Goal: Task Accomplishment & Management: Use online tool/utility

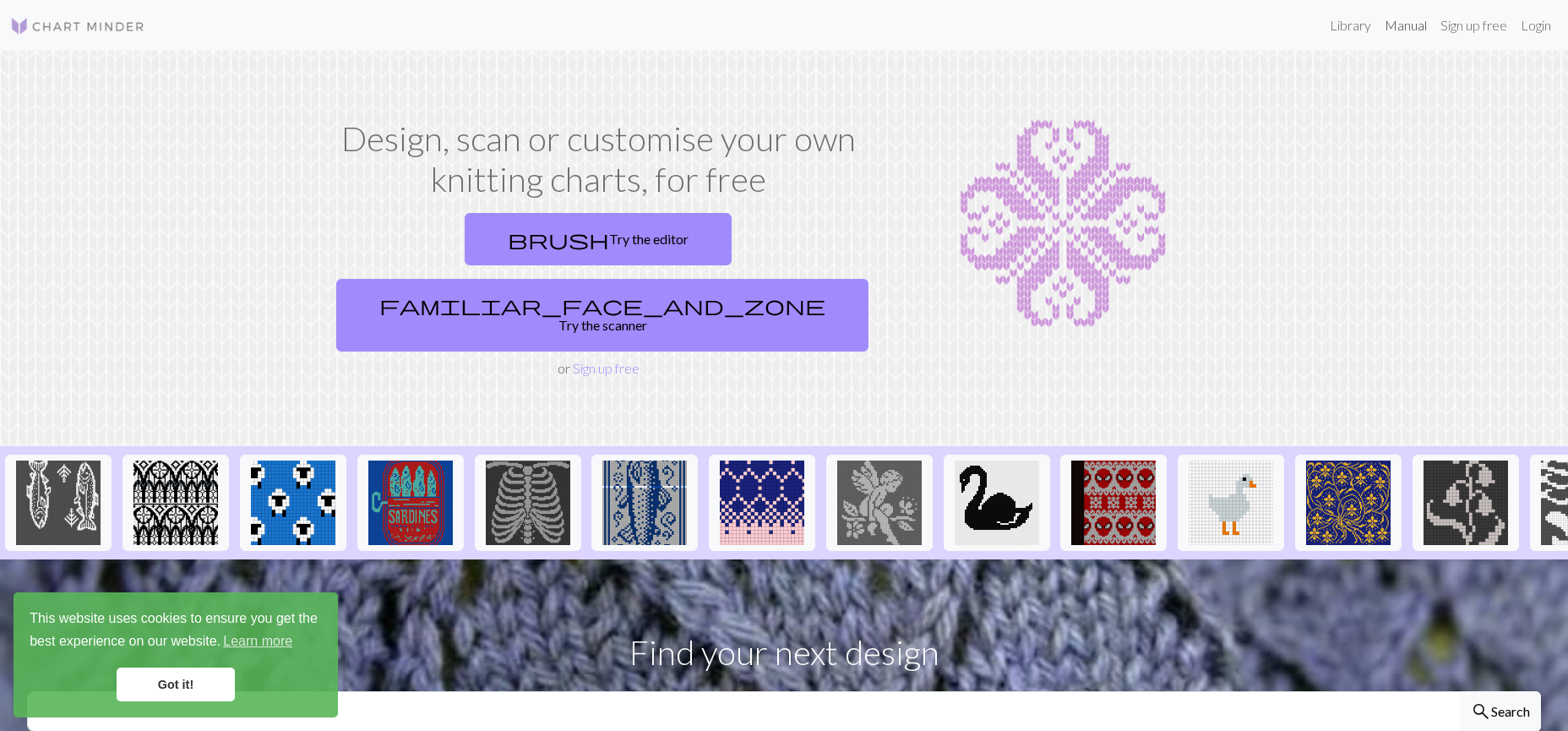
click at [1406, 22] on link "Manual" at bounding box center [1406, 25] width 56 height 34
click at [465, 248] on link "brush Try the editor" at bounding box center [598, 239] width 267 height 52
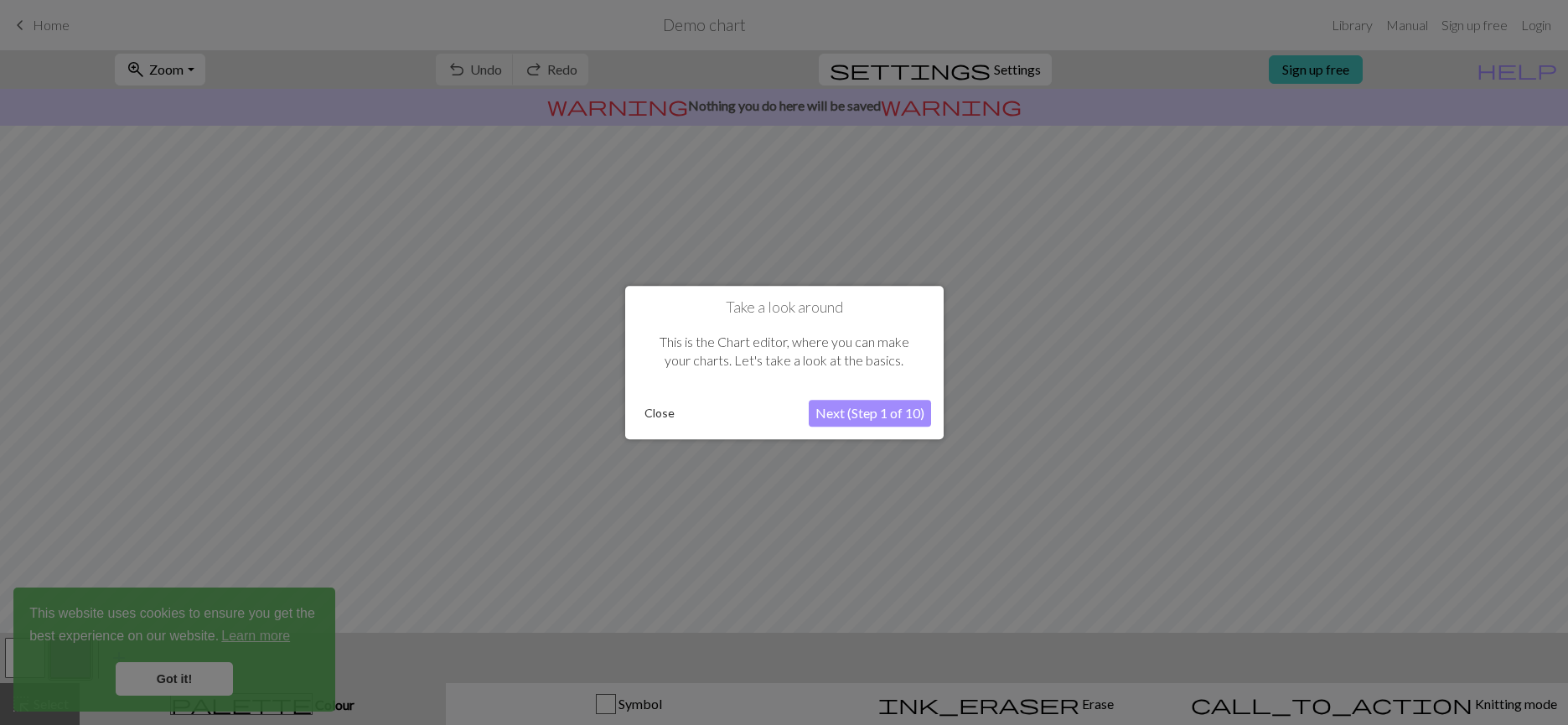
click at [861, 412] on button "Next (Step 1 of 10)" at bounding box center [870, 413] width 123 height 27
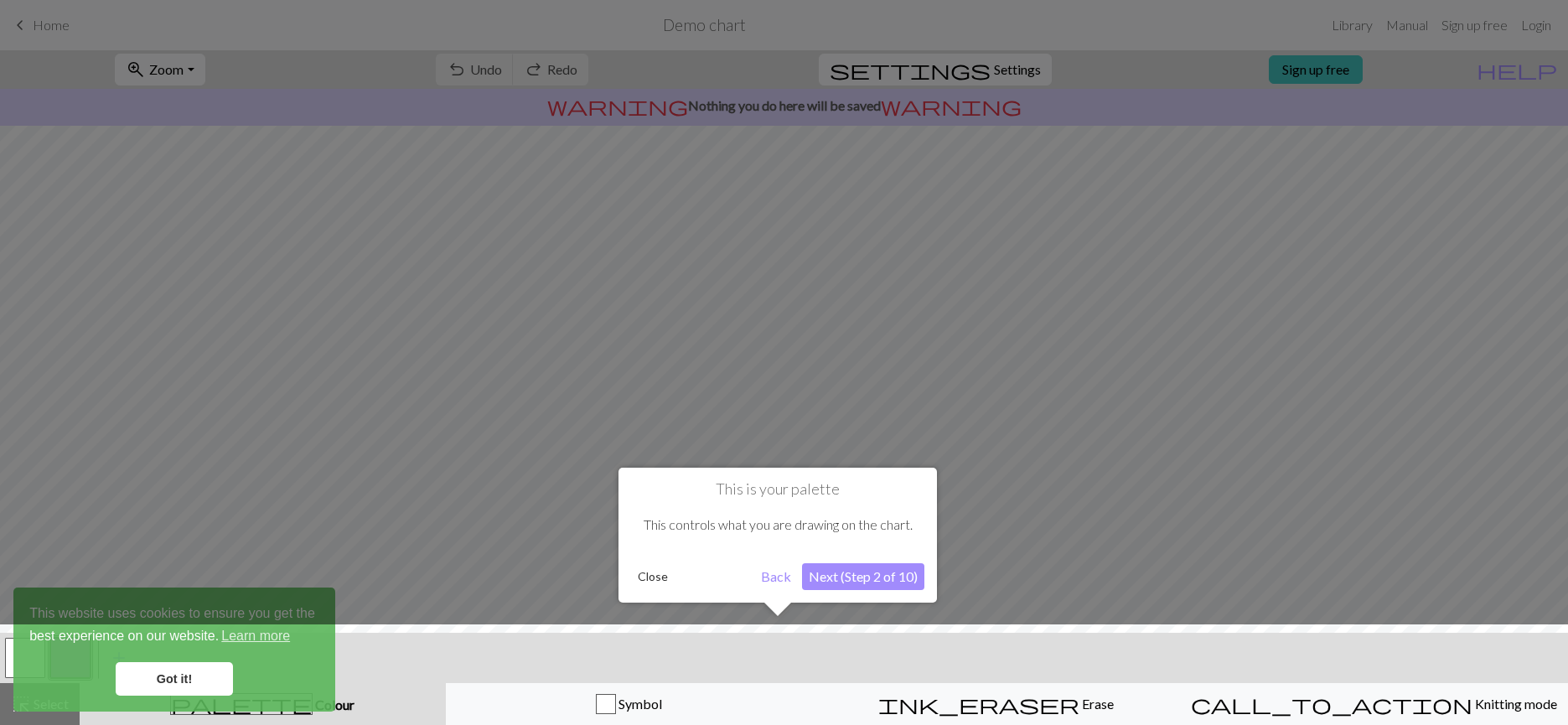
click at [861, 412] on div at bounding box center [784, 362] width 1568 height 725
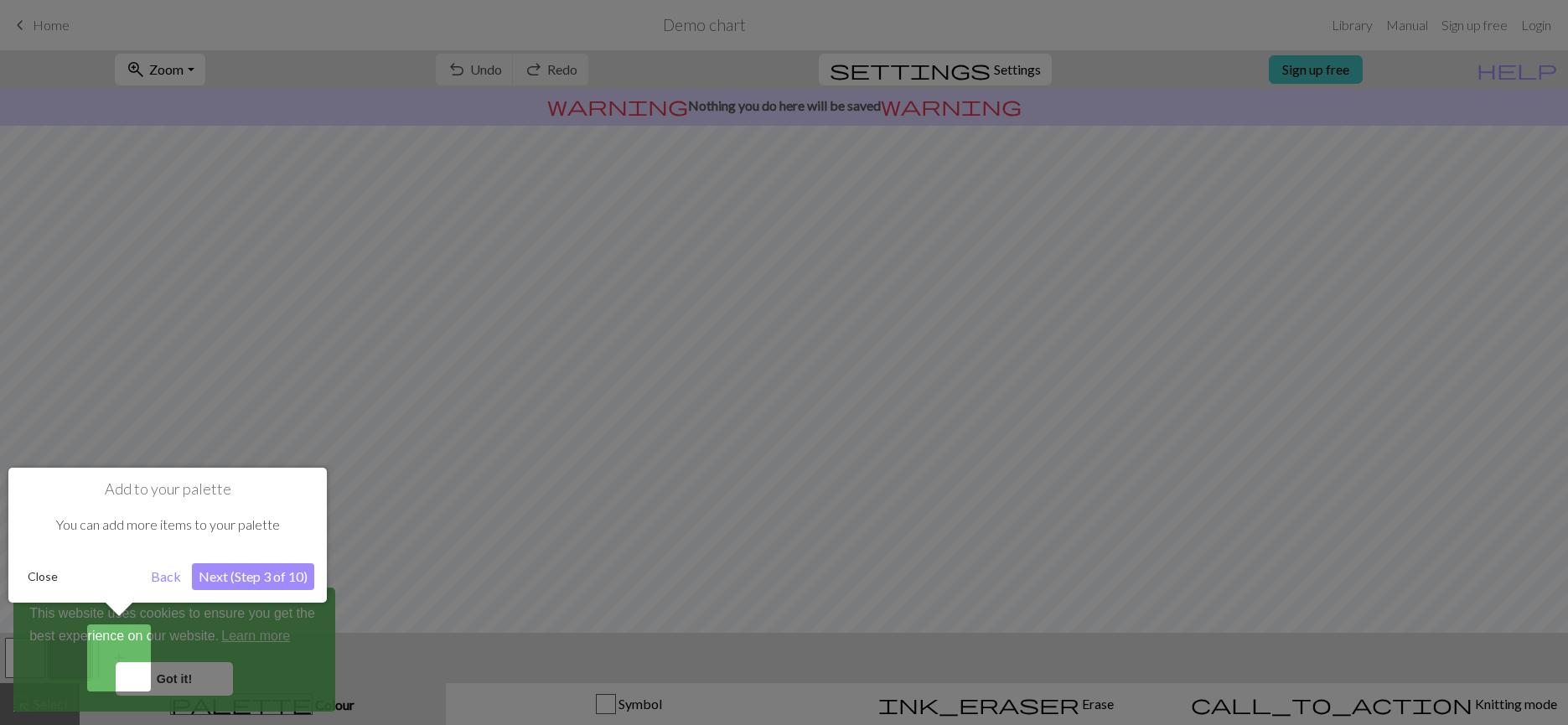
click at [861, 412] on div at bounding box center [784, 362] width 1568 height 725
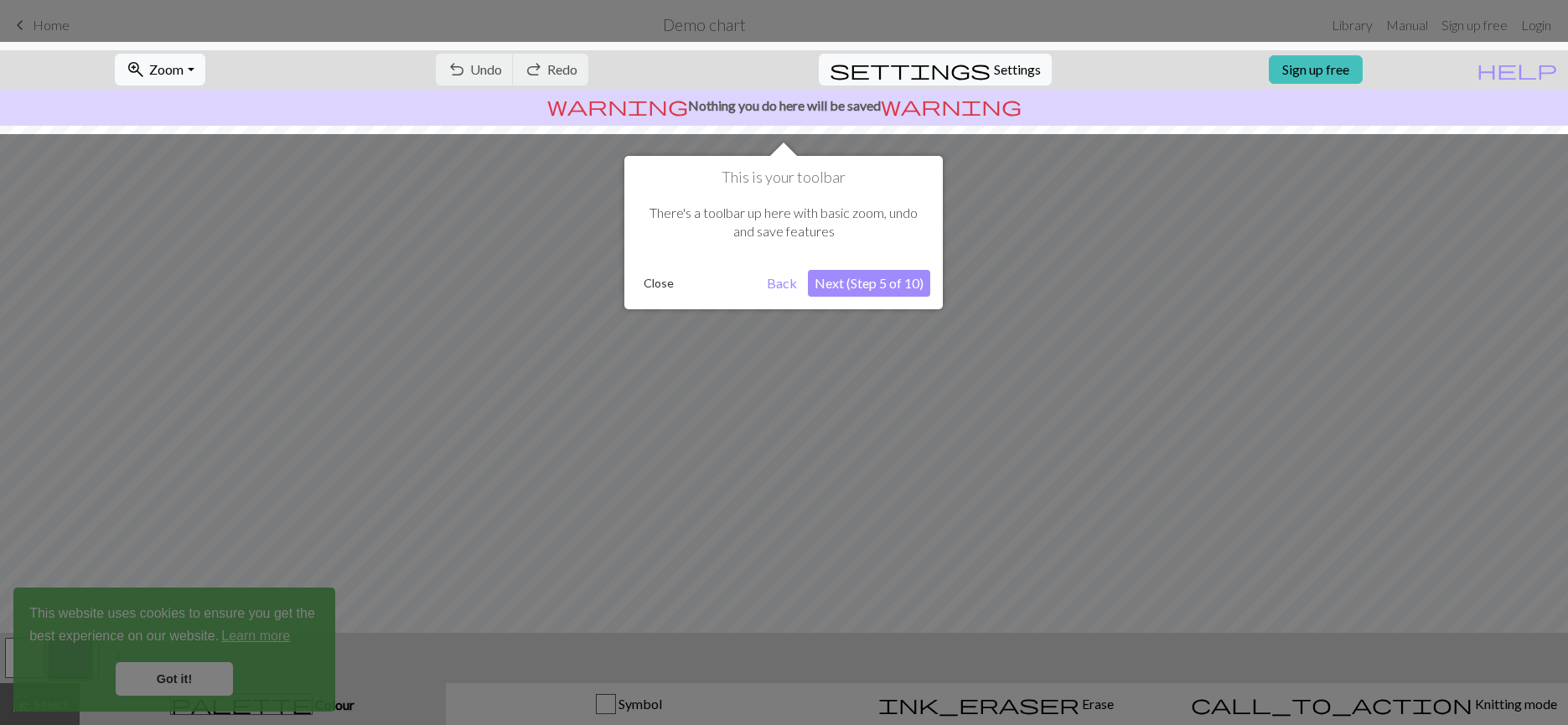
click at [861, 412] on div at bounding box center [784, 362] width 1568 height 725
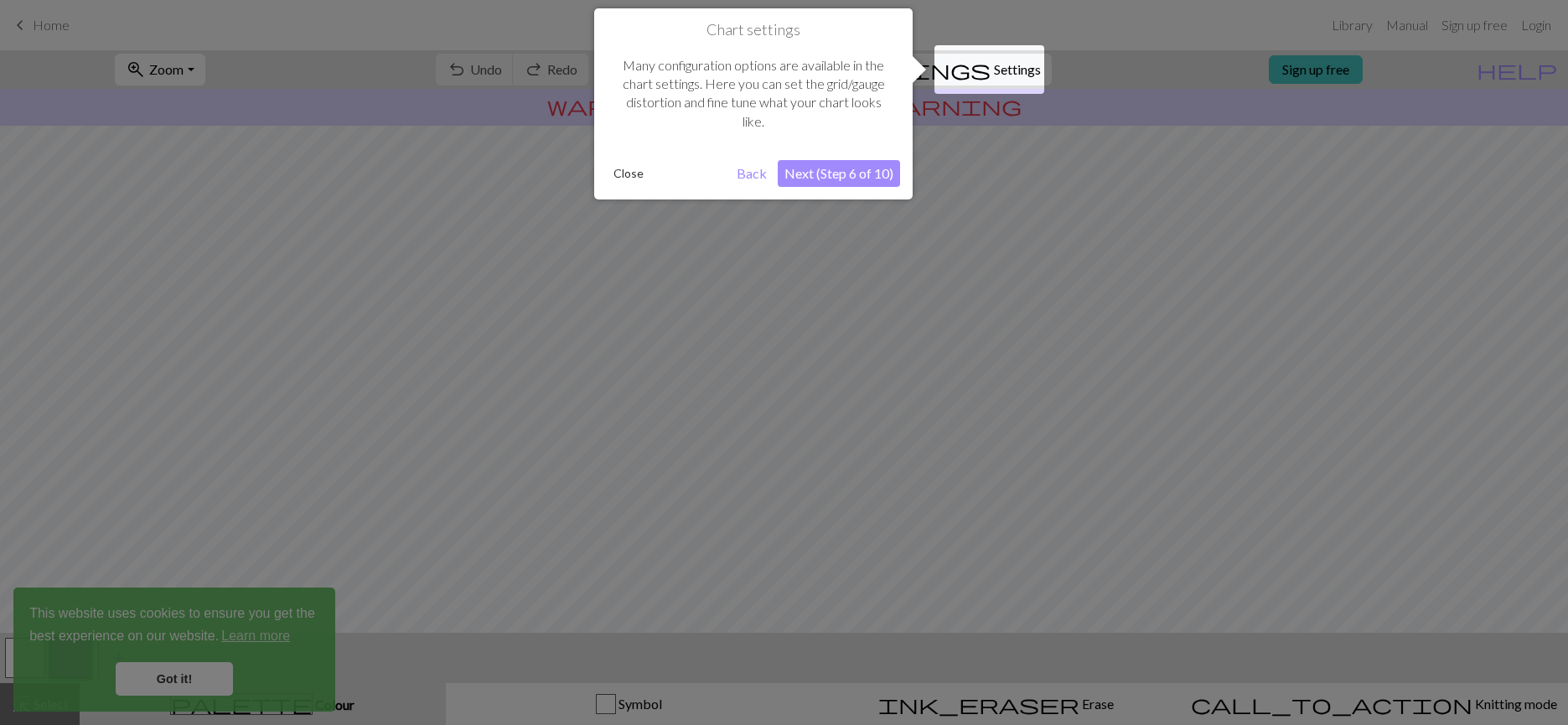
click at [1198, 212] on div at bounding box center [784, 362] width 1568 height 725
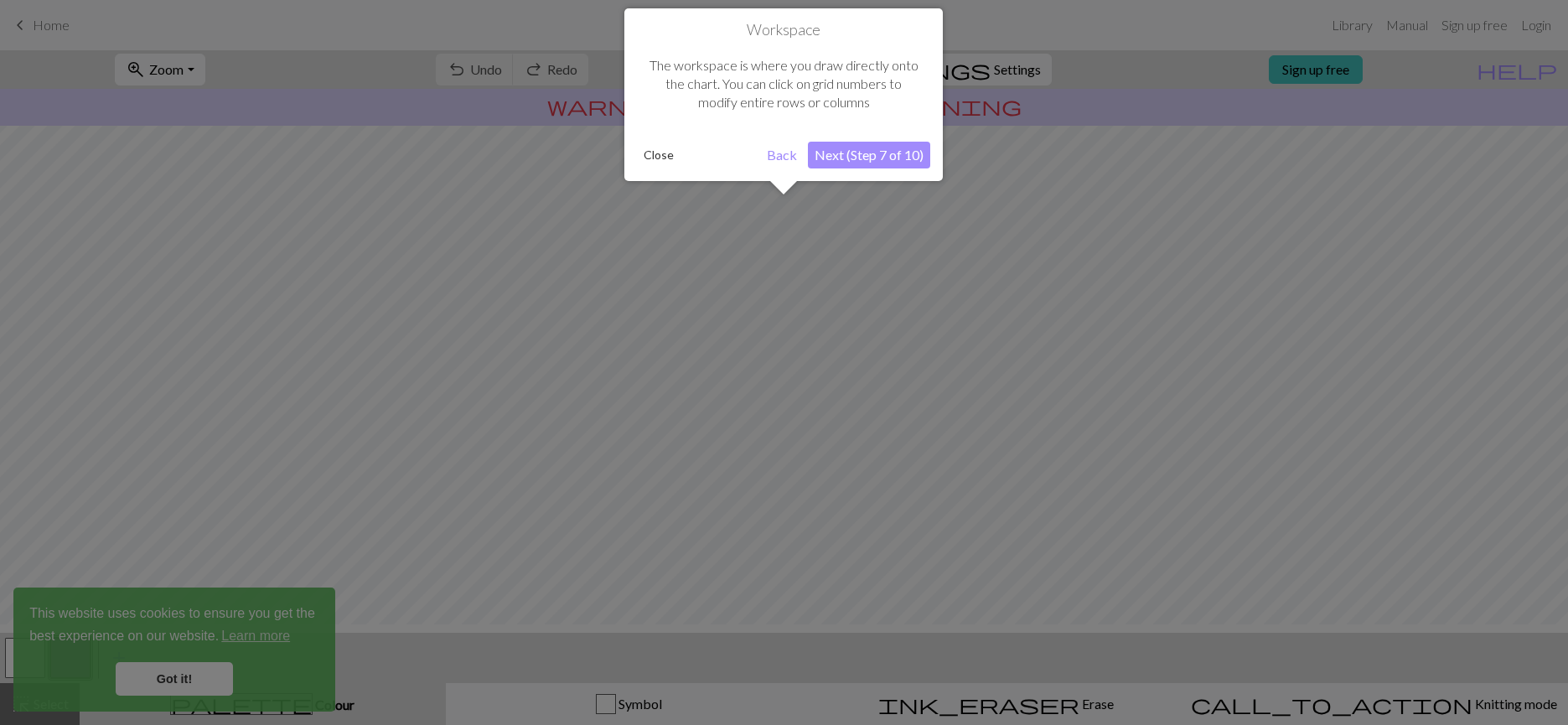
scroll to position [100, 0]
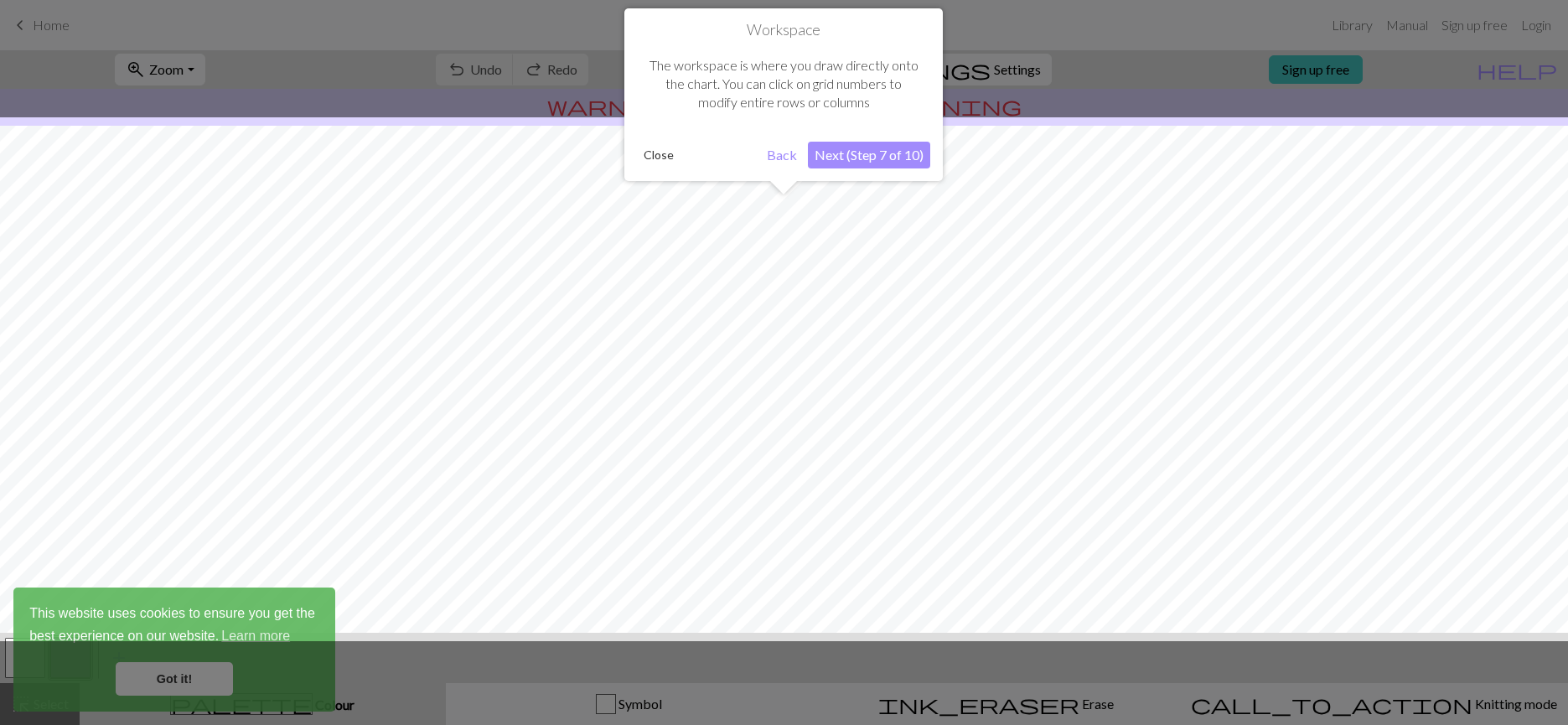
click at [1198, 212] on div at bounding box center [784, 379] width 1585 height 524
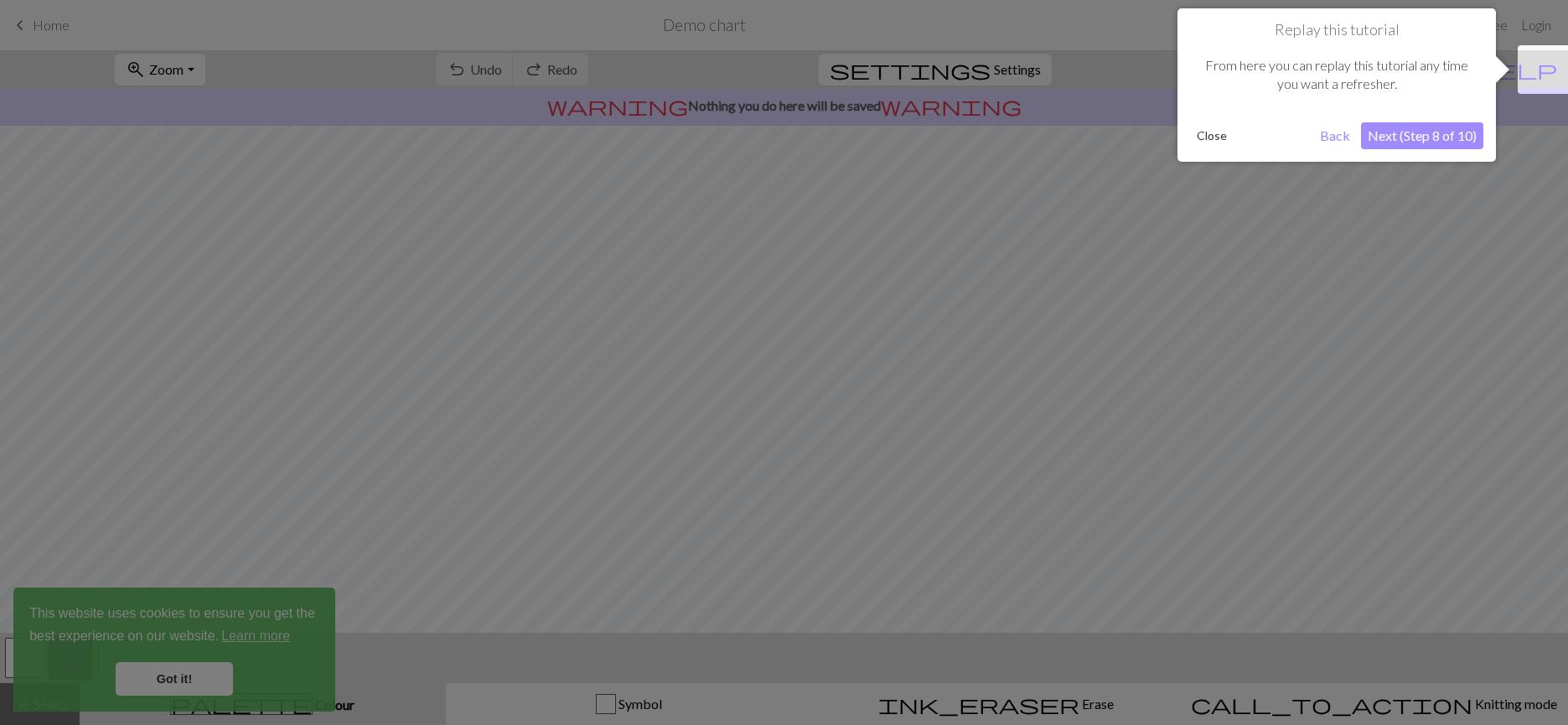
click at [1198, 212] on div at bounding box center [784, 362] width 1568 height 725
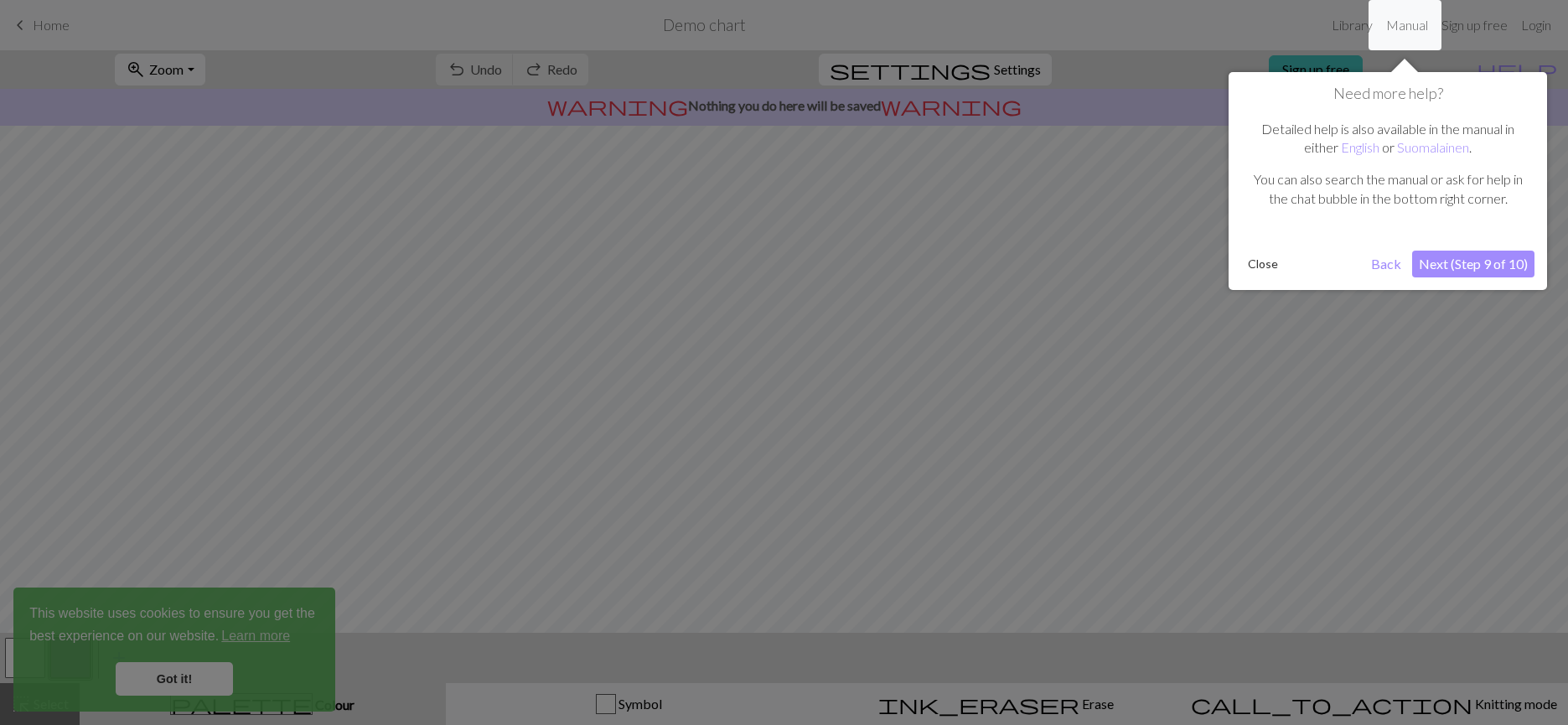
click at [1198, 212] on div at bounding box center [784, 362] width 1568 height 725
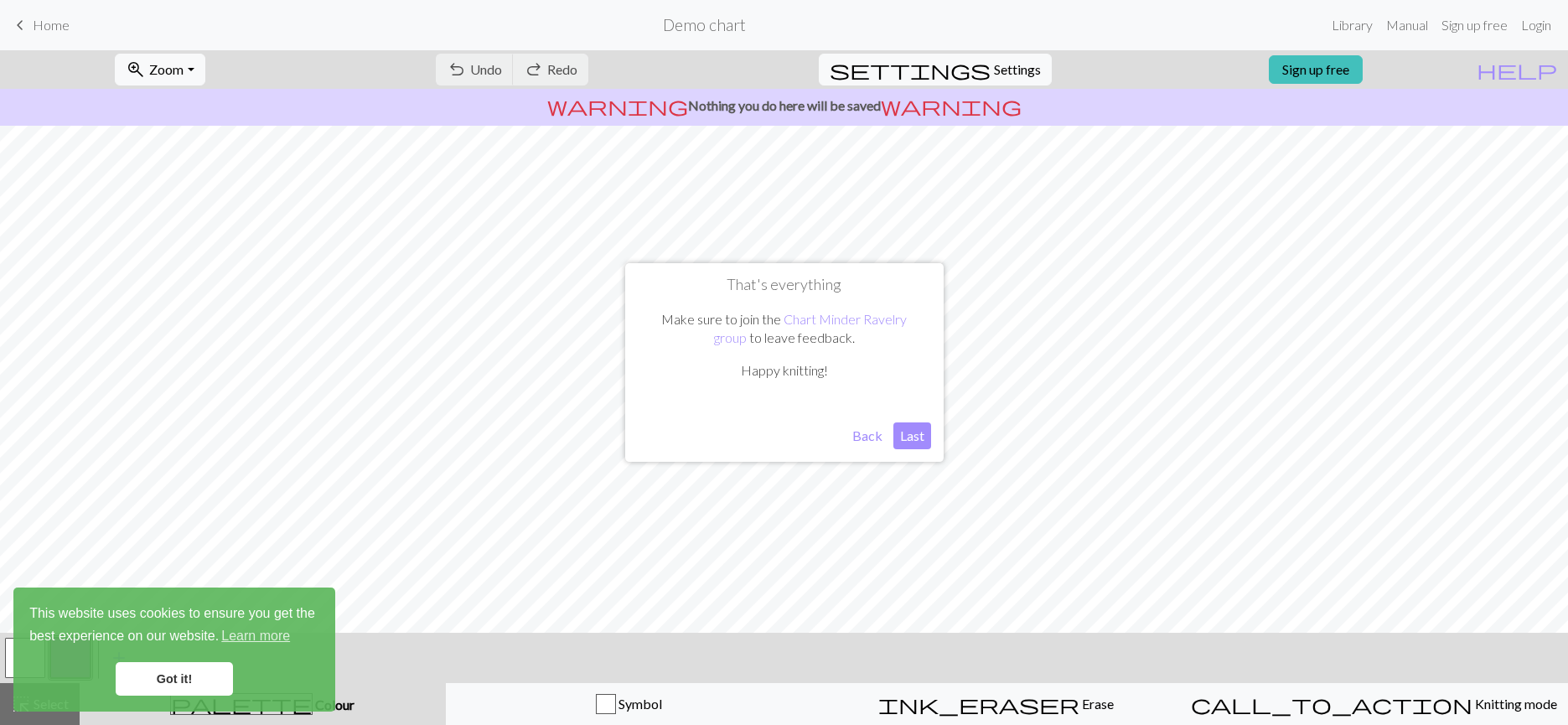
click at [957, 30] on form "Demo chart" at bounding box center [704, 24] width 1242 height 33
click at [964, 64] on span "settings" at bounding box center [910, 69] width 161 height 23
select select "aran"
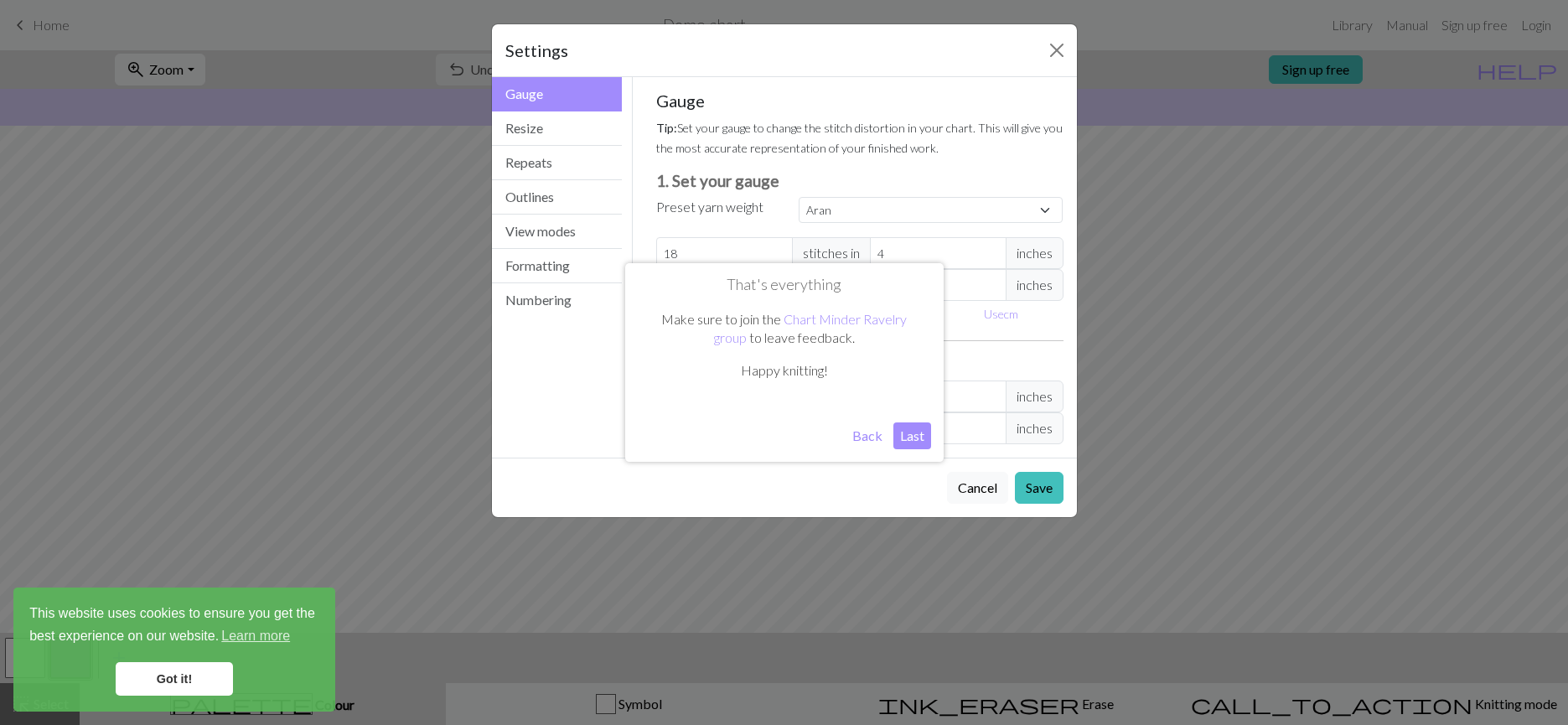
click at [926, 441] on button "Last" at bounding box center [912, 435] width 38 height 27
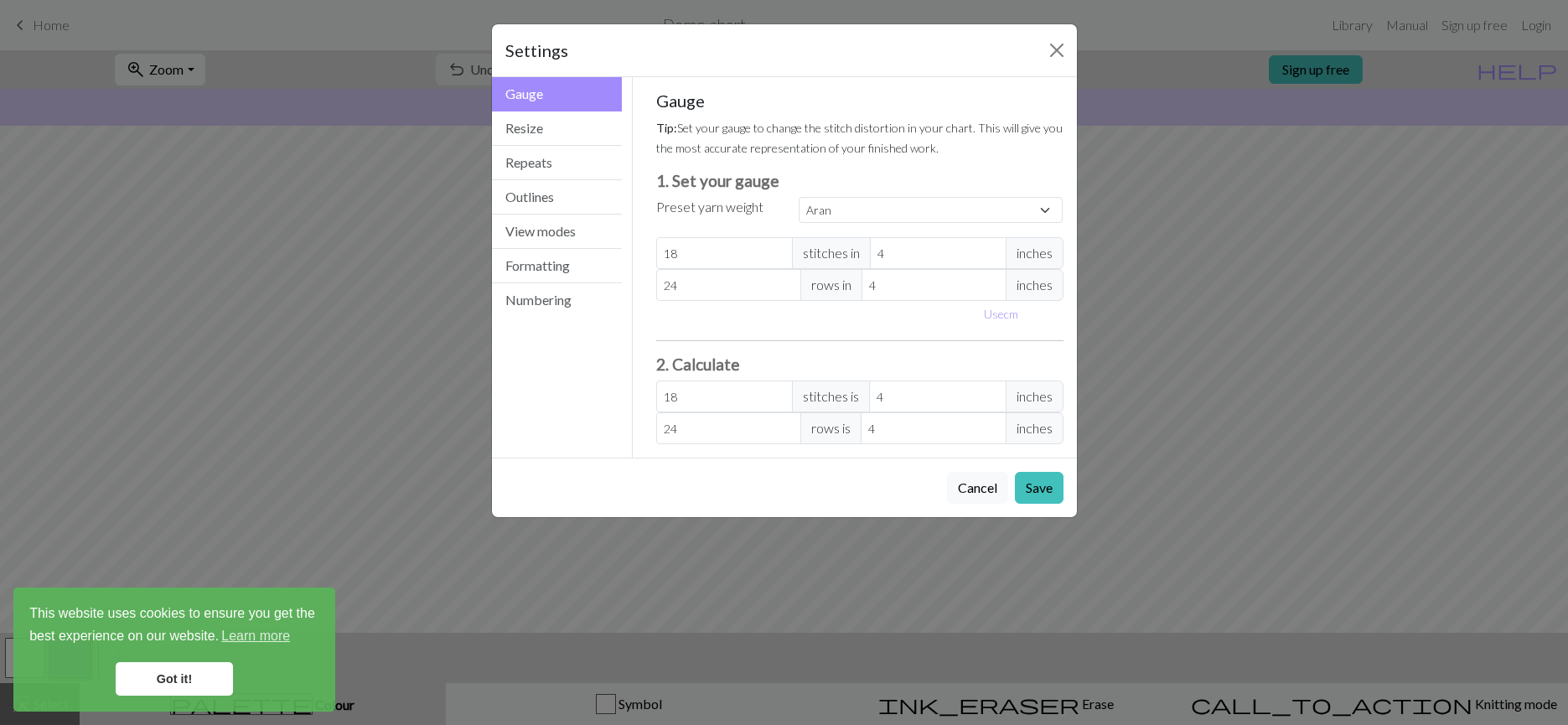
click at [841, 158] on div "Gauge Tip: Set your gauge to change the stitch distortion in your chart. This w…" at bounding box center [860, 267] width 407 height 354
click at [1053, 48] on button "Close" at bounding box center [1057, 50] width 27 height 27
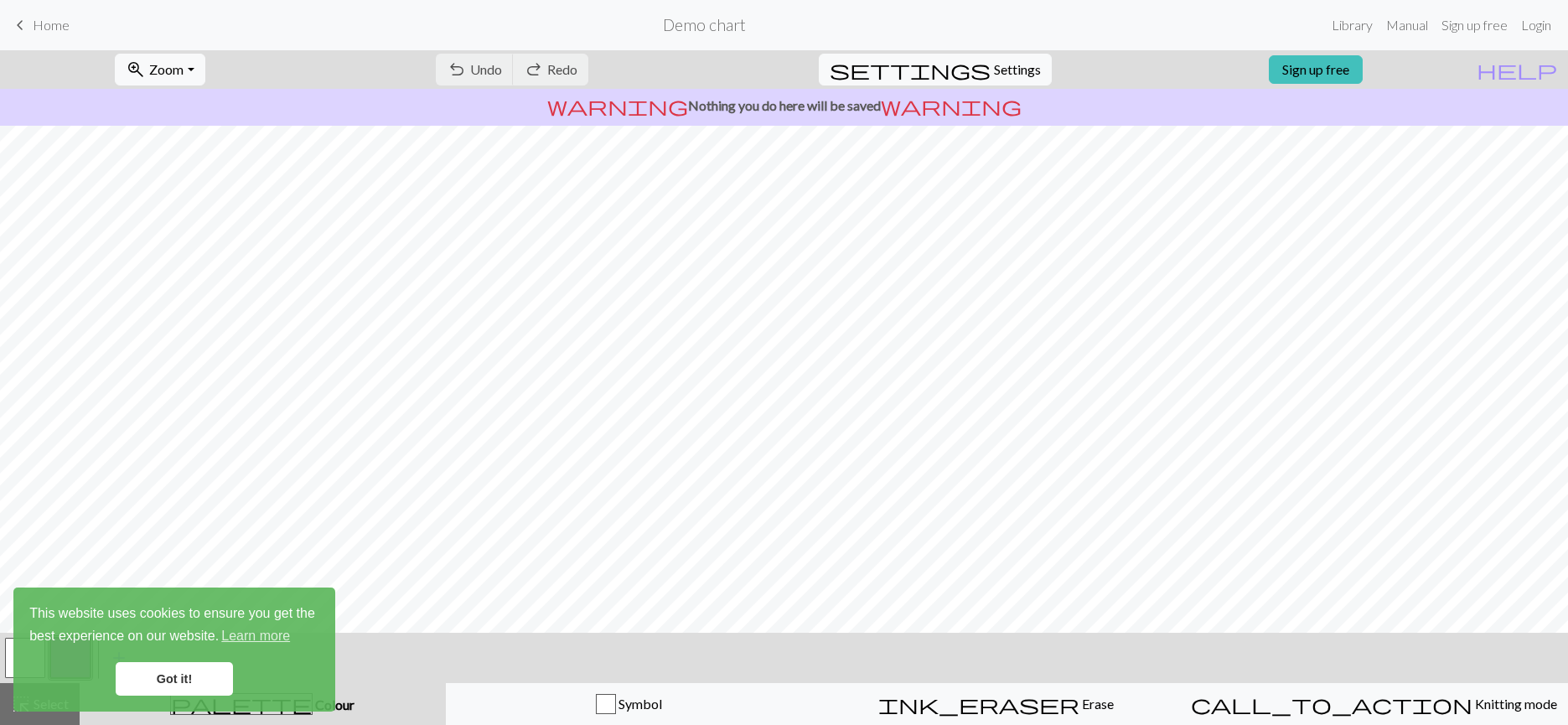
drag, startPoint x: 824, startPoint y: 105, endPoint x: 819, endPoint y: 113, distance: 9.4
click at [824, 106] on p "warning Nothing you do here will be saved warning" at bounding box center [784, 106] width 1555 height 20
drag, startPoint x: 866, startPoint y: 108, endPoint x: 925, endPoint y: 108, distance: 59.0
click at [917, 108] on p "warning Nothing you do here will be saved warning" at bounding box center [784, 106] width 1555 height 20
click at [1154, 112] on p "warning Nothing you do here will be saved warning" at bounding box center [784, 106] width 1555 height 20
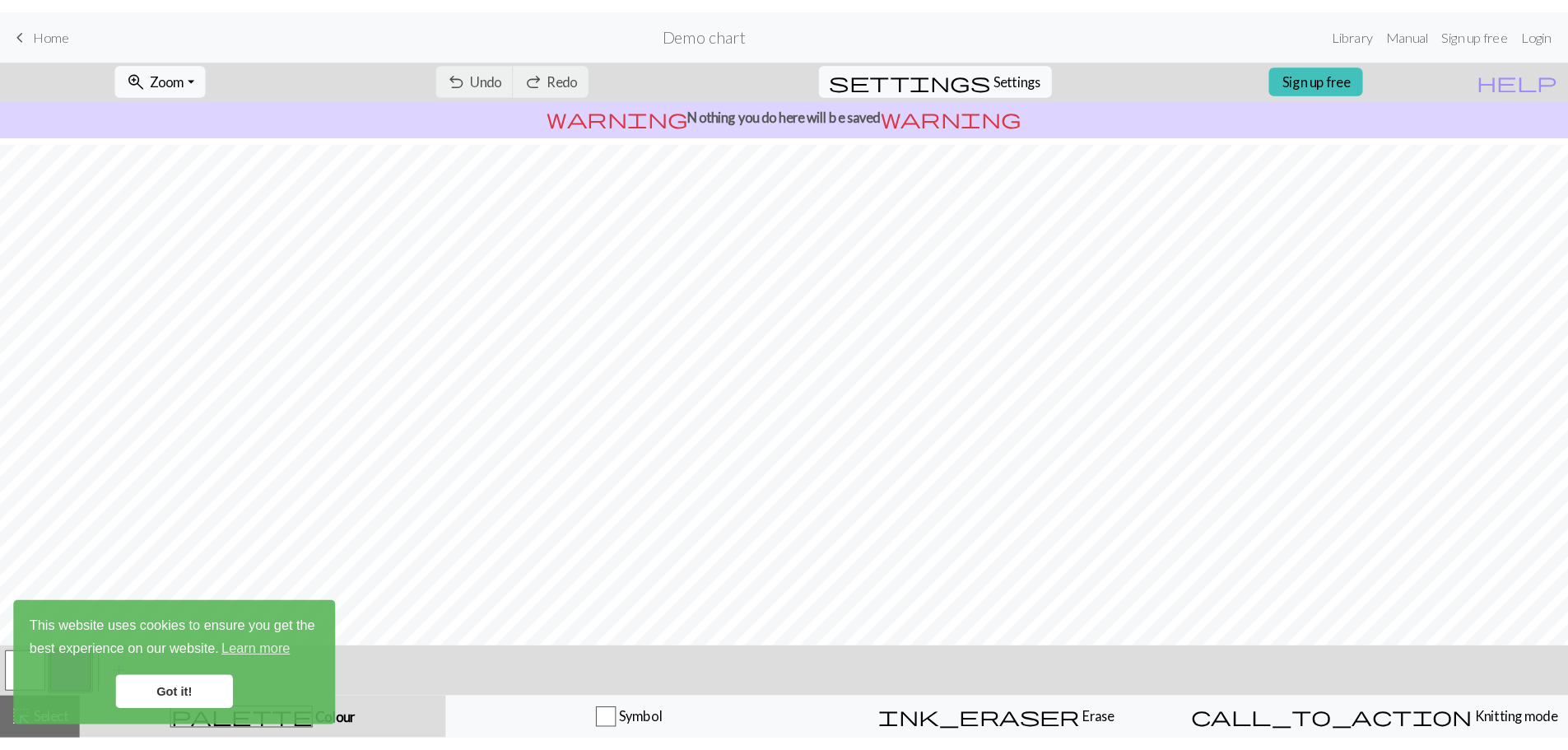
scroll to position [115, 0]
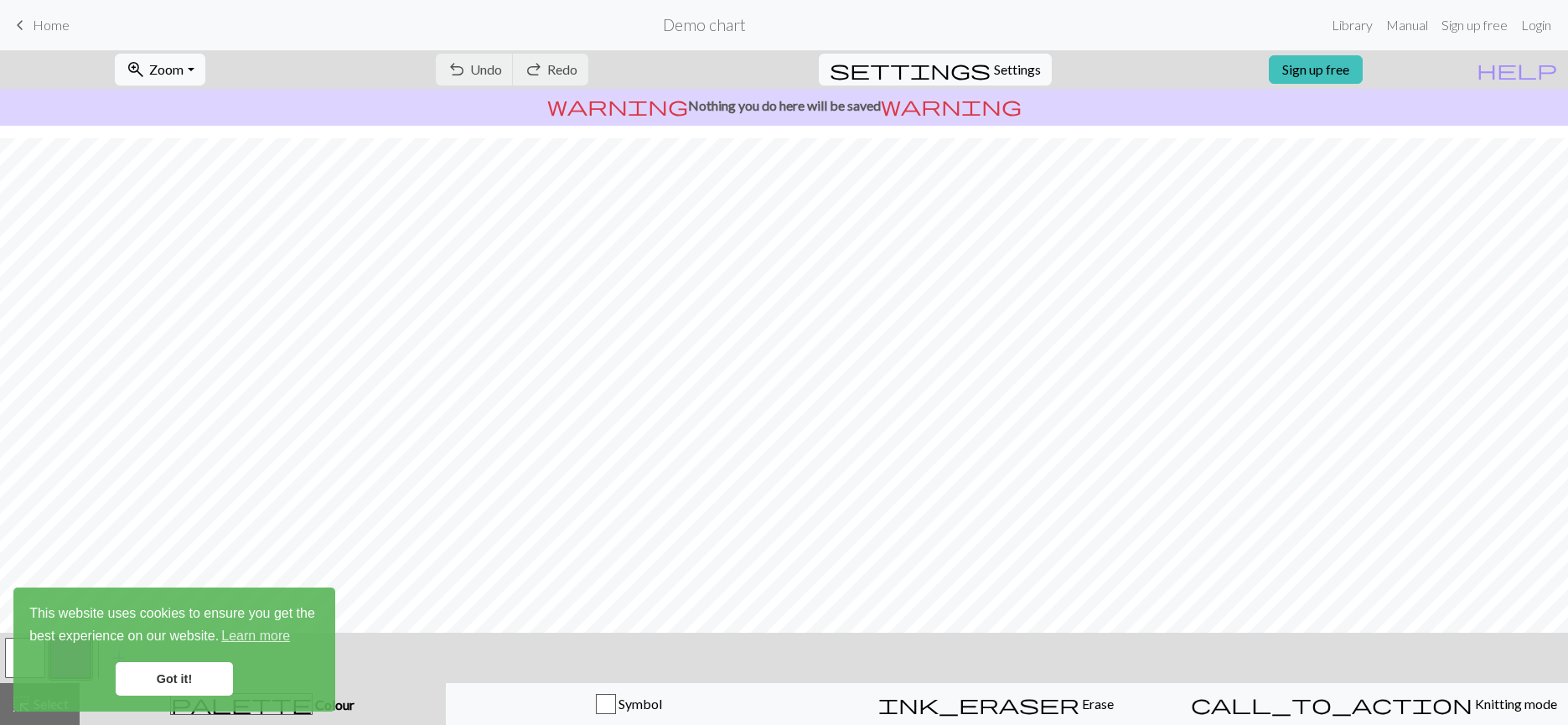
drag, startPoint x: 1540, startPoint y: 11, endPoint x: 1447, endPoint y: 65, distance: 107.5
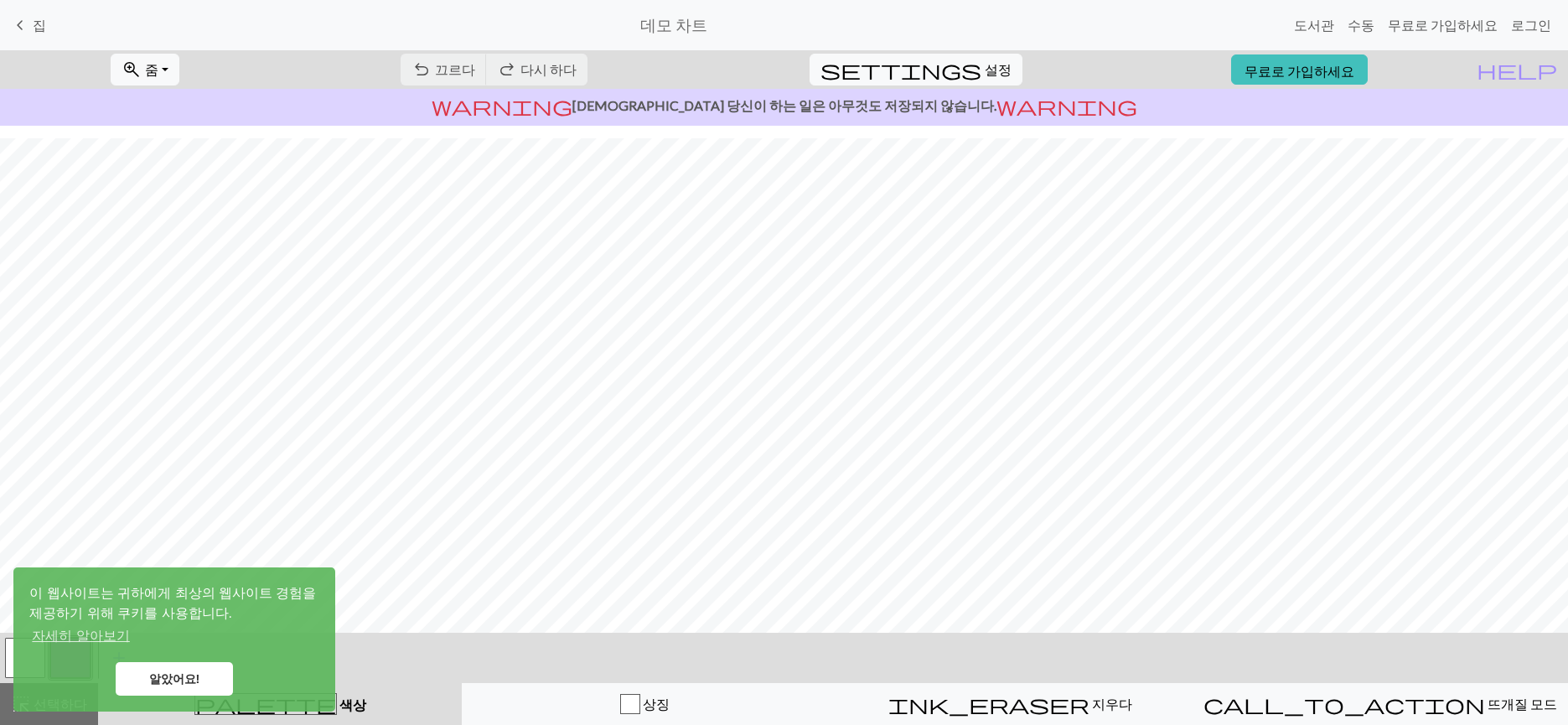
click at [707, 24] on font "데모 차트" at bounding box center [674, 24] width 67 height 20
click at [1338, 64] on font "무료로 가입하세요" at bounding box center [1299, 70] width 110 height 16
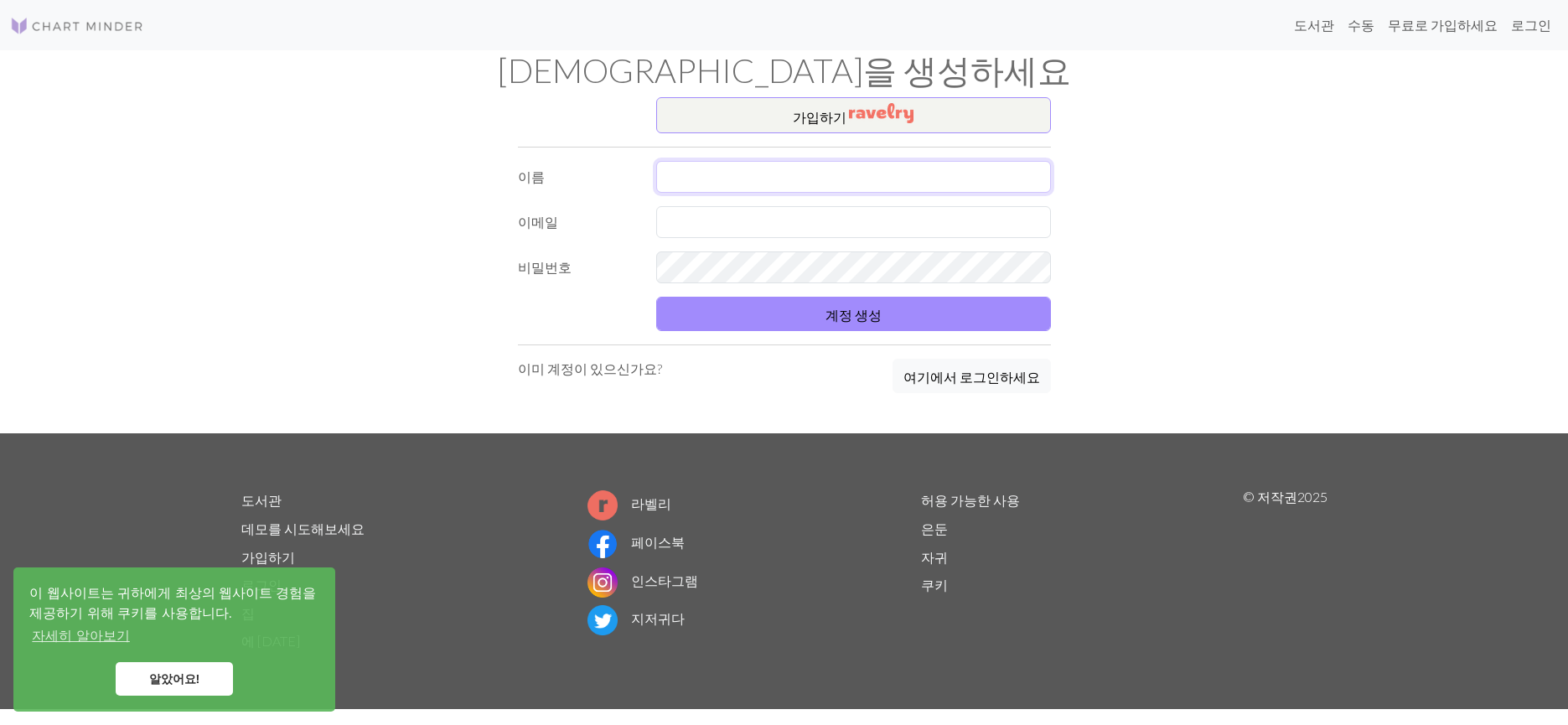
click at [815, 178] on input "text" at bounding box center [853, 177] width 395 height 32
type input "ㅣ"
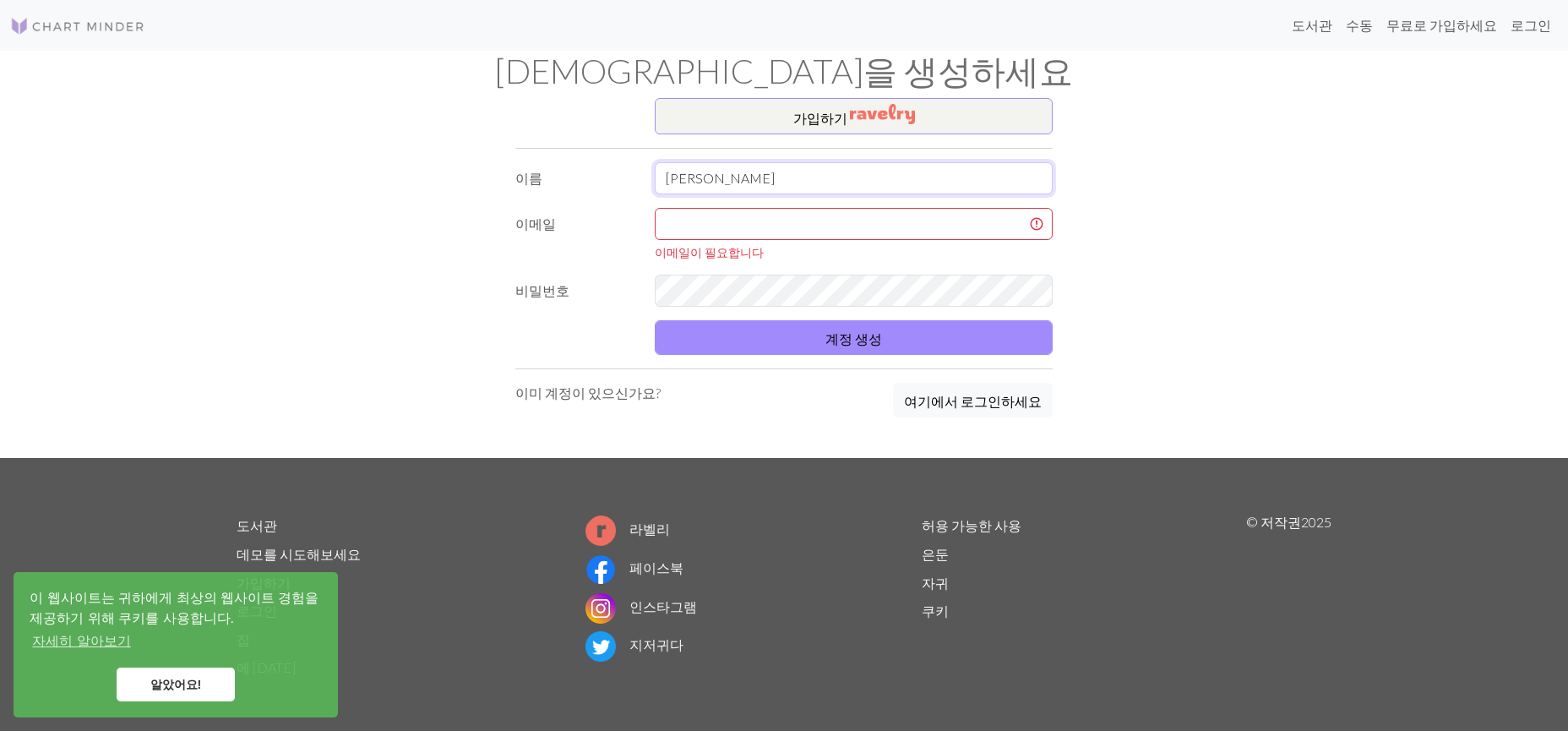
type input "[PERSON_NAME]"
type input "h"
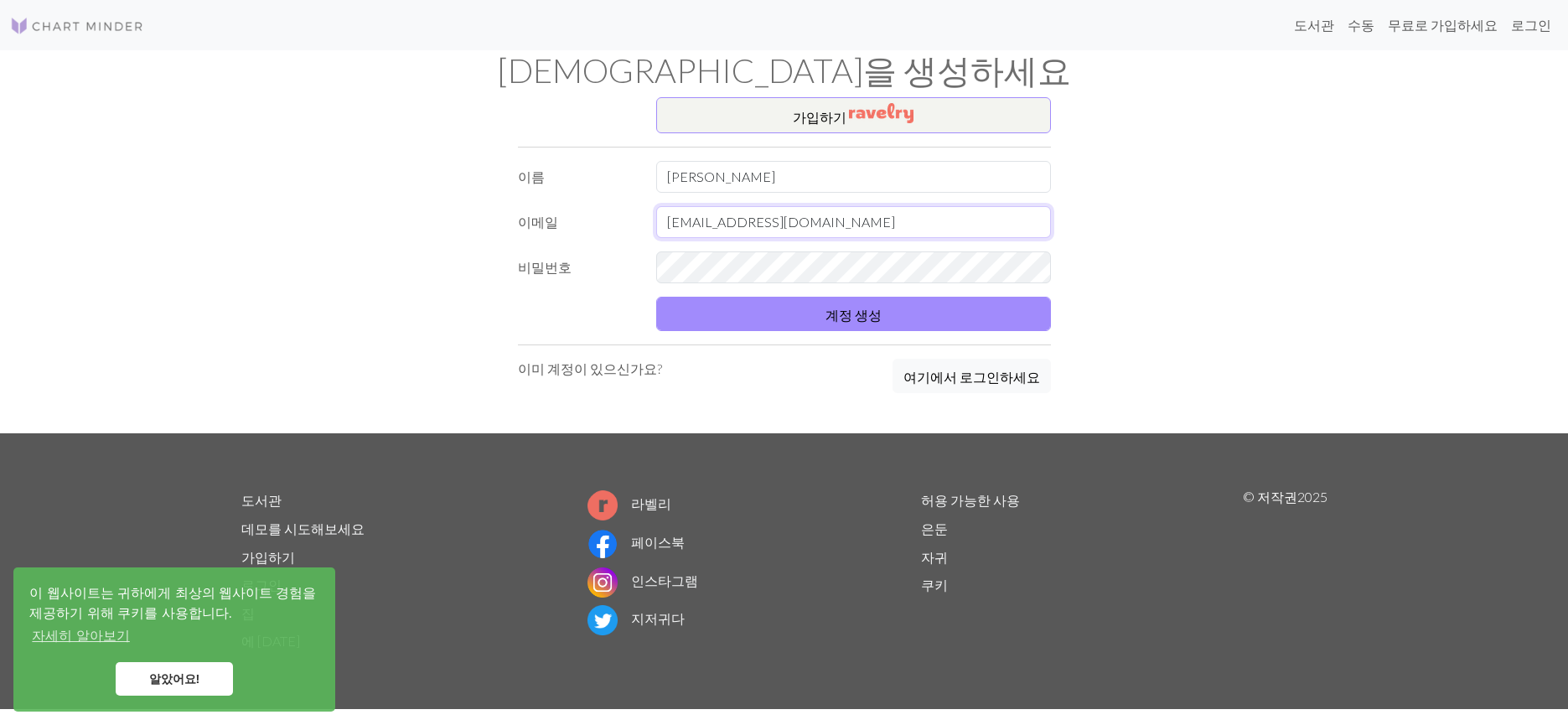
type input "ailes9192@naver.com"
click at [828, 319] on font "계정 생성" at bounding box center [853, 314] width 56 height 16
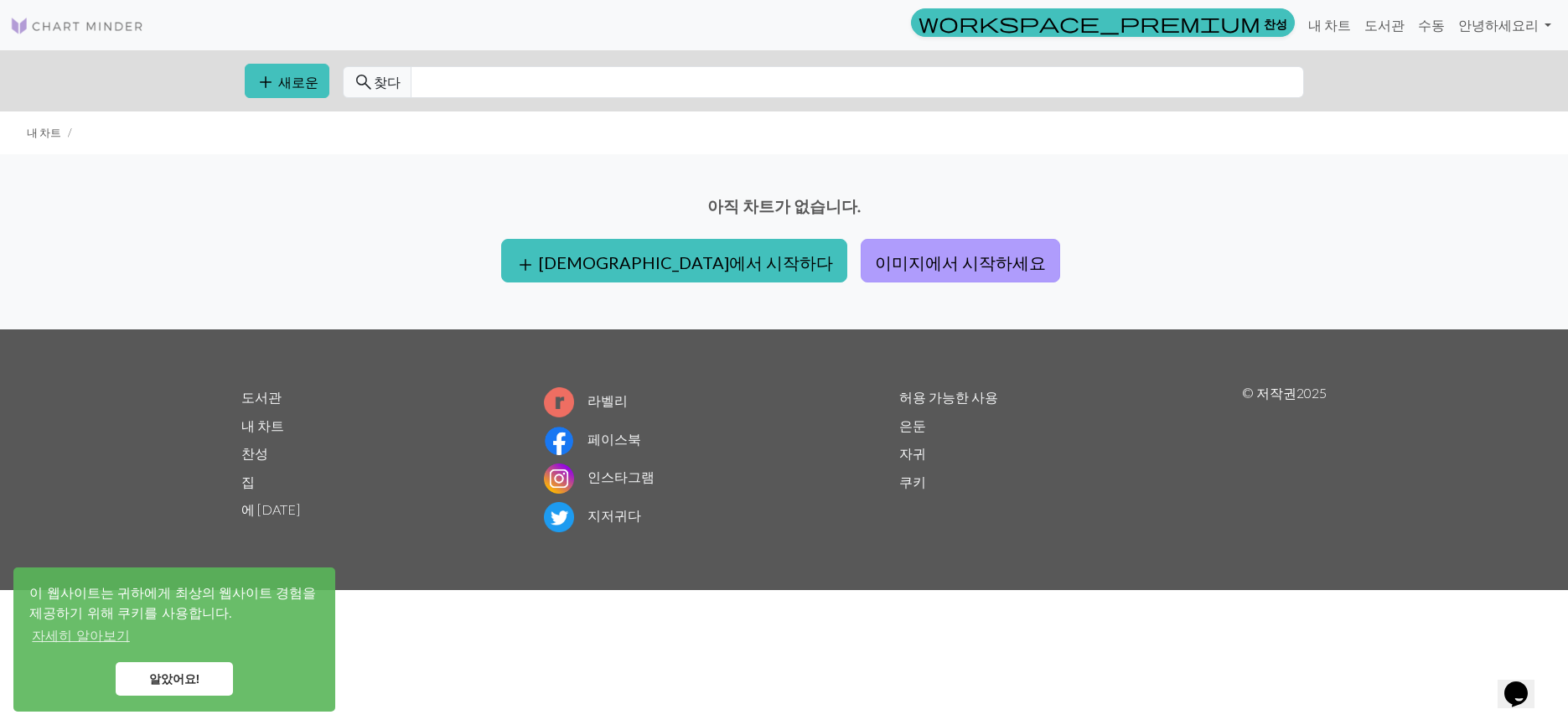
click at [875, 256] on font "이미지에서 시작하세요" at bounding box center [960, 262] width 171 height 20
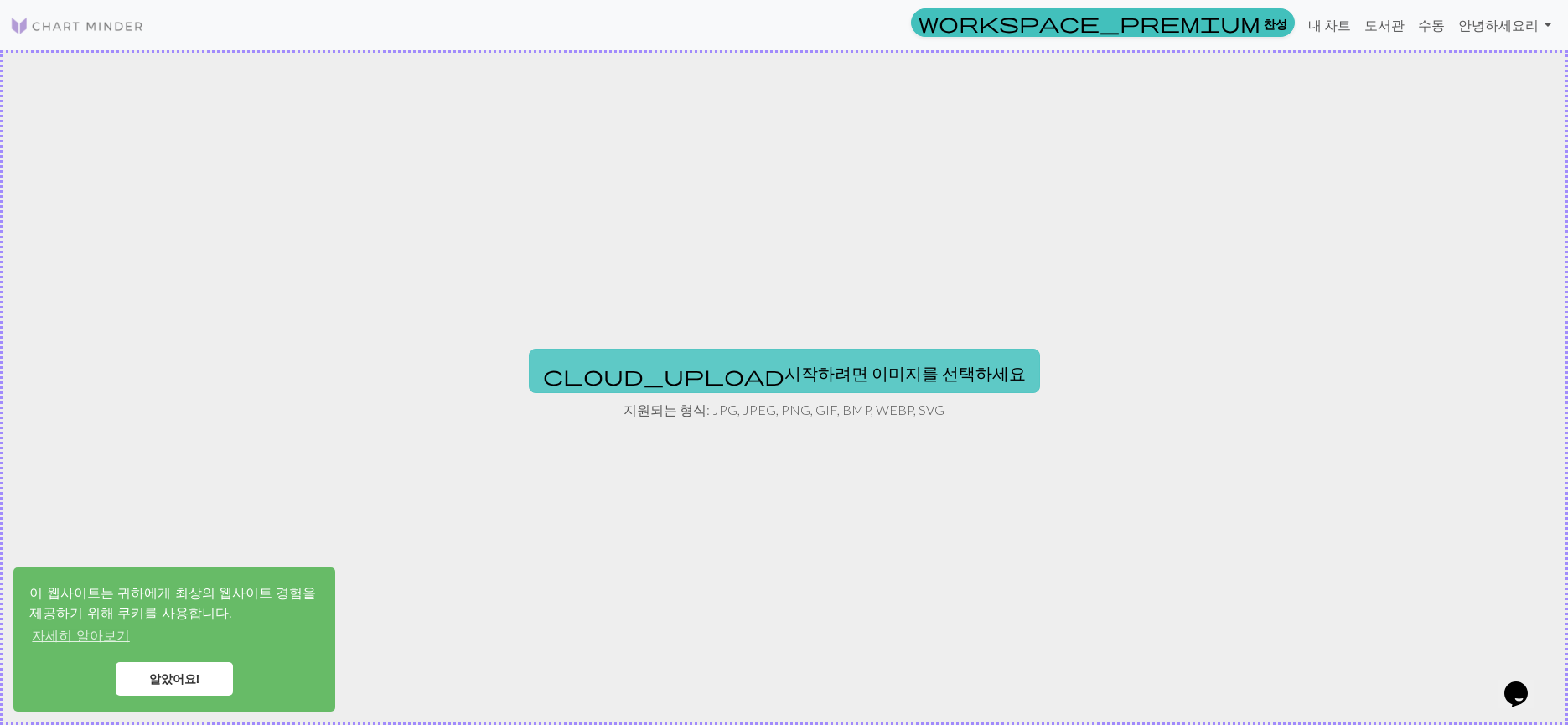
click at [784, 382] on font "시작하려면 이미지를 선택하세요" at bounding box center [905, 373] width 242 height 20
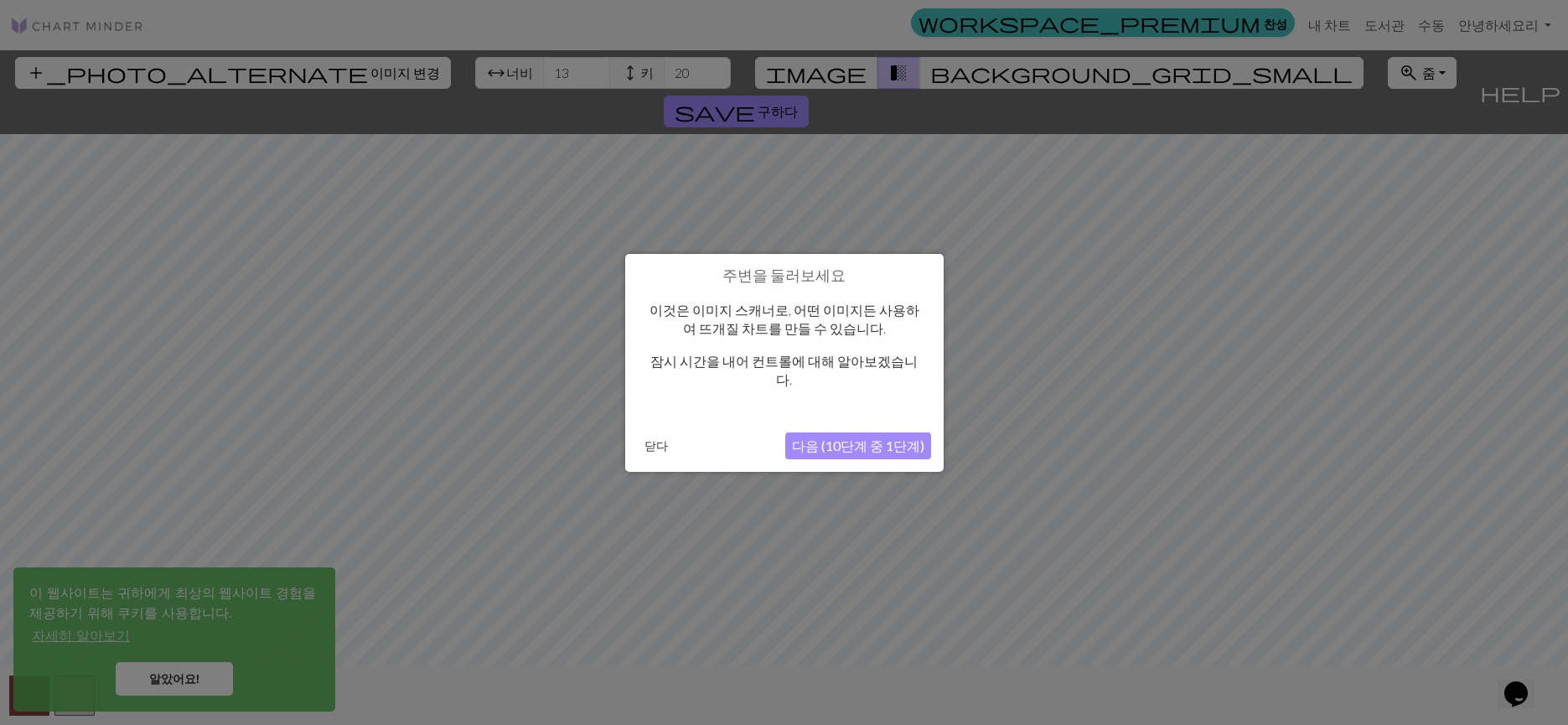
click at [961, 419] on div at bounding box center [784, 362] width 1568 height 725
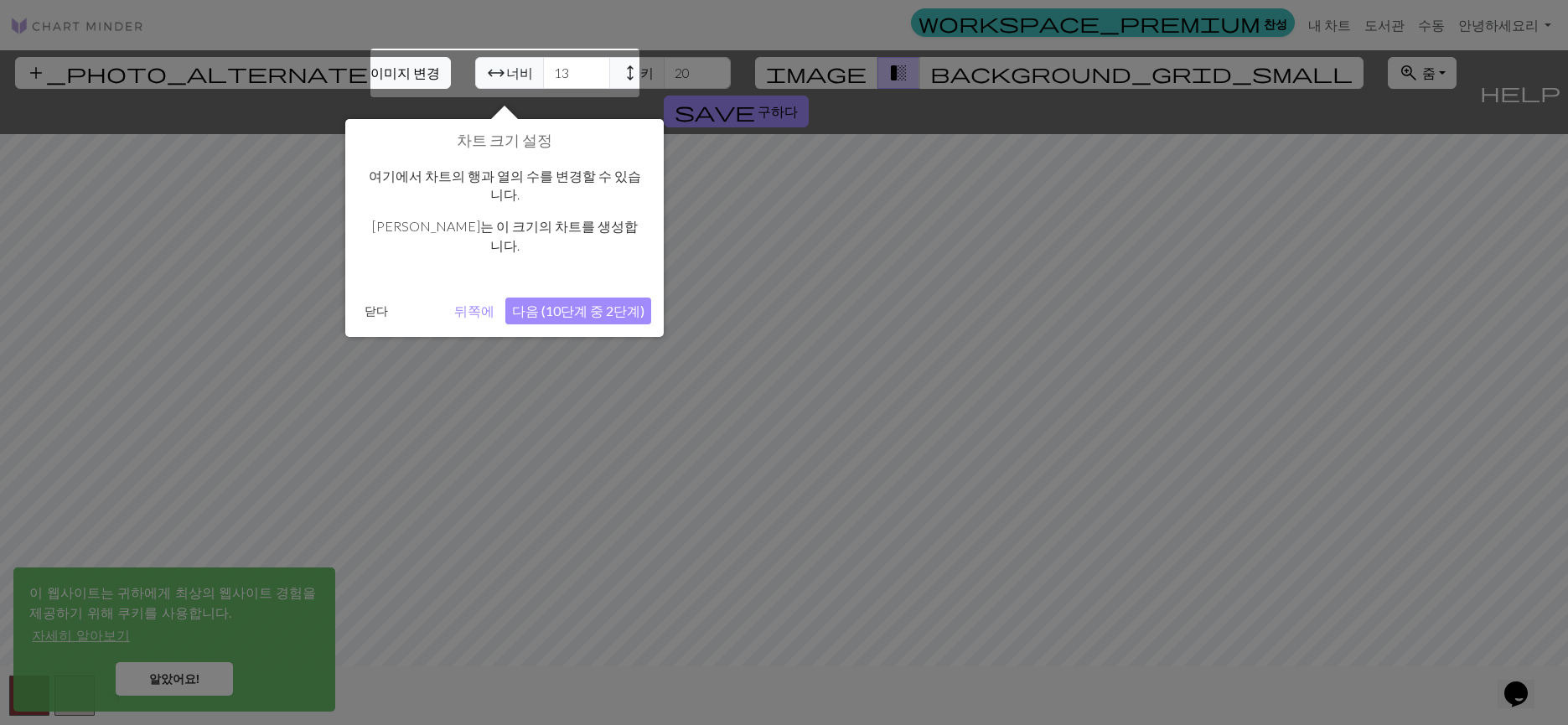
click at [904, 433] on div at bounding box center [784, 362] width 1568 height 725
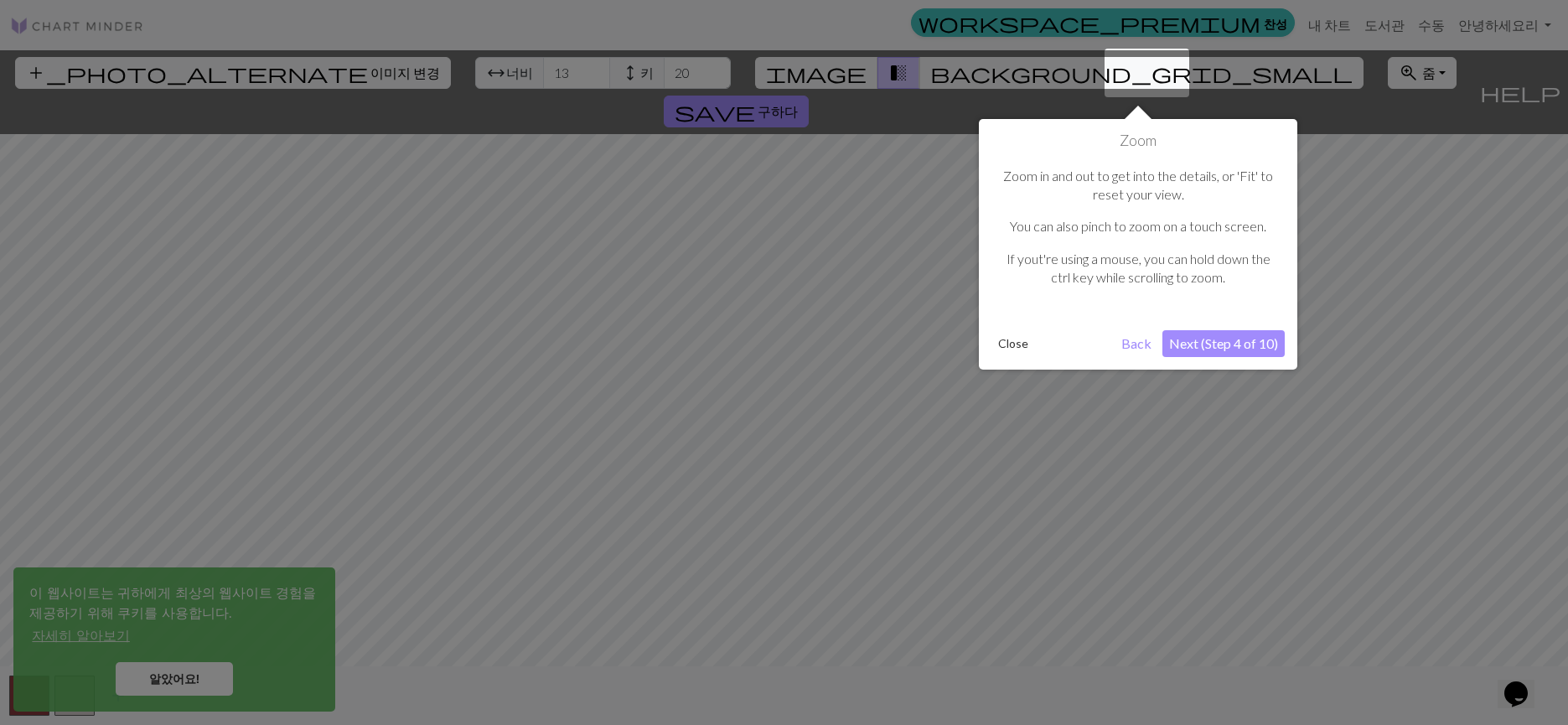
click at [904, 433] on div at bounding box center [784, 362] width 1568 height 725
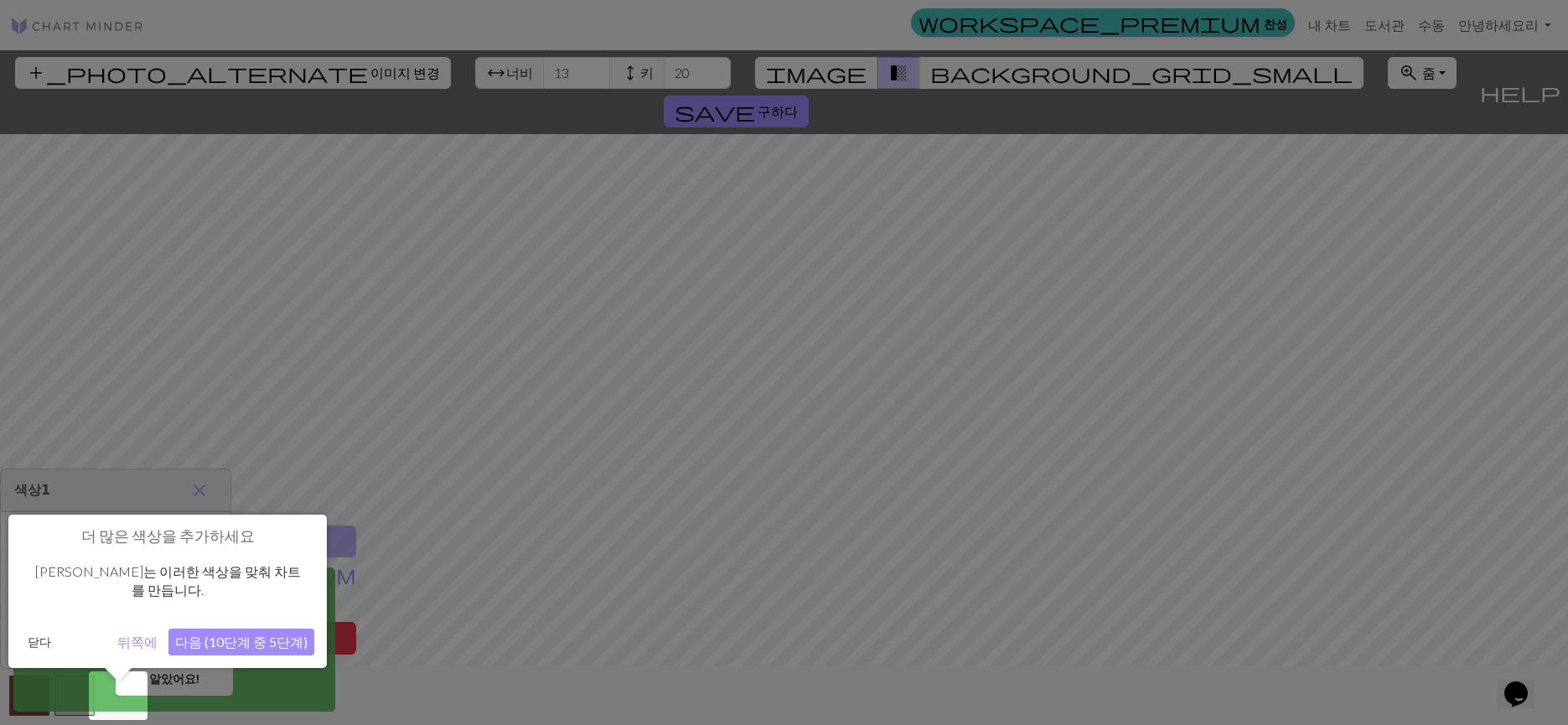
click at [1039, 419] on div at bounding box center [784, 362] width 1568 height 725
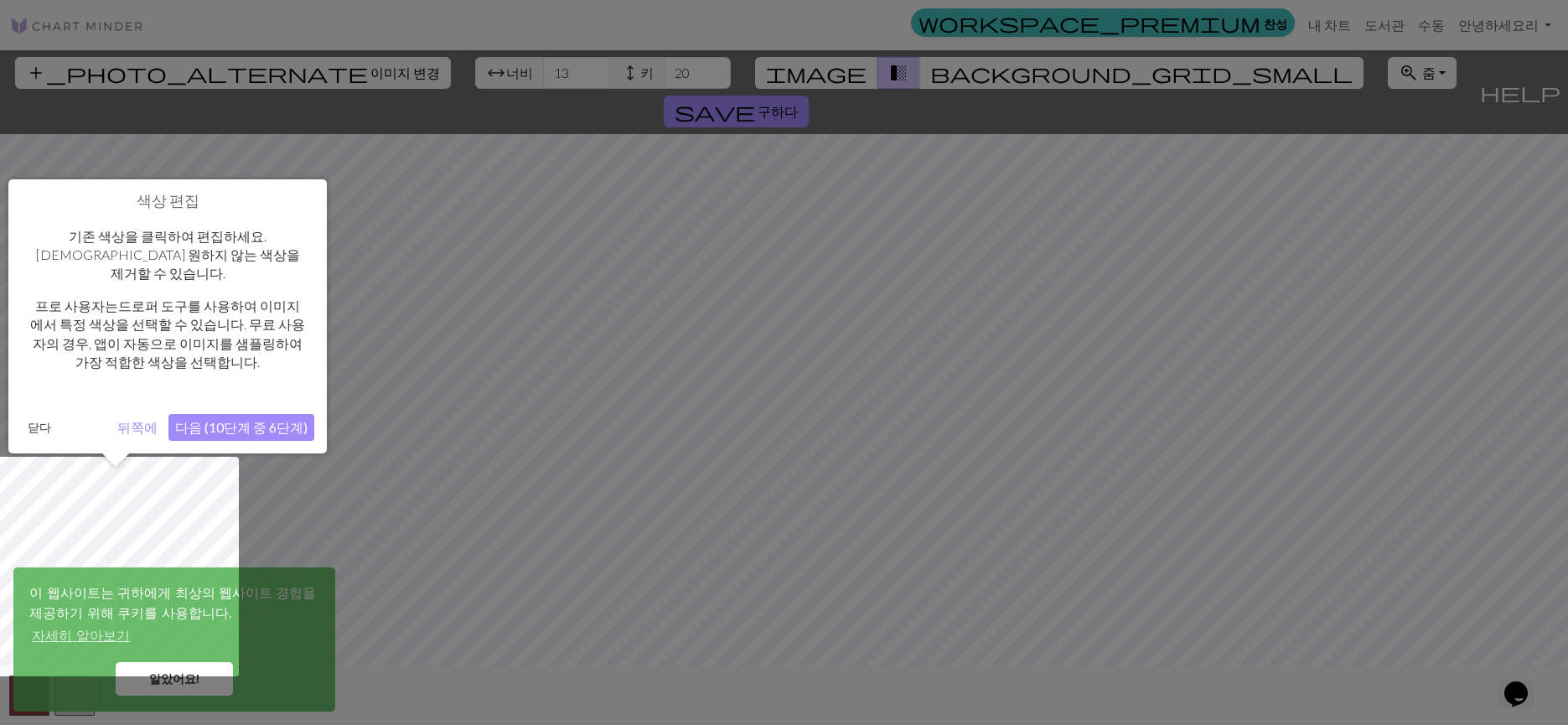
click at [952, 422] on div at bounding box center [784, 362] width 1568 height 725
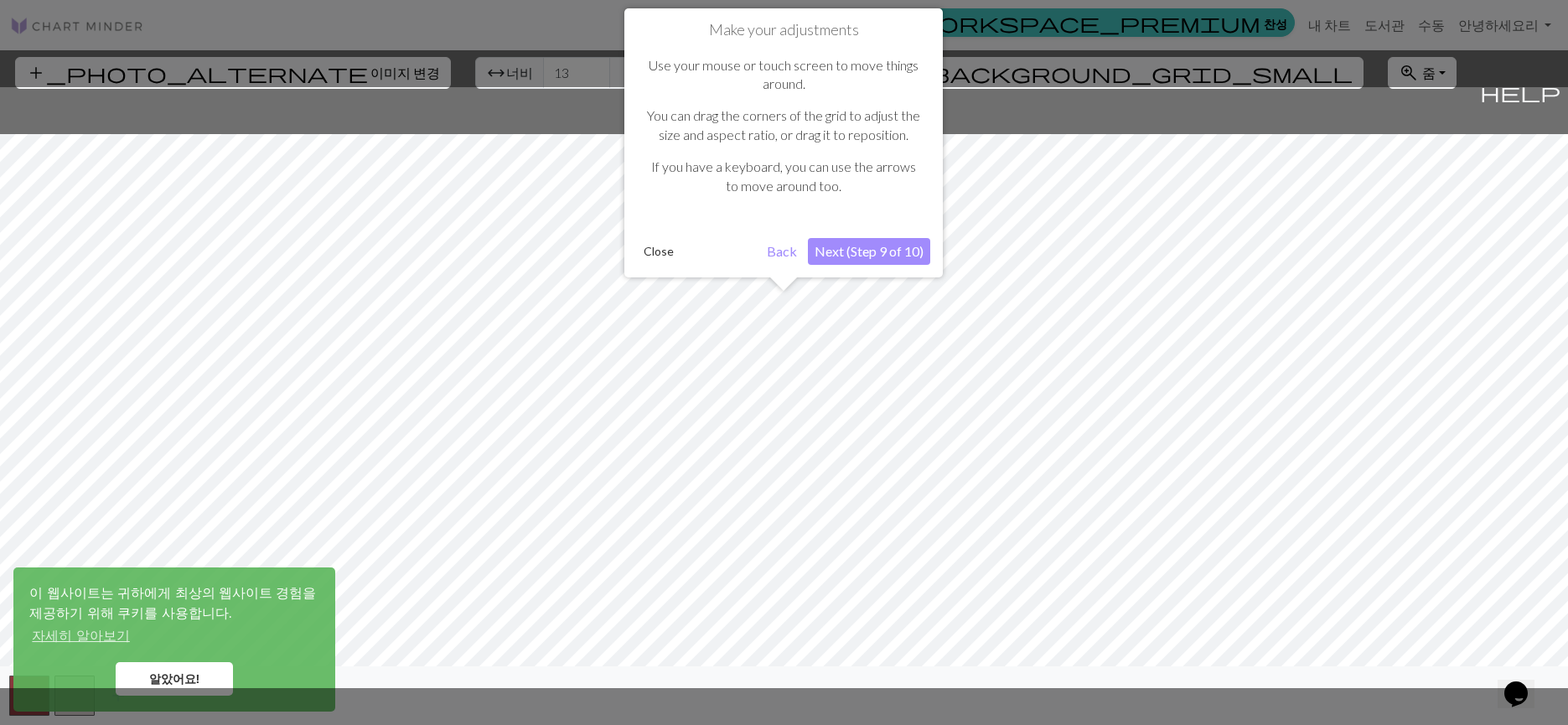
click at [950, 421] on div at bounding box center [784, 388] width 1585 height 601
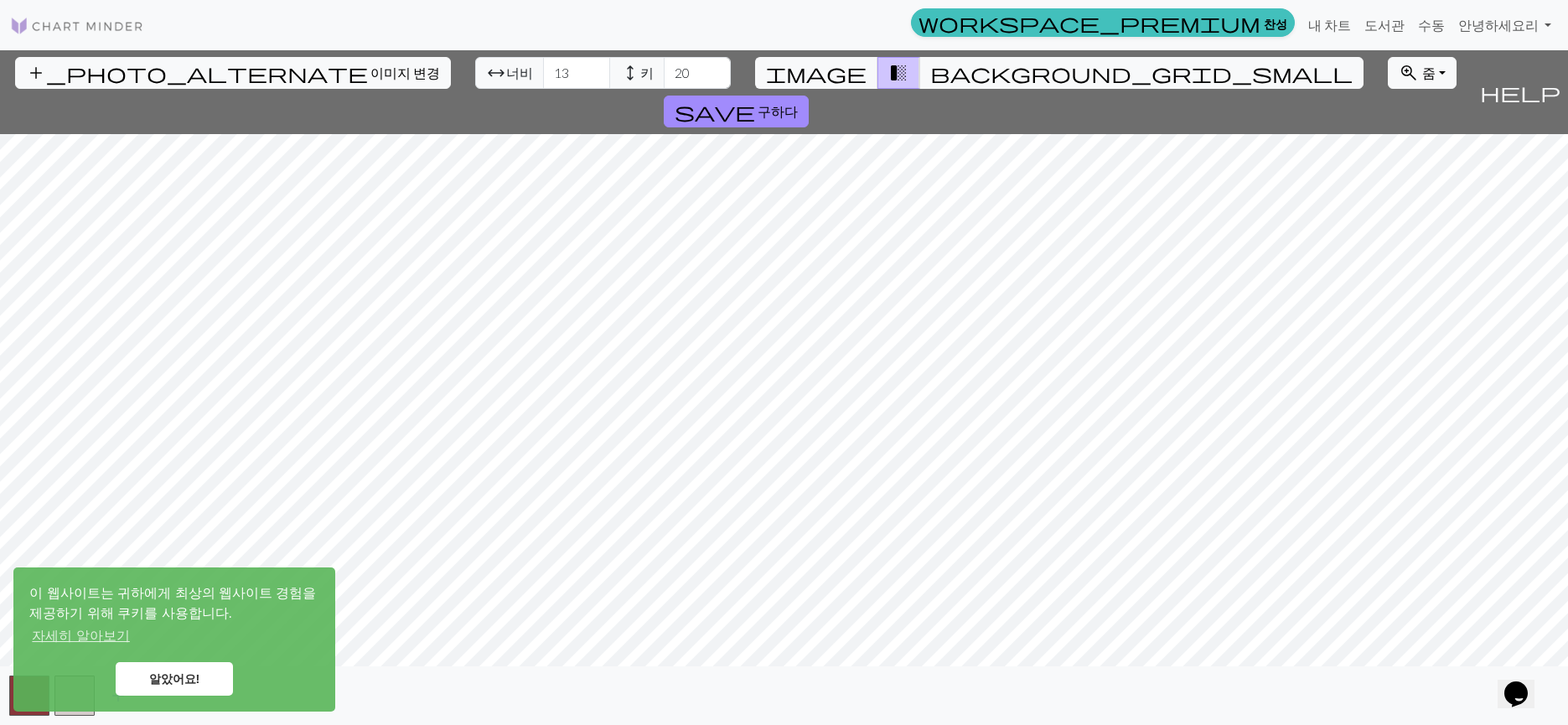
click at [584, 90] on div "add_photo_alternate 이미지 변경 arrow_range 너비 13 height 키 20 image transition_fade …" at bounding box center [784, 388] width 1568 height 675
click at [981, 673] on div "add_photo_alternate 이미지 변경 arrow_range 너비 13 height 키 20 image transition_fade …" at bounding box center [784, 388] width 1568 height 675
click at [833, 62] on span "image" at bounding box center [816, 72] width 100 height 23
click at [828, 78] on span "image" at bounding box center [816, 72] width 100 height 23
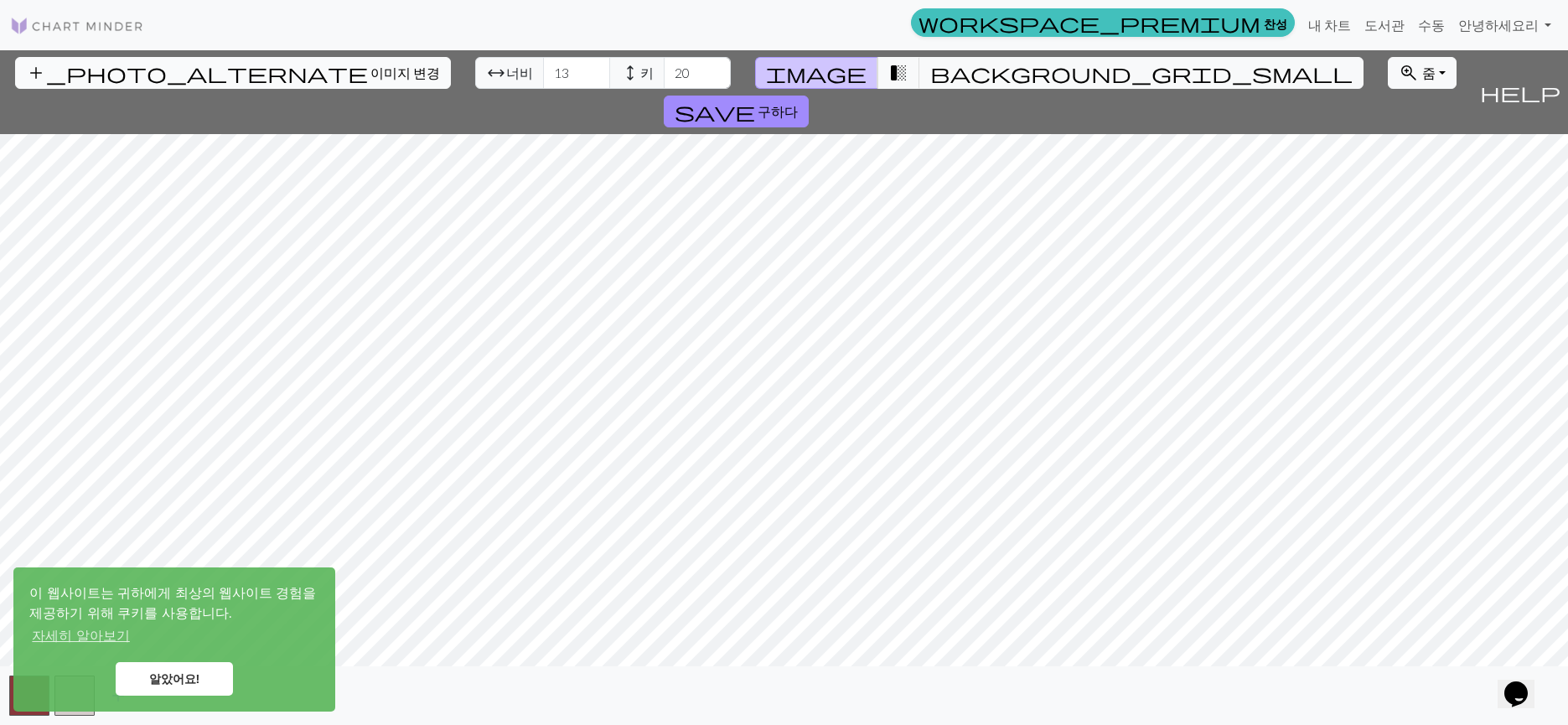
click at [165, 81] on button "add_photo_alternate 이미지 변경" at bounding box center [232, 72] width 436 height 32
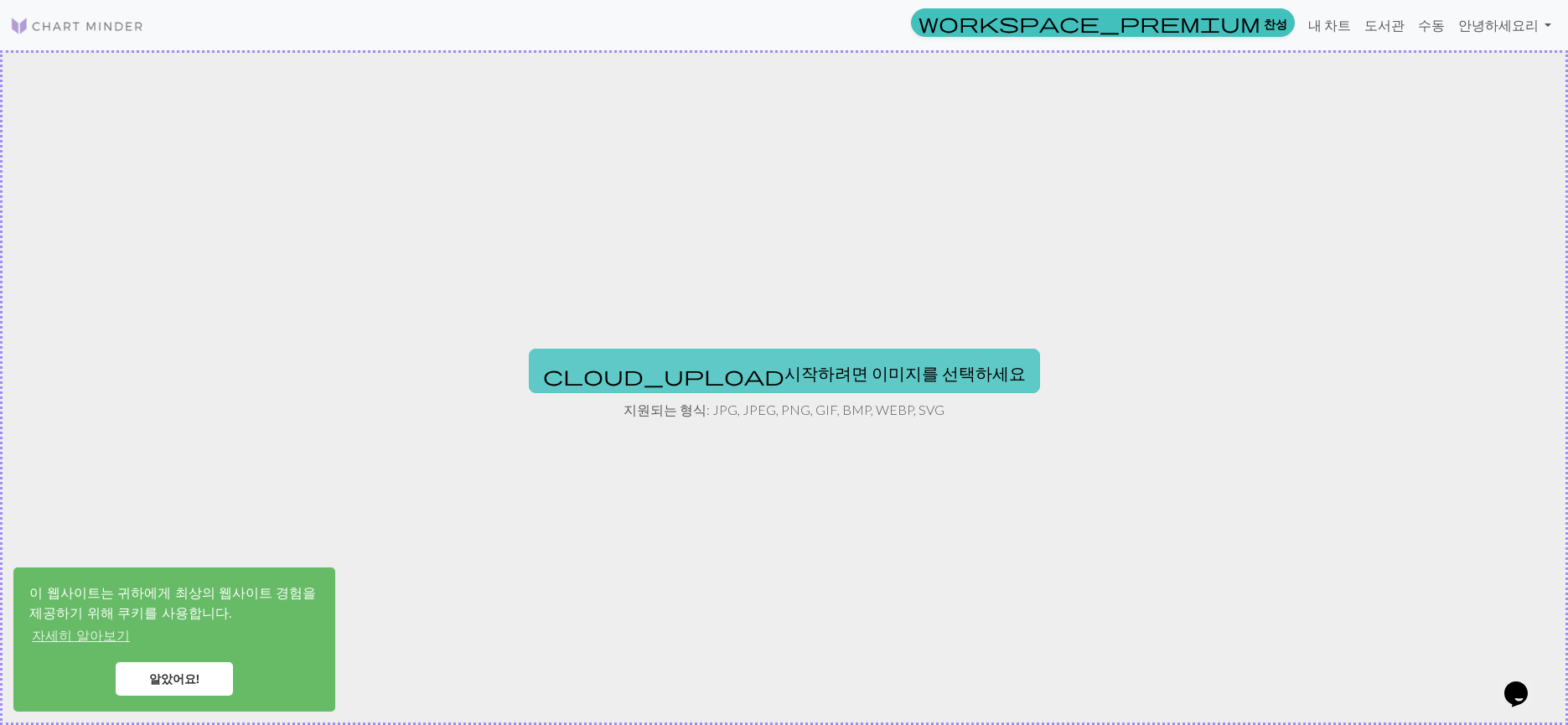
click at [797, 379] on font "시작하려면 이미지를 선택하세요" at bounding box center [905, 373] width 242 height 20
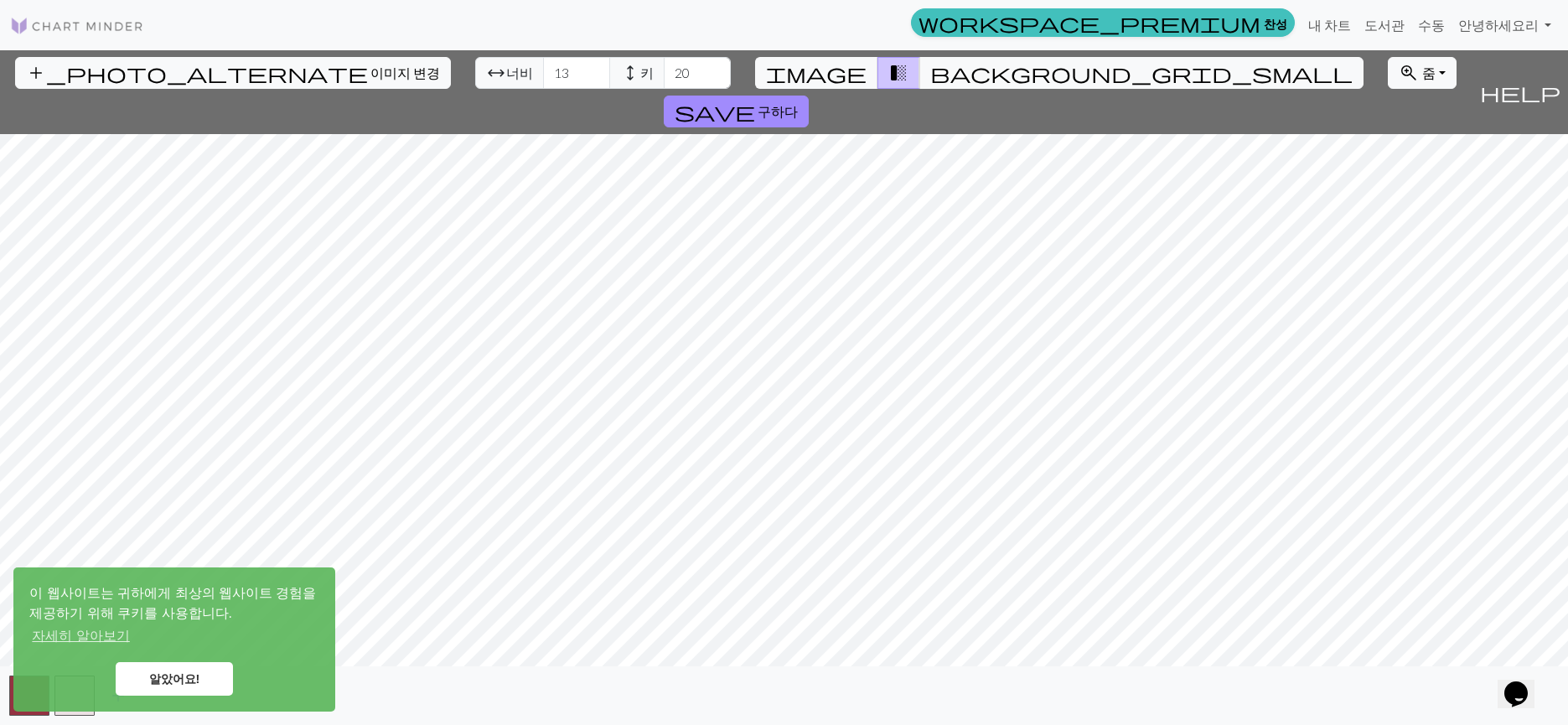
click at [546, 83] on div "add_photo_alternate 이미지 변경 arrow_range 너비 13 height 키 20 image transition_fade …" at bounding box center [784, 388] width 1568 height 675
click at [779, 690] on div "add_photo_alternate 이미지 변경 arrow_range 너비 13 height 키 20 image transition_fade …" at bounding box center [784, 388] width 1568 height 675
click at [543, 70] on input "14" at bounding box center [576, 72] width 67 height 32
click at [543, 70] on input "15" at bounding box center [576, 72] width 67 height 32
click at [543, 70] on input "16" at bounding box center [576, 72] width 67 height 32
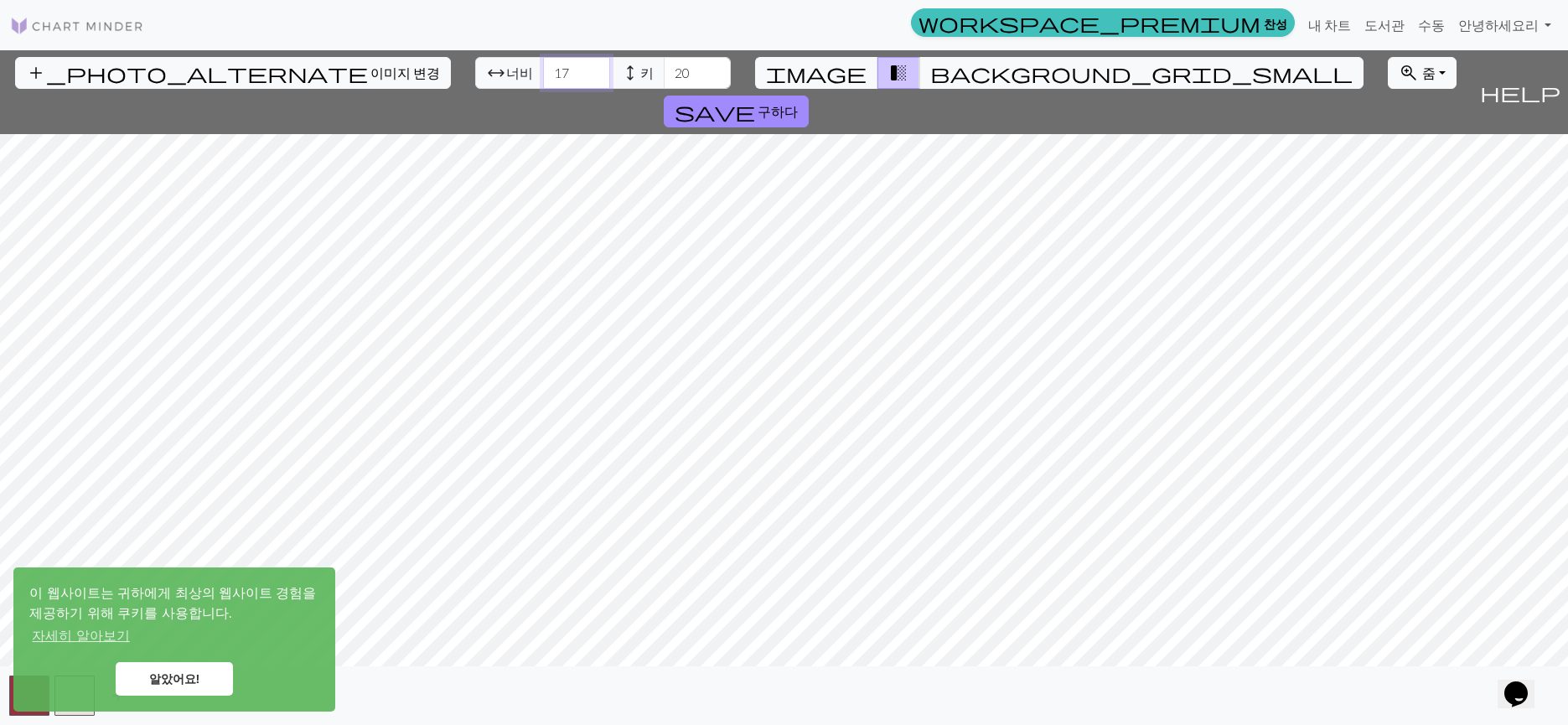
click at [543, 70] on input "17" at bounding box center [576, 72] width 67 height 32
click at [543, 70] on input "18" at bounding box center [576, 72] width 67 height 32
click at [543, 70] on input "19" at bounding box center [576, 72] width 67 height 32
click at [543, 70] on input "20" at bounding box center [576, 72] width 67 height 32
click at [543, 70] on input "21" at bounding box center [576, 72] width 67 height 32
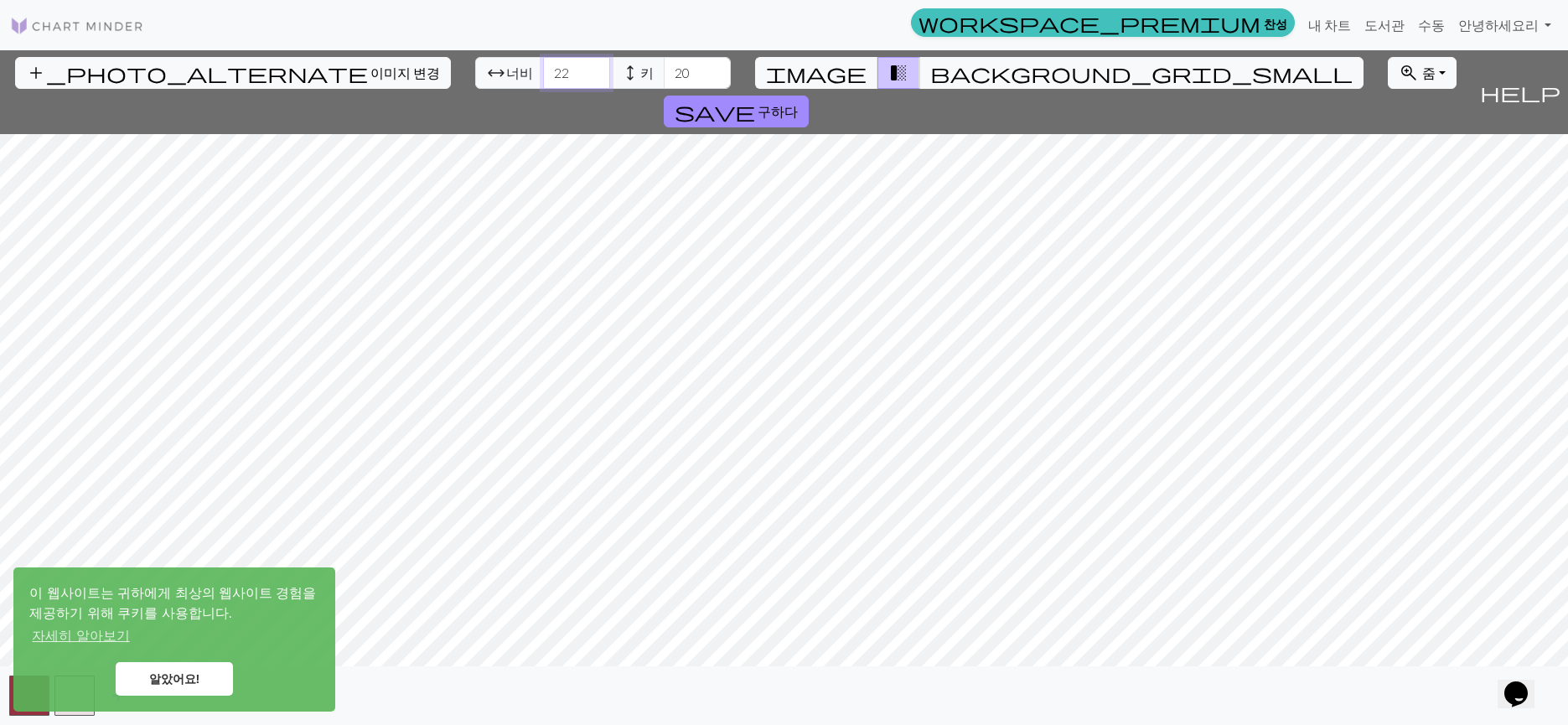
click at [543, 70] on input "22" at bounding box center [576, 72] width 67 height 32
click at [543, 70] on input "23" at bounding box center [576, 72] width 67 height 32
click at [543, 70] on input "24" at bounding box center [576, 72] width 67 height 32
click at [543, 70] on input "25" at bounding box center [576, 72] width 67 height 32
click at [543, 70] on input "26" at bounding box center [576, 72] width 67 height 32
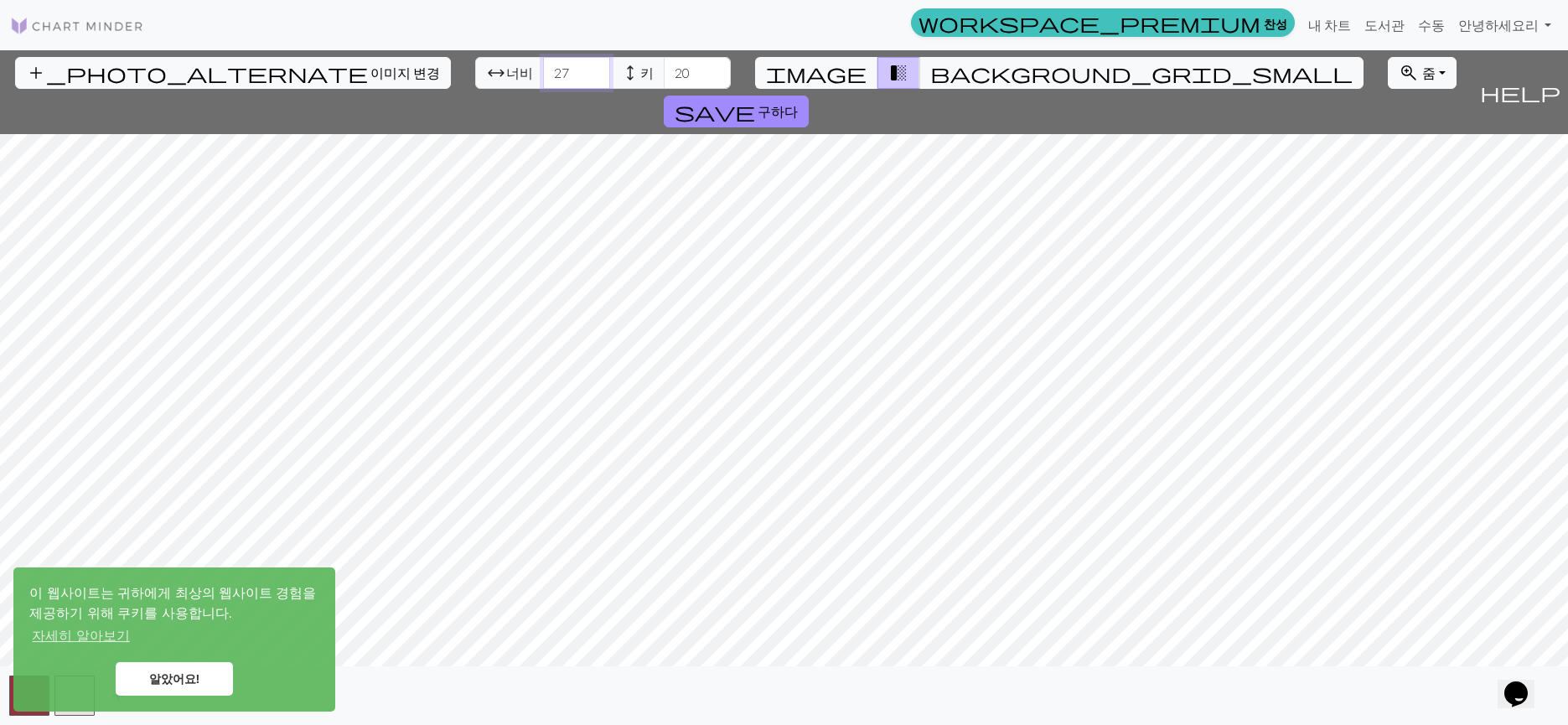
click at [543, 70] on input "27" at bounding box center [576, 72] width 67 height 32
click at [543, 70] on input "28" at bounding box center [576, 72] width 67 height 32
click at [543, 70] on input "29" at bounding box center [576, 72] width 67 height 32
click at [543, 70] on input "30" at bounding box center [576, 72] width 67 height 32
click at [543, 70] on input "31" at bounding box center [576, 72] width 67 height 32
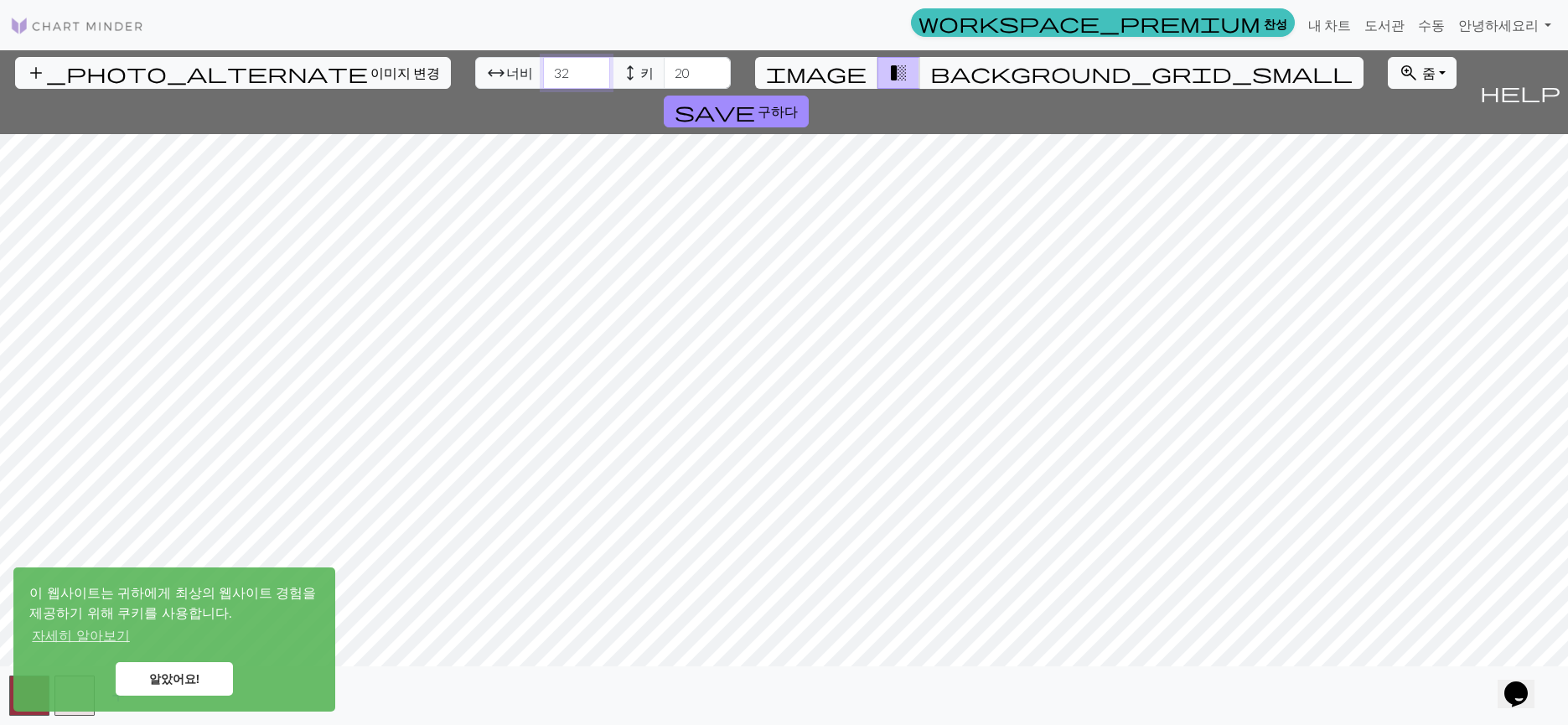
click at [543, 70] on input "32" at bounding box center [576, 72] width 67 height 32
click at [543, 70] on input "33" at bounding box center [576, 72] width 67 height 32
click at [543, 70] on input "34" at bounding box center [576, 72] width 67 height 32
click at [543, 70] on input "35" at bounding box center [576, 72] width 67 height 32
click at [543, 70] on input "36" at bounding box center [576, 72] width 67 height 32
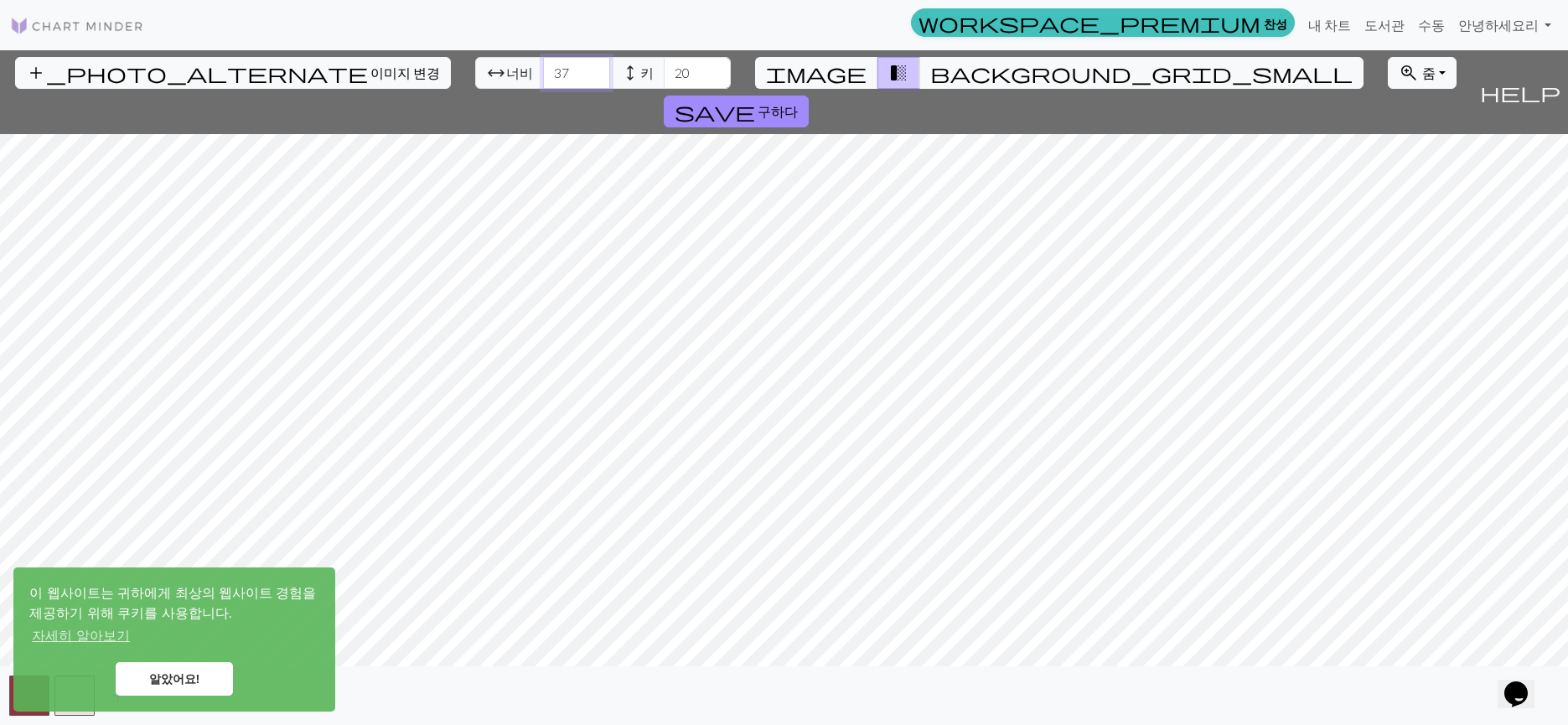
click at [543, 70] on input "37" at bounding box center [576, 72] width 67 height 32
click at [543, 70] on input "38" at bounding box center [576, 72] width 67 height 32
click at [543, 70] on input "39" at bounding box center [576, 72] width 67 height 32
click at [543, 70] on input "40" at bounding box center [576, 72] width 67 height 32
type input "41"
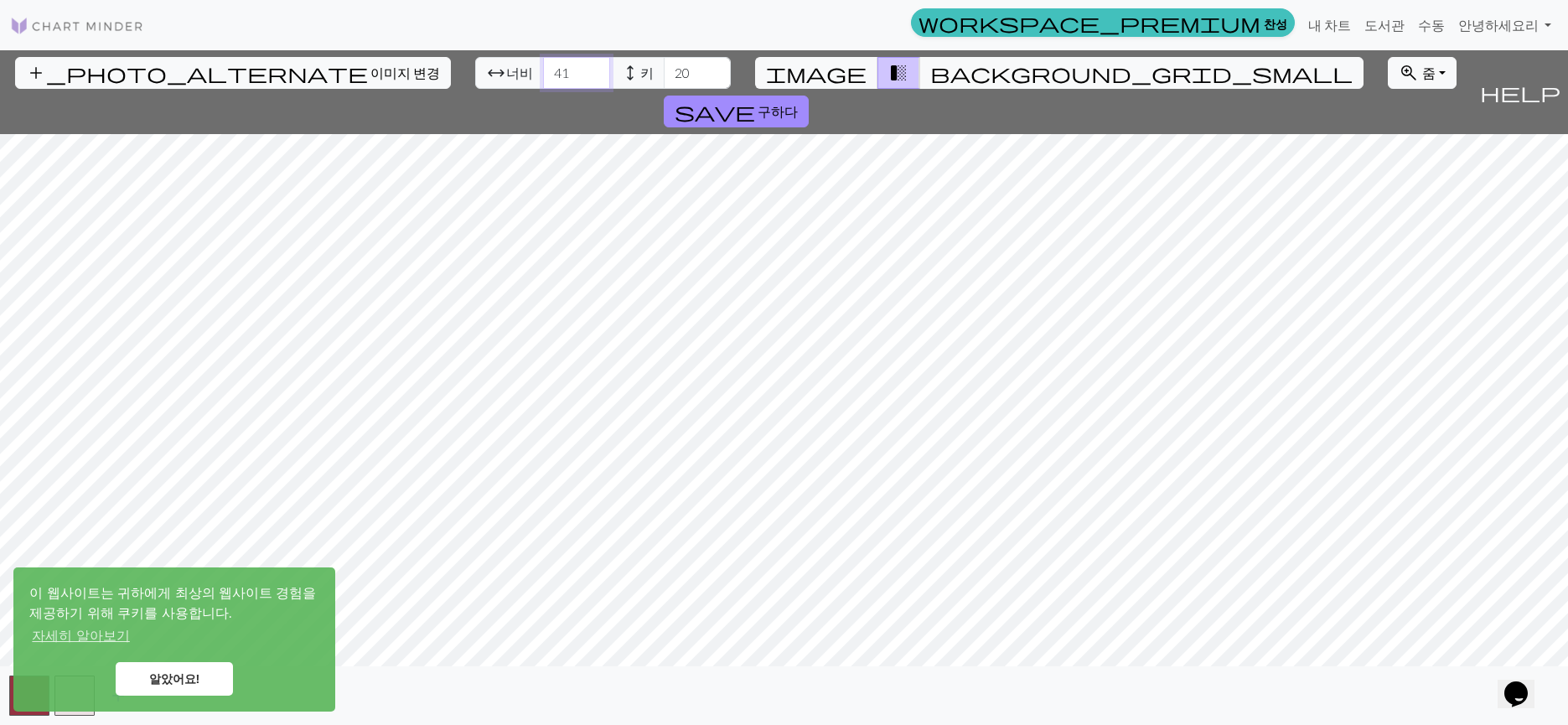
click at [543, 70] on input "41" at bounding box center [576, 72] width 67 height 32
click at [664, 67] on input "21" at bounding box center [697, 72] width 67 height 32
click at [664, 67] on input "22" at bounding box center [697, 72] width 67 height 32
click at [664, 67] on input "23" at bounding box center [697, 72] width 67 height 32
click at [664, 67] on input "24" at bounding box center [697, 72] width 67 height 32
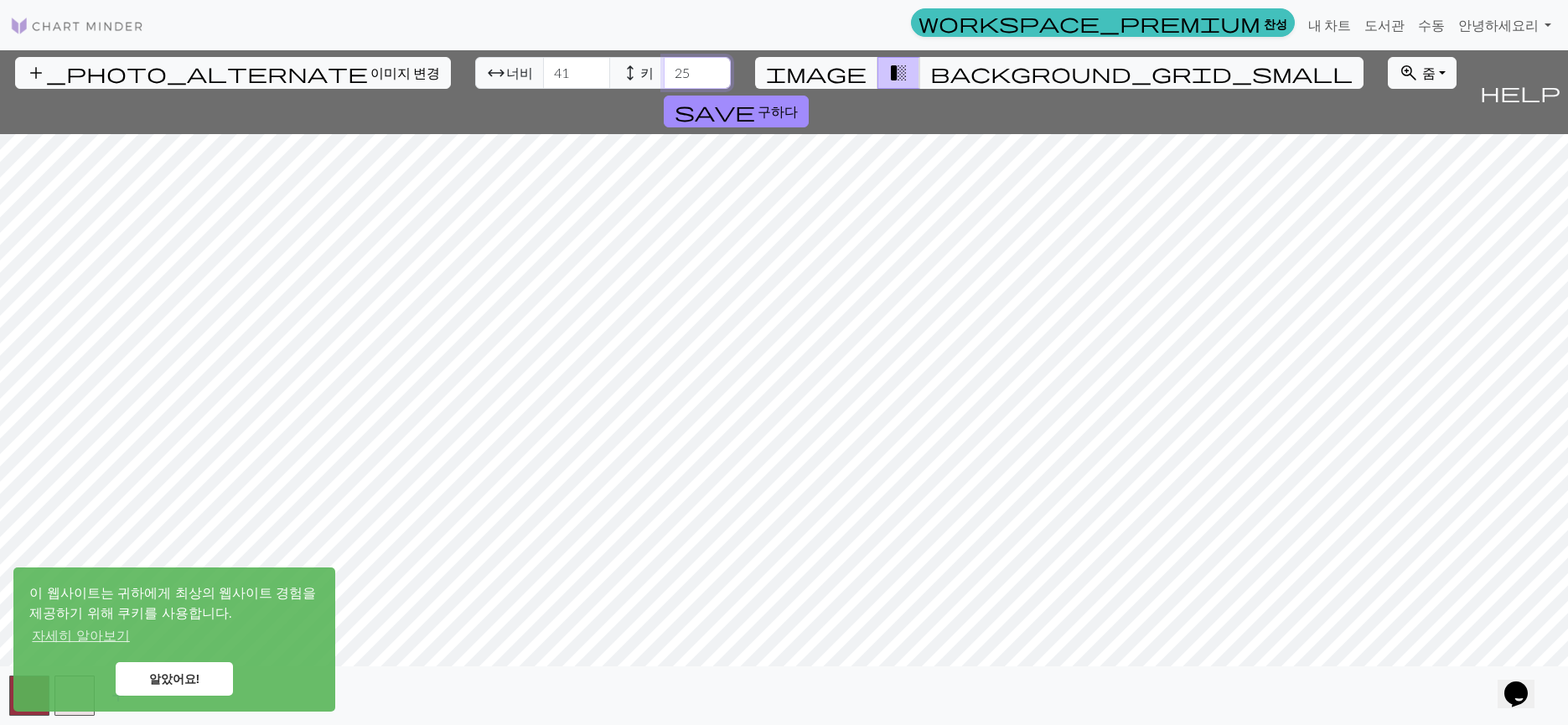
click at [664, 67] on input "25" at bounding box center [697, 72] width 67 height 32
click at [664, 67] on input "26" at bounding box center [697, 72] width 67 height 32
click at [664, 67] on input "27" at bounding box center [697, 72] width 67 height 32
click at [664, 67] on input "28" at bounding box center [697, 72] width 67 height 32
click at [664, 67] on input "29" at bounding box center [697, 72] width 67 height 32
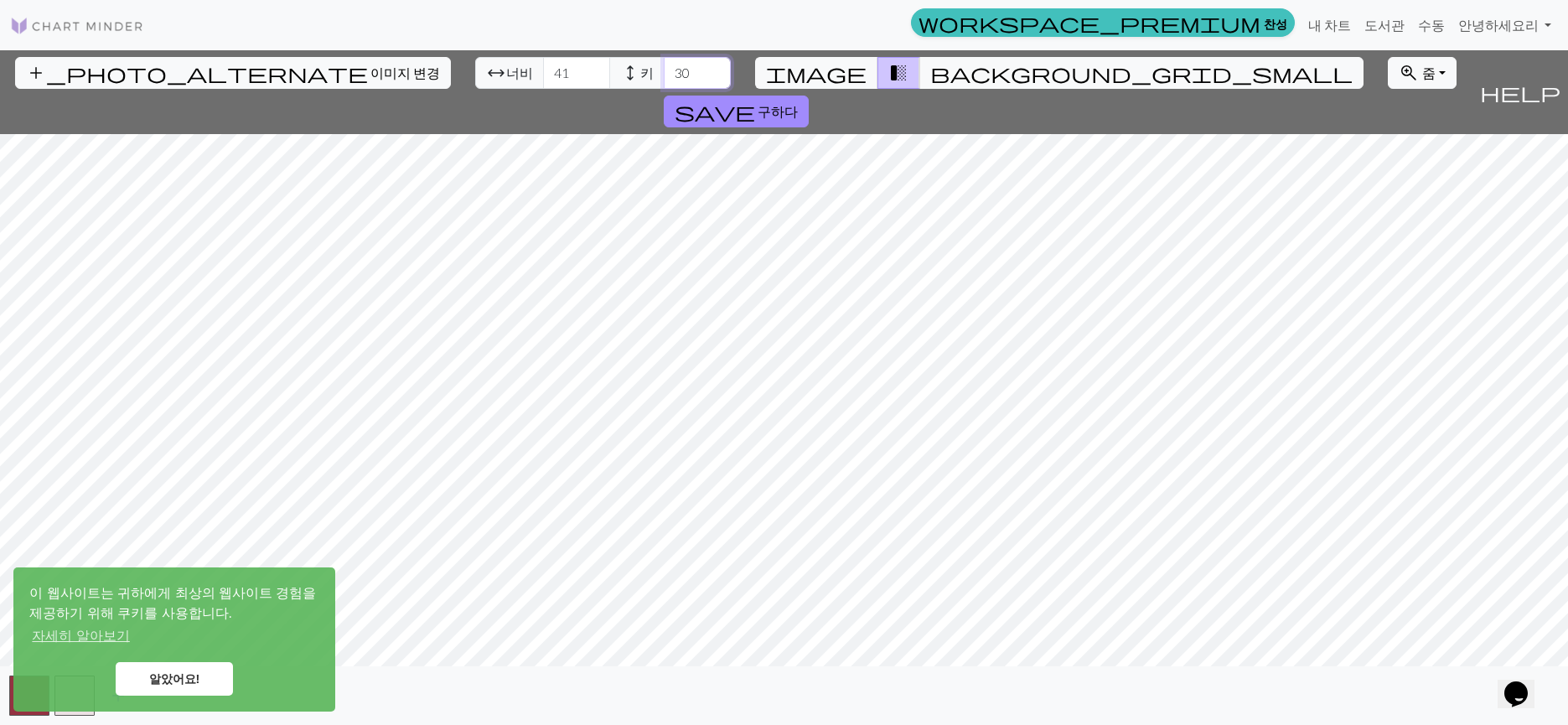
click at [664, 67] on input "30" at bounding box center [697, 72] width 67 height 32
click at [664, 67] on input "31" at bounding box center [697, 72] width 67 height 32
click at [664, 67] on input "32" at bounding box center [697, 72] width 67 height 32
type input "33"
click at [664, 67] on input "33" at bounding box center [697, 72] width 67 height 32
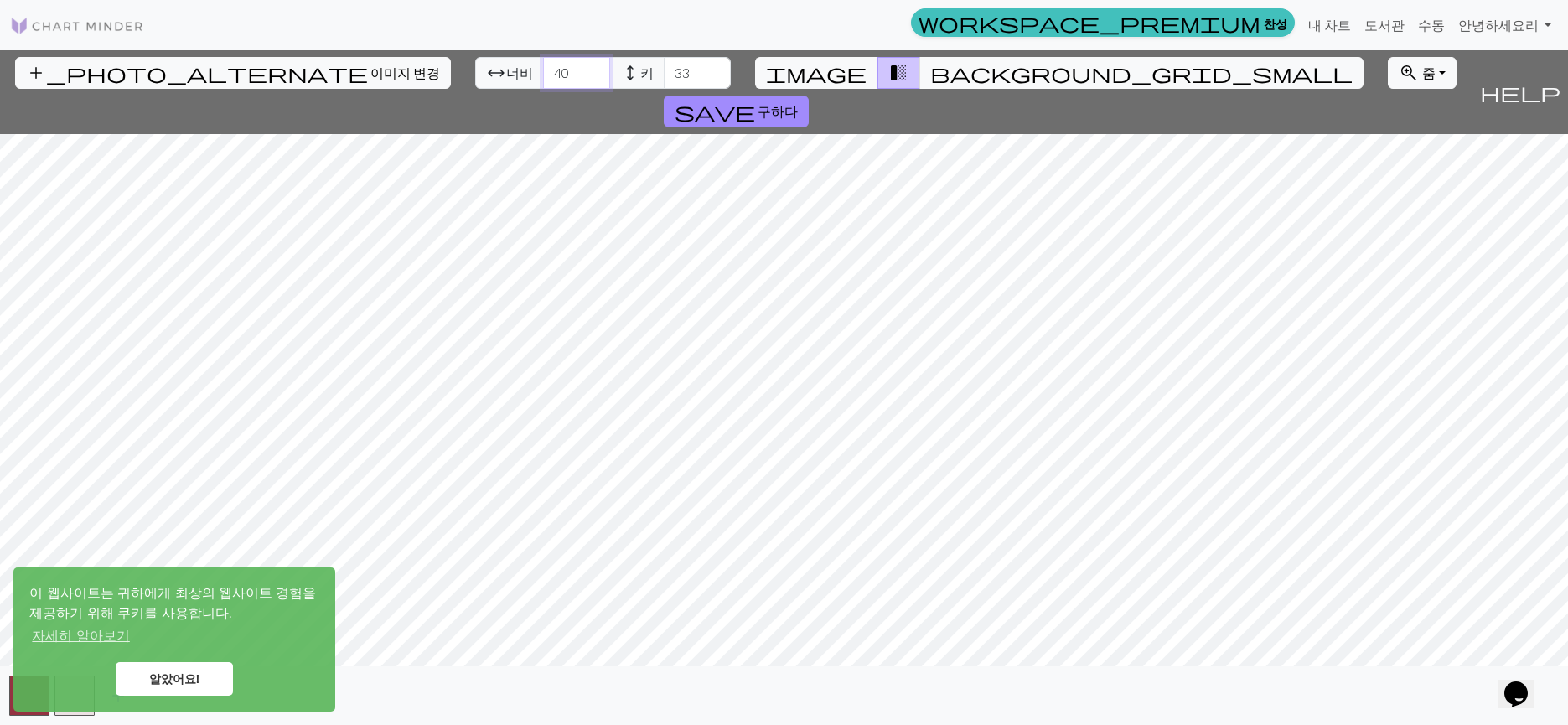
type input "40"
click at [543, 78] on input "40" at bounding box center [576, 72] width 67 height 32
click at [664, 66] on input "34" at bounding box center [697, 72] width 67 height 32
click at [664, 66] on input "35" at bounding box center [697, 72] width 67 height 32
click at [664, 66] on input "36" at bounding box center [697, 72] width 67 height 32
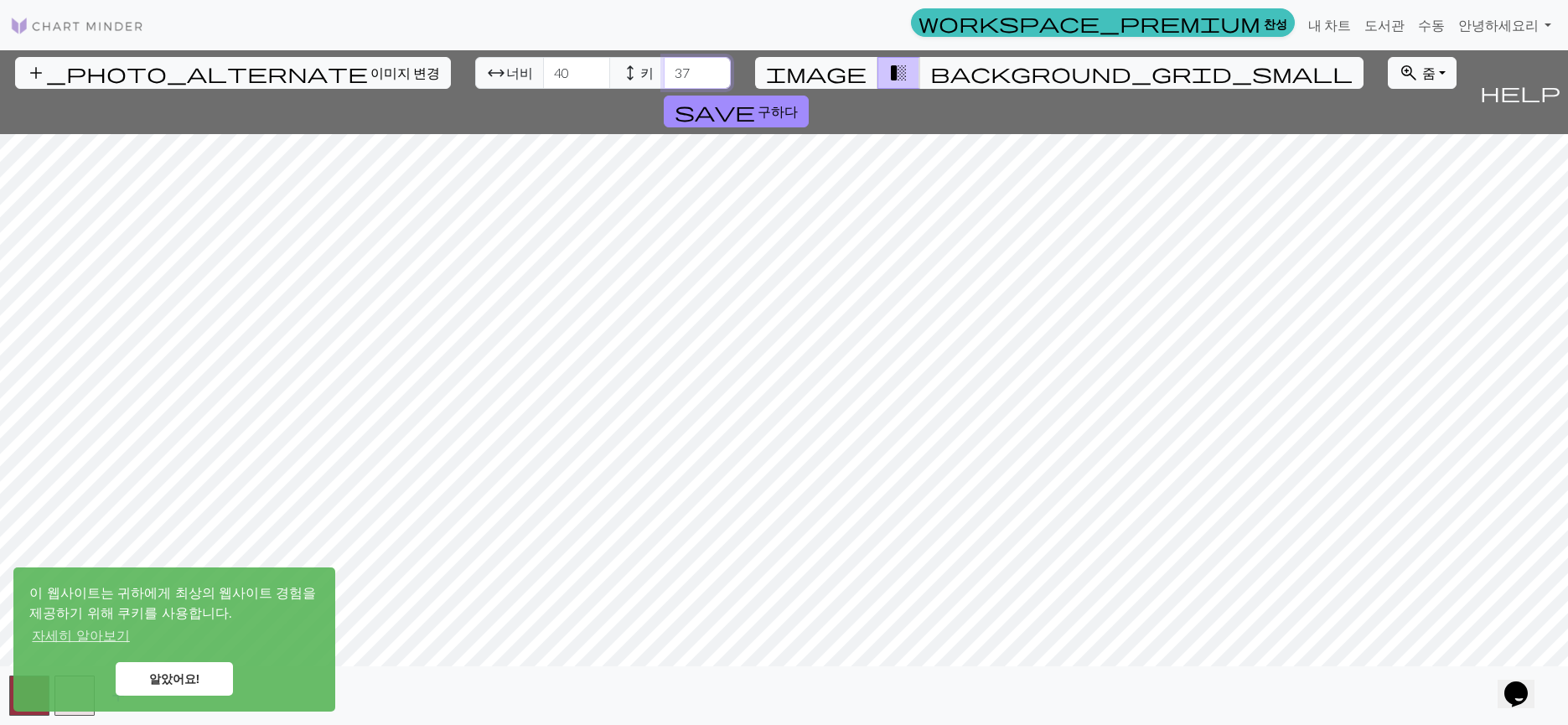
click at [664, 66] on input "37" at bounding box center [697, 72] width 67 height 32
click at [664, 66] on input "38" at bounding box center [697, 72] width 67 height 32
click at [664, 66] on input "39" at bounding box center [697, 72] width 67 height 32
click at [664, 66] on input "40" at bounding box center [697, 72] width 67 height 32
click at [664, 66] on input "41" at bounding box center [697, 72] width 67 height 32
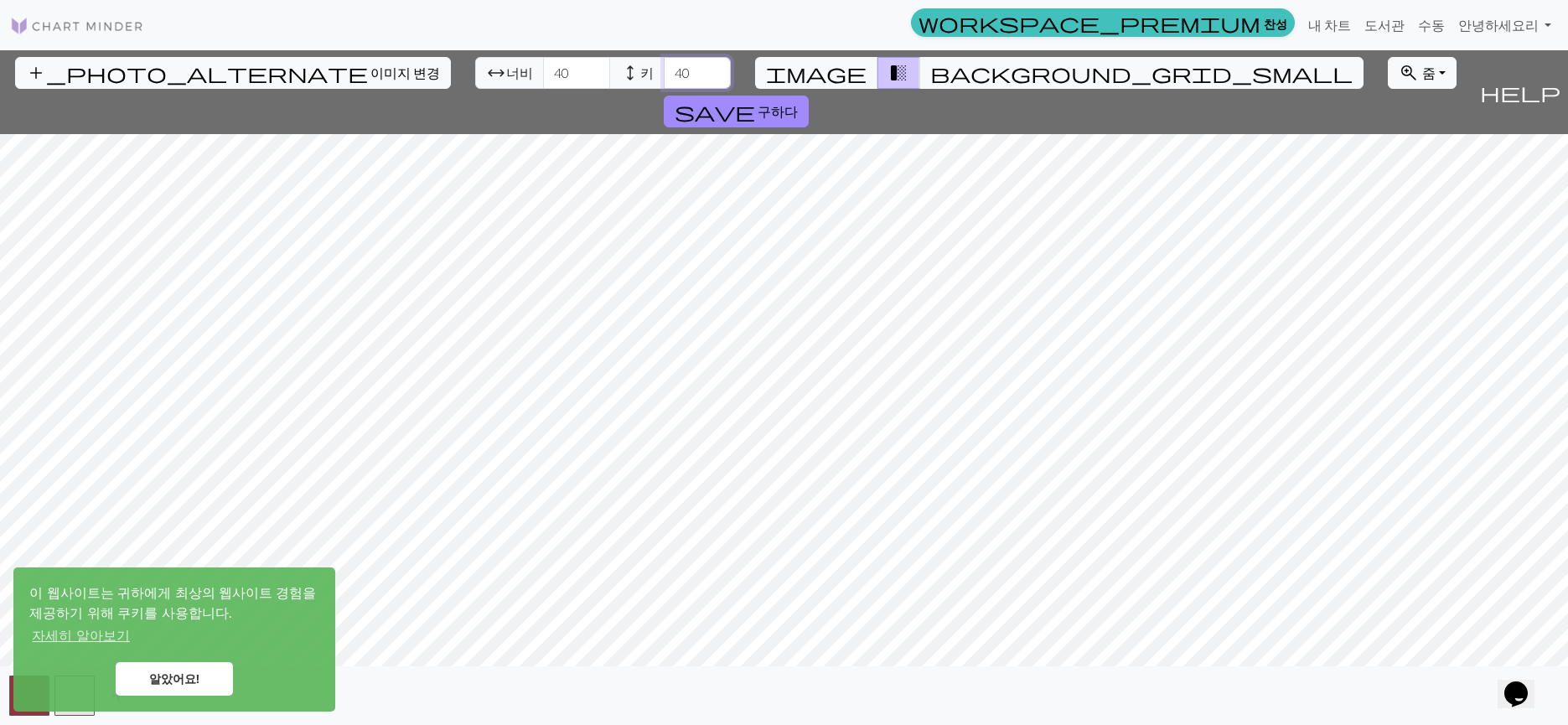
type input "40"
click at [664, 78] on input "40" at bounding box center [697, 72] width 67 height 32
click at [183, 692] on link "알았어요!" at bounding box center [174, 679] width 117 height 33
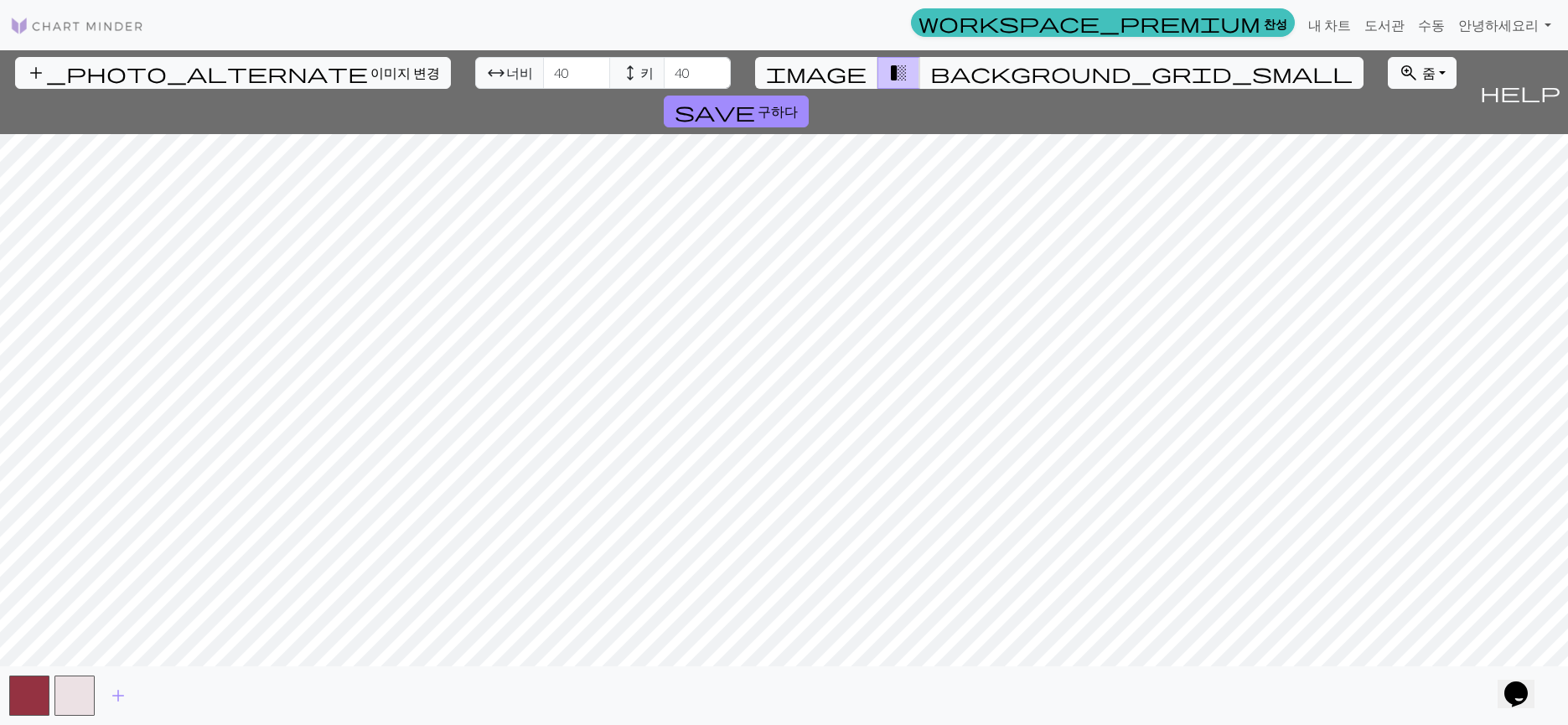
click at [79, 693] on div "알았어요!" at bounding box center [175, 679] width 290 height 33
click at [9, 687] on button "button" at bounding box center [29, 695] width 40 height 40
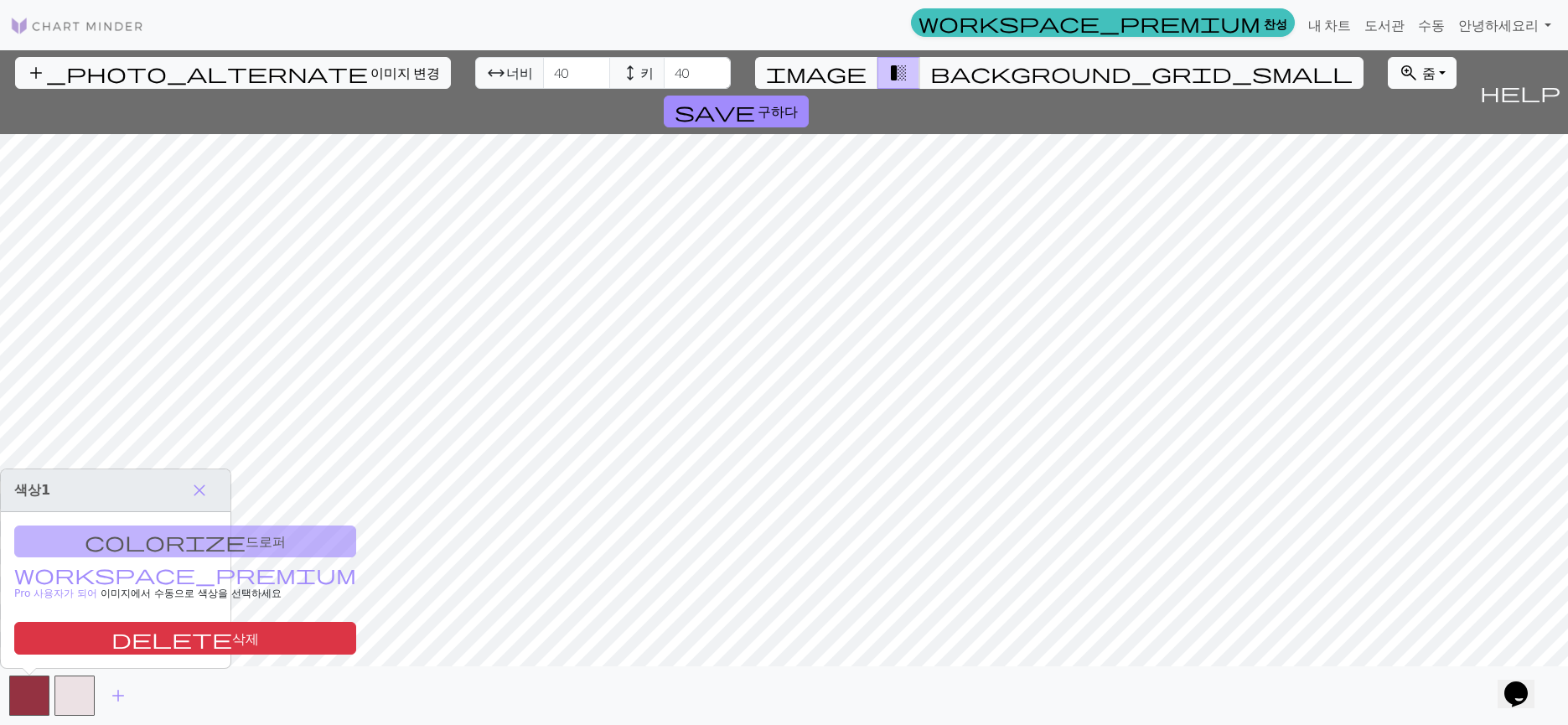
click at [1422, 66] on font "줌" at bounding box center [1429, 72] width 13 height 16
click at [1403, 115] on font "모두에 적합" at bounding box center [1437, 109] width 70 height 16
click at [543, 70] on input "41" at bounding box center [576, 72] width 67 height 32
click at [543, 70] on input "42" at bounding box center [576, 72] width 67 height 32
click at [543, 70] on input "43" at bounding box center [576, 72] width 67 height 32
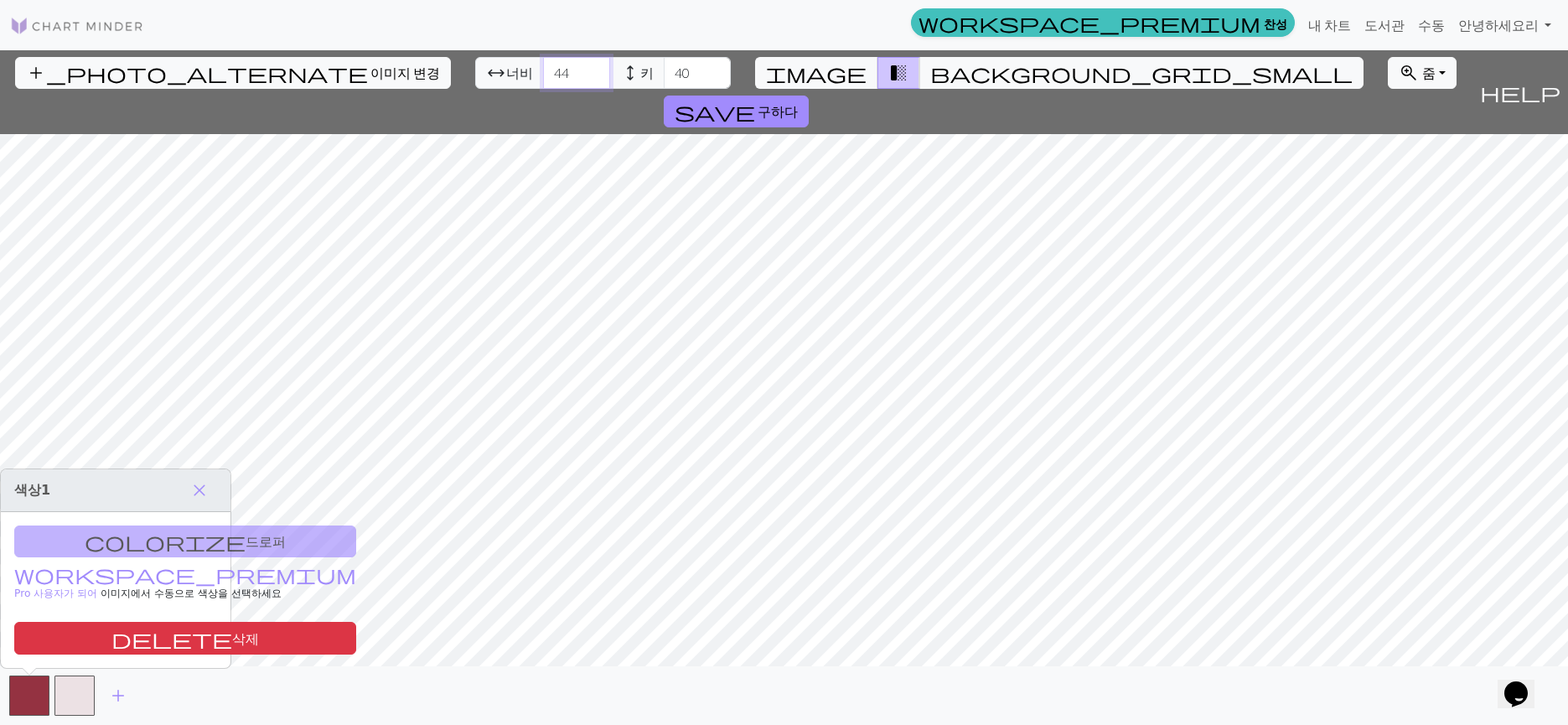
click at [543, 70] on input "44" at bounding box center [576, 72] width 67 height 32
click at [543, 70] on input "45" at bounding box center [576, 72] width 67 height 32
click at [543, 70] on input "46" at bounding box center [576, 72] width 67 height 32
click at [543, 70] on input "47" at bounding box center [576, 72] width 67 height 32
click at [543, 70] on input "48" at bounding box center [576, 72] width 67 height 32
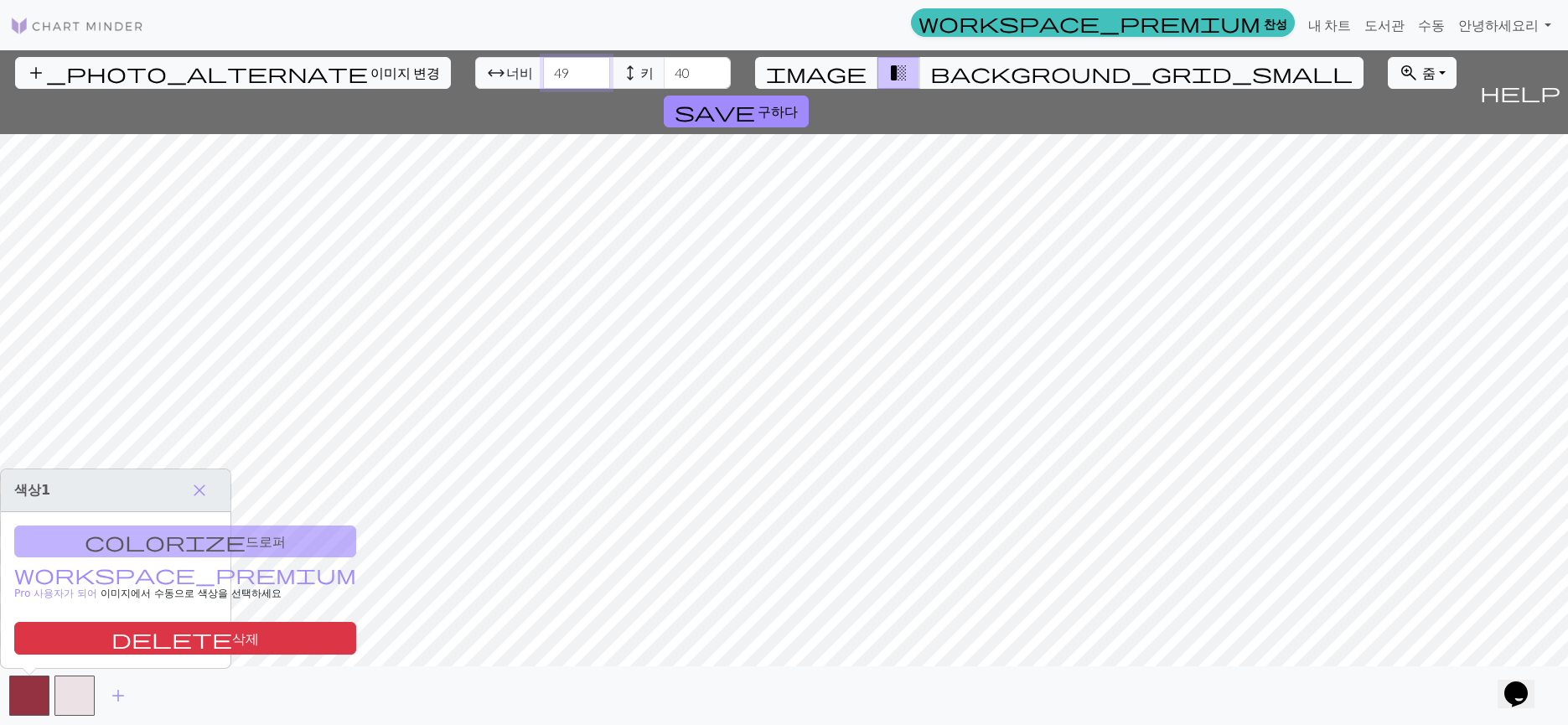
click at [543, 70] on input "49" at bounding box center [576, 72] width 67 height 32
click at [543, 70] on input "50" at bounding box center [576, 72] width 67 height 32
click at [543, 70] on input "51" at bounding box center [576, 72] width 67 height 32
click at [543, 70] on input "52" at bounding box center [576, 72] width 67 height 32
click at [543, 70] on input "53" at bounding box center [576, 72] width 67 height 32
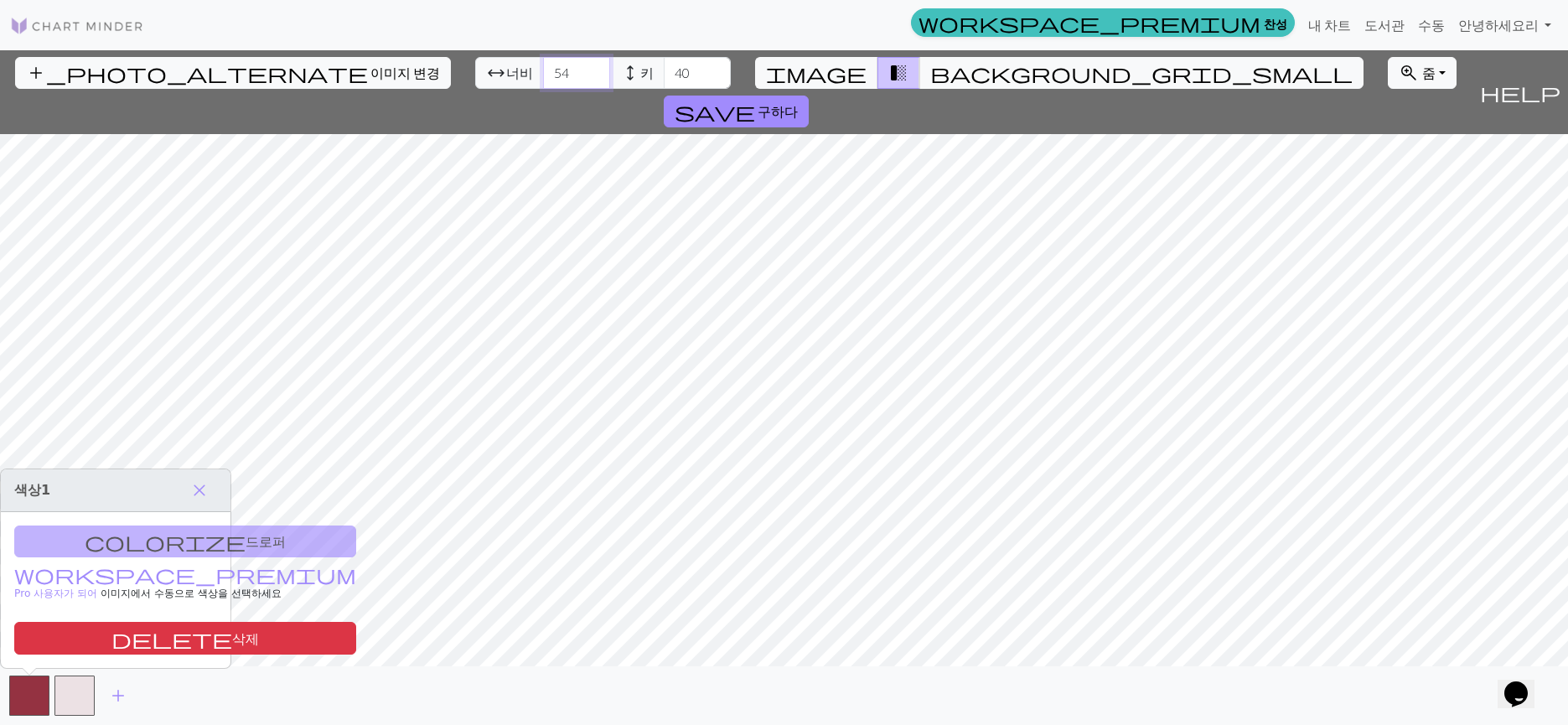
click at [543, 70] on input "54" at bounding box center [576, 72] width 67 height 32
click at [543, 70] on input "55" at bounding box center [576, 72] width 67 height 32
click at [543, 70] on input "56" at bounding box center [576, 72] width 67 height 32
click at [543, 70] on input "57" at bounding box center [576, 72] width 67 height 32
click at [543, 70] on input "58" at bounding box center [576, 72] width 67 height 32
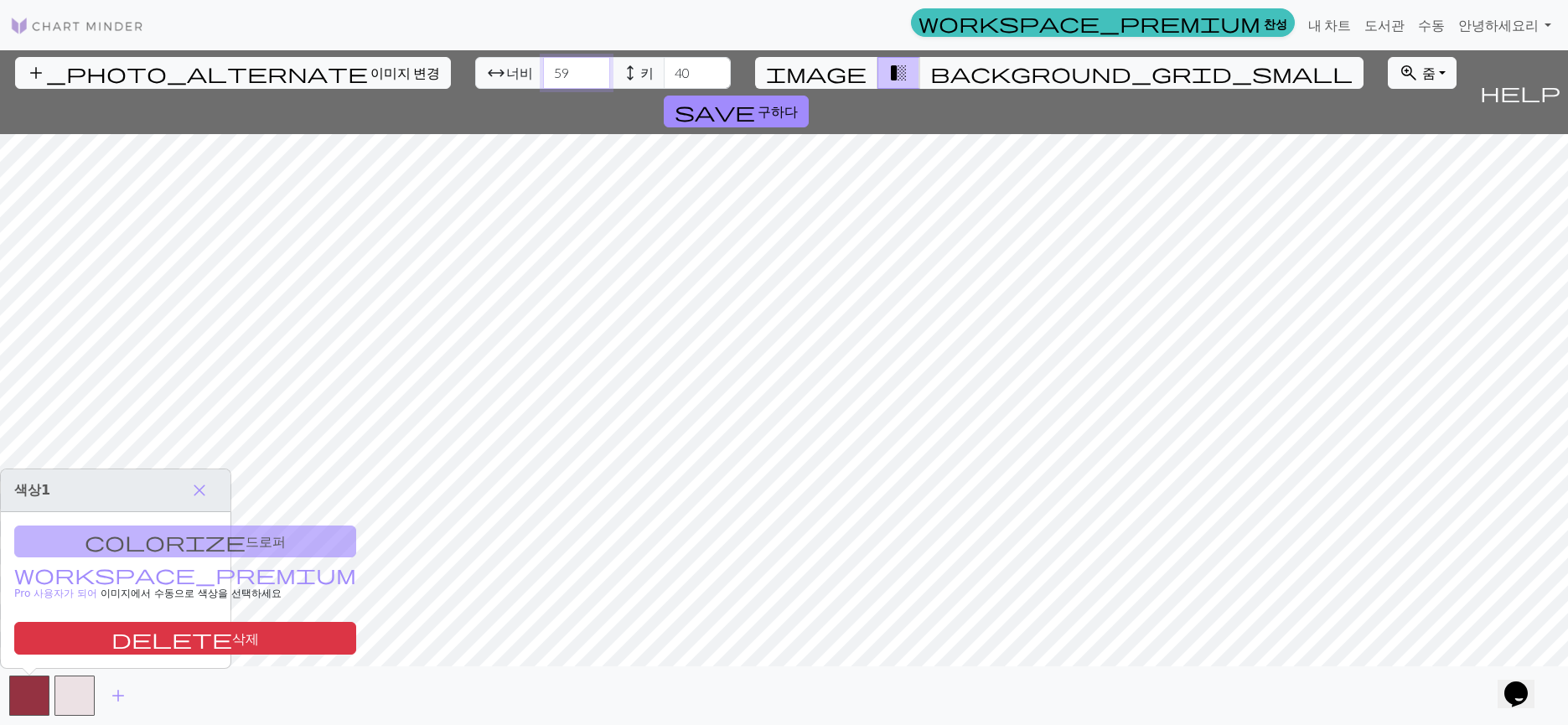
click at [543, 70] on input "59" at bounding box center [576, 72] width 67 height 32
click at [543, 70] on input "60" at bounding box center [576, 72] width 67 height 32
click at [543, 70] on input "61" at bounding box center [576, 72] width 67 height 32
click at [543, 70] on input "62" at bounding box center [576, 72] width 67 height 32
click at [543, 70] on input "63" at bounding box center [576, 72] width 67 height 32
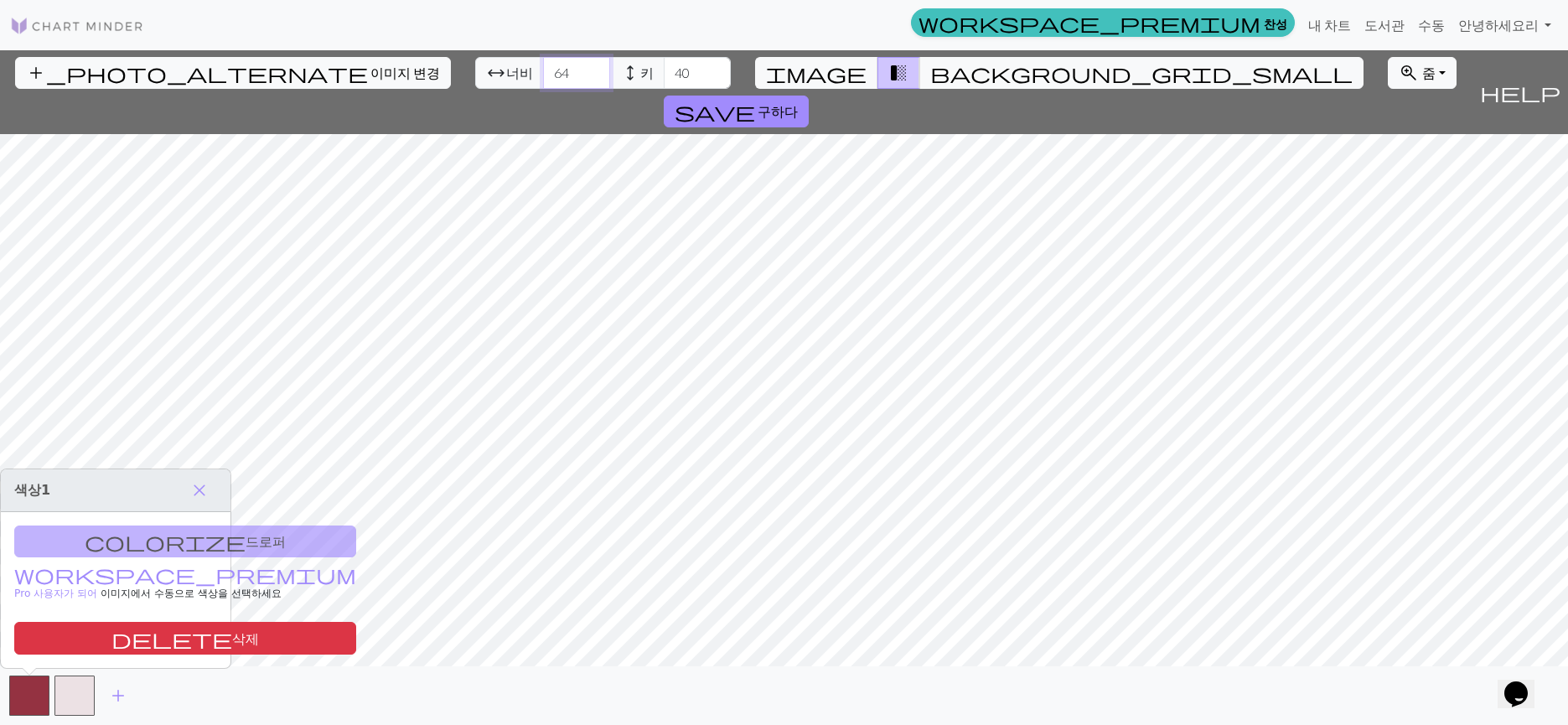
click at [543, 70] on input "64" at bounding box center [576, 72] width 67 height 32
click at [543, 70] on input "65" at bounding box center [576, 72] width 67 height 32
click at [543, 70] on input "66" at bounding box center [576, 72] width 67 height 32
click at [543, 70] on input "67" at bounding box center [576, 72] width 67 height 32
click at [543, 70] on input "68" at bounding box center [576, 72] width 67 height 32
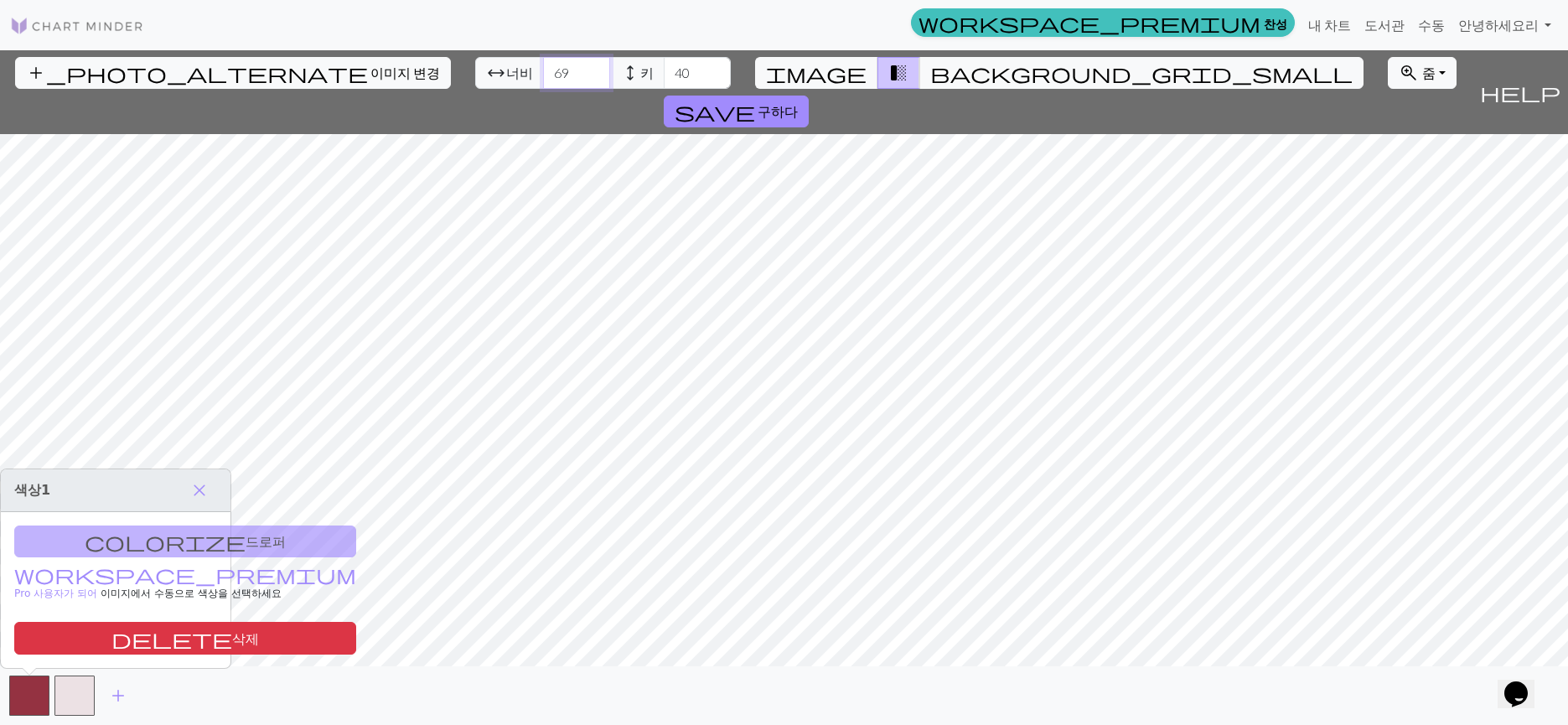
click at [543, 69] on input "69" at bounding box center [576, 72] width 67 height 32
type input "70"
click at [543, 69] on input "70" at bounding box center [576, 72] width 67 height 32
click at [664, 69] on input "41" at bounding box center [697, 72] width 67 height 32
click at [664, 69] on input "42" at bounding box center [697, 72] width 67 height 32
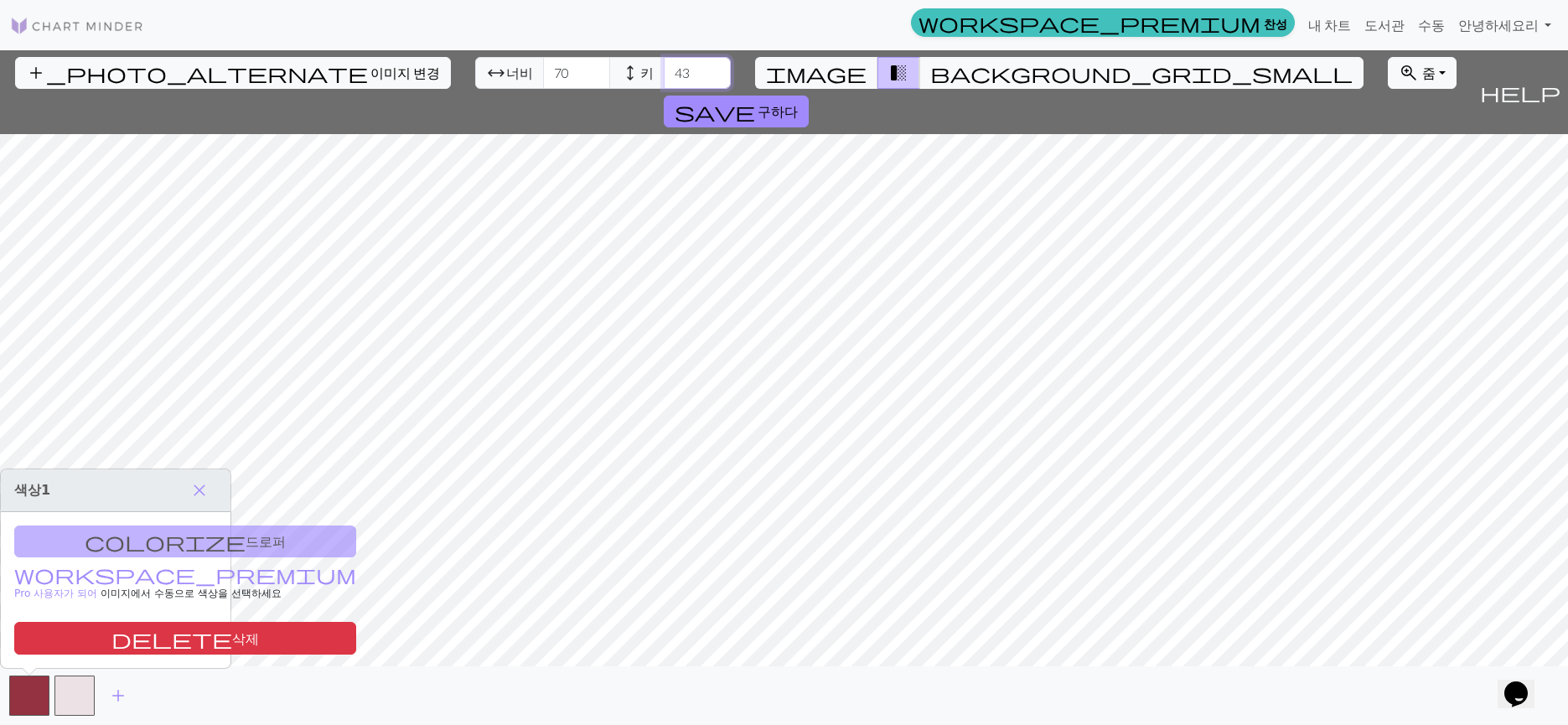
click at [664, 69] on input "43" at bounding box center [697, 72] width 67 height 32
click at [664, 69] on input "44" at bounding box center [697, 72] width 67 height 32
click at [664, 69] on input "45" at bounding box center [697, 72] width 67 height 32
click at [664, 69] on input "46" at bounding box center [697, 72] width 67 height 32
click at [664, 69] on input "47" at bounding box center [697, 72] width 67 height 32
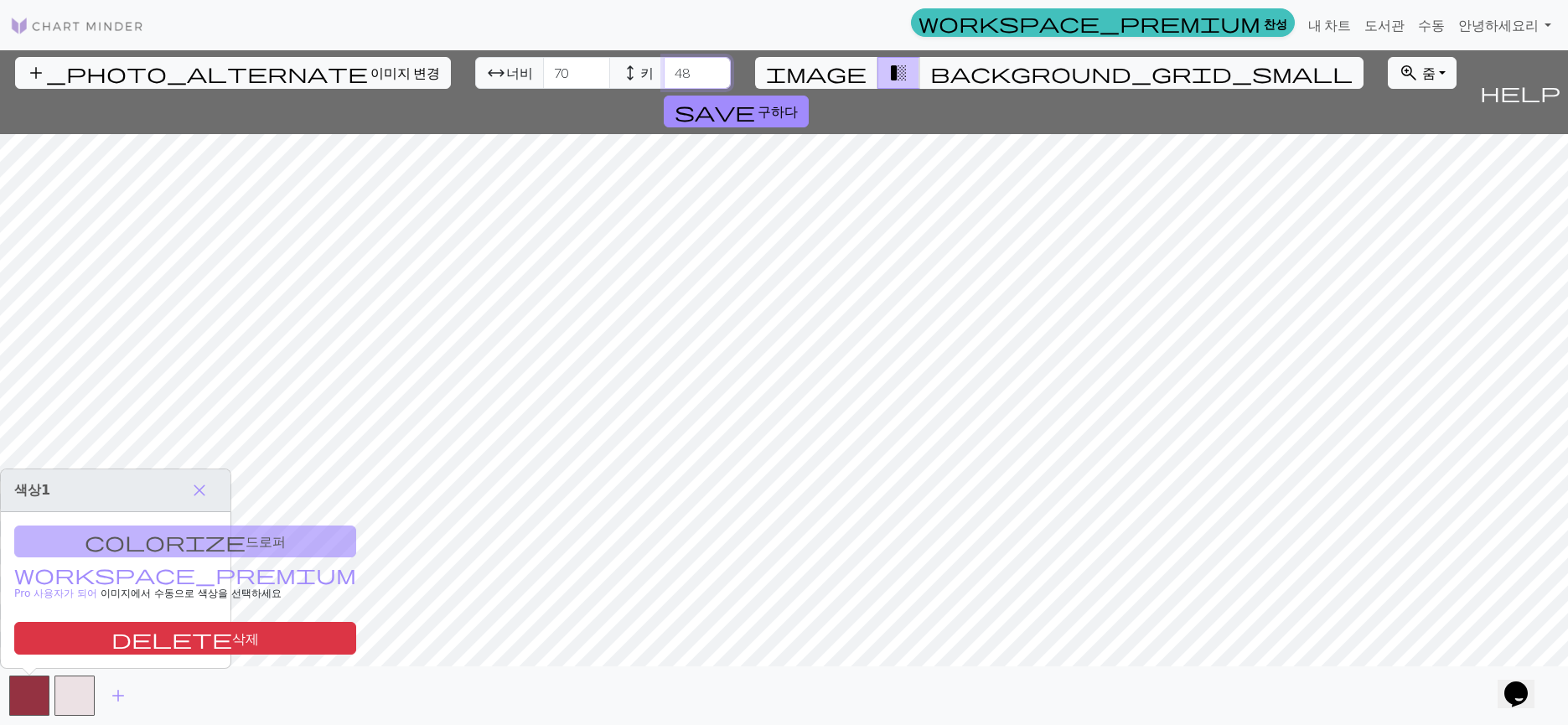
click at [664, 69] on input "48" at bounding box center [697, 72] width 67 height 32
click at [664, 69] on input "49" at bounding box center [697, 72] width 67 height 32
click at [664, 69] on input "50" at bounding box center [697, 72] width 67 height 32
click at [664, 69] on input "51" at bounding box center [697, 72] width 67 height 32
click at [664, 69] on input "52" at bounding box center [697, 72] width 67 height 32
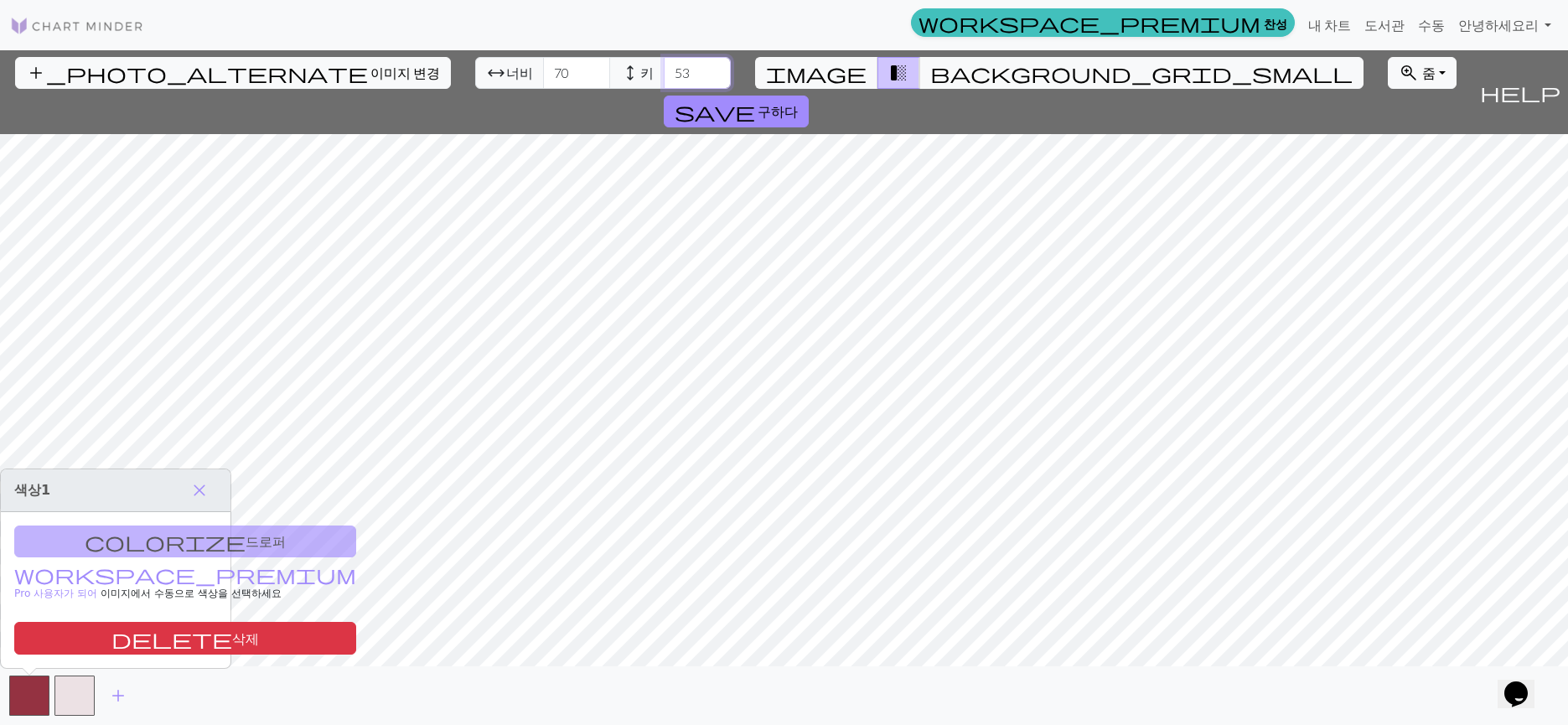
click at [664, 69] on input "53" at bounding box center [697, 72] width 67 height 32
click at [664, 69] on input "54" at bounding box center [697, 72] width 67 height 32
click at [664, 69] on input "55" at bounding box center [697, 72] width 67 height 32
click at [664, 69] on input "56" at bounding box center [697, 72] width 67 height 32
click at [664, 69] on input "57" at bounding box center [697, 72] width 67 height 32
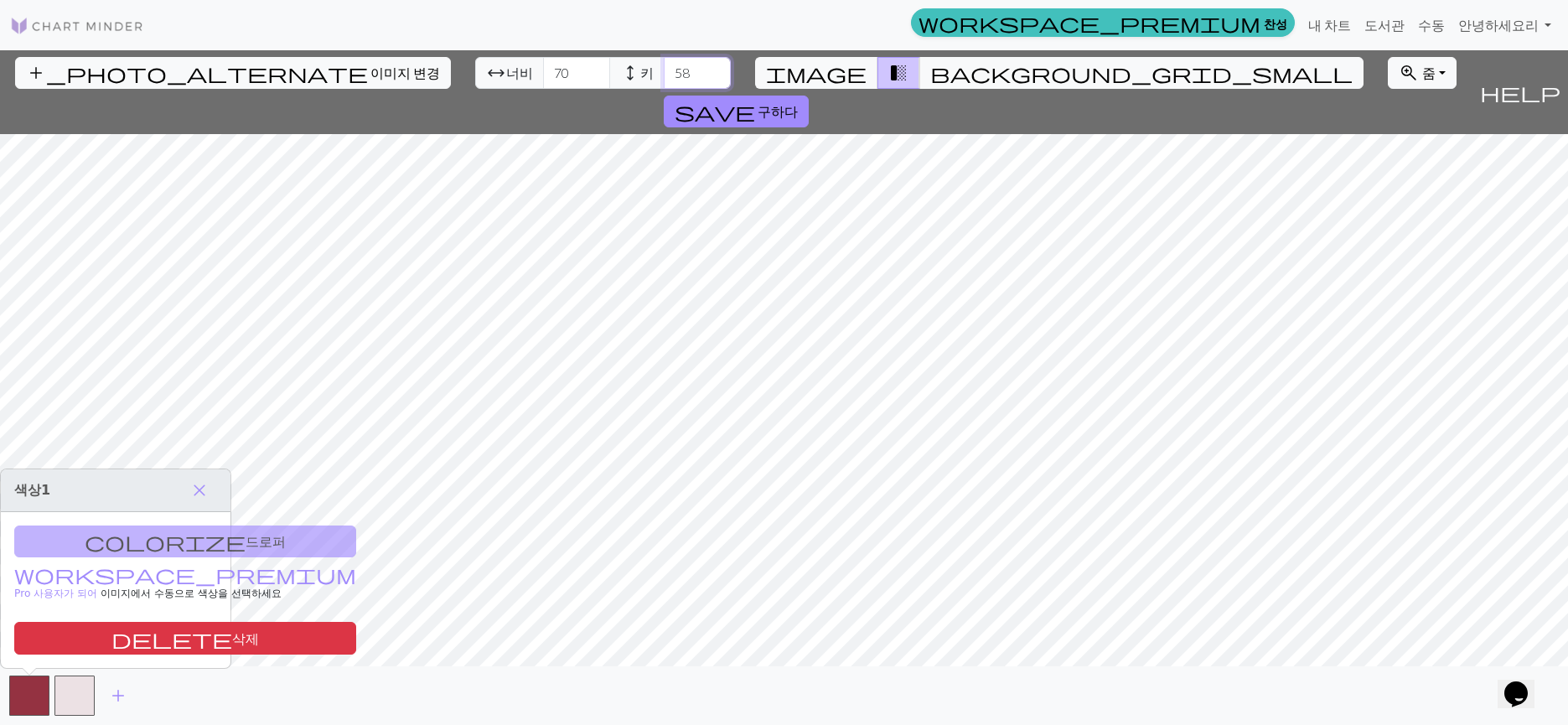
click at [664, 69] on input "58" at bounding box center [697, 72] width 67 height 32
click at [664, 69] on input "59" at bounding box center [697, 72] width 67 height 32
click at [664, 69] on input "60" at bounding box center [697, 72] width 67 height 32
click at [664, 69] on input "61" at bounding box center [697, 72] width 67 height 32
click at [664, 69] on input "62" at bounding box center [697, 72] width 67 height 32
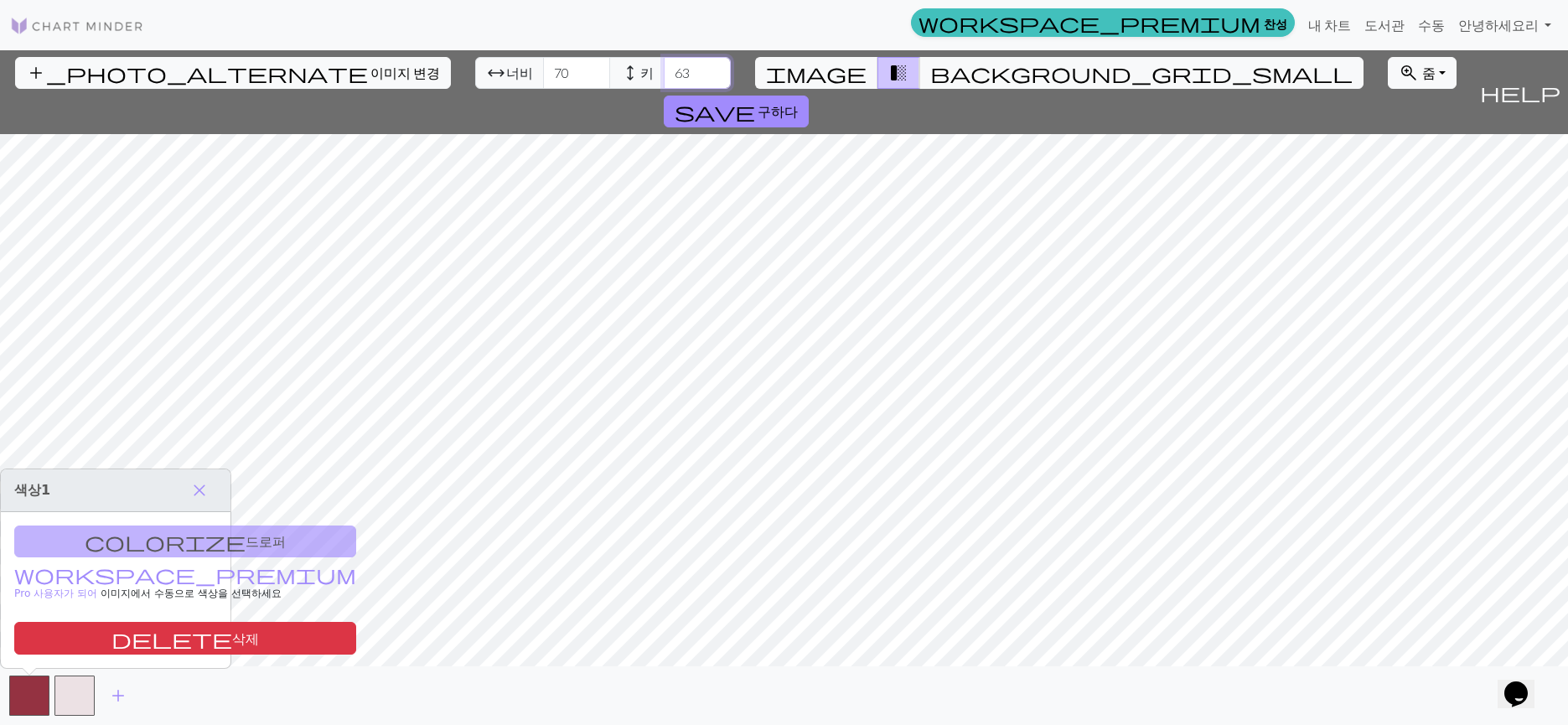
click at [664, 69] on input "63" at bounding box center [697, 72] width 67 height 32
click at [664, 69] on input "64" at bounding box center [697, 72] width 67 height 32
click at [664, 69] on input "65" at bounding box center [697, 72] width 67 height 32
click at [664, 69] on input "66" at bounding box center [697, 72] width 67 height 32
click at [664, 69] on input "67" at bounding box center [697, 72] width 67 height 32
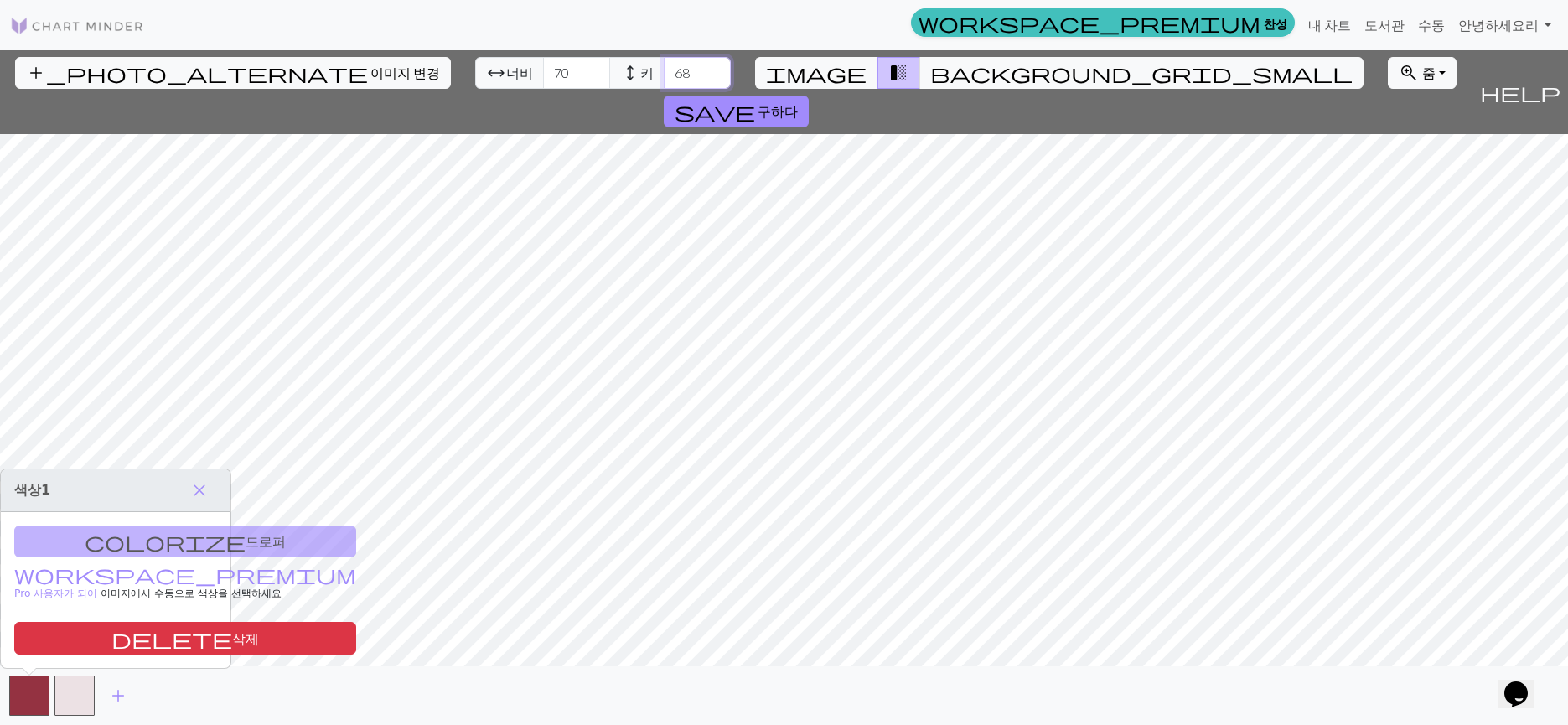
click at [664, 69] on input "68" at bounding box center [697, 72] width 67 height 32
click at [664, 69] on input "69" at bounding box center [697, 72] width 67 height 32
type input "70"
click at [664, 69] on input "70" at bounding box center [697, 72] width 67 height 32
click at [118, 687] on span "add" at bounding box center [118, 695] width 20 height 23
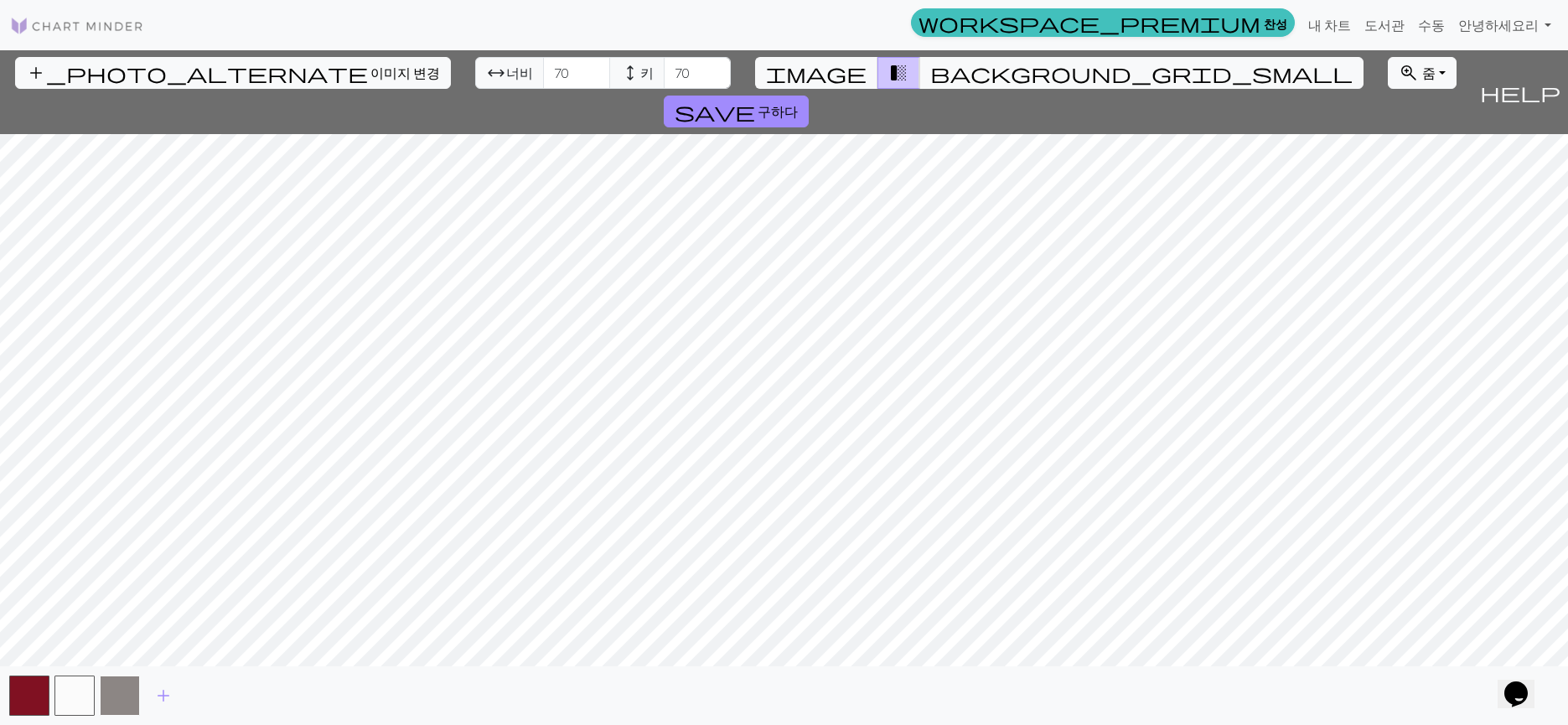
click at [107, 694] on button "button" at bounding box center [119, 695] width 40 height 40
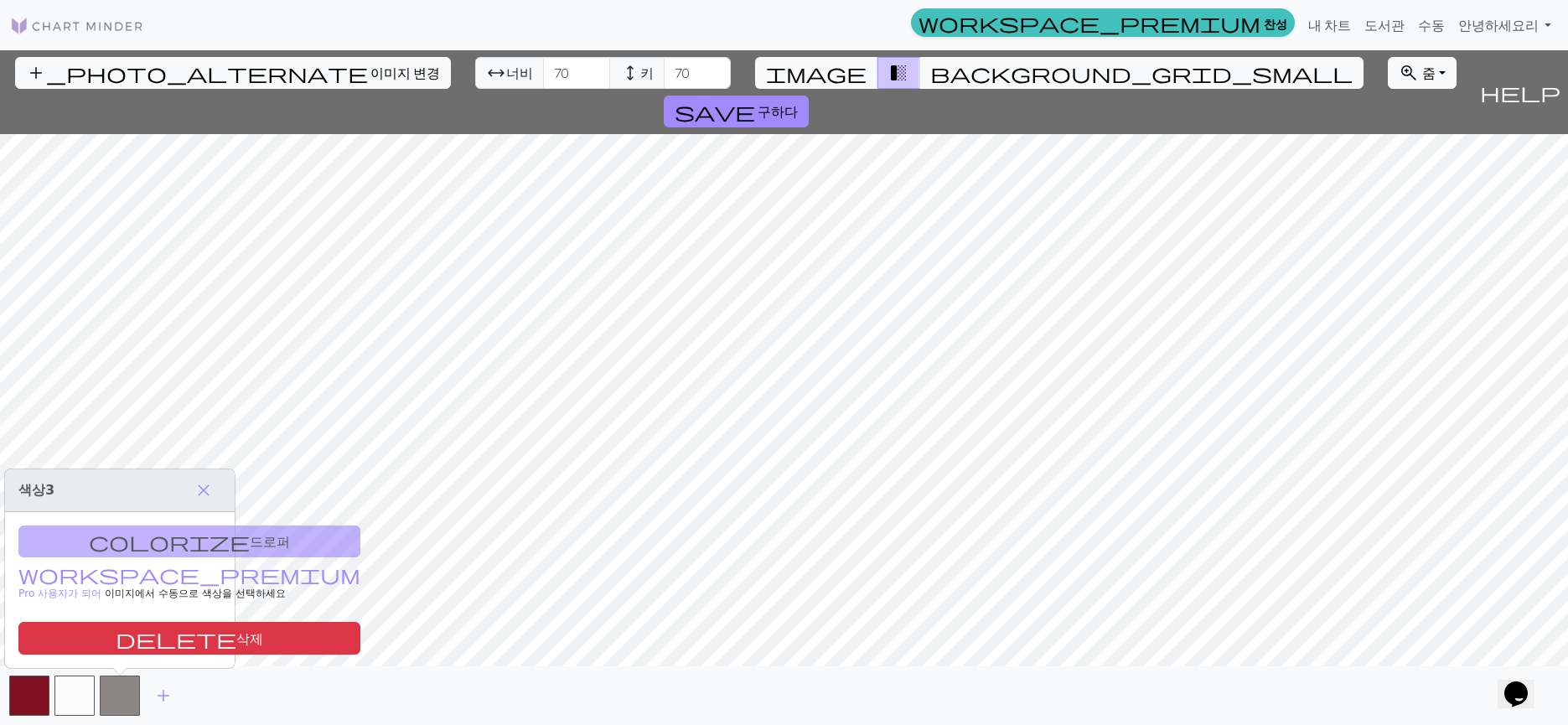
click at [124, 537] on div "colorize 드로퍼 workspace_premium Pro 사용자가 되어 이미지에서 수동으로 색상을 선택 하세요 delete 삭제" at bounding box center [119, 590] width 230 height 157
click at [818, 74] on button "image" at bounding box center [816, 72] width 124 height 32
click at [543, 64] on input "71" at bounding box center [576, 72] width 67 height 32
click at [543, 74] on input "70" at bounding box center [576, 72] width 67 height 32
click at [543, 74] on input "69" at bounding box center [576, 72] width 67 height 32
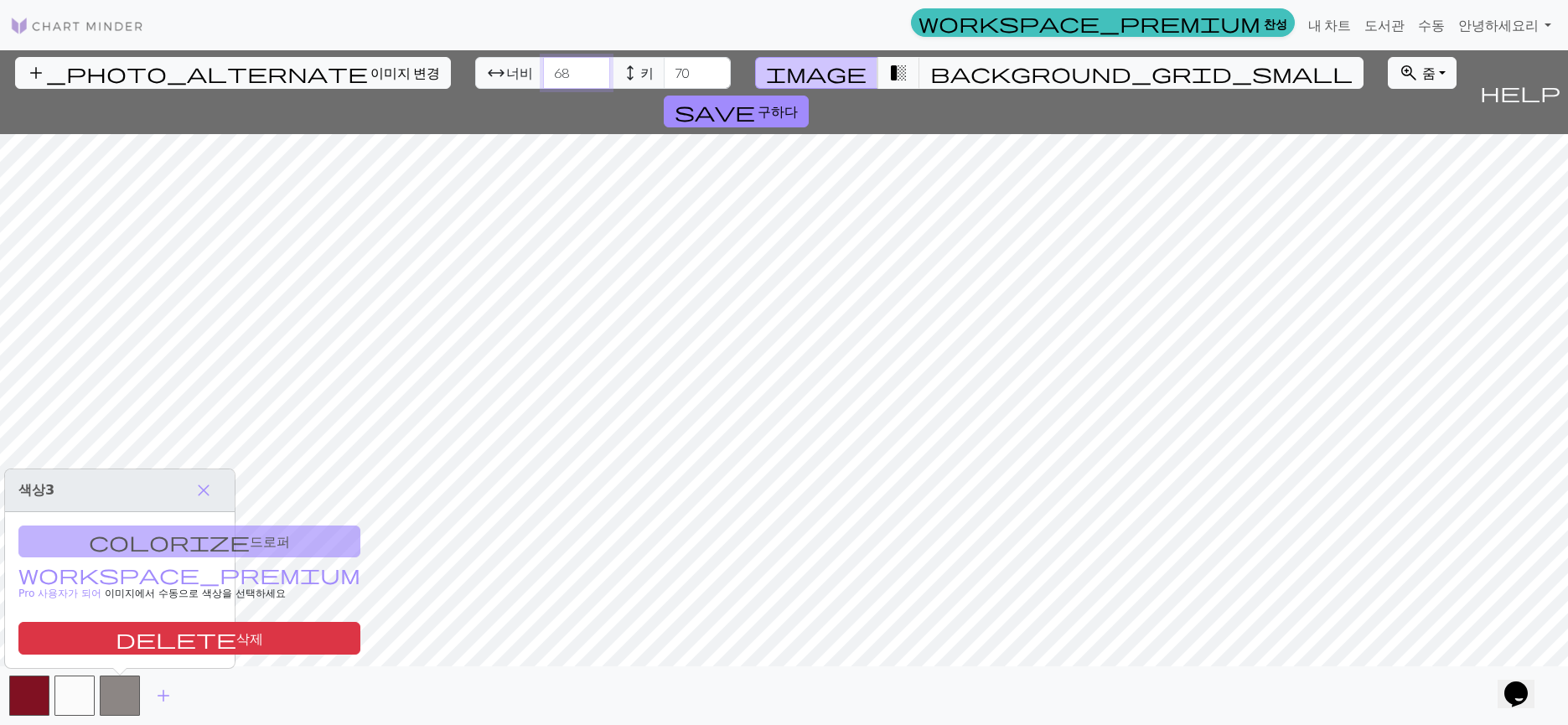
click at [543, 82] on input "68" at bounding box center [576, 72] width 67 height 32
click at [543, 79] on input "67" at bounding box center [576, 72] width 67 height 32
click at [543, 79] on input "66" at bounding box center [576, 72] width 67 height 32
click at [543, 79] on input "65" at bounding box center [576, 72] width 67 height 32
click at [543, 79] on input "64" at bounding box center [576, 72] width 67 height 32
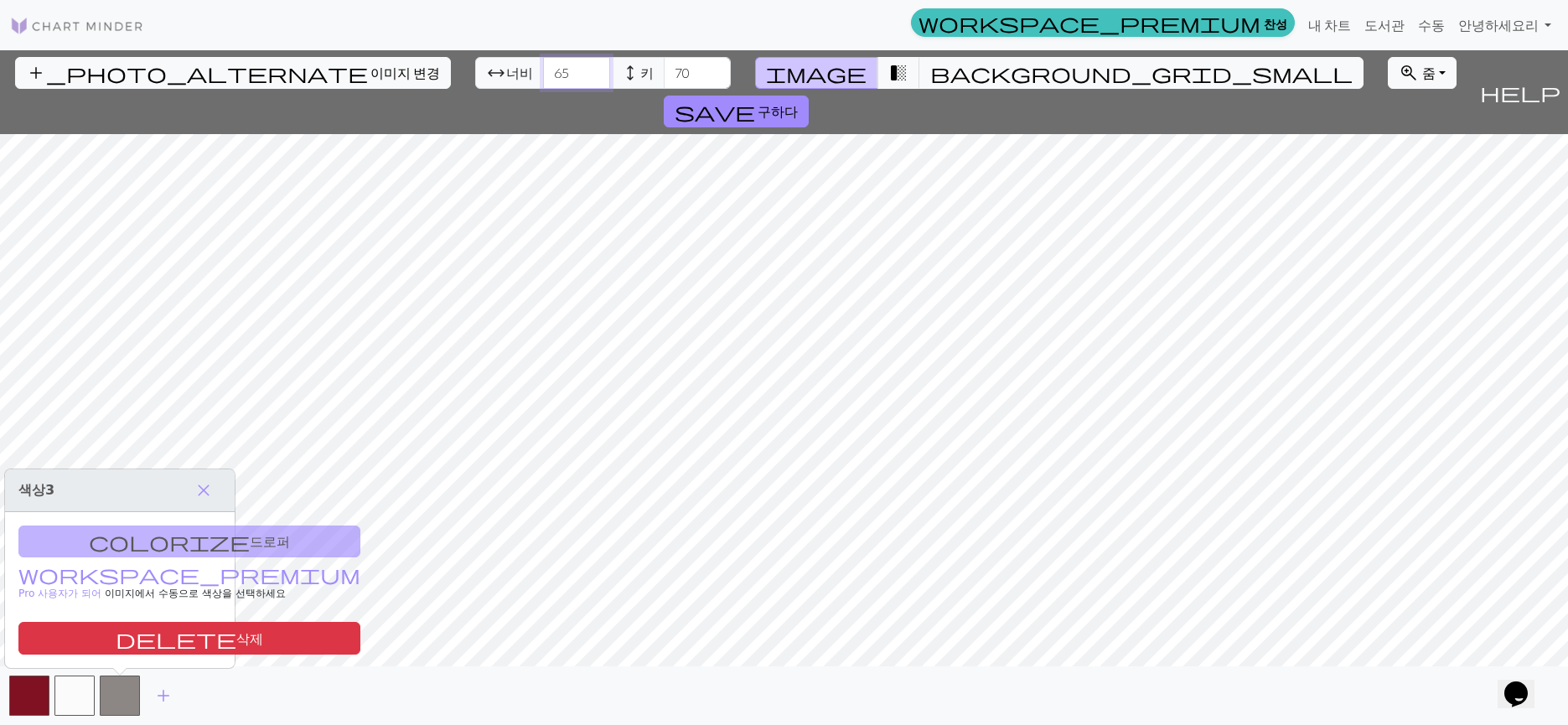
click at [543, 68] on input "65" at bounding box center [576, 72] width 67 height 32
click at [543, 68] on input "66" at bounding box center [576, 72] width 67 height 32
type input "67"
click at [543, 68] on input "67" at bounding box center [576, 72] width 67 height 32
click at [115, 541] on div "colorize 드로퍼 workspace_premium Pro 사용자가 되어 이미지에서 수동으로 색상을 선택 하세요 delete 삭제" at bounding box center [119, 590] width 230 height 157
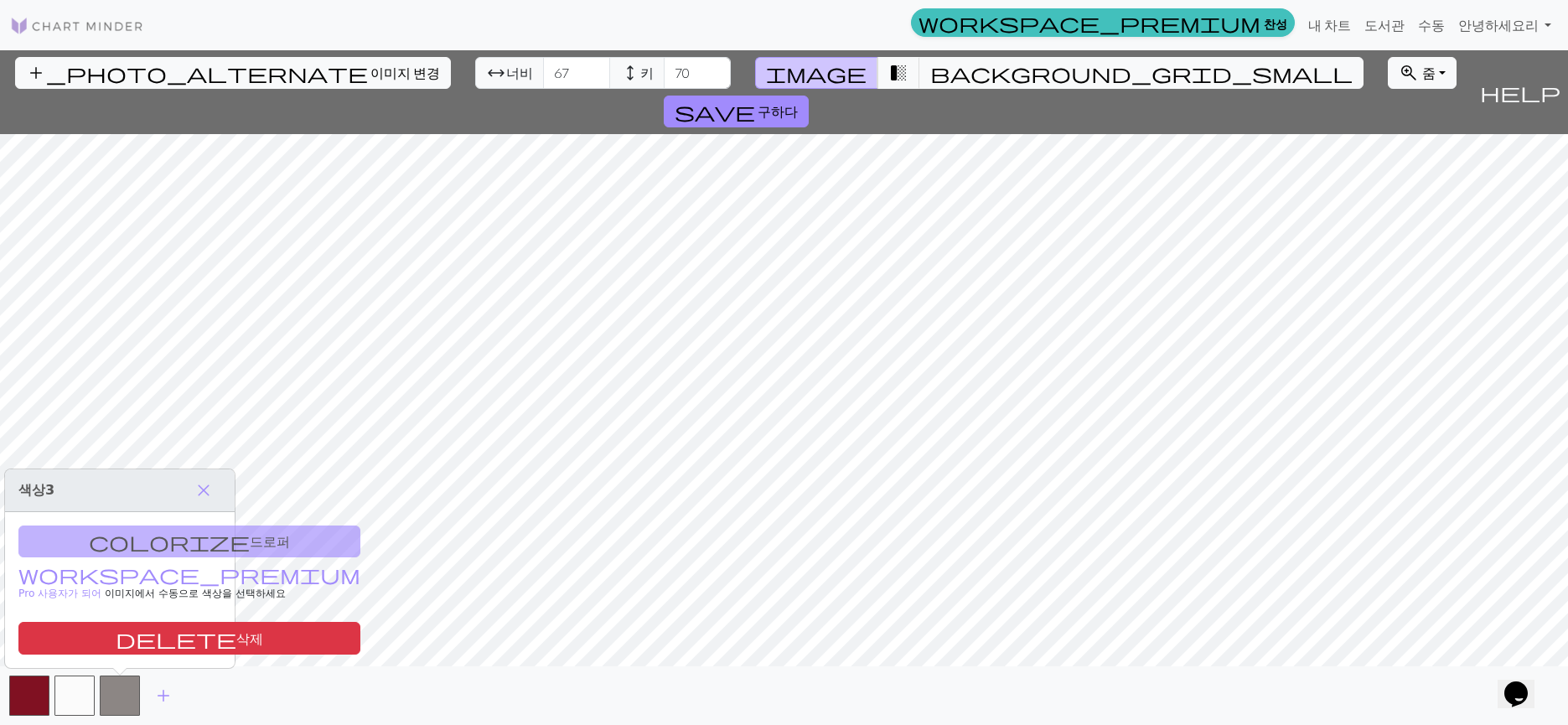
click at [184, 487] on h3 "색상 3 close" at bounding box center [119, 491] width 230 height 43
click at [942, 72] on div "add_photo_alternate 이미지 변경 arrow_range 너비 67 height 키 70 image transition_fade …" at bounding box center [736, 92] width 1472 height 84
click at [925, 79] on button "background_grid_small" at bounding box center [1141, 72] width 444 height 32
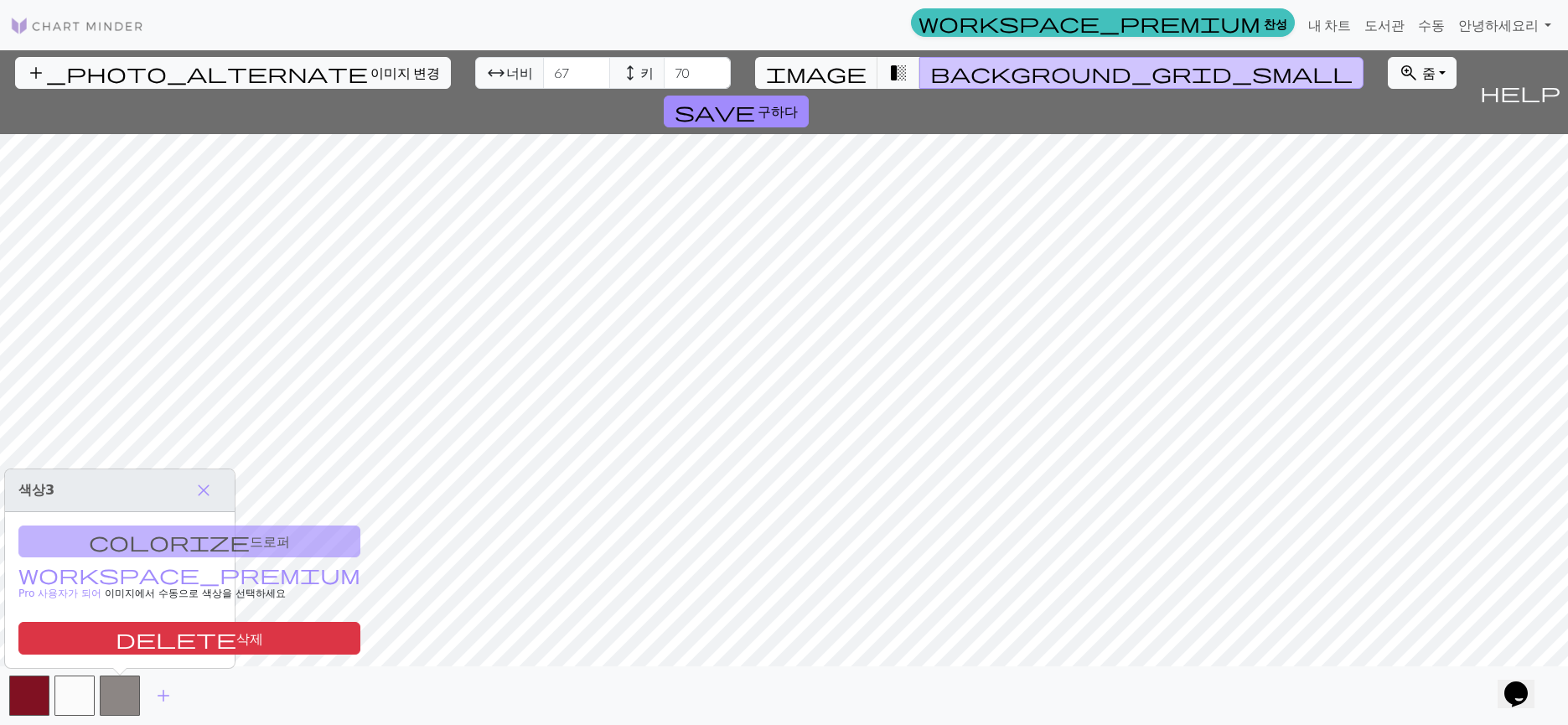
click at [925, 79] on button "background_grid_small" at bounding box center [1141, 72] width 444 height 32
click at [930, 79] on span "background_grid_small" at bounding box center [1141, 72] width 422 height 23
click at [163, 698] on span "add" at bounding box center [164, 695] width 20 height 23
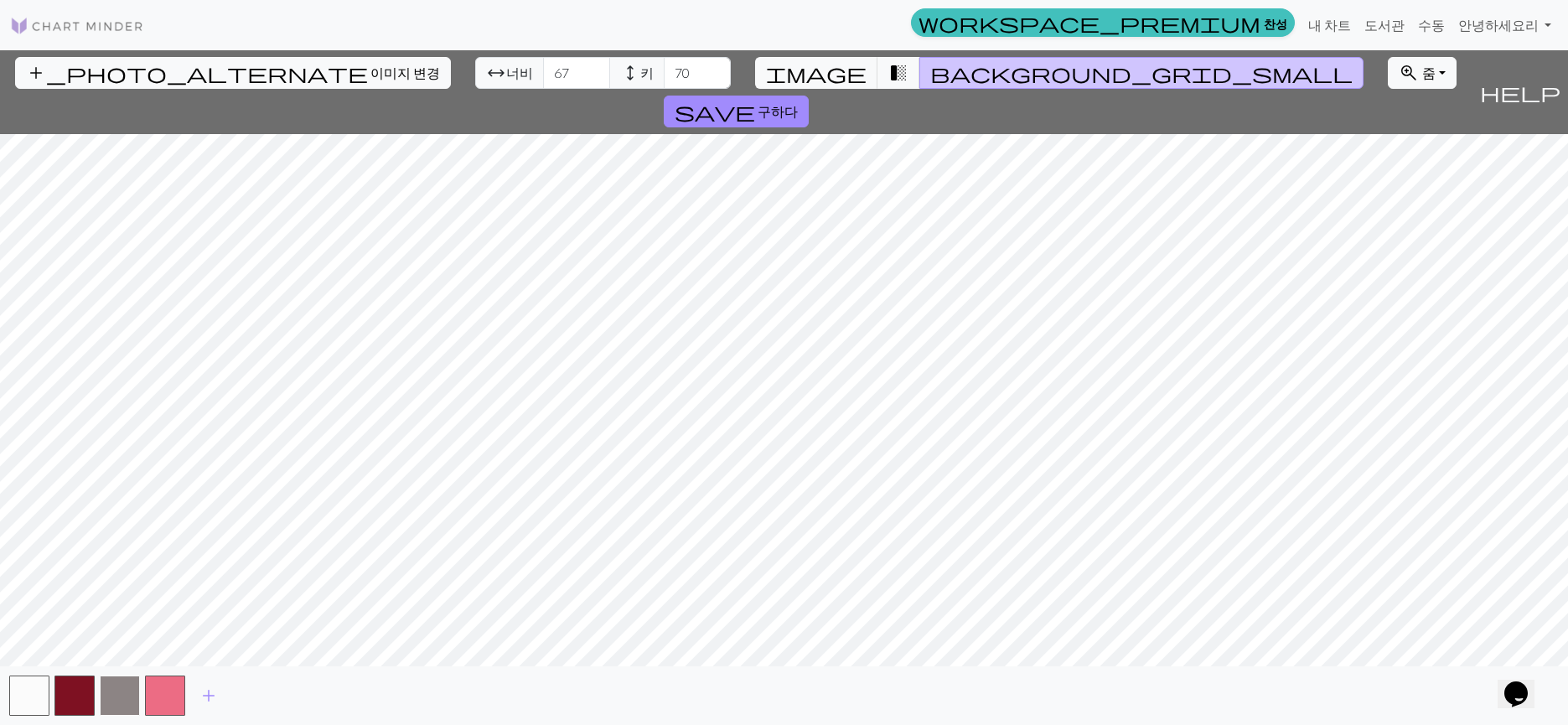
click at [130, 696] on button "button" at bounding box center [119, 695] width 40 height 40
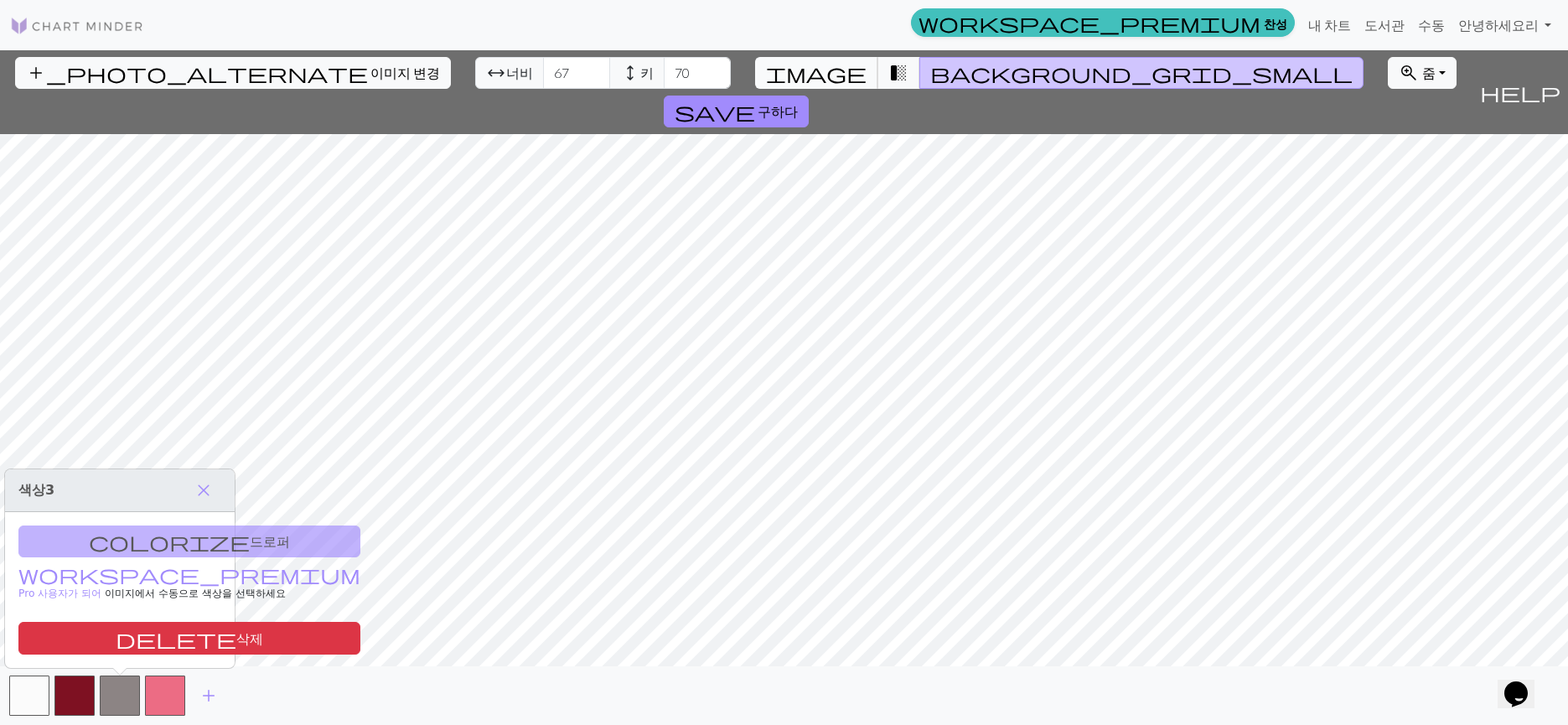
click at [824, 65] on span "image" at bounding box center [816, 72] width 100 height 23
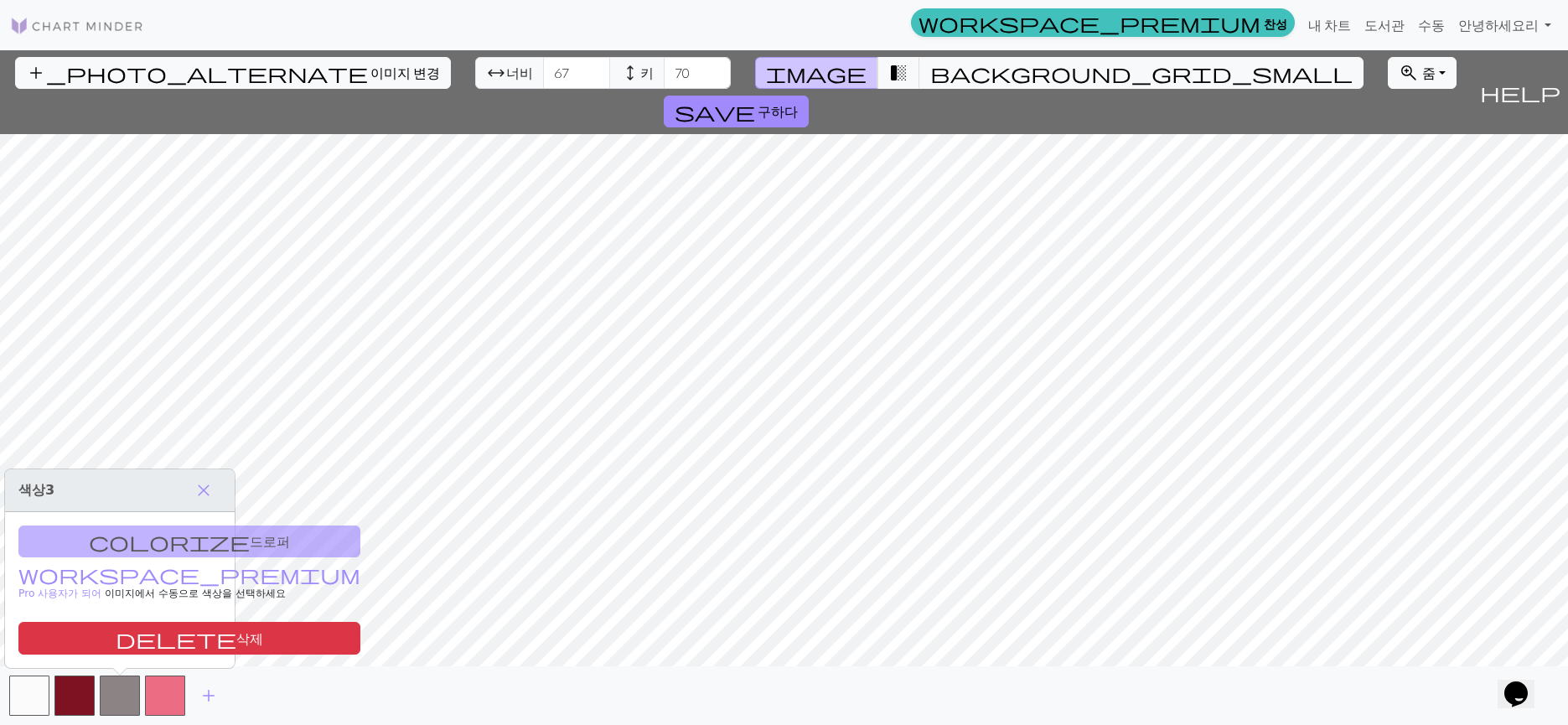
click at [106, 535] on div "colorize 드로퍼 workspace_premium Pro 사용자가 되어 이미지에서 수동으로 색상을 선택 하세요 delete 삭제" at bounding box center [119, 590] width 230 height 157
click at [76, 538] on div "colorize 드로퍼 workspace_premium Pro 사용자가 되어 이미지에서 수동으로 색상을 선택 하세요 delete 삭제" at bounding box center [119, 590] width 230 height 157
click at [133, 534] on div "colorize 드로퍼 workspace_premium Pro 사용자가 되어 이미지에서 수동으로 색상을 선택 하세요 delete 삭제" at bounding box center [119, 590] width 230 height 157
click at [111, 543] on div "colorize 드로퍼 workspace_premium Pro 사용자가 되어 이미지에서 수동으로 색상을 선택 하세요 delete 삭제" at bounding box center [119, 590] width 230 height 157
click at [51, 701] on div "add" at bounding box center [784, 695] width 1568 height 59
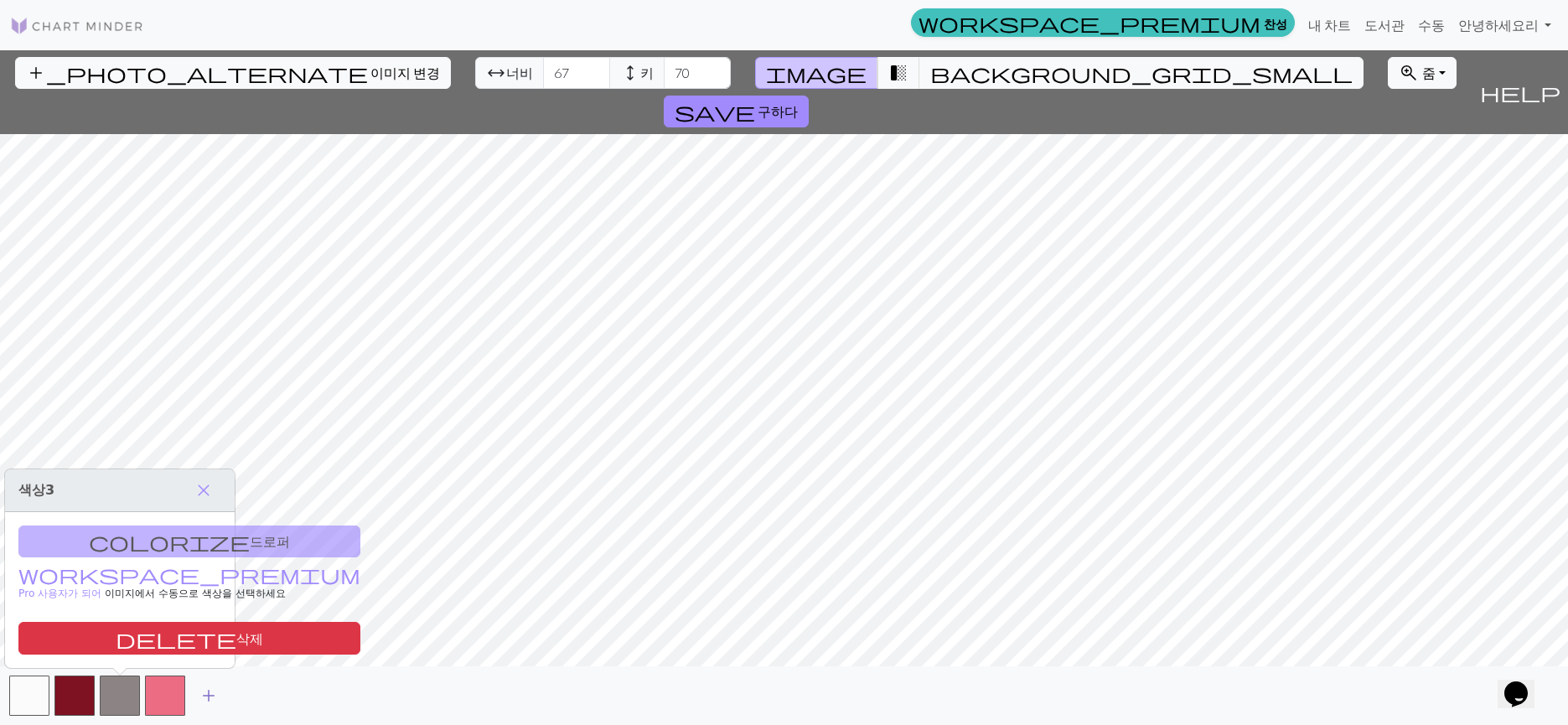
click at [202, 699] on span "add" at bounding box center [209, 695] width 20 height 23
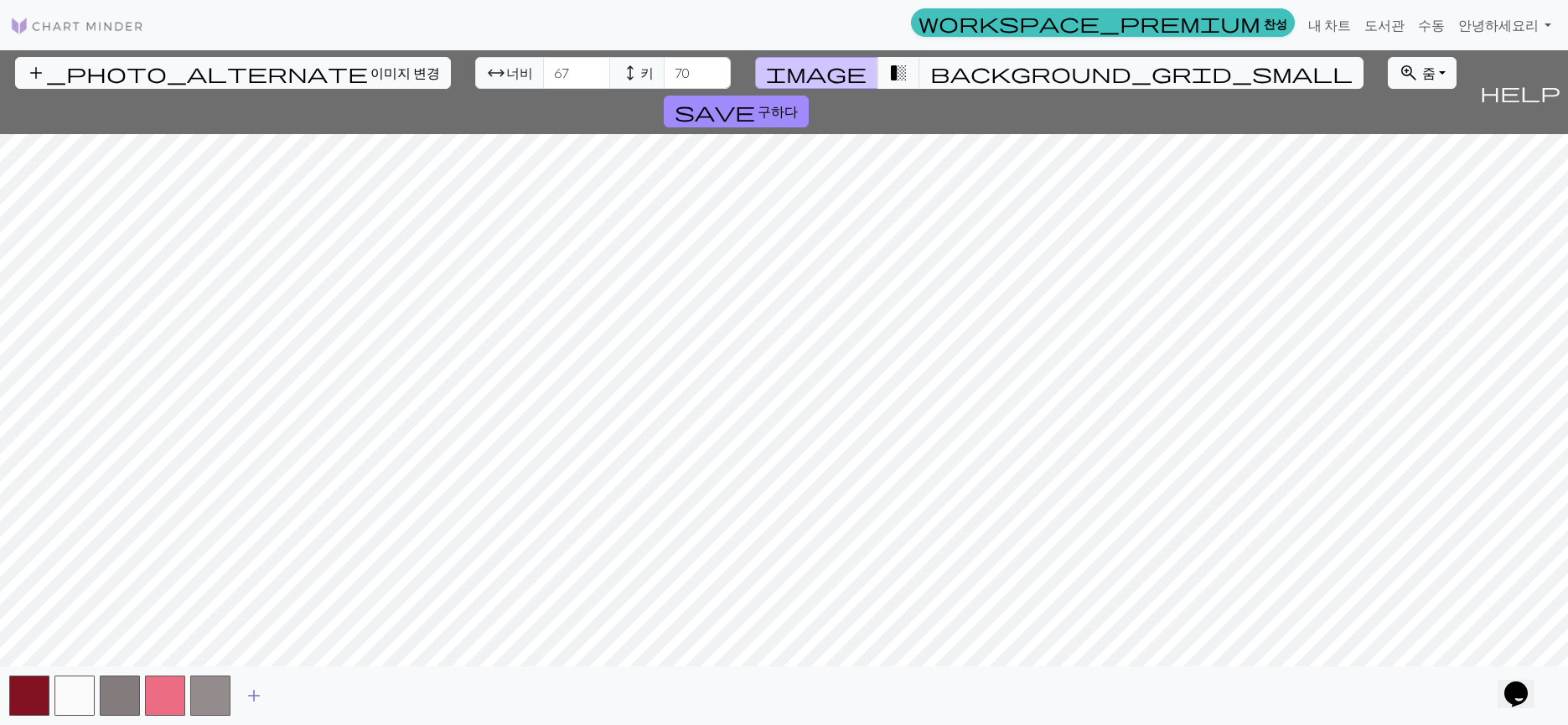
click at [254, 694] on span "add" at bounding box center [254, 695] width 20 height 23
click at [288, 696] on button "add" at bounding box center [298, 695] width 42 height 32
click at [306, 696] on button "button" at bounding box center [300, 695] width 40 height 40
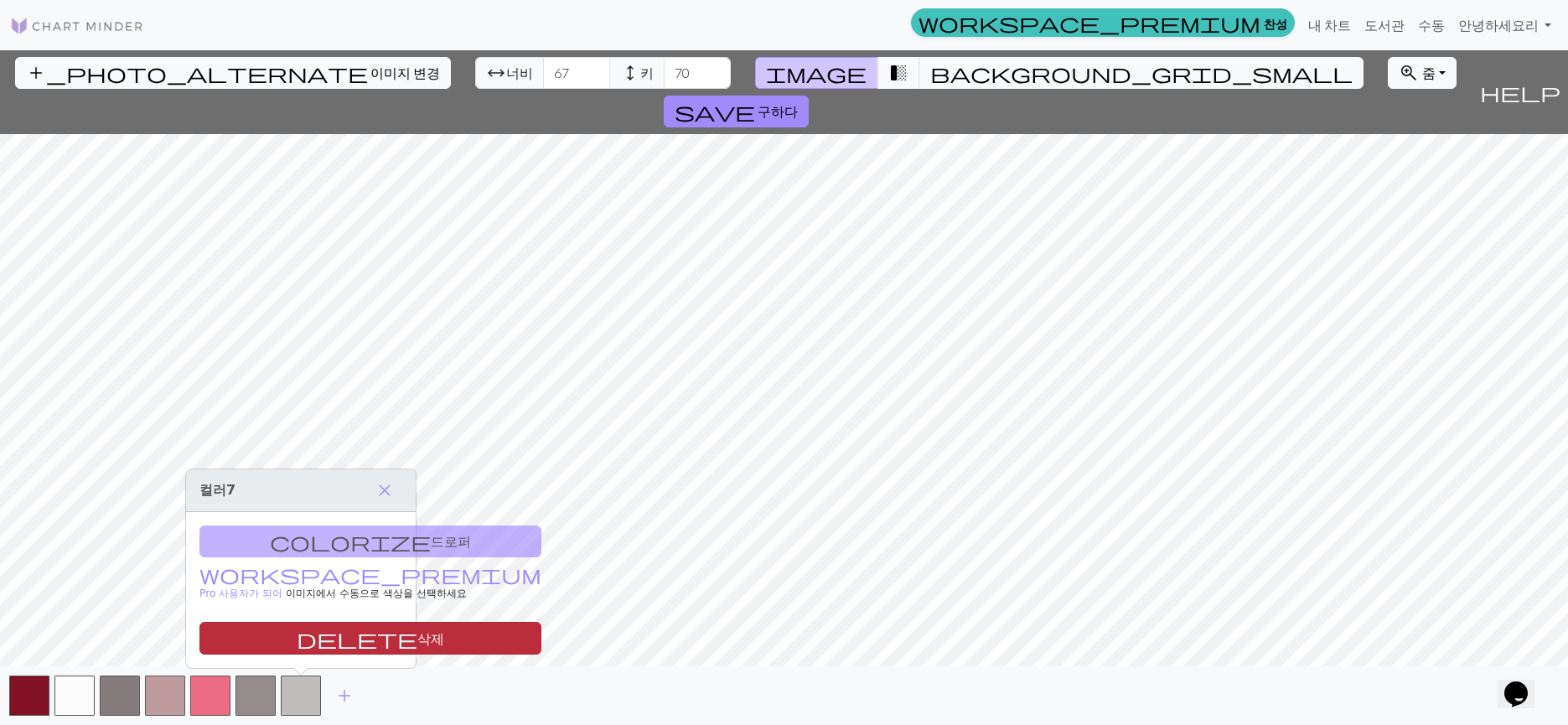
click at [326, 643] on button "delete 삭제" at bounding box center [371, 638] width 342 height 33
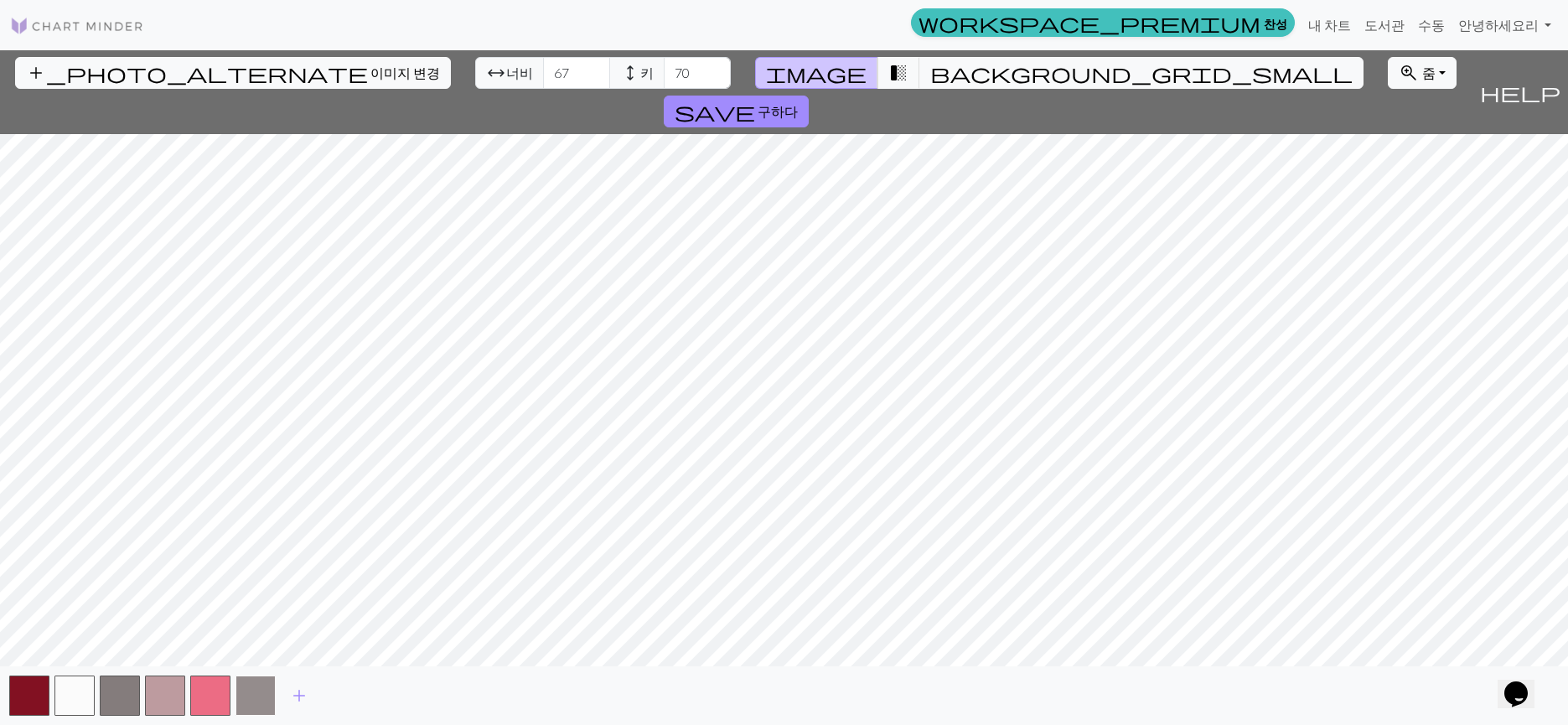
click at [256, 692] on button "button" at bounding box center [255, 695] width 40 height 40
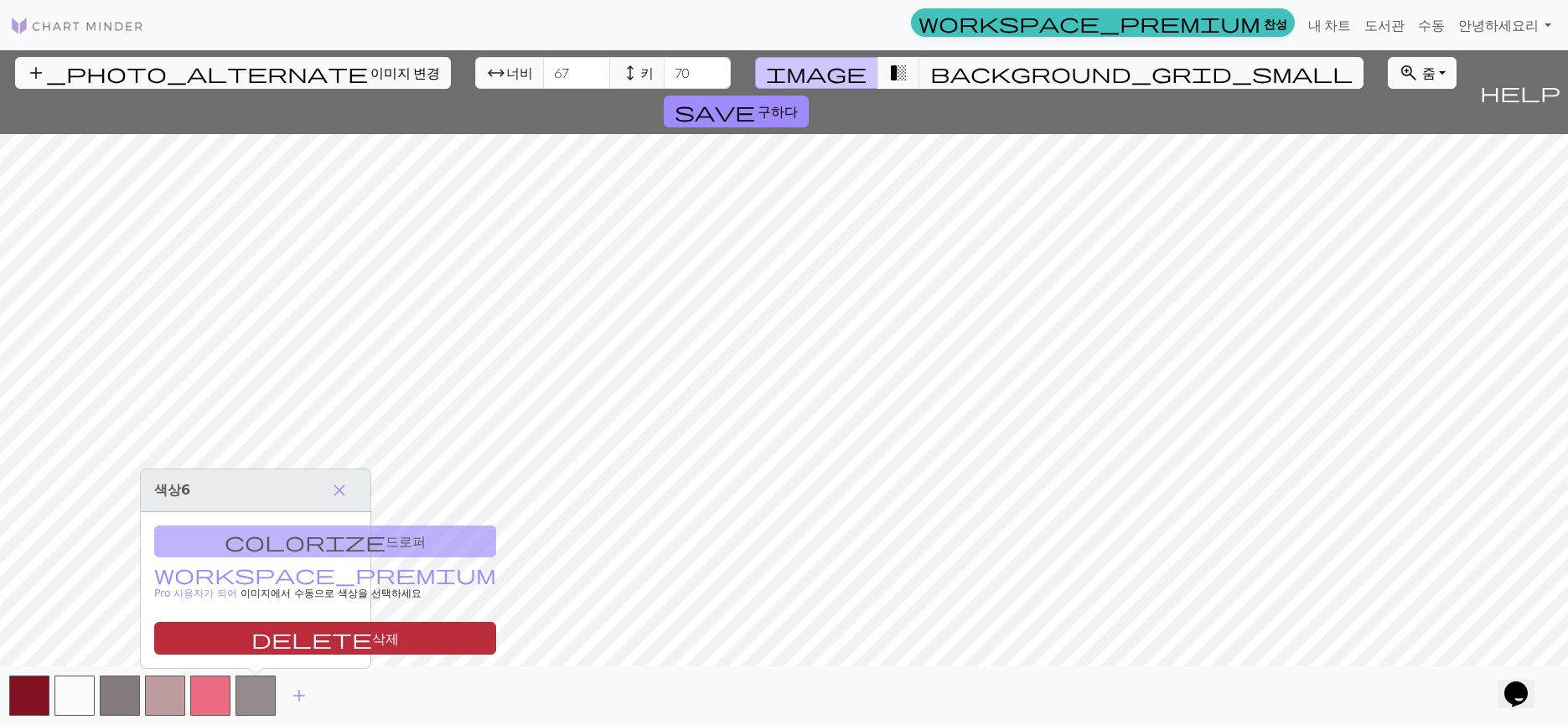
click at [264, 652] on button "delete 삭제" at bounding box center [325, 638] width 342 height 33
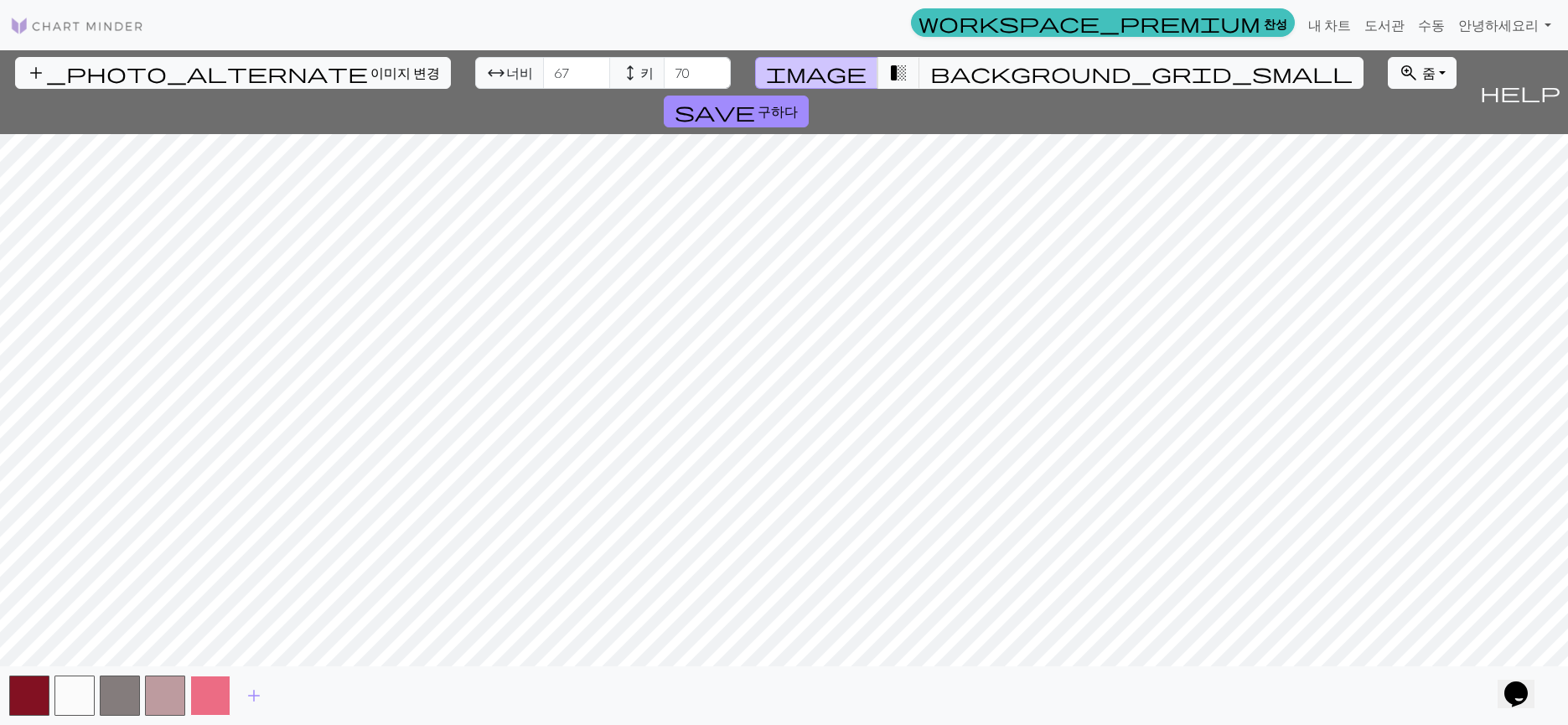
click at [204, 684] on button "button" at bounding box center [210, 695] width 40 height 40
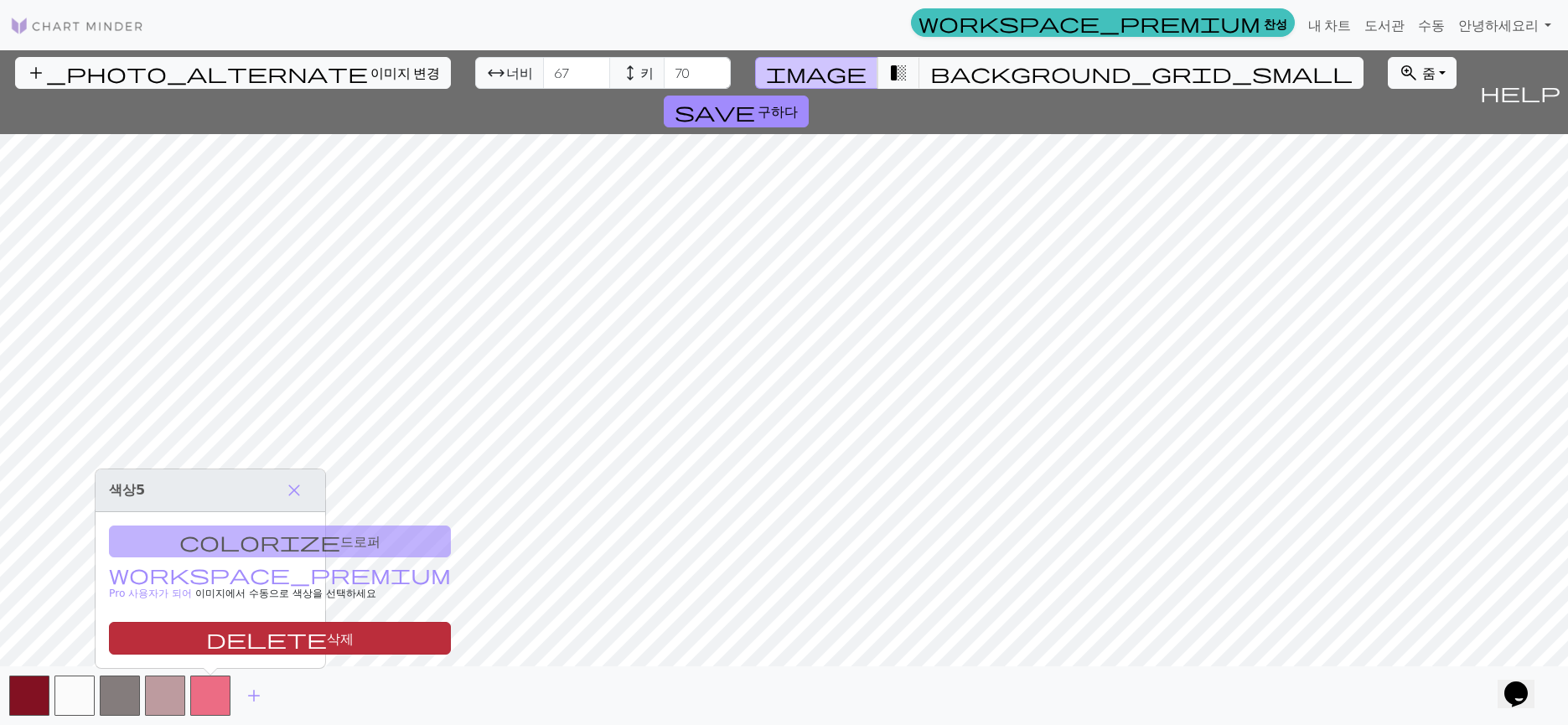
click at [206, 638] on span "delete" at bounding box center [267, 639] width 121 height 23
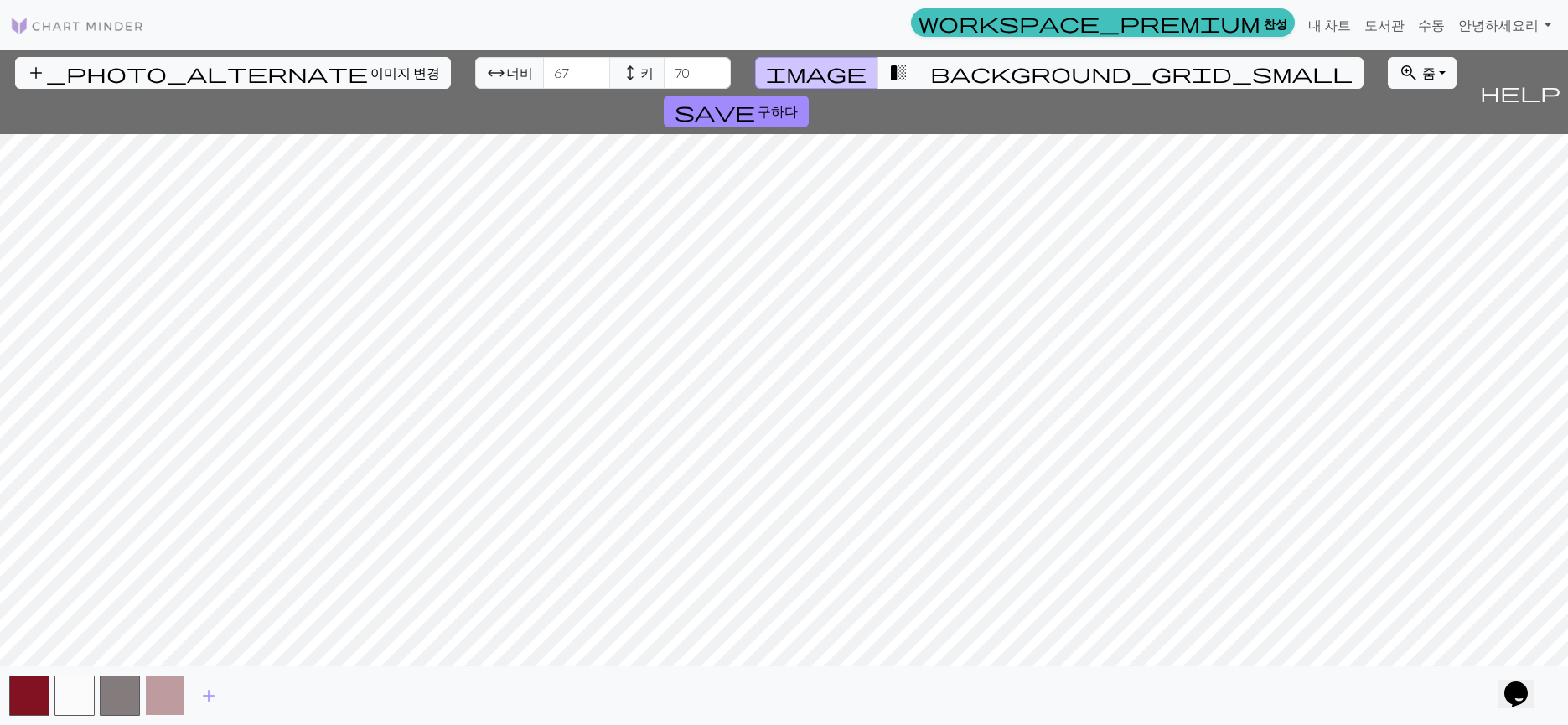
click at [164, 704] on button "button" at bounding box center [165, 695] width 40 height 40
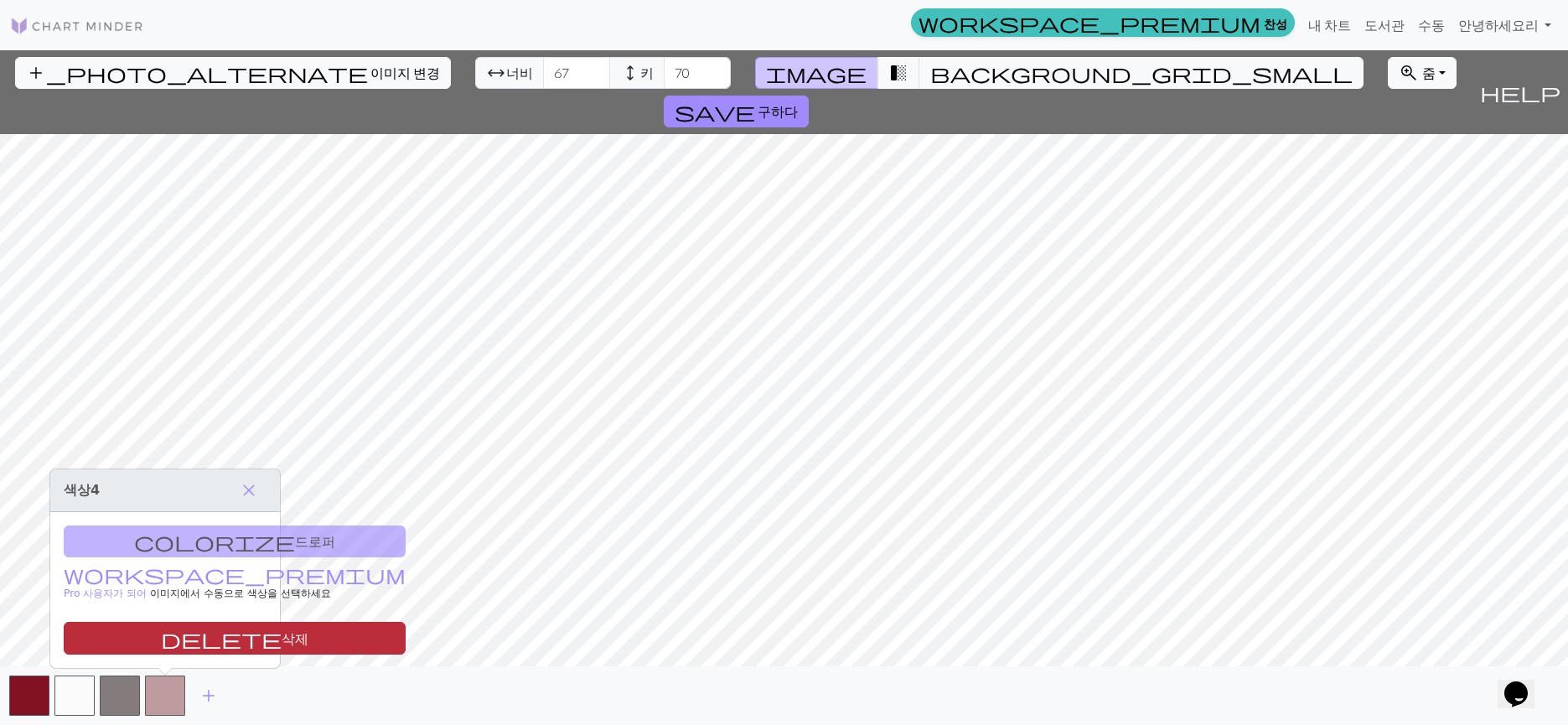
click at [161, 636] on span "delete" at bounding box center [221, 639] width 121 height 23
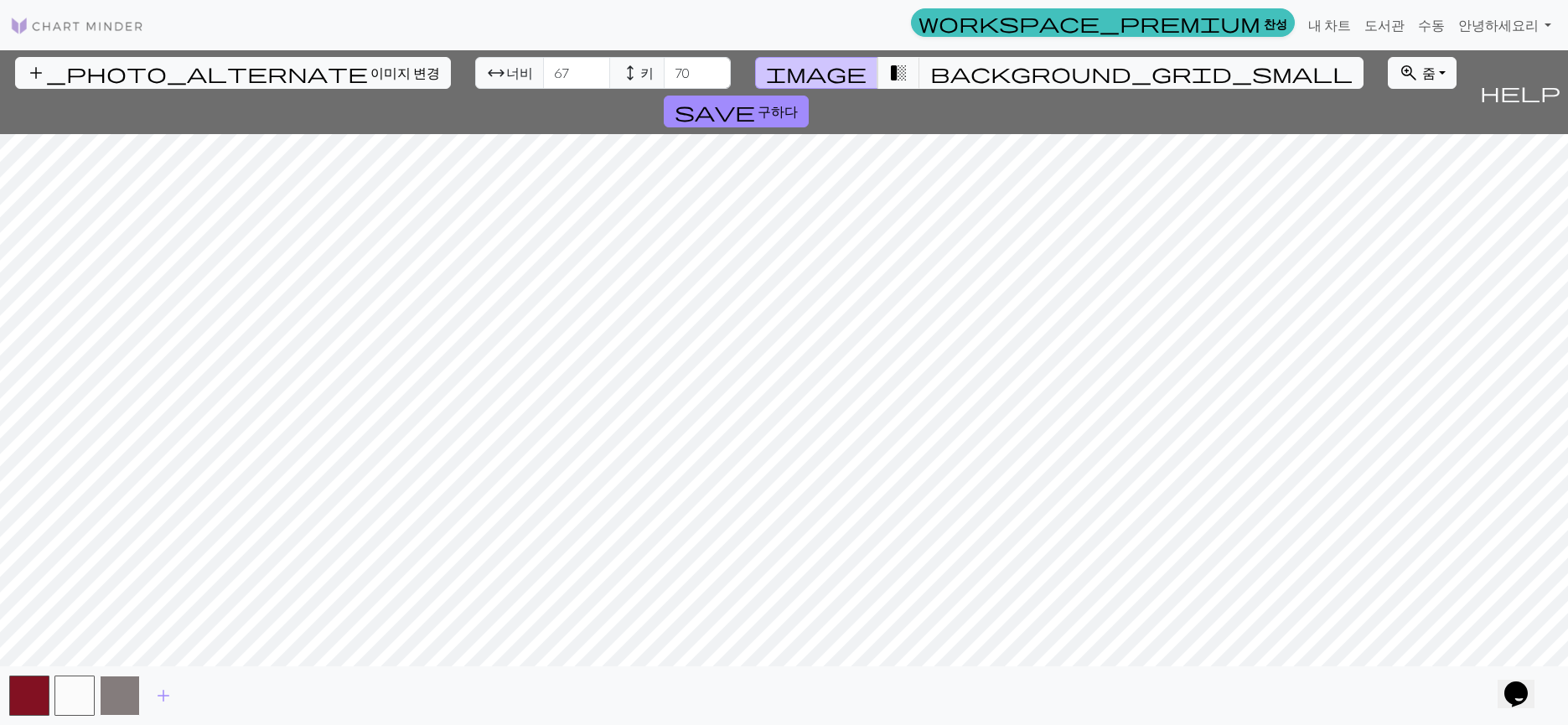
click at [126, 685] on button "button" at bounding box center [119, 695] width 40 height 40
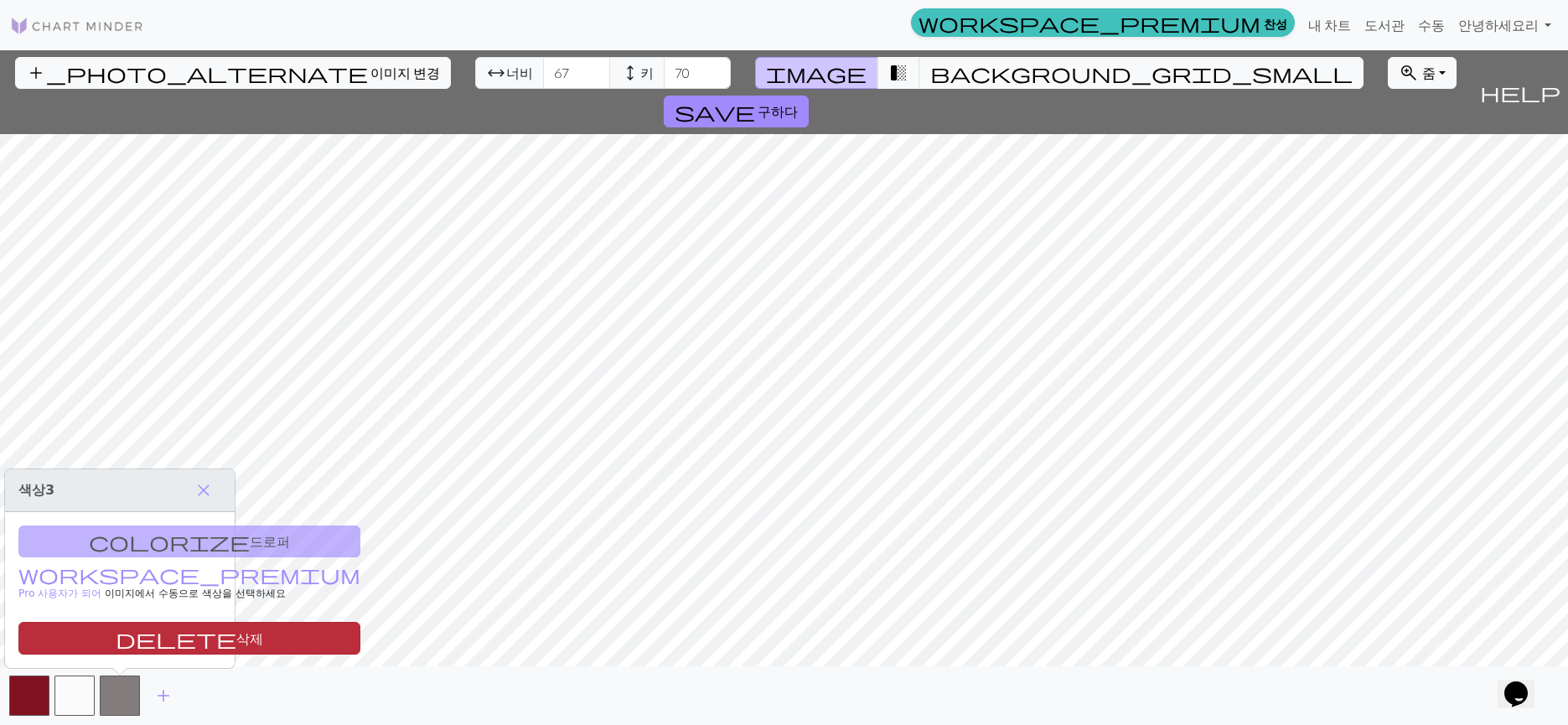
click at [153, 622] on button "delete 삭제" at bounding box center [190, 638] width 342 height 33
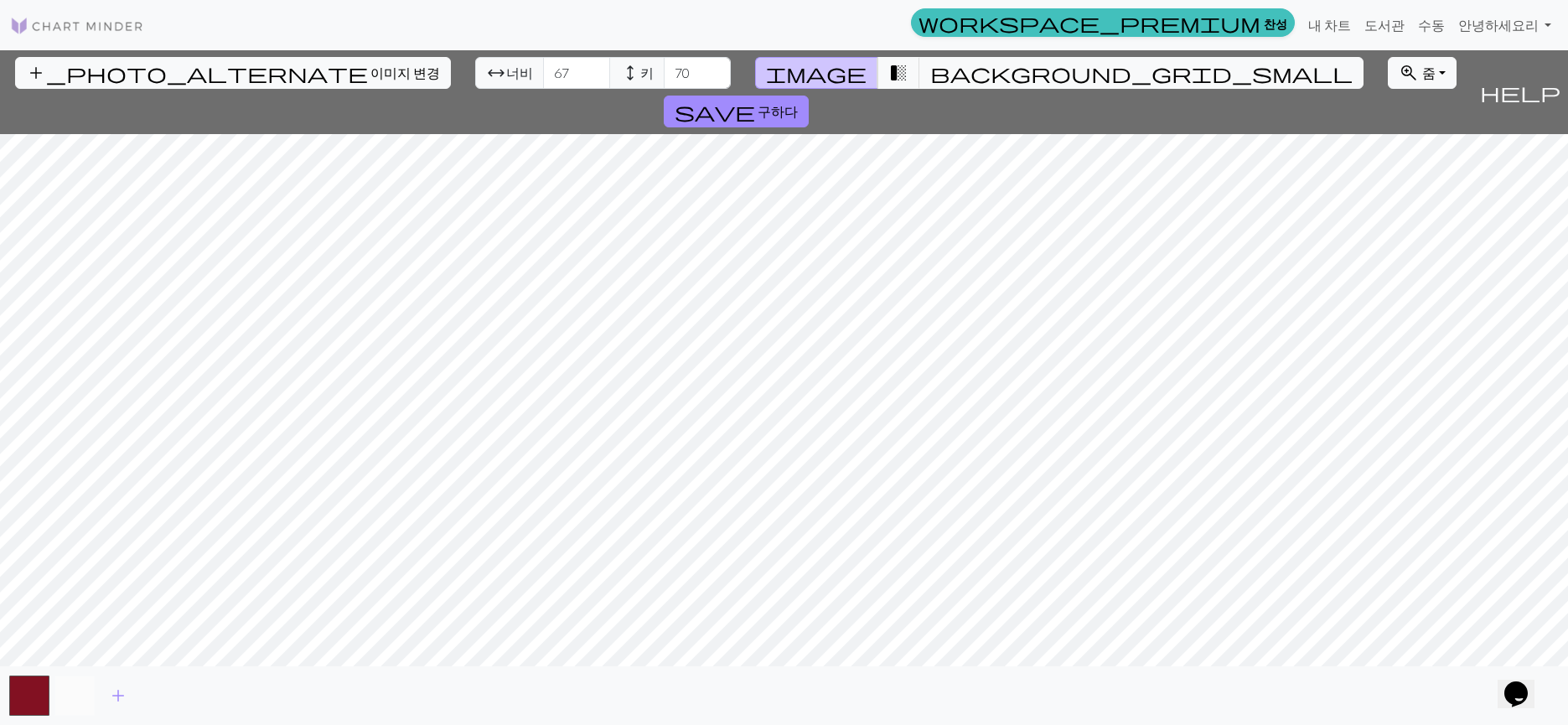
click at [77, 695] on button "button" at bounding box center [74, 695] width 40 height 40
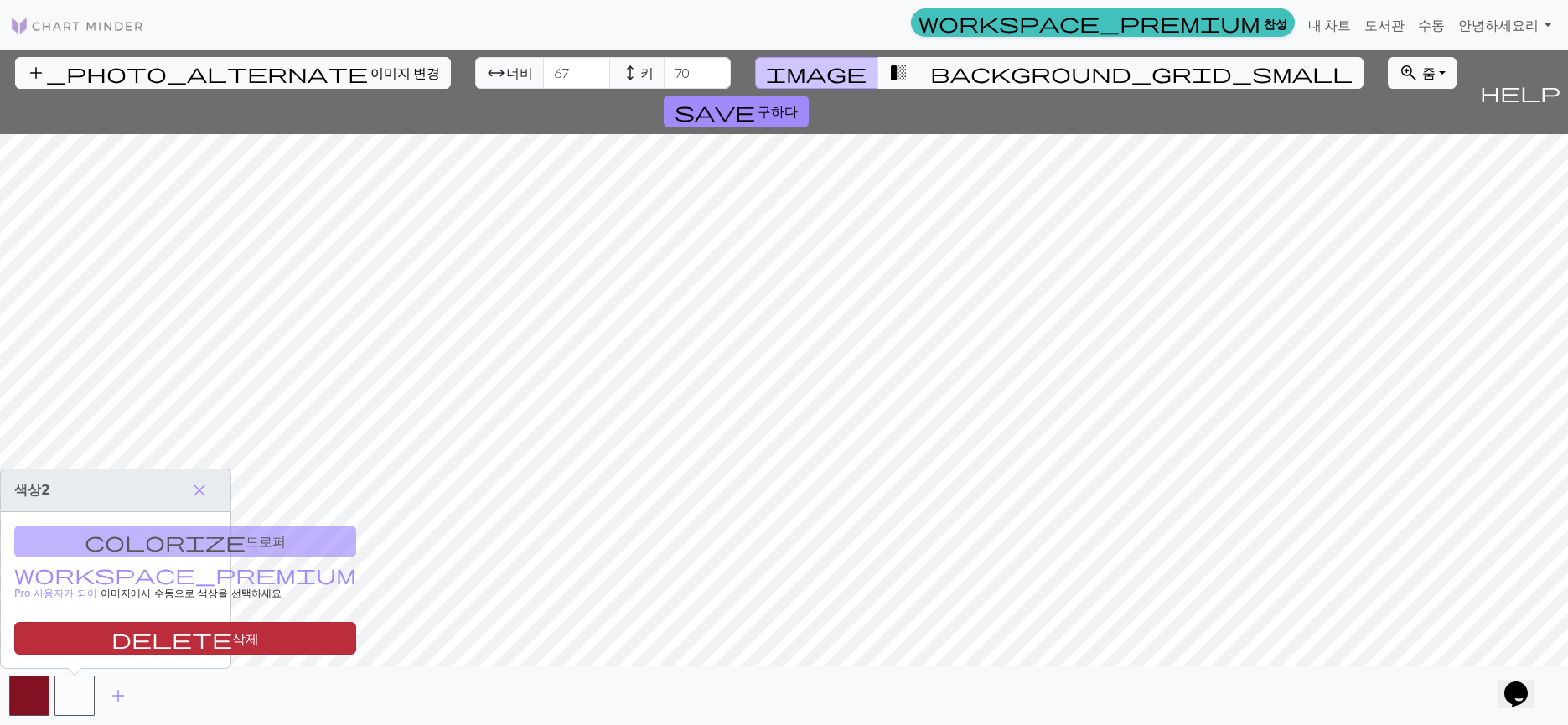
click at [112, 632] on span "delete" at bounding box center [172, 639] width 121 height 23
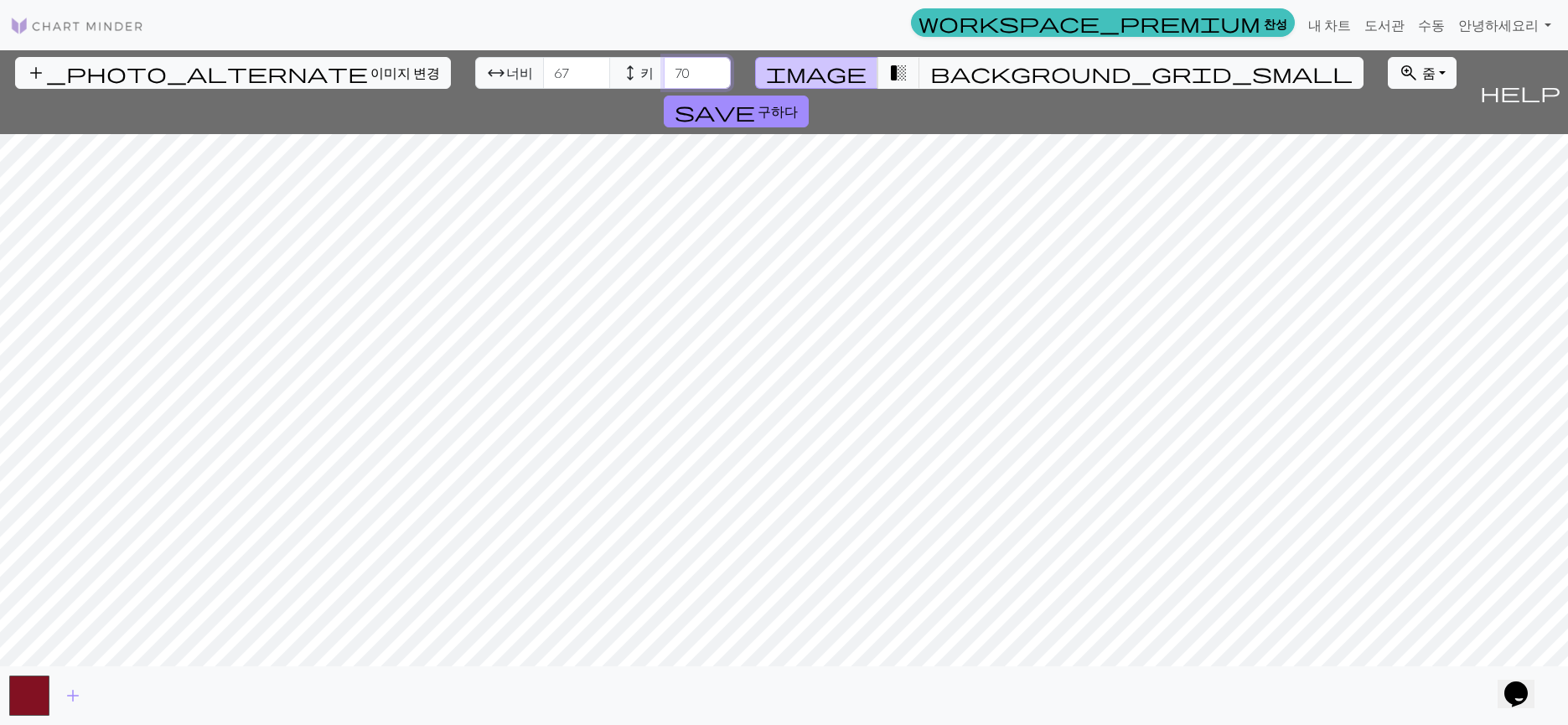
click at [664, 83] on input "70" at bounding box center [697, 72] width 67 height 32
click at [664, 81] on input "69" at bounding box center [697, 72] width 67 height 32
type input "68"
click at [664, 81] on input "68" at bounding box center [697, 72] width 67 height 32
click at [543, 64] on input "68" at bounding box center [576, 72] width 67 height 32
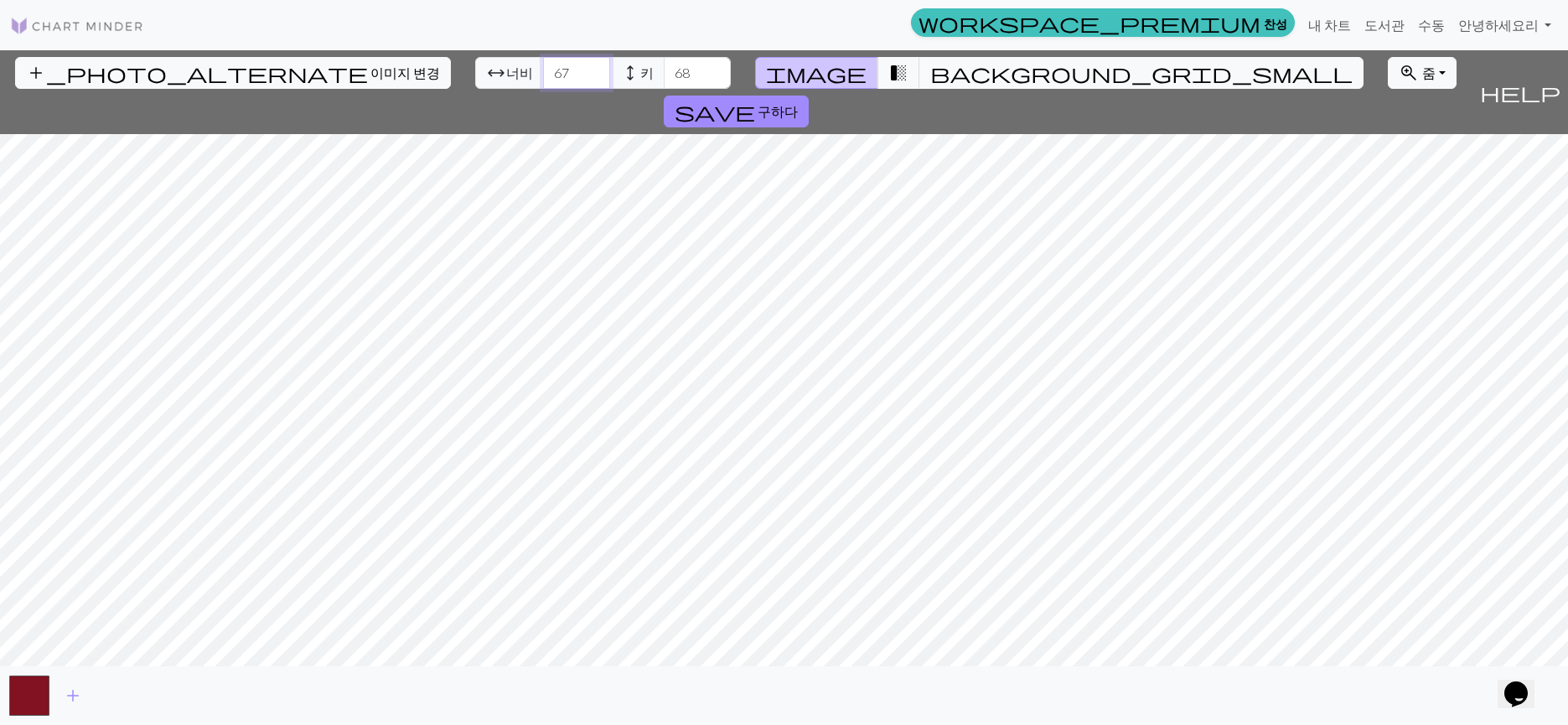
click at [543, 79] on input "67" at bounding box center [576, 72] width 67 height 32
click at [543, 79] on input "66" at bounding box center [576, 72] width 67 height 32
type input "65"
click at [543, 79] on input "65" at bounding box center [576, 72] width 67 height 32
click at [930, 67] on span "background_grid_small" at bounding box center [1141, 72] width 422 height 23
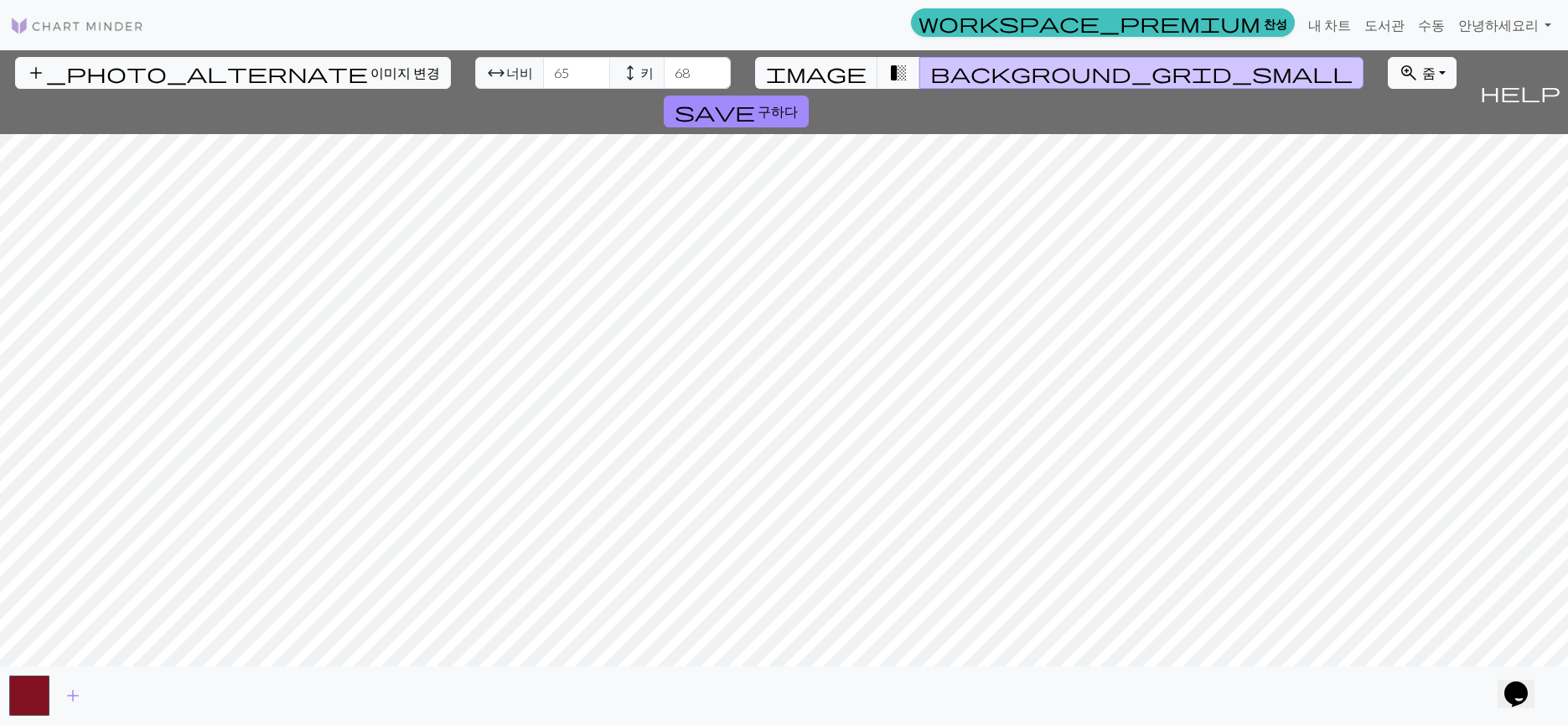
click at [926, 71] on button "background_grid_small" at bounding box center [1141, 72] width 444 height 32
click at [68, 686] on span "add" at bounding box center [73, 695] width 20 height 23
click at [46, 702] on button "button" at bounding box center [29, 695] width 40 height 40
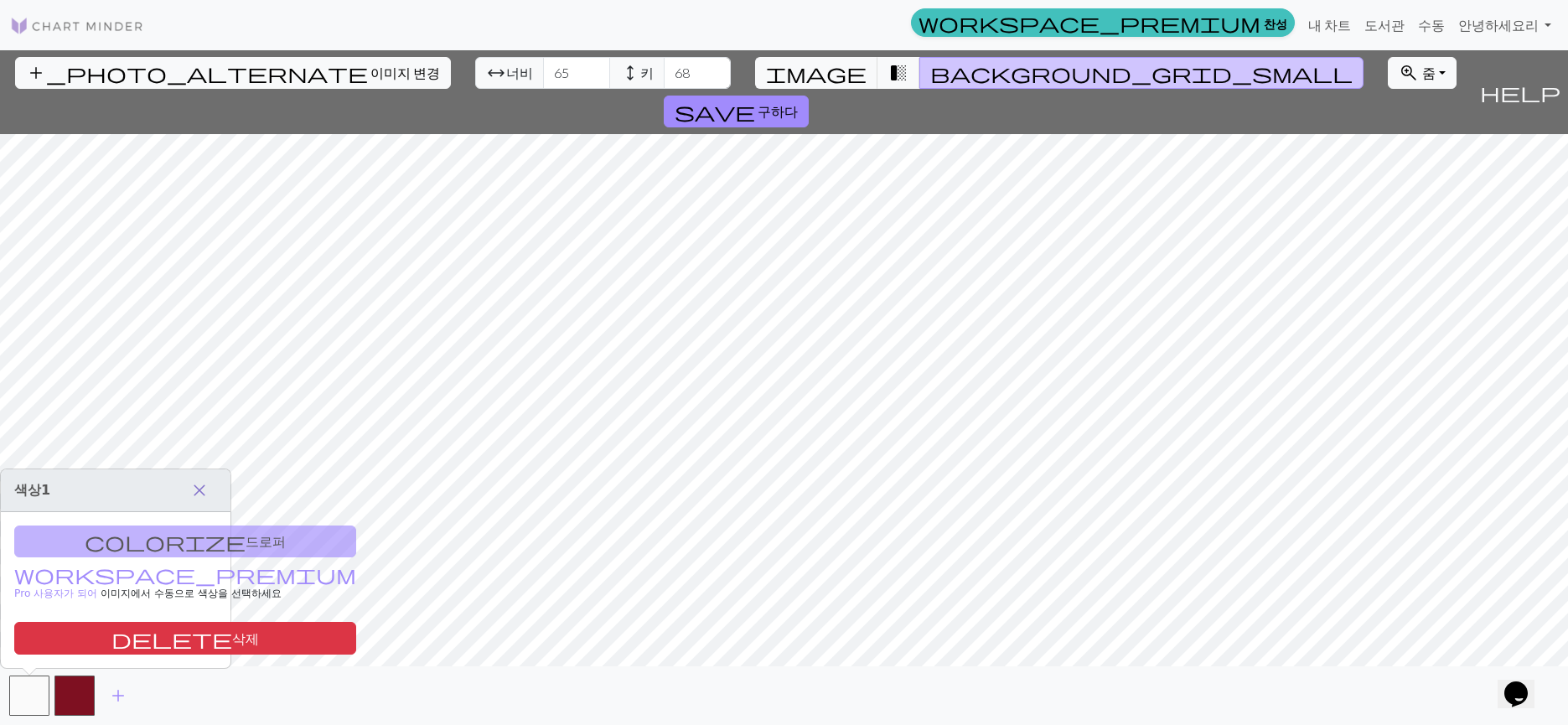
click at [185, 484] on button "close" at bounding box center [200, 490] width 35 height 29
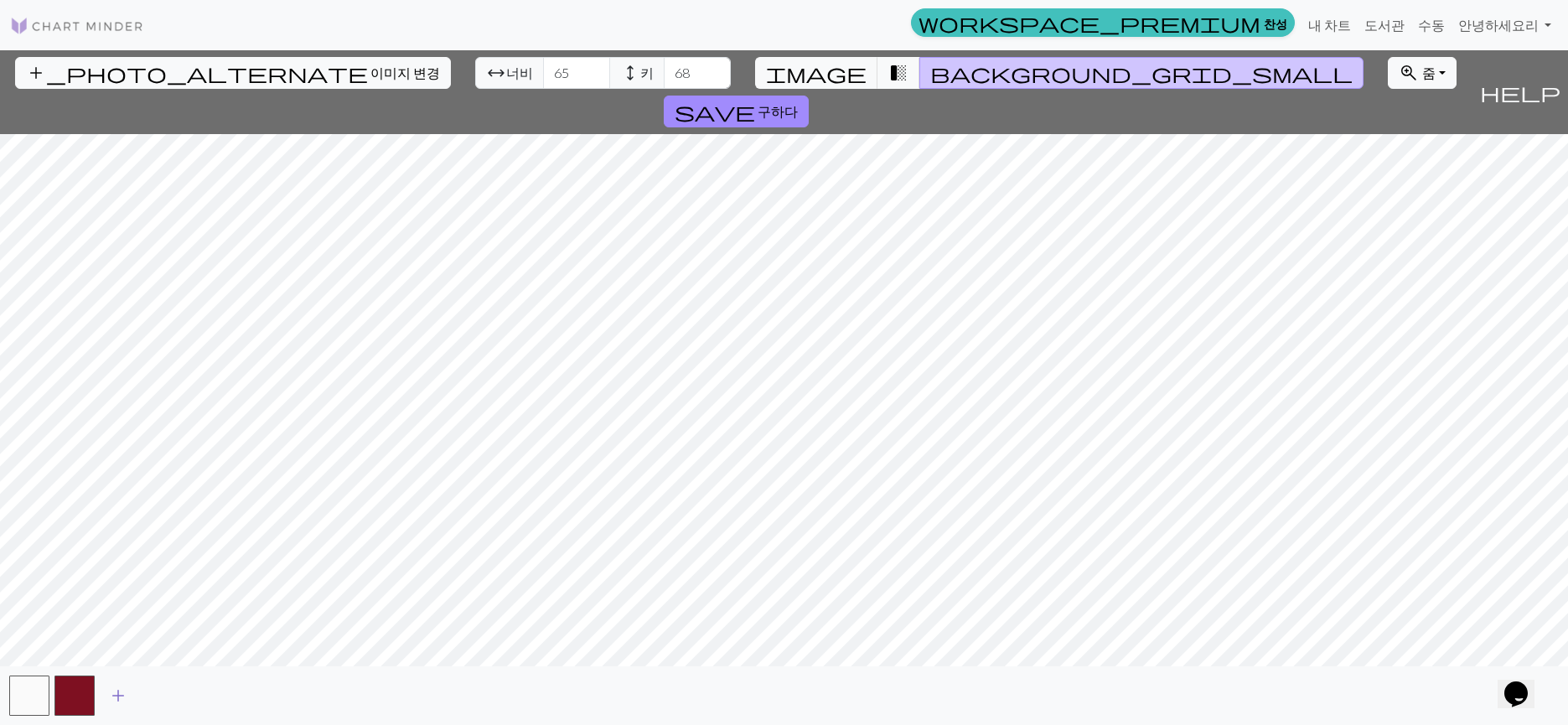
click at [115, 692] on span "add" at bounding box center [118, 695] width 20 height 23
click at [115, 692] on button "button" at bounding box center [119, 695] width 40 height 40
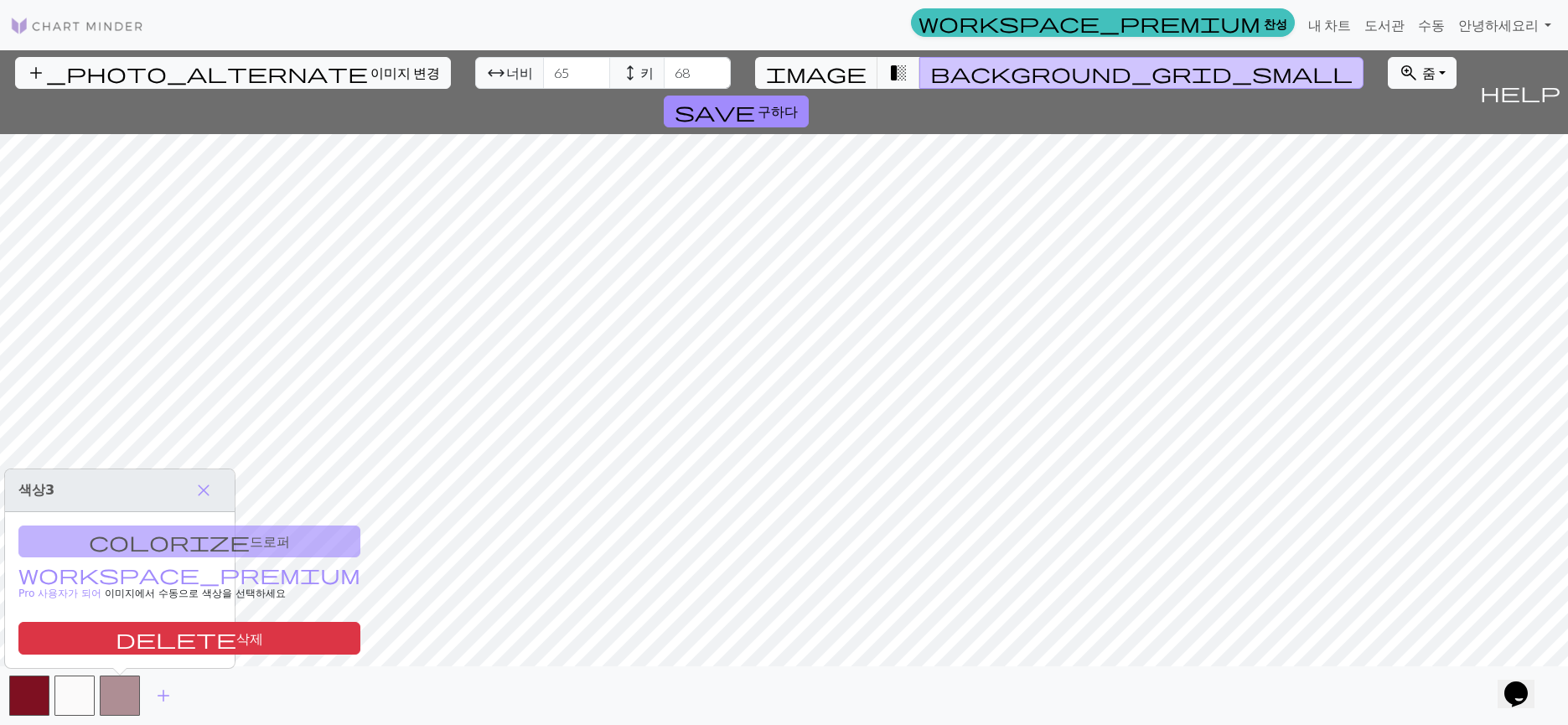
click at [126, 547] on div "colorize 드로퍼 workspace_premium Pro 사용자가 되어 이미지에서 수동으로 색상을 선택 하세요 delete 삭제" at bounding box center [119, 590] width 230 height 157
click at [59, 490] on h3 "색상 3 close" at bounding box center [119, 491] width 230 height 43
click at [55, 487] on font "3" at bounding box center [50, 490] width 9 height 16
click at [163, 692] on span "add" at bounding box center [164, 695] width 20 height 23
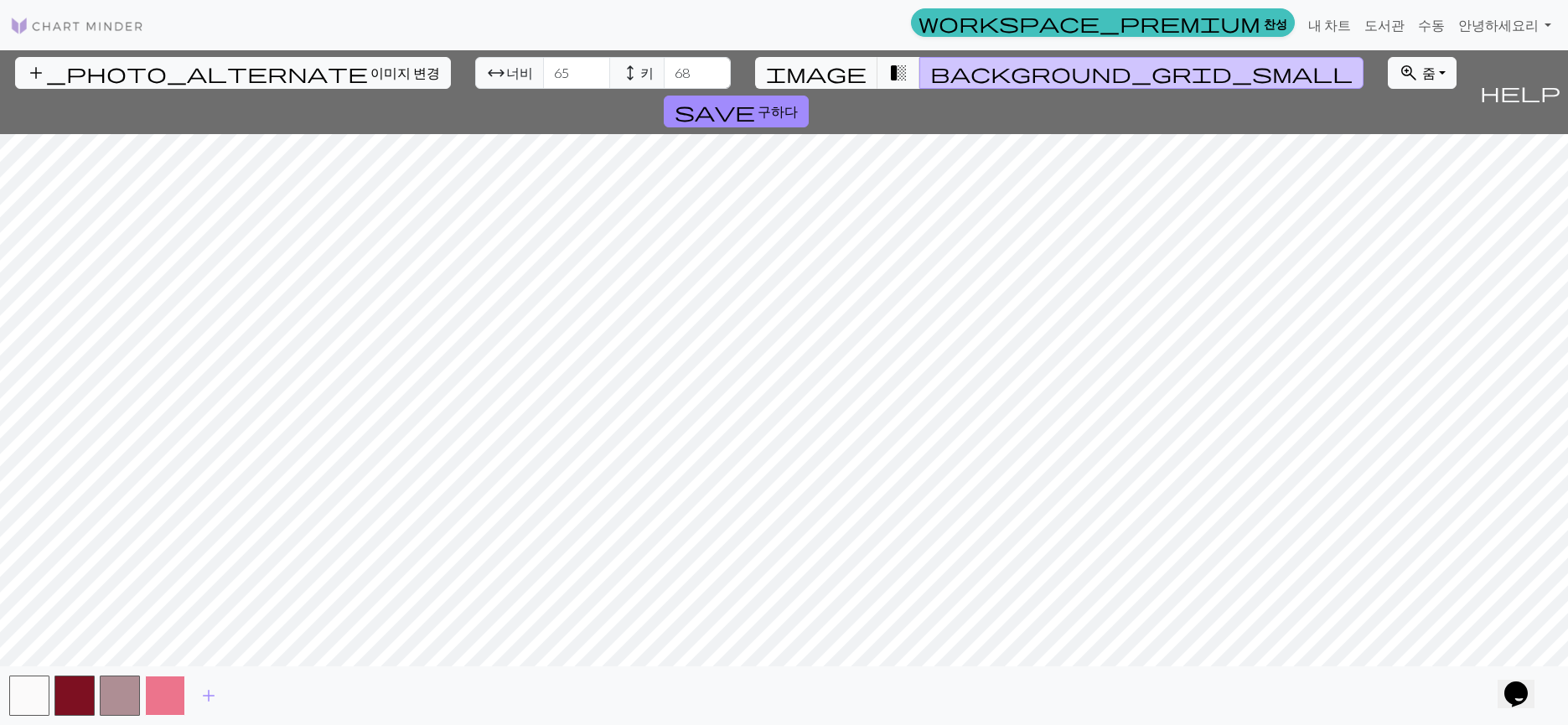
click at [163, 692] on button "button" at bounding box center [165, 695] width 40 height 40
click at [163, 691] on button "button" at bounding box center [165, 695] width 40 height 40
click at [204, 692] on span "add" at bounding box center [209, 695] width 20 height 23
click at [254, 694] on span "add" at bounding box center [254, 695] width 20 height 23
click at [307, 693] on span "add" at bounding box center [299, 695] width 20 height 23
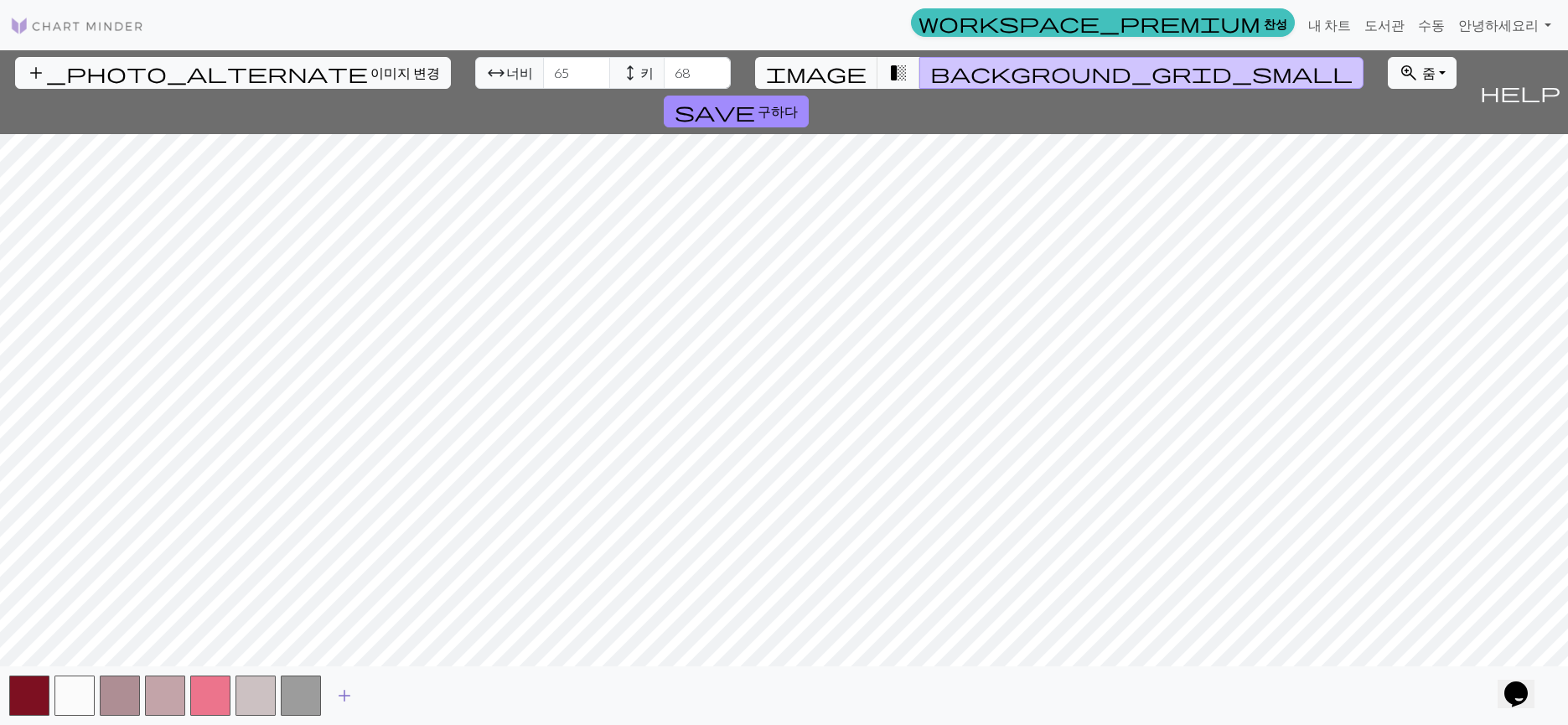
click at [347, 697] on span "add" at bounding box center [345, 695] width 20 height 23
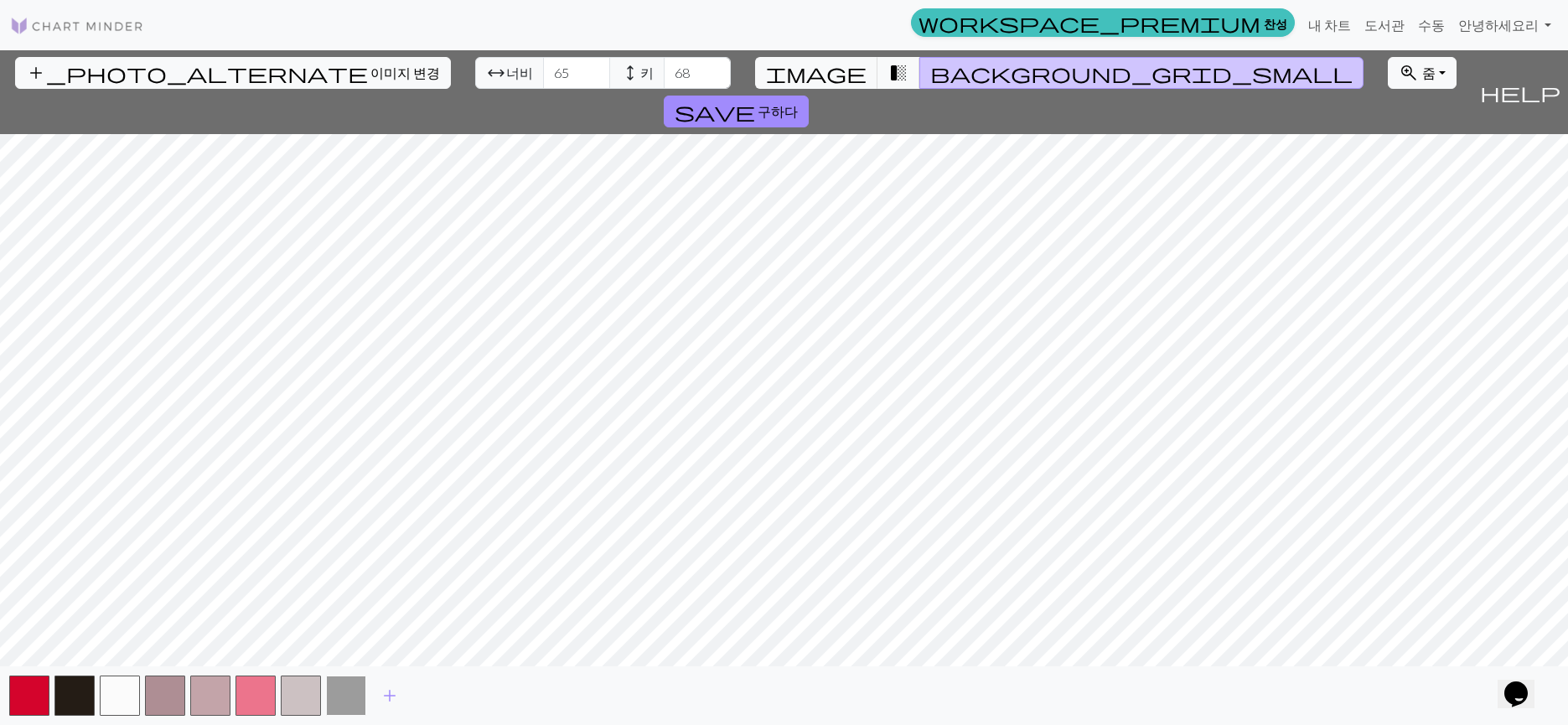
click at [337, 695] on button "button" at bounding box center [346, 695] width 40 height 40
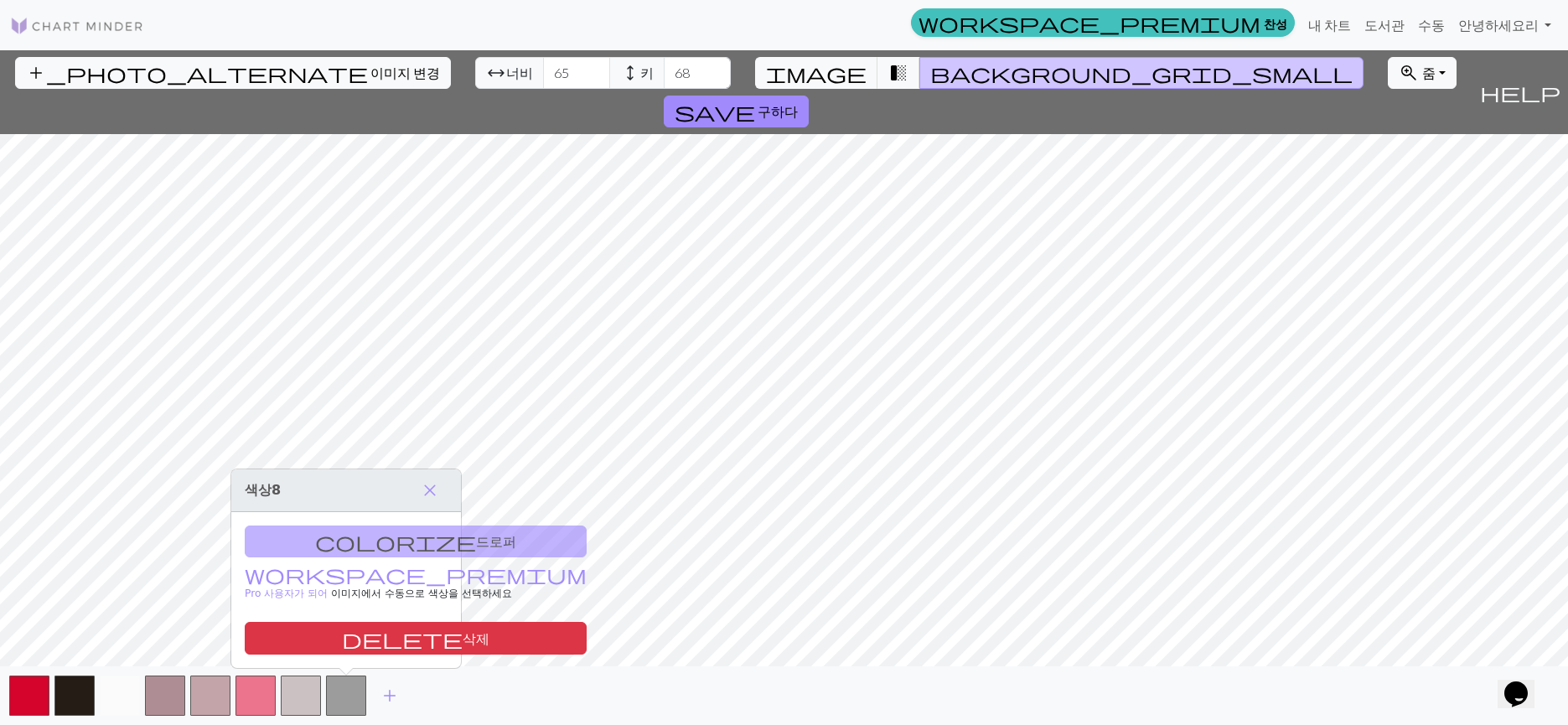
click at [100, 685] on button "button" at bounding box center [119, 695] width 40 height 40
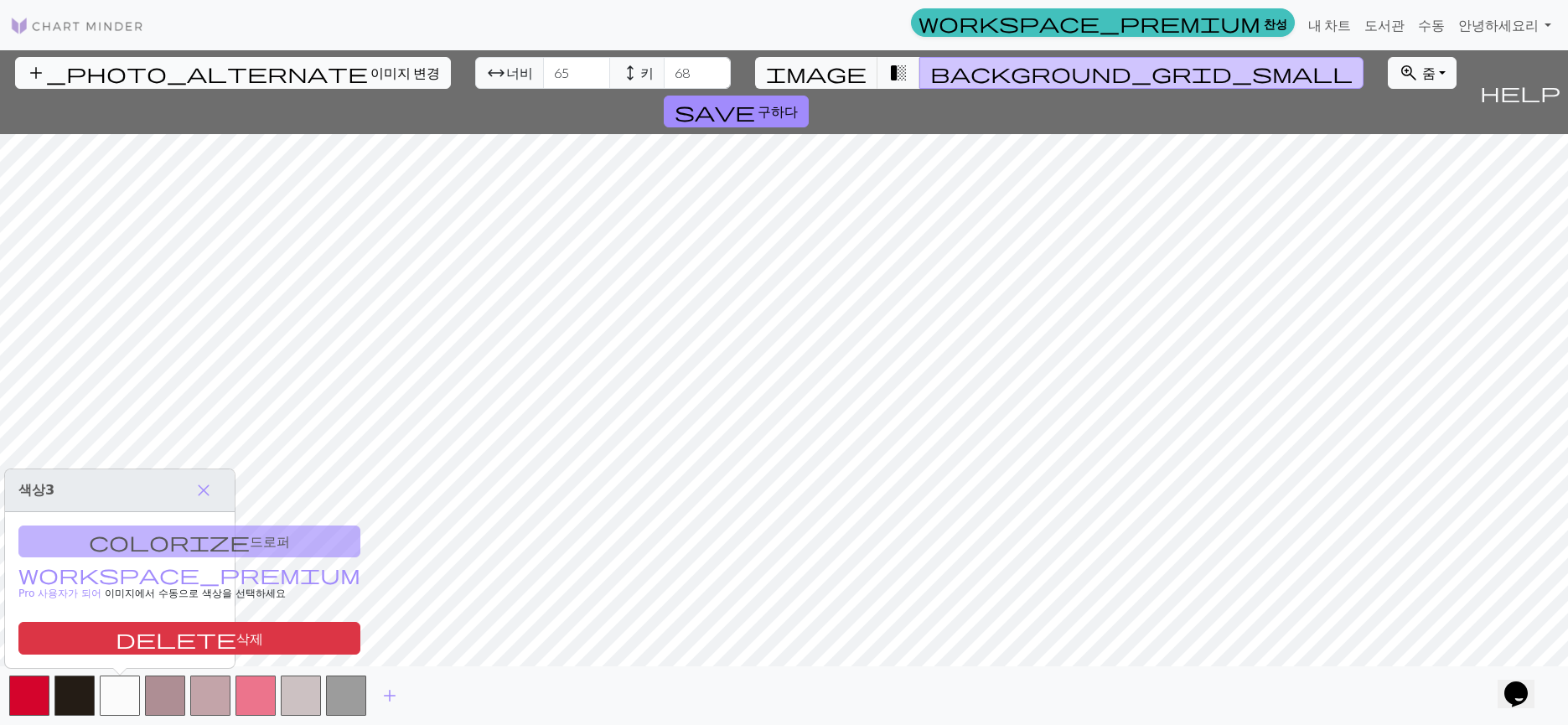
click at [136, 59] on button "add_photo_alternate 이미지 변경" at bounding box center [232, 72] width 436 height 32
click at [686, 72] on div "add_photo_alternate 이미지 변경 arrow_range 너비 65 height 키 68 image transition_fade …" at bounding box center [736, 92] width 1472 height 84
click at [919, 80] on button "background_grid_small" at bounding box center [1141, 72] width 444 height 32
click at [889, 67] on span "transition_fade" at bounding box center [899, 72] width 20 height 23
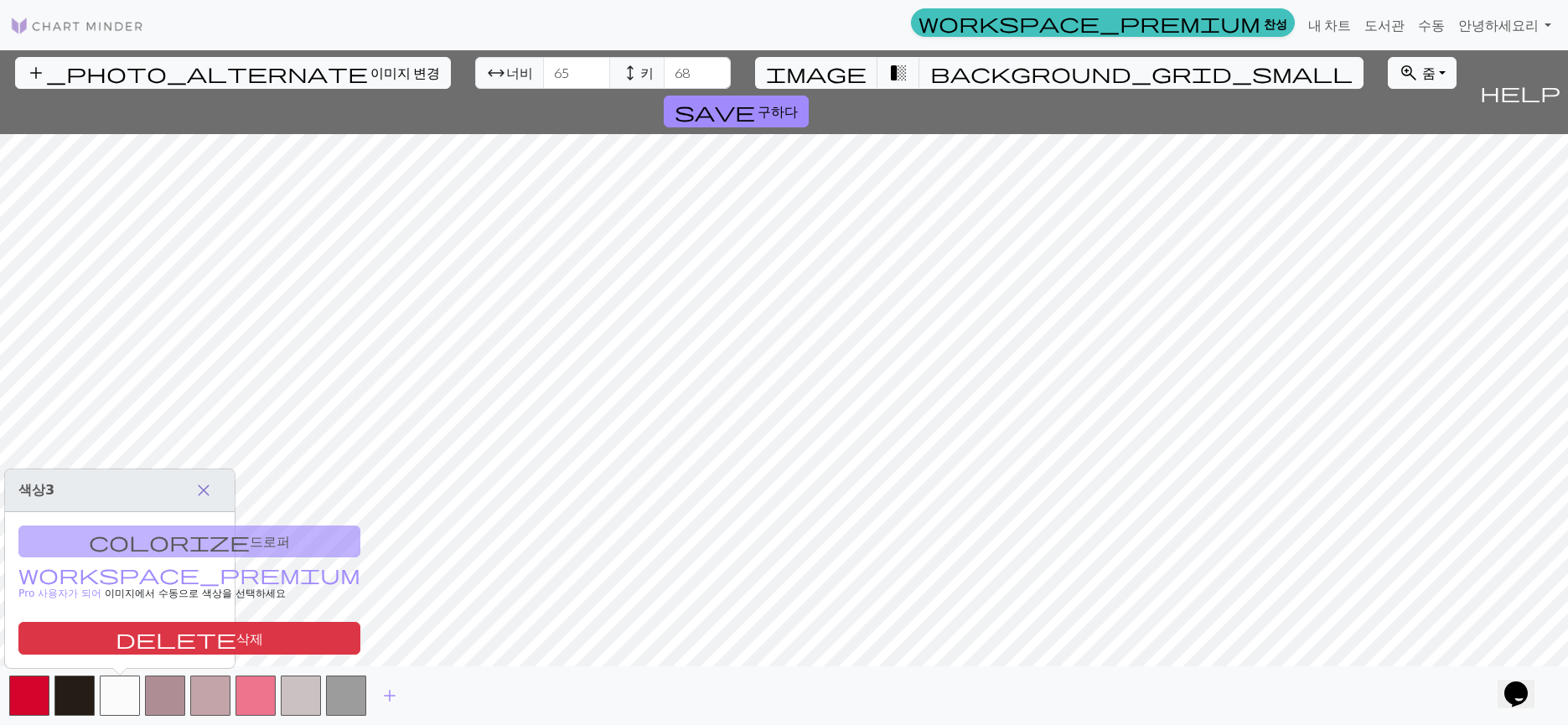
drag, startPoint x: 204, startPoint y: 485, endPoint x: 214, endPoint y: 485, distance: 10.0
click at [204, 484] on span "close" at bounding box center [204, 490] width 20 height 23
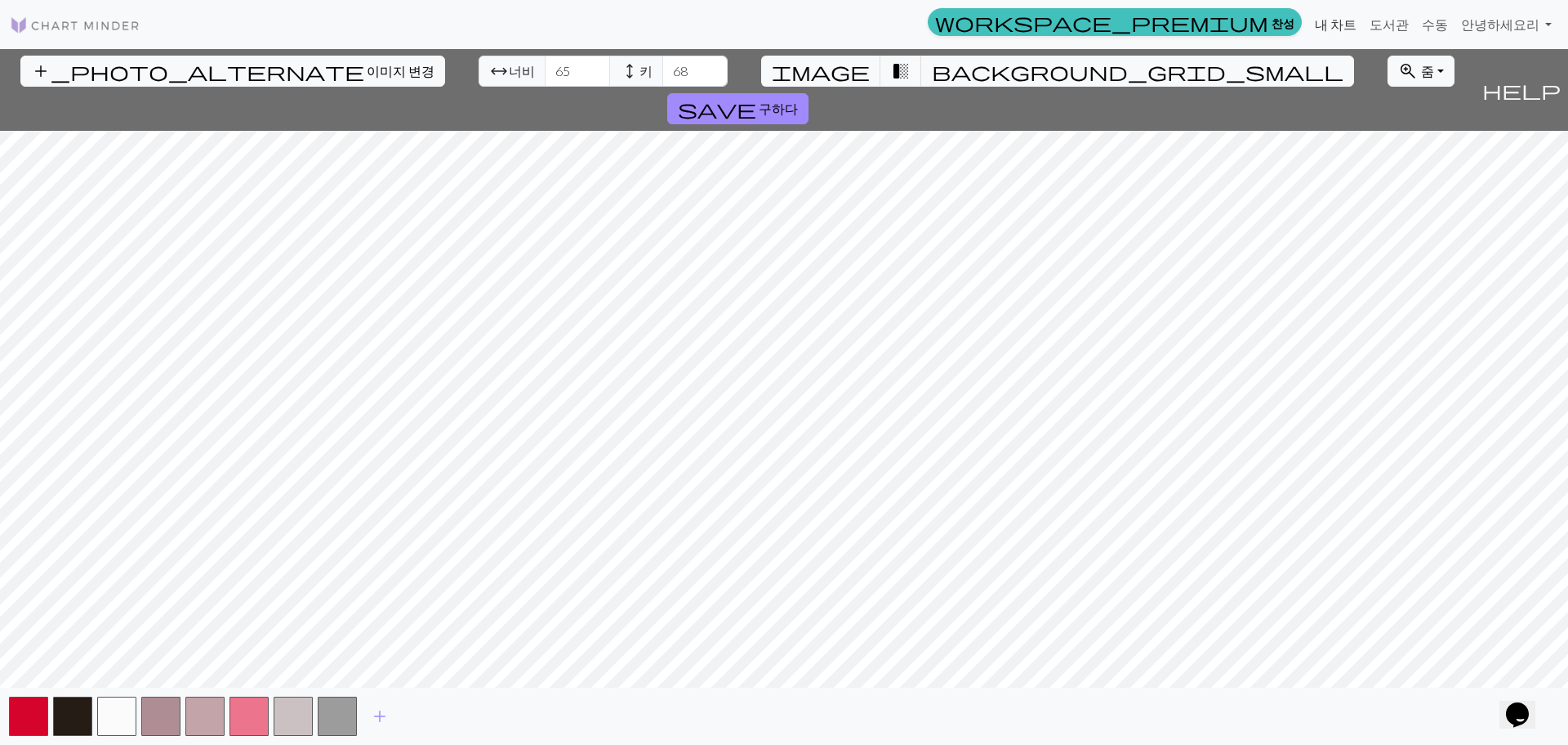
click at [1357, 24] on font "내 차트" at bounding box center [1336, 24] width 42 height 15
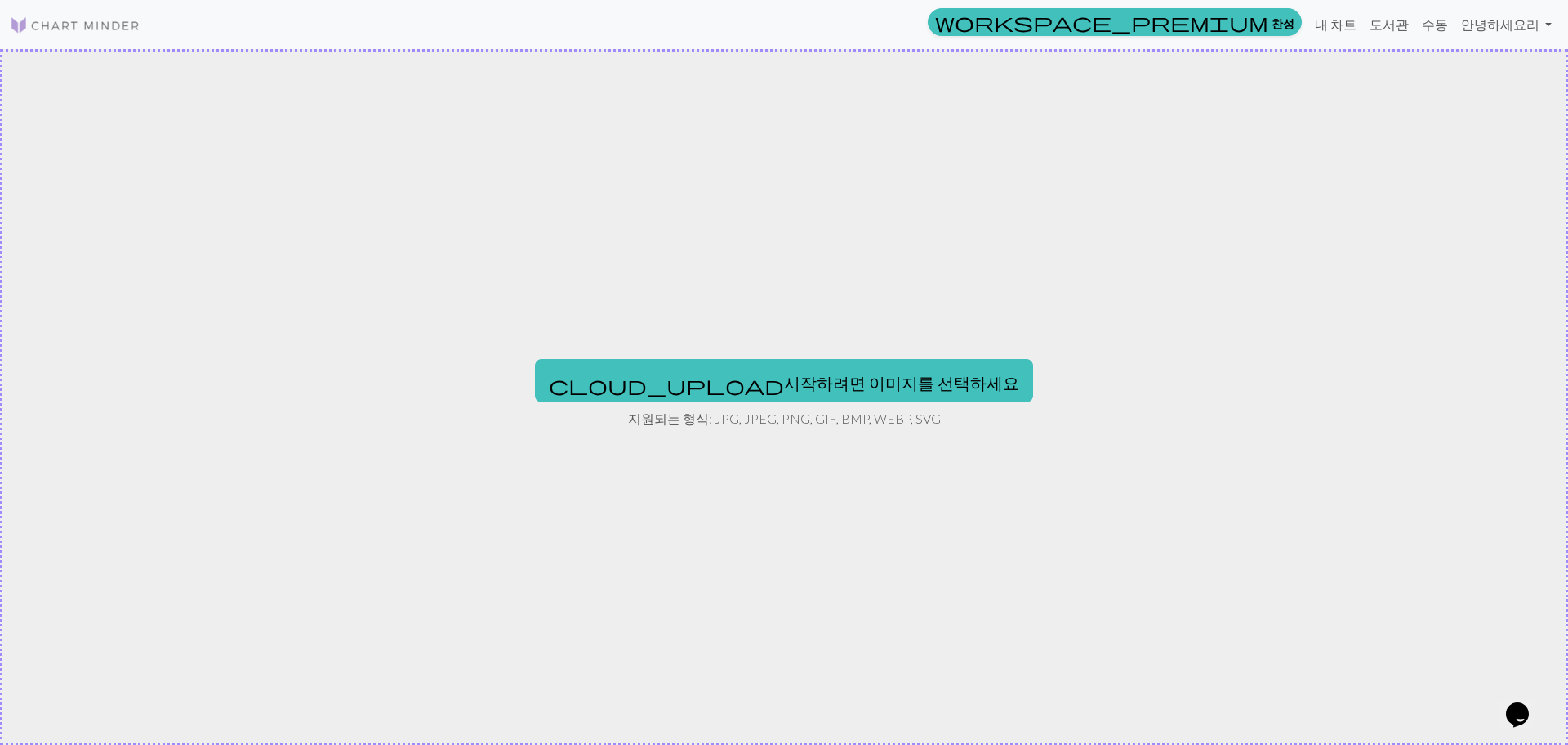
click at [890, 404] on div "cloud_upload 시작하려면 이미지를 선택하세요 지원되는 형식: JPG, JPEG, PNG, GIF, BMP, WEBP, SVG" at bounding box center [784, 396] width 1568 height 695
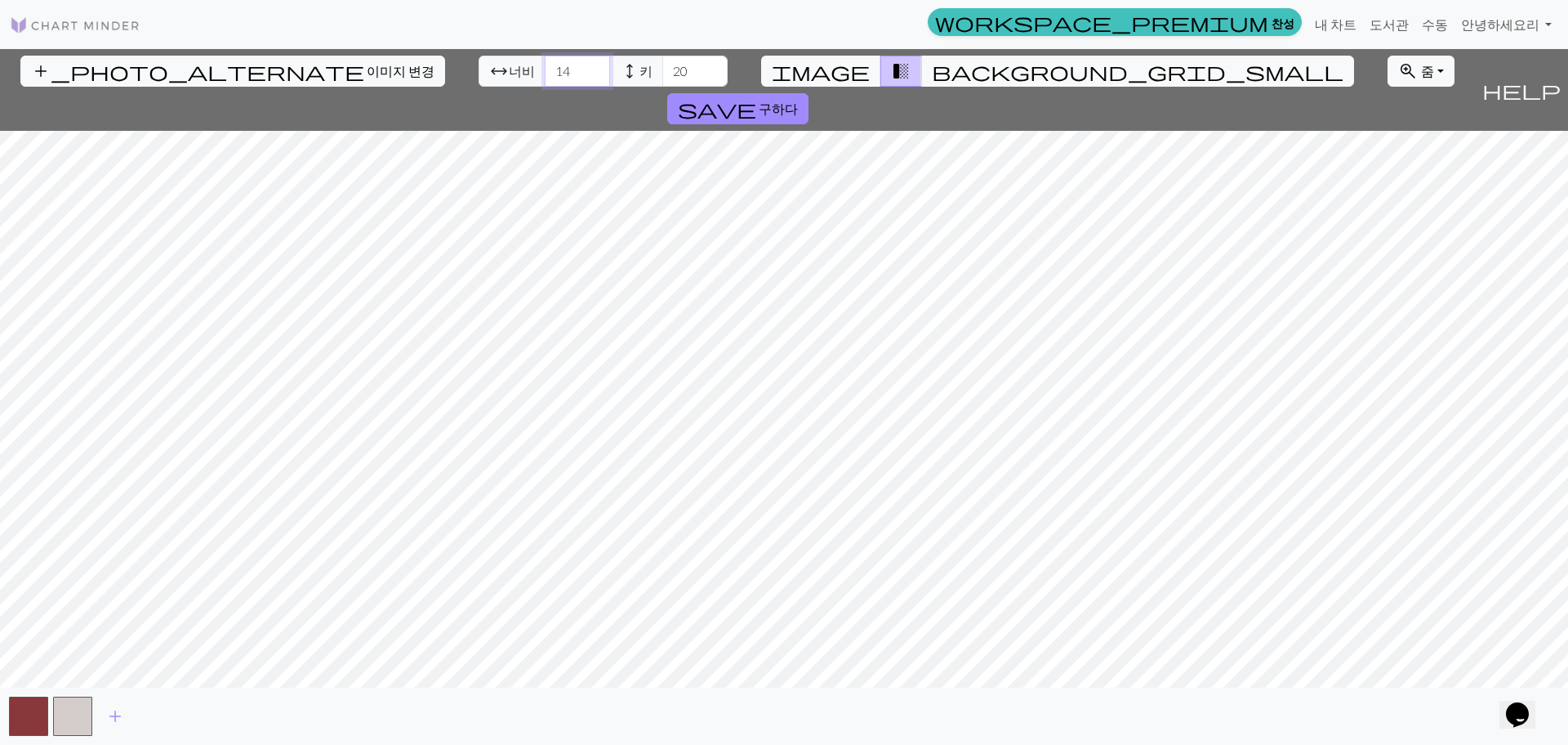
click at [544, 66] on input "14" at bounding box center [577, 71] width 65 height 31
click at [544, 66] on input "15" at bounding box center [577, 71] width 65 height 31
click at [544, 66] on input "16" at bounding box center [577, 71] width 65 height 31
click at [544, 66] on input "17" at bounding box center [577, 71] width 65 height 31
click at [544, 66] on input "18" at bounding box center [577, 71] width 65 height 31
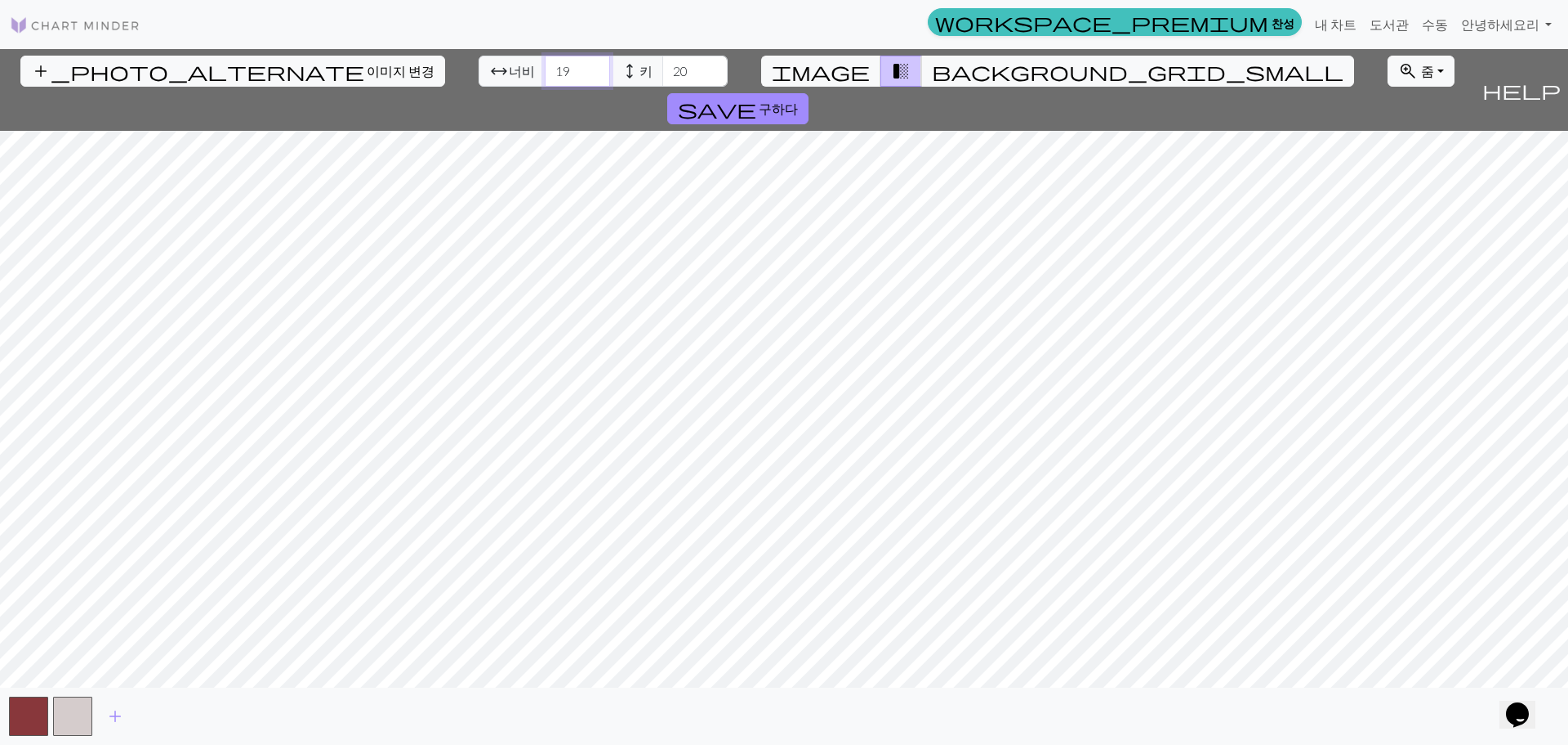
click at [544, 66] on input "19" at bounding box center [577, 71] width 65 height 31
click at [544, 66] on input "20" at bounding box center [577, 71] width 65 height 31
click at [544, 66] on input "21" at bounding box center [577, 71] width 65 height 31
click at [544, 66] on input "22" at bounding box center [577, 71] width 65 height 31
click at [544, 66] on input "23" at bounding box center [577, 71] width 65 height 31
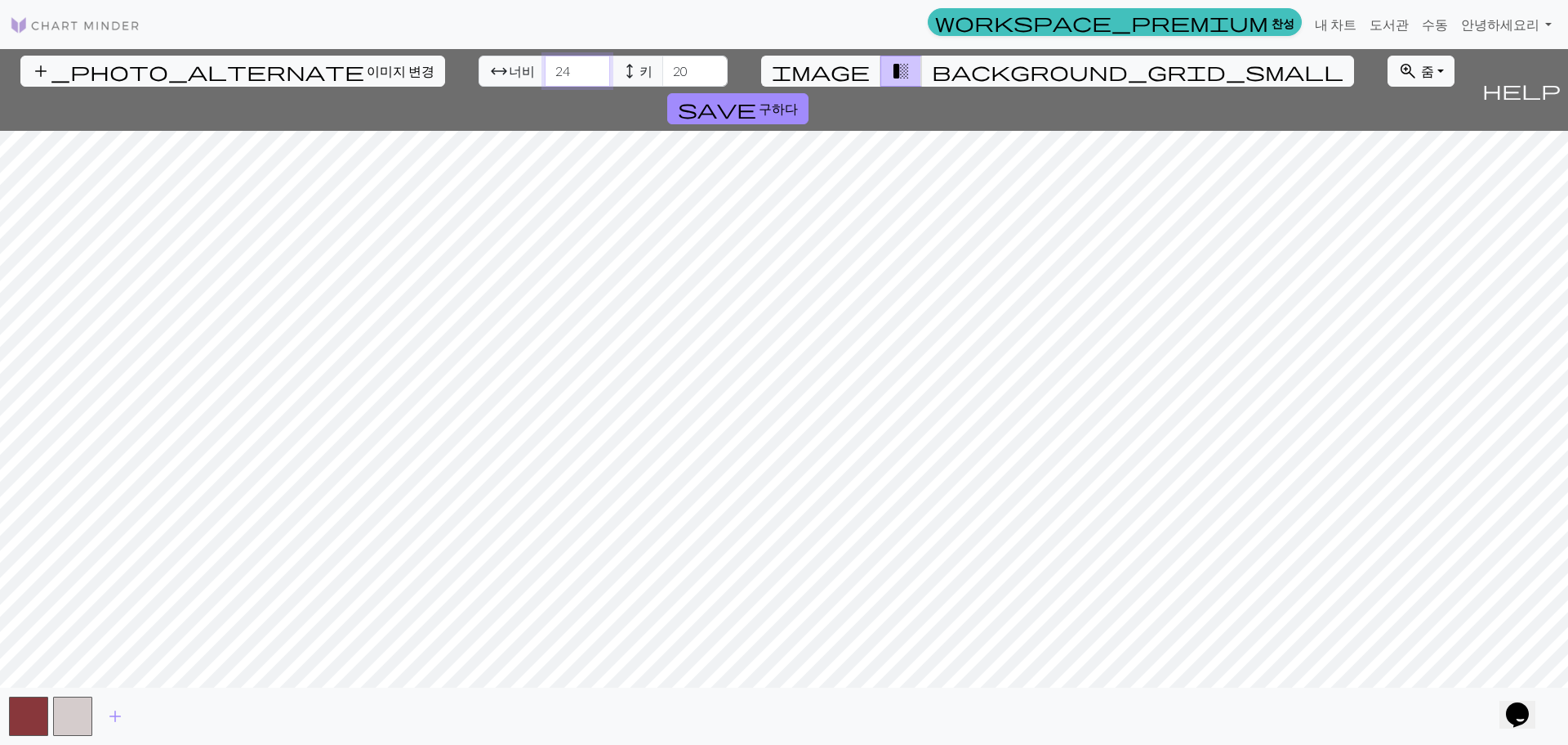
click at [544, 66] on input "24" at bounding box center [577, 71] width 65 height 31
click at [544, 66] on input "25" at bounding box center [577, 71] width 65 height 31
click at [544, 66] on input "26" at bounding box center [577, 71] width 65 height 31
click at [544, 66] on input "27" at bounding box center [577, 71] width 65 height 31
click at [544, 66] on input "28" at bounding box center [577, 71] width 65 height 31
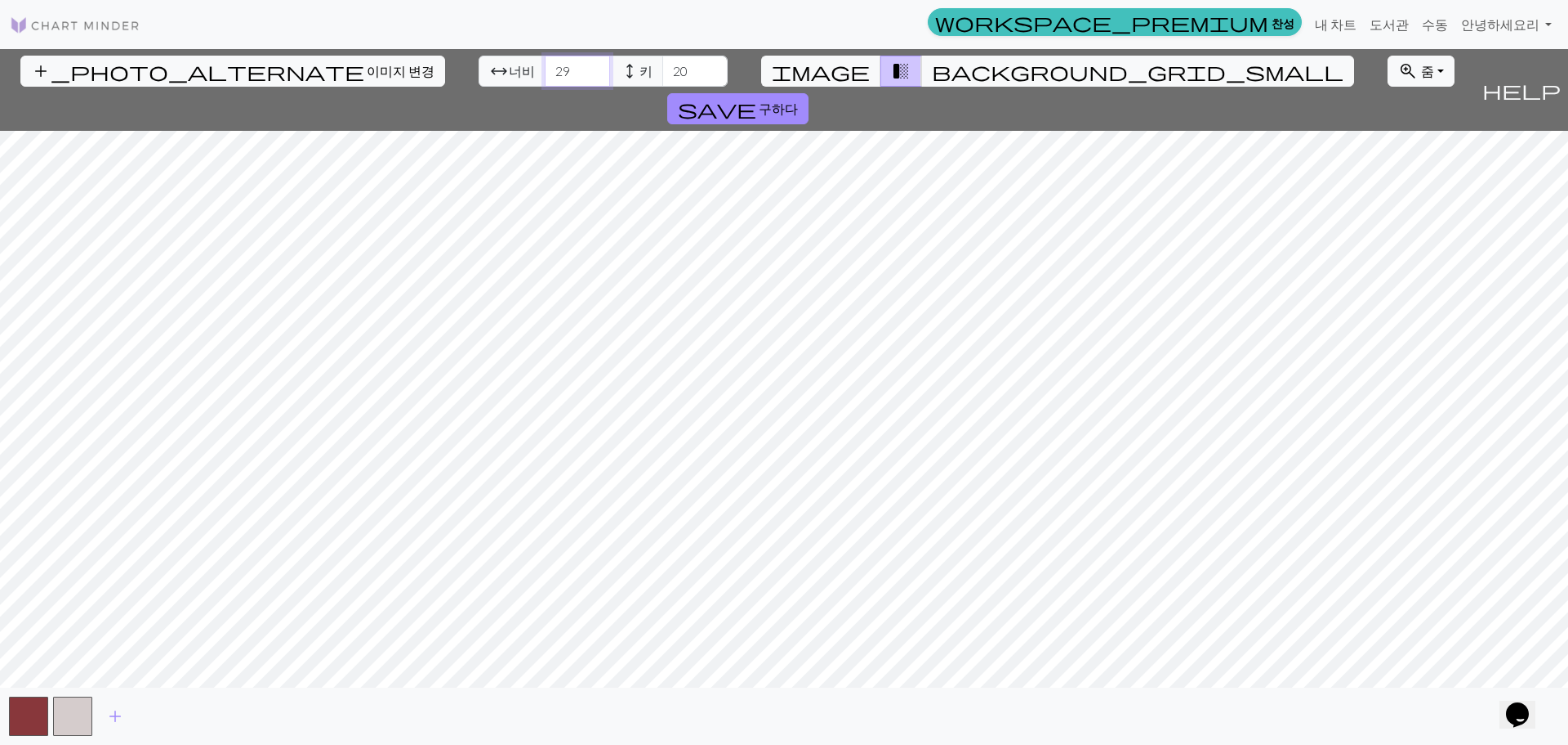
click at [544, 66] on input "29" at bounding box center [577, 71] width 65 height 31
click at [544, 66] on input "30" at bounding box center [577, 71] width 65 height 31
click at [544, 66] on input "31" at bounding box center [577, 71] width 65 height 31
type input "32"
click at [544, 66] on input "32" at bounding box center [577, 71] width 65 height 31
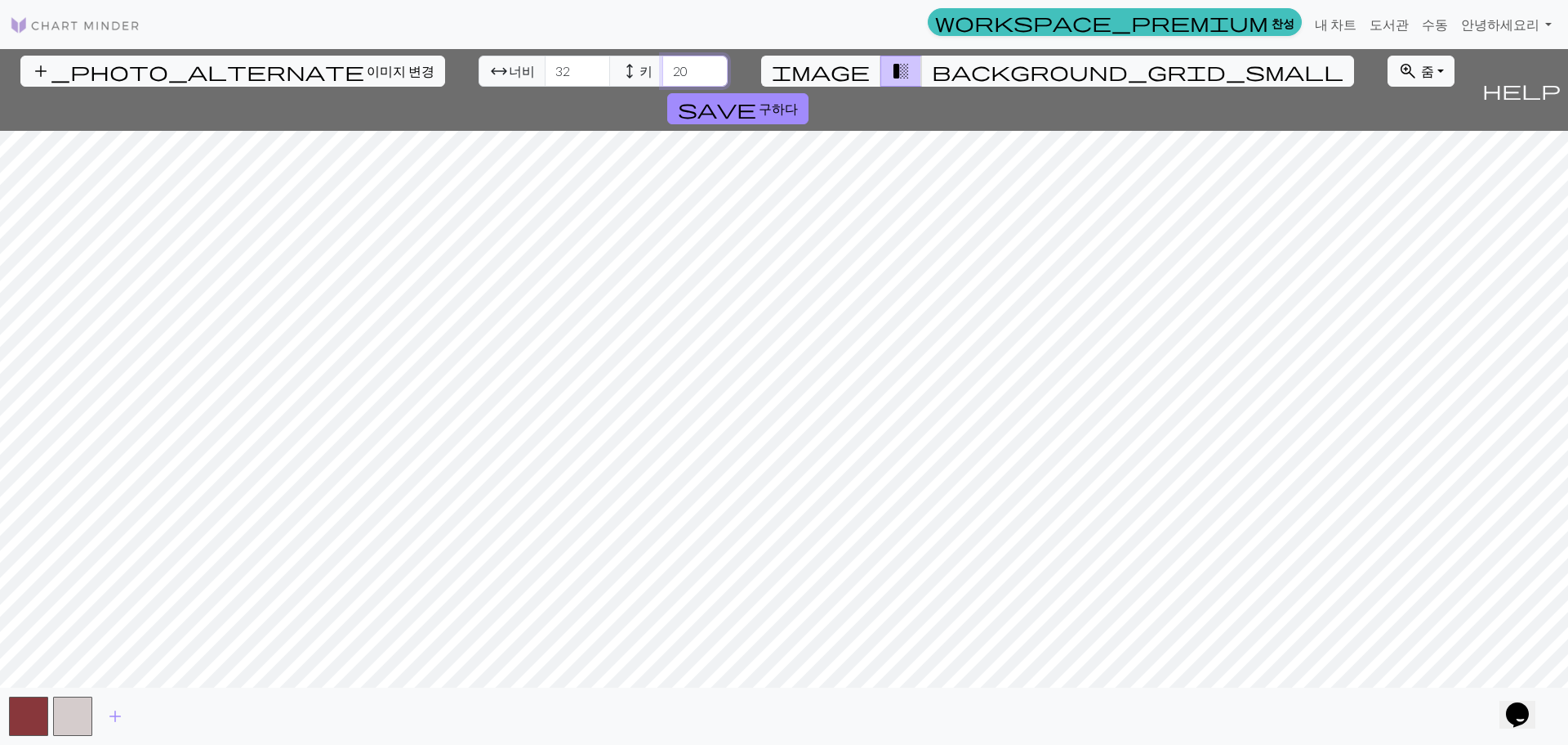
click at [662, 63] on input "20" at bounding box center [695, 71] width 65 height 31
click at [662, 63] on input "21" at bounding box center [695, 71] width 65 height 31
click at [662, 63] on input "22" at bounding box center [695, 71] width 65 height 31
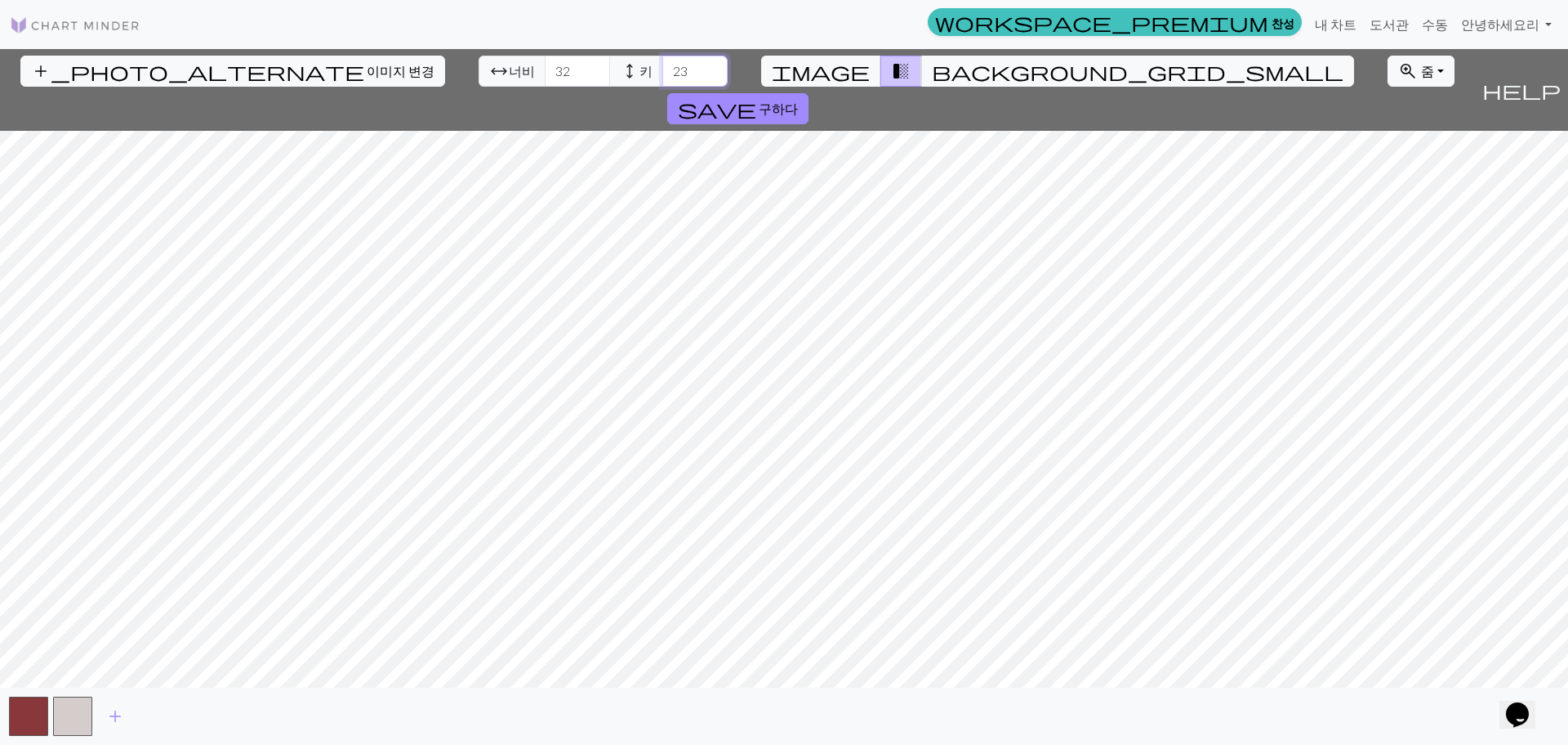
click at [662, 65] on input "23" at bounding box center [695, 71] width 65 height 31
click at [662, 65] on input "24" at bounding box center [695, 71] width 65 height 31
click at [662, 65] on input "25" at bounding box center [695, 71] width 65 height 31
click at [662, 65] on input "26" at bounding box center [695, 71] width 65 height 31
click at [662, 65] on input "27" at bounding box center [695, 71] width 65 height 31
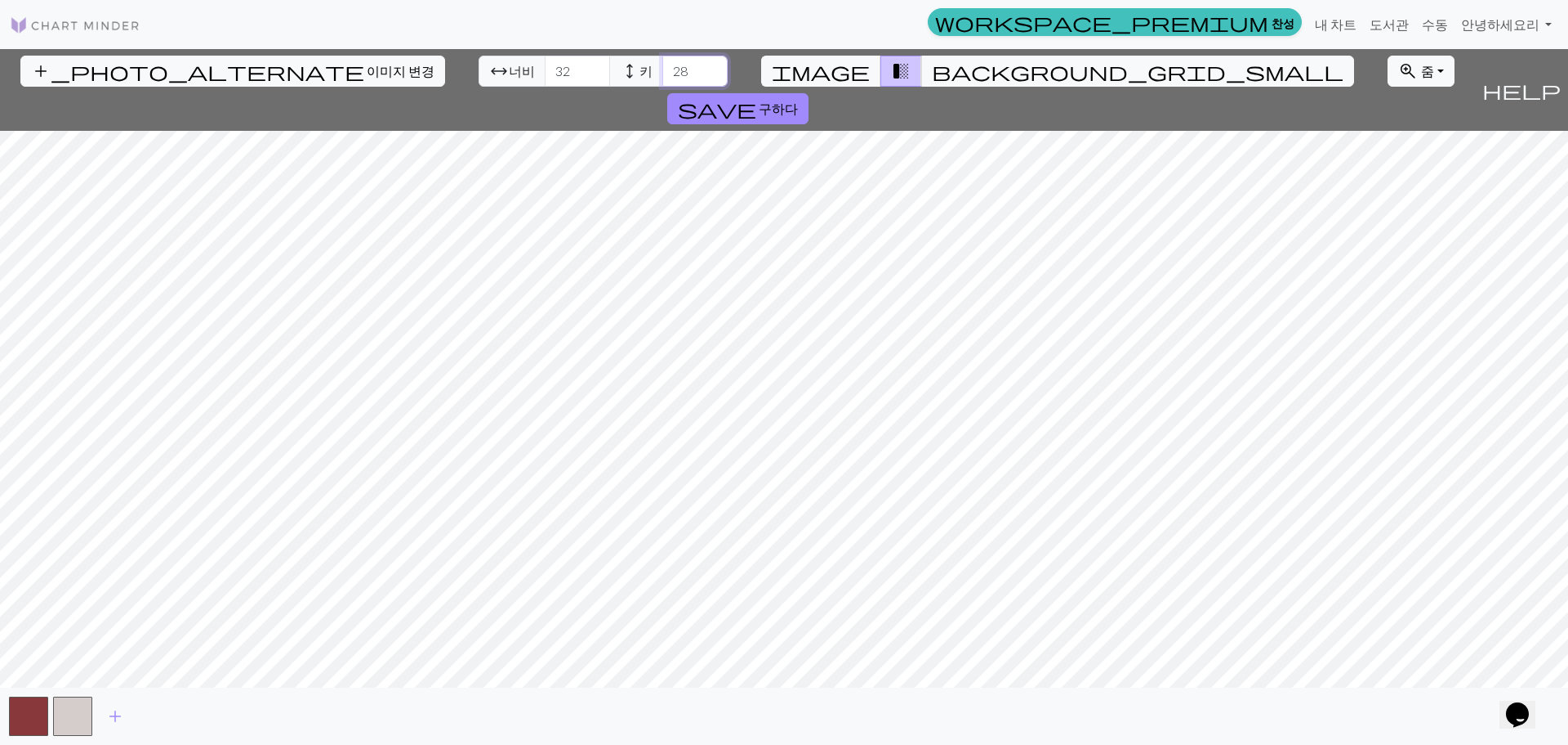
click at [662, 65] on input "28" at bounding box center [695, 71] width 65 height 31
click at [662, 65] on input "29" at bounding box center [695, 71] width 65 height 31
click at [662, 65] on input "30" at bounding box center [695, 71] width 65 height 31
click at [662, 65] on input "31" at bounding box center [695, 71] width 65 height 31
type input "32"
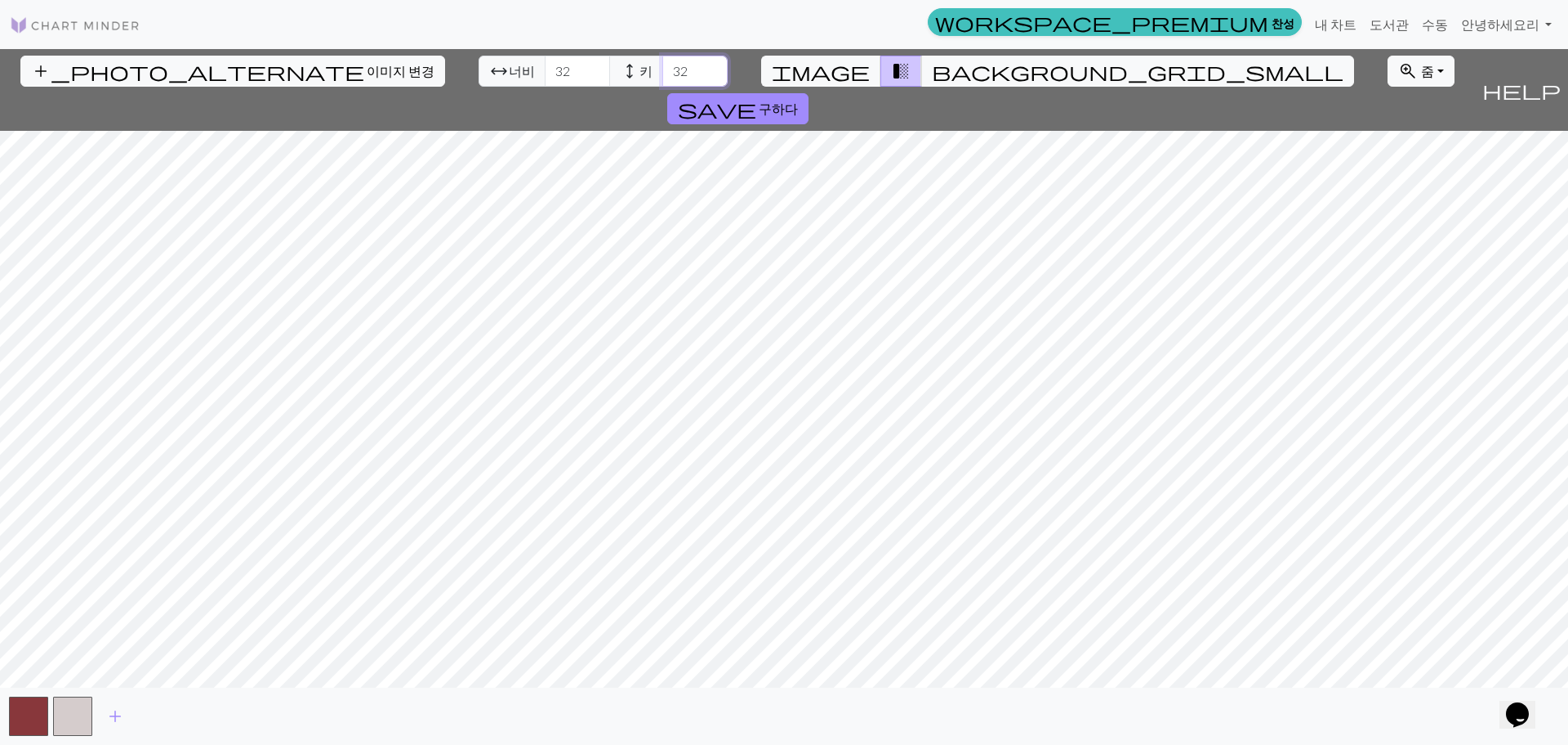
click at [662, 65] on input "32" at bounding box center [695, 71] width 65 height 31
click at [921, 63] on button "background_grid_small" at bounding box center [1138, 71] width 433 height 31
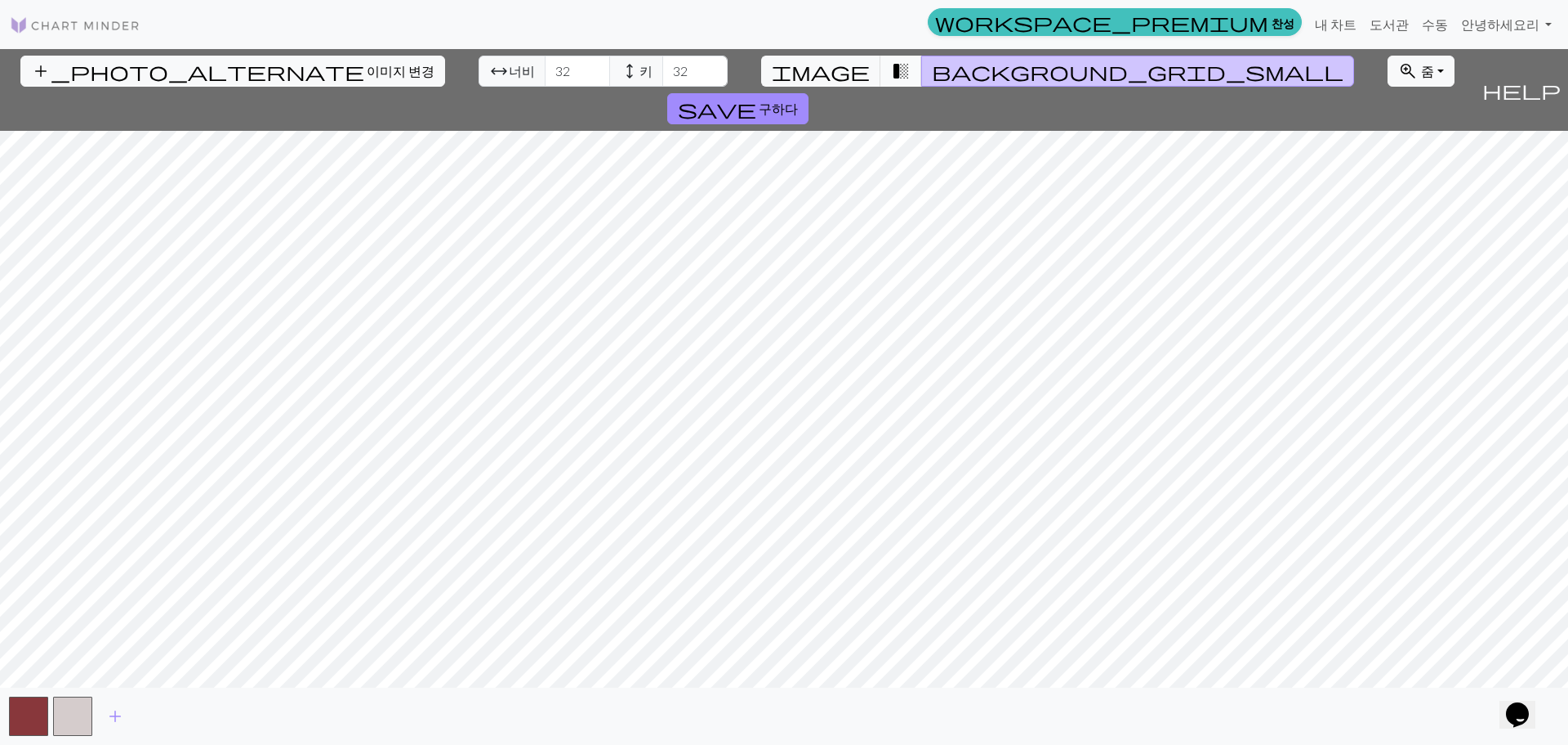
click at [891, 70] on span "transition_fade" at bounding box center [901, 71] width 20 height 23
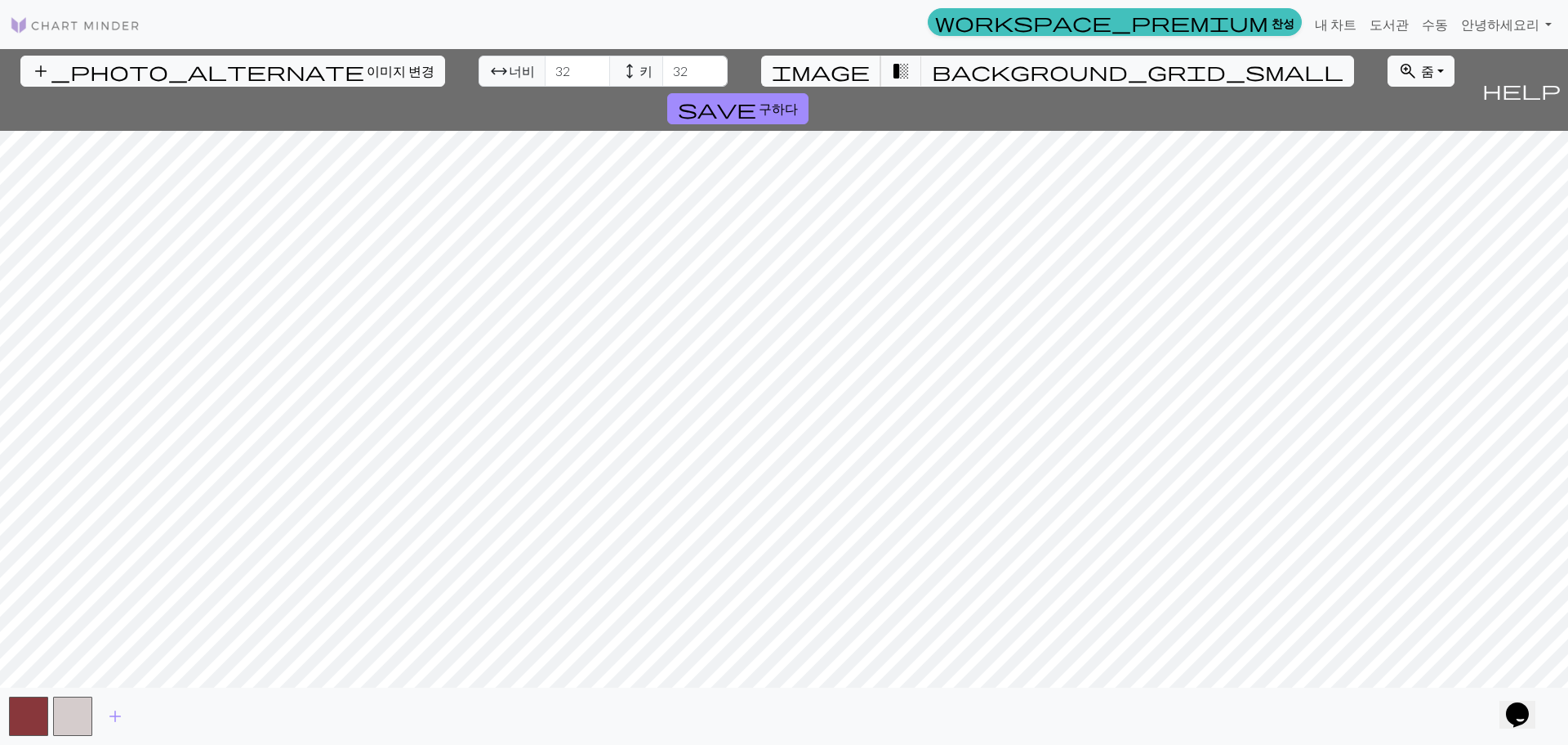
click at [841, 75] on button "image" at bounding box center [821, 71] width 120 height 31
click at [544, 62] on input "33" at bounding box center [577, 71] width 65 height 31
click at [544, 62] on input "34" at bounding box center [577, 71] width 65 height 31
click at [544, 62] on input "35" at bounding box center [577, 71] width 65 height 31
click at [544, 62] on input "36" at bounding box center [577, 71] width 65 height 31
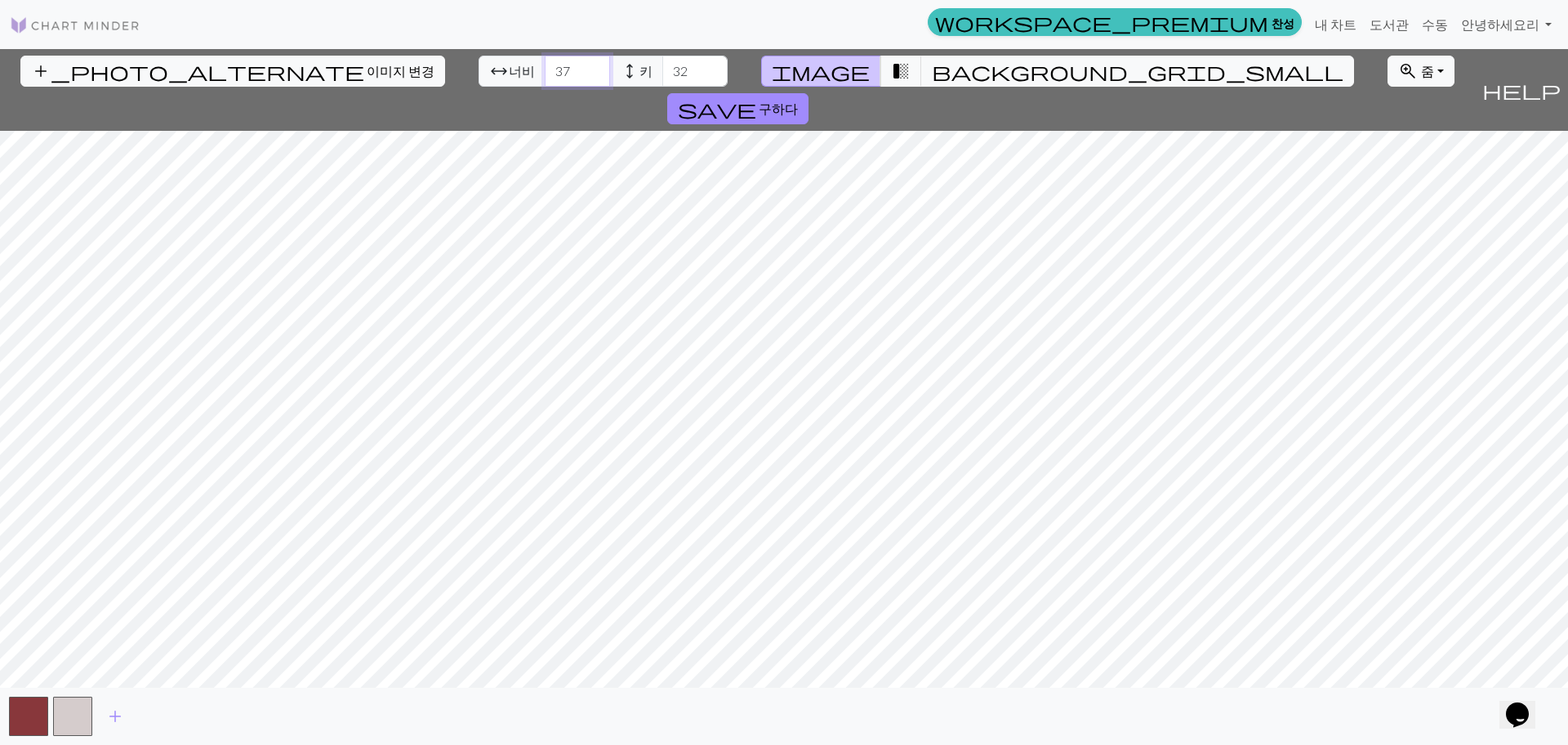
click at [544, 62] on input "37" at bounding box center [577, 71] width 65 height 31
click at [544, 62] on input "38" at bounding box center [577, 71] width 65 height 31
click at [544, 62] on input "39" at bounding box center [577, 71] width 65 height 31
click at [544, 62] on input "40" at bounding box center [577, 71] width 65 height 31
click at [544, 62] on input "41" at bounding box center [577, 71] width 65 height 31
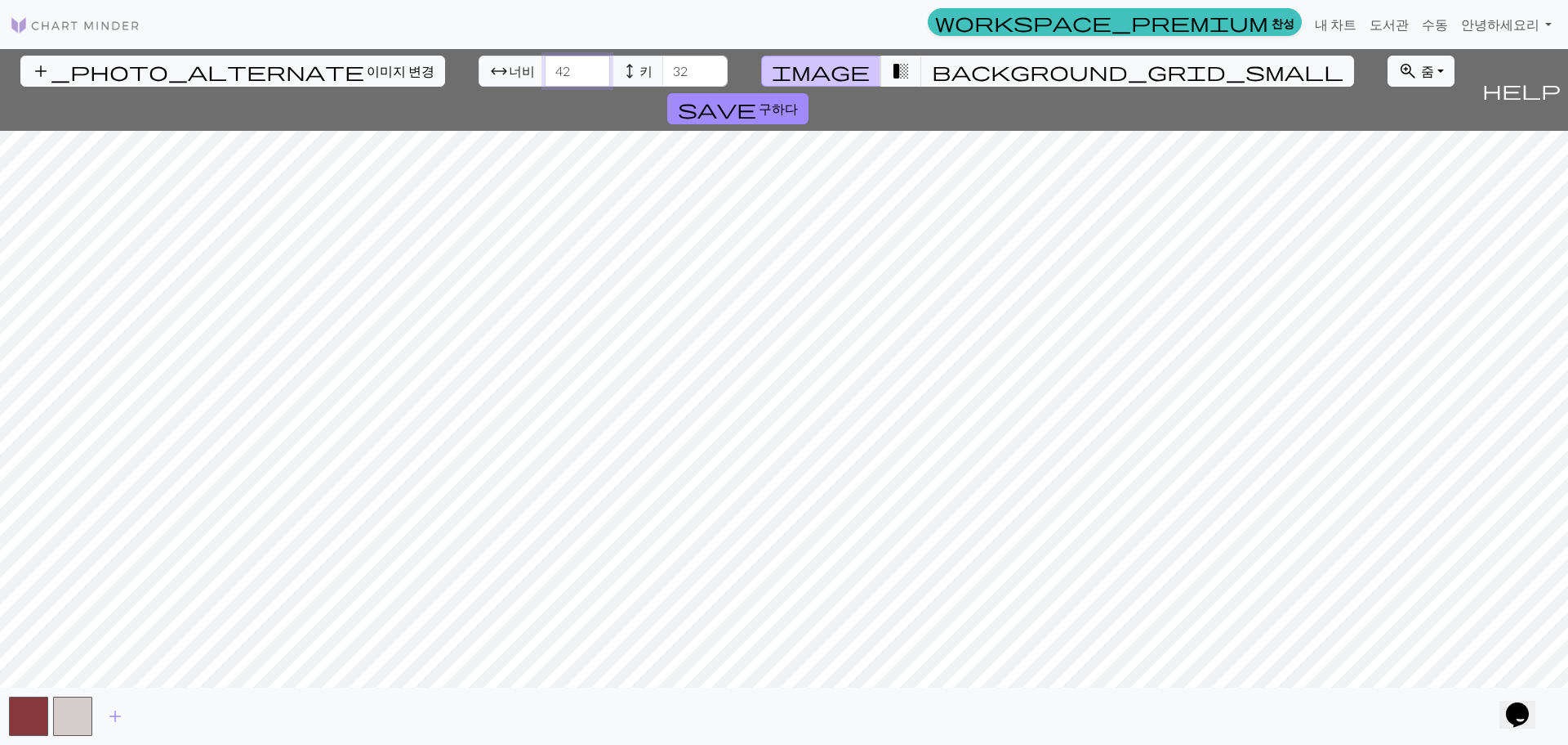
click at [544, 62] on input "42" at bounding box center [577, 71] width 65 height 31
click at [544, 62] on input "43" at bounding box center [577, 71] width 65 height 31
click at [544, 62] on input "44" at bounding box center [577, 71] width 65 height 31
click at [544, 62] on input "45" at bounding box center [577, 71] width 65 height 31
click at [544, 62] on input "46" at bounding box center [577, 71] width 65 height 31
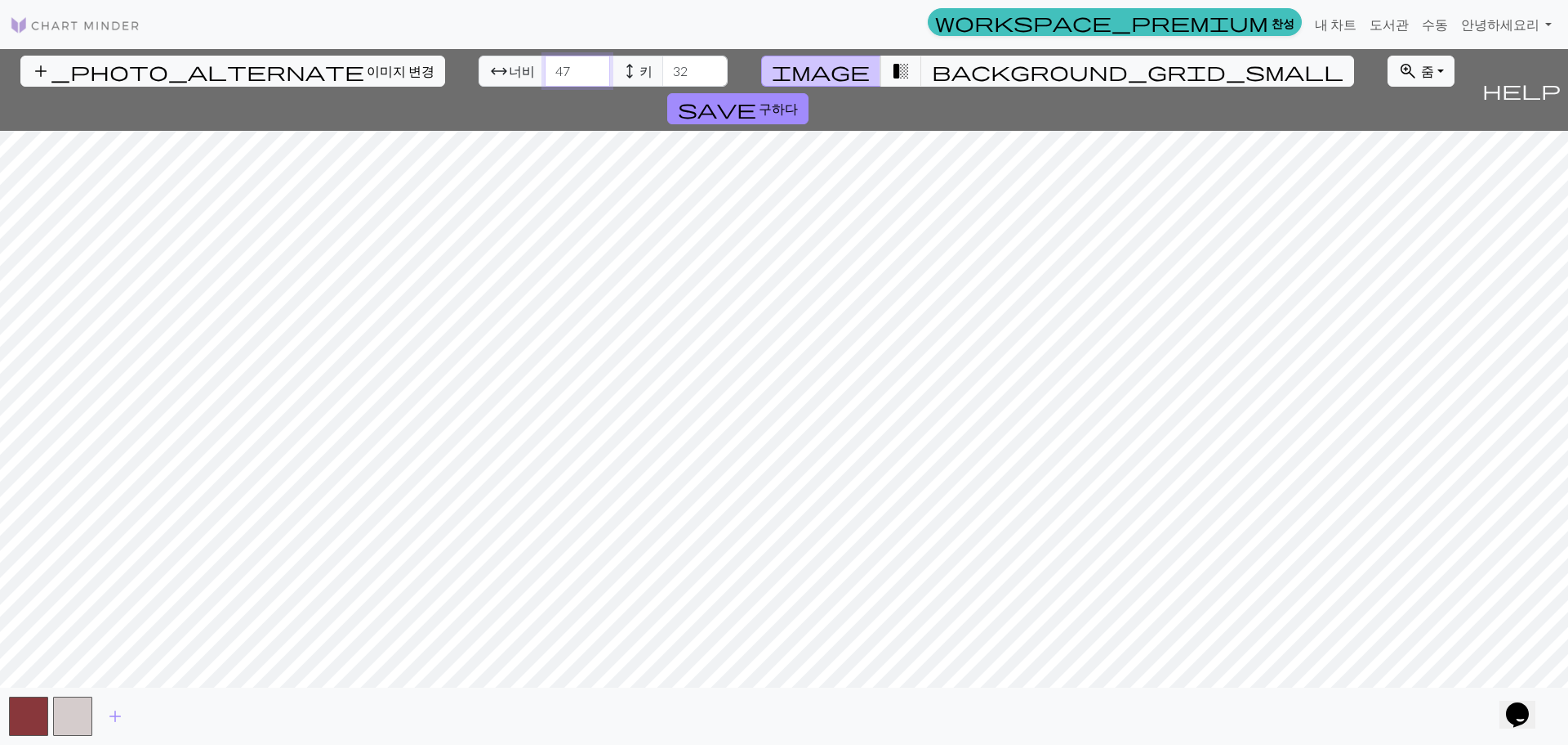
click at [544, 62] on input "47" at bounding box center [577, 71] width 65 height 31
click at [544, 62] on input "48" at bounding box center [577, 71] width 65 height 31
click at [544, 62] on input "49" at bounding box center [577, 71] width 65 height 31
type input "50"
click at [544, 62] on input "50" at bounding box center [577, 71] width 65 height 31
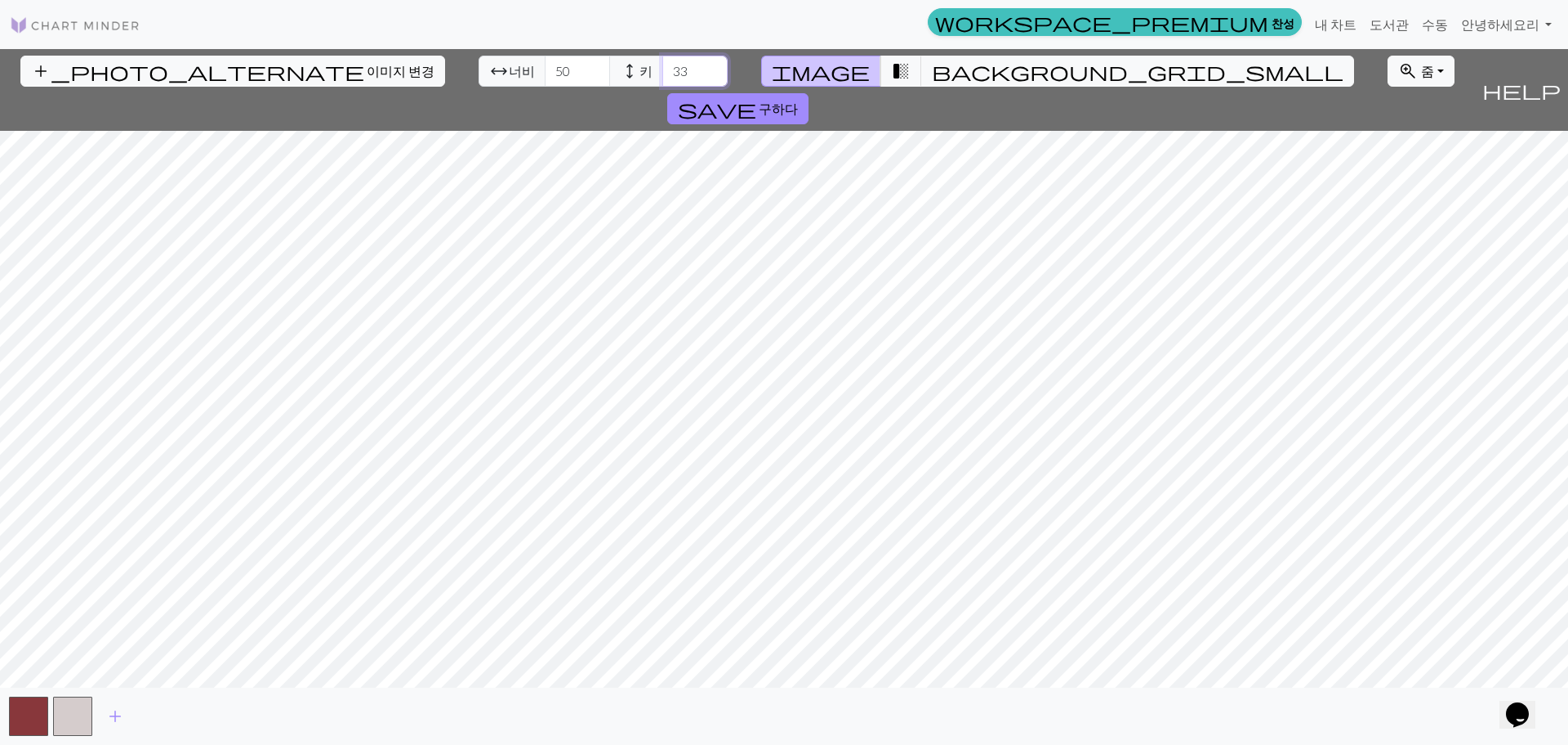
click at [662, 69] on input "33" at bounding box center [695, 71] width 65 height 31
click at [662, 69] on input "34" at bounding box center [695, 71] width 65 height 31
click at [662, 70] on input "35" at bounding box center [695, 71] width 65 height 31
click at [662, 70] on input "36" at bounding box center [695, 71] width 65 height 31
click at [662, 70] on input "37" at bounding box center [695, 71] width 65 height 31
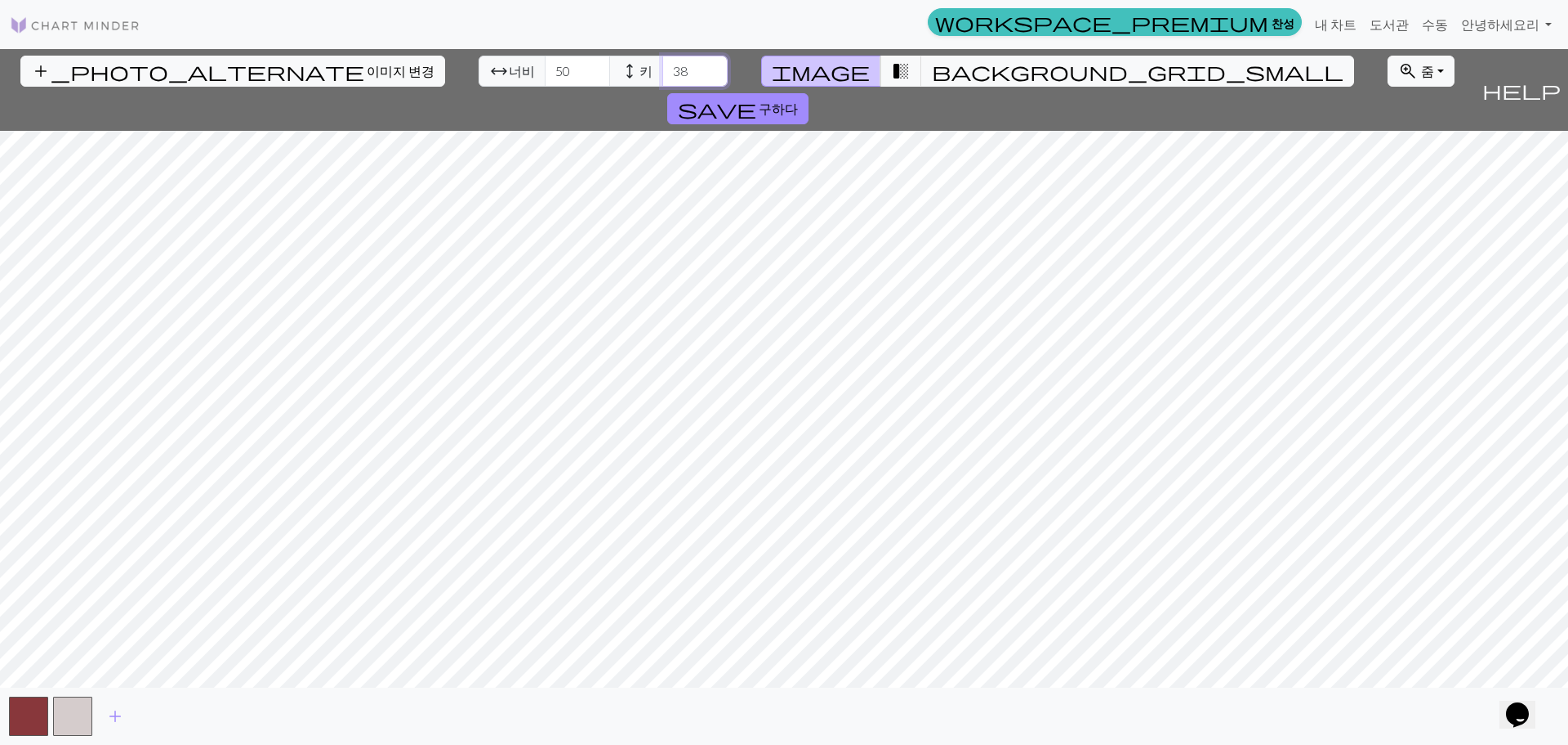
click at [662, 70] on input "38" at bounding box center [695, 71] width 65 height 31
click at [662, 70] on input "39" at bounding box center [695, 71] width 65 height 31
click at [662, 70] on input "40" at bounding box center [695, 71] width 65 height 31
click at [662, 70] on input "41" at bounding box center [695, 71] width 65 height 31
click at [662, 71] on input "42" at bounding box center [695, 71] width 65 height 31
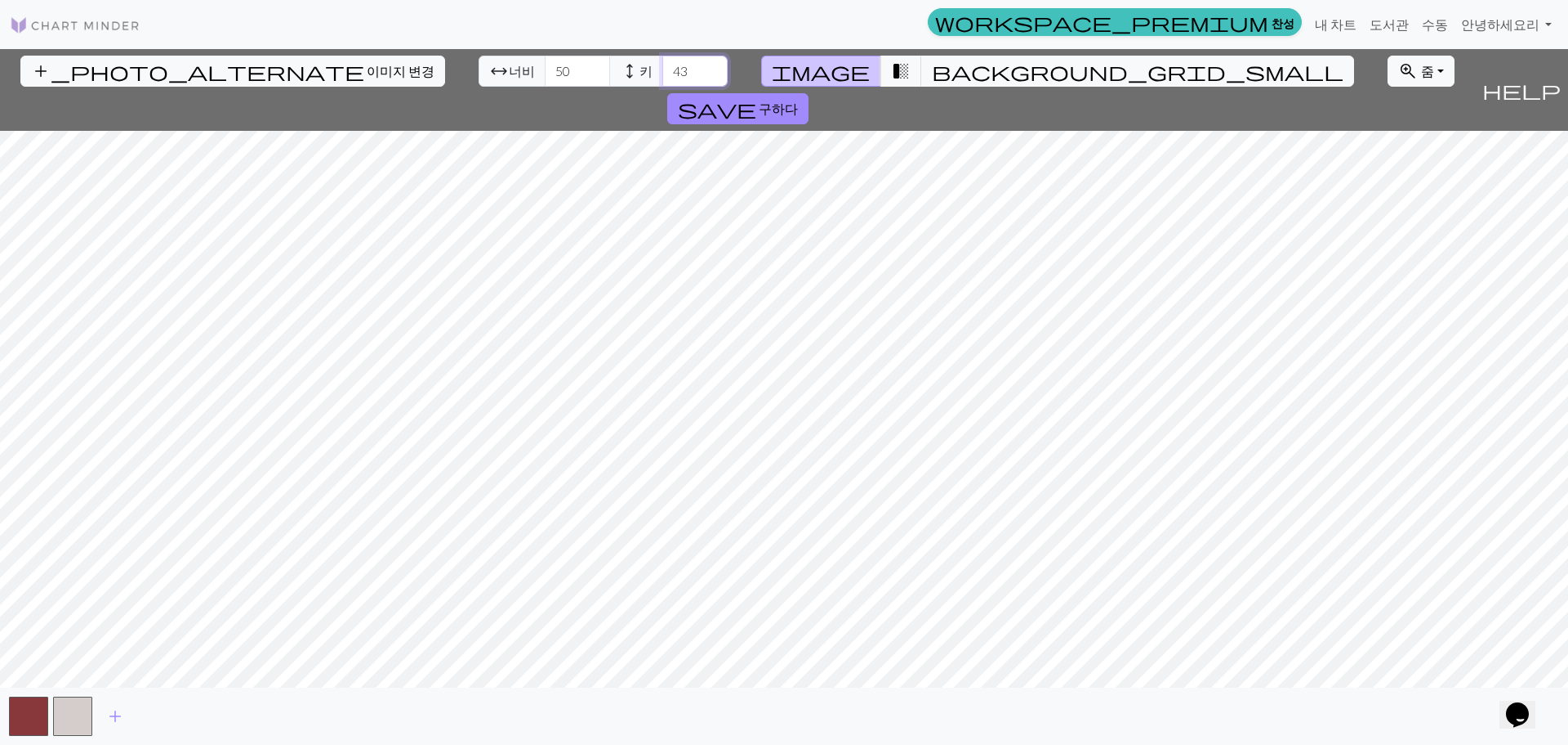
click at [662, 71] on input "43" at bounding box center [695, 71] width 65 height 31
click at [662, 71] on input "44" at bounding box center [695, 71] width 65 height 31
click at [662, 71] on input "45" at bounding box center [695, 71] width 65 height 31
click at [662, 71] on input "44" at bounding box center [695, 71] width 65 height 31
click at [662, 71] on input "43" at bounding box center [695, 71] width 65 height 31
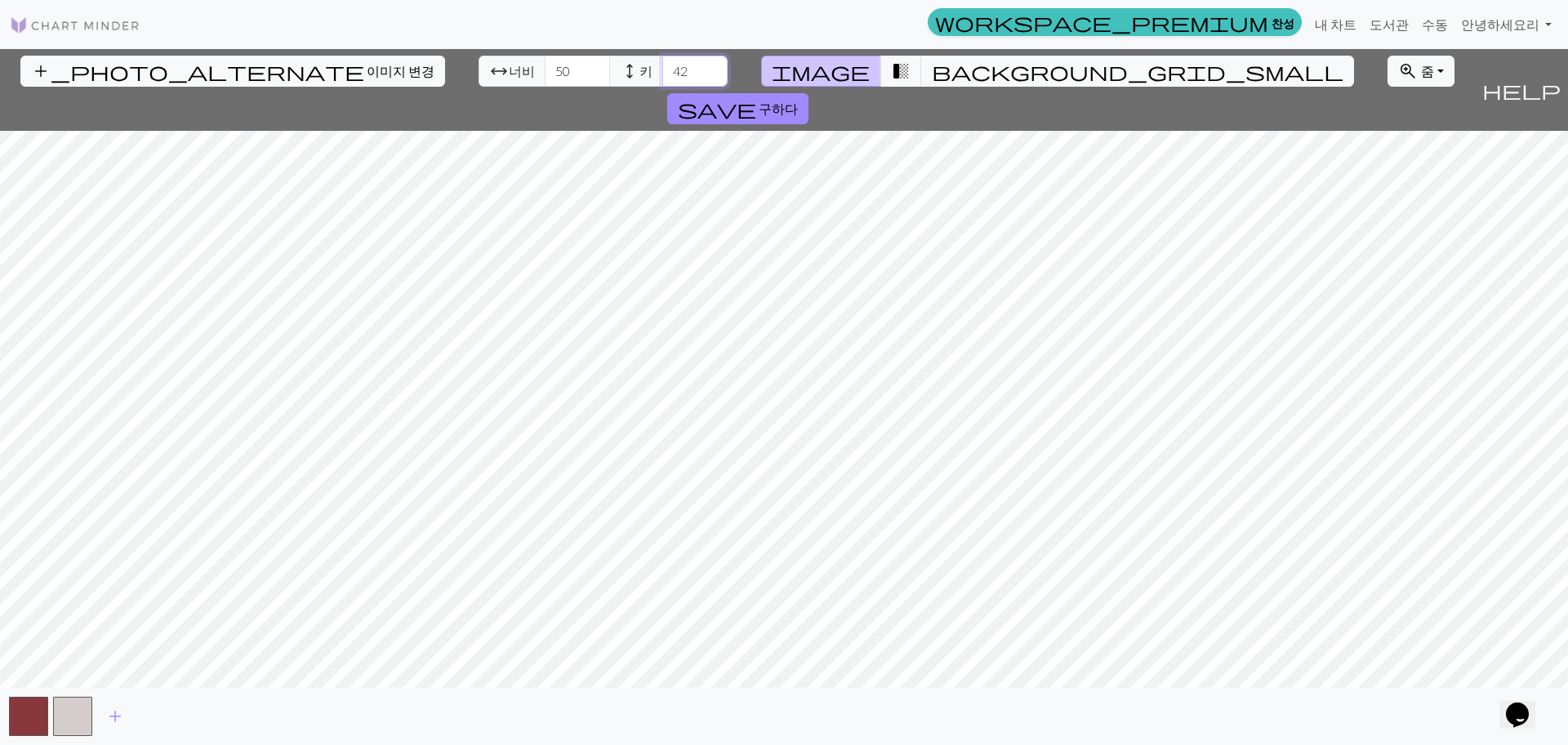
click at [662, 71] on input "42" at bounding box center [695, 71] width 65 height 31
click at [662, 71] on input "41" at bounding box center [695, 71] width 65 height 31
click at [662, 69] on input "42" at bounding box center [695, 71] width 65 height 31
click at [662, 62] on input "43" at bounding box center [695, 71] width 65 height 31
click at [662, 62] on input "44" at bounding box center [695, 71] width 65 height 31
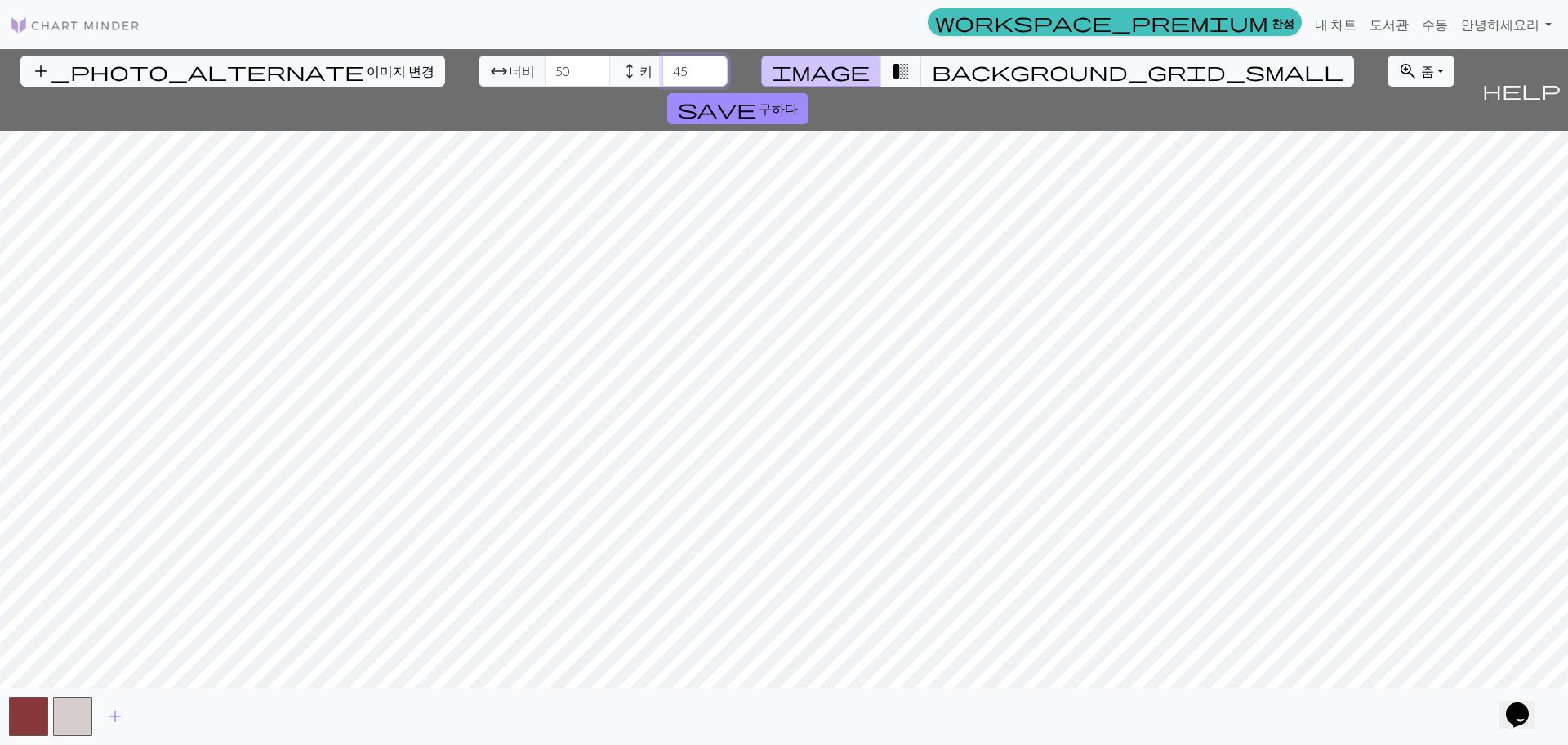
click at [662, 62] on input "45" at bounding box center [695, 71] width 65 height 31
click at [662, 62] on input "46" at bounding box center [695, 71] width 65 height 31
click at [662, 62] on input "47" at bounding box center [695, 71] width 65 height 31
click at [662, 62] on input "48" at bounding box center [695, 71] width 65 height 31
click at [662, 62] on input "49" at bounding box center [695, 71] width 65 height 31
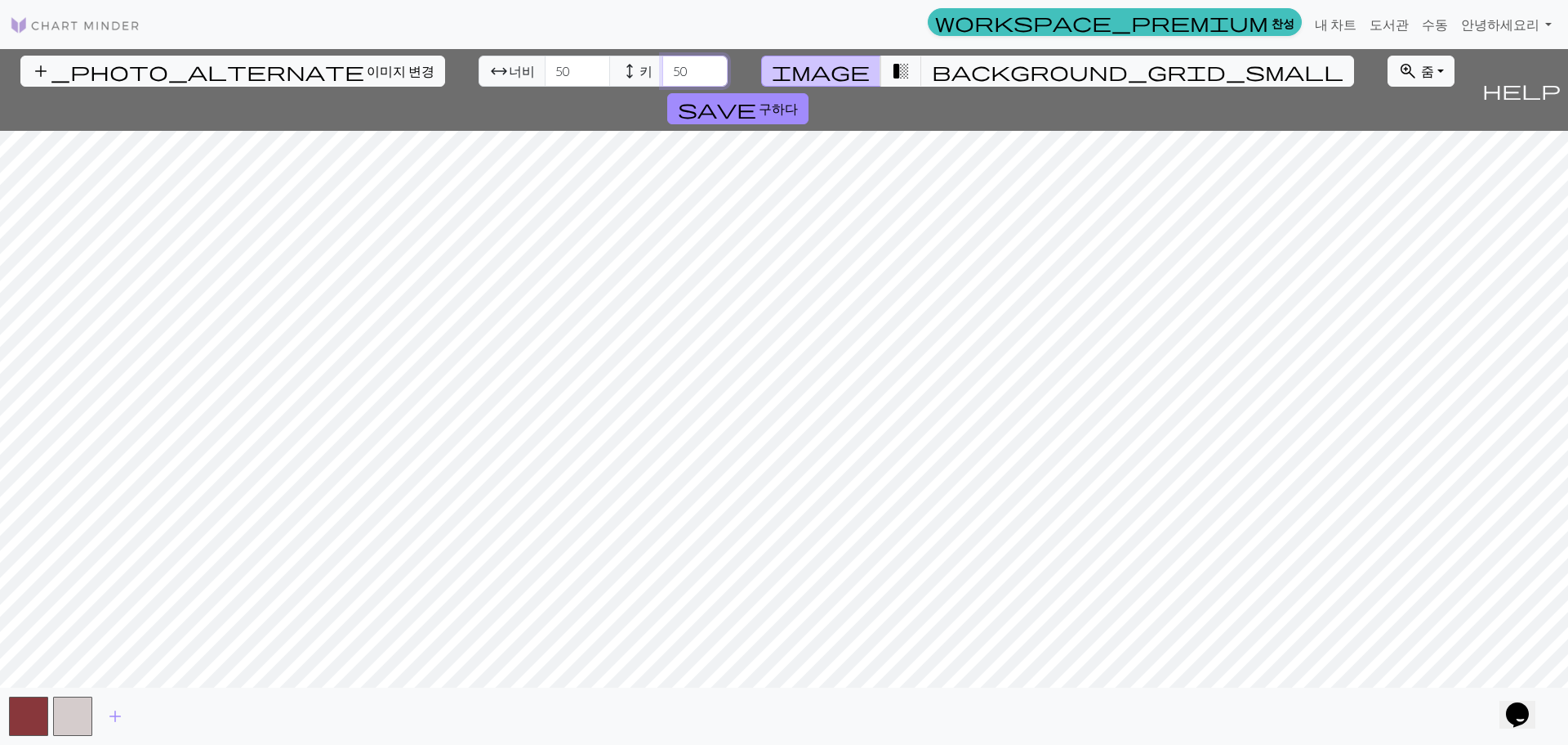
type input "50"
click at [662, 62] on input "50" at bounding box center [695, 71] width 65 height 31
click at [137, 706] on div "add" at bounding box center [784, 715] width 1568 height 57
click at [115, 706] on span "add" at bounding box center [115, 715] width 20 height 23
click at [149, 706] on span "add" at bounding box center [159, 715] width 20 height 23
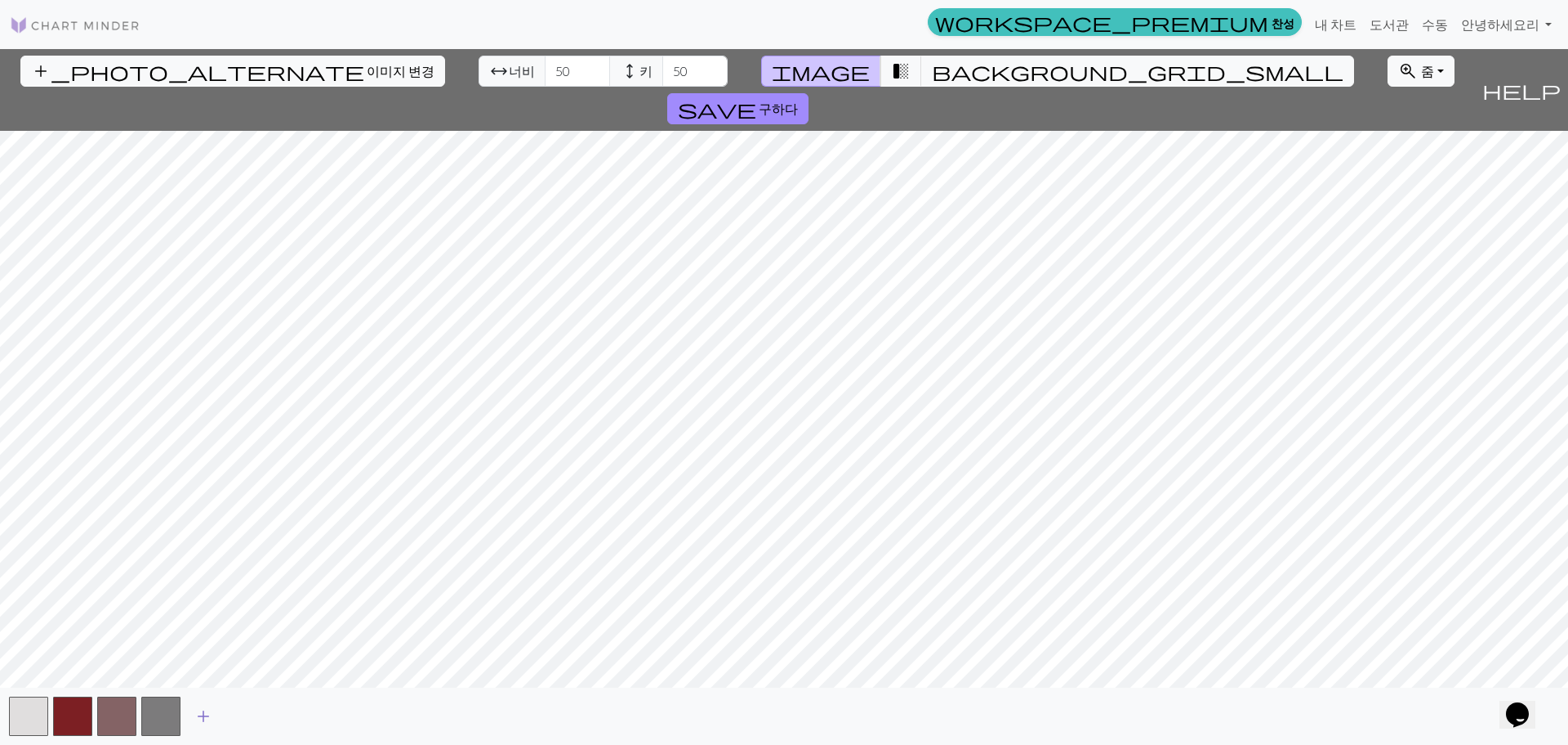
click at [199, 706] on span "add" at bounding box center [204, 715] width 20 height 23
click at [248, 706] on span "add" at bounding box center [247, 715] width 20 height 23
click at [295, 706] on span "add" at bounding box center [292, 715] width 20 height 23
click at [332, 706] on span "add" at bounding box center [336, 715] width 20 height 23
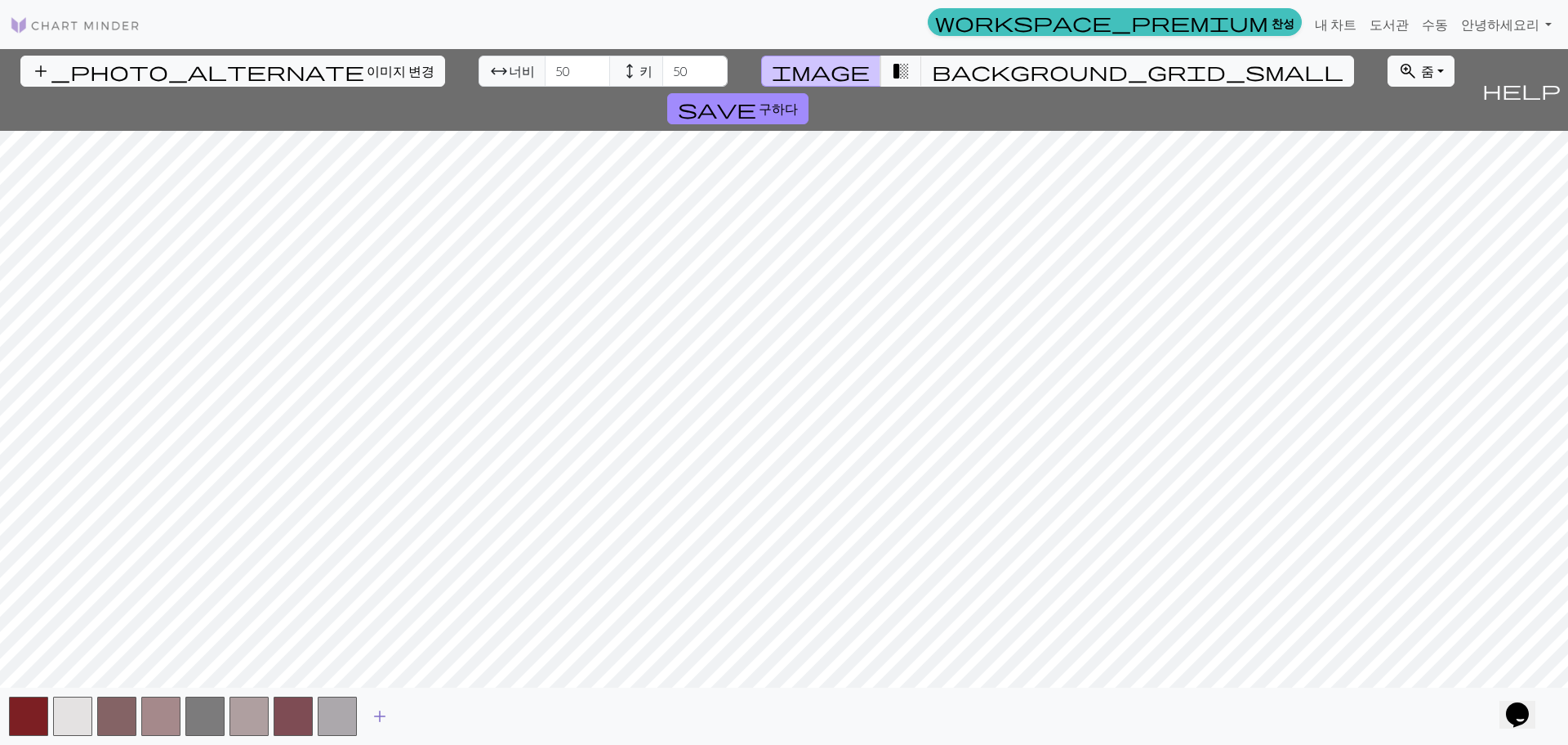
click at [375, 706] on span "add" at bounding box center [380, 715] width 20 height 23
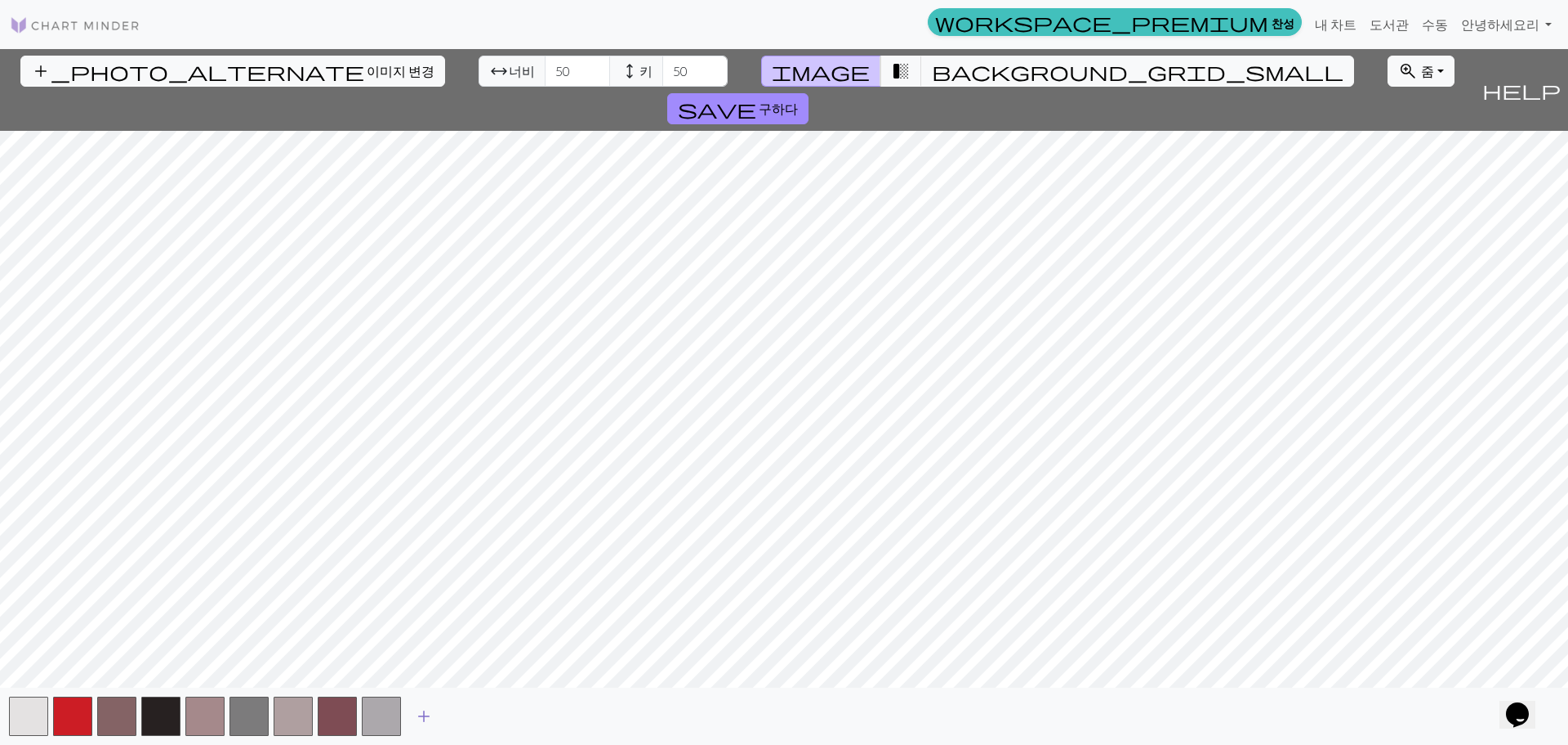
click at [420, 706] on span "add" at bounding box center [424, 715] width 20 height 23
click at [464, 706] on span "add" at bounding box center [468, 715] width 20 height 23
click at [517, 706] on span "add" at bounding box center [513, 715] width 20 height 23
click at [553, 706] on span "add" at bounding box center [556, 715] width 20 height 23
click at [64, 706] on button "button" at bounding box center [72, 715] width 39 height 39
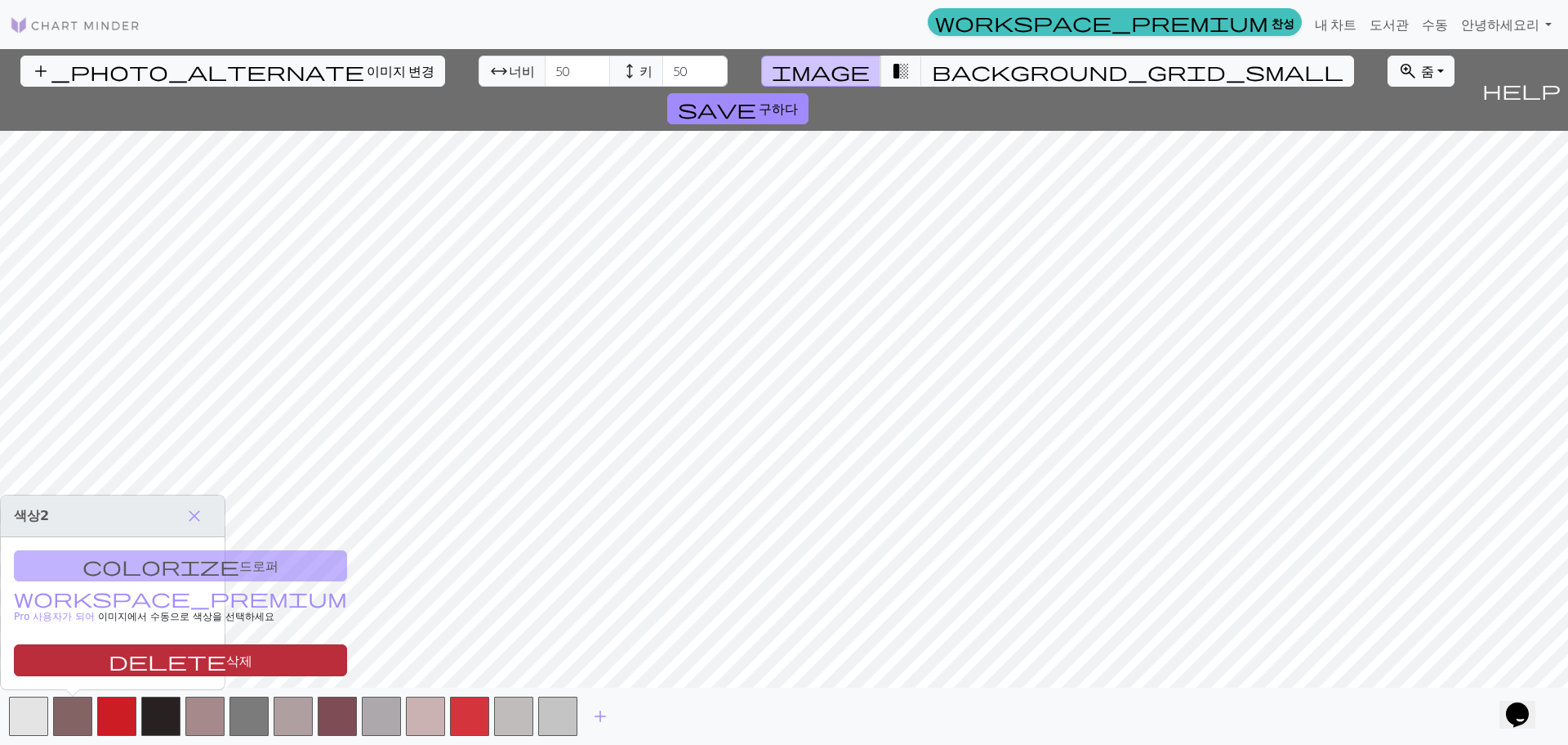
click at [73, 649] on button "delete 삭제" at bounding box center [180, 660] width 333 height 32
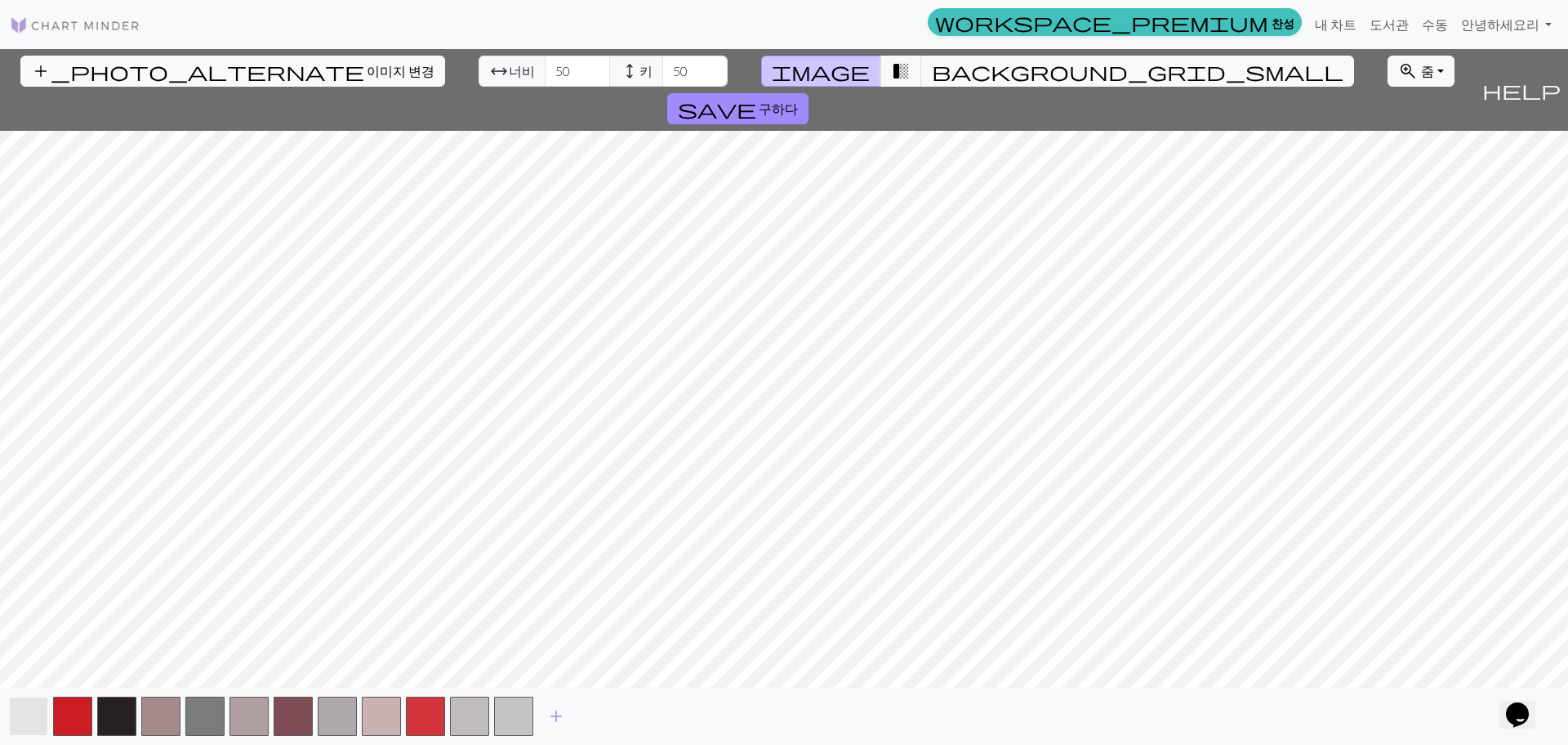
click at [34, 706] on button "button" at bounding box center [28, 715] width 39 height 39
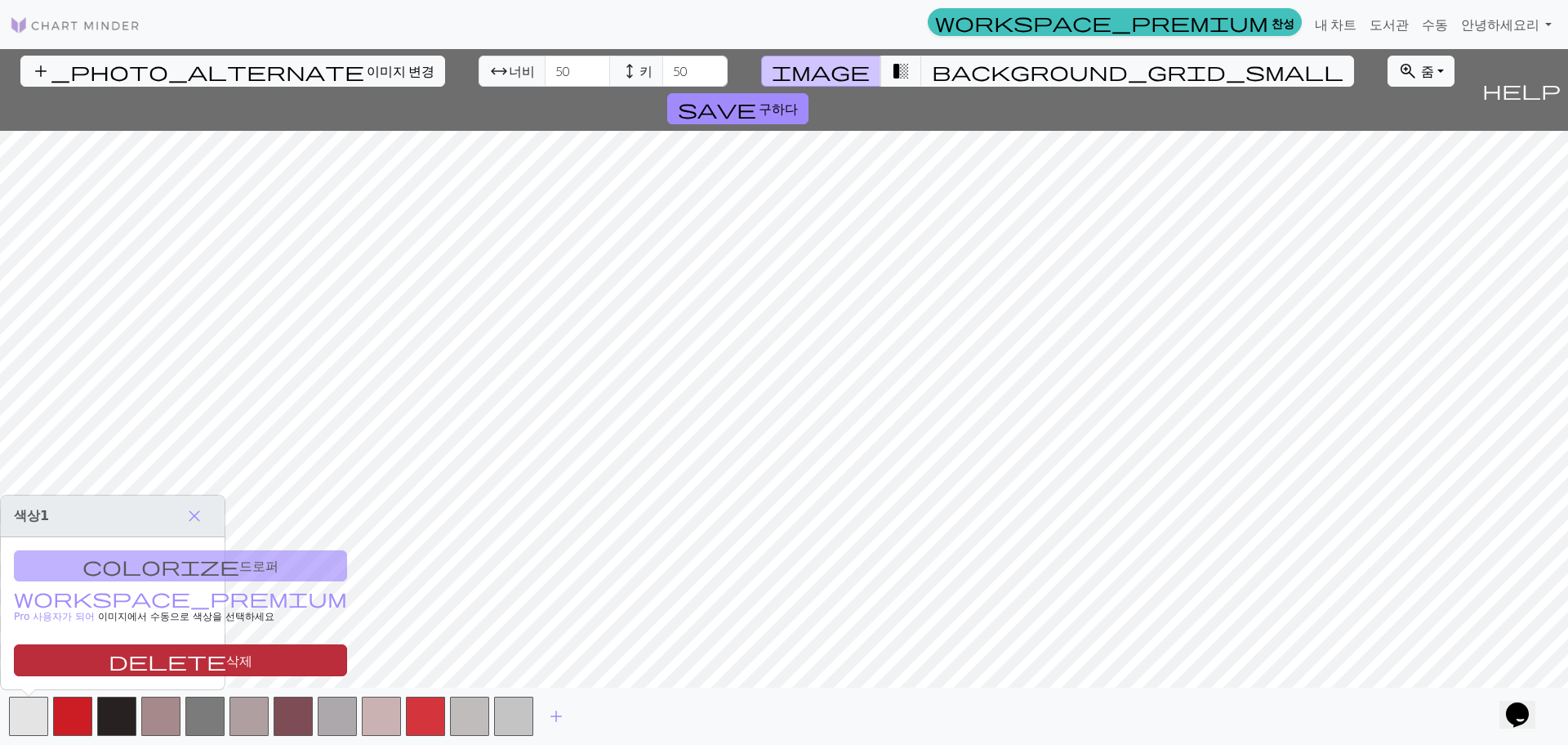
click at [71, 649] on button "delete 삭제" at bounding box center [180, 660] width 333 height 32
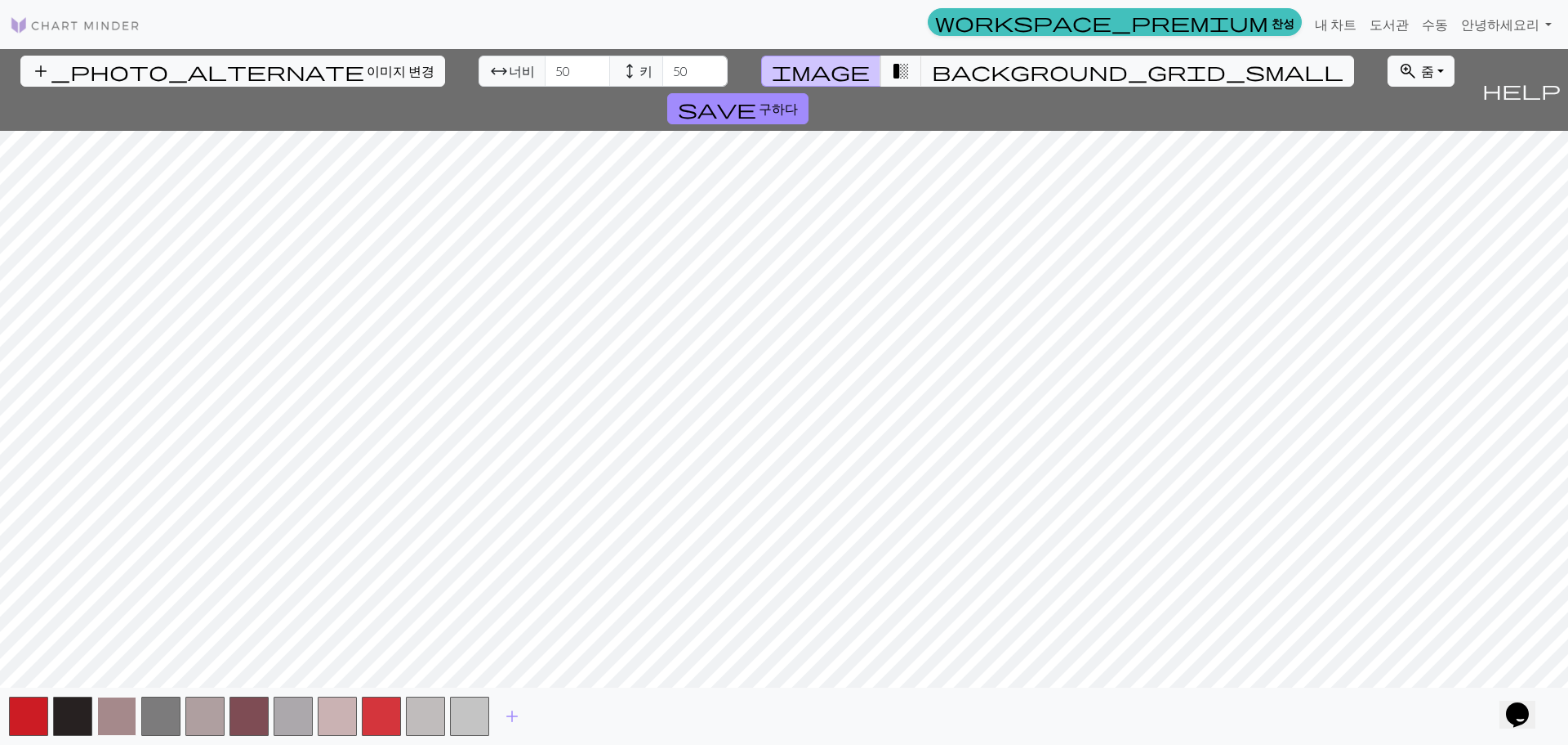
click at [113, 706] on button "button" at bounding box center [116, 715] width 39 height 39
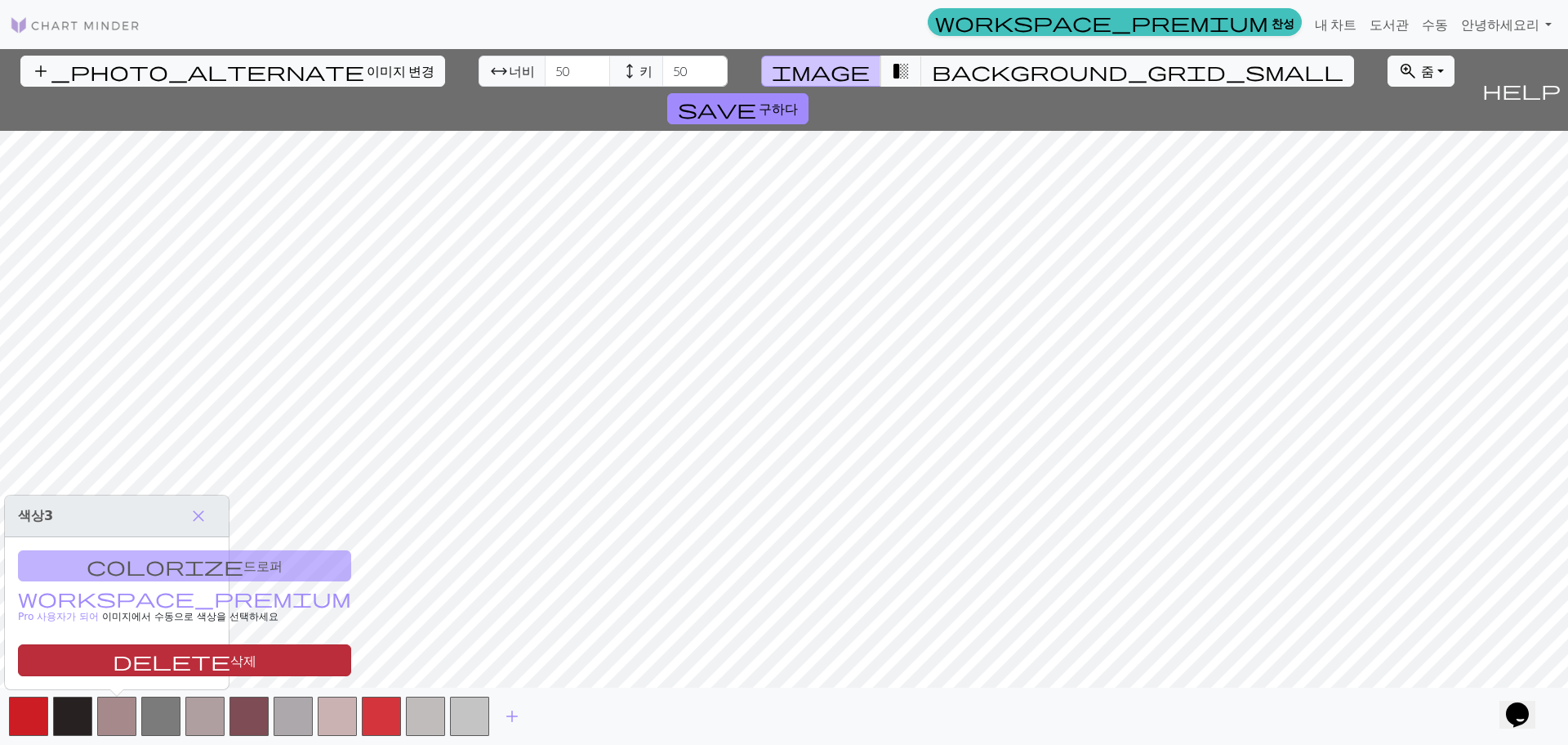
click at [230, 654] on font "삭제" at bounding box center [243, 660] width 26 height 15
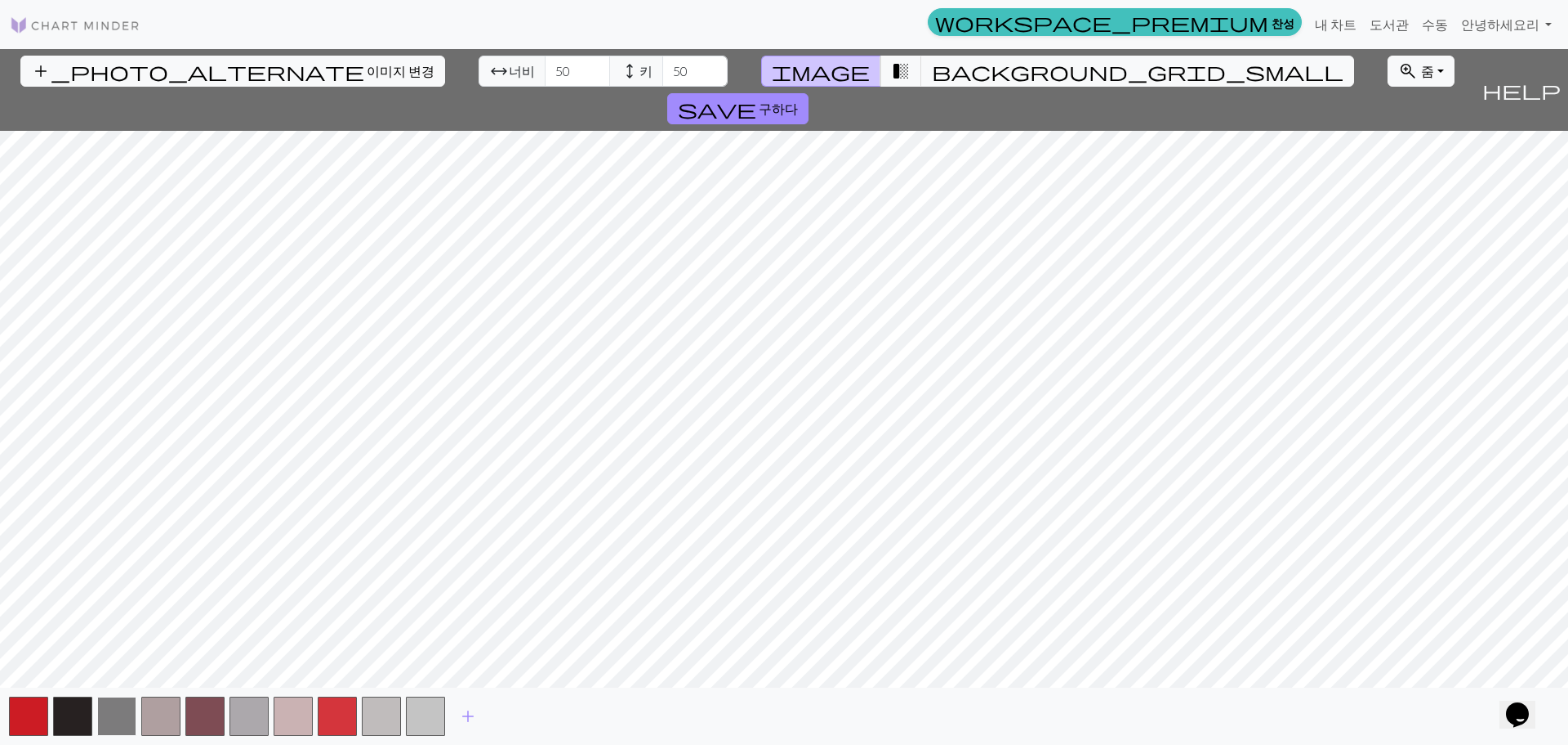
click at [121, 706] on button "button" at bounding box center [116, 715] width 39 height 39
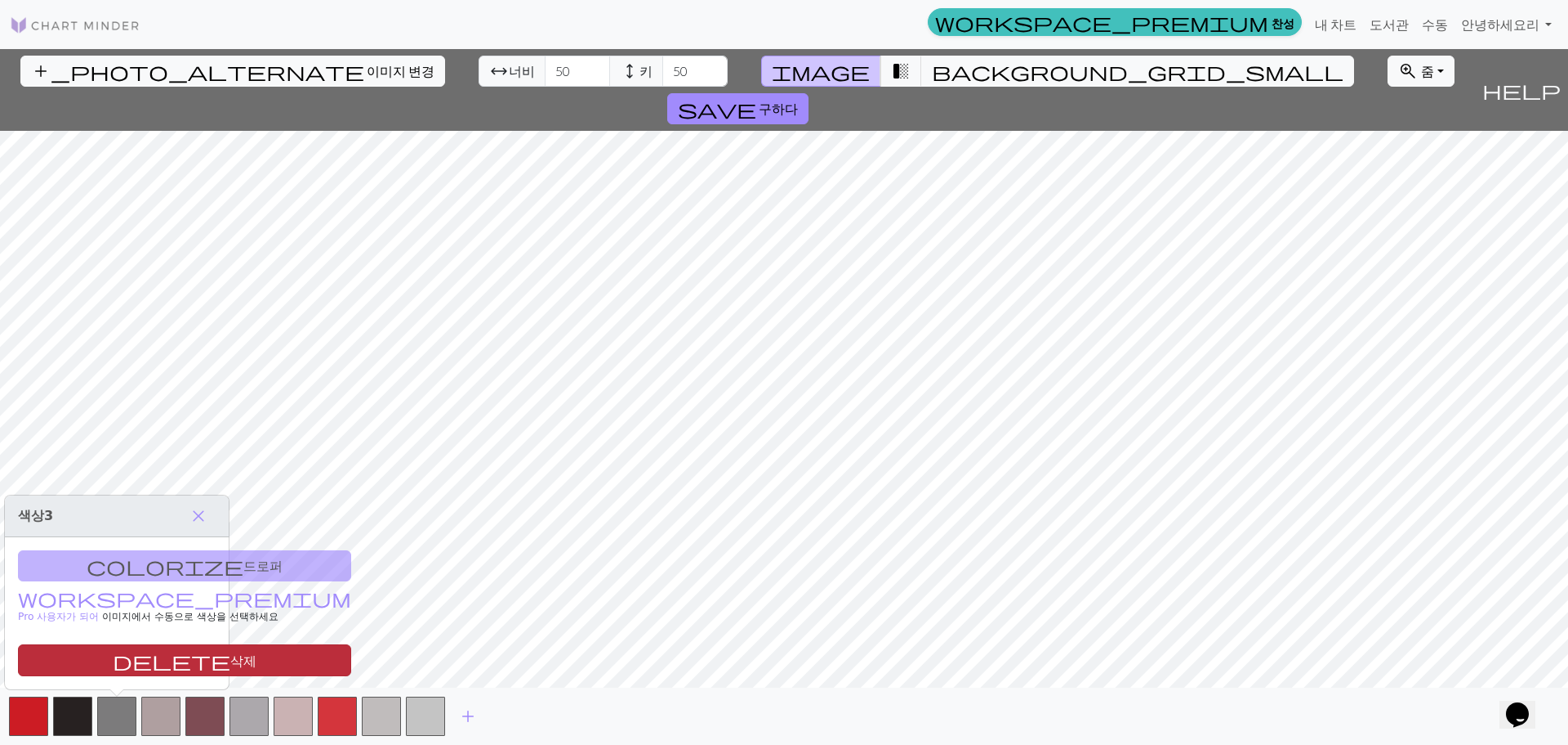
click at [135, 670] on button "delete 삭제" at bounding box center [185, 660] width 333 height 32
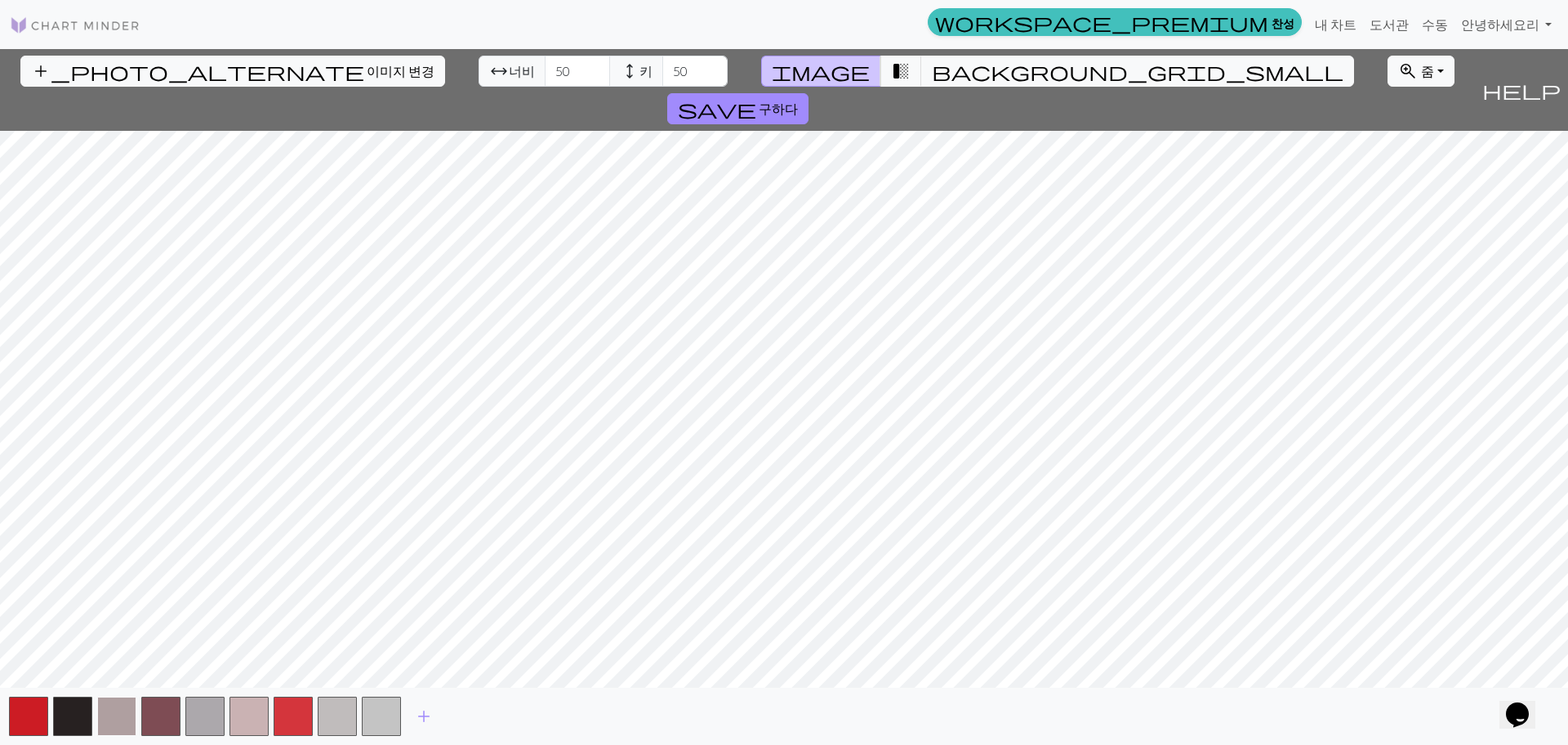
click at [120, 706] on button "button" at bounding box center [116, 715] width 39 height 39
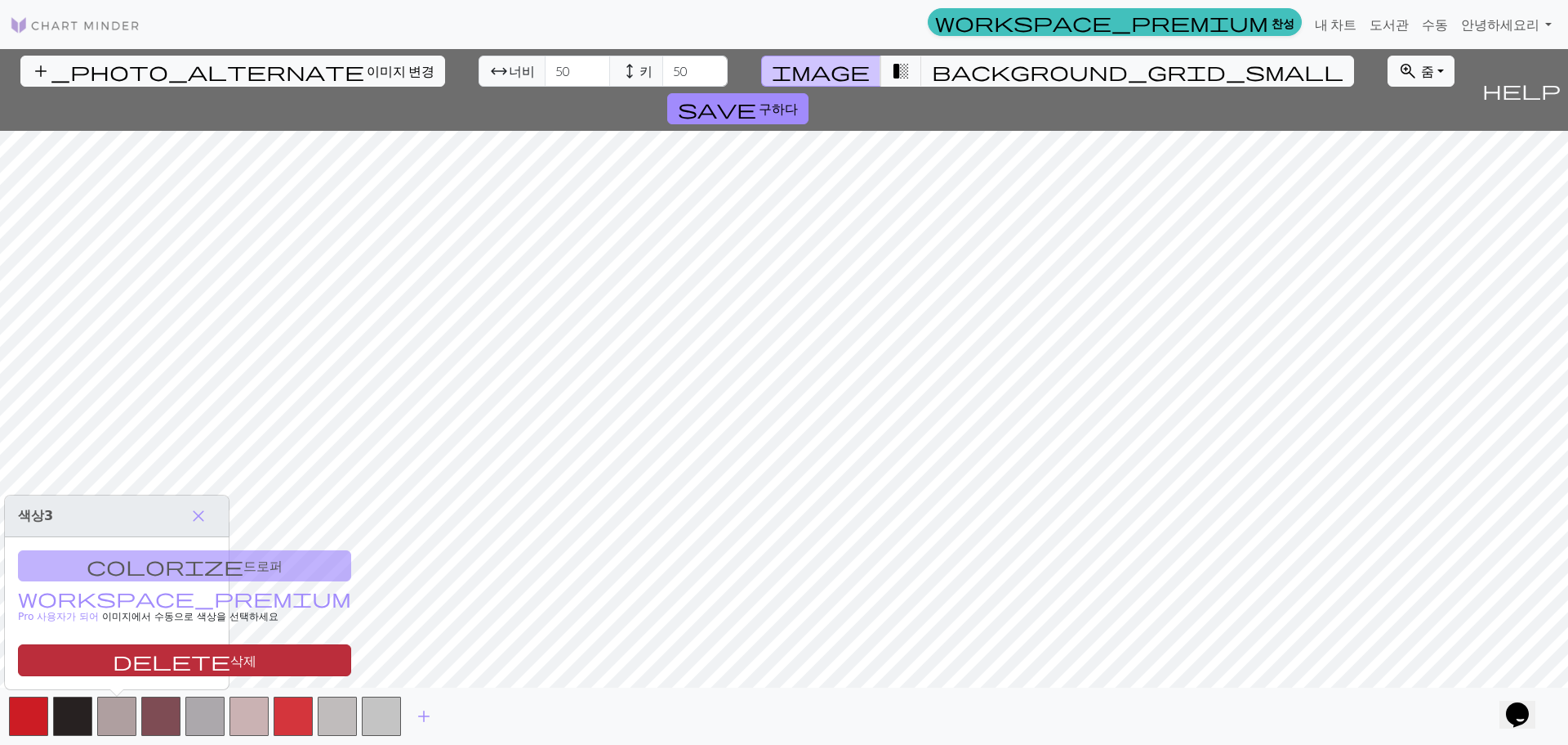
click at [230, 662] on font "삭제" at bounding box center [243, 660] width 26 height 15
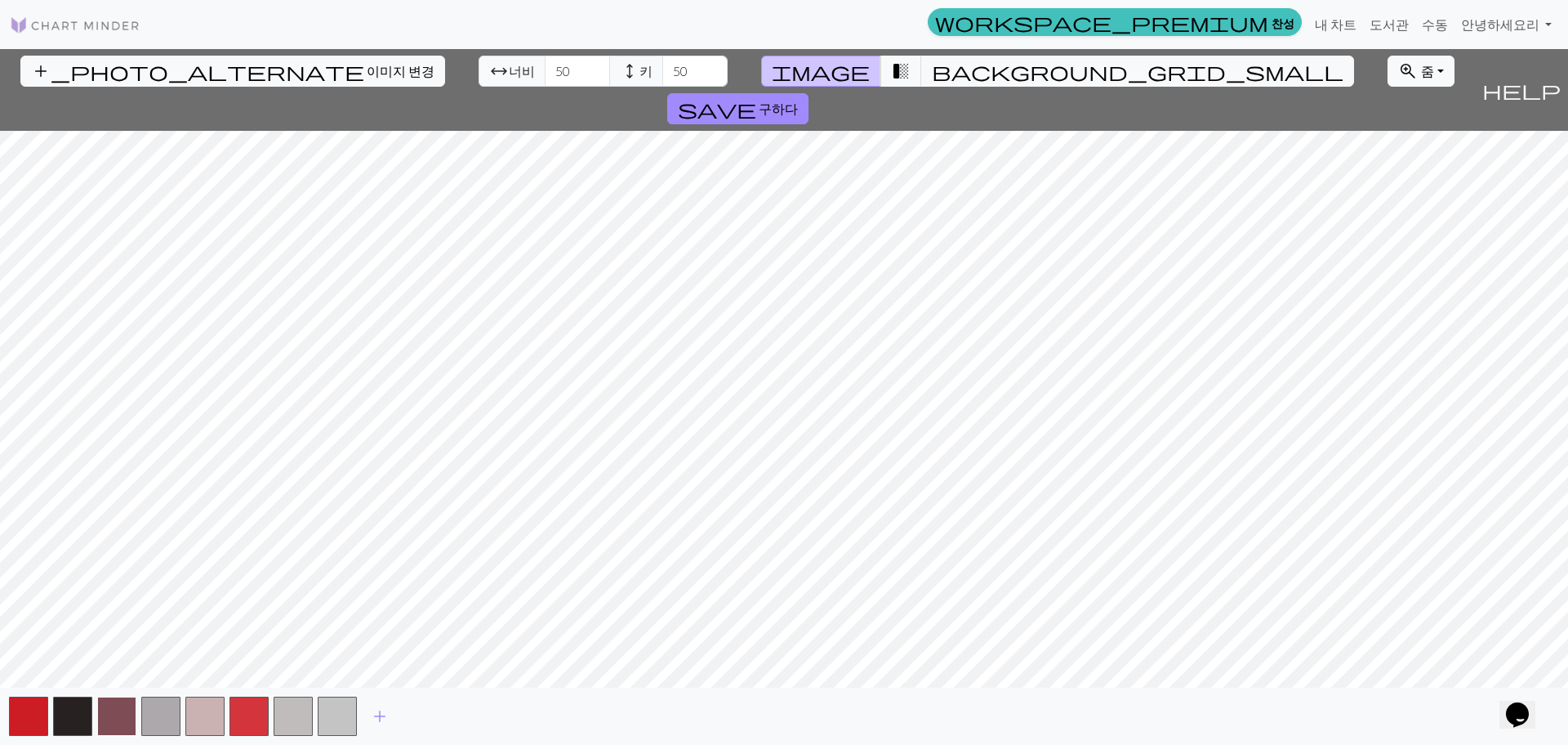
click at [120, 703] on button "button" at bounding box center [116, 715] width 39 height 39
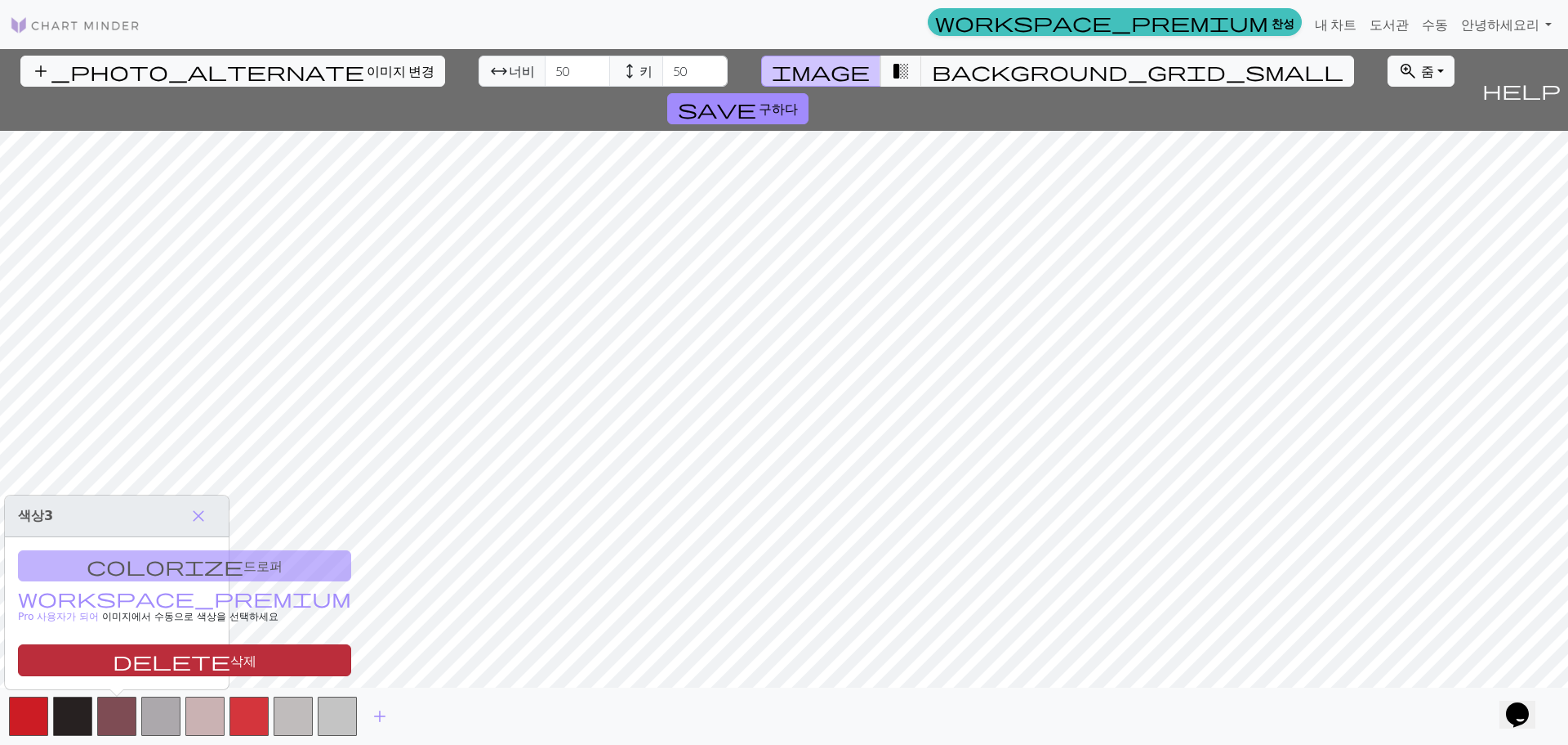
click at [230, 653] on font "삭제" at bounding box center [243, 660] width 26 height 15
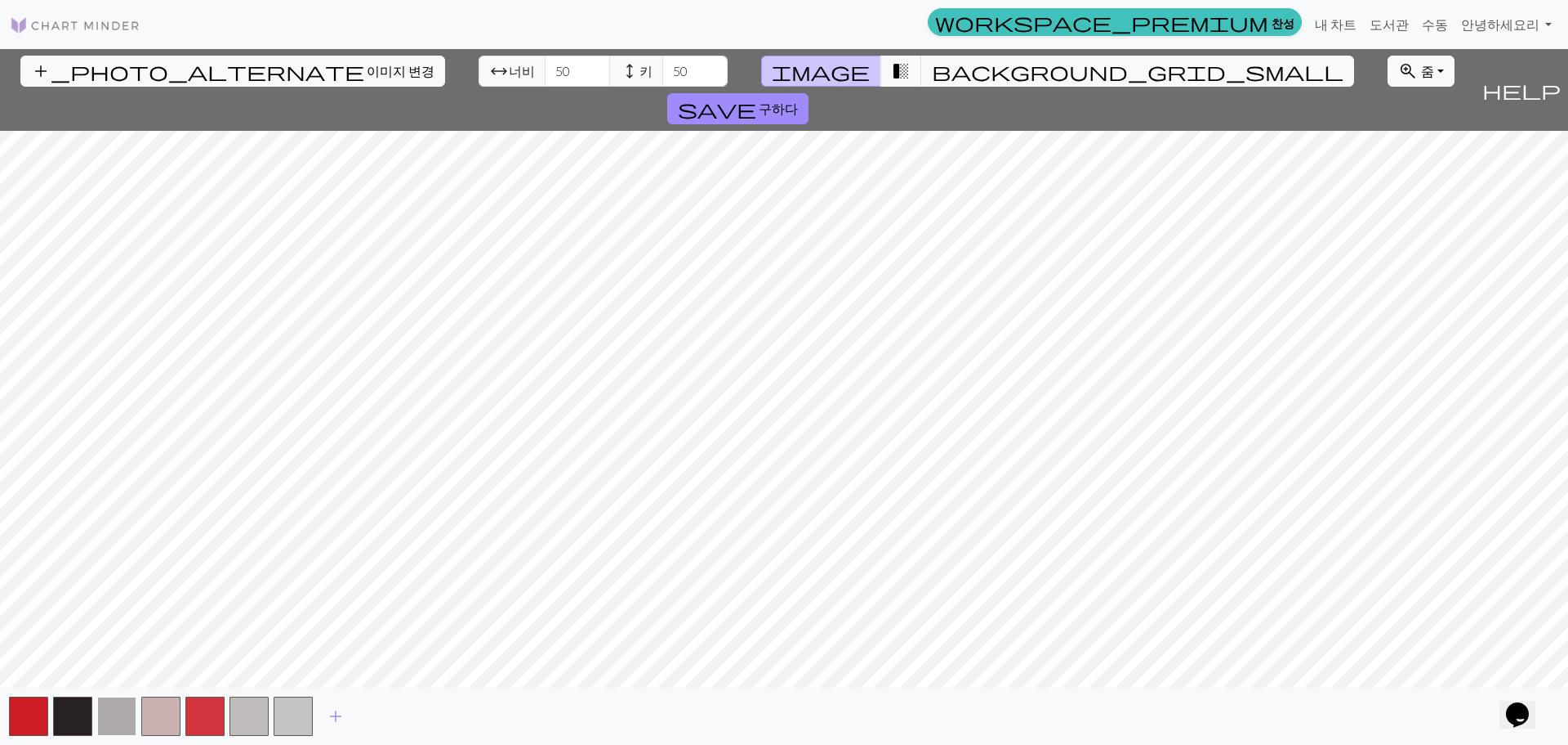
click at [109, 706] on button "button" at bounding box center [116, 715] width 39 height 39
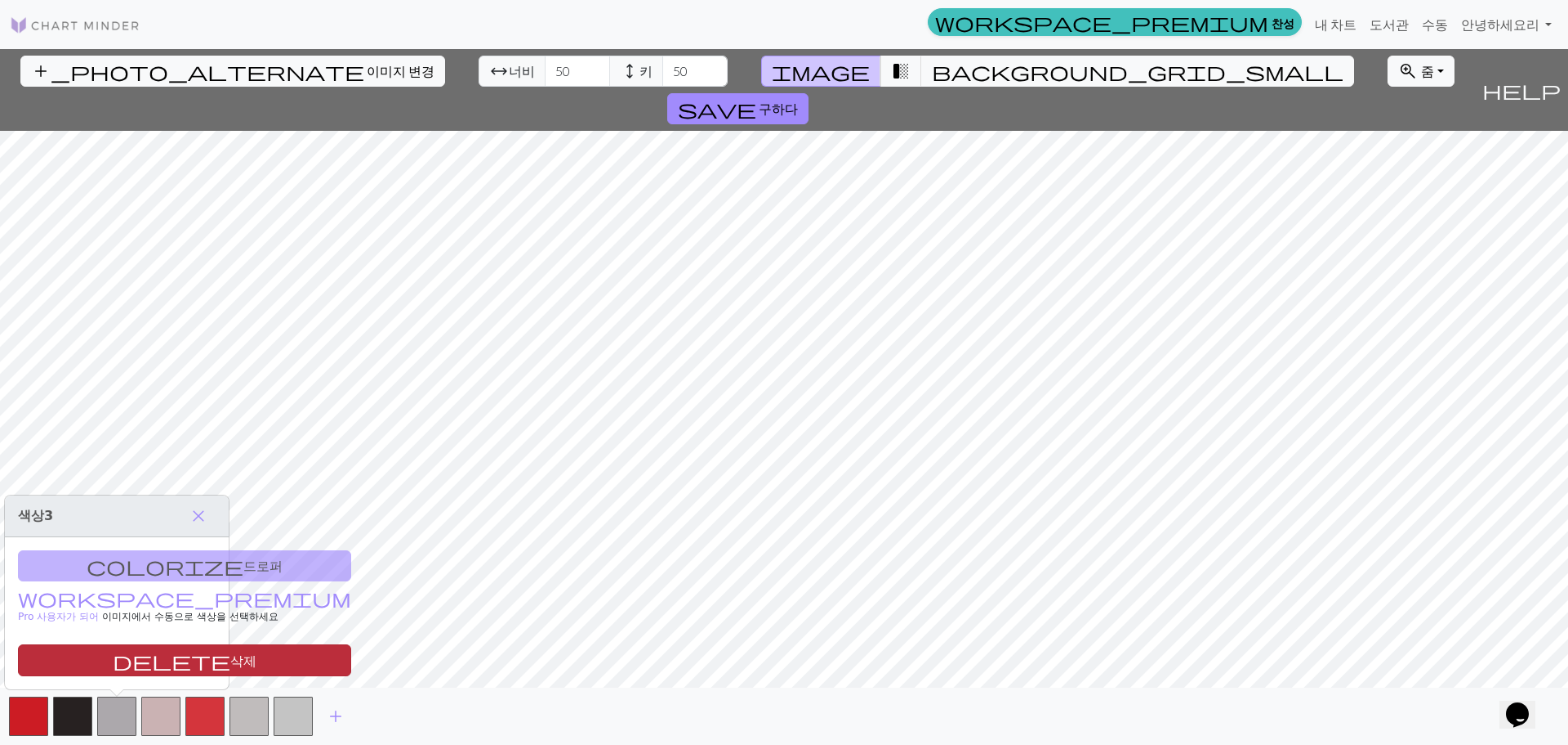
click at [112, 659] on span "delete" at bounding box center [171, 660] width 118 height 23
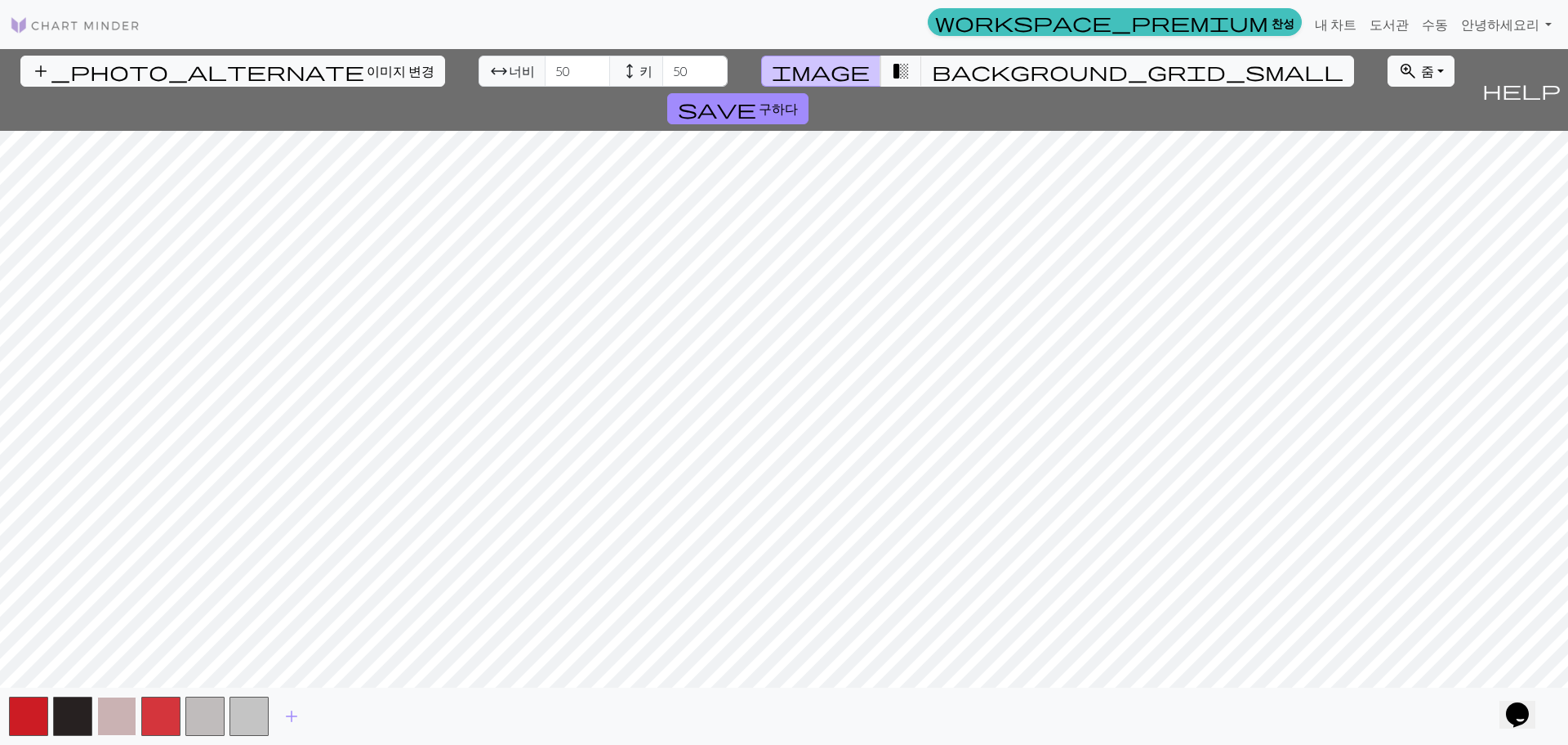
click at [129, 704] on button "button" at bounding box center [116, 715] width 39 height 39
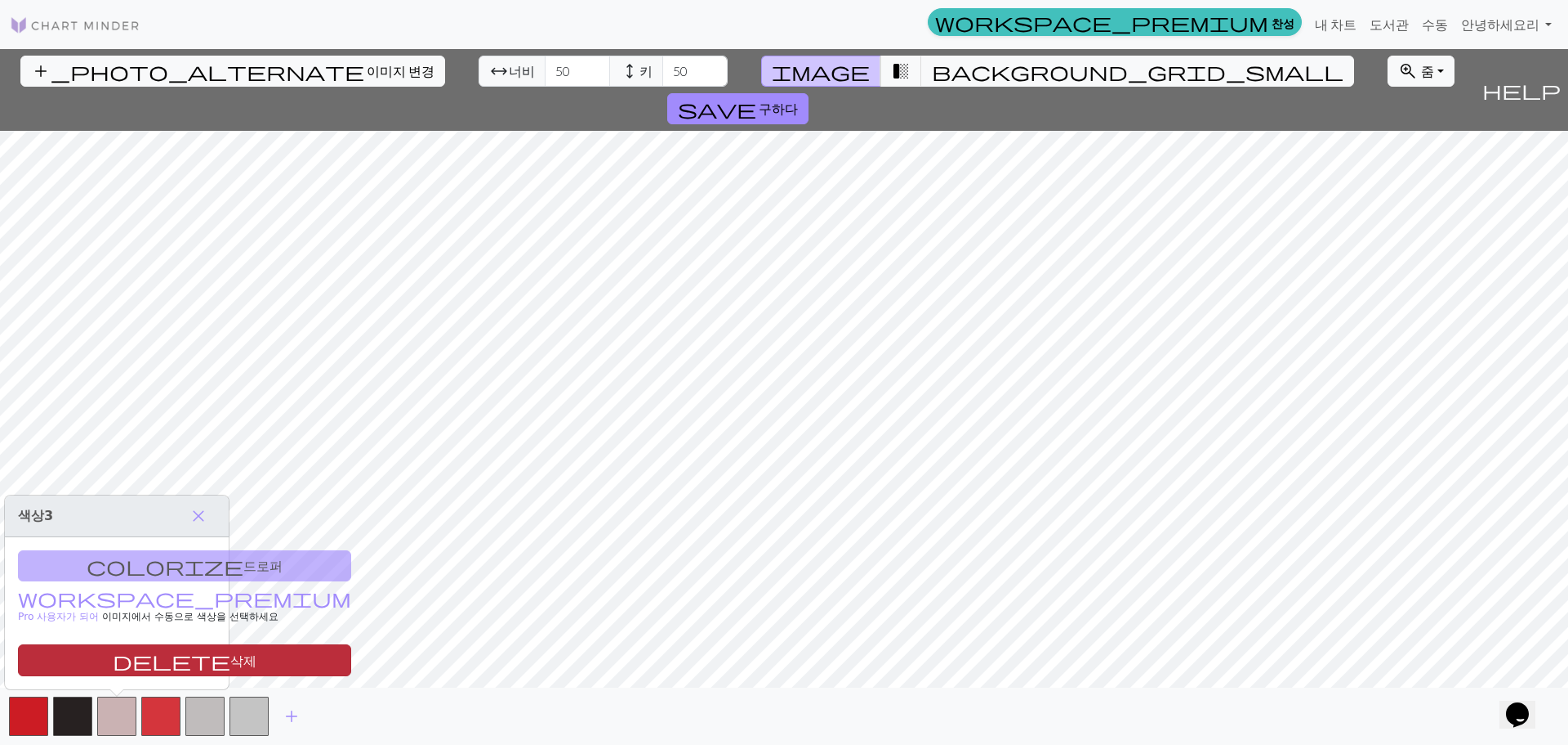
click at [129, 646] on button "delete 삭제" at bounding box center [185, 660] width 333 height 32
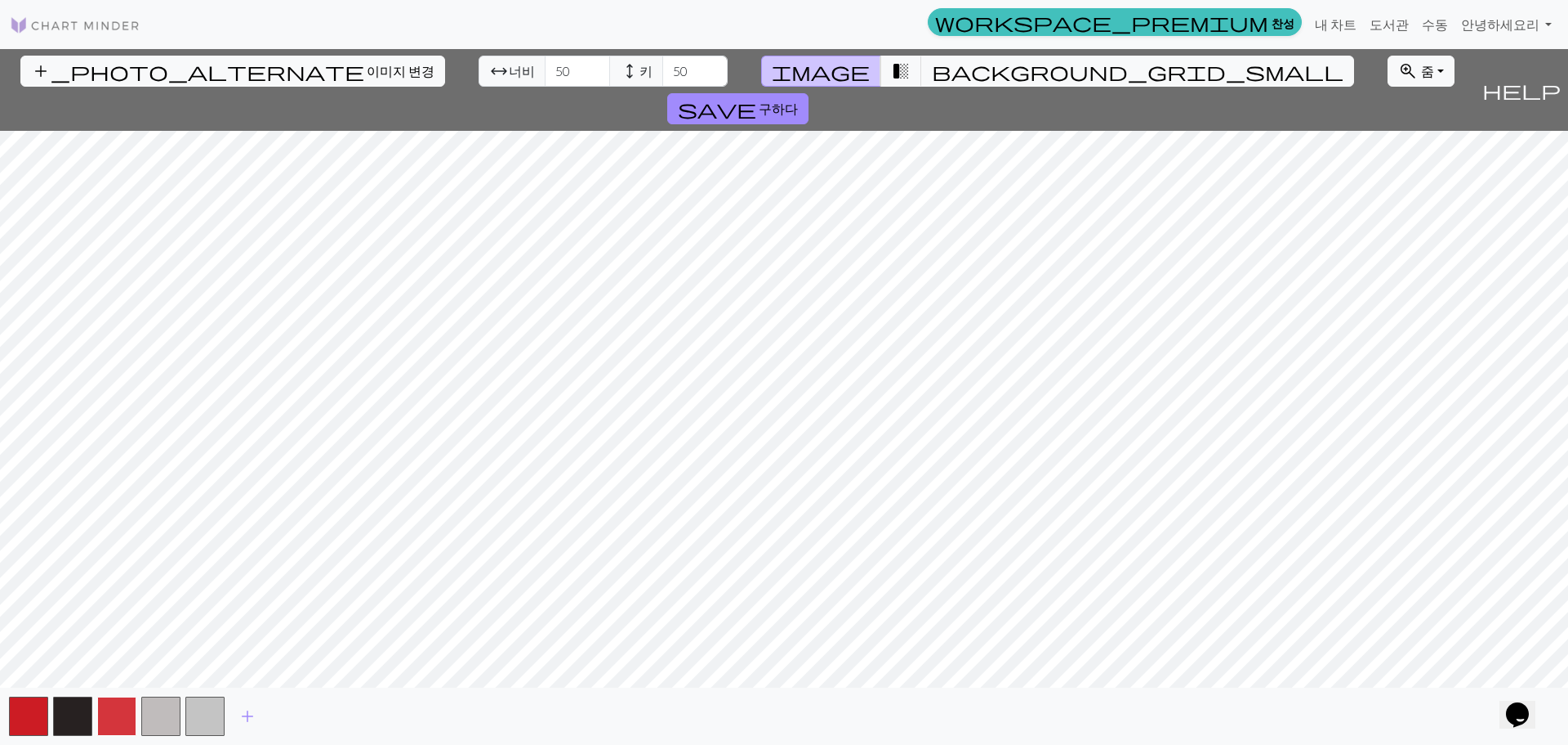
click at [126, 703] on button "button" at bounding box center [116, 715] width 39 height 39
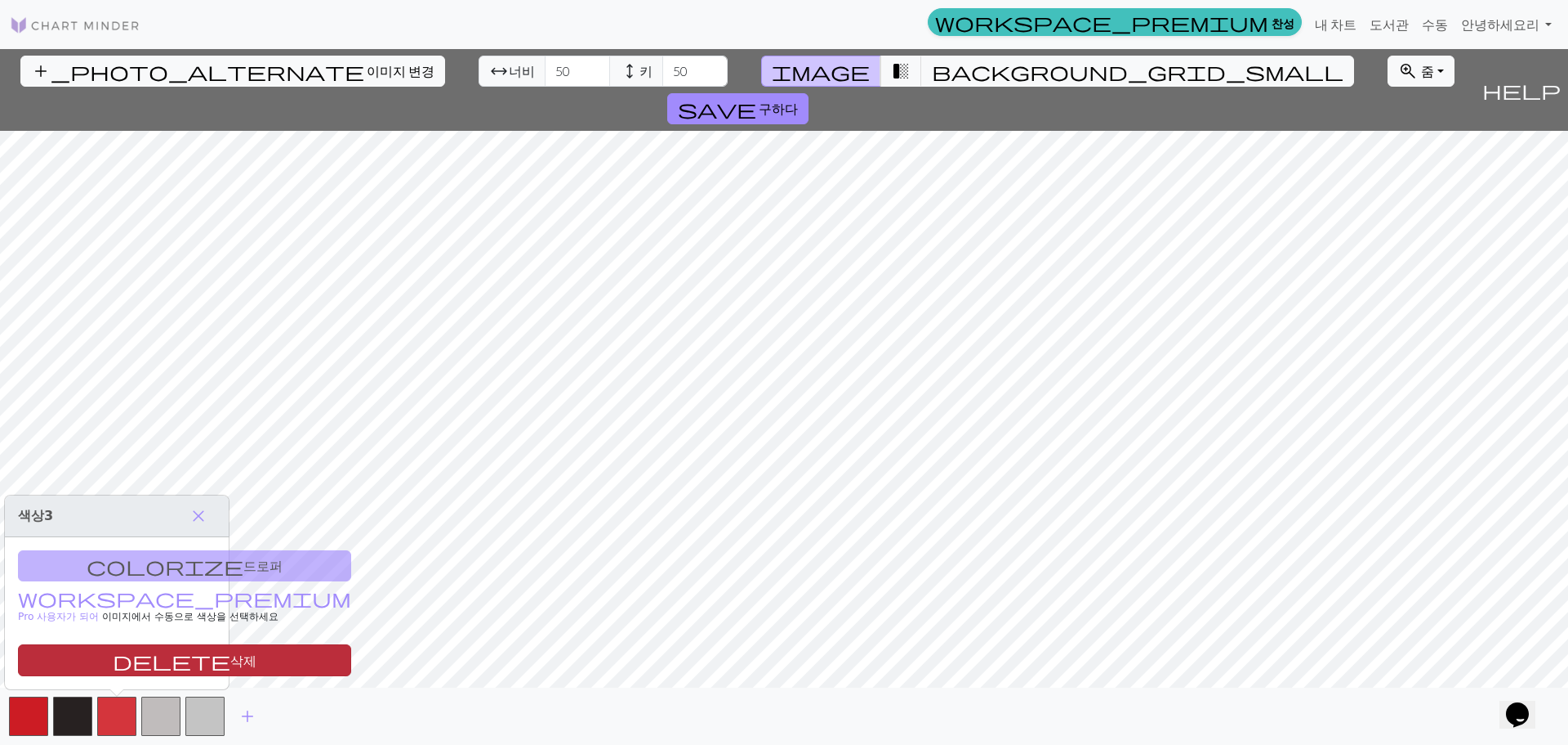
click at [230, 653] on font "삭제" at bounding box center [243, 660] width 26 height 15
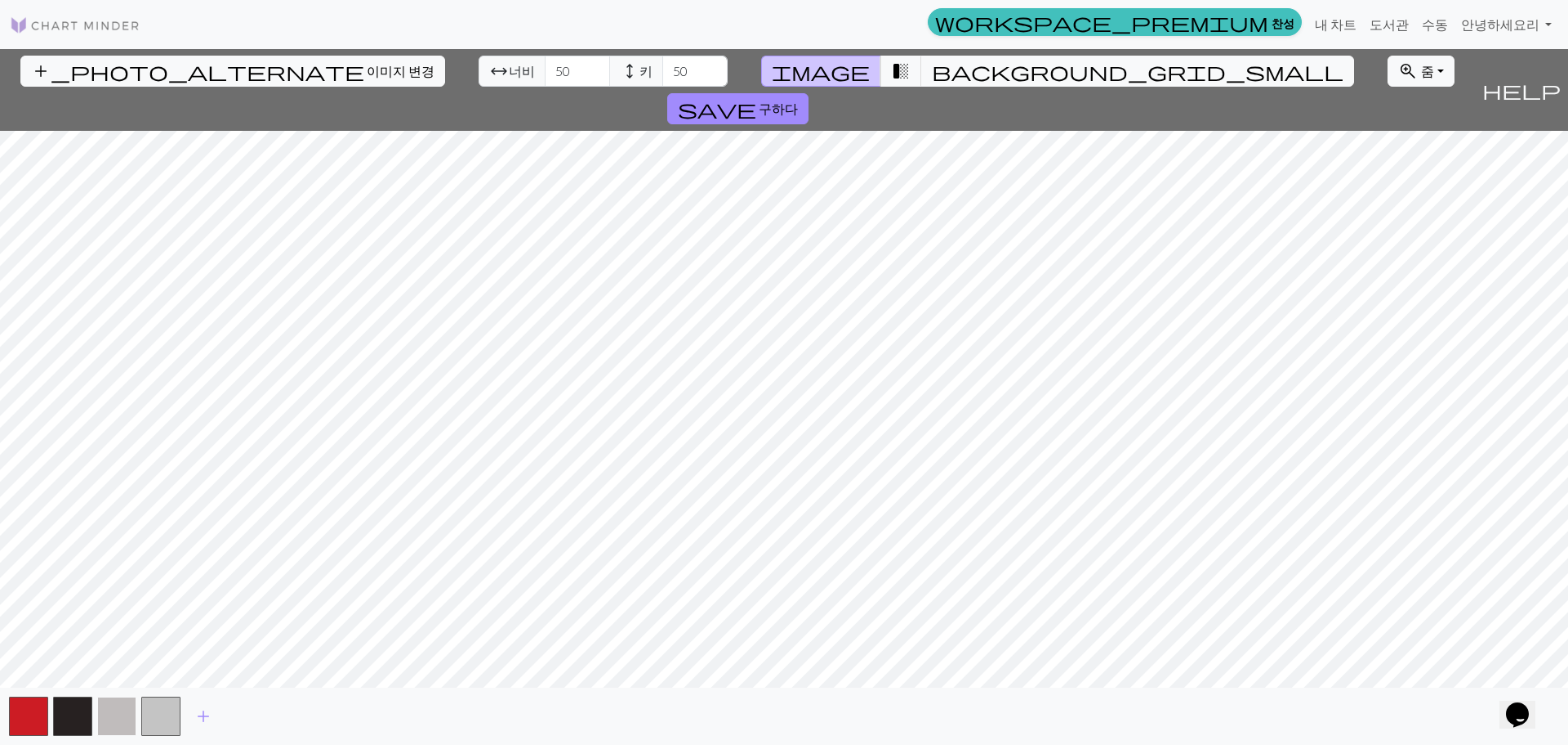
click at [128, 706] on button "button" at bounding box center [116, 715] width 39 height 39
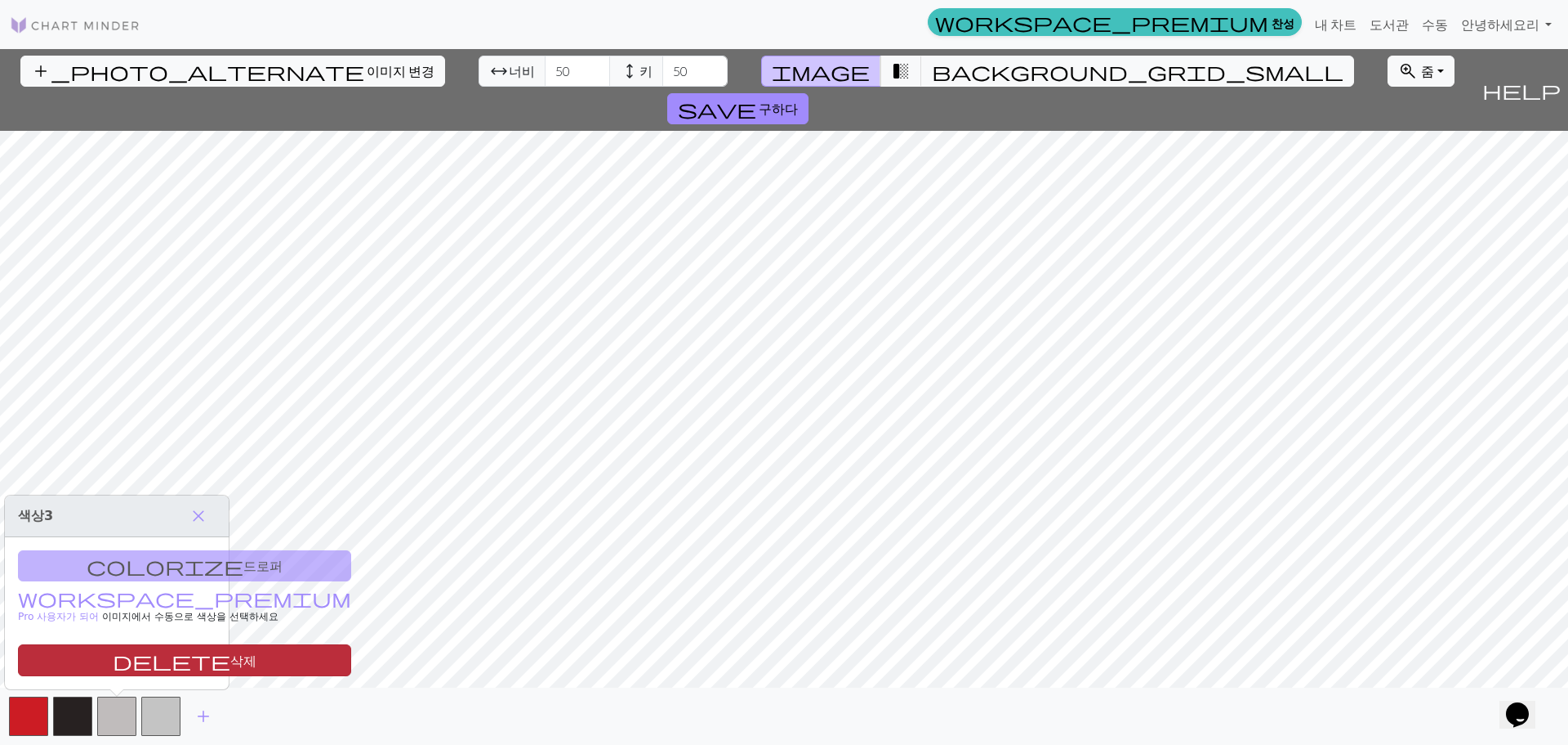
click at [230, 664] on font "삭제" at bounding box center [243, 660] width 26 height 15
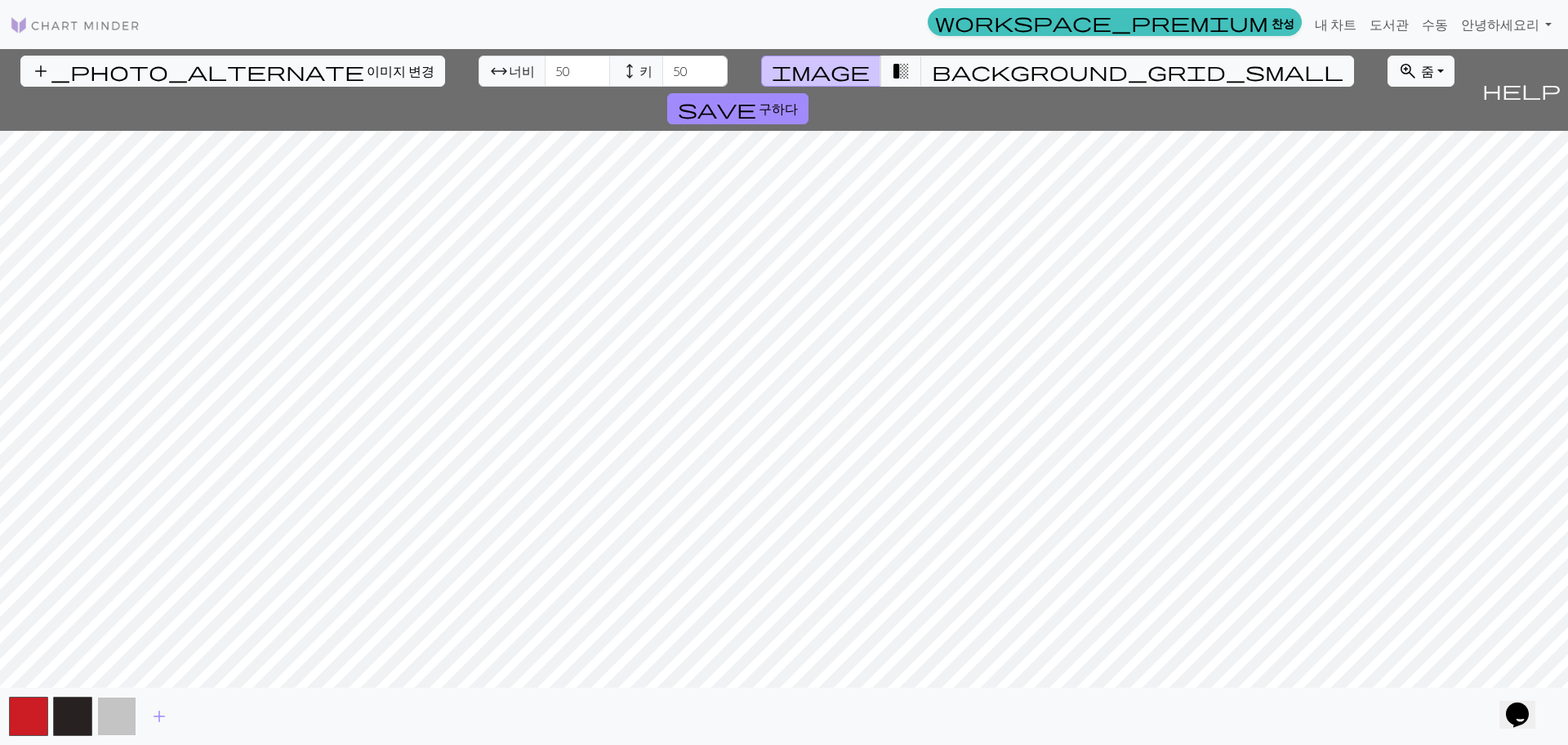
click at [129, 706] on button "button" at bounding box center [116, 715] width 39 height 39
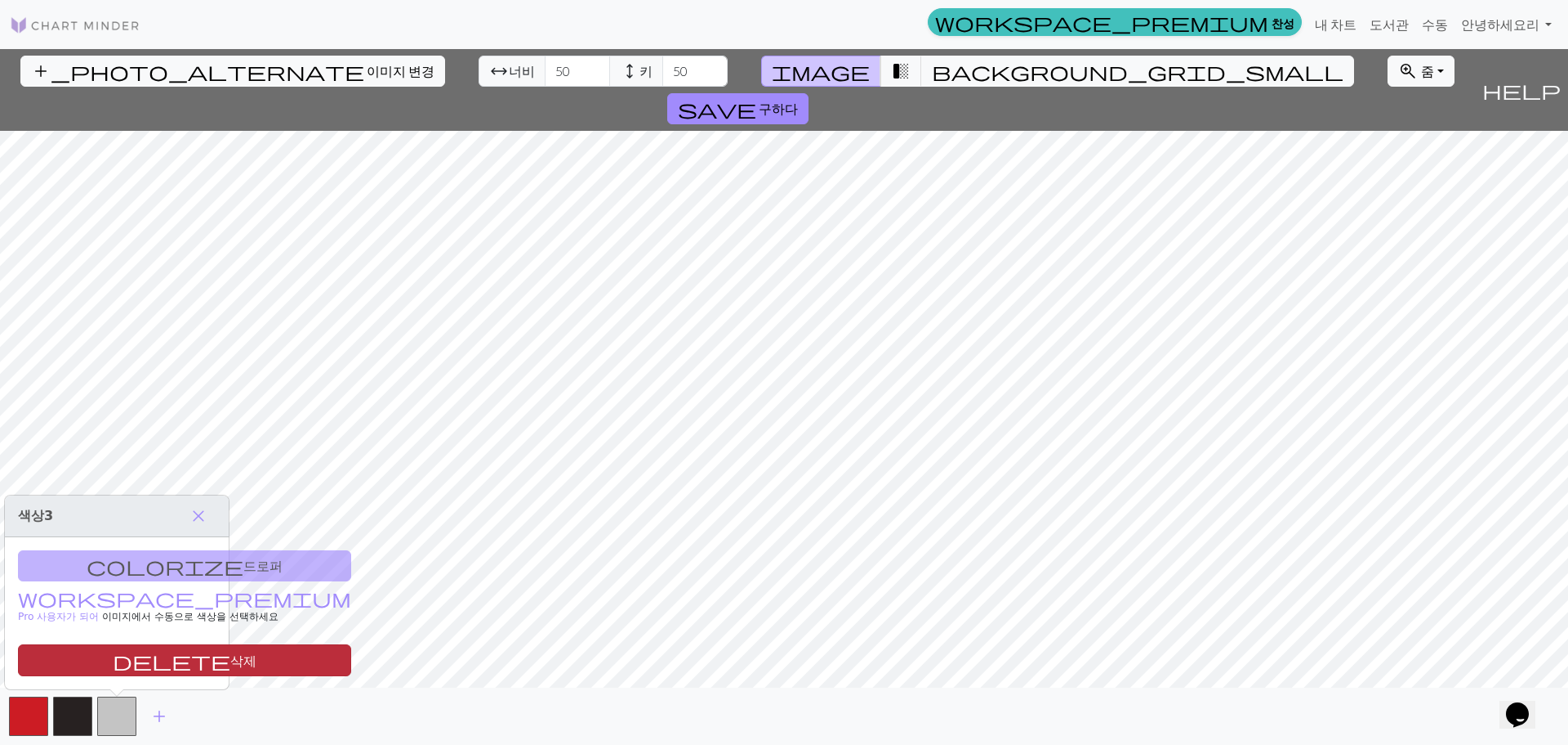
drag, startPoint x: 128, startPoint y: 693, endPoint x: 130, endPoint y: 659, distance: 34.1
click at [230, 659] on font "삭제" at bounding box center [243, 660] width 26 height 15
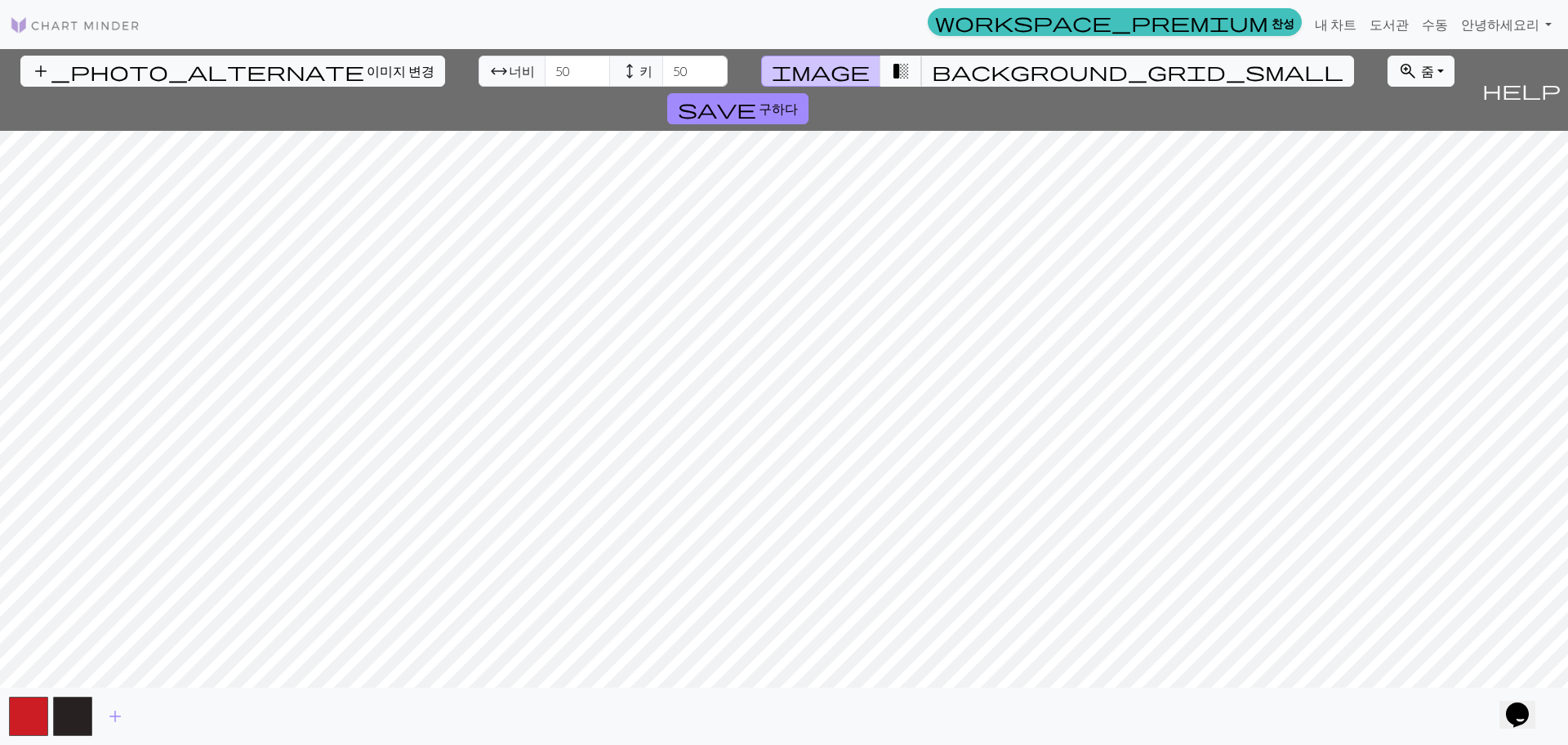
click at [886, 67] on button "transition_fade" at bounding box center [901, 71] width 42 height 31
click at [818, 69] on button "image" at bounding box center [821, 71] width 120 height 31
click at [932, 72] on span "background_grid_small" at bounding box center [1138, 71] width 411 height 23
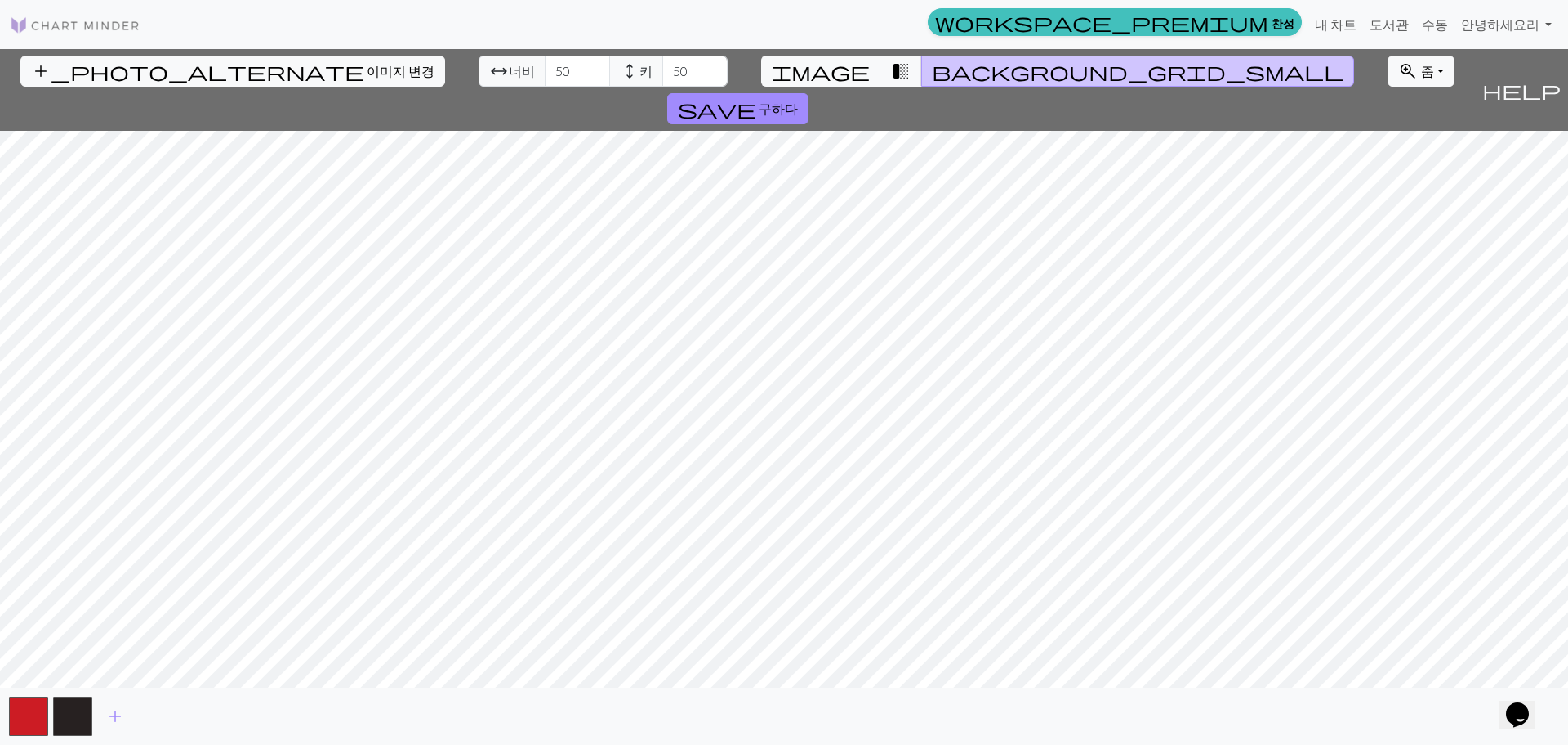
click at [110, 32] on img at bounding box center [75, 25] width 130 height 20
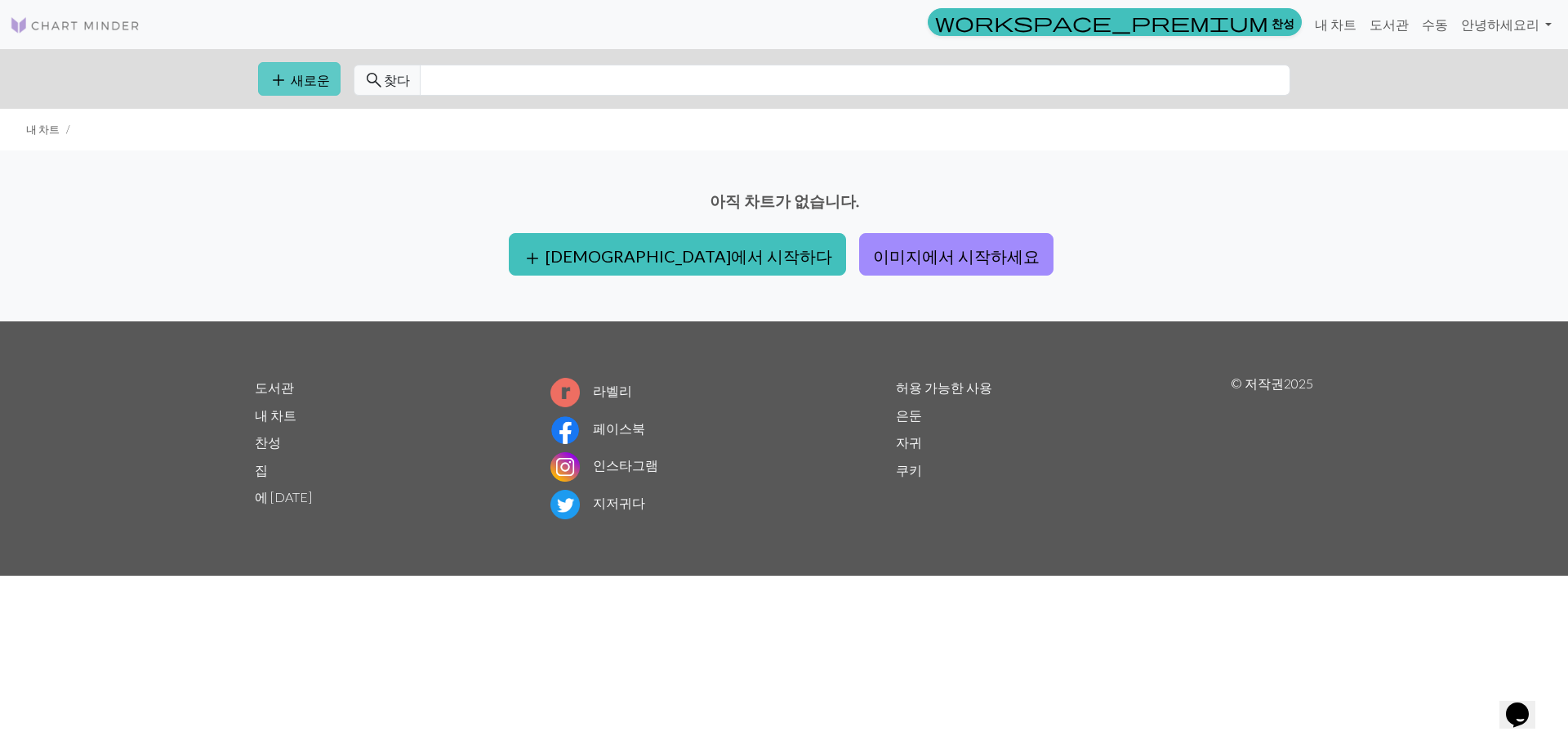
click at [276, 82] on span "add" at bounding box center [279, 80] width 20 height 23
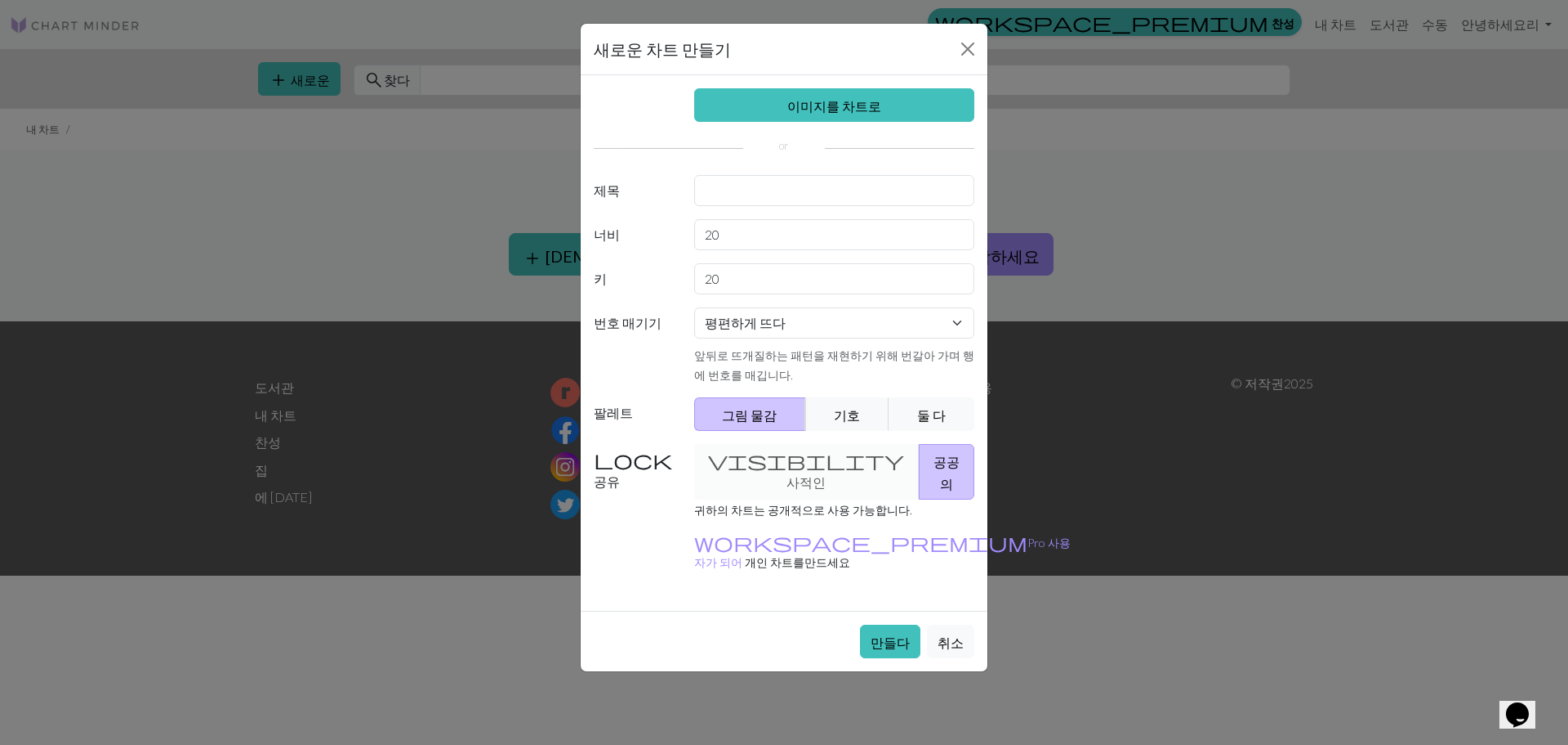
click at [941, 362] on div "앞뒤로 뜨개질하는 패턴을 재현하기 위해 번갈아 가며 행에 번호를 매깁니다." at bounding box center [834, 364] width 281 height 39
click at [878, 196] on input "text" at bounding box center [834, 190] width 281 height 31
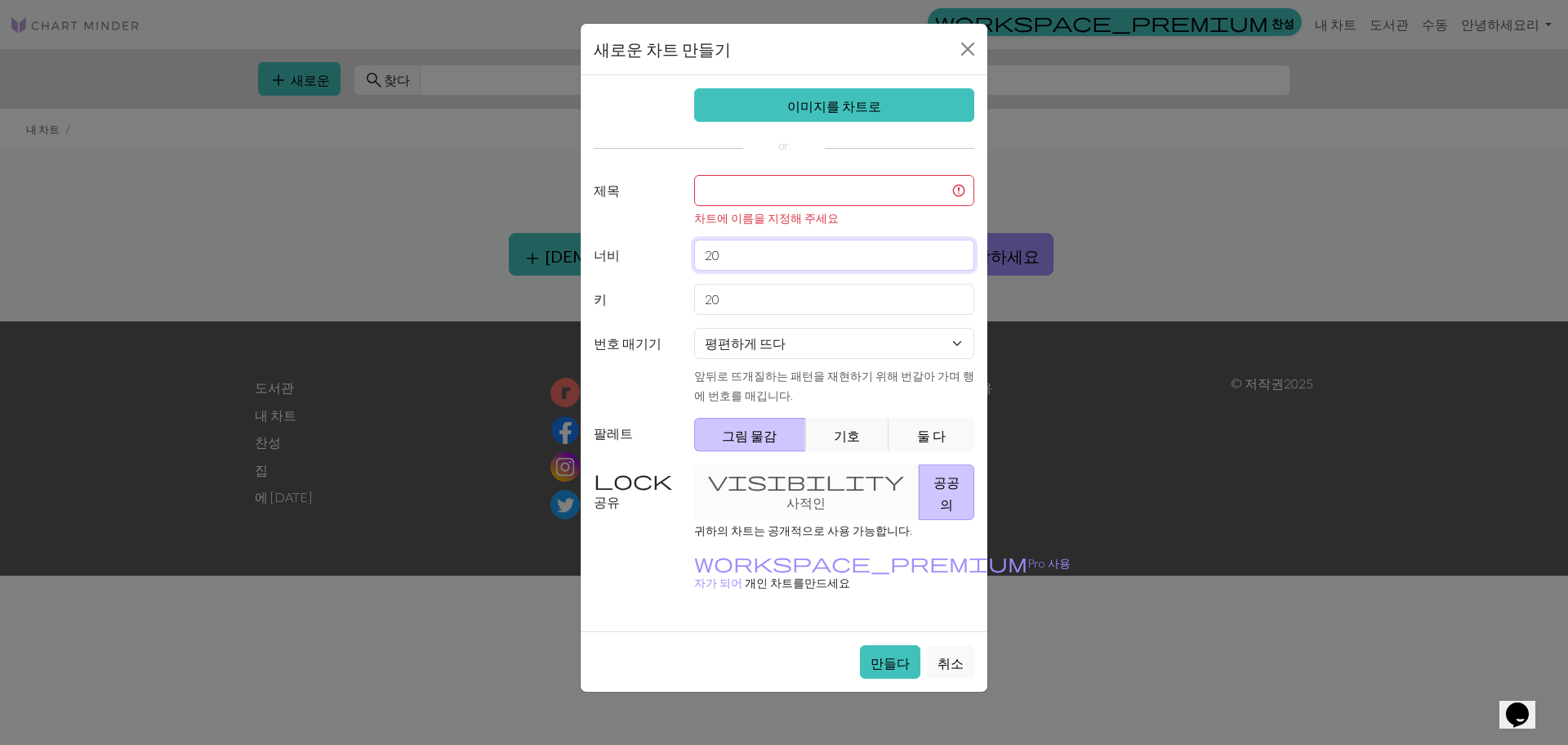
drag, startPoint x: 888, startPoint y: 242, endPoint x: 461, endPoint y: 233, distance: 427.1
click at [461, 233] on div "새로운 차트 만들기 이미지를 차트로 제목 차트에 이름을 지정해 주세요 너비 20 키 20 번호 매기기 평편하게 뜨다 둥글게 뜨다 레이스 뜨개질…" at bounding box center [784, 372] width 1568 height 745
type input "2"
type input "50`"
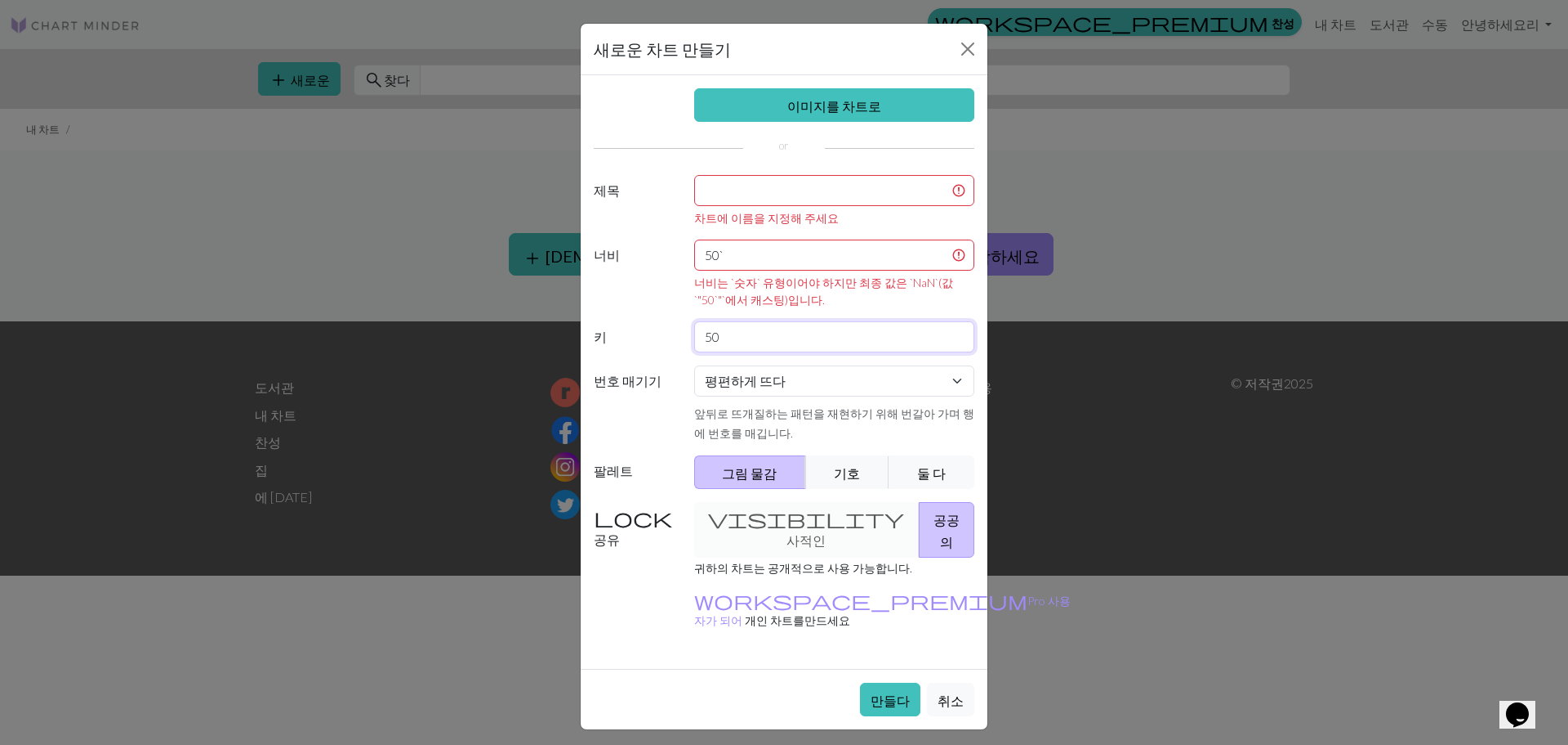
type input "50"
click at [877, 255] on input "50`" at bounding box center [834, 255] width 281 height 31
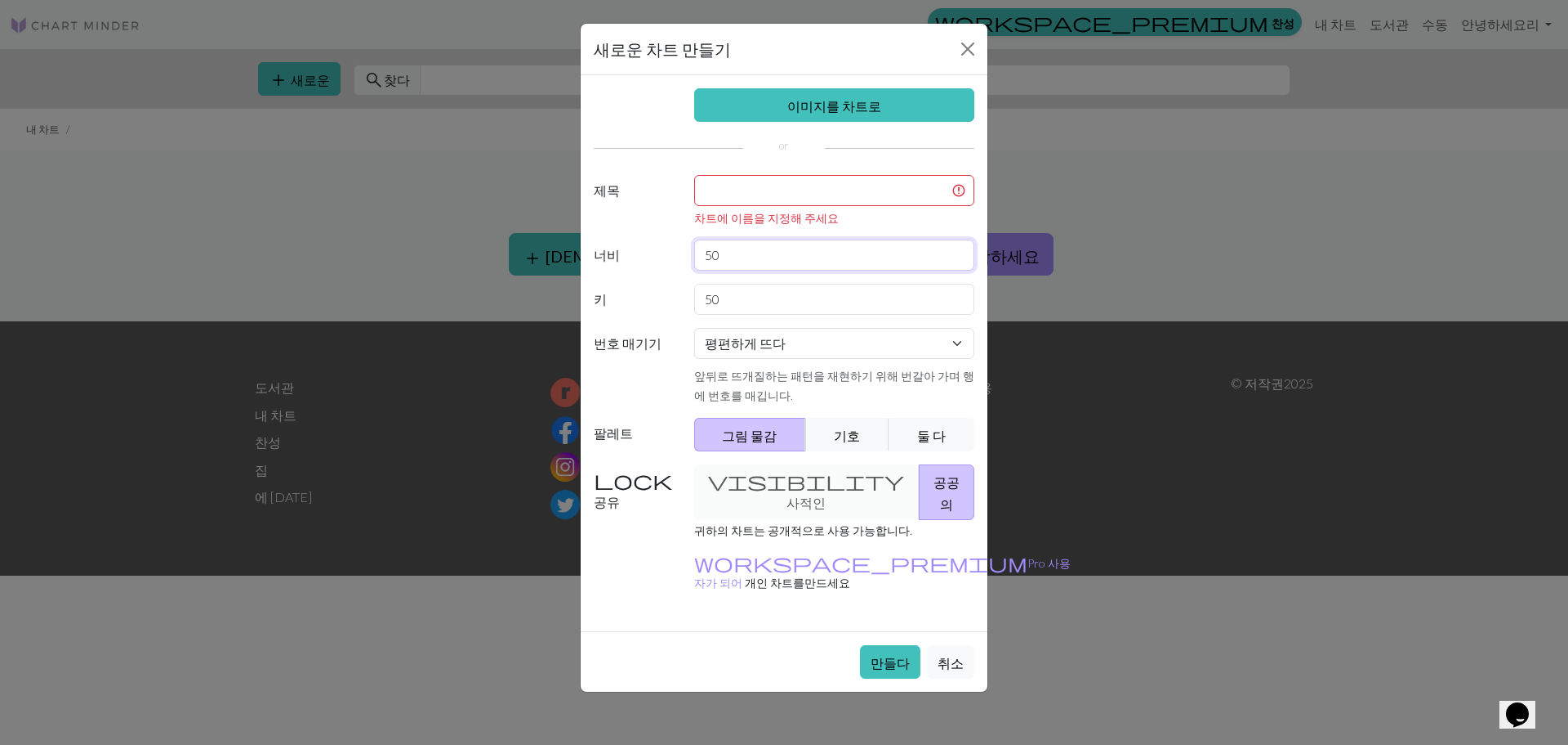
type input "50"
click at [811, 185] on input "text" at bounding box center [834, 190] width 281 height 31
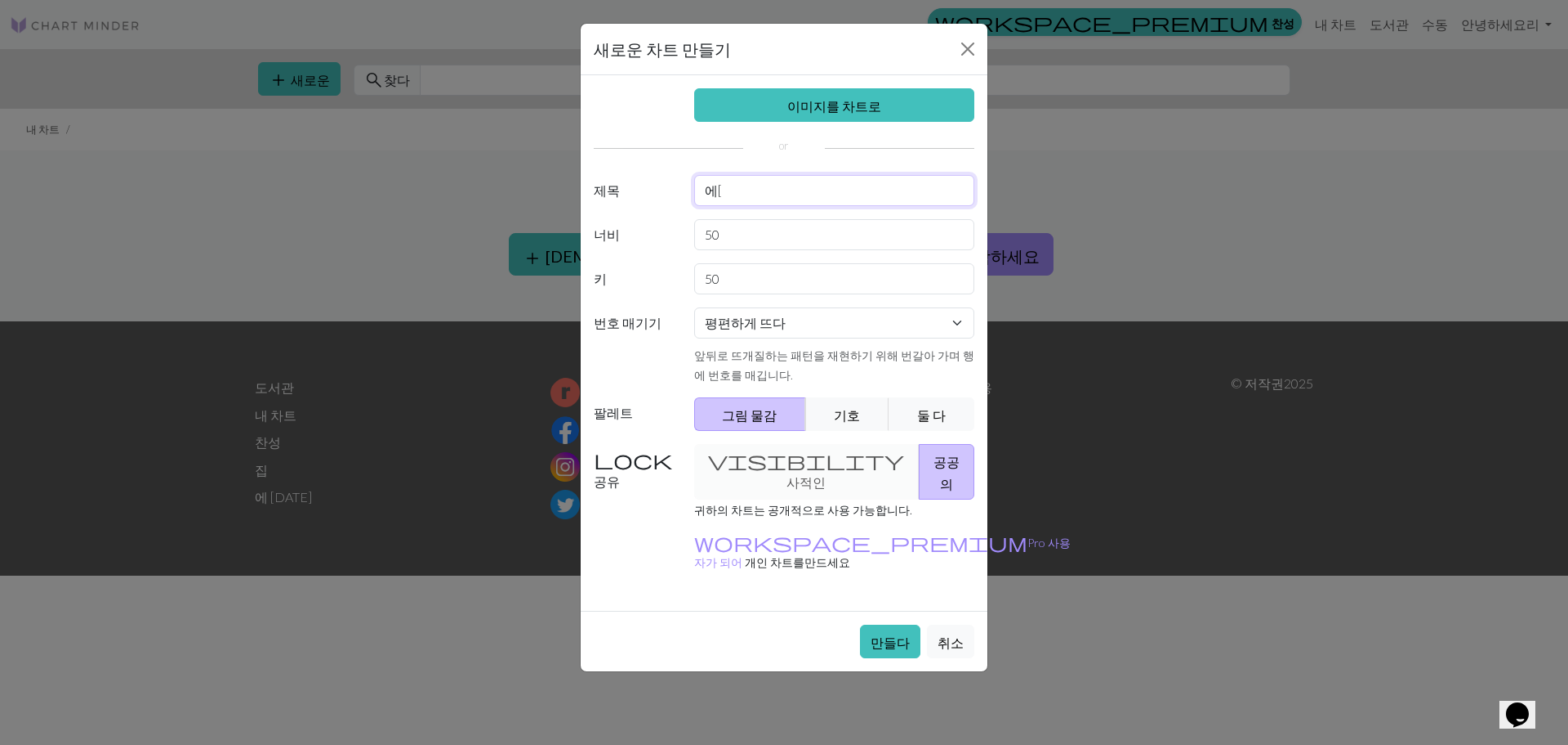
type input "에"
type input "엠블럼"
click at [939, 334] on select "평편하게 뜨다 둥글게 뜨다 레이스 뜨개질 크로스 스티치" at bounding box center [834, 323] width 281 height 31
click at [864, 409] on button "기호" at bounding box center [847, 413] width 84 height 34
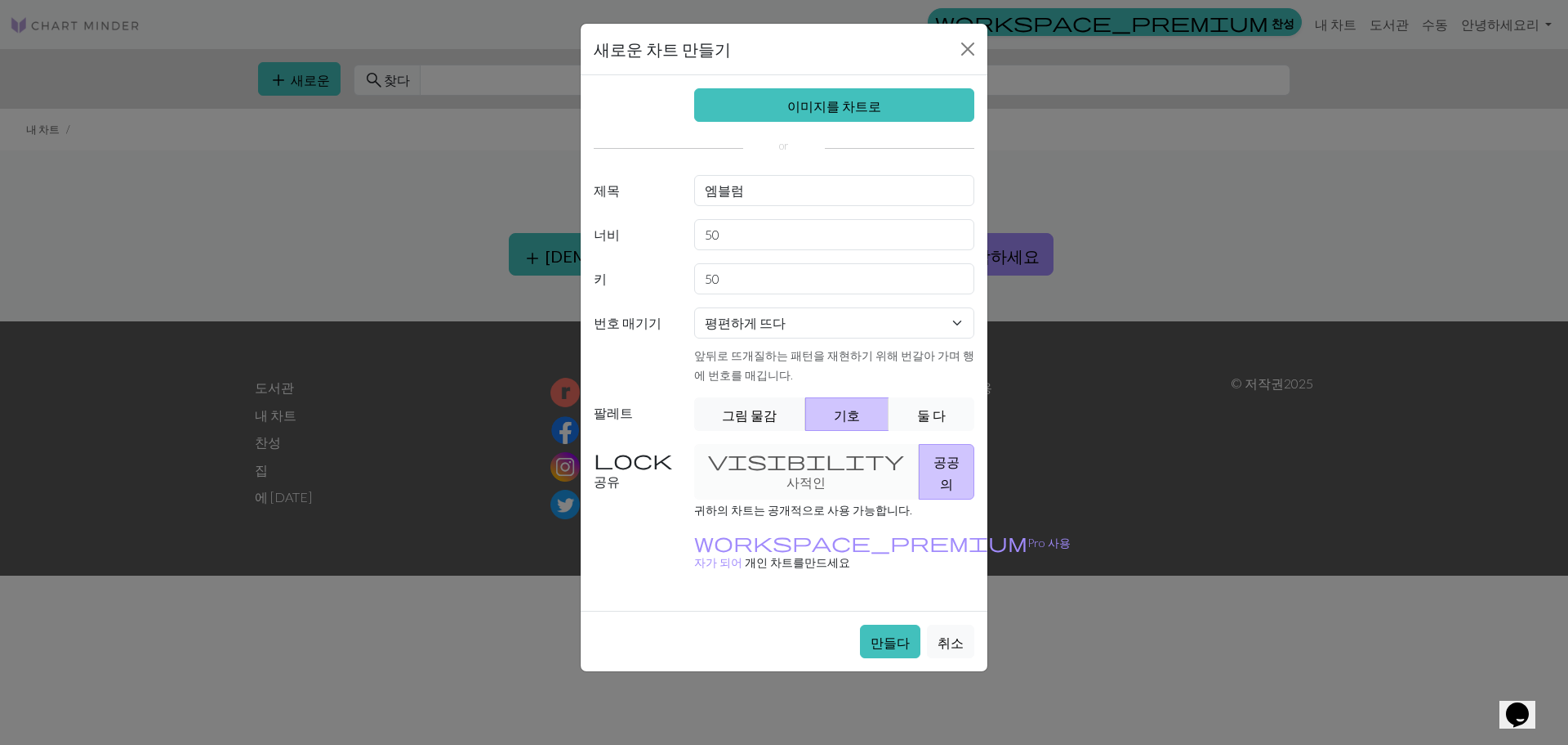
click at [948, 419] on button "둘 다" at bounding box center [931, 413] width 86 height 34
click at [934, 469] on font "공공의" at bounding box center [947, 471] width 26 height 37
click at [899, 624] on button "만들다" at bounding box center [890, 641] width 61 height 34
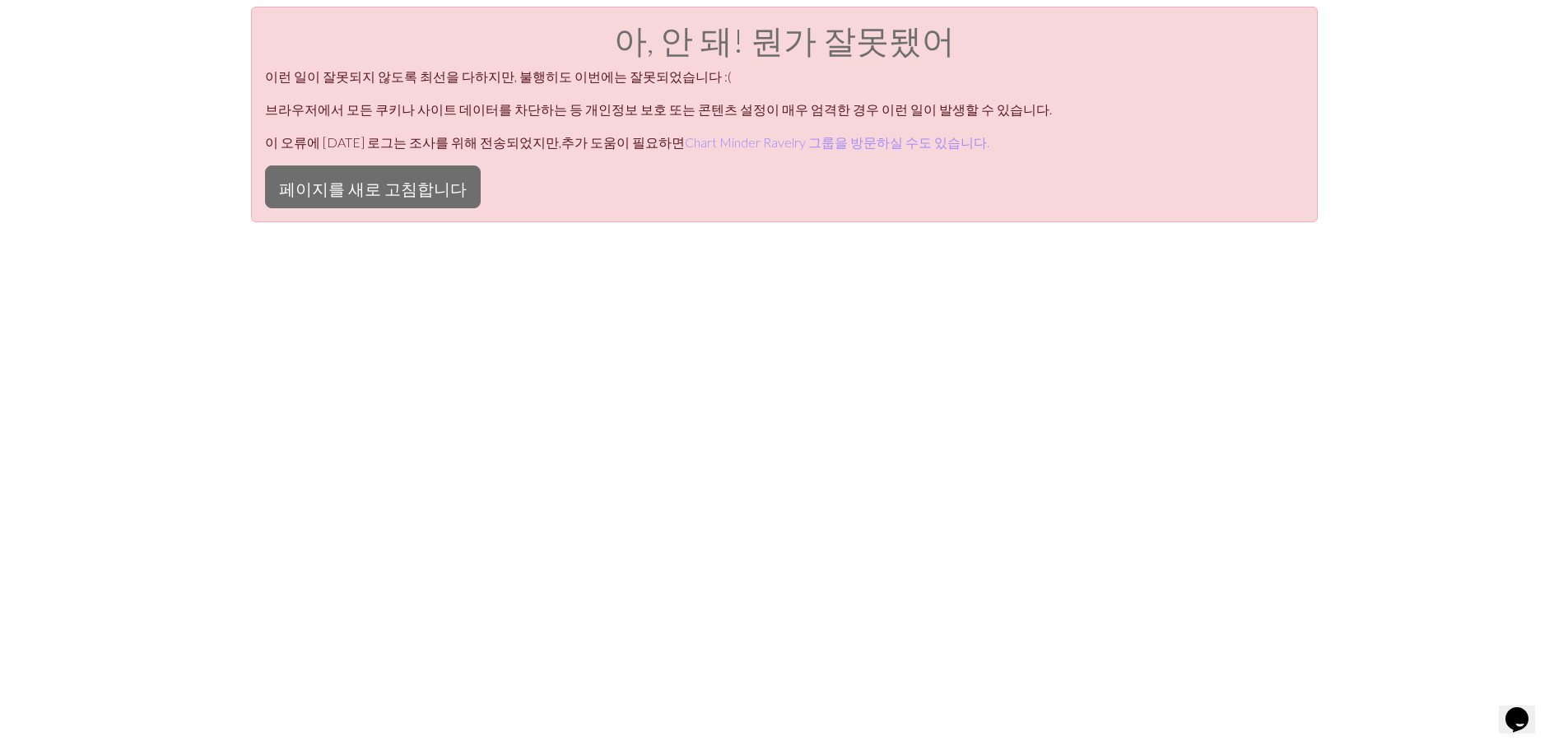
drag, startPoint x: 905, startPoint y: 613, endPoint x: 673, endPoint y: 394, distance: 319.0
click at [673, 394] on div "아, 안 돼! 뭔가 잘못됐어 이런 일이 잘못되지 않도록 최선을 다하지만, 불행히도 이번에는 잘못되었습니다 :( 브라우저에서 모든 쿠키나 사이트…" at bounding box center [784, 381] width 1568 height 750
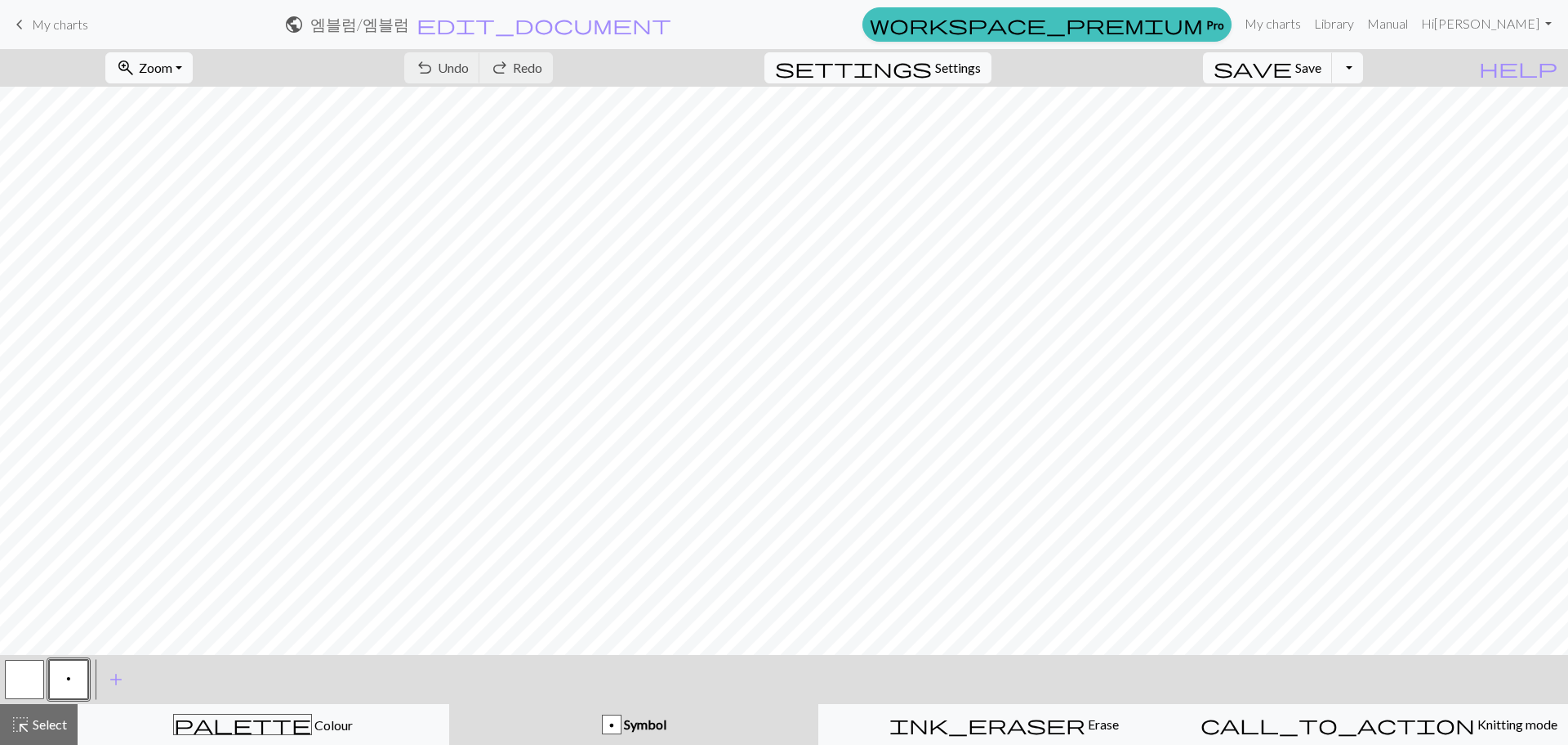
drag, startPoint x: 1377, startPoint y: 647, endPoint x: 705, endPoint y: 30, distance: 912.3
click at [409, 30] on h2 "엠블럼 / 엠블럼" at bounding box center [360, 24] width 99 height 19
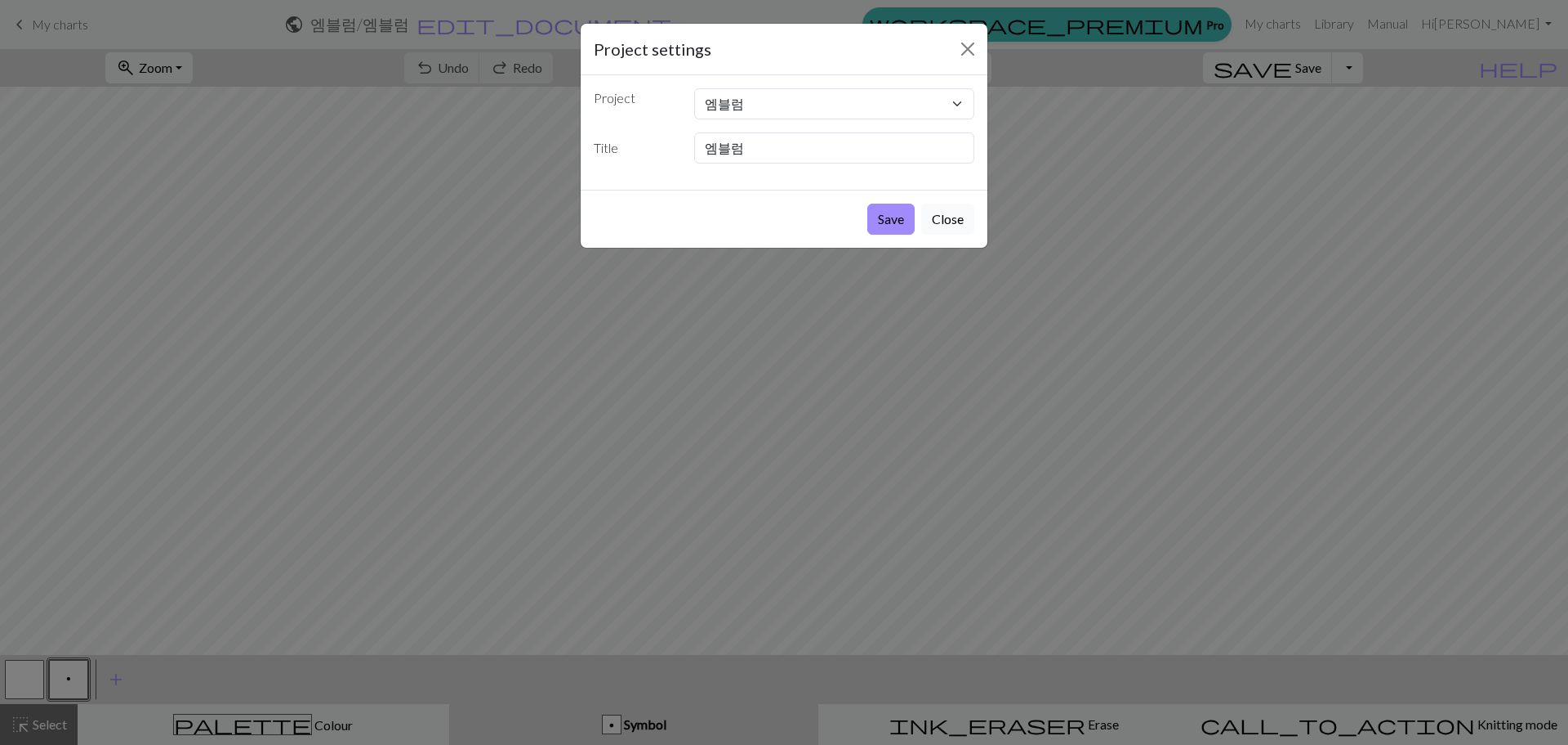
click at [967, 222] on button "Close" at bounding box center [948, 219] width 53 height 31
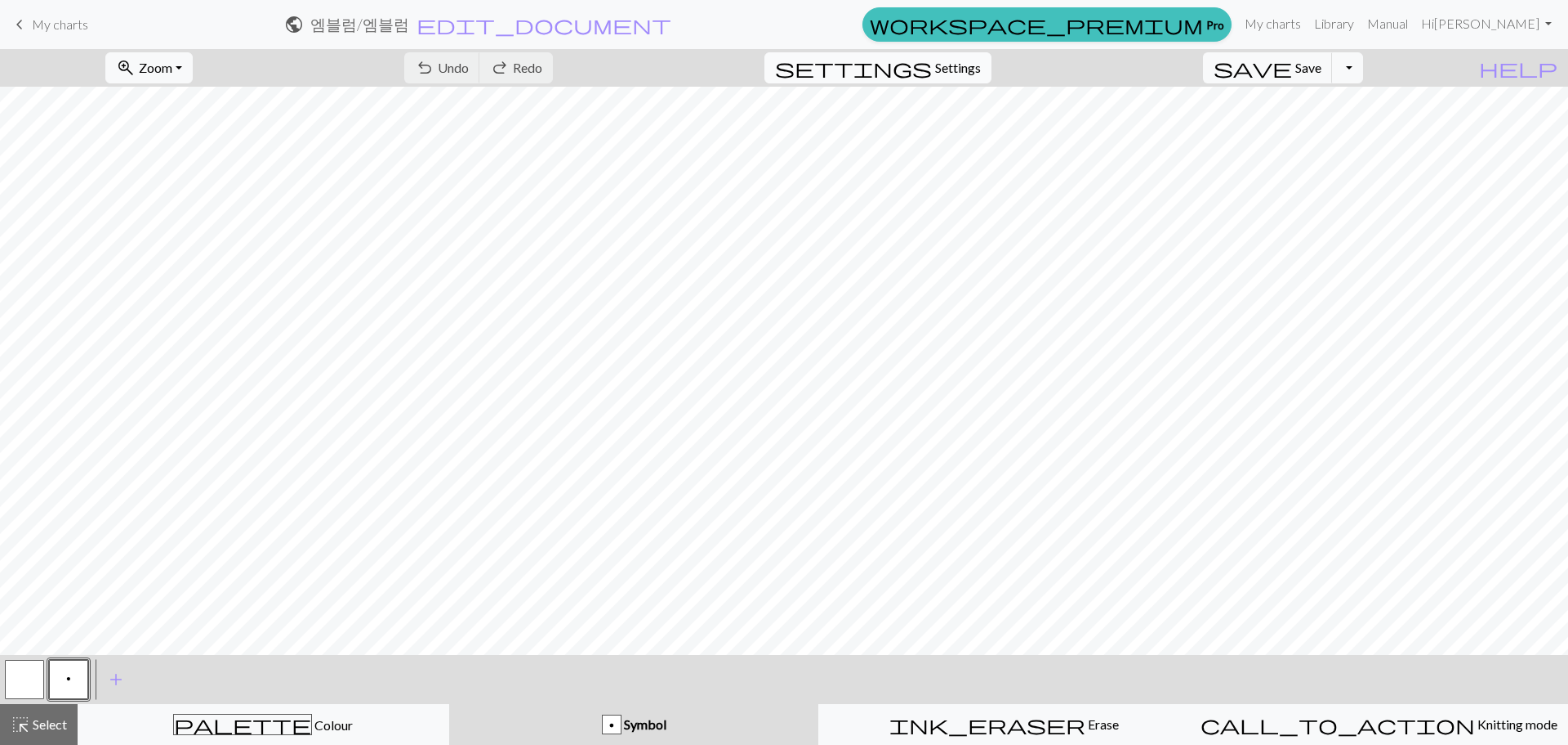
click at [932, 59] on span "settings" at bounding box center [853, 67] width 157 height 23
select select "aran"
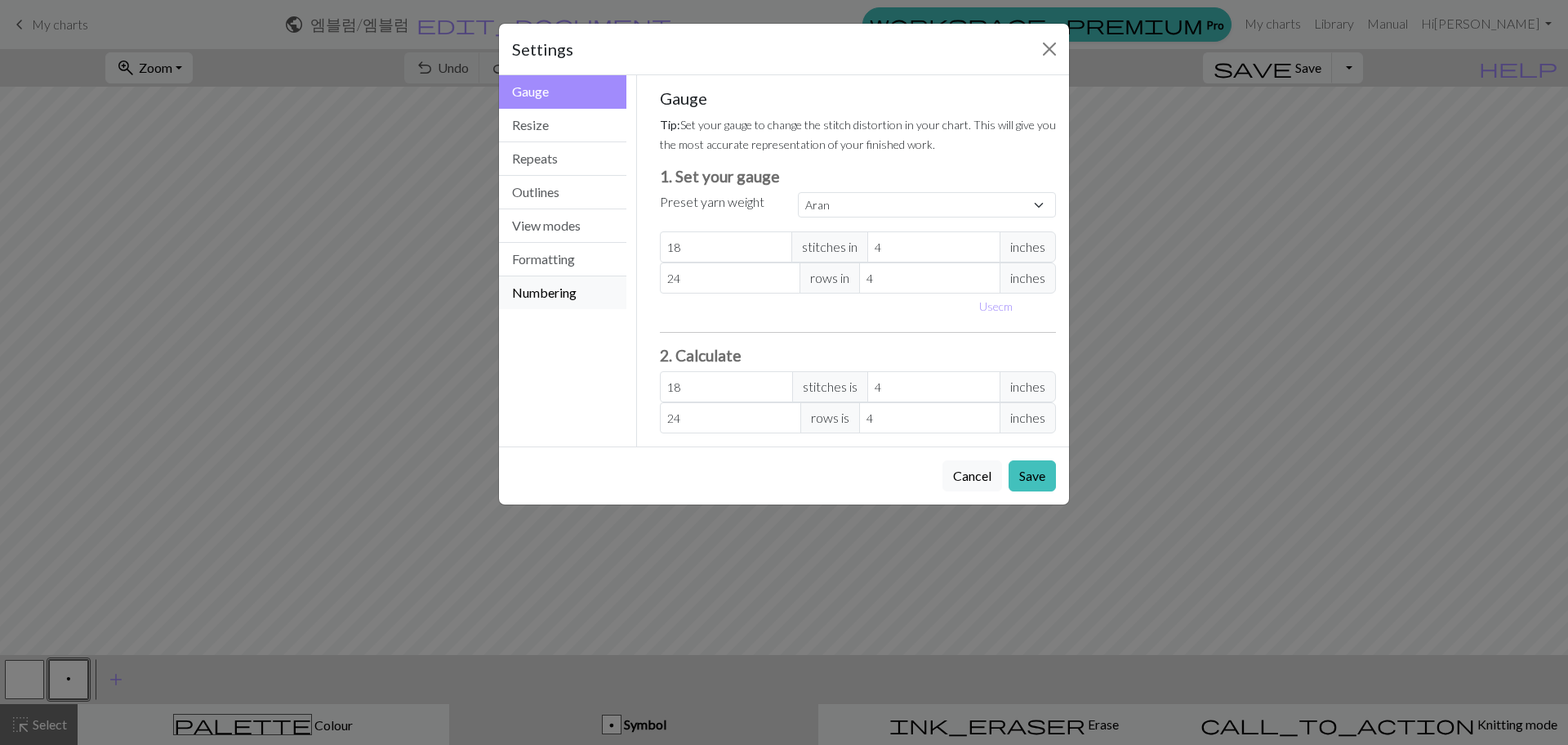
click at [572, 299] on button "Numbering" at bounding box center [563, 293] width 128 height 33
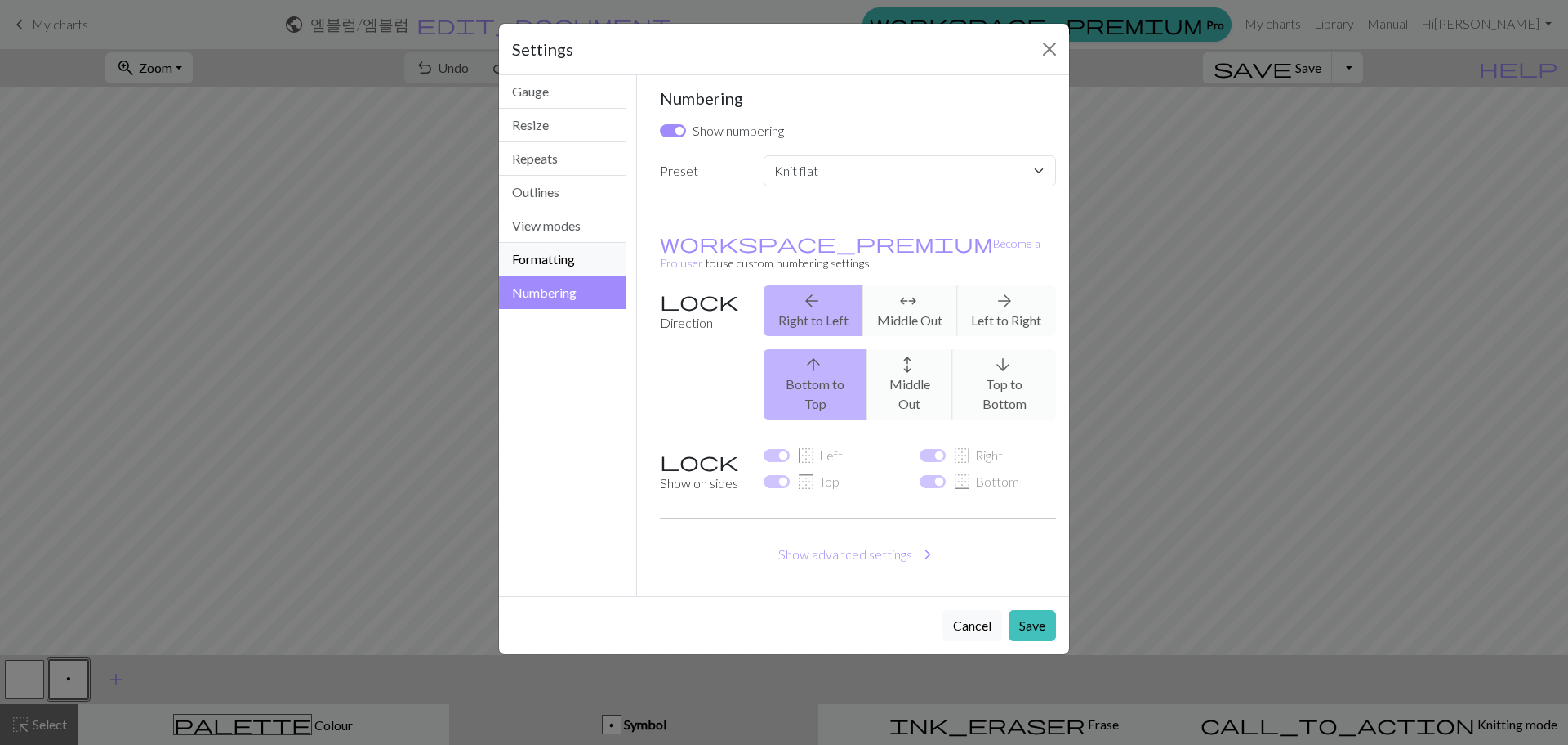
click at [564, 254] on button "Formatting" at bounding box center [563, 259] width 128 height 34
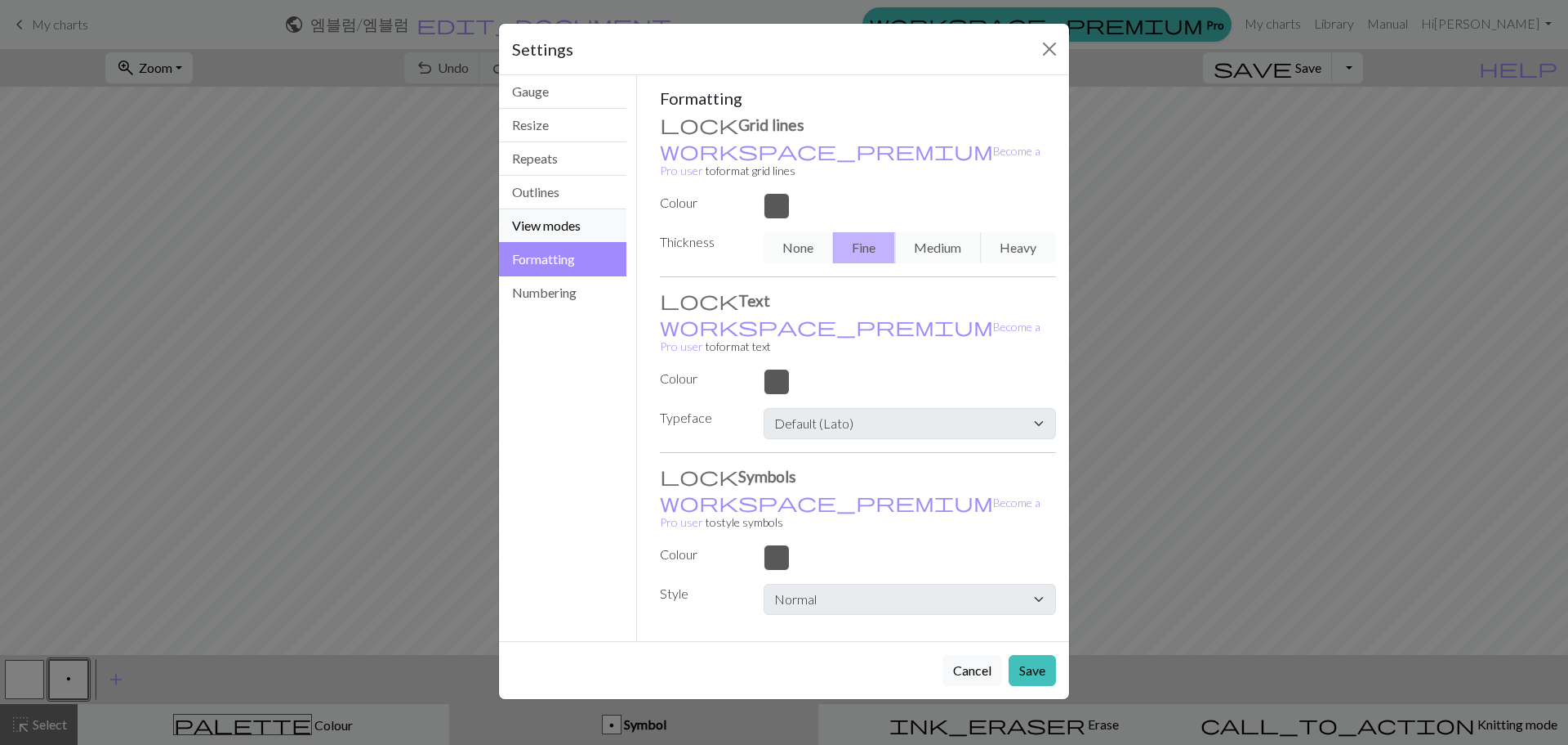
click at [565, 223] on button "View modes" at bounding box center [563, 226] width 128 height 34
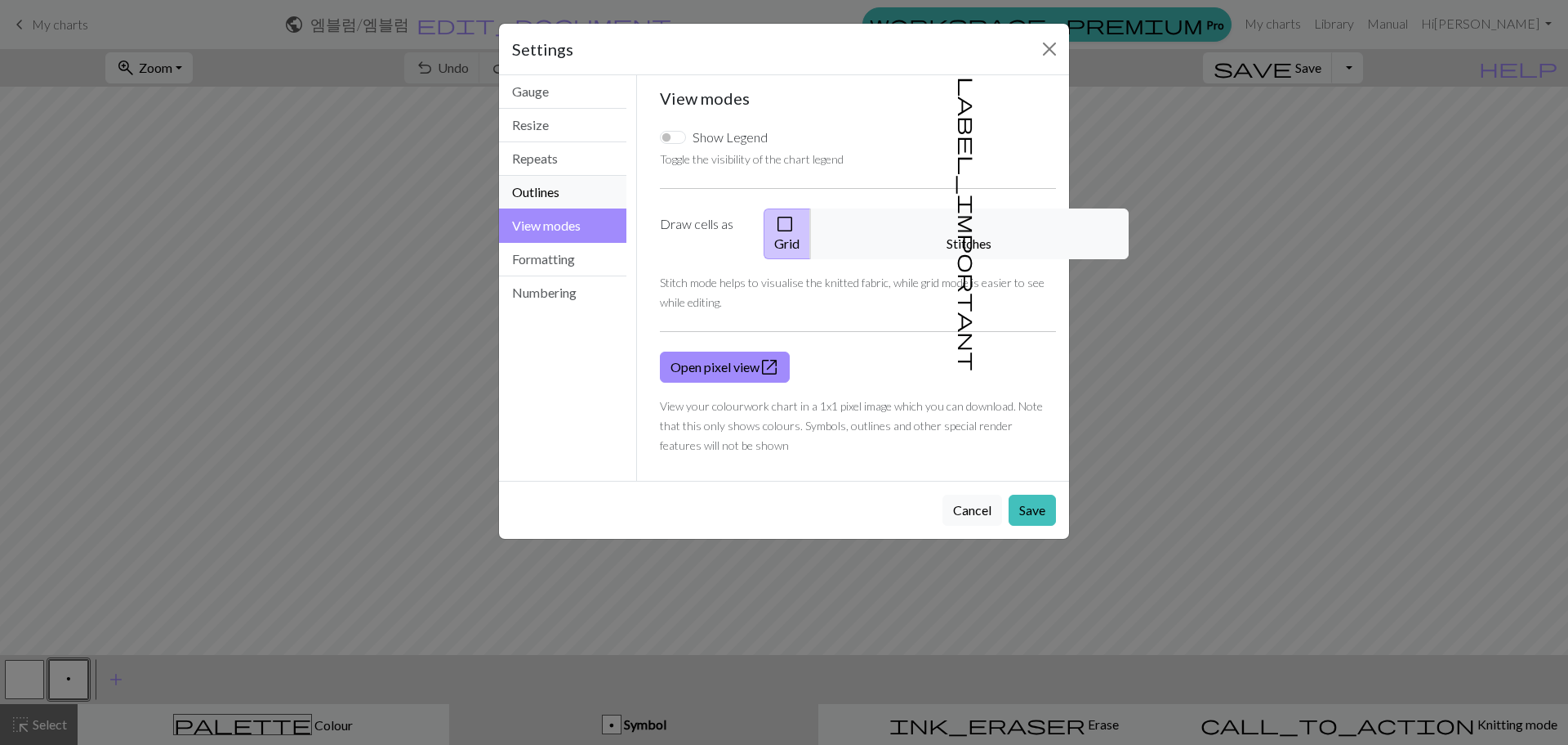
click at [571, 188] on button "Outlines" at bounding box center [563, 192] width 128 height 34
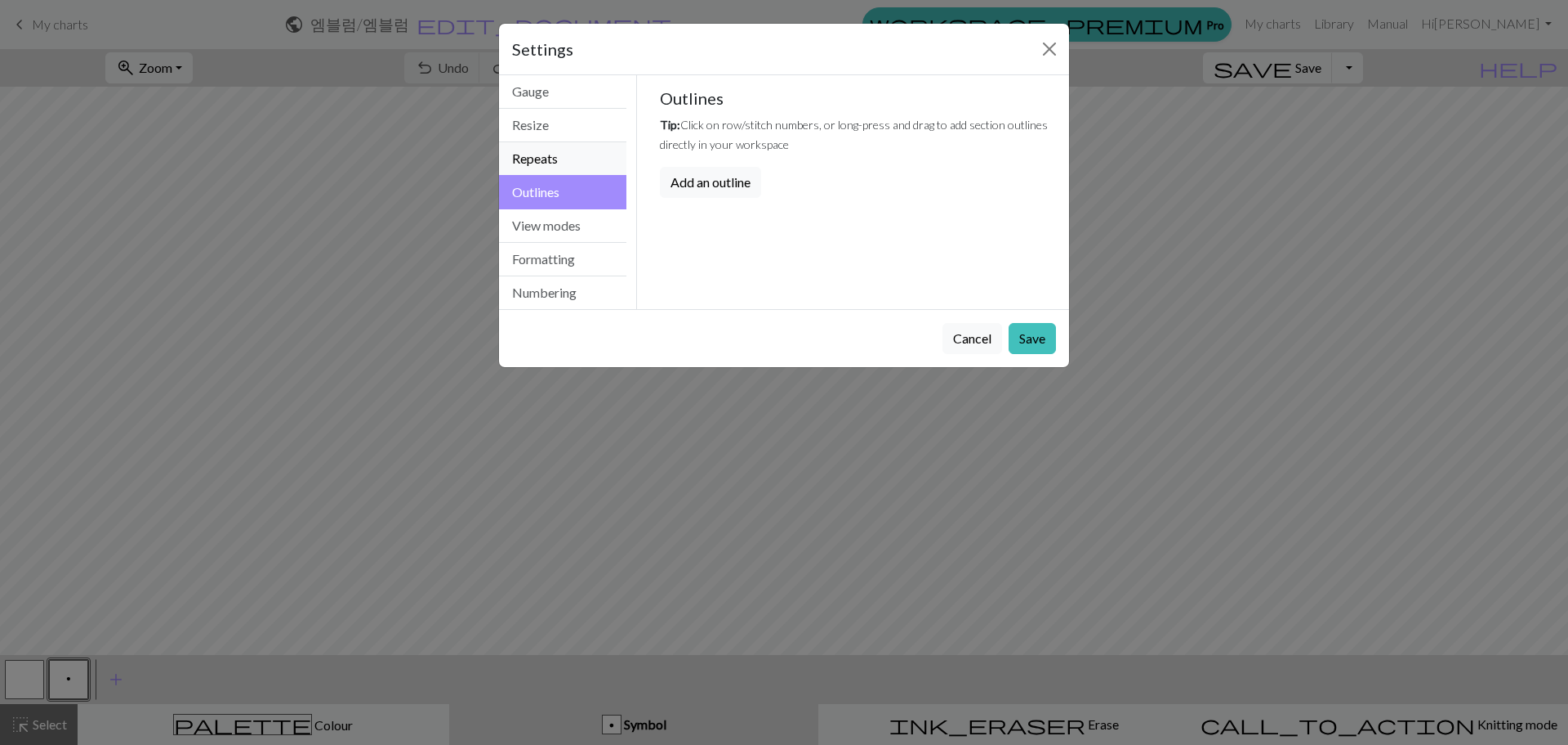
click at [570, 154] on button "Repeats" at bounding box center [563, 159] width 128 height 34
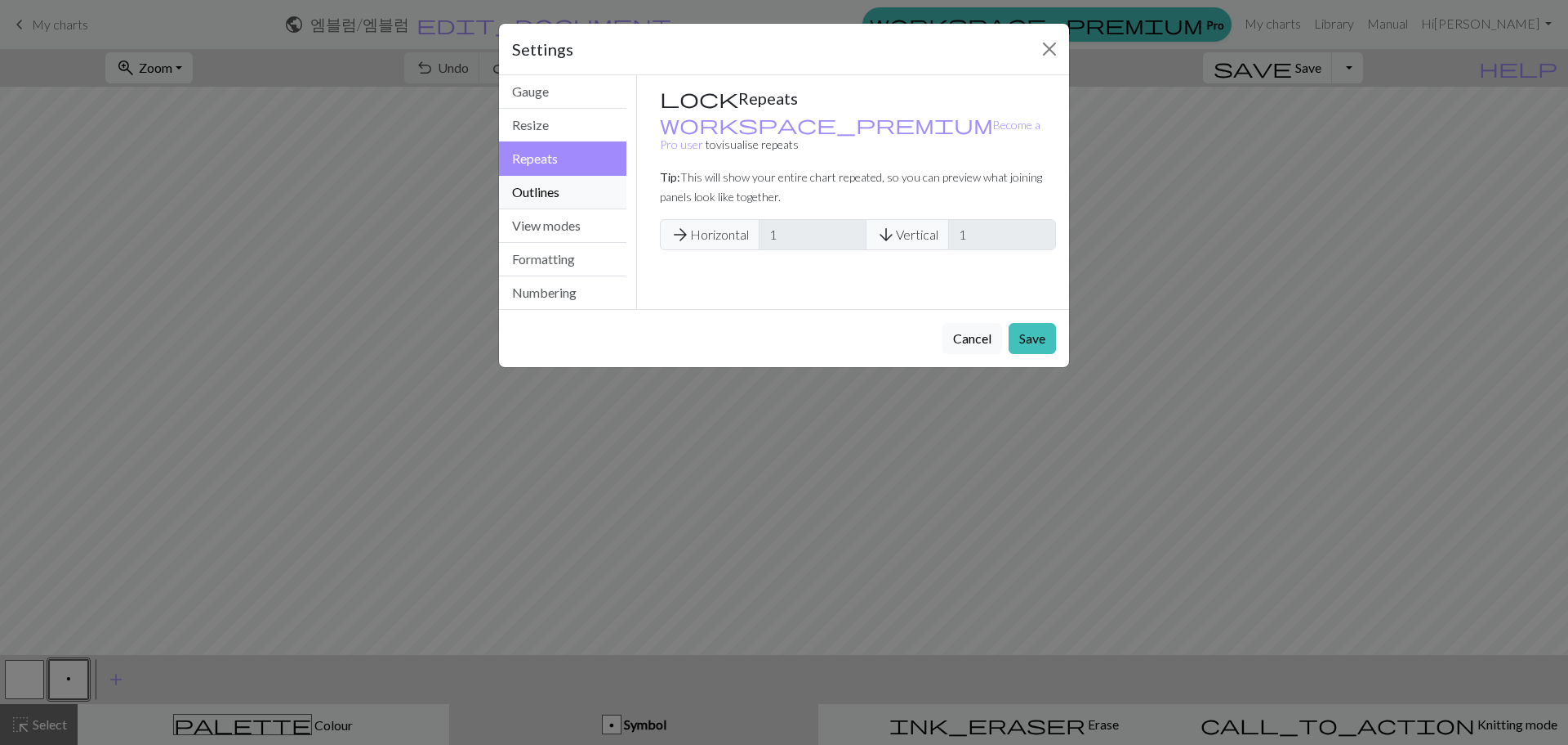
click at [578, 196] on button "Outlines" at bounding box center [563, 192] width 128 height 34
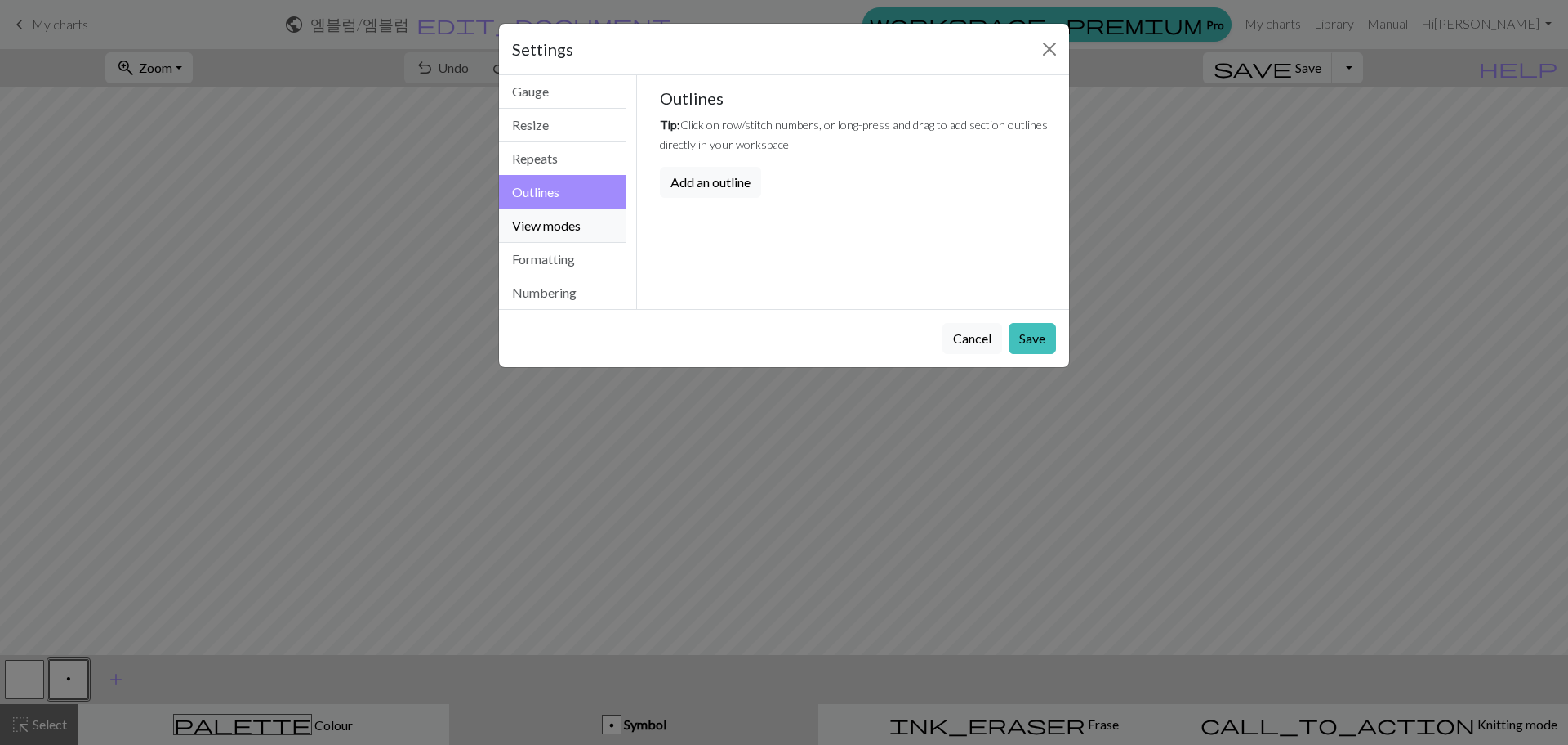
click at [569, 219] on button "View modes" at bounding box center [563, 226] width 128 height 34
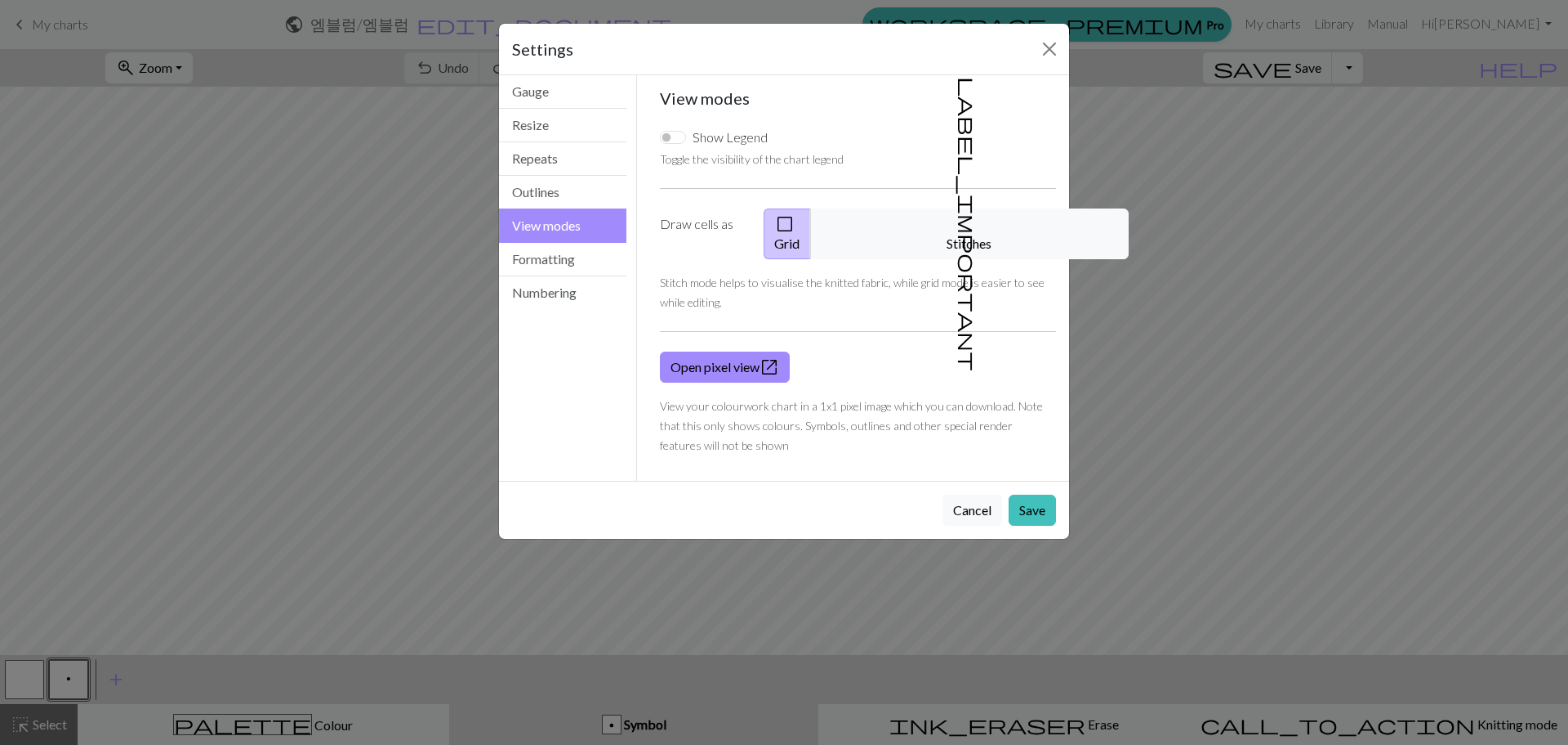
click at [1035, 54] on div "Settings" at bounding box center [784, 49] width 570 height 52
click at [1050, 49] on button "Close" at bounding box center [1049, 49] width 26 height 26
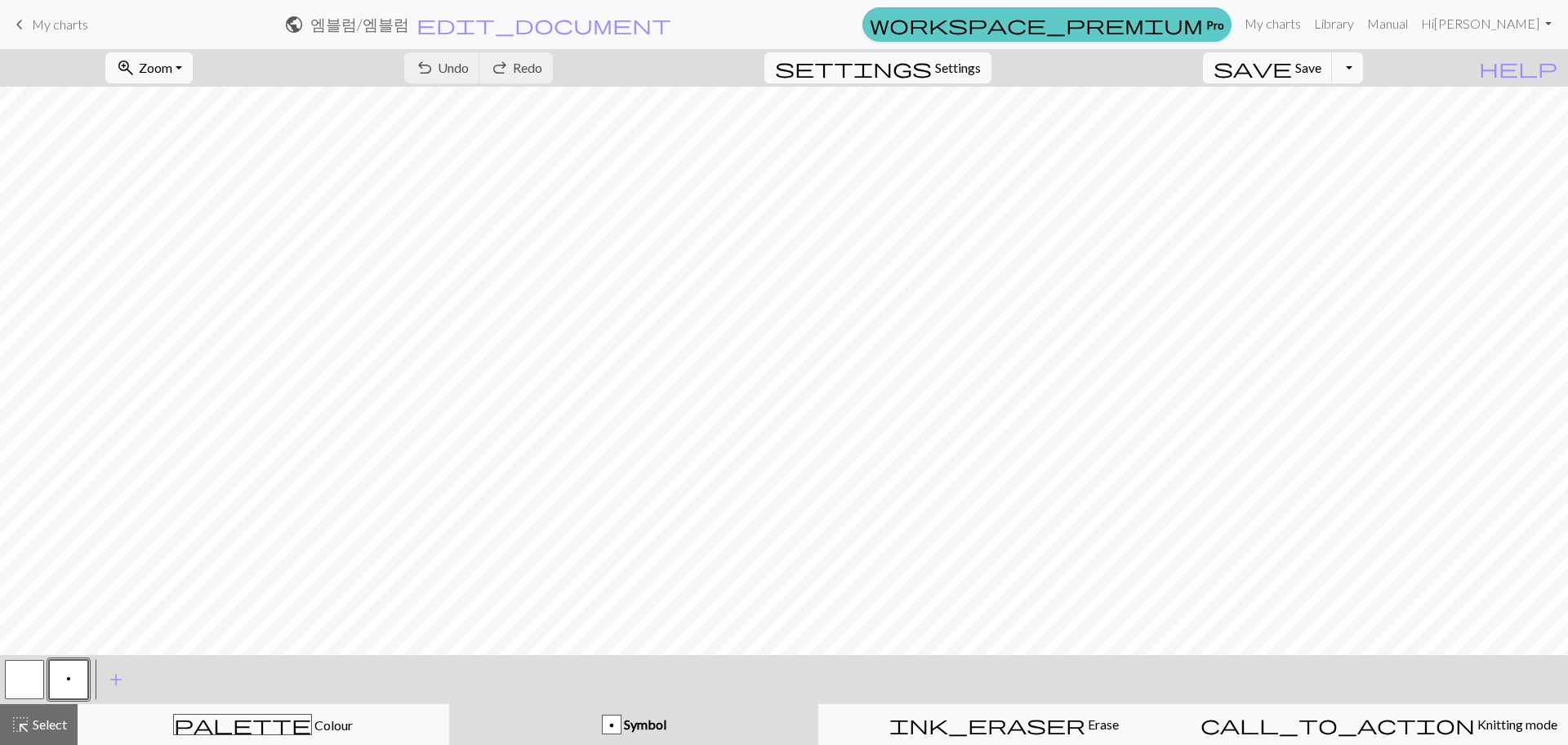
click at [1232, 34] on link "workspace_premium Pro" at bounding box center [1047, 24] width 370 height 34
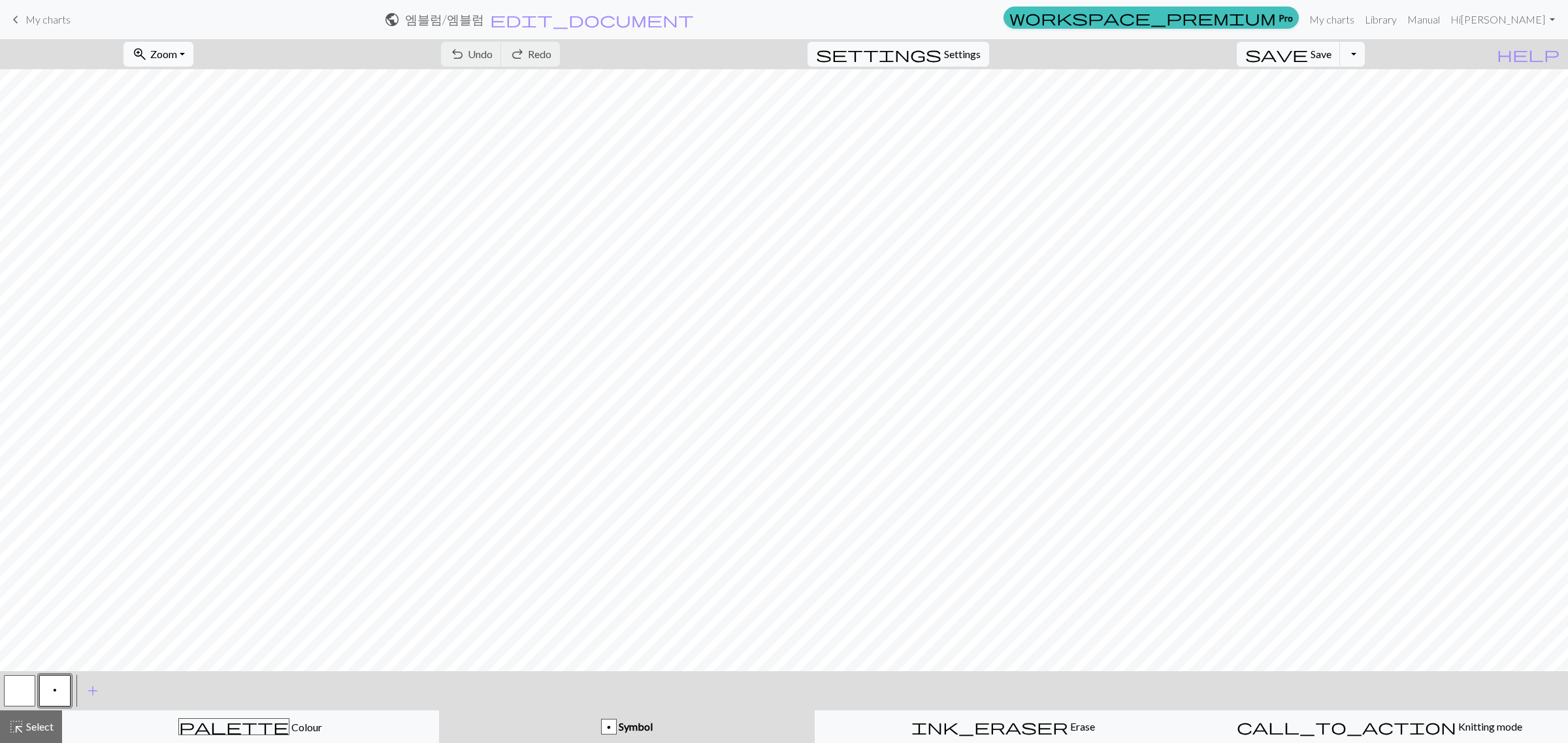
click at [177, 48] on span "Zoom" at bounding box center [163, 54] width 27 height 12
click at [220, 88] on button "Fit all" at bounding box center [175, 83] width 103 height 21
click at [91, 595] on span "add" at bounding box center [93, 690] width 16 height 18
click at [570, 50] on div "undo Undo Undo redo Redo Redo" at bounding box center [500, 54] width 138 height 30
click at [502, 56] on button "undo Undo Undo" at bounding box center [472, 54] width 61 height 25
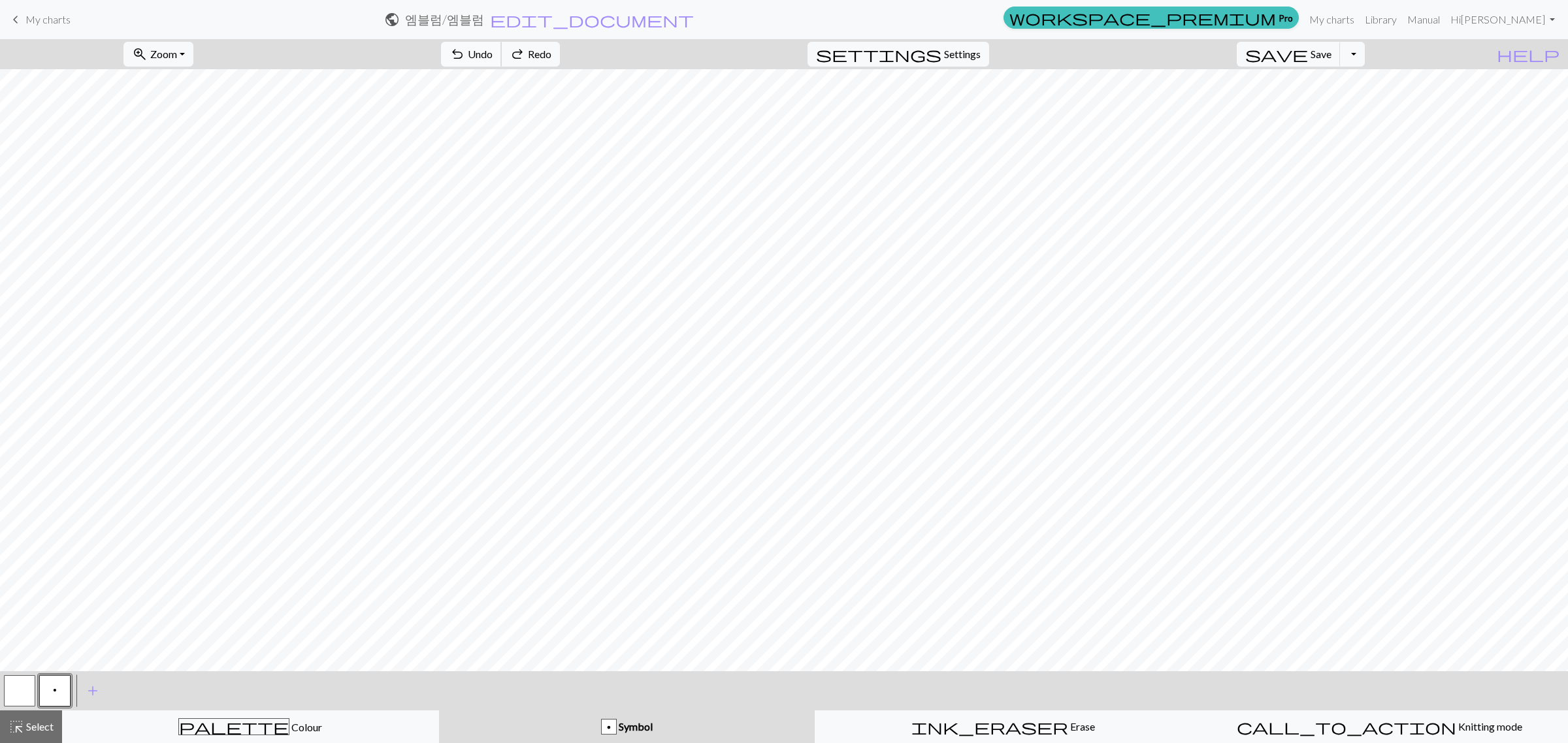
click at [502, 56] on button "undo Undo Undo" at bounding box center [472, 54] width 61 height 25
click at [522, 56] on div "undo Undo Undo redo Redo Redo" at bounding box center [500, 54] width 138 height 30
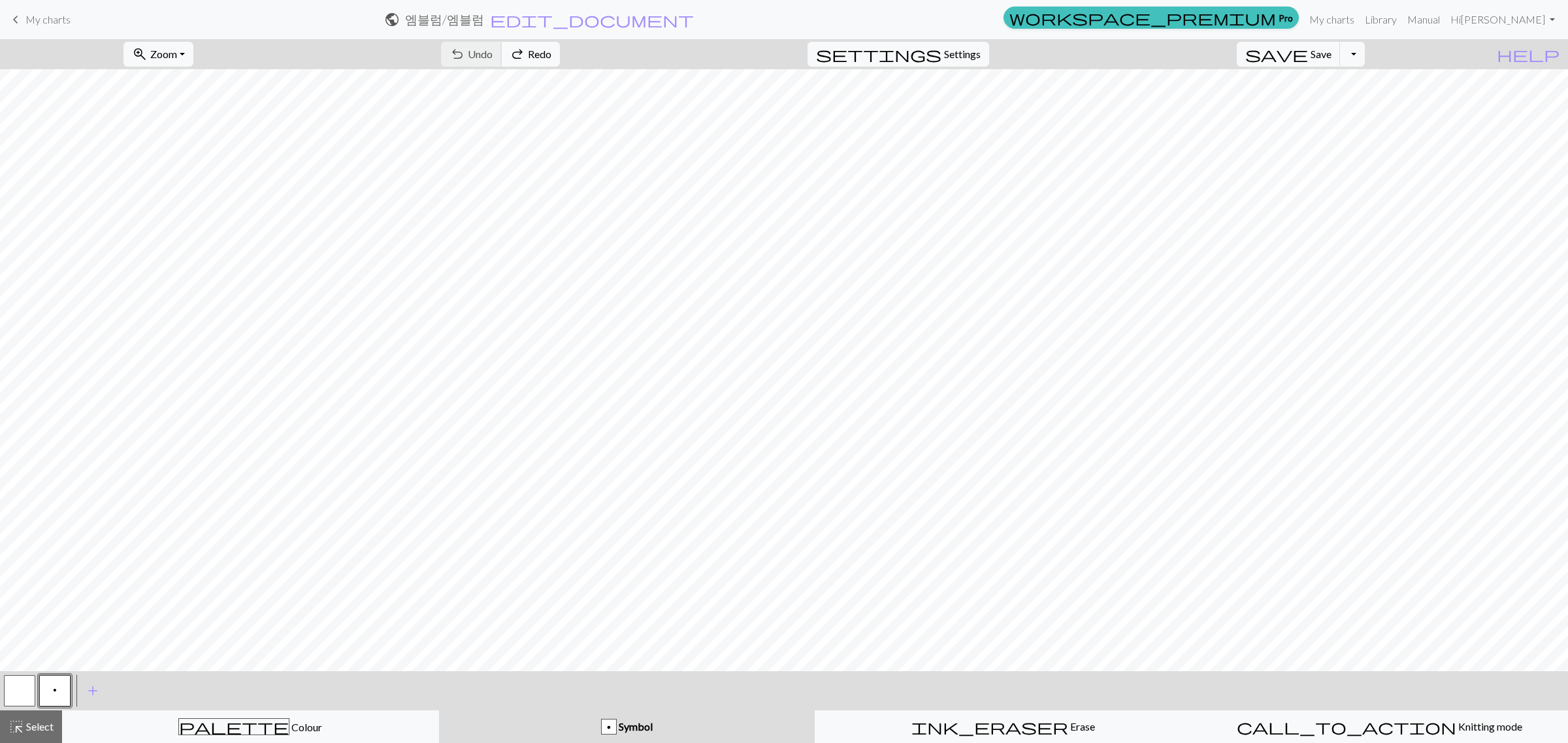
click at [522, 56] on div "undo Undo Undo redo Redo Redo" at bounding box center [500, 54] width 138 height 30
click at [1254, 595] on span "Knitting mode" at bounding box center [1489, 726] width 66 height 12
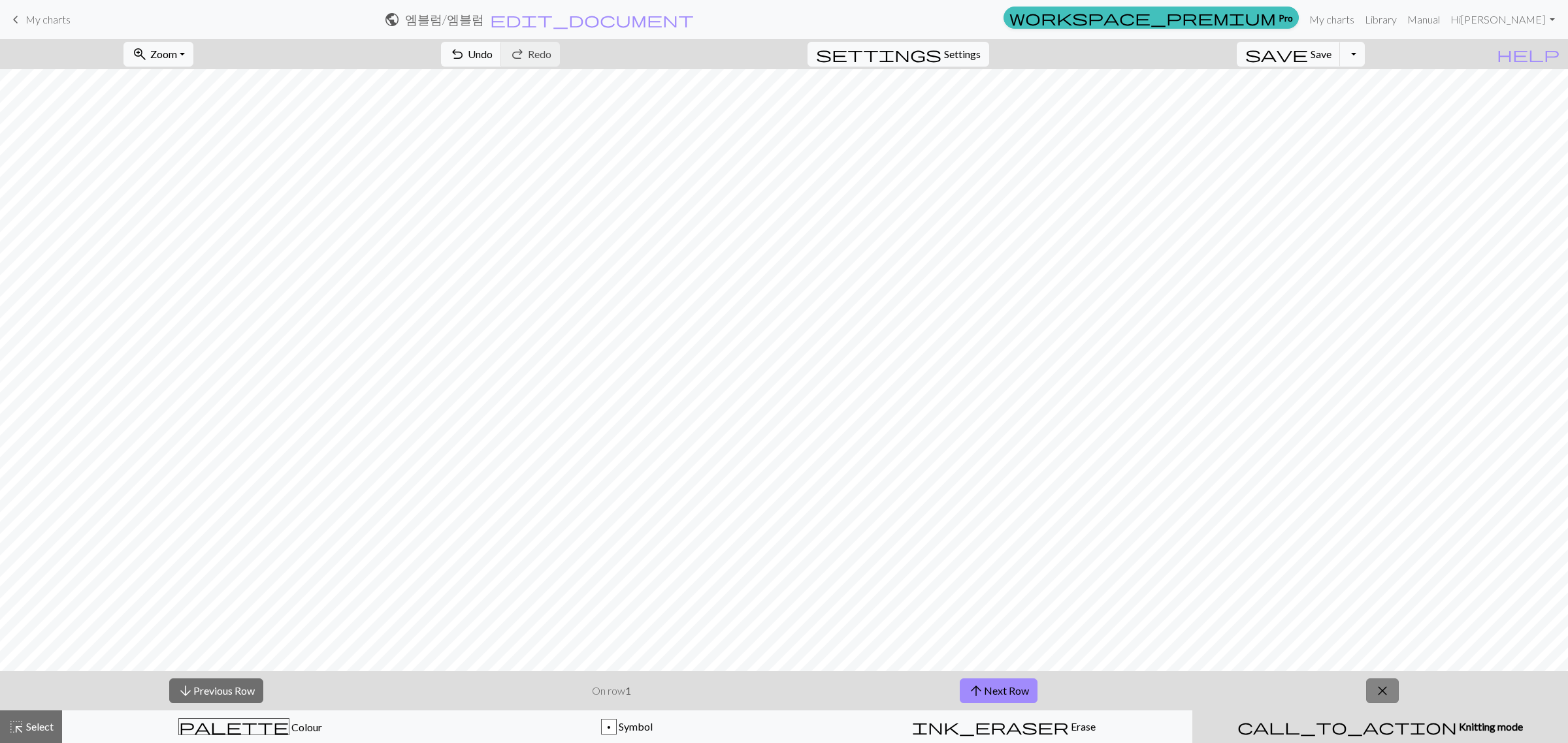
click at [1254, 595] on button "close" at bounding box center [1383, 691] width 33 height 25
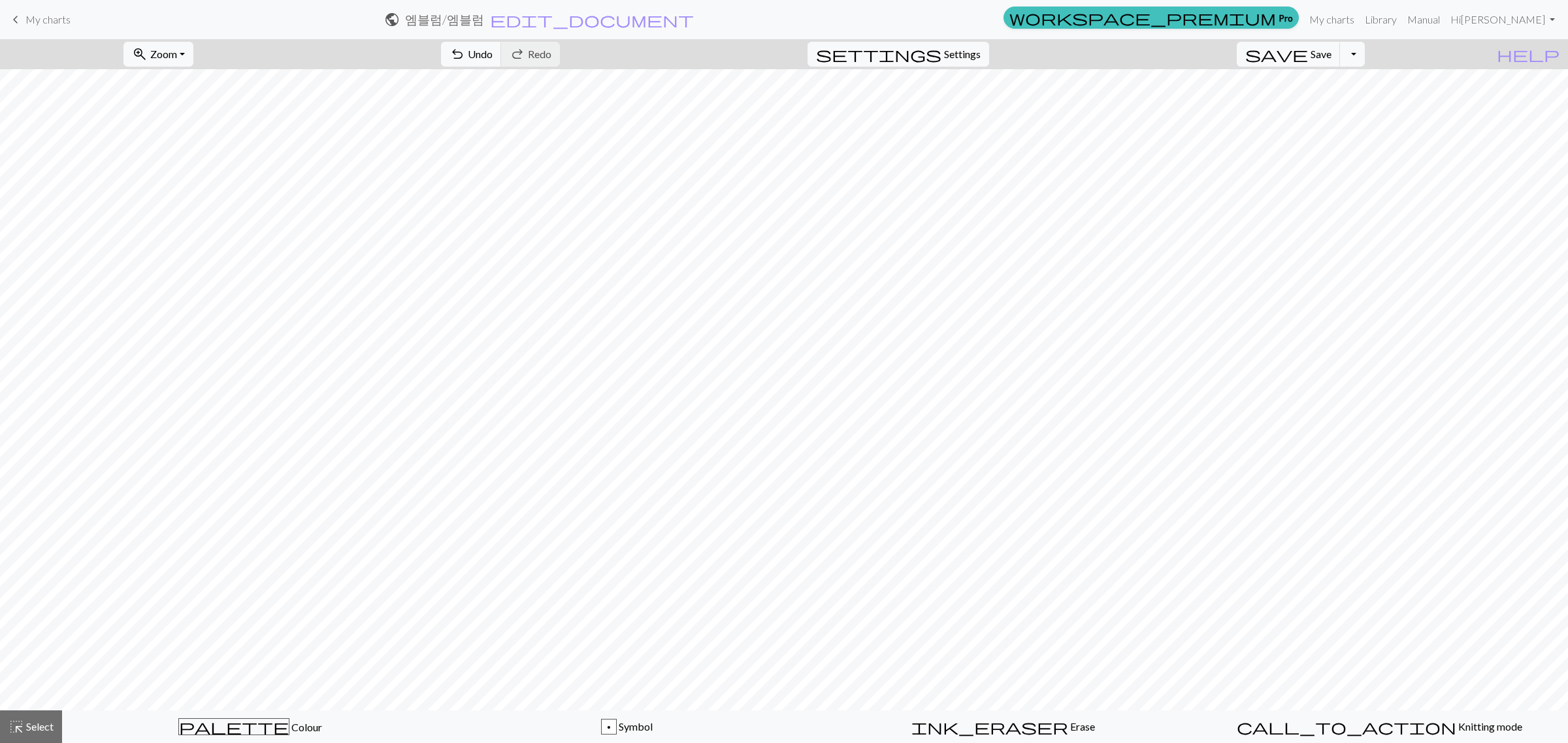
drag, startPoint x: 24, startPoint y: 11, endPoint x: 848, endPoint y: 59, distance: 825.4
click at [24, 11] on link "keyboard_arrow_left My charts" at bounding box center [39, 20] width 63 height 22
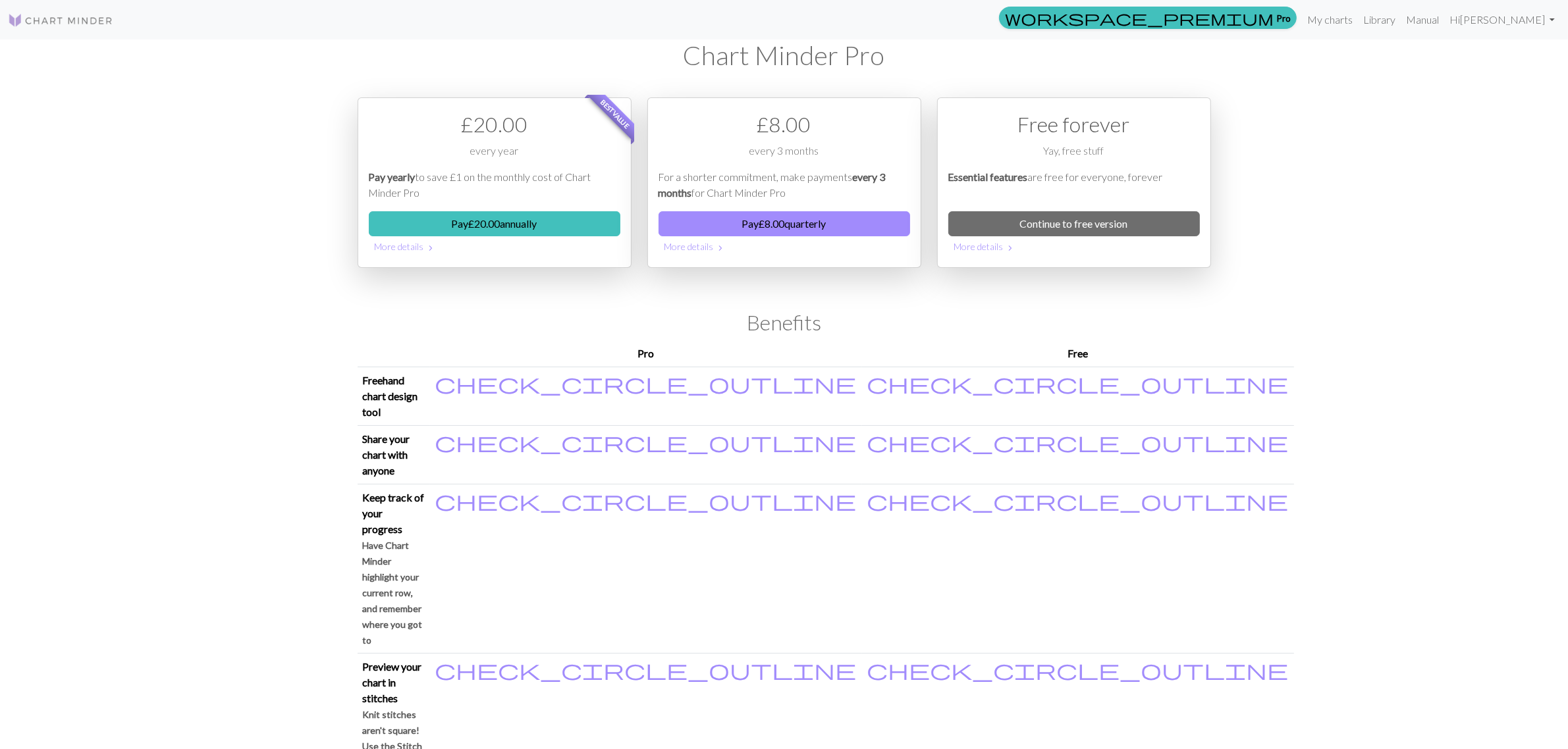
click at [43, 17] on img at bounding box center [61, 20] width 105 height 16
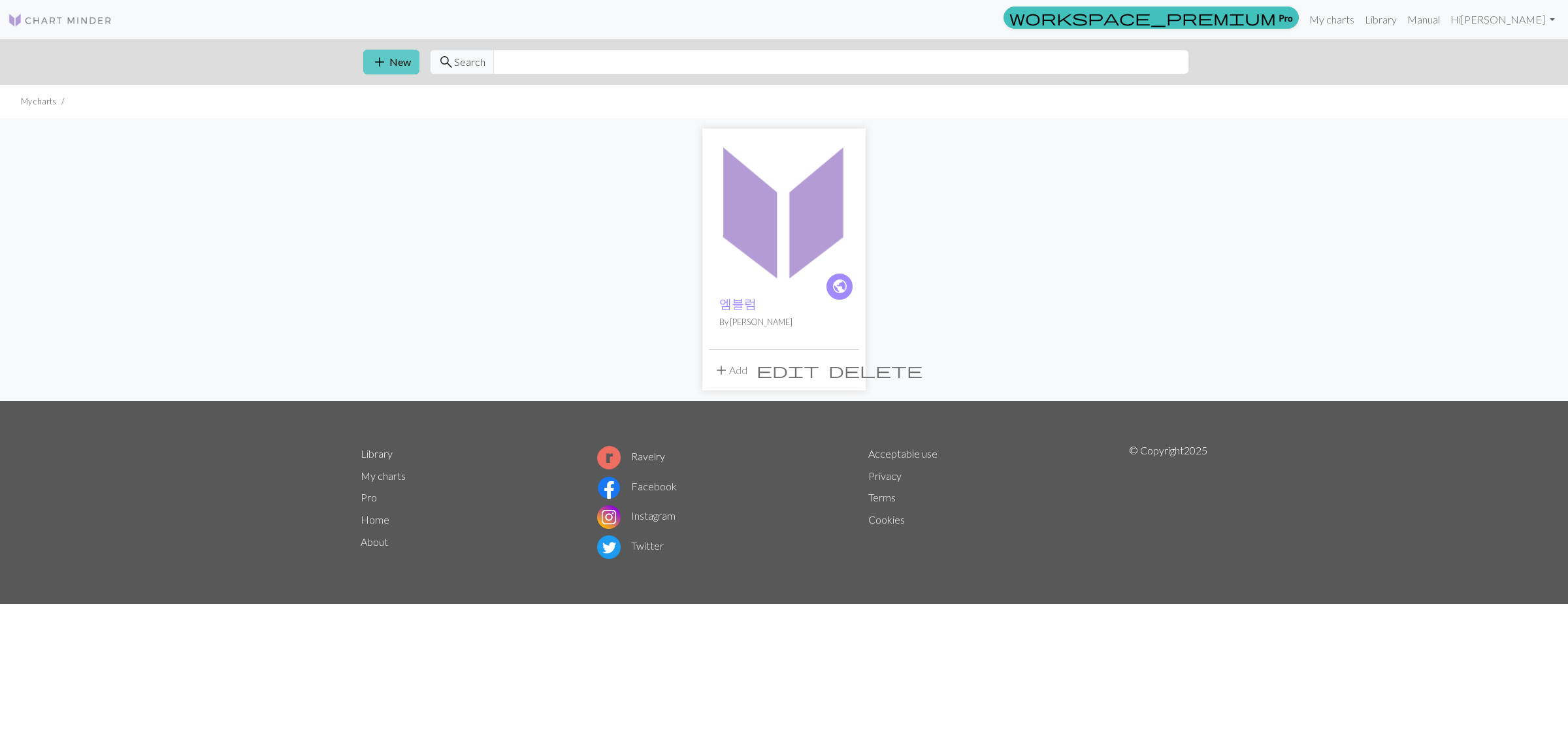
click at [405, 57] on button "add New" at bounding box center [391, 62] width 57 height 25
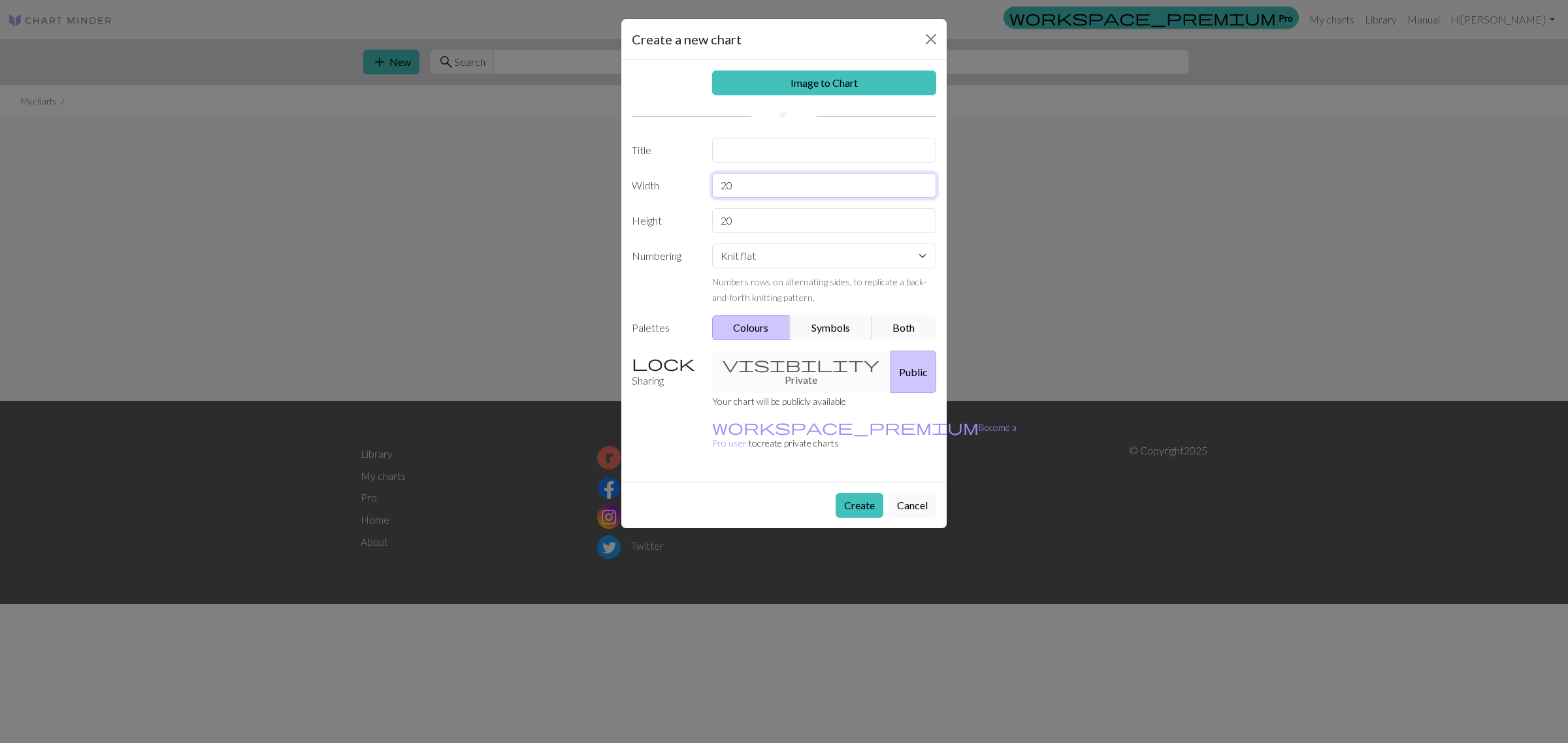
drag, startPoint x: 756, startPoint y: 196, endPoint x: 289, endPoint y: 151, distance: 469.2
click at [289, 151] on div "Create a new chart Image to Chart Title Width 20 Height 20 Numbering Knit flat …" at bounding box center [784, 372] width 1568 height 743
type input "50"
click at [830, 170] on div "Image to Chart Title Width 50 Height 50 Numbering Knit flat Knit in the round L…" at bounding box center [784, 271] width 325 height 422
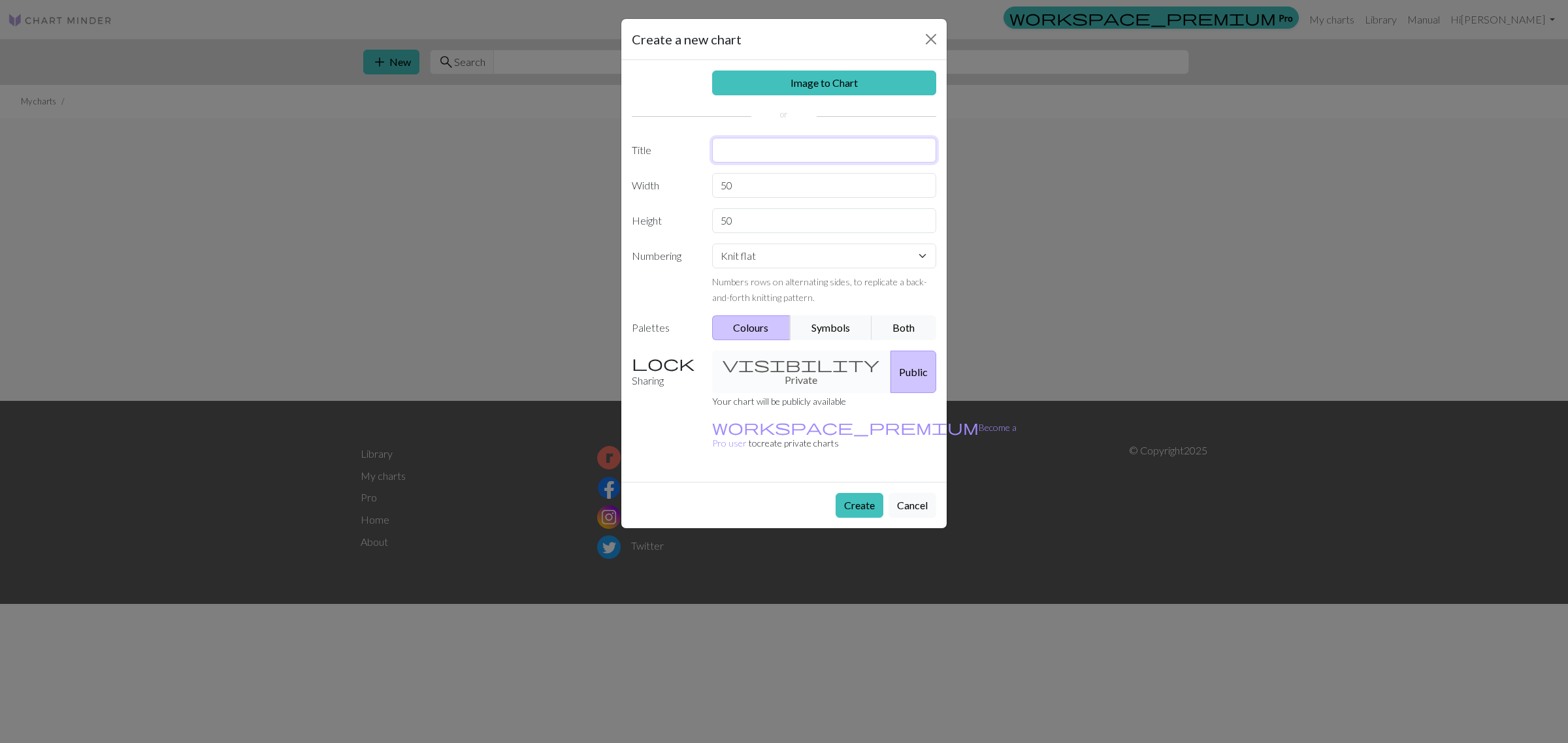
click at [854, 140] on input "text" at bounding box center [825, 150] width 225 height 25
type input "엠블럼"
click at [857, 86] on link "Image to Chart" at bounding box center [825, 83] width 225 height 25
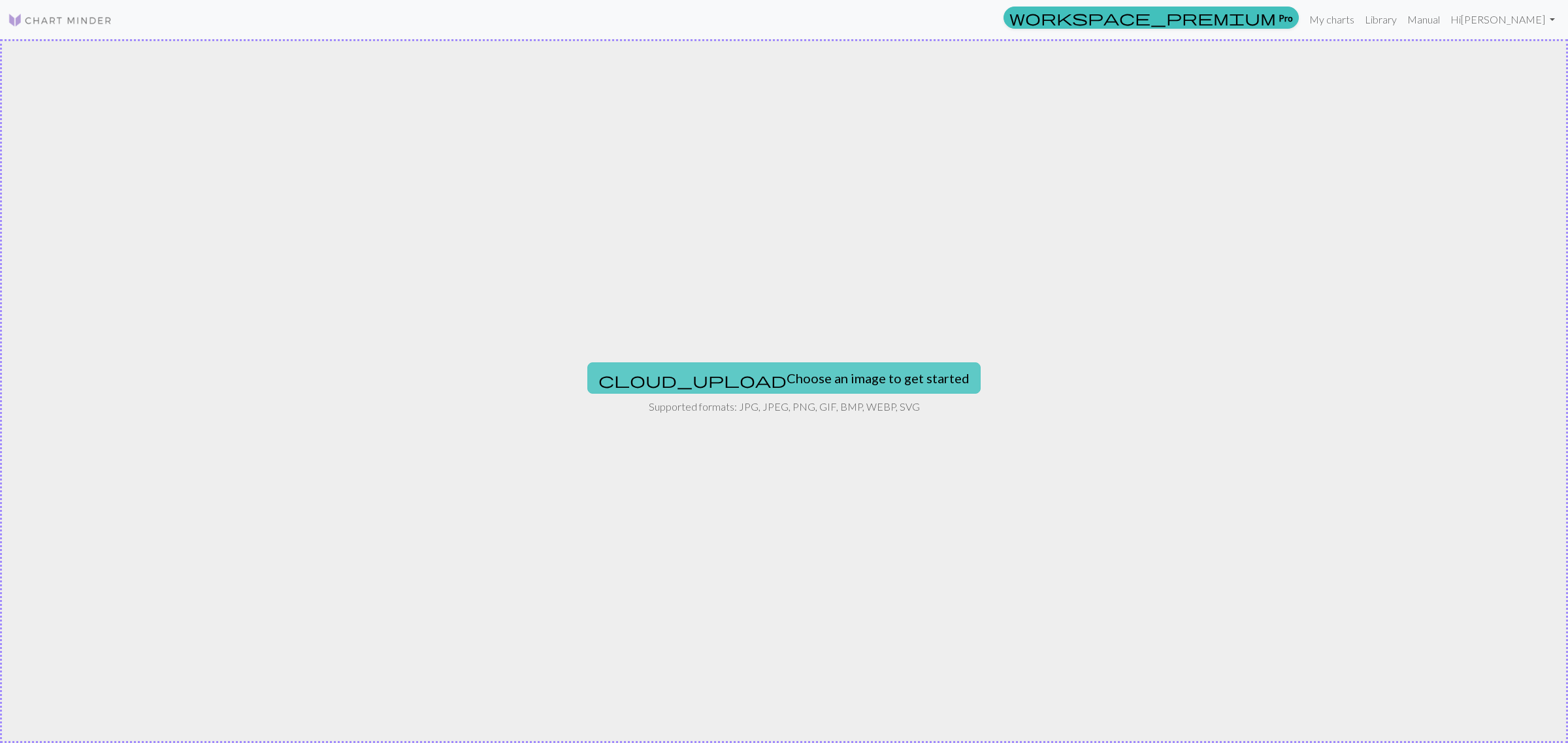
click at [801, 393] on button "cloud_upload Choose an image to get started" at bounding box center [784, 377] width 393 height 31
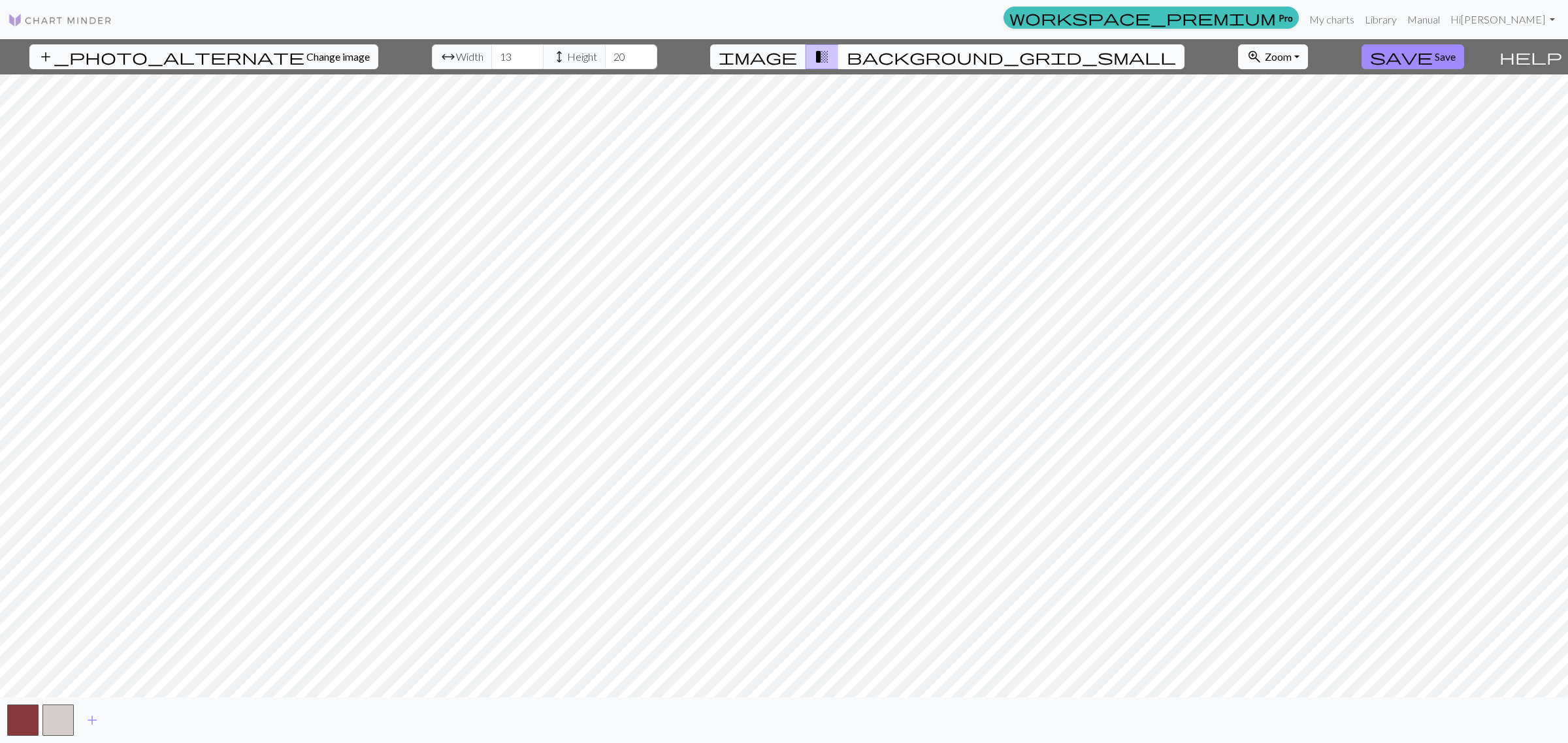
click at [906, 59] on span "background_grid_small" at bounding box center [1012, 56] width 329 height 18
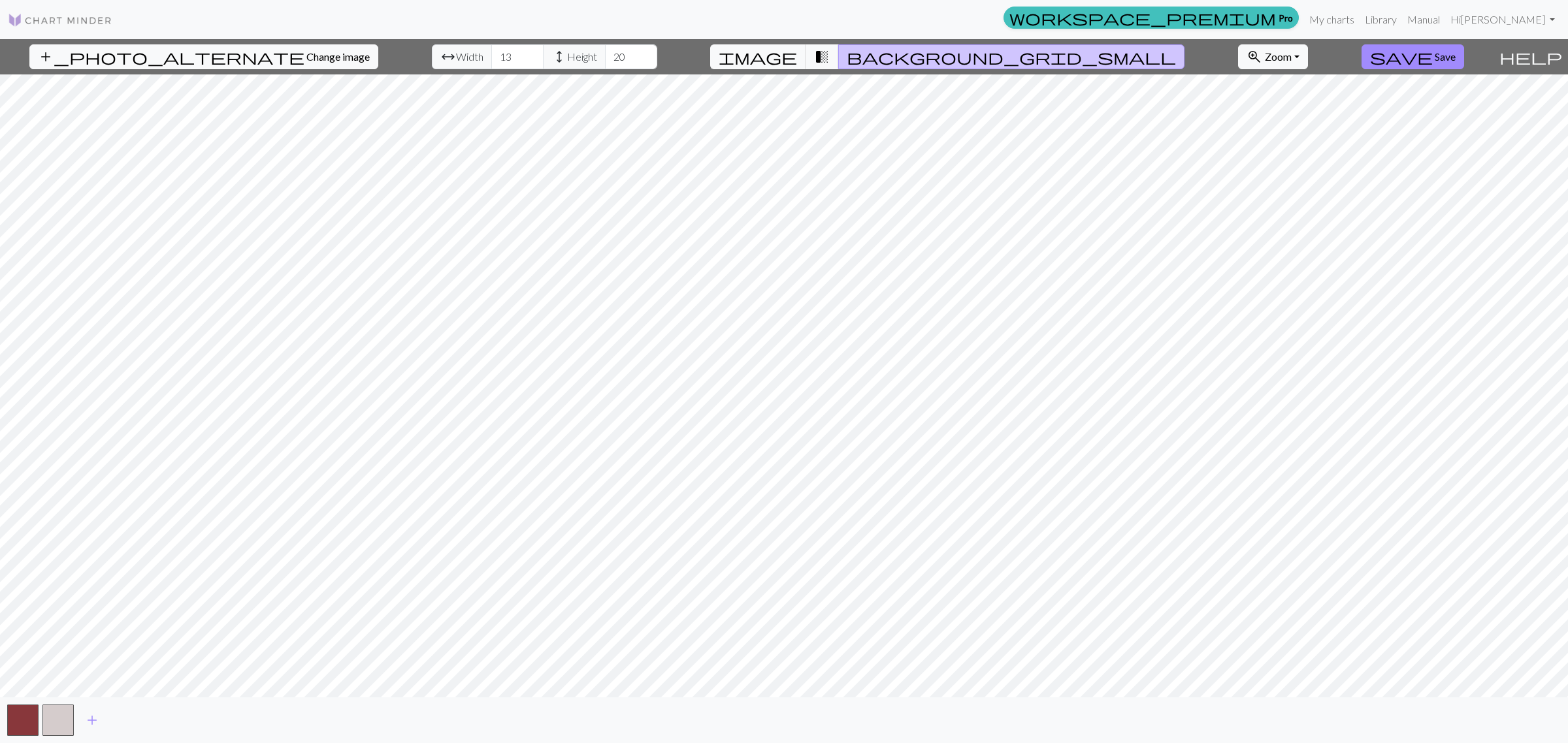
click at [906, 57] on span "background_grid_small" at bounding box center [1012, 56] width 329 height 18
click at [306, 60] on span "Change image" at bounding box center [338, 56] width 63 height 12
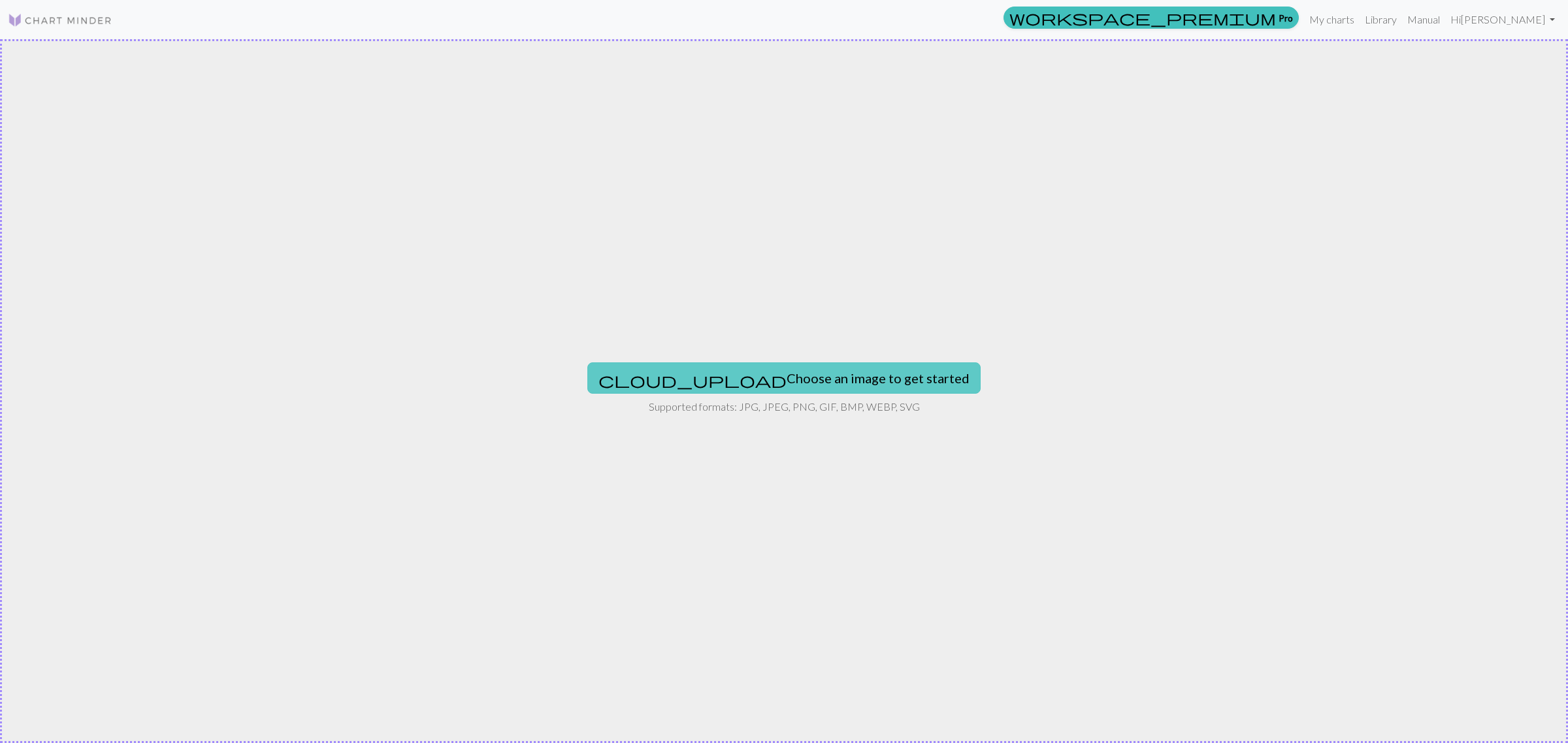
click at [822, 369] on button "cloud_upload Choose an image to get started" at bounding box center [784, 377] width 393 height 31
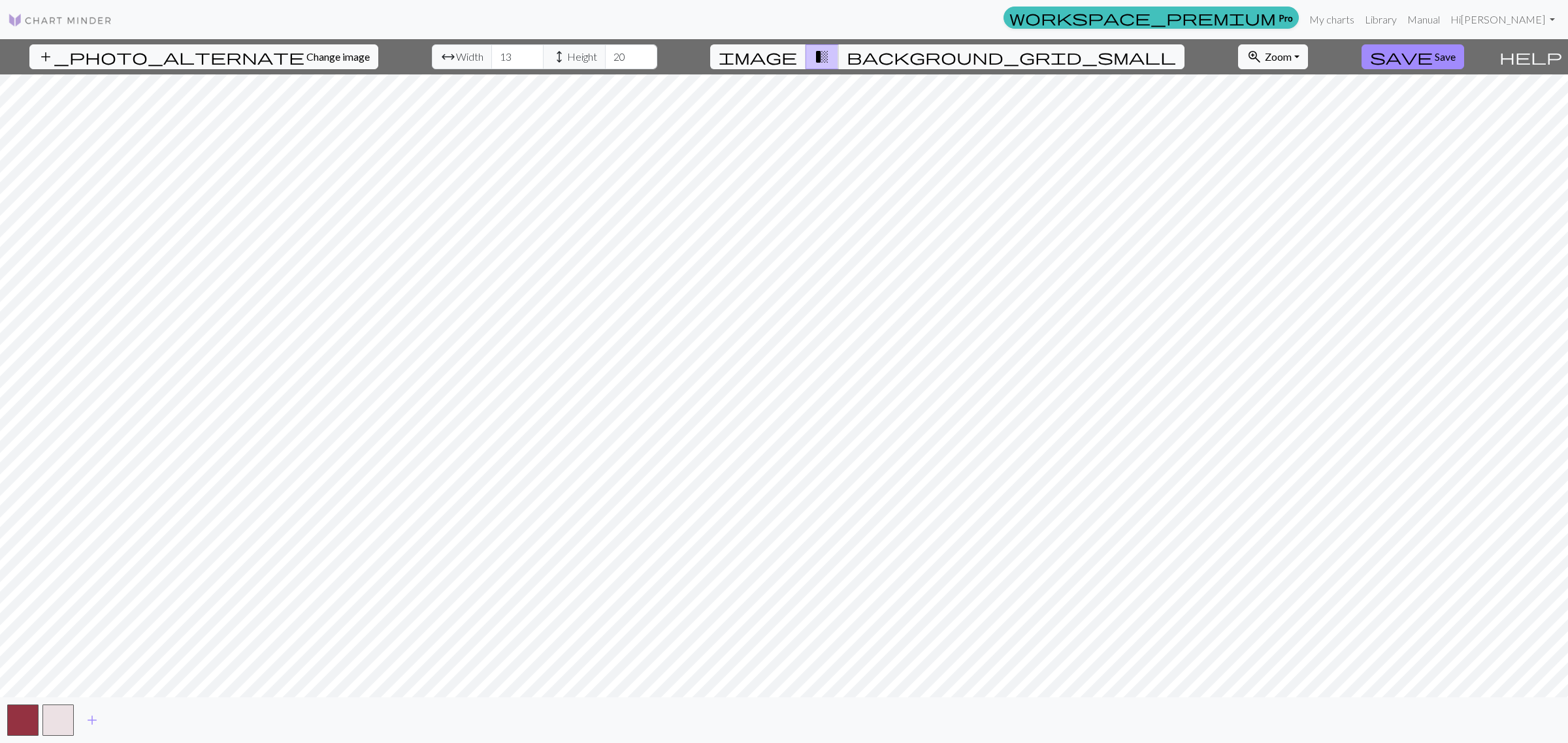
click at [998, 595] on div "add_photo_alternate Change image arrow_range Width 13 height Height 20 image tr…" at bounding box center [784, 391] width 1568 height 704
drag, startPoint x: 482, startPoint y: 59, endPoint x: 197, endPoint y: 28, distance: 286.7
click at [209, 33] on div "workspace_premium Pro My charts Library Manual Hi [PERSON_NAME] Account setting…" at bounding box center [784, 372] width 1568 height 743
type input "50"
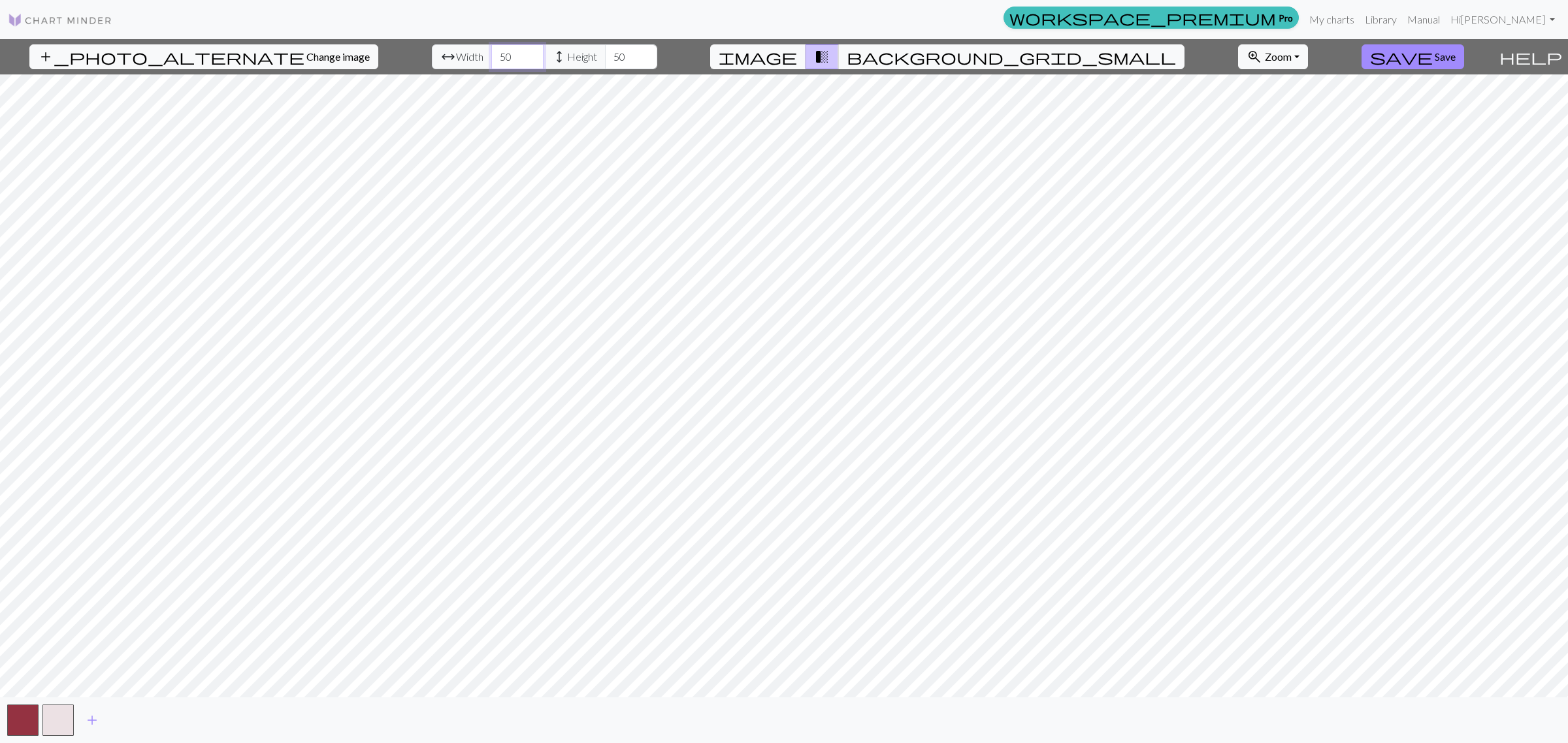
drag, startPoint x: 483, startPoint y: 54, endPoint x: 468, endPoint y: 56, distance: 15.1
click at [491, 56] on input "50" at bounding box center [517, 56] width 52 height 25
type input "40"
click at [904, 56] on span "background_grid_small" at bounding box center [1012, 56] width 329 height 18
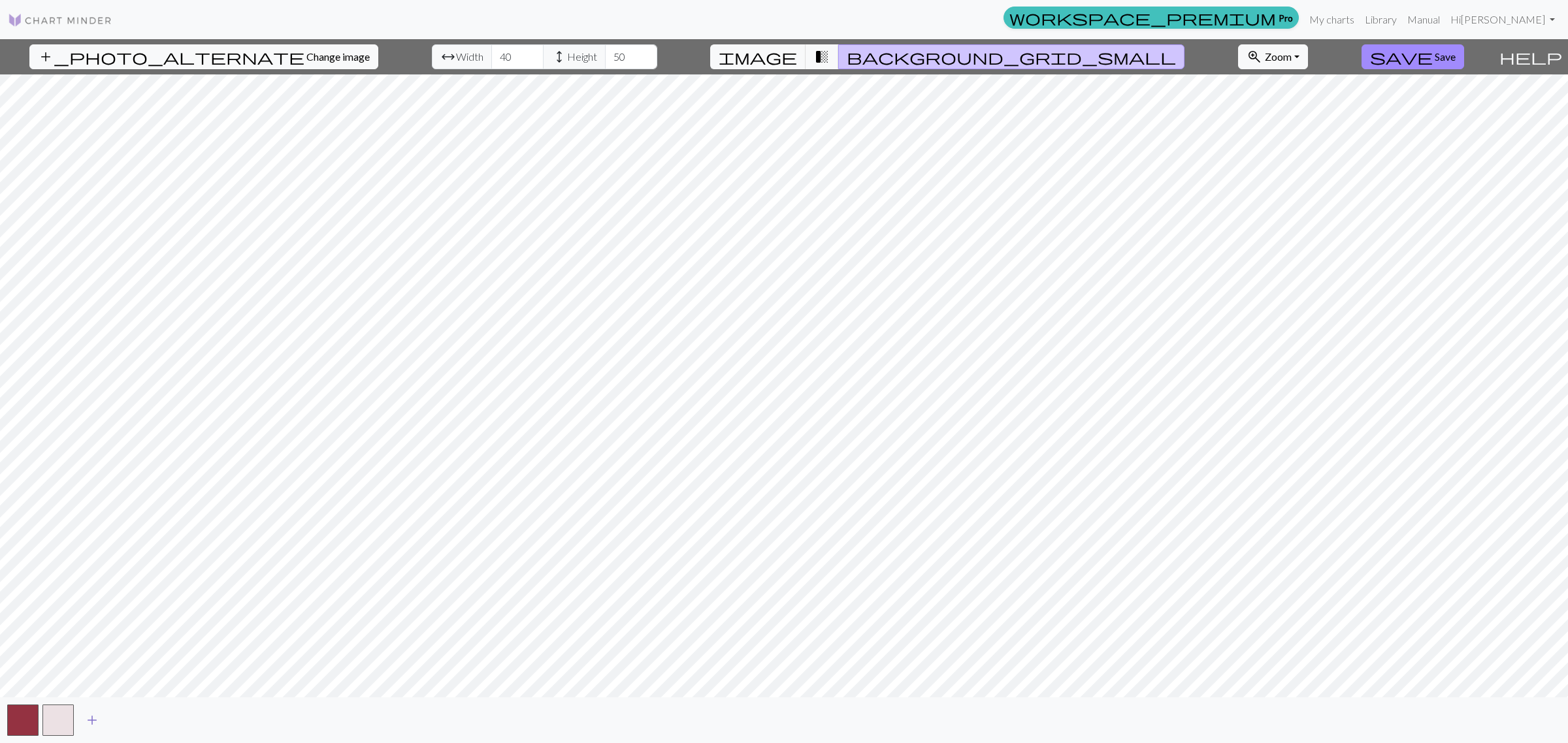
click at [96, 595] on span "add" at bounding box center [92, 720] width 16 height 18
click at [155, 595] on div "add" at bounding box center [784, 720] width 1568 height 46
click at [125, 595] on span "add" at bounding box center [128, 720] width 16 height 18
click at [125, 595] on button "button" at bounding box center [128, 720] width 31 height 31
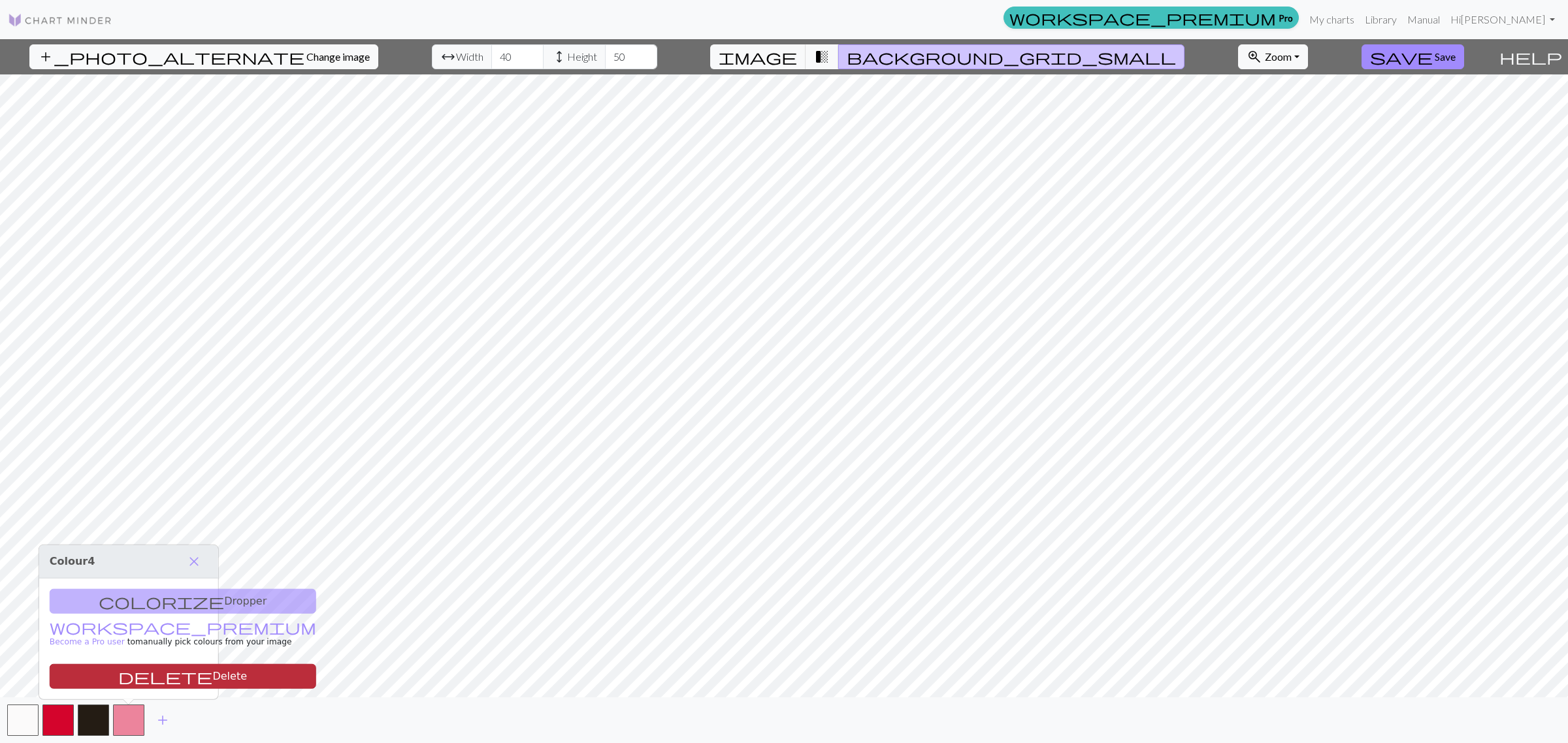
click at [159, 595] on button "delete Delete" at bounding box center [183, 676] width 267 height 25
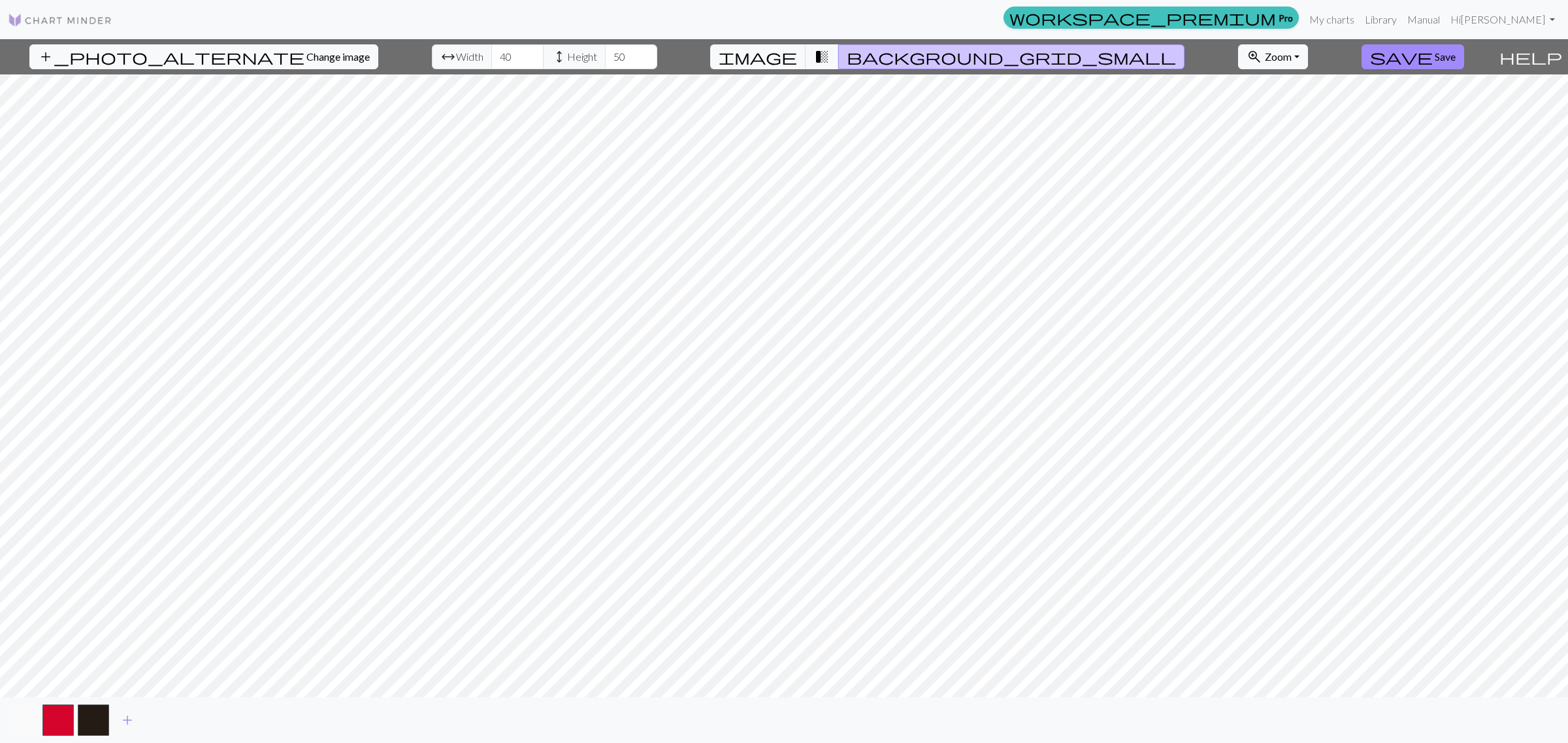
click at [25, 595] on button "button" at bounding box center [22, 720] width 31 height 31
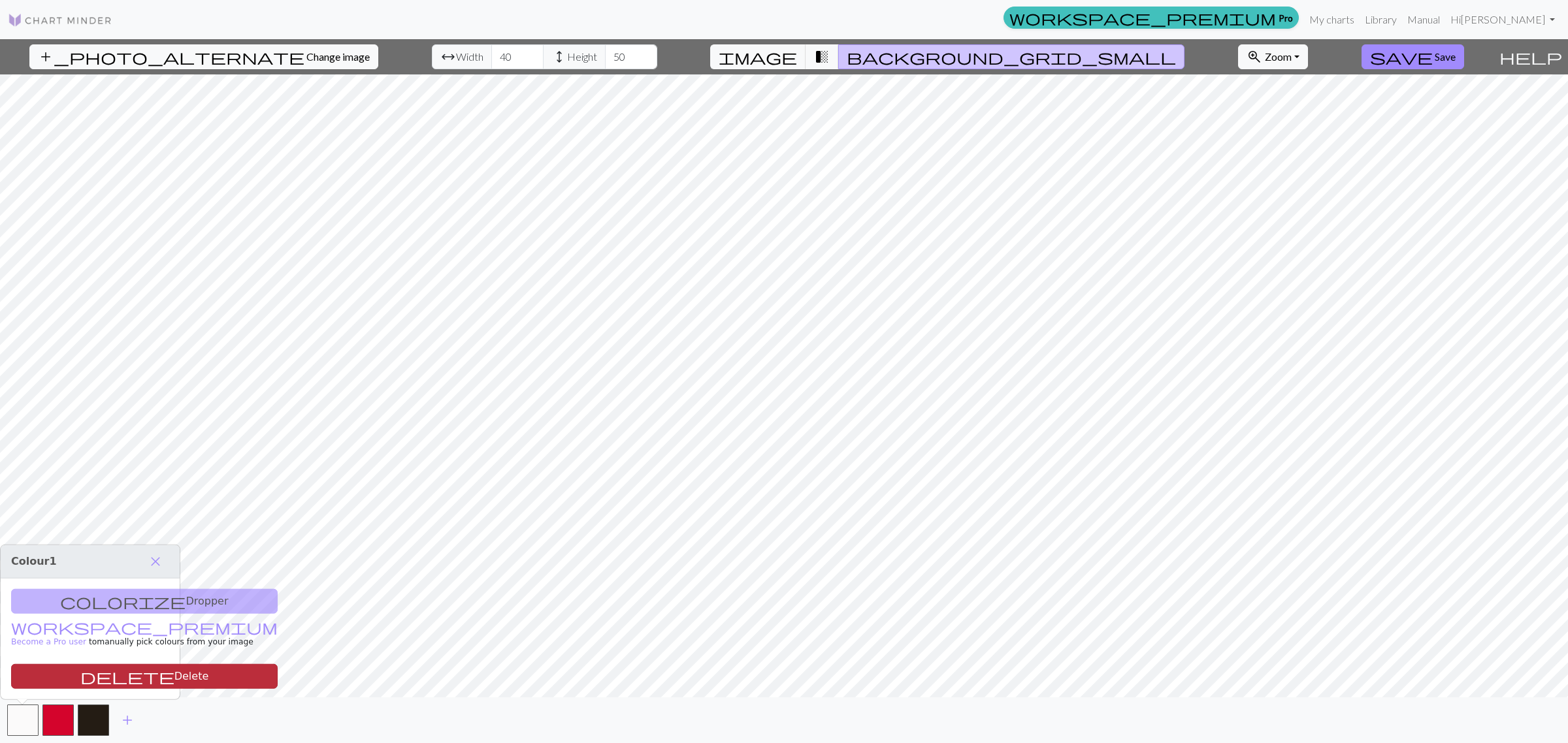
click at [101, 595] on button "delete Delete" at bounding box center [144, 676] width 267 height 25
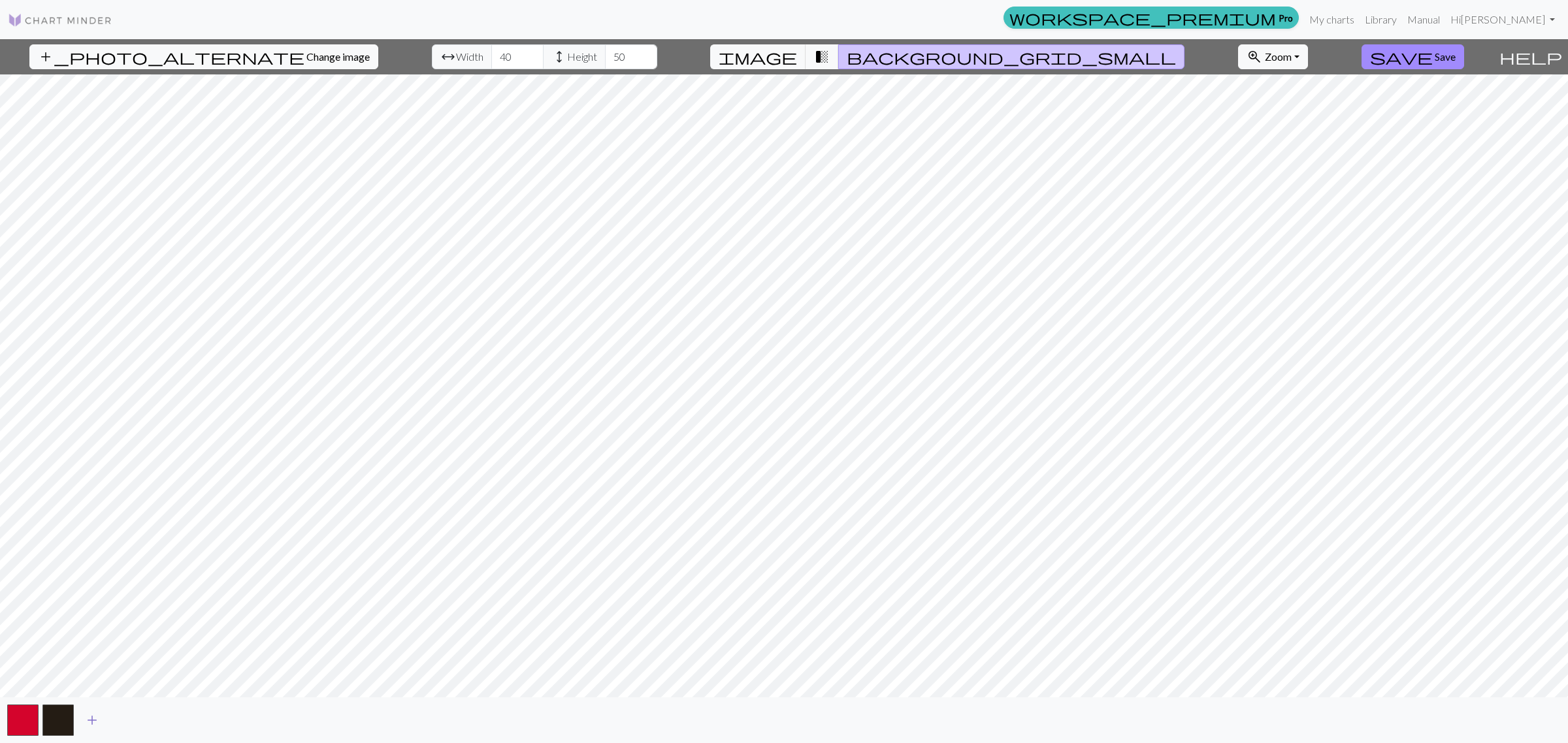
click at [92, 595] on span "add" at bounding box center [92, 720] width 16 height 18
click at [129, 595] on span "add" at bounding box center [128, 720] width 16 height 18
click at [129, 595] on button "button" at bounding box center [128, 720] width 31 height 31
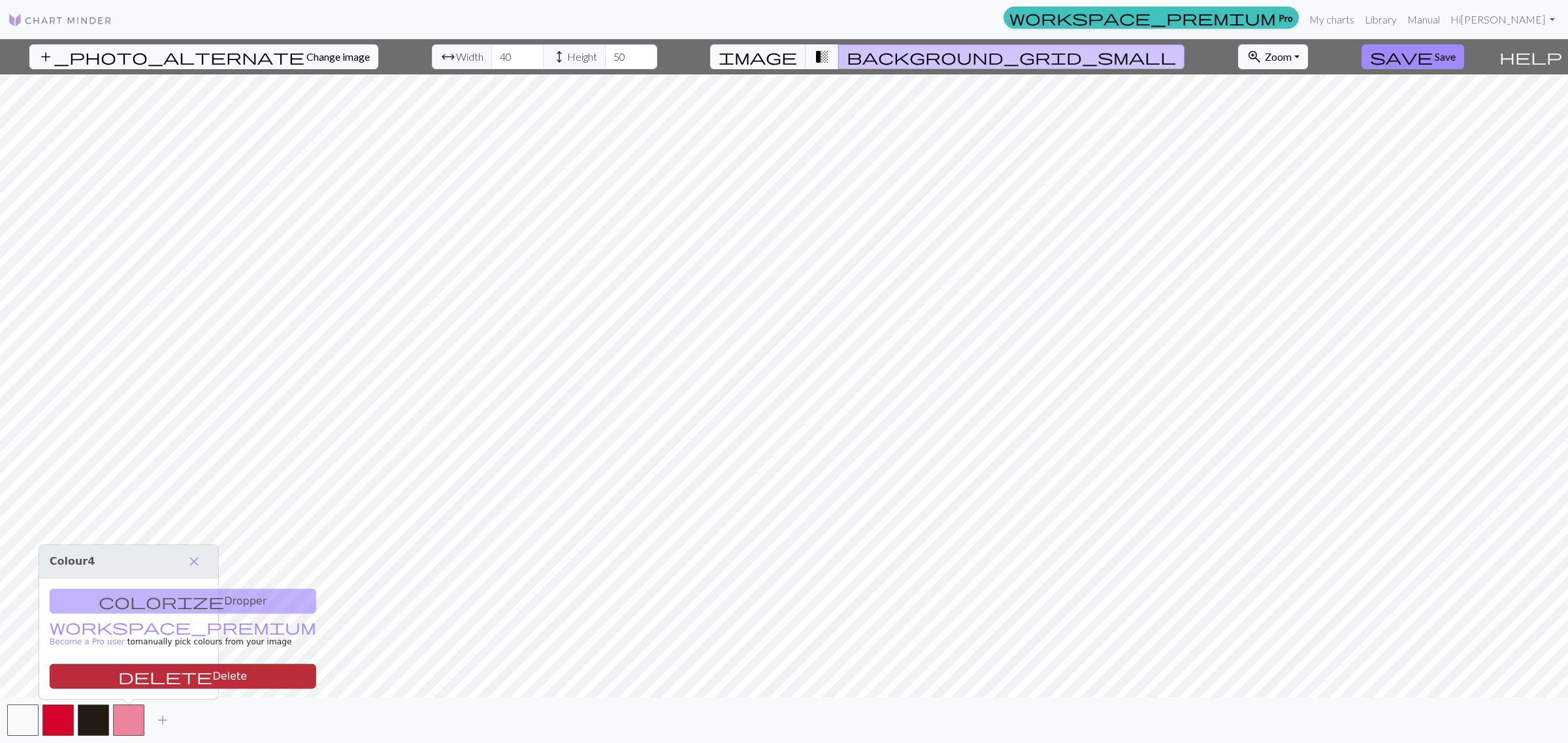
click at [132, 595] on button "delete Delete" at bounding box center [183, 676] width 267 height 25
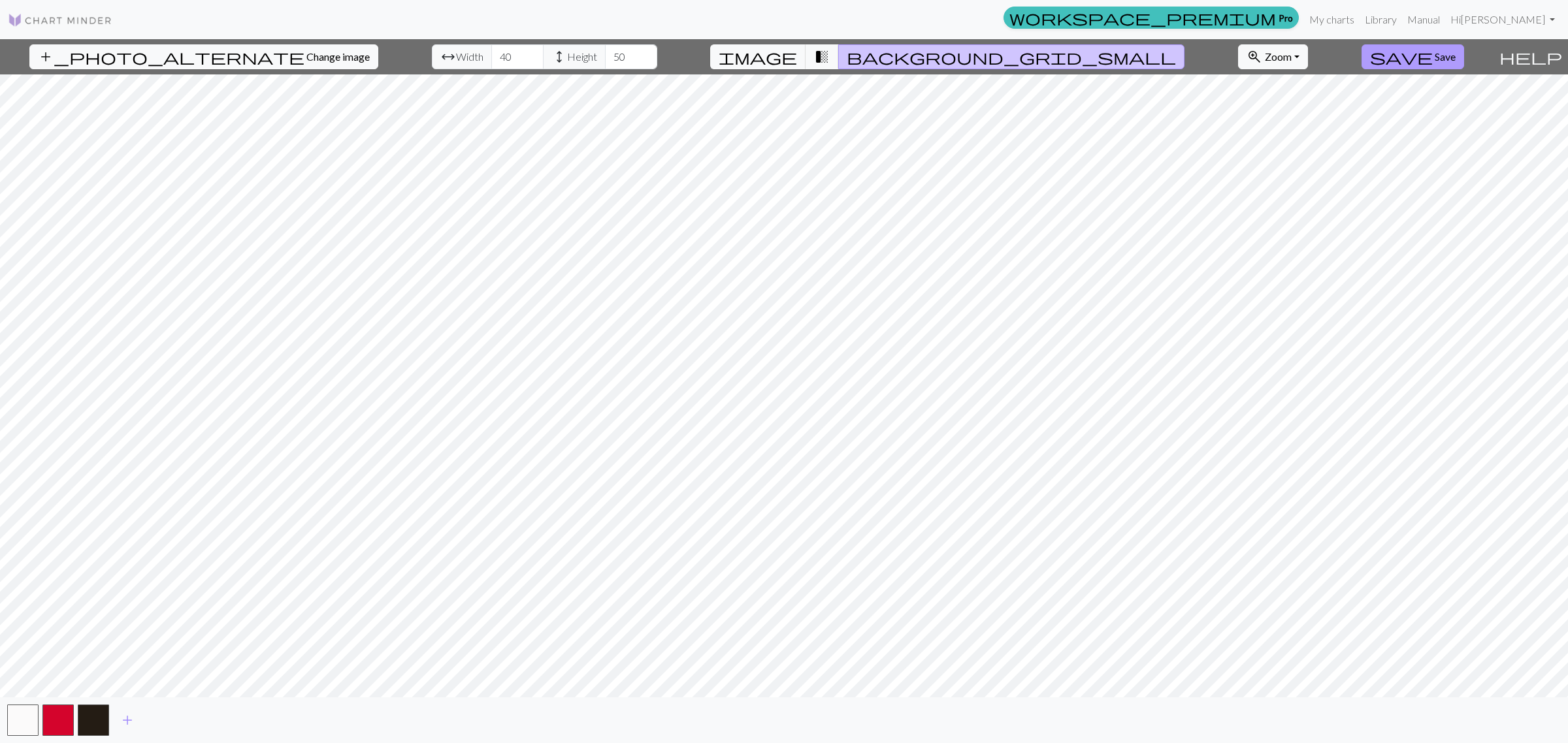
drag, startPoint x: 506, startPoint y: 43, endPoint x: 1433, endPoint y: 56, distance: 927.1
click at [1254, 56] on button "save Save" at bounding box center [1413, 56] width 103 height 25
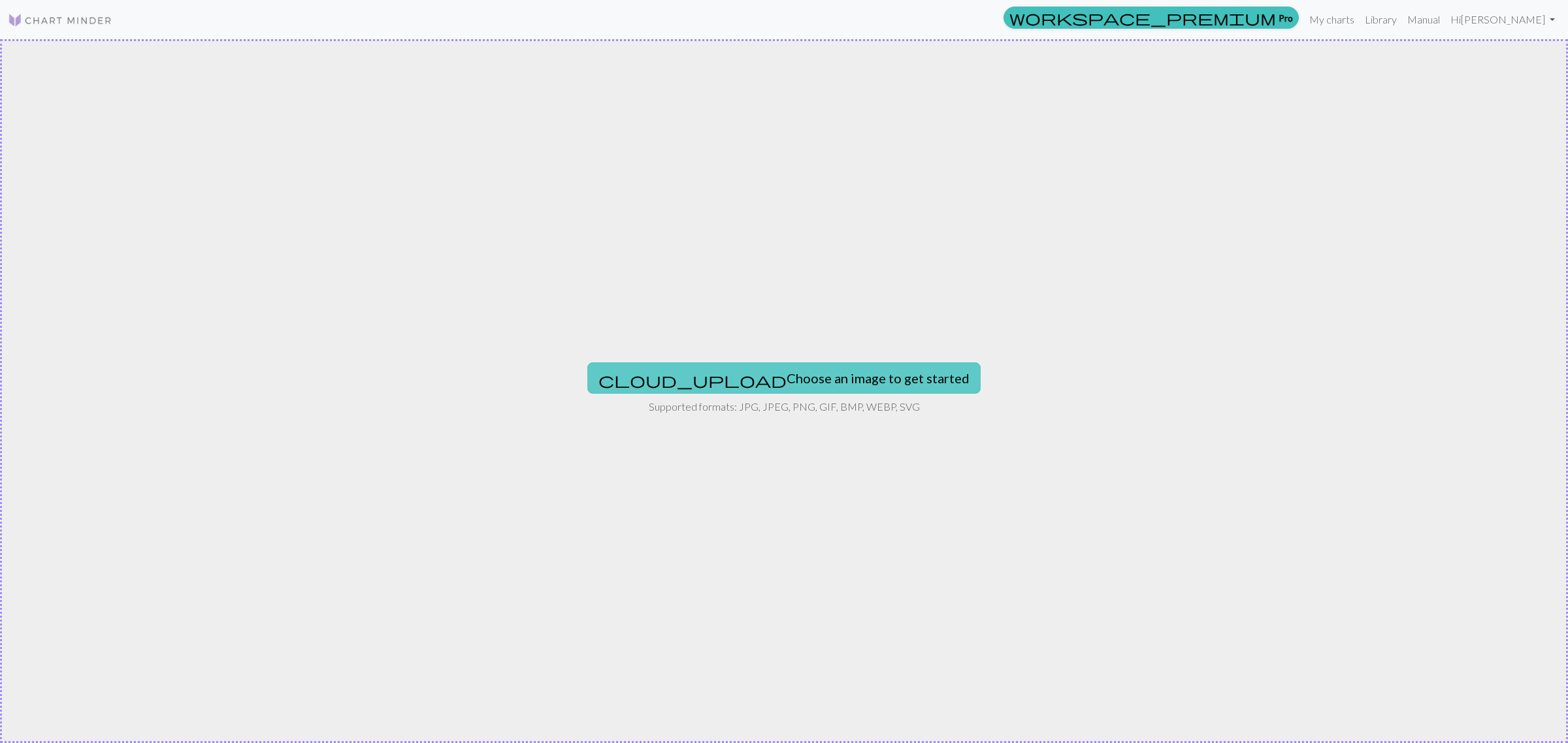
click at [804, 367] on button "cloud_upload Choose an image to get started" at bounding box center [784, 377] width 393 height 31
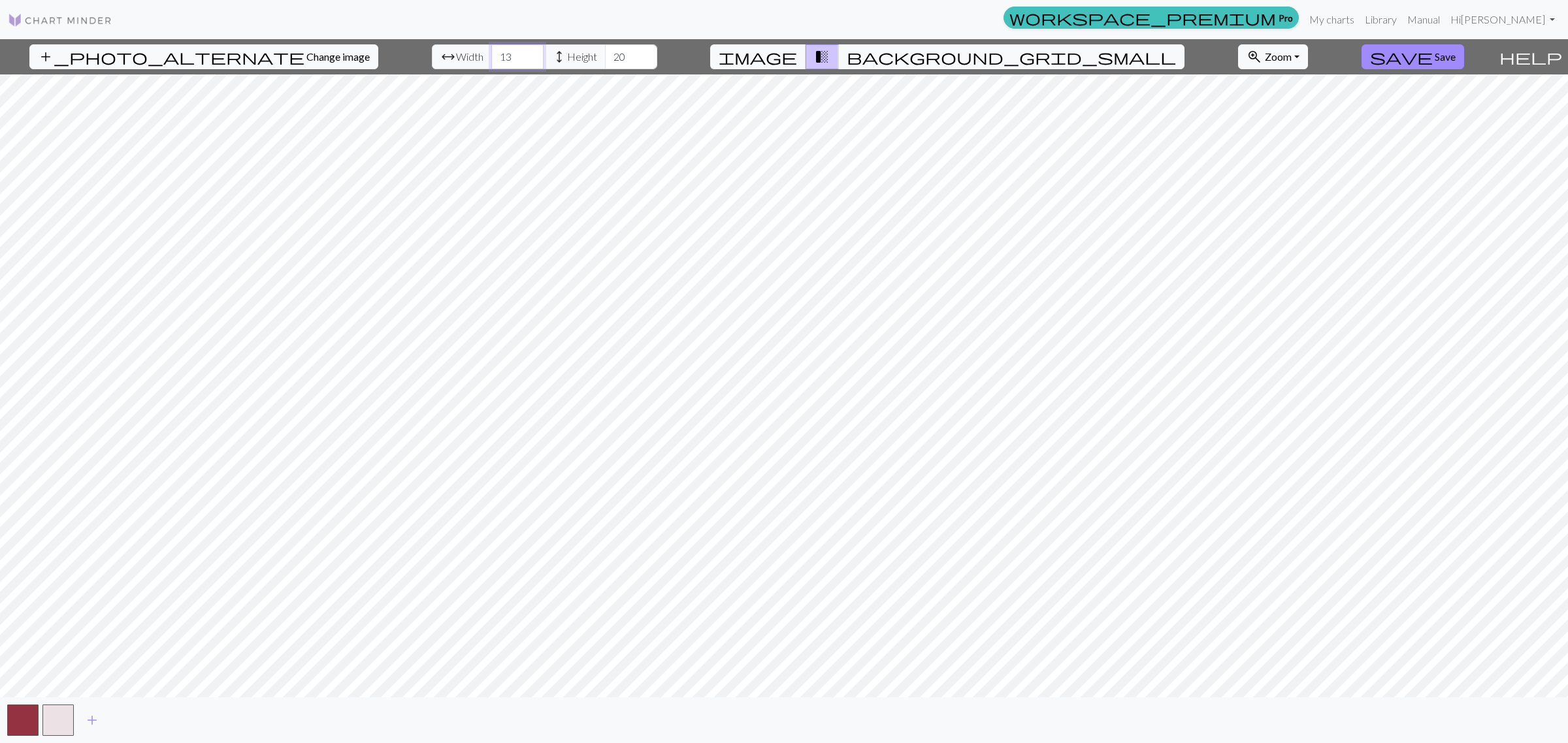
drag, startPoint x: 482, startPoint y: 53, endPoint x: 85, endPoint y: 34, distance: 397.5
click at [309, 49] on div "add_photo_alternate Change image arrow_range Width 13 height Height 20 image tr…" at bounding box center [746, 56] width 1493 height 35
type input "50"
click at [562, 65] on div "add_photo_alternate Change image arrow_range Width 50 height Height 50 image tr…" at bounding box center [784, 391] width 1568 height 704
click at [612, 52] on input "51" at bounding box center [631, 56] width 52 height 25
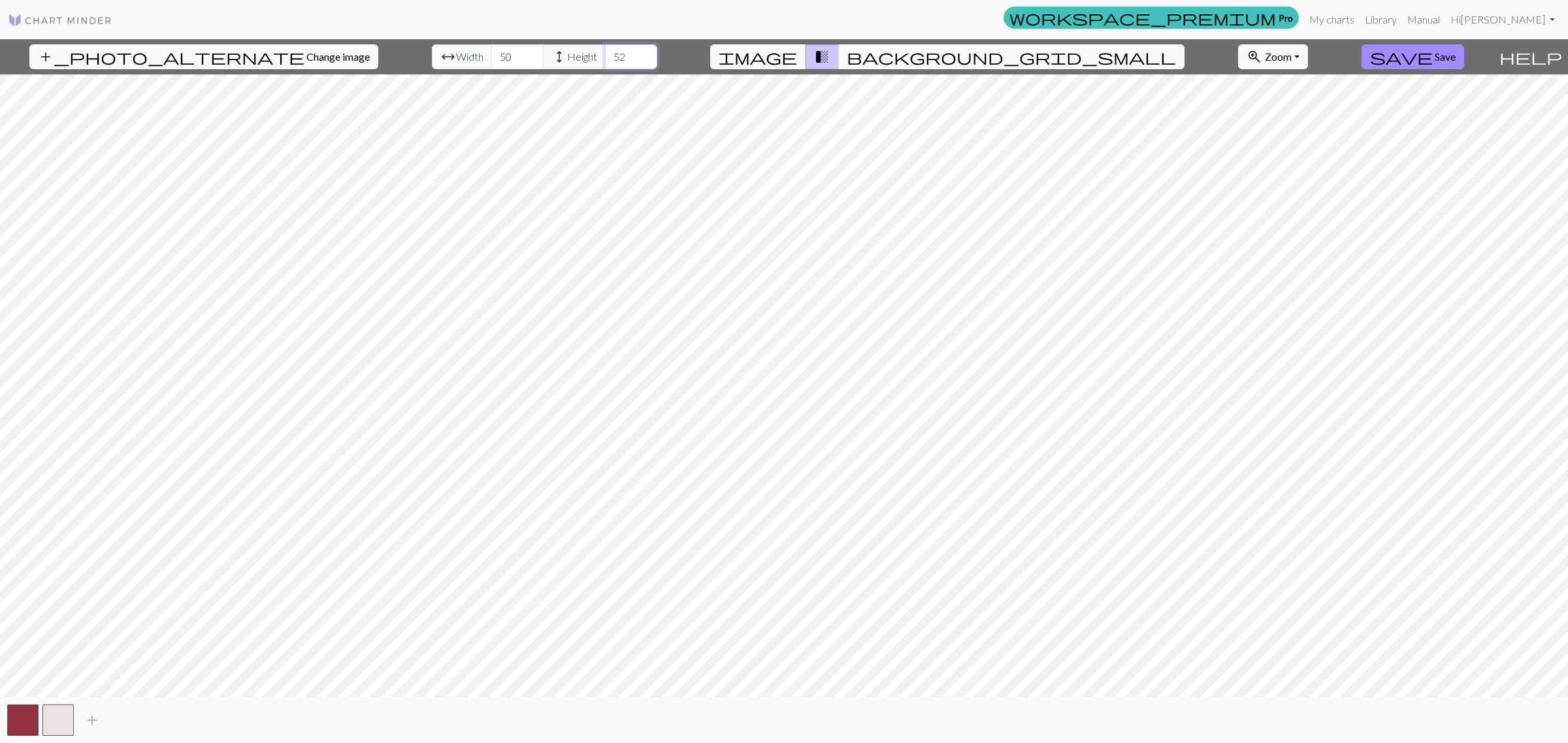
click at [612, 52] on input "52" at bounding box center [631, 56] width 52 height 25
click at [612, 52] on input "53" at bounding box center [631, 56] width 52 height 25
click at [612, 52] on input "54" at bounding box center [631, 56] width 52 height 25
click at [612, 52] on input "55" at bounding box center [631, 56] width 52 height 25
click at [612, 52] on input "56" at bounding box center [631, 56] width 52 height 25
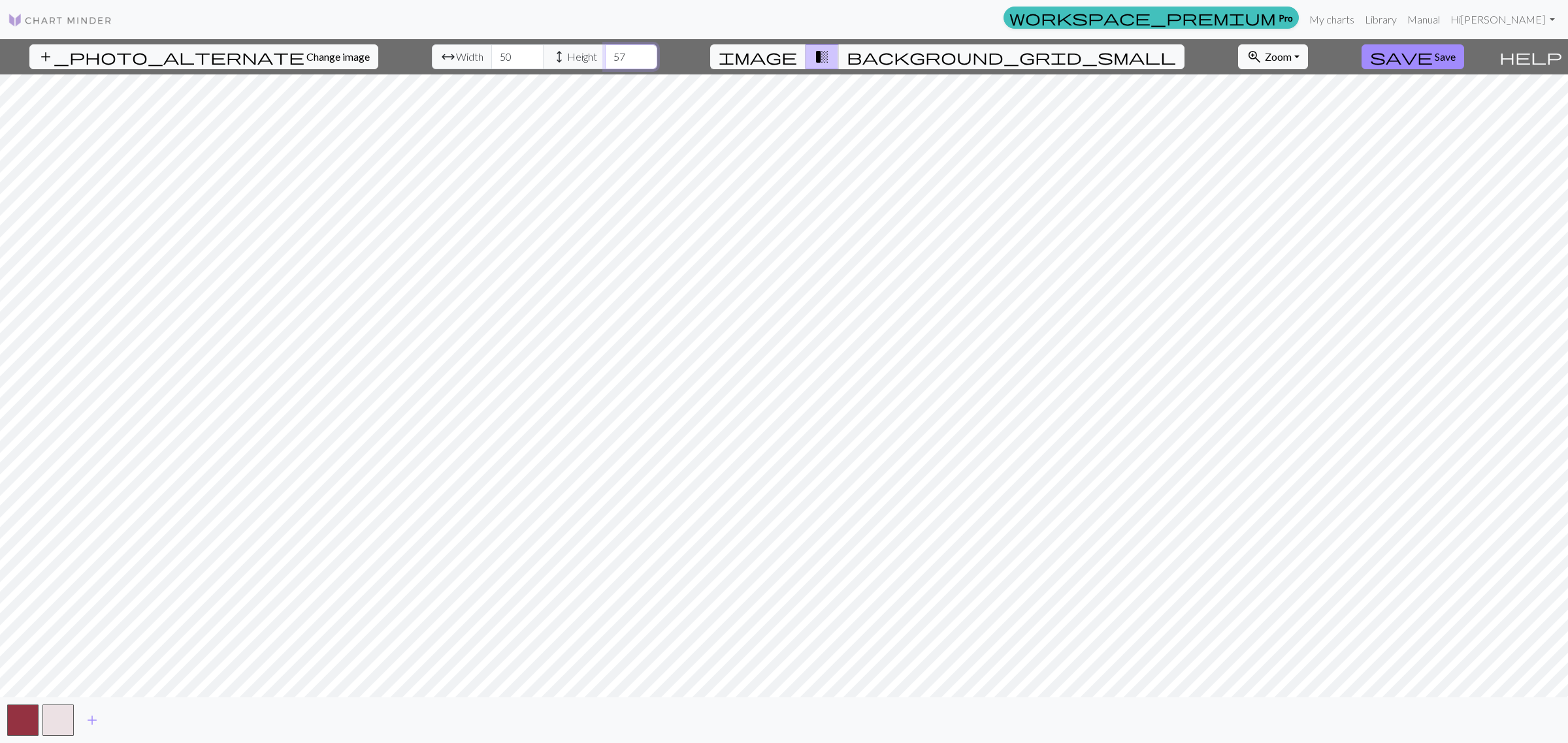
click at [612, 52] on input "57" at bounding box center [631, 56] width 52 height 25
click at [612, 52] on input "58" at bounding box center [631, 56] width 52 height 25
click at [612, 52] on input "59" at bounding box center [631, 56] width 52 height 25
click at [612, 52] on input "60" at bounding box center [631, 56] width 52 height 25
click at [612, 52] on input "61" at bounding box center [631, 56] width 52 height 25
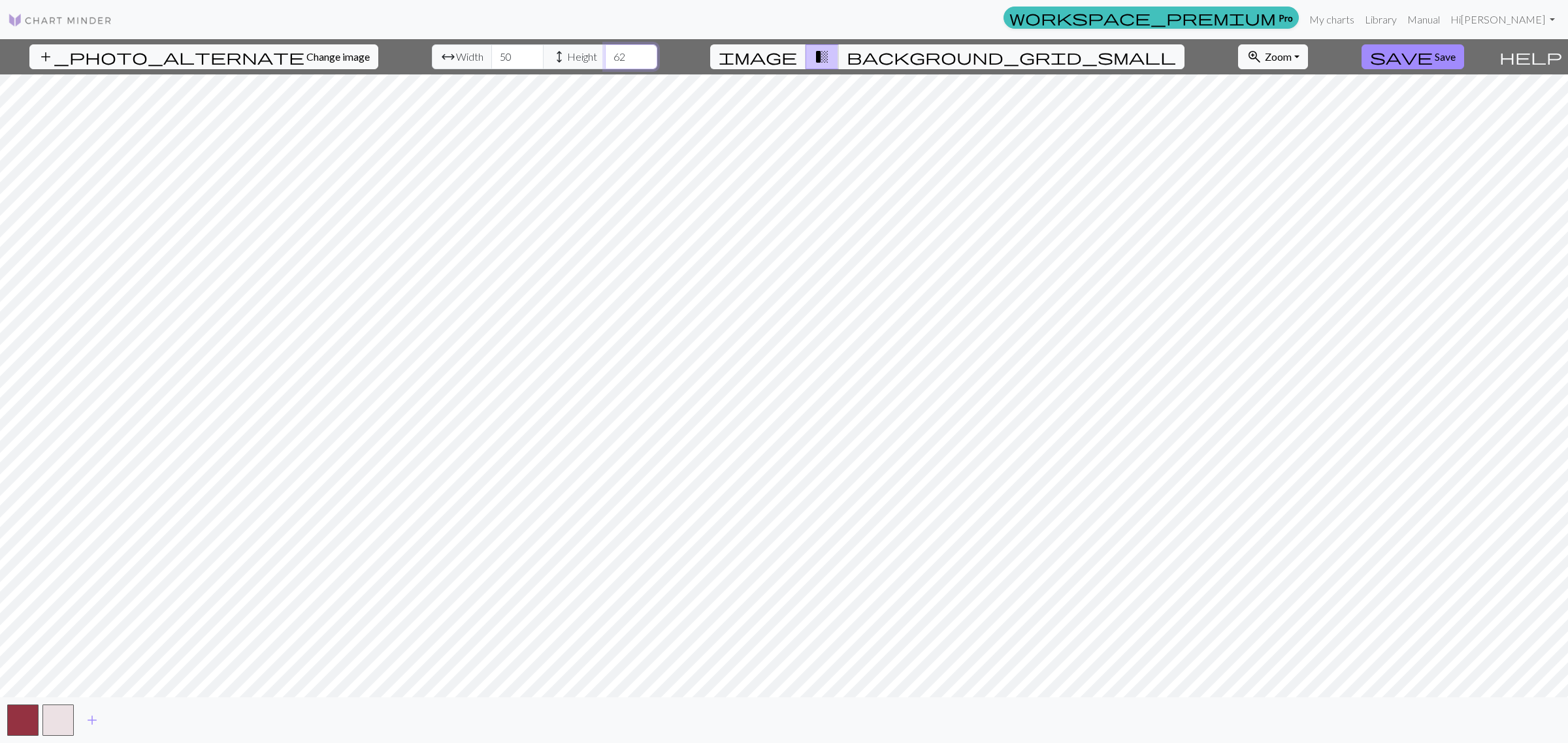
click at [612, 53] on input "62" at bounding box center [631, 56] width 52 height 25
click at [612, 53] on input "63" at bounding box center [631, 56] width 52 height 25
click at [612, 53] on input "64" at bounding box center [631, 56] width 52 height 25
click at [612, 53] on input "65" at bounding box center [631, 56] width 52 height 25
click at [611, 53] on input "66" at bounding box center [631, 56] width 52 height 25
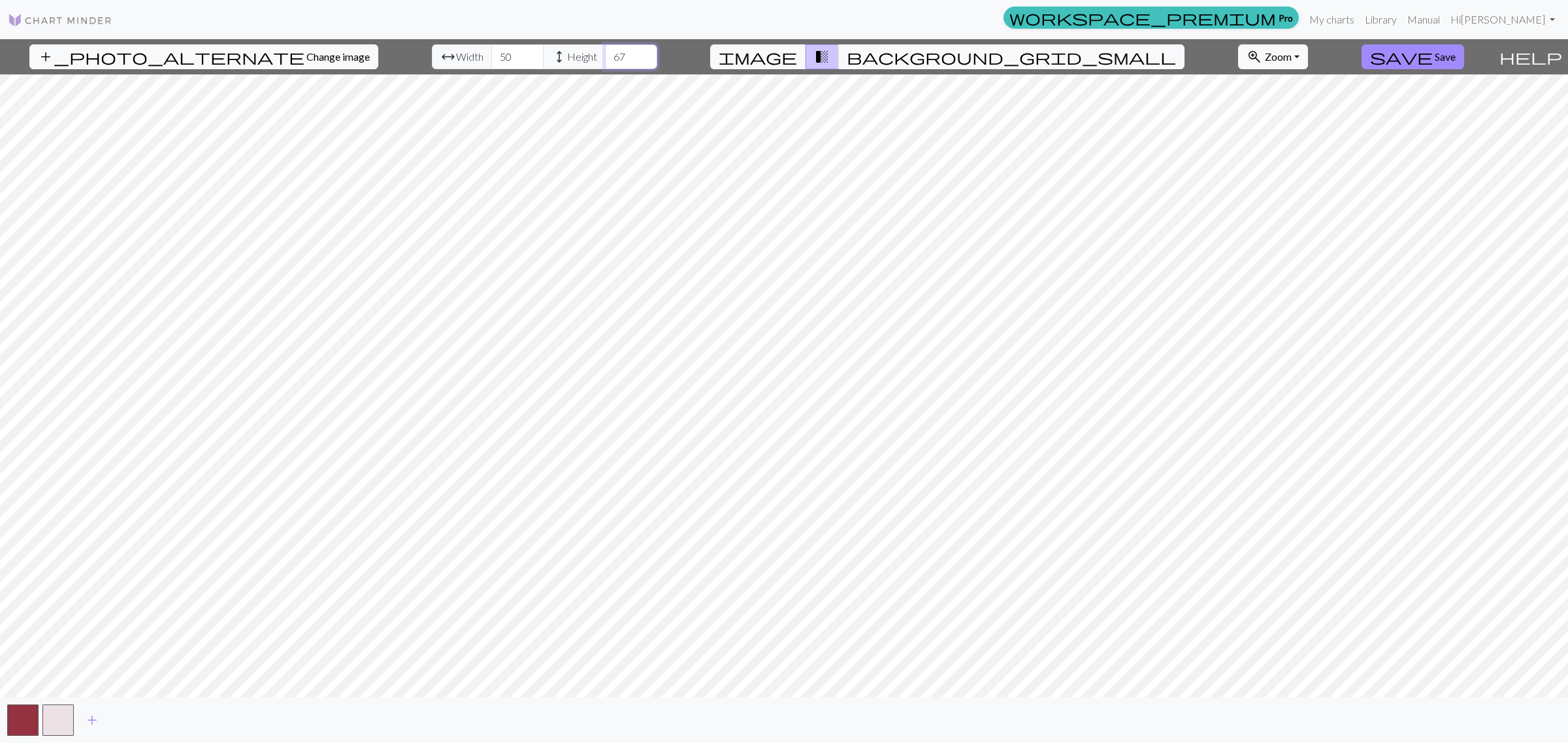
click at [611, 53] on input "67" at bounding box center [631, 56] width 52 height 25
click at [611, 53] on input "68" at bounding box center [631, 56] width 52 height 25
click at [611, 53] on input "69" at bounding box center [631, 56] width 52 height 25
click at [611, 53] on input "70" at bounding box center [631, 56] width 52 height 25
click at [611, 53] on input "71" at bounding box center [631, 56] width 52 height 25
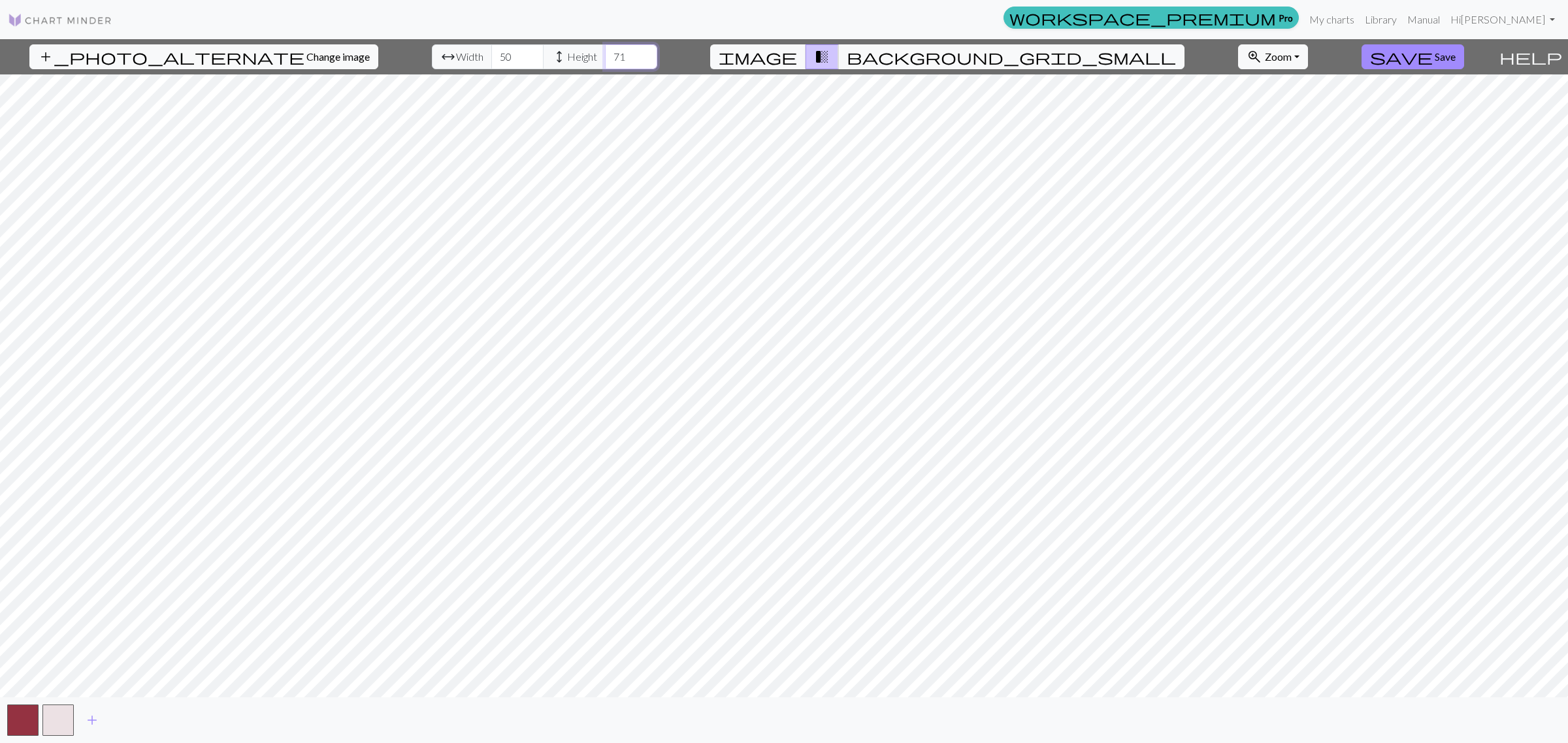
click at [611, 65] on input "71" at bounding box center [631, 56] width 52 height 25
type input "70"
click at [609, 63] on input "70" at bounding box center [631, 56] width 52 height 25
click at [73, 595] on div "add" at bounding box center [784, 720] width 1568 height 46
click at [67, 595] on button "button" at bounding box center [58, 720] width 31 height 31
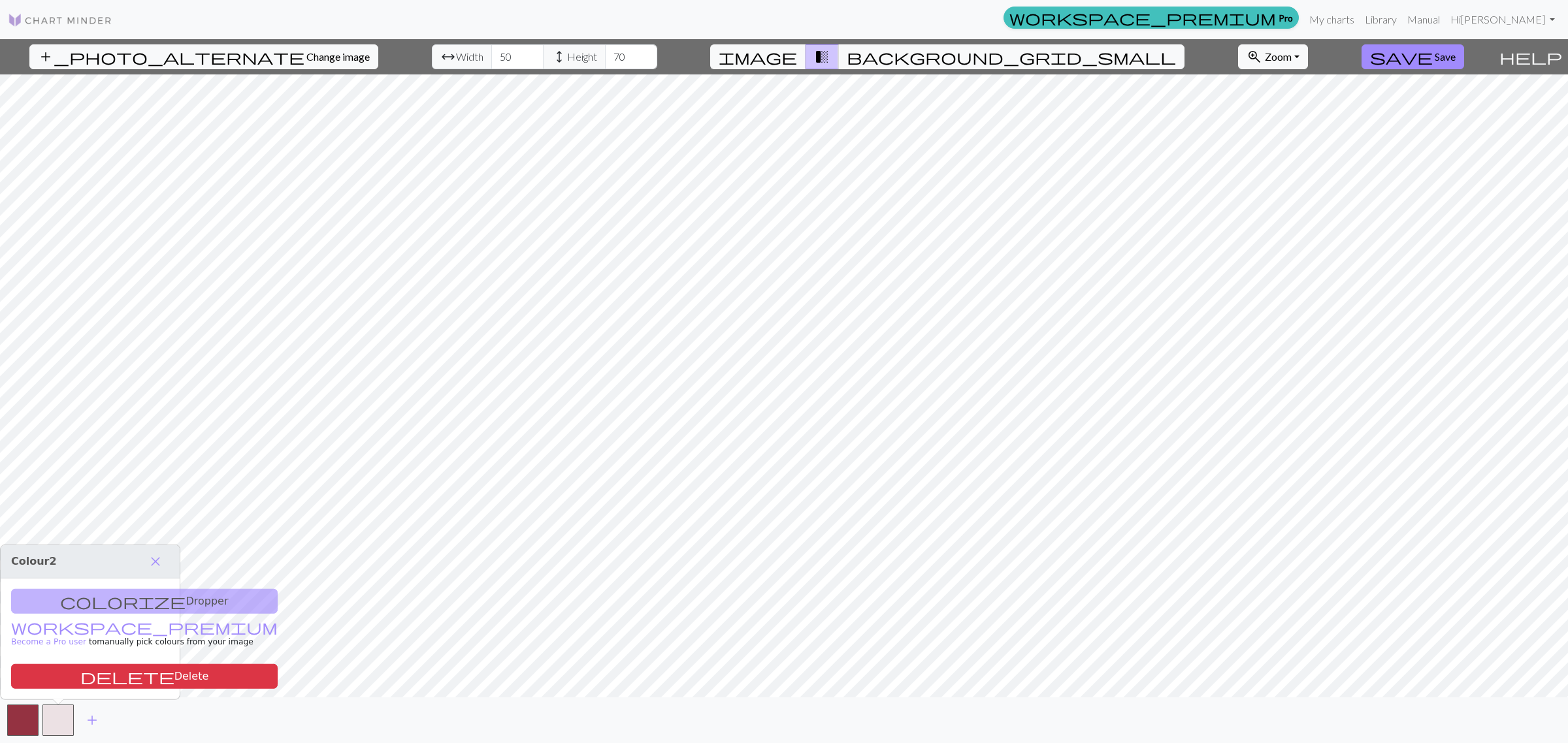
click at [144, 595] on div "add" at bounding box center [784, 720] width 1568 height 46
click at [159, 556] on span "close" at bounding box center [156, 561] width 16 height 18
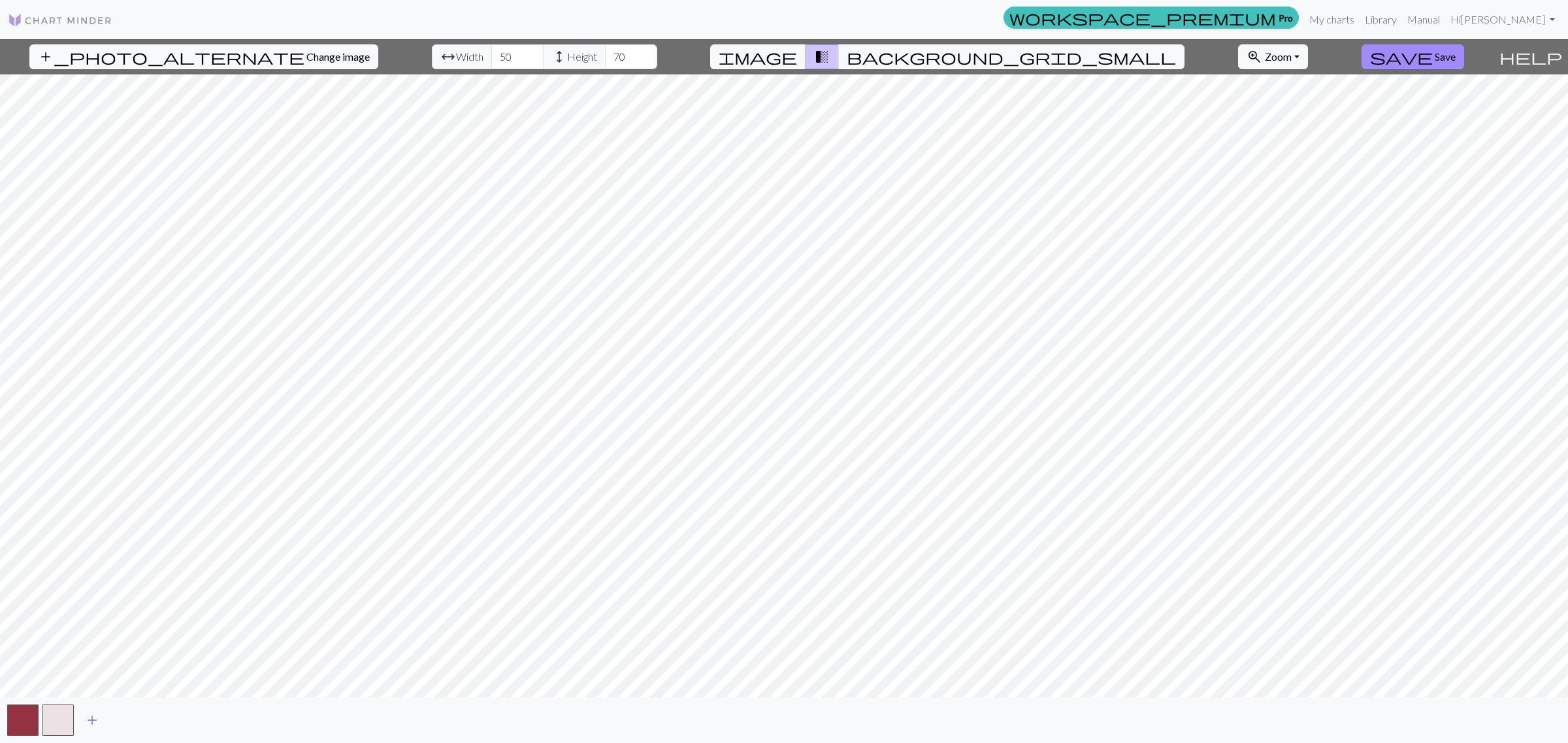
click at [92, 595] on span "add" at bounding box center [92, 720] width 16 height 18
click at [132, 595] on span "add" at bounding box center [128, 720] width 16 height 18
click at [161, 595] on span "add" at bounding box center [163, 720] width 16 height 18
click at [167, 595] on button "button" at bounding box center [164, 720] width 31 height 31
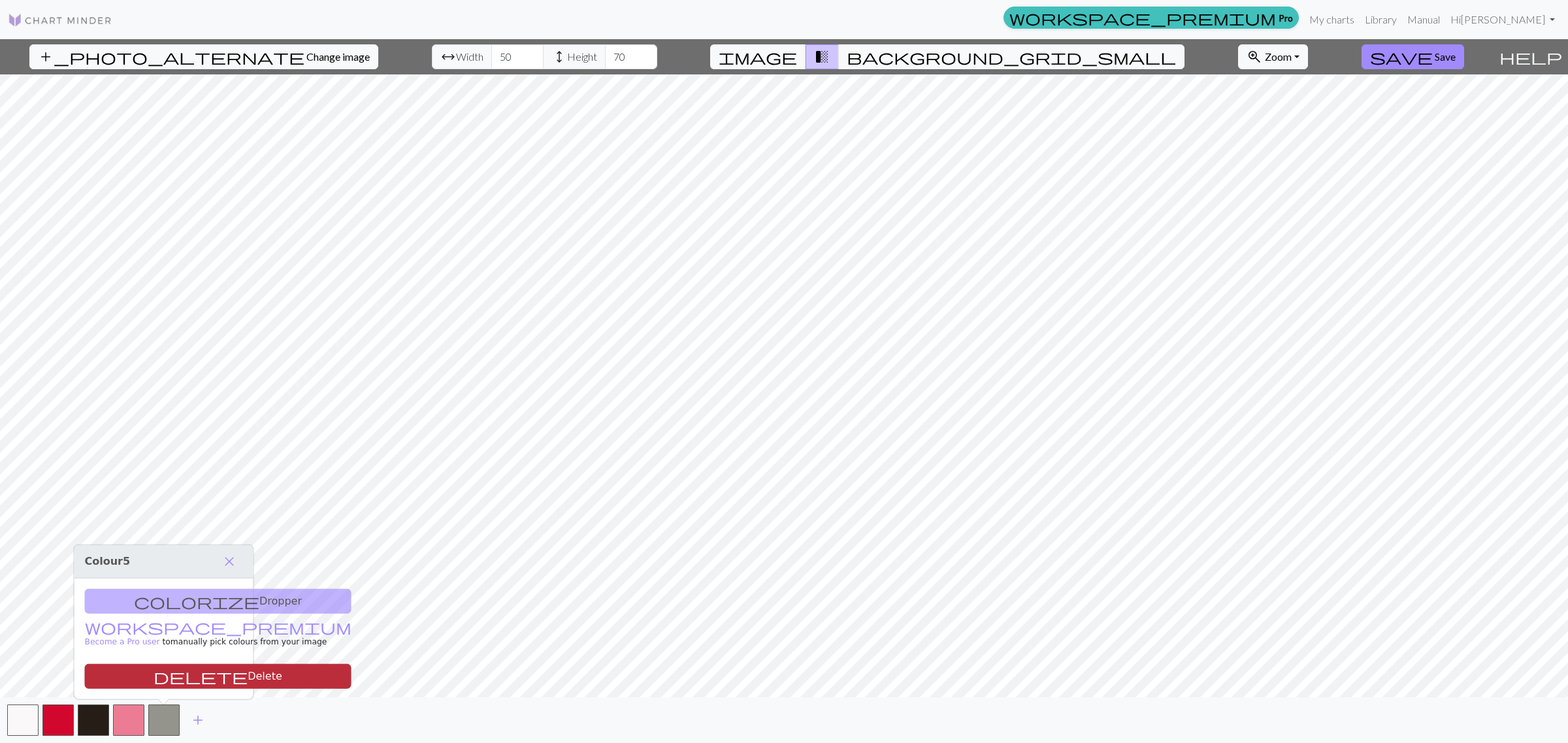
click at [172, 595] on button "delete Delete" at bounding box center [218, 676] width 267 height 25
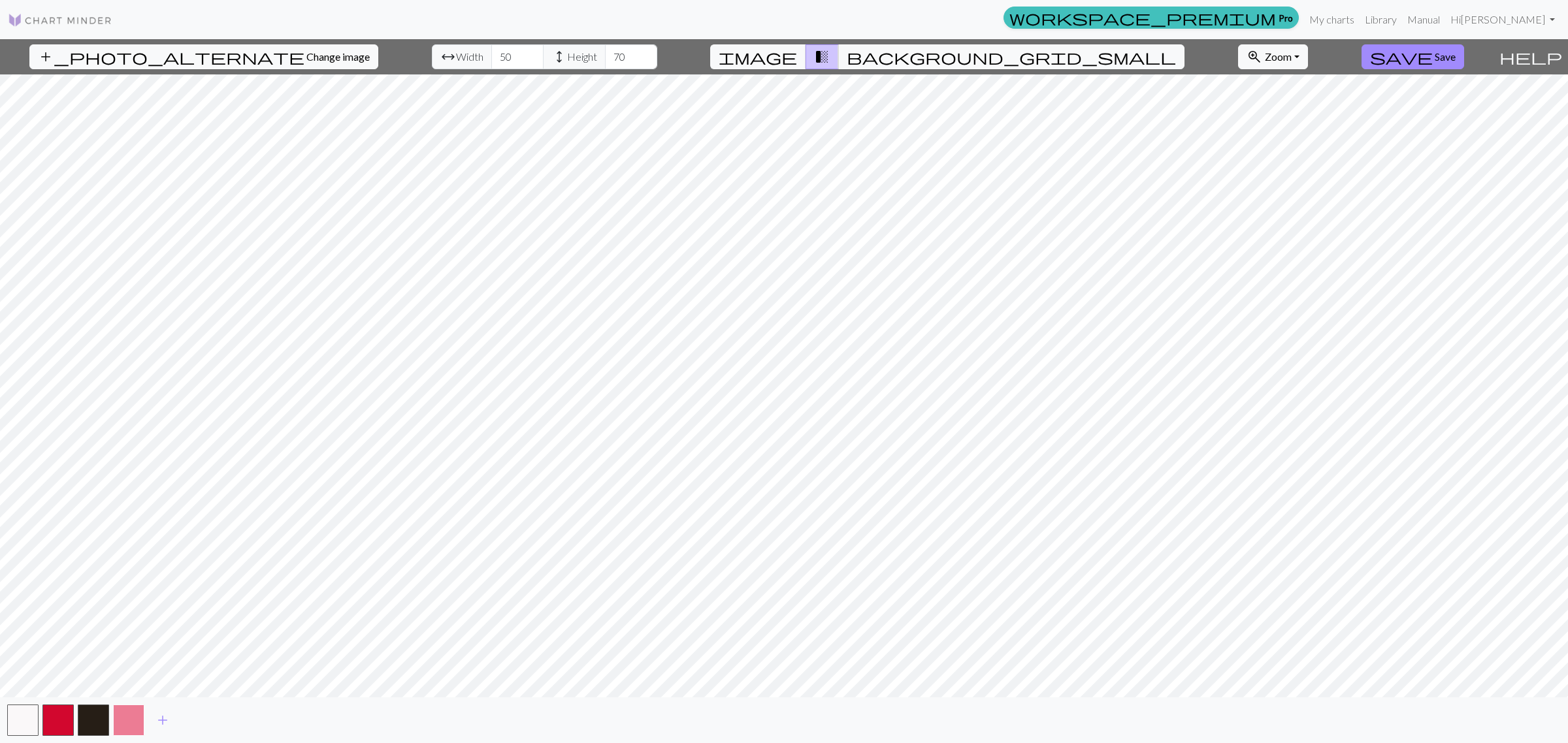
click at [138, 595] on button "button" at bounding box center [128, 720] width 31 height 31
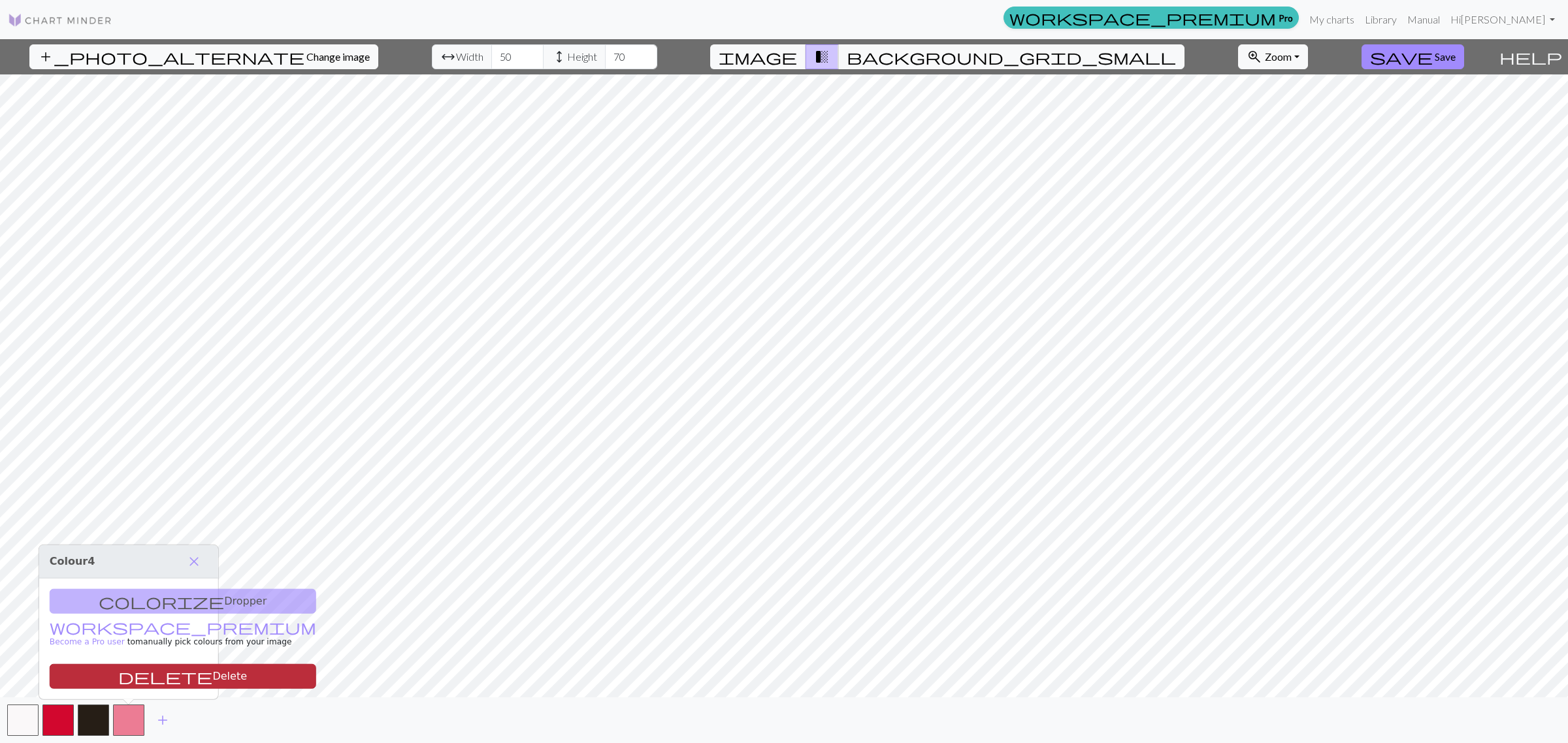
click at [151, 595] on button "delete Delete" at bounding box center [183, 676] width 267 height 25
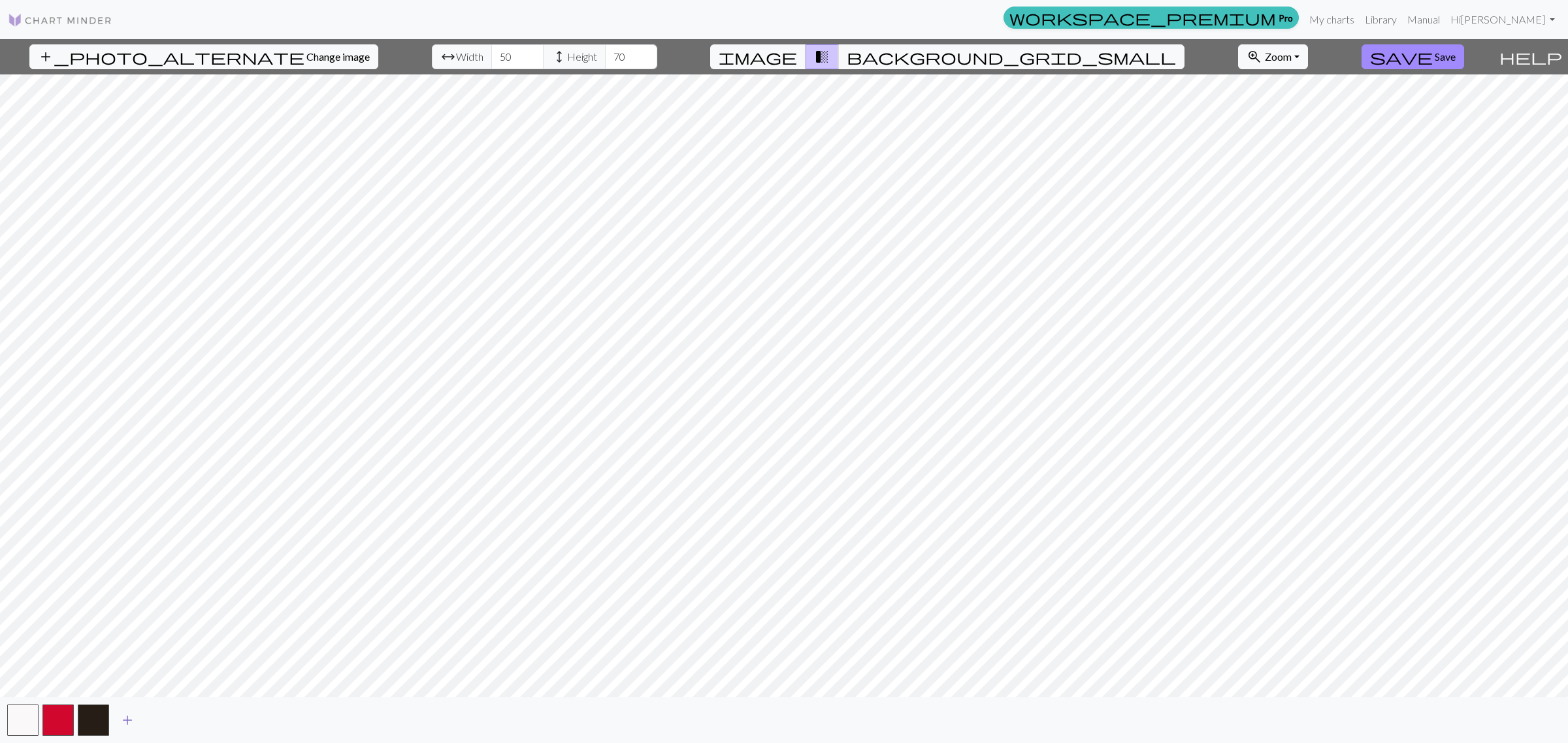
click at [133, 595] on span "add" at bounding box center [128, 720] width 16 height 18
click at [136, 595] on button "button" at bounding box center [128, 720] width 31 height 31
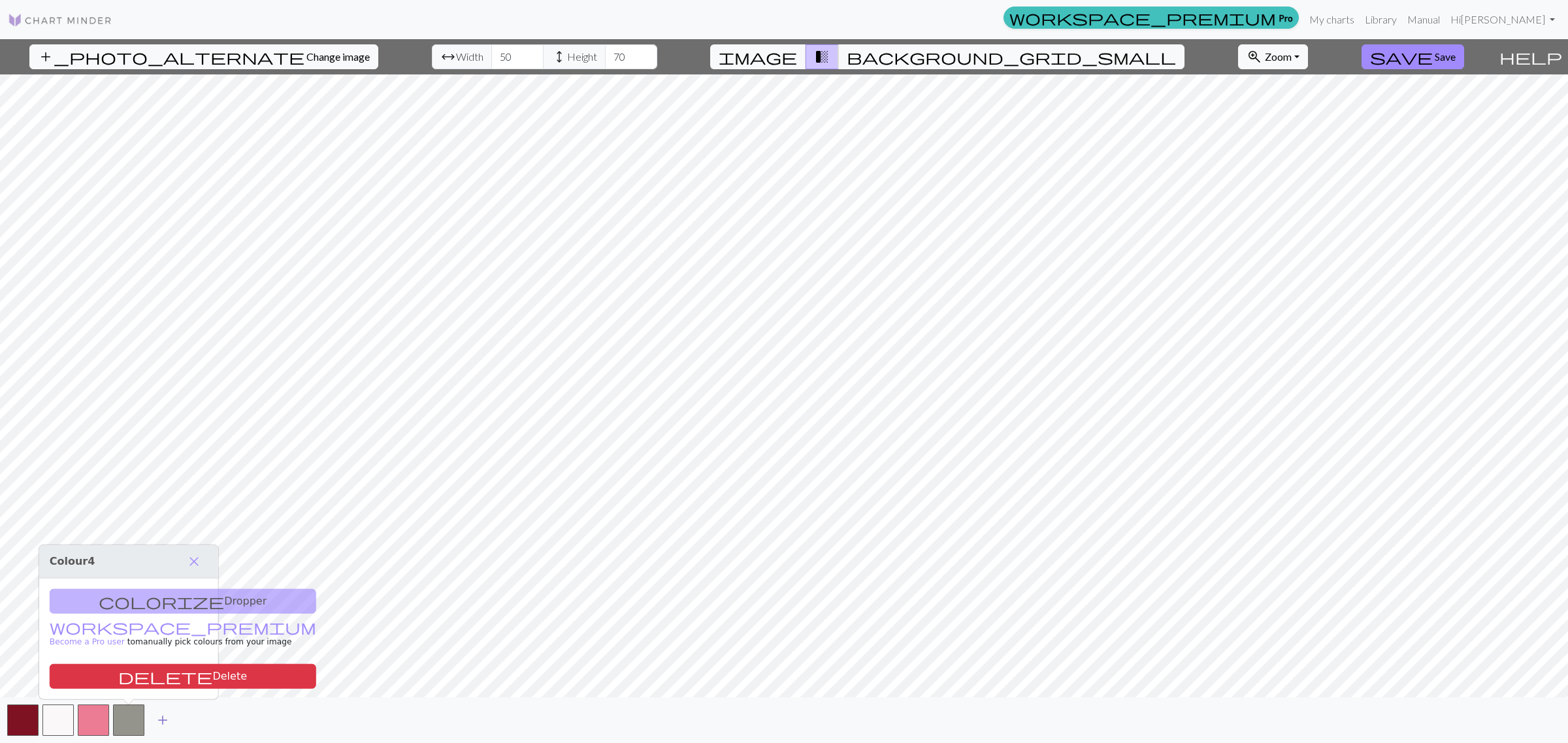
click at [157, 595] on span "add" at bounding box center [163, 720] width 16 height 18
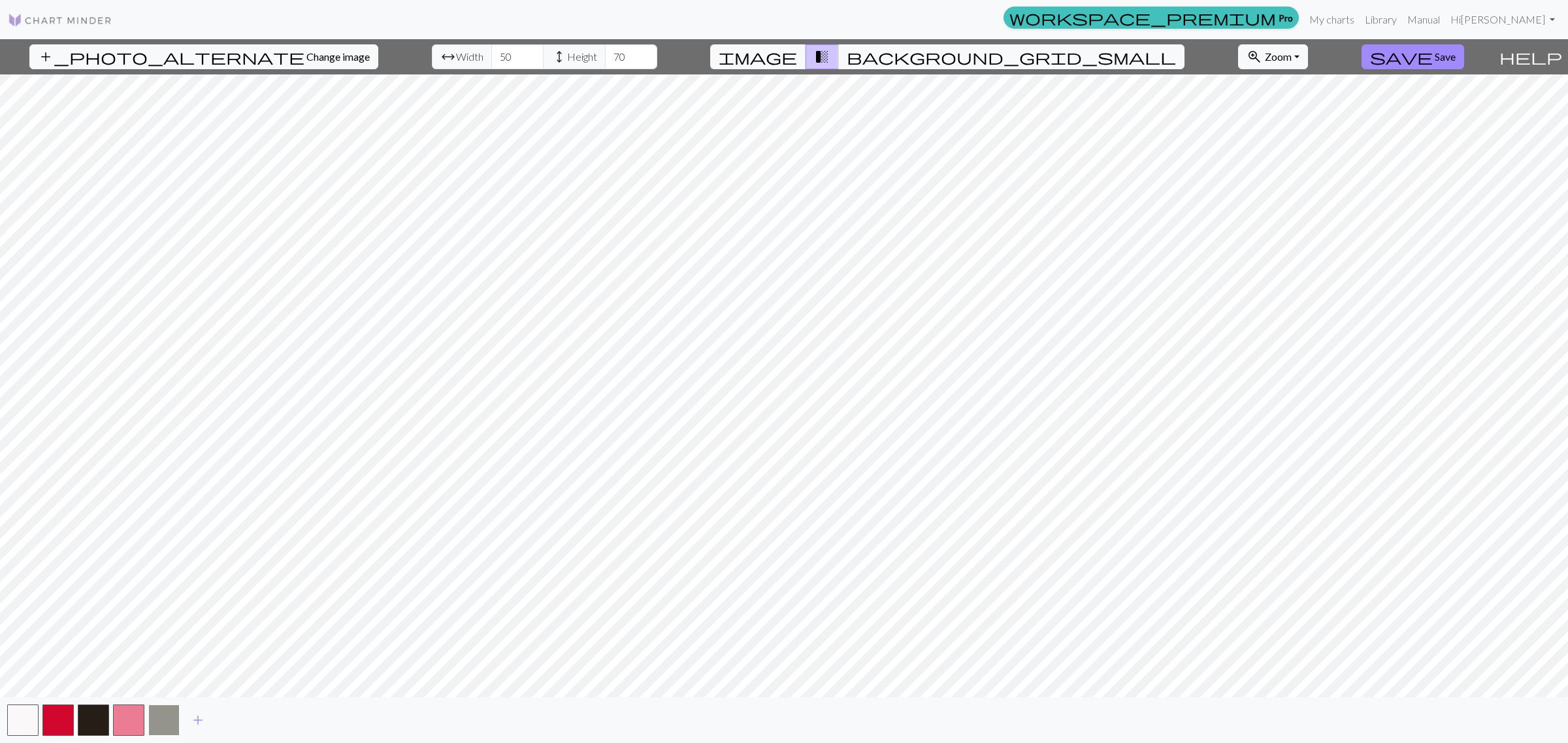
click at [157, 595] on button "button" at bounding box center [164, 720] width 31 height 31
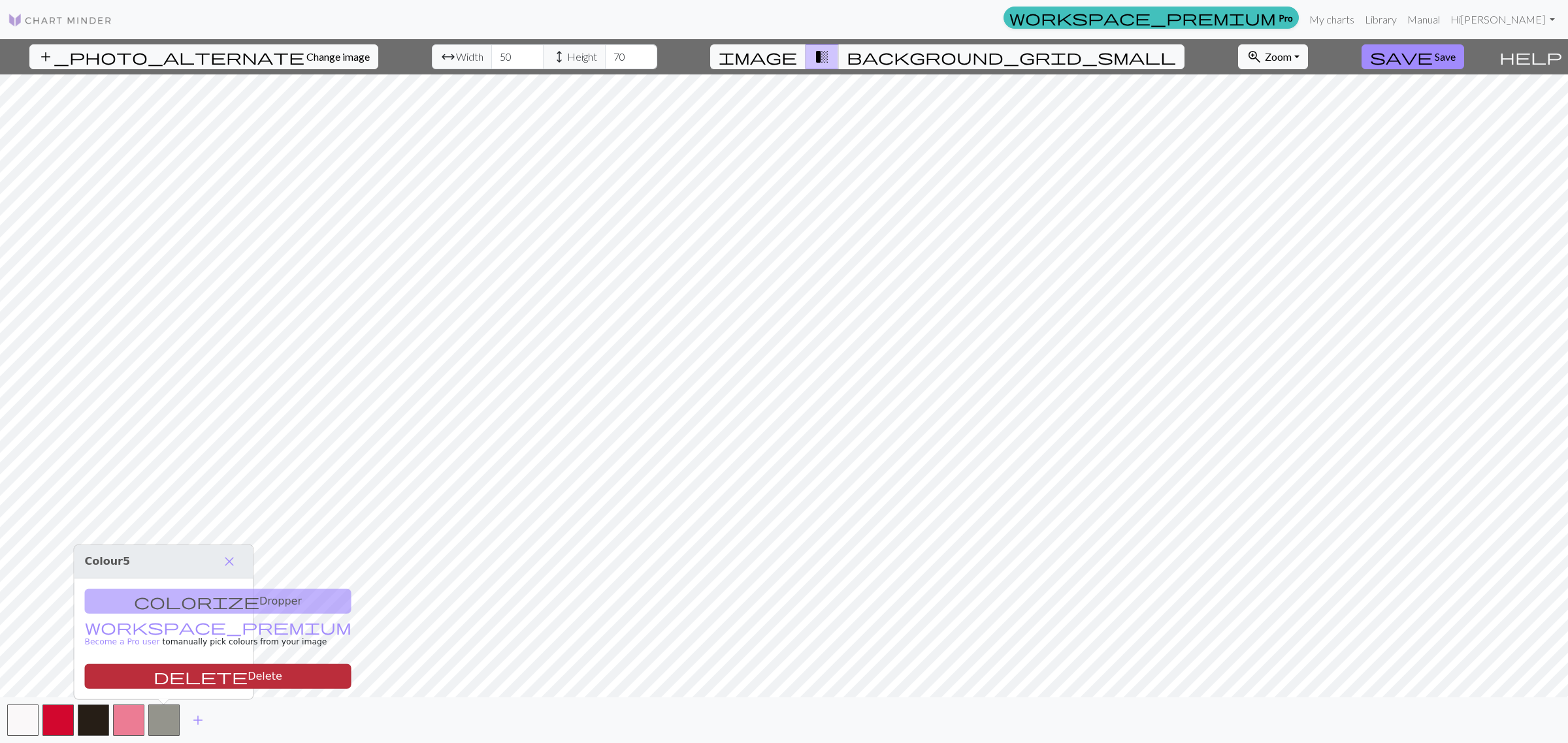
click at [171, 595] on button "delete Delete" at bounding box center [218, 676] width 267 height 25
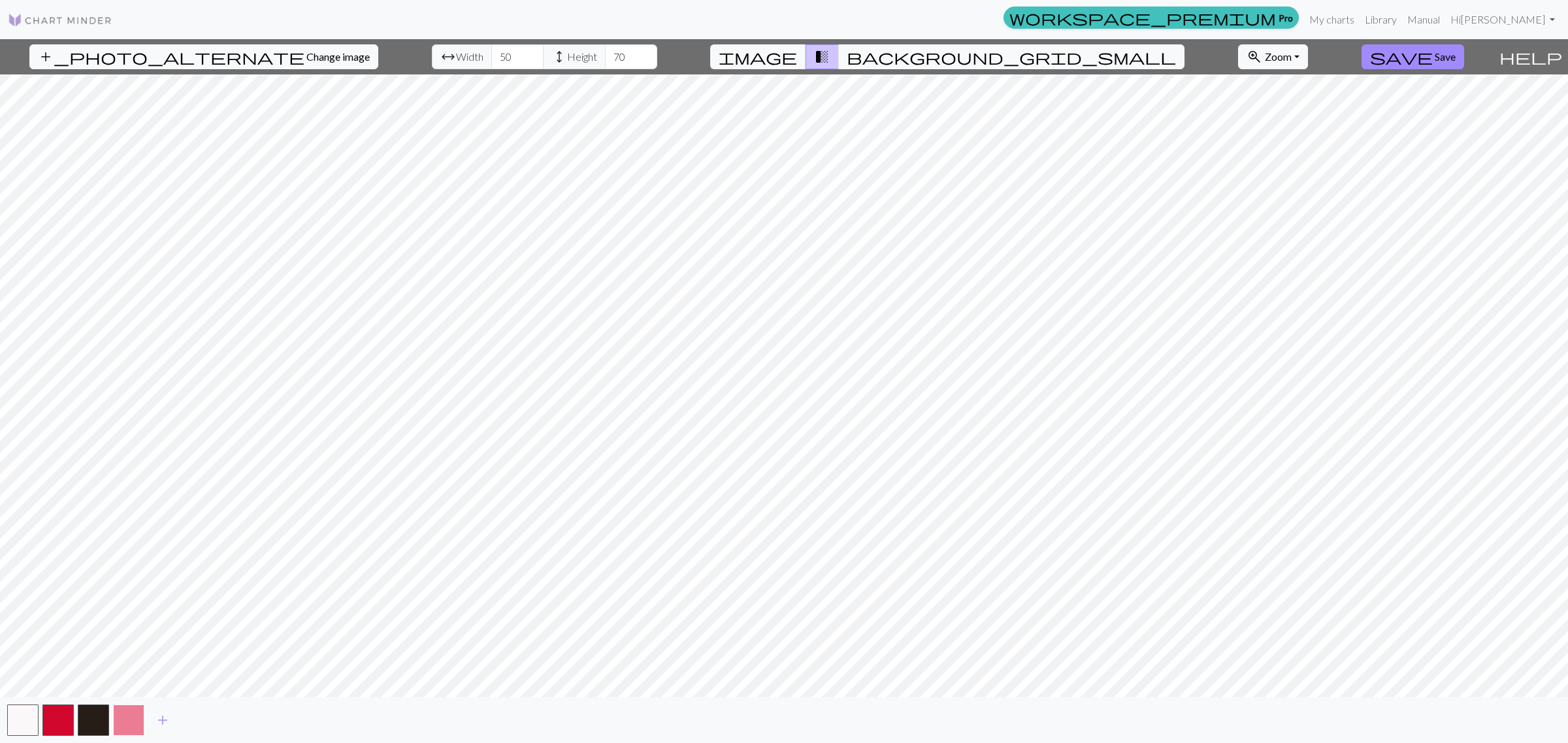
click at [122, 595] on button "button" at bounding box center [128, 720] width 31 height 31
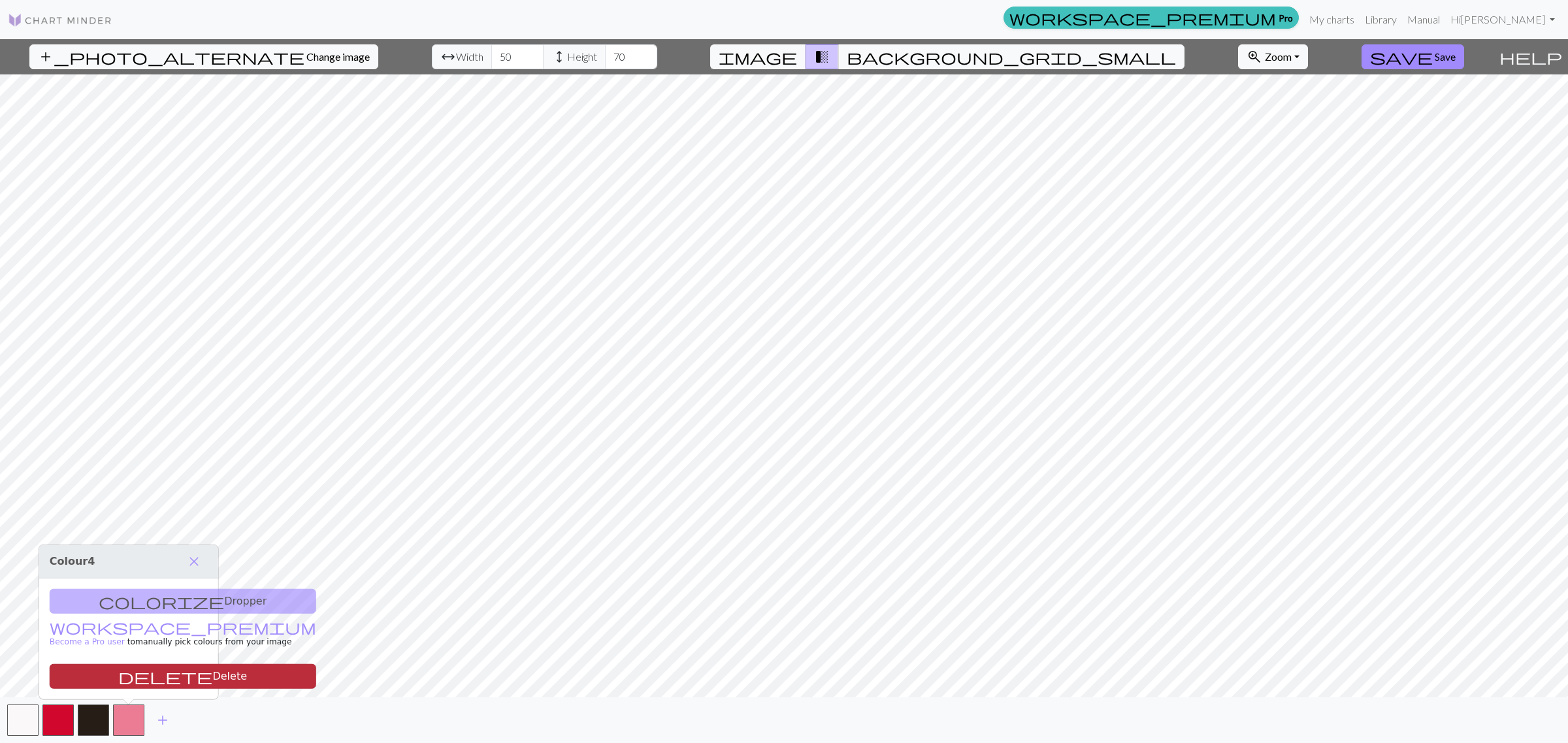
click at [152, 595] on button "delete Delete" at bounding box center [183, 676] width 267 height 25
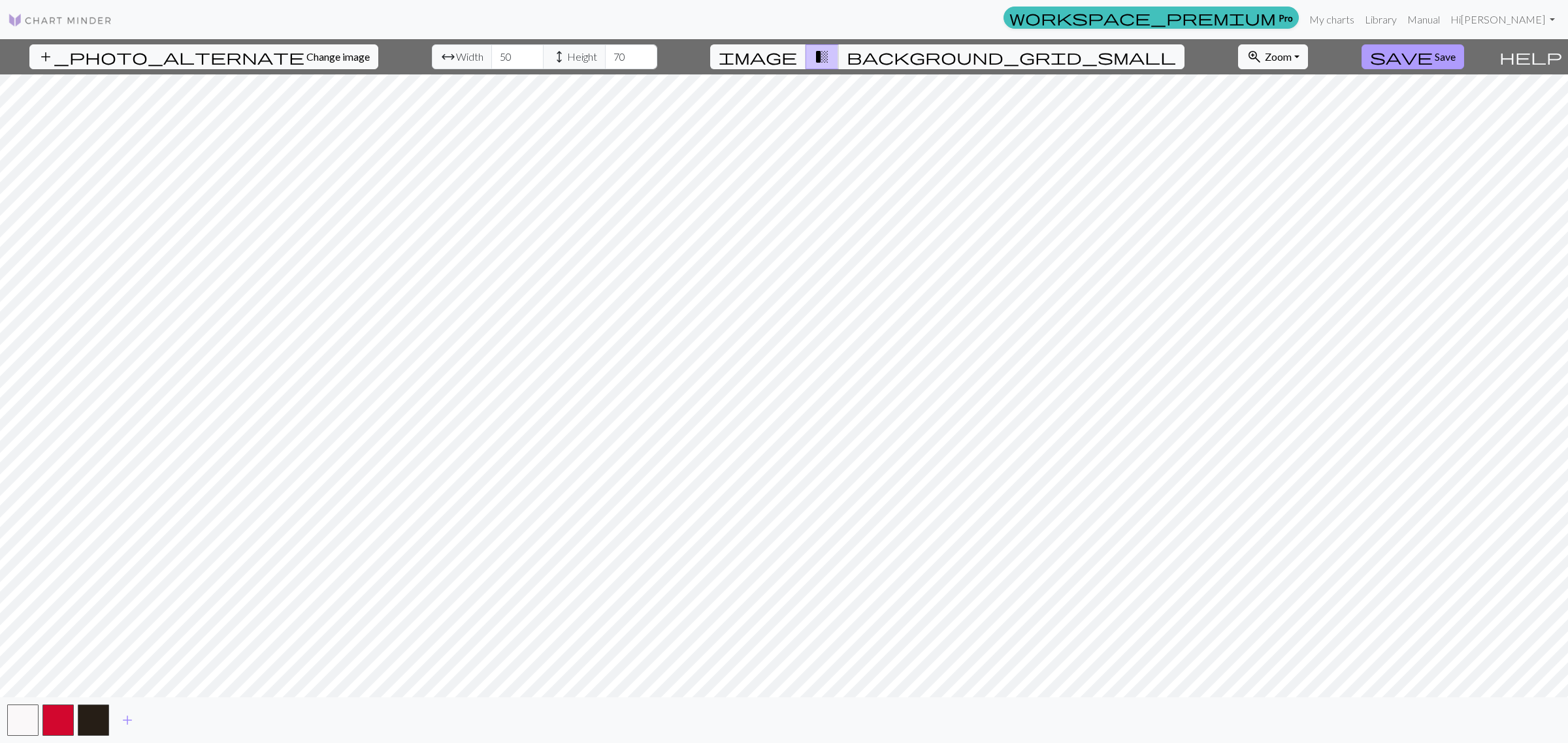
click at [1254, 51] on span "Save" at bounding box center [1445, 56] width 21 height 12
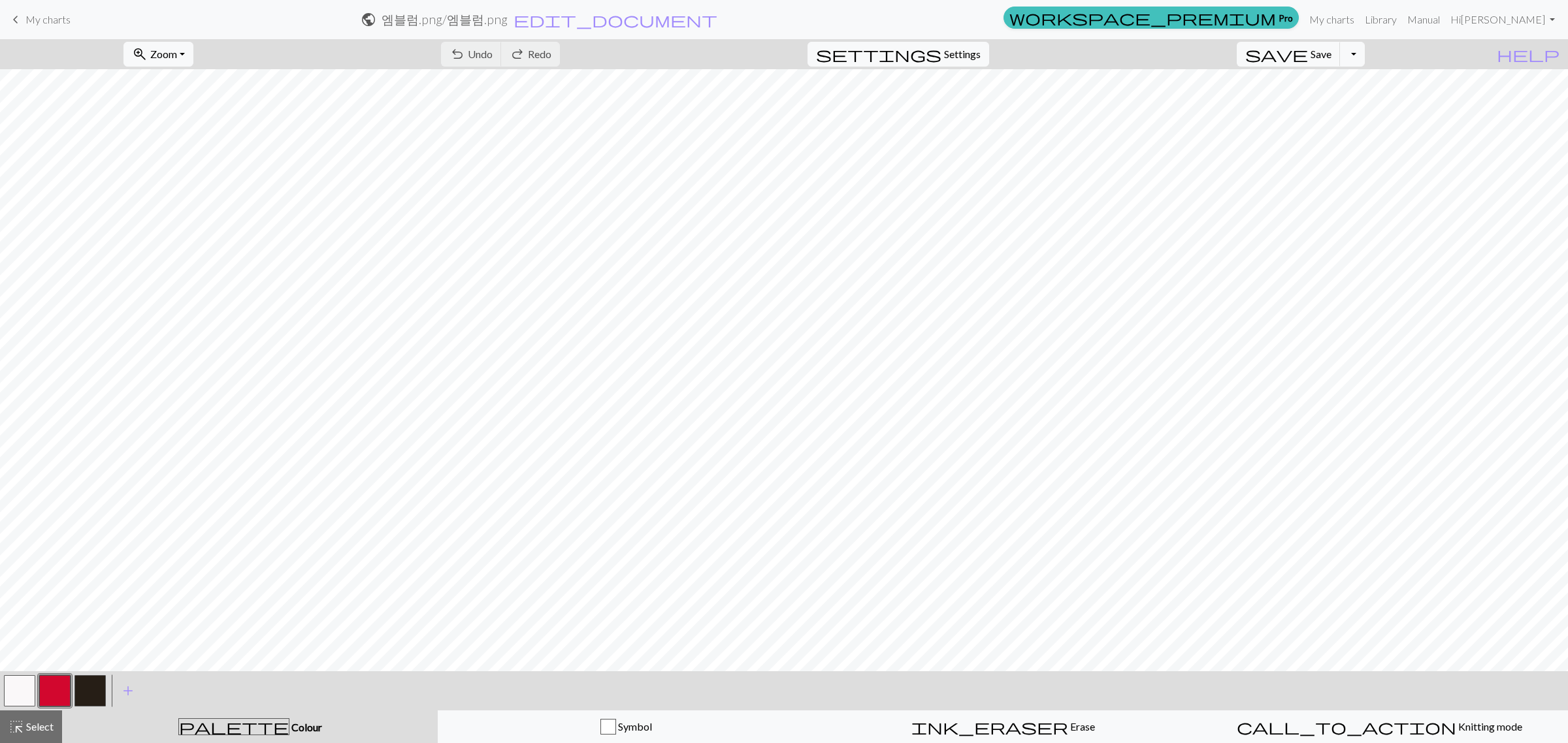
click at [10, 595] on button "button" at bounding box center [19, 690] width 31 height 31
click at [988, 595] on span "ink_eraser" at bounding box center [990, 726] width 157 height 18
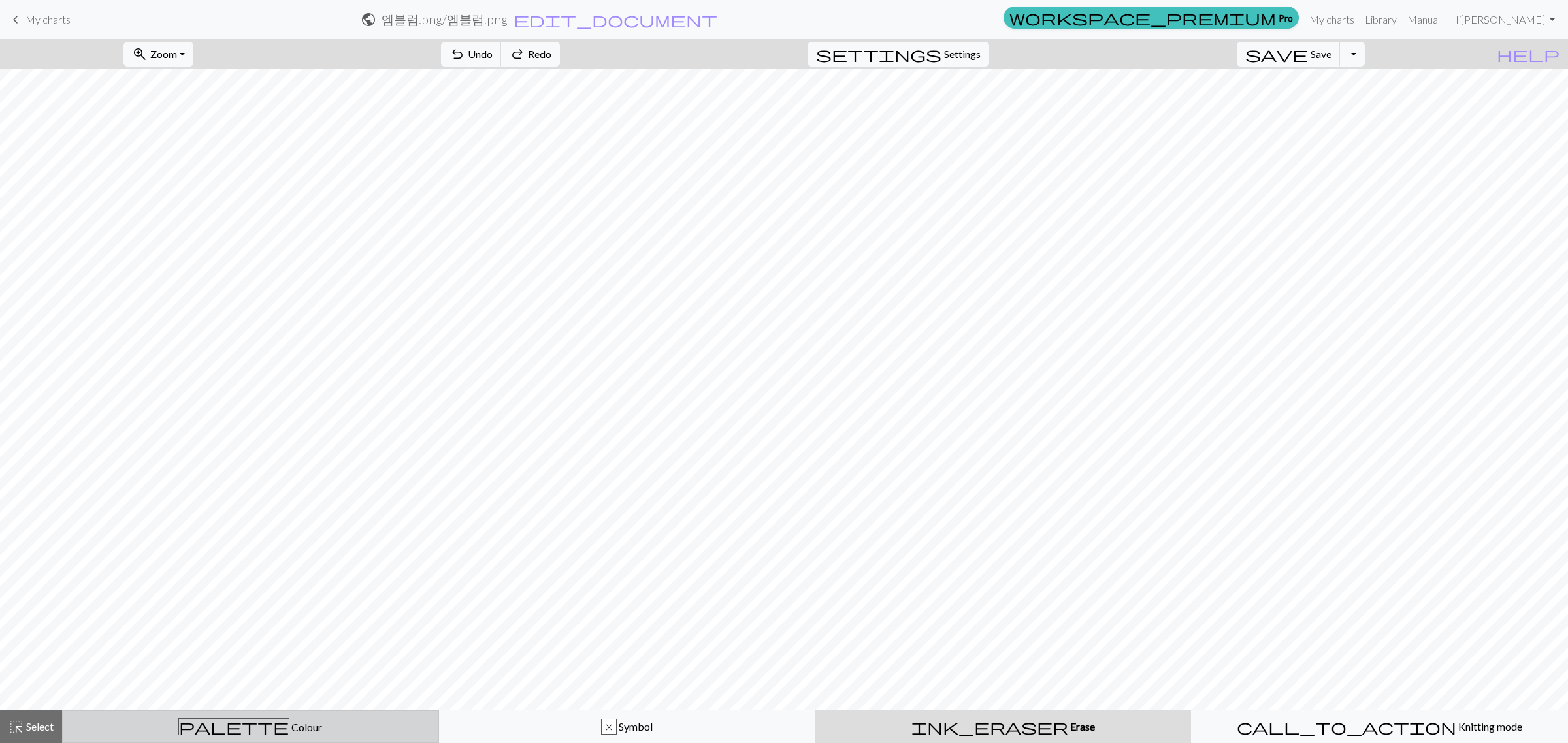
click at [289, 595] on span "Colour" at bounding box center [305, 727] width 33 height 12
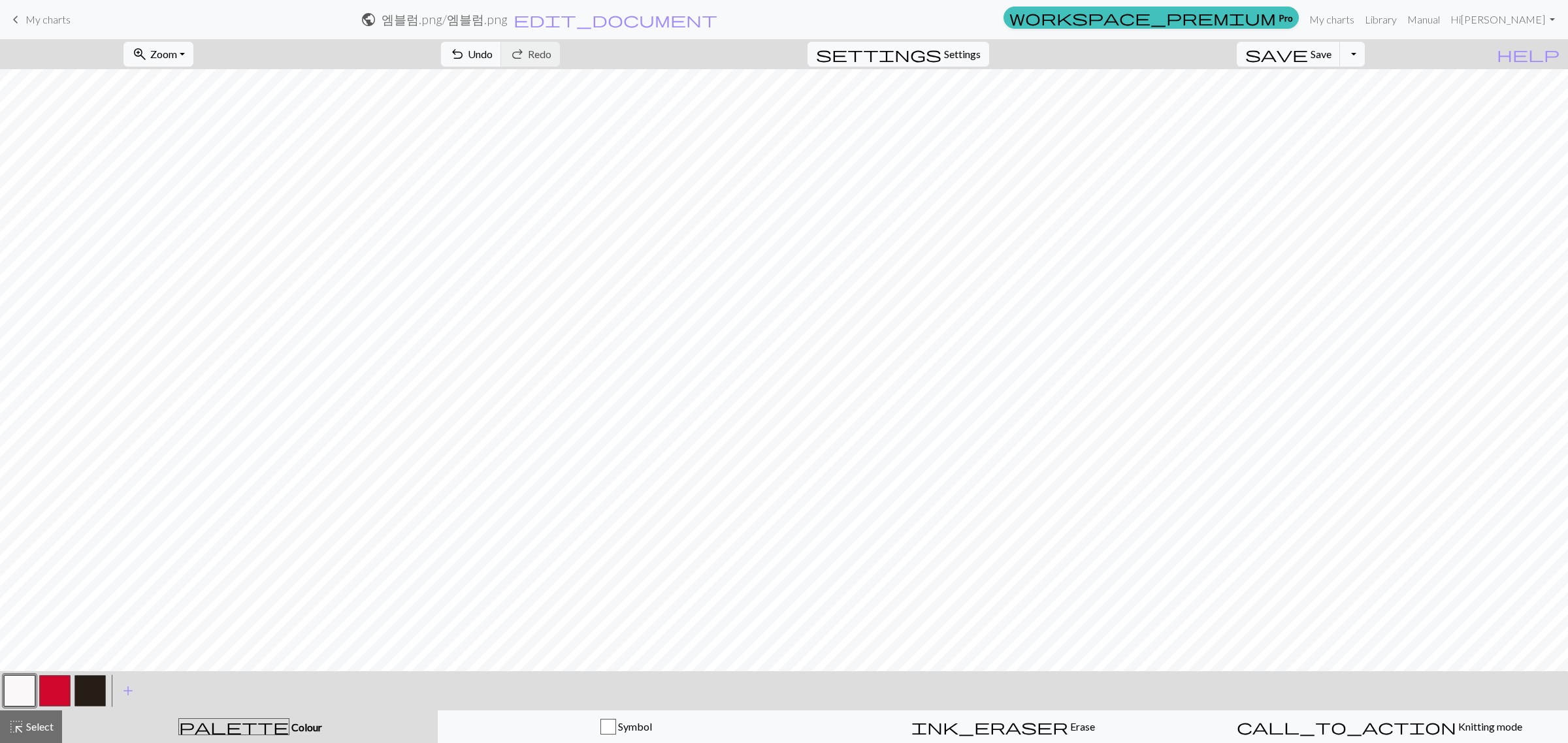
click at [59, 595] on button "button" at bounding box center [54, 690] width 31 height 31
click at [89, 595] on button "button" at bounding box center [90, 690] width 31 height 31
drag, startPoint x: 105, startPoint y: 671, endPoint x: 10, endPoint y: 684, distance: 95.9
click at [10, 595] on button "button" at bounding box center [19, 690] width 31 height 31
drag, startPoint x: 83, startPoint y: 689, endPoint x: 91, endPoint y: 676, distance: 15.3
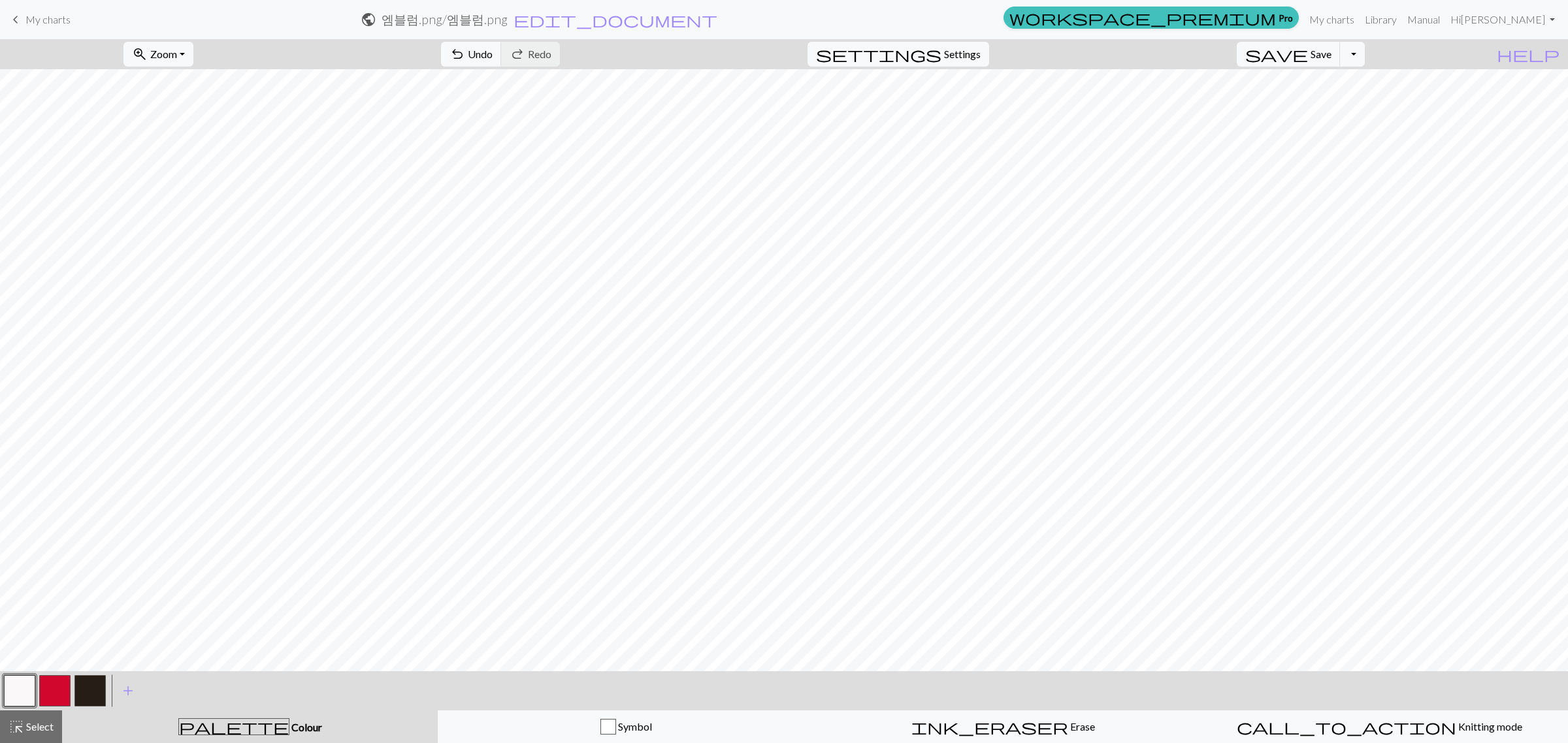
click at [83, 595] on button "button" at bounding box center [90, 690] width 31 height 31
click at [493, 59] on span "Undo" at bounding box center [480, 54] width 25 height 12
click at [493, 57] on span "Undo" at bounding box center [480, 54] width 25 height 12
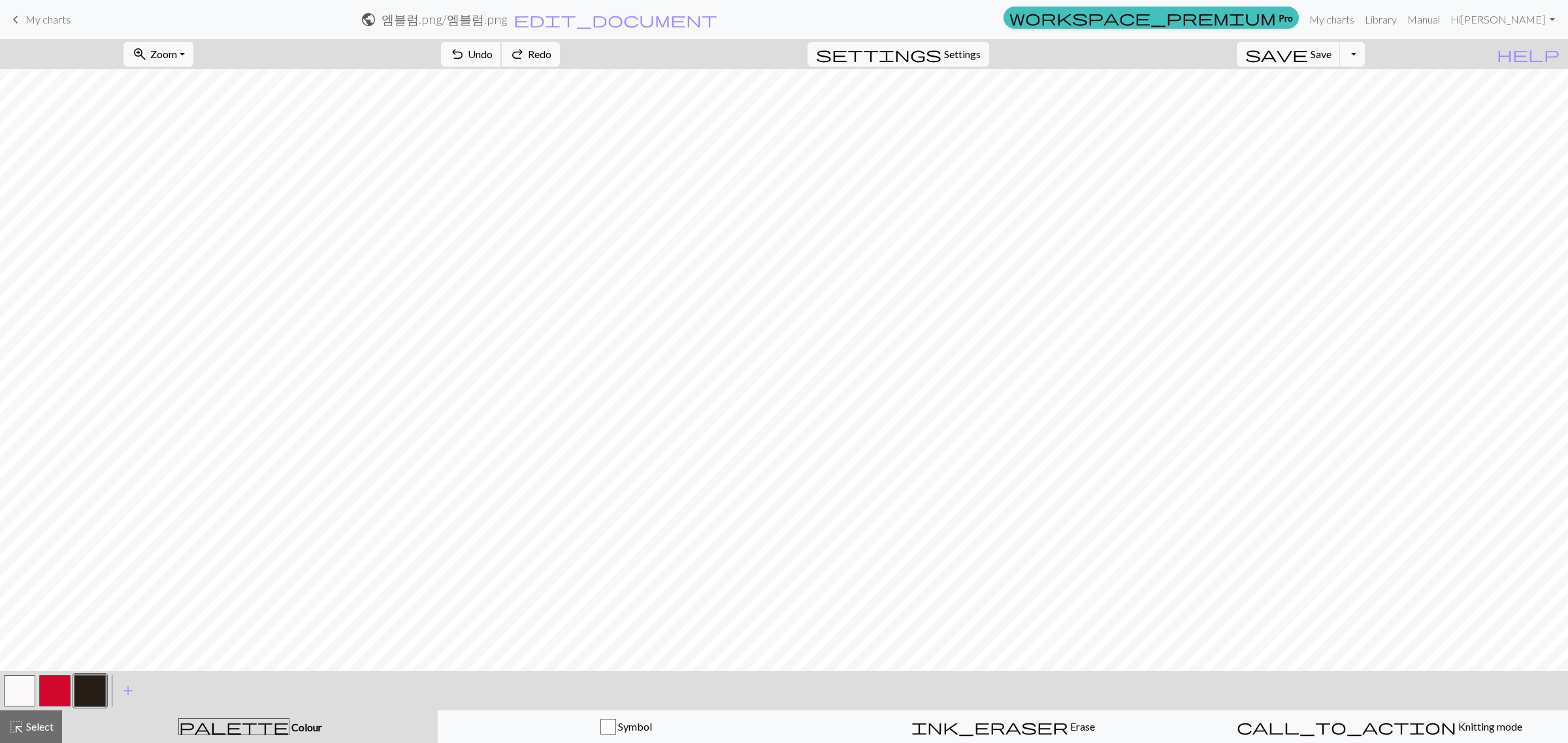
click at [493, 57] on span "Undo" at bounding box center [480, 54] width 25 height 12
click at [502, 44] on button "undo Undo Undo" at bounding box center [472, 54] width 61 height 25
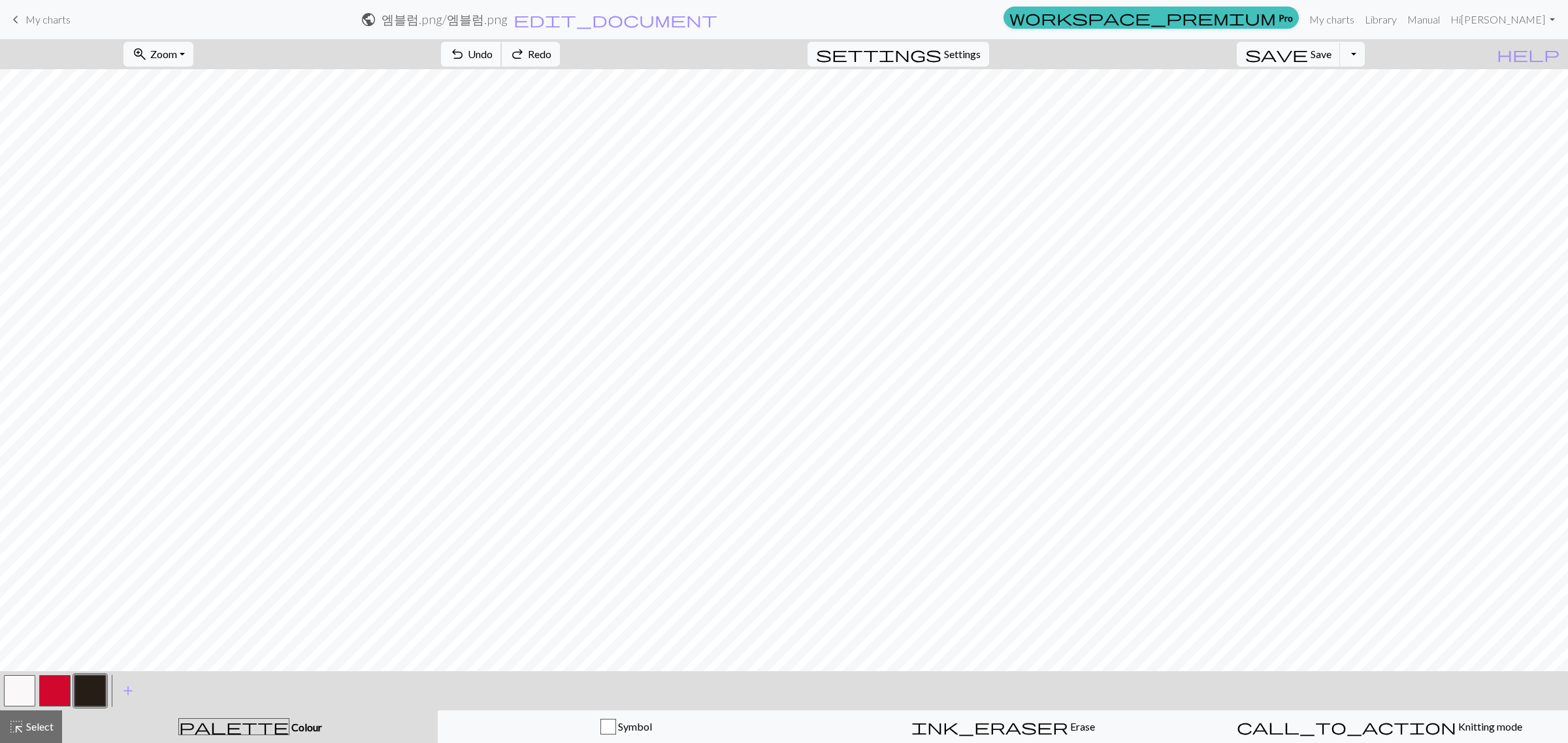
click at [465, 50] on span "undo" at bounding box center [457, 54] width 16 height 18
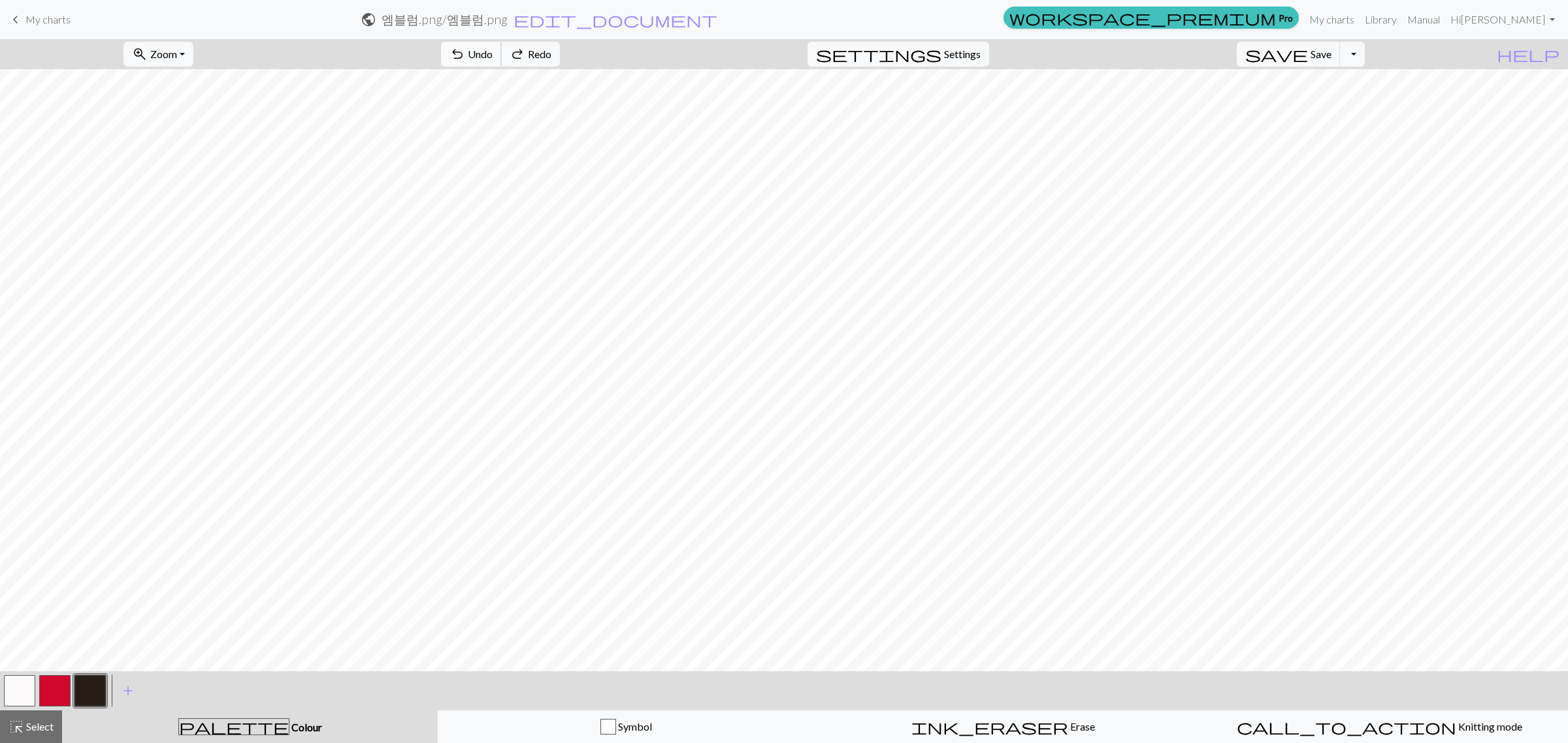
click at [465, 50] on span "undo" at bounding box center [457, 54] width 16 height 18
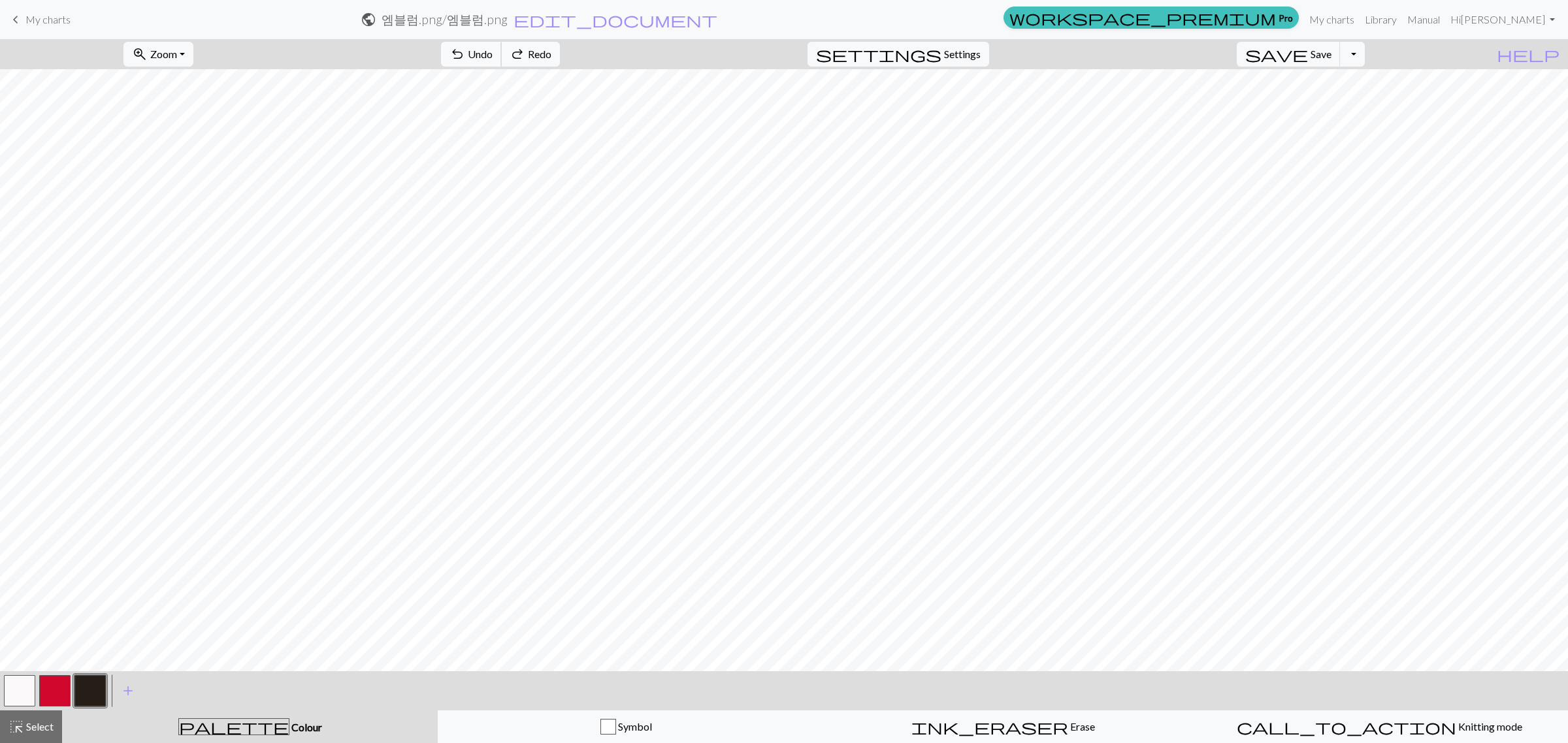
click at [465, 50] on span "undo" at bounding box center [457, 54] width 16 height 18
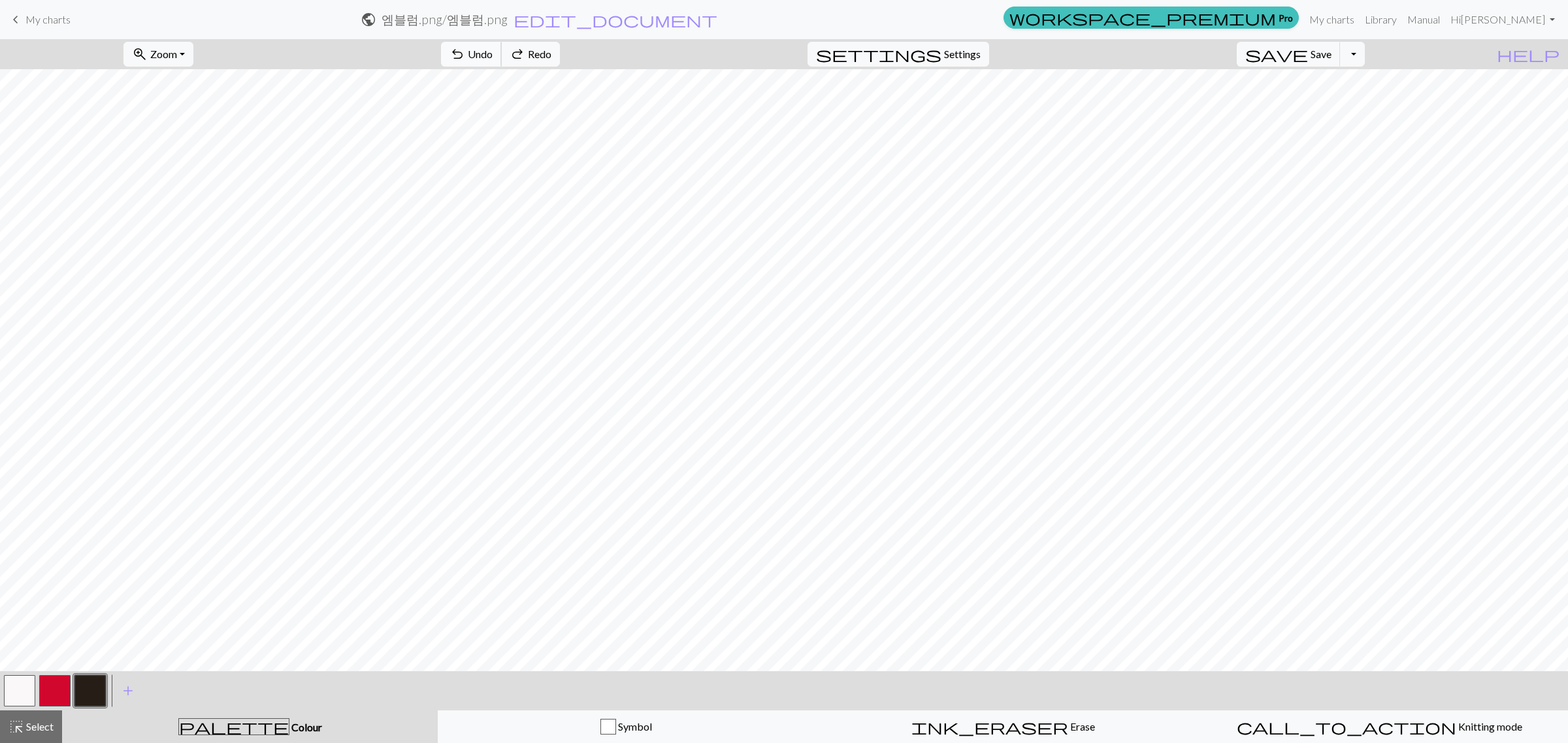
click at [465, 50] on span "undo" at bounding box center [457, 54] width 16 height 18
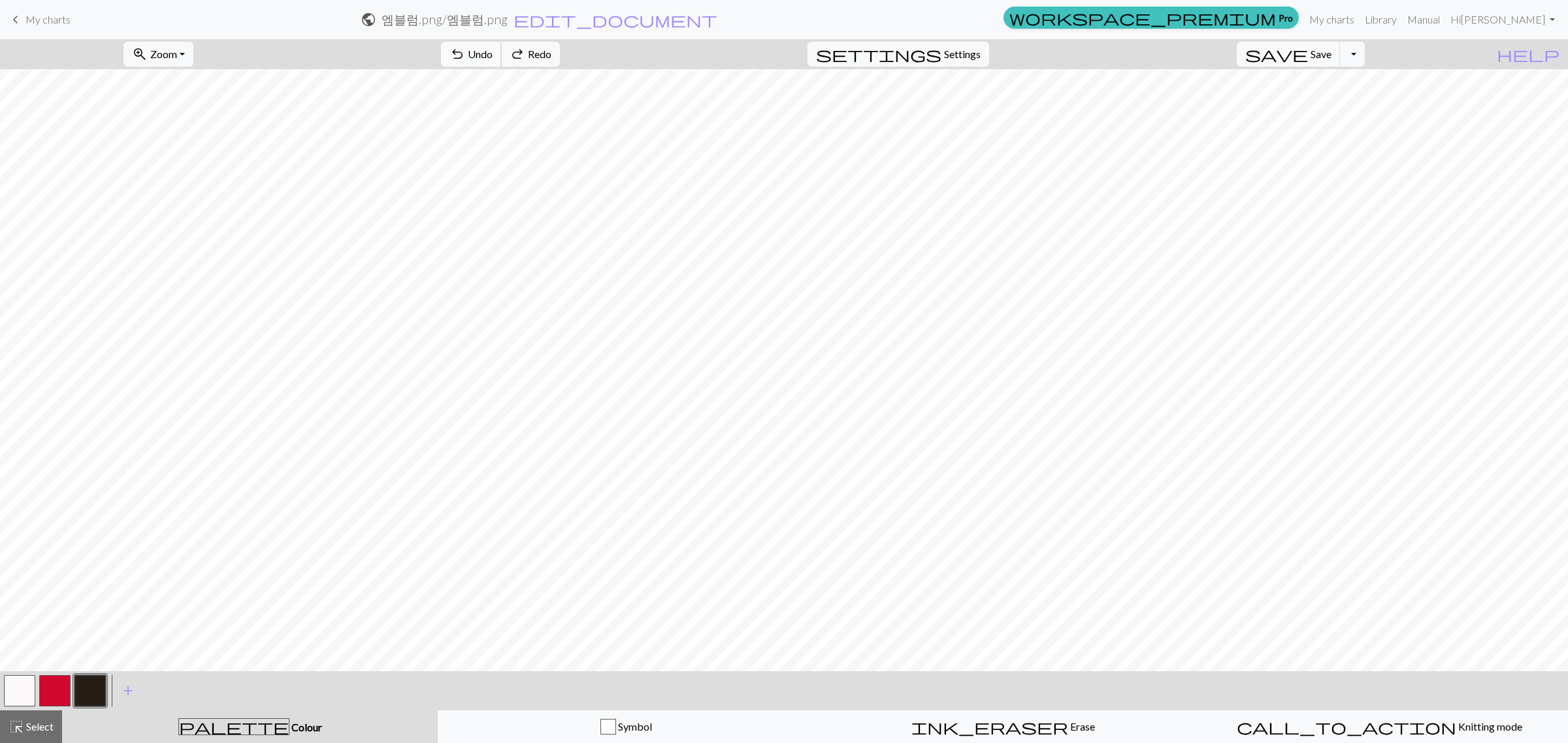
click at [465, 50] on span "undo" at bounding box center [457, 54] width 16 height 18
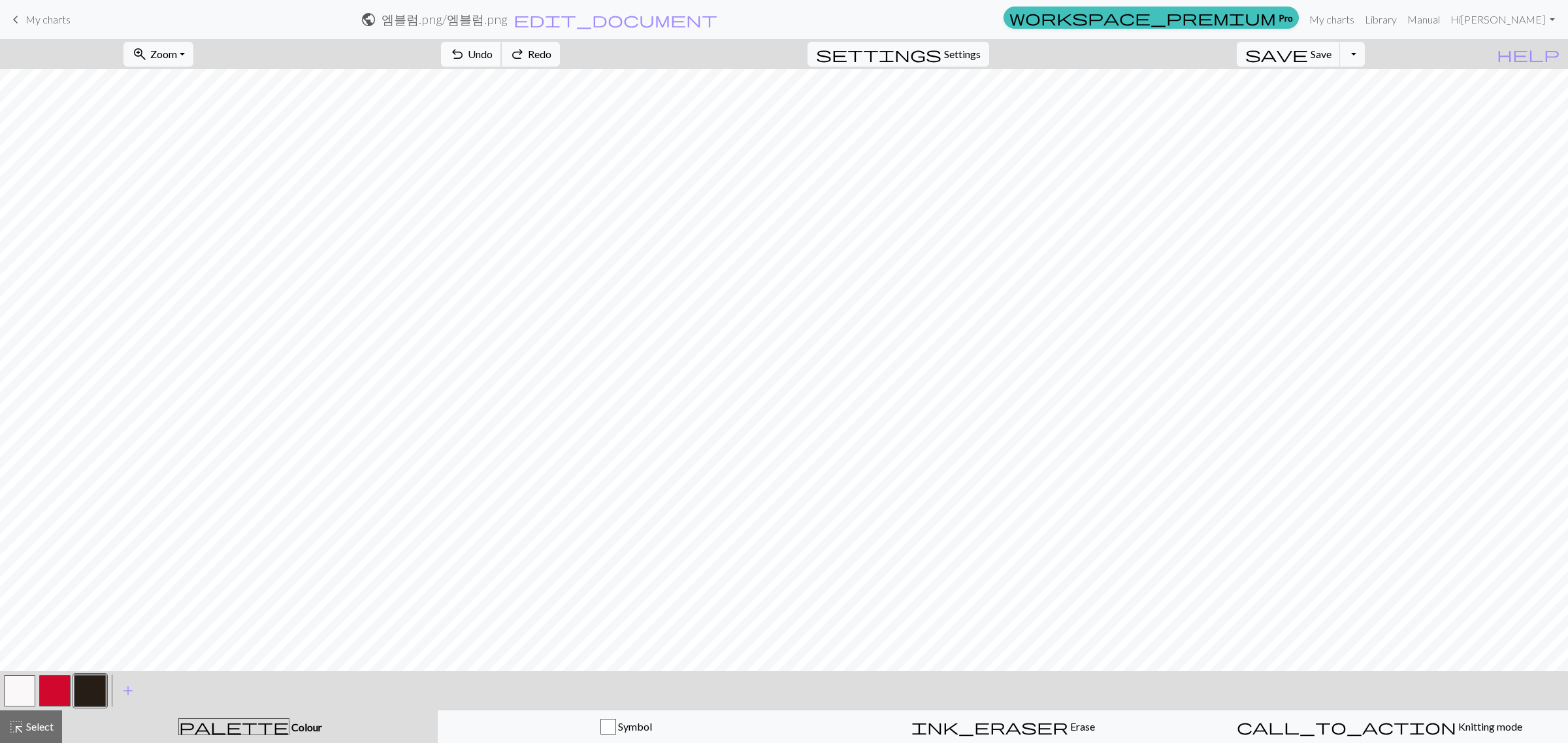
click at [465, 50] on span "undo" at bounding box center [457, 54] width 16 height 18
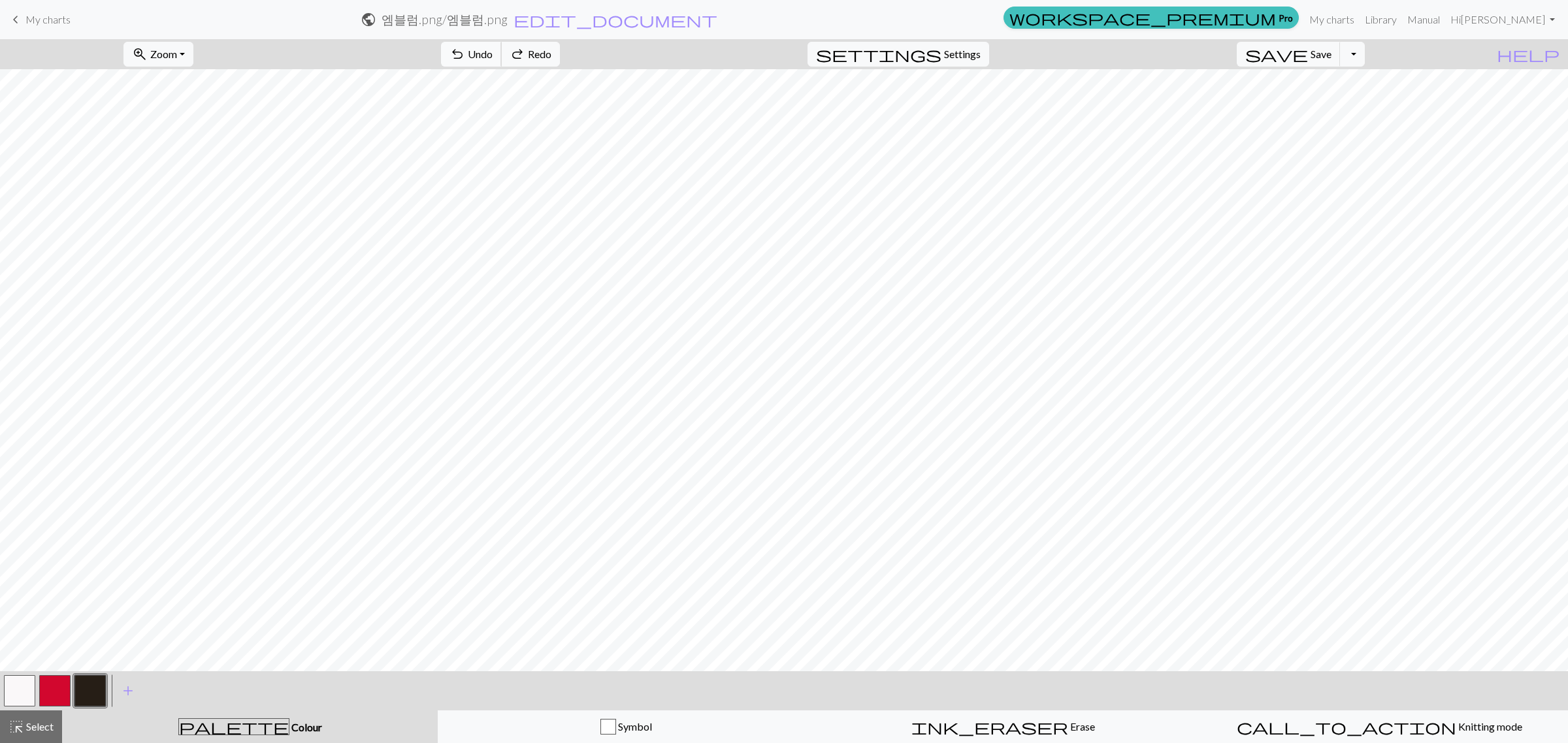
click at [465, 50] on span "undo" at bounding box center [457, 54] width 16 height 18
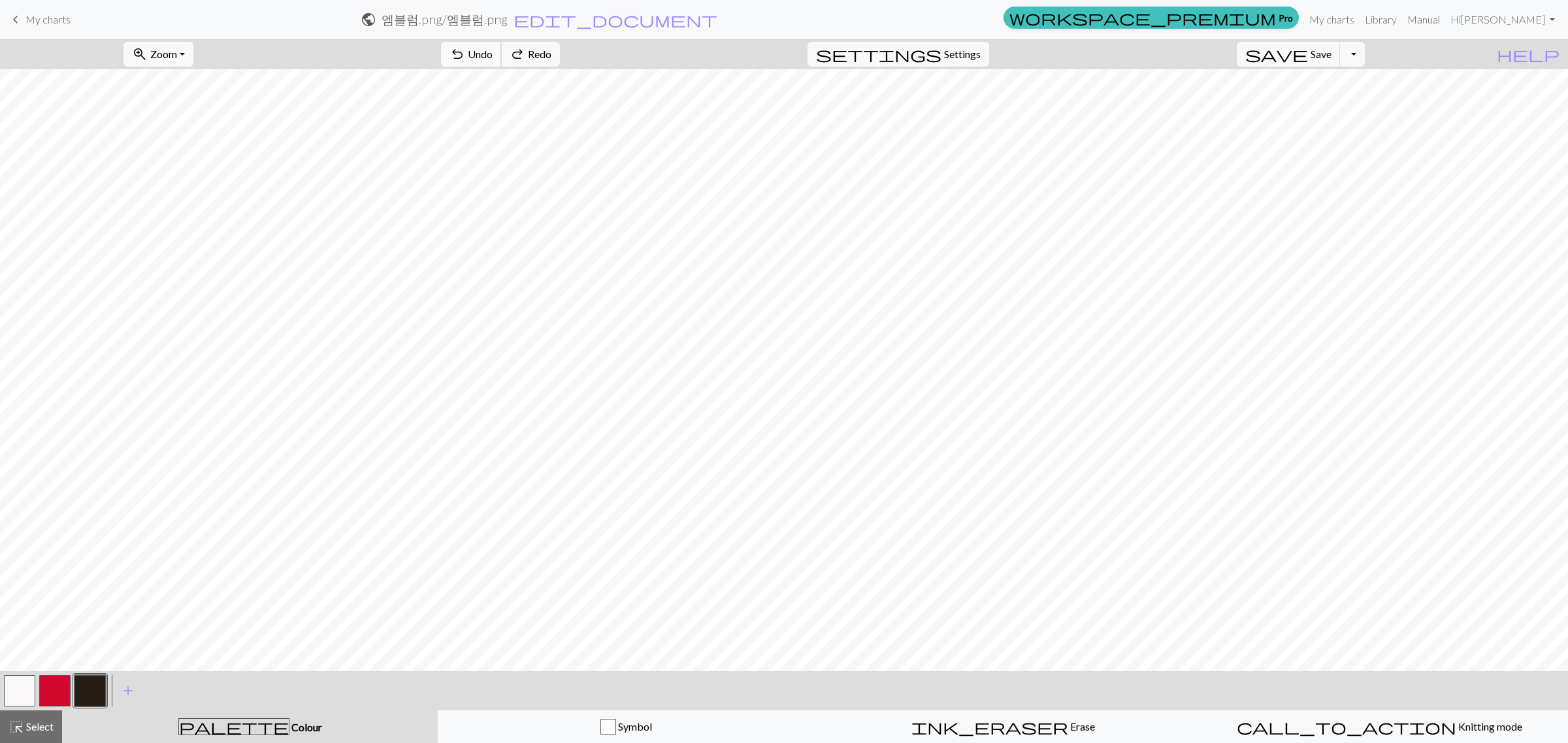
click at [465, 50] on span "undo" at bounding box center [457, 54] width 16 height 18
click at [535, 50] on div "undo Undo Undo redo Redo Redo" at bounding box center [500, 54] width 138 height 30
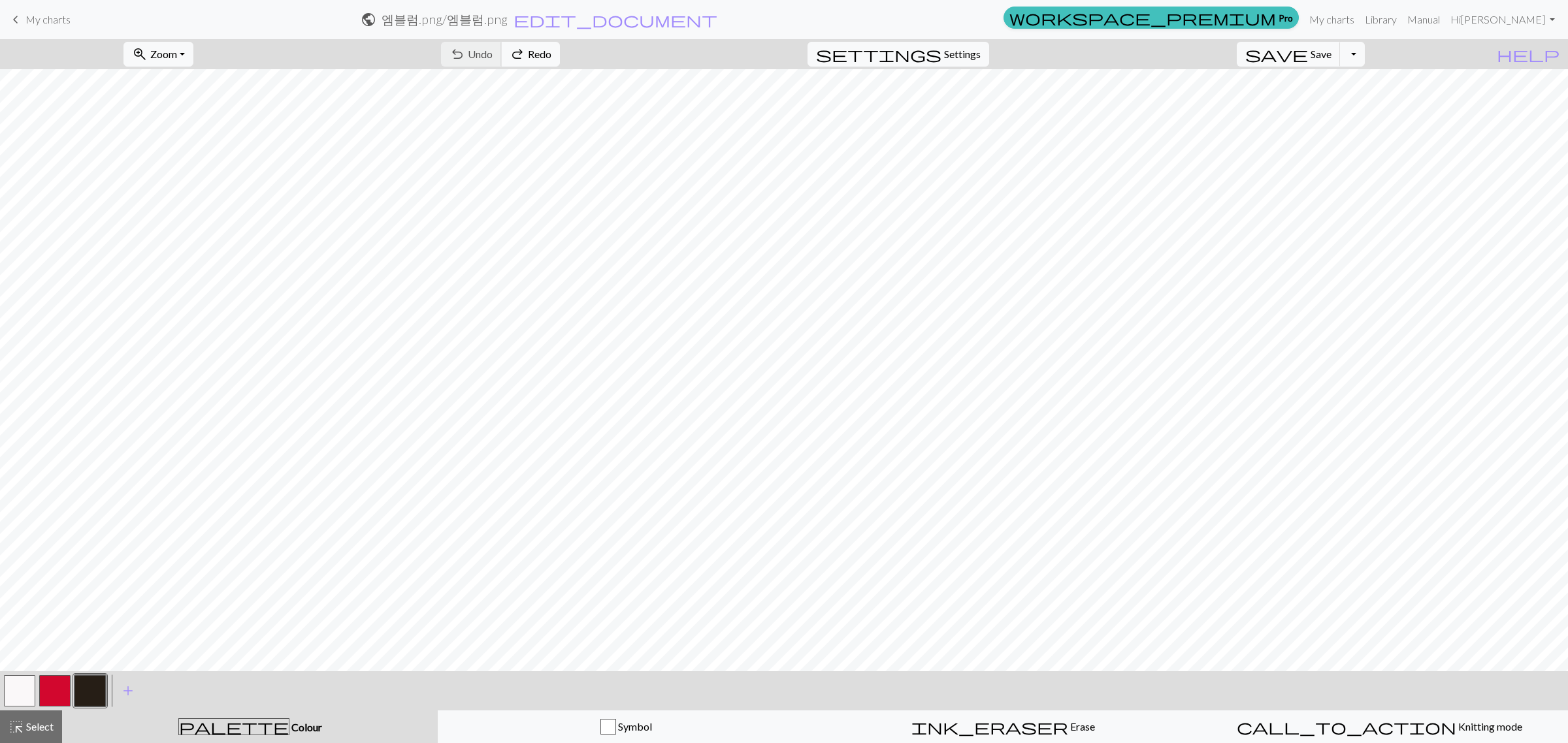
click at [535, 50] on div "undo Undo Undo redo Redo Redo" at bounding box center [500, 54] width 138 height 30
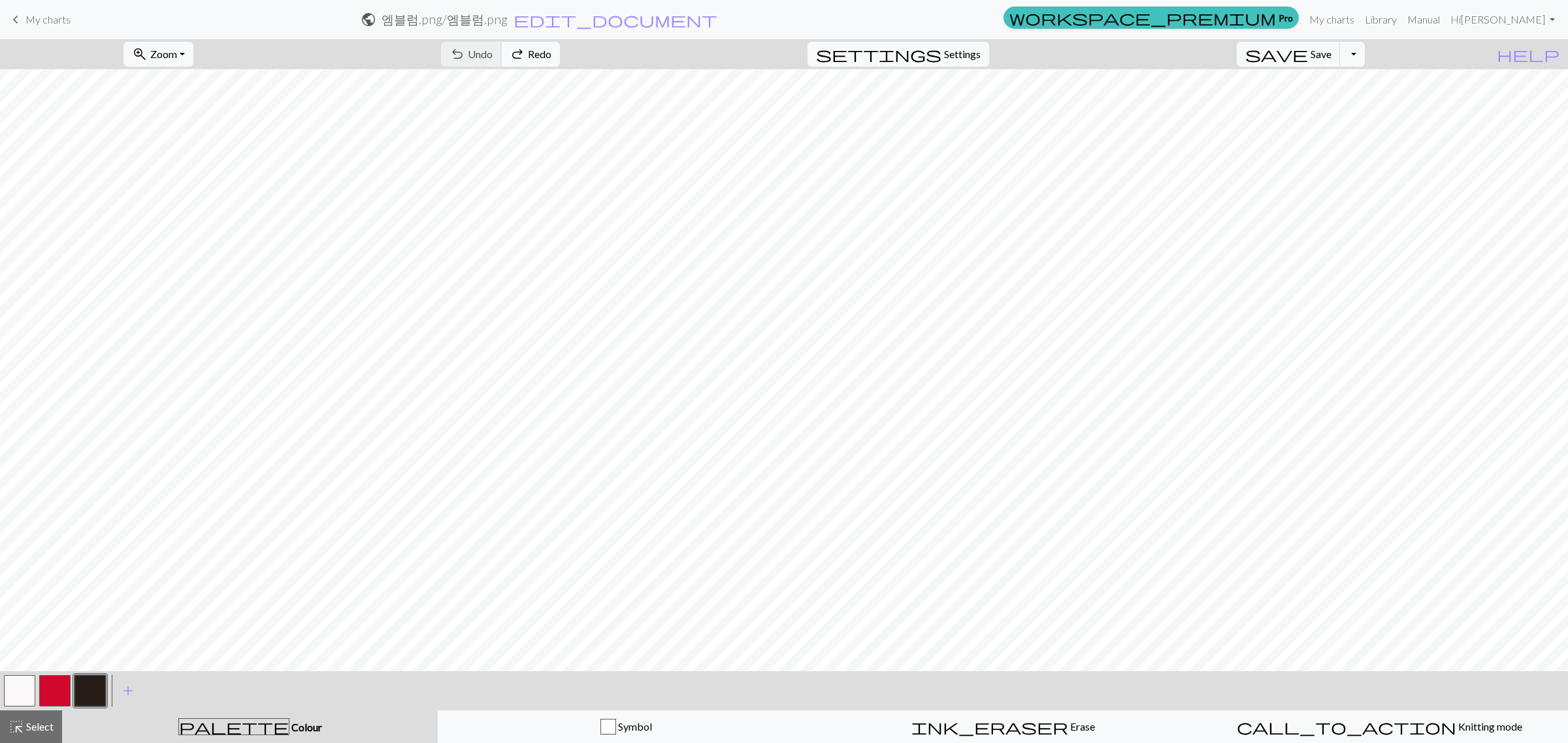
click at [535, 50] on div "undo Undo Undo redo Redo Redo" at bounding box center [500, 54] width 138 height 30
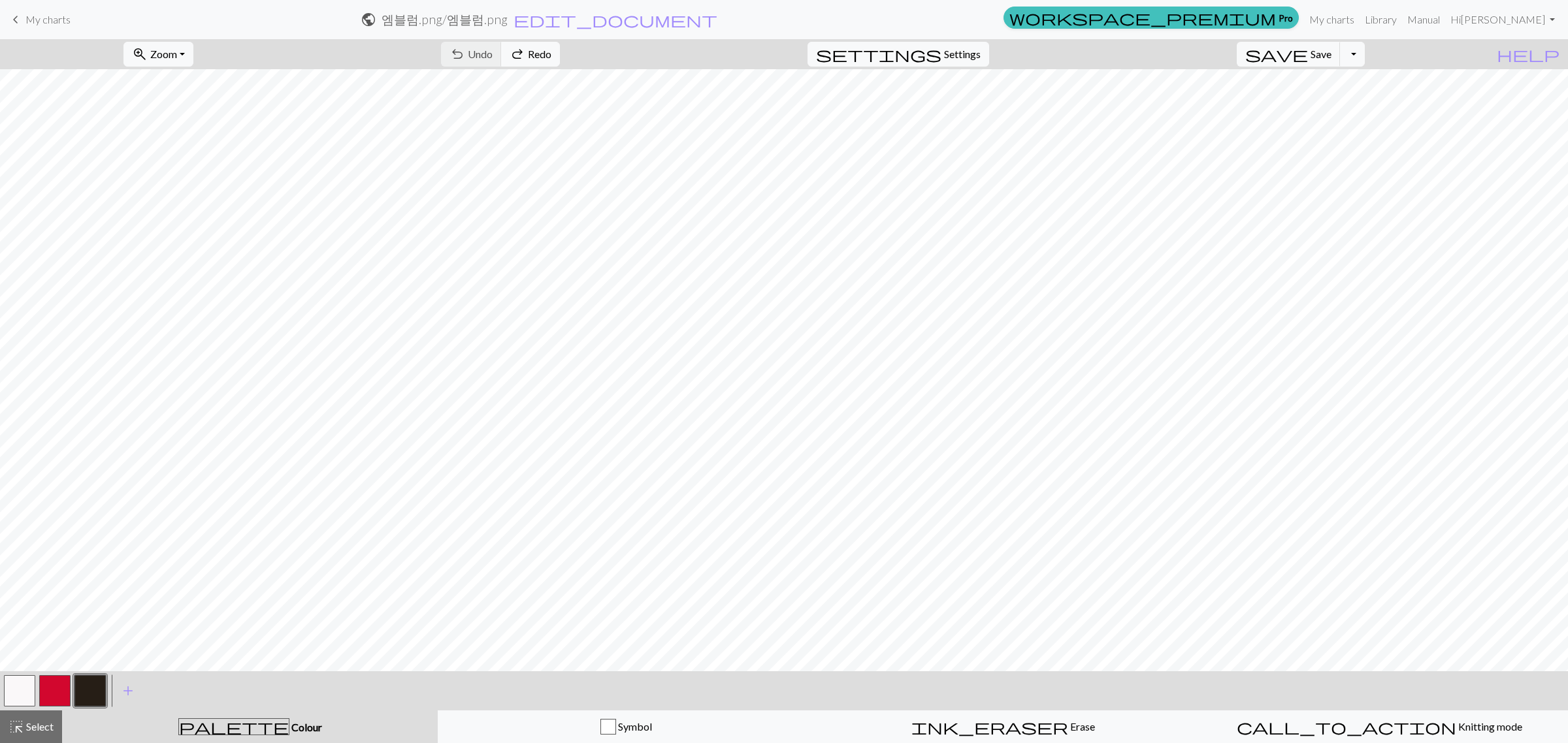
click at [508, 17] on h2 "엠블럼.png / 엠블럼.png" at bounding box center [445, 19] width 126 height 15
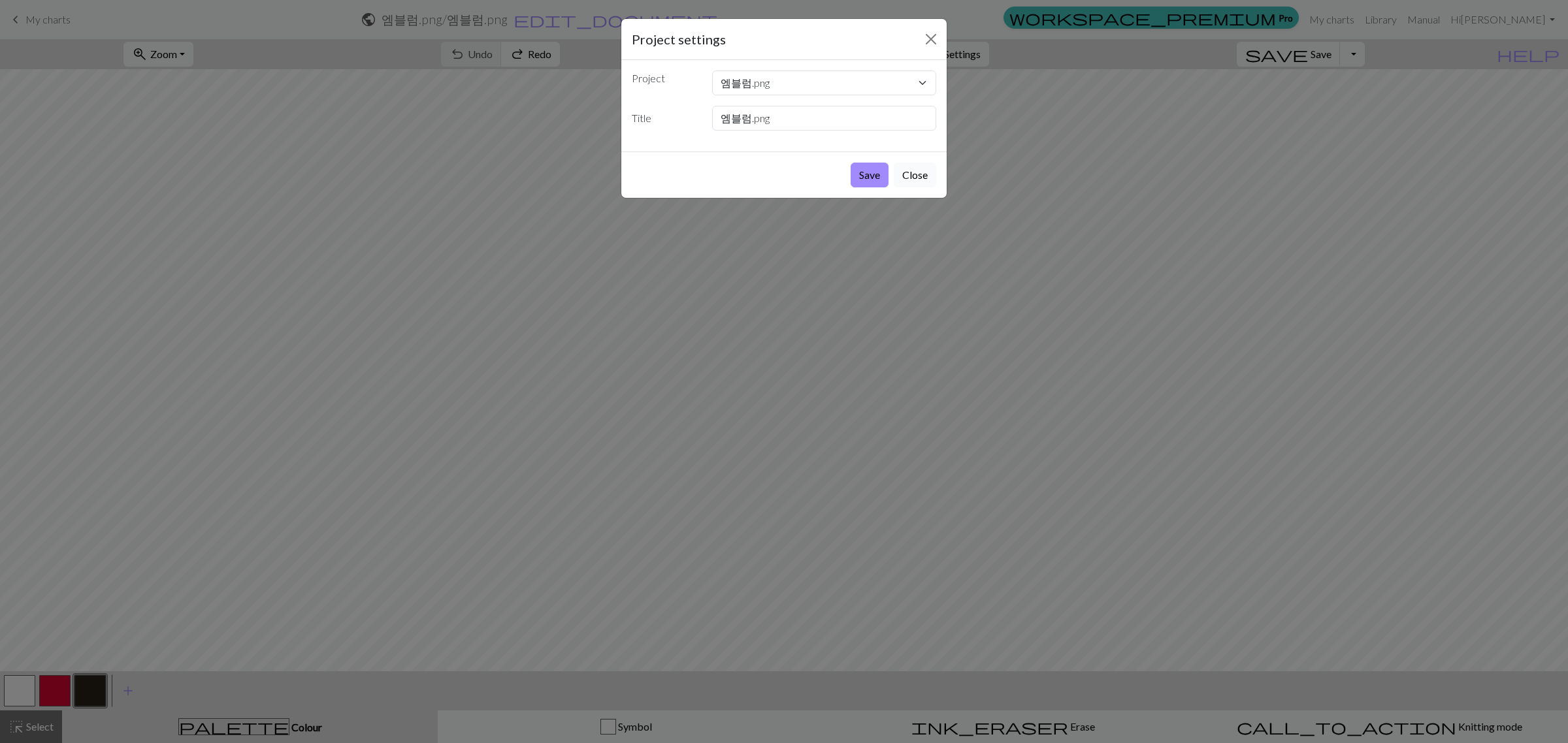
click at [928, 181] on button "Close" at bounding box center [915, 175] width 43 height 25
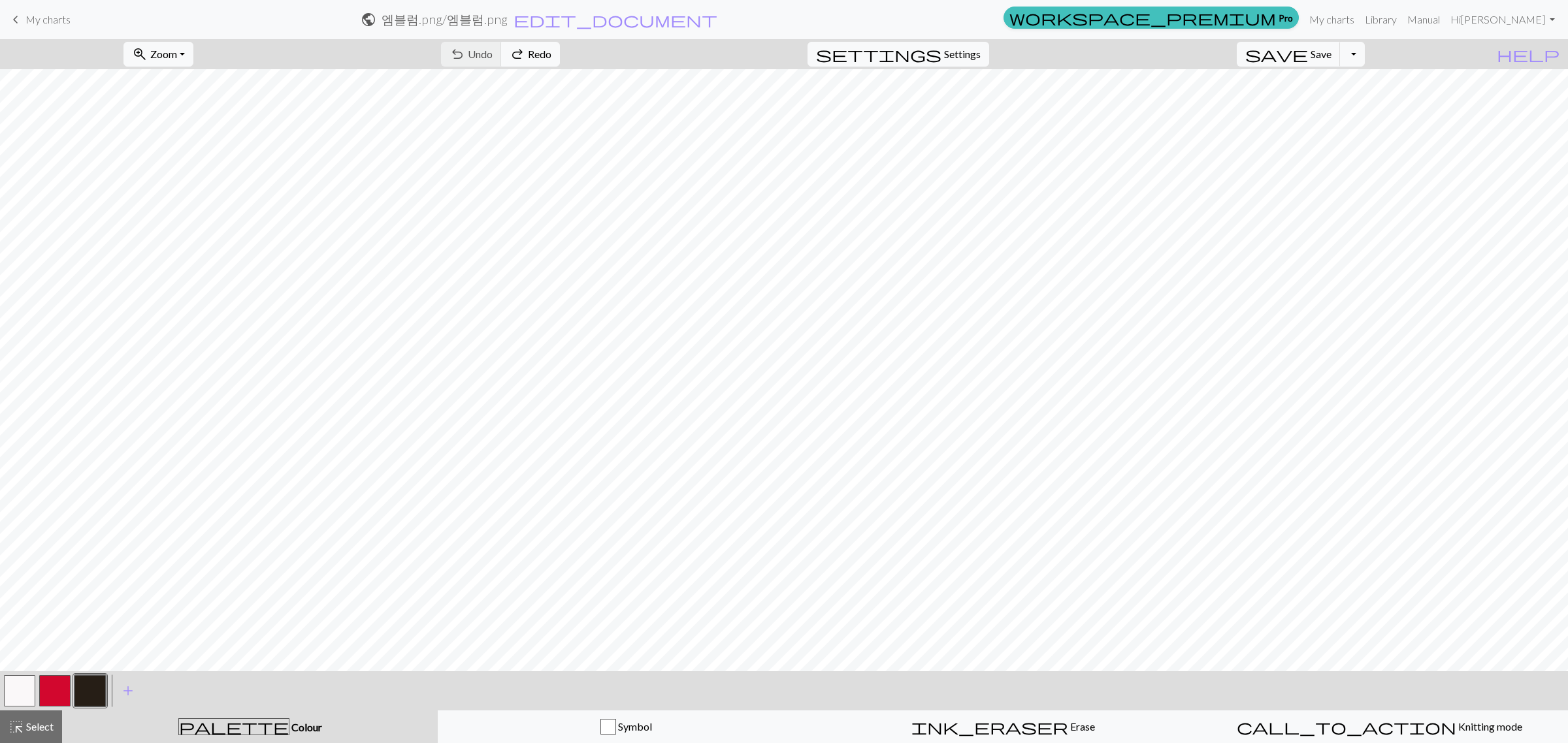
click at [59, 23] on span "My charts" at bounding box center [48, 19] width 45 height 12
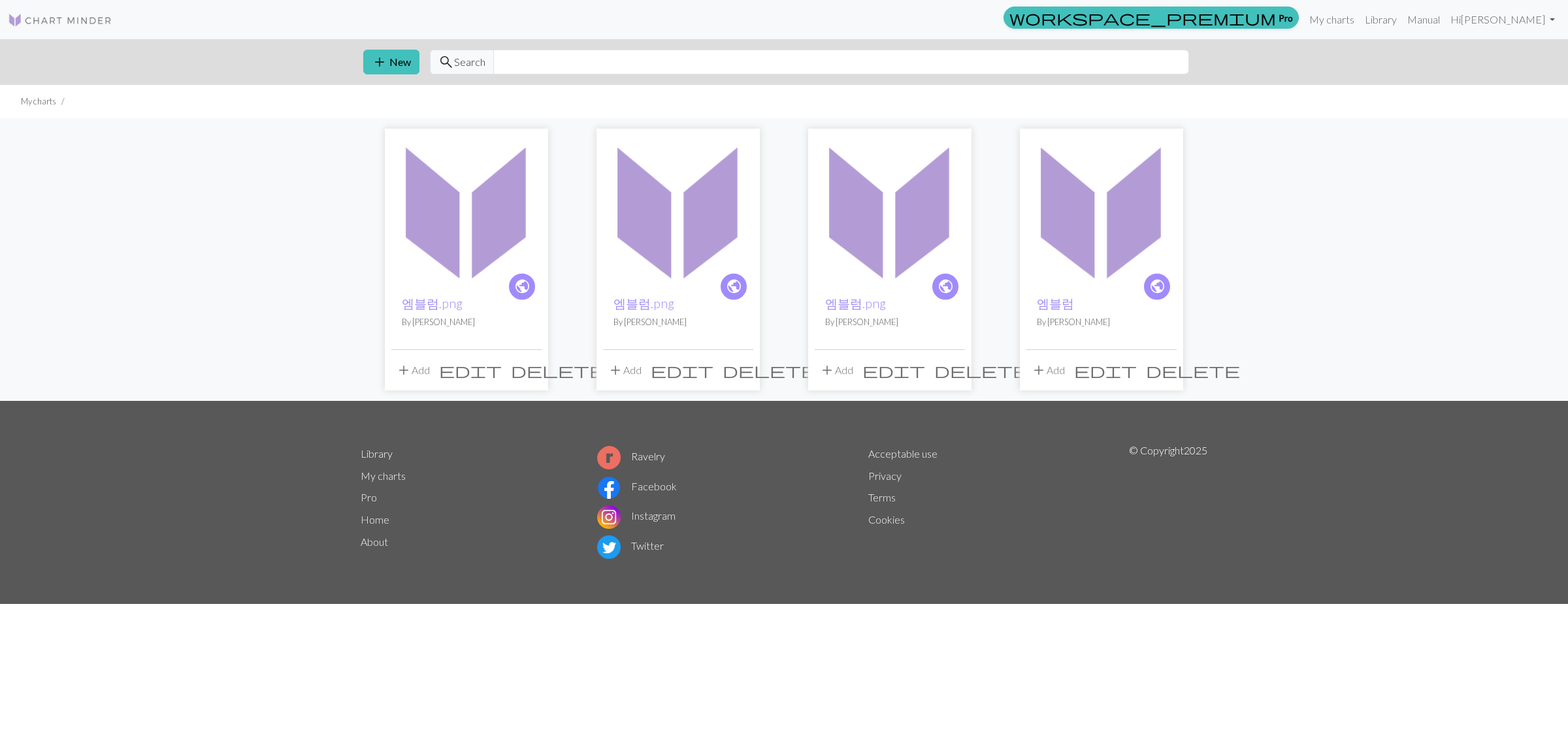
click at [530, 369] on span "delete" at bounding box center [558, 370] width 94 height 18
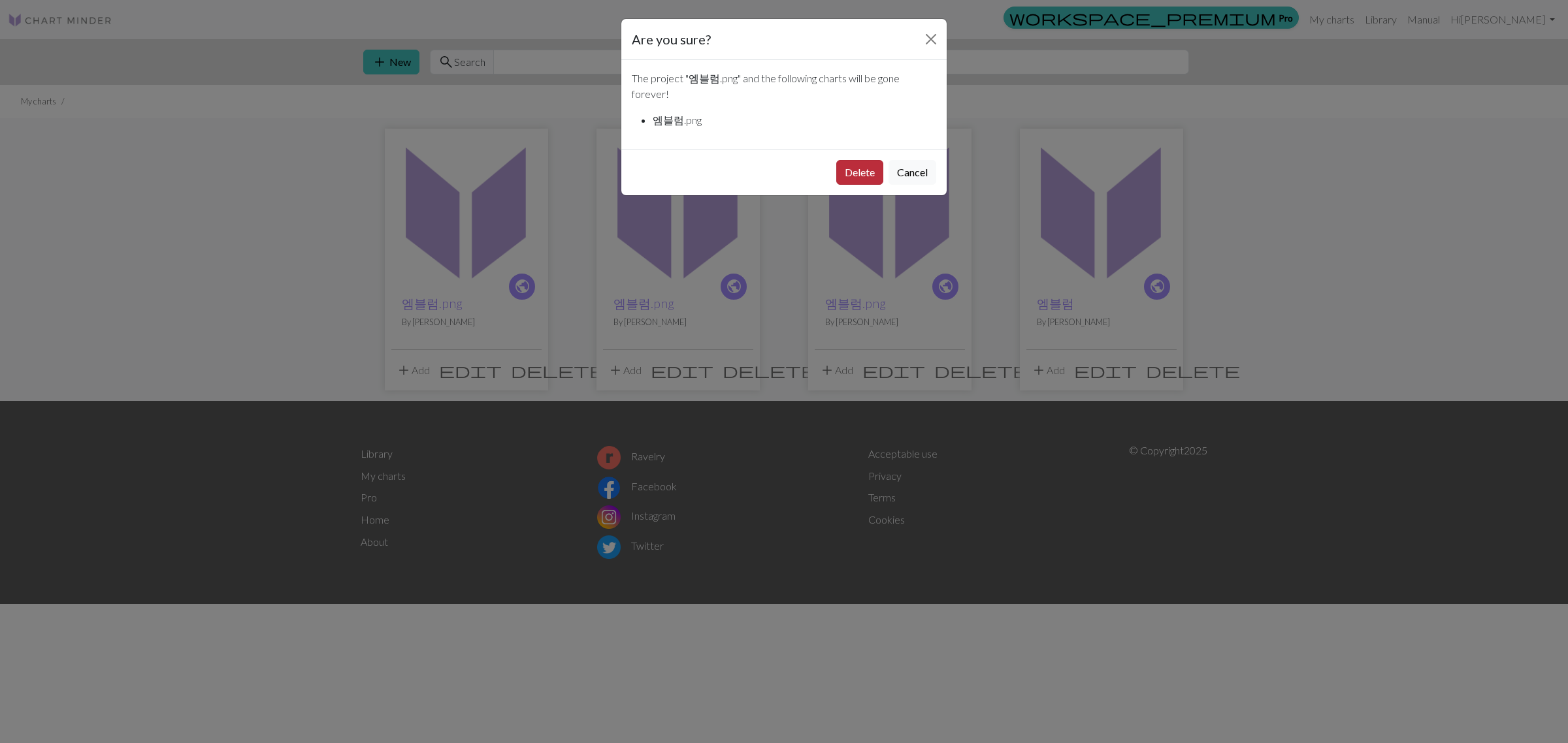
click at [857, 165] on button "Delete" at bounding box center [859, 172] width 47 height 25
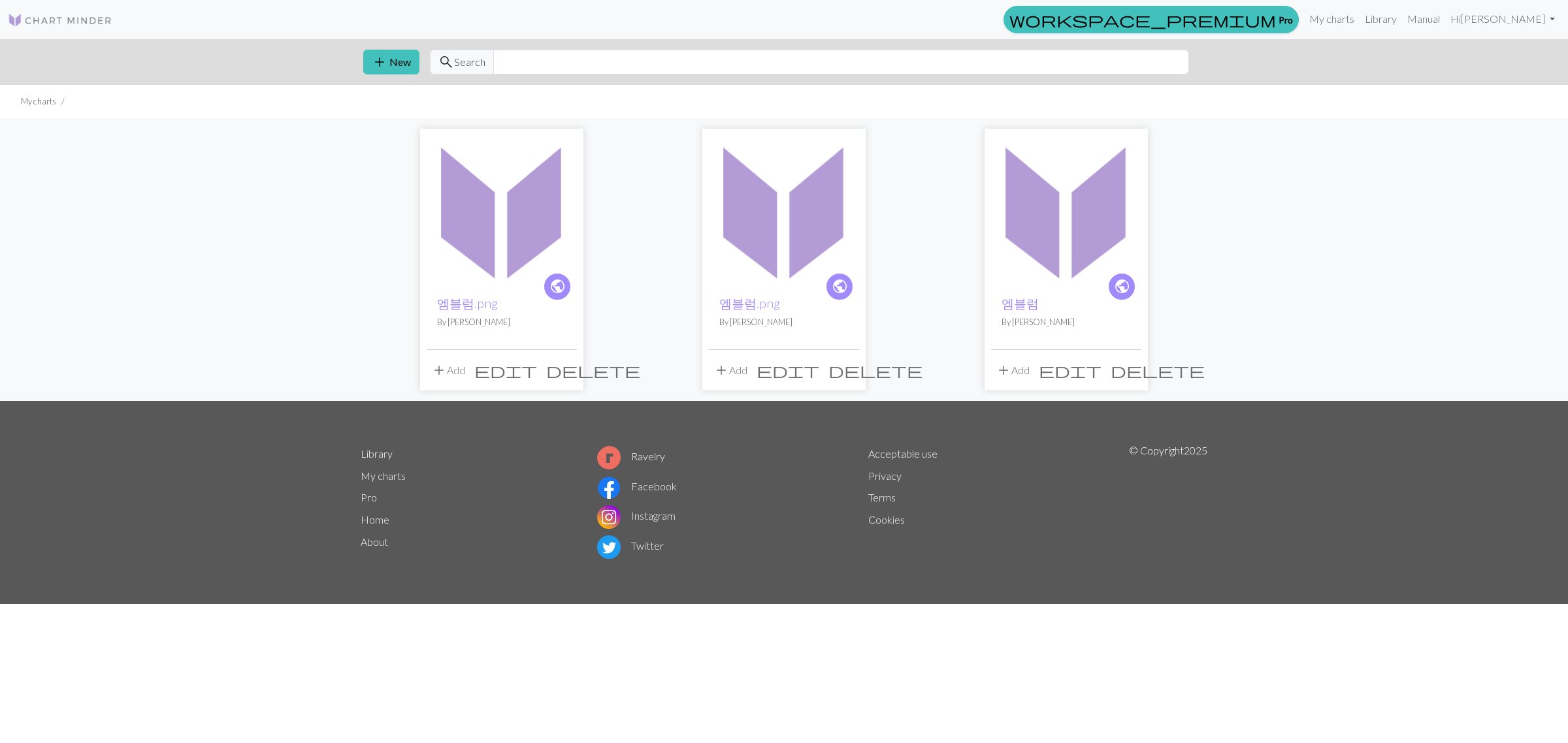
click at [569, 370] on span "delete" at bounding box center [593, 370] width 94 height 18
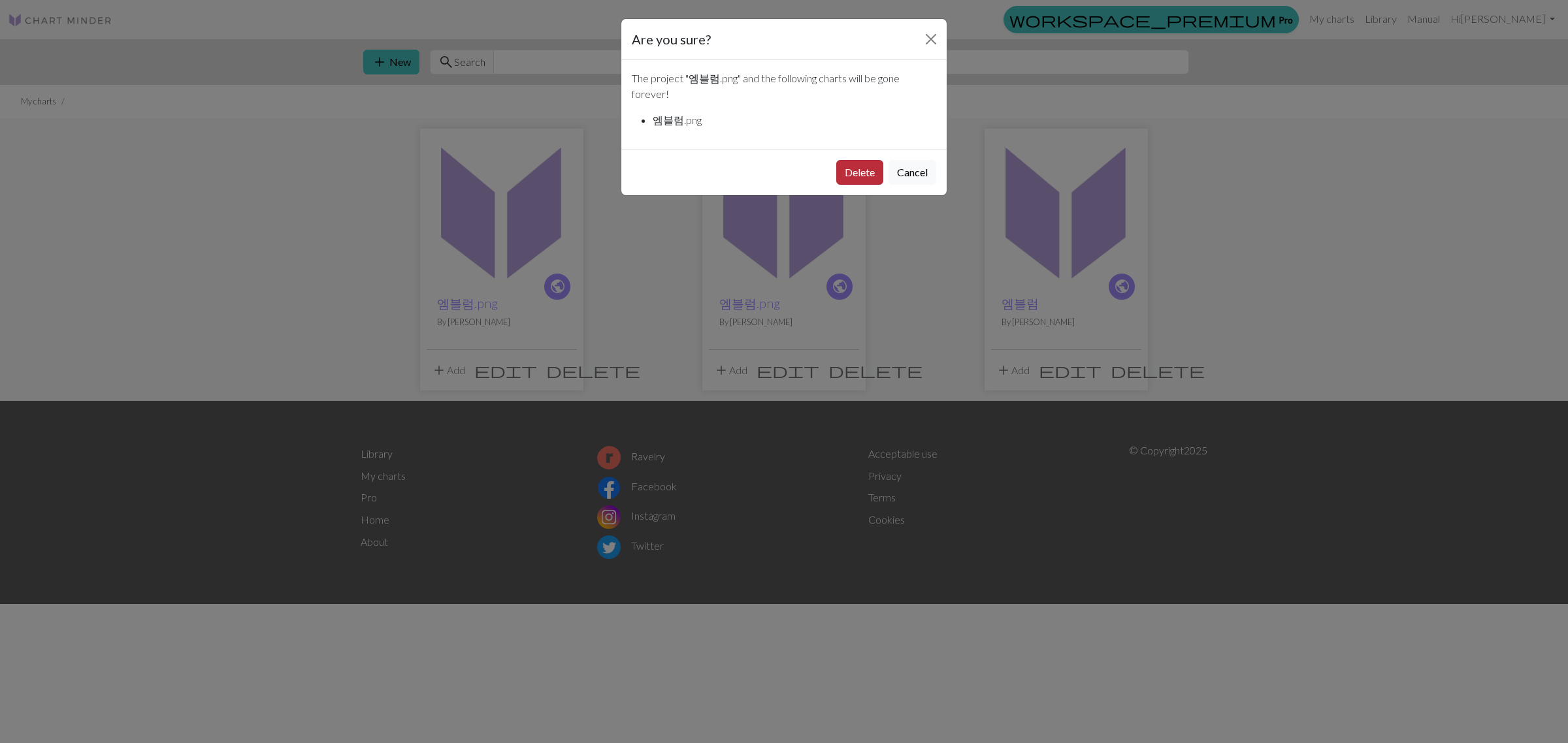
click at [848, 180] on button "Delete" at bounding box center [859, 172] width 47 height 25
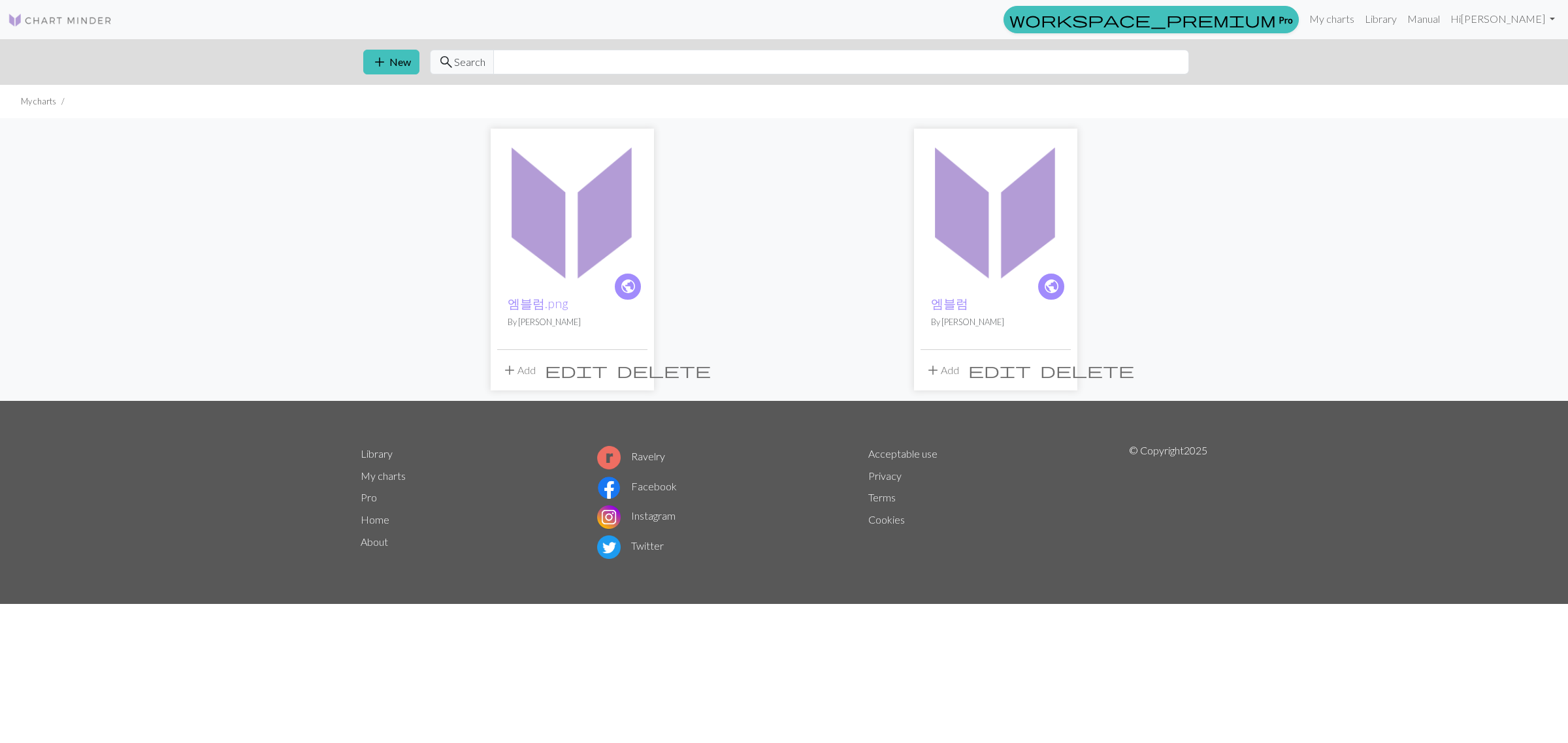
click at [637, 376] on span "delete" at bounding box center [664, 370] width 94 height 18
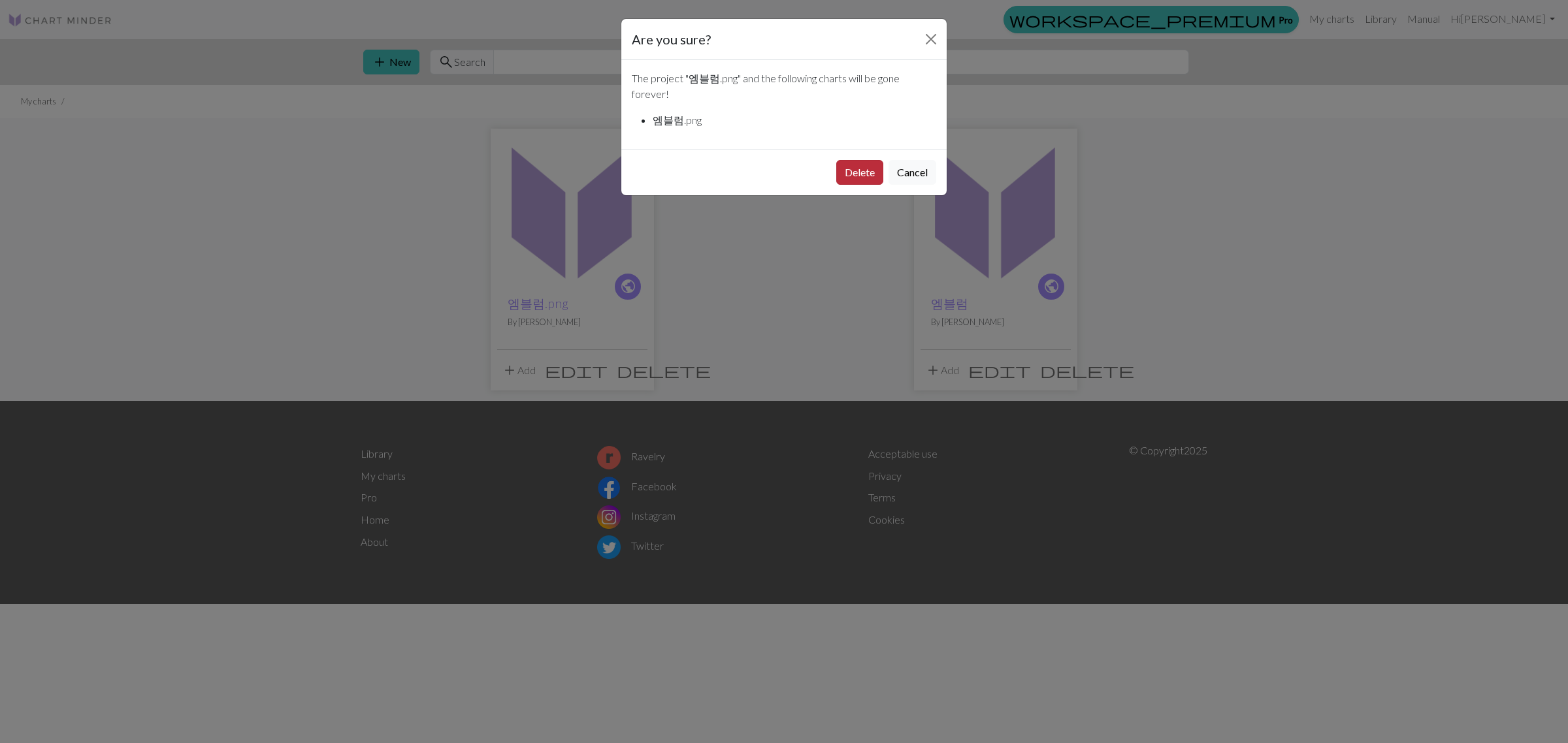
click at [851, 161] on button "Delete" at bounding box center [859, 172] width 47 height 25
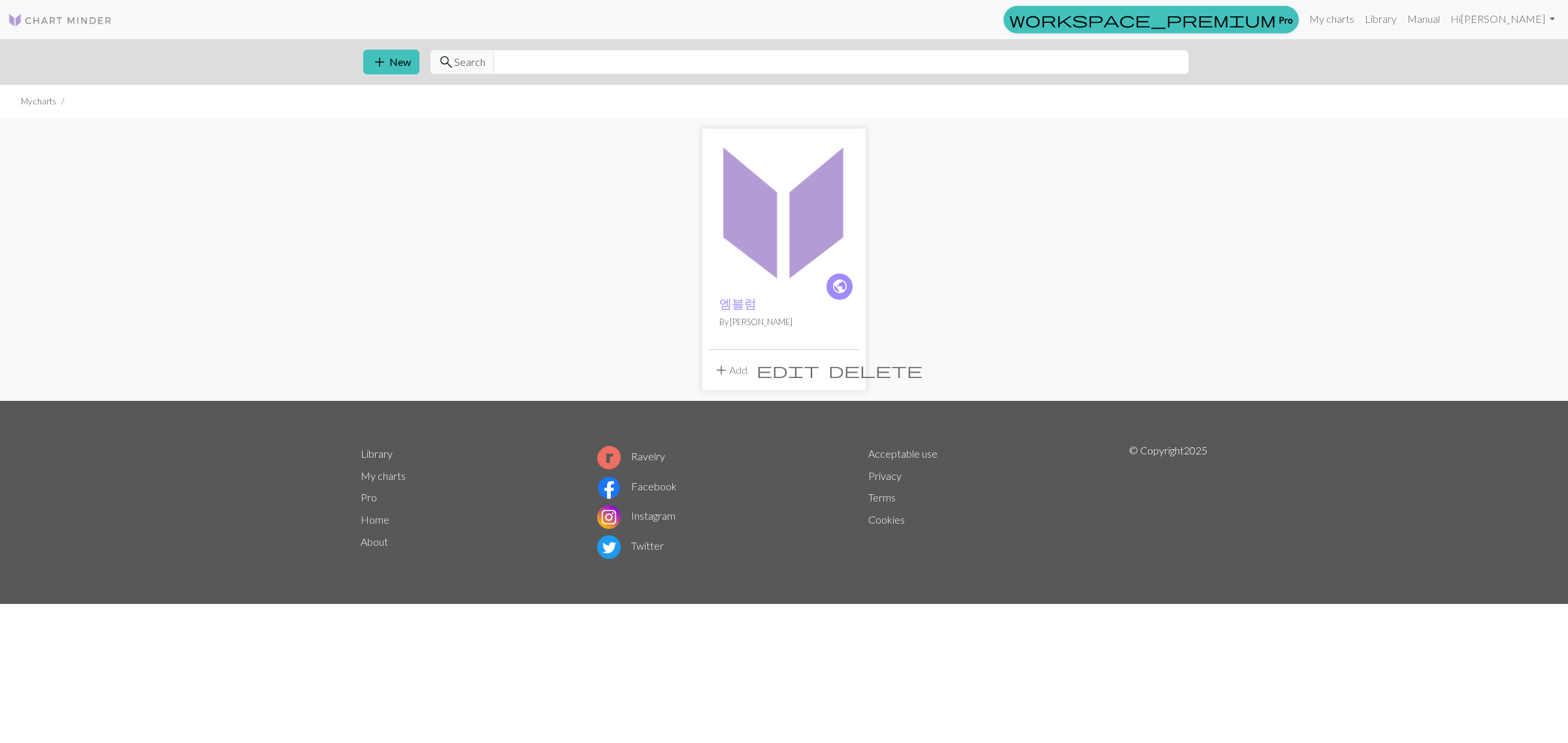
click at [849, 374] on span "delete" at bounding box center [875, 370] width 94 height 18
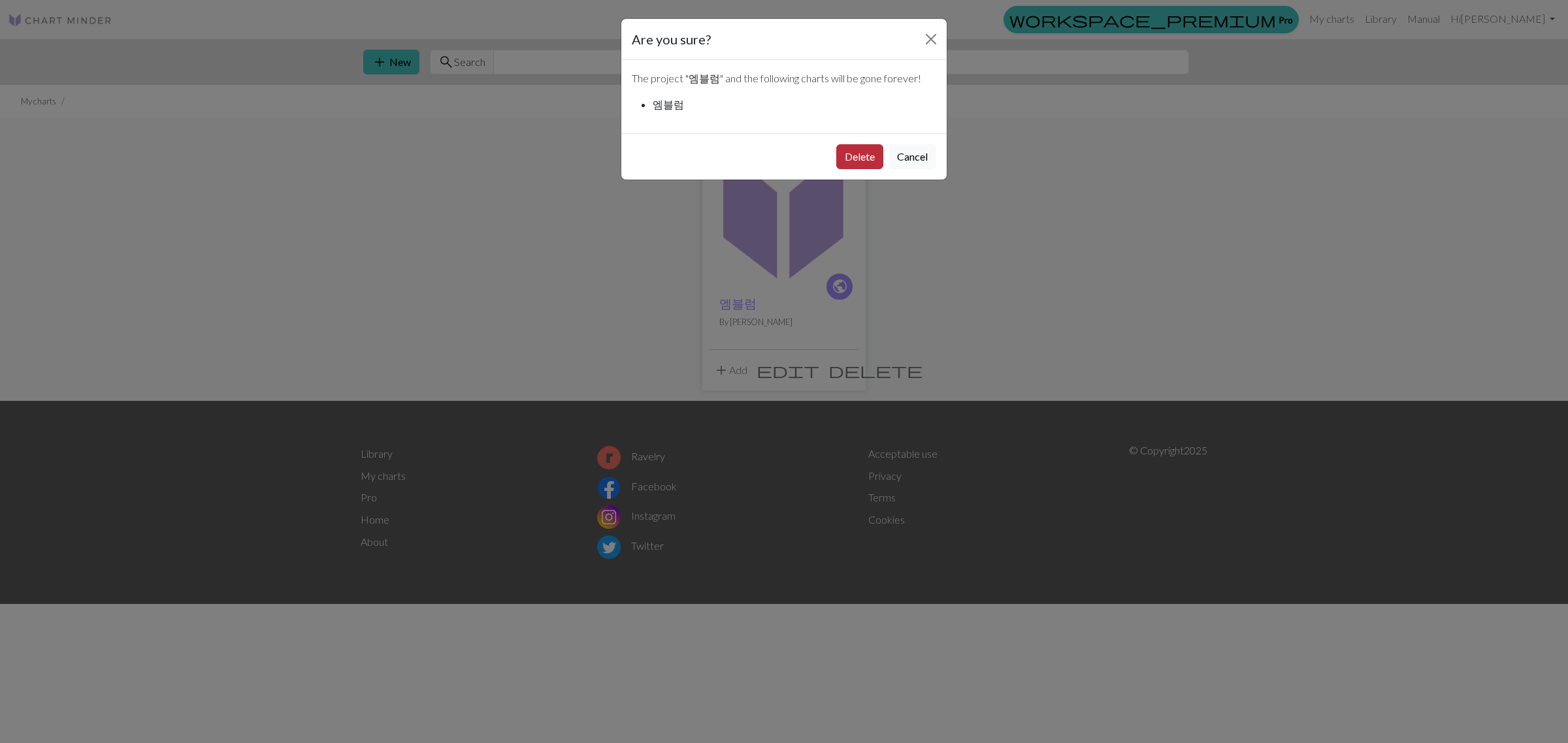
click at [851, 160] on button "Delete" at bounding box center [859, 156] width 47 height 25
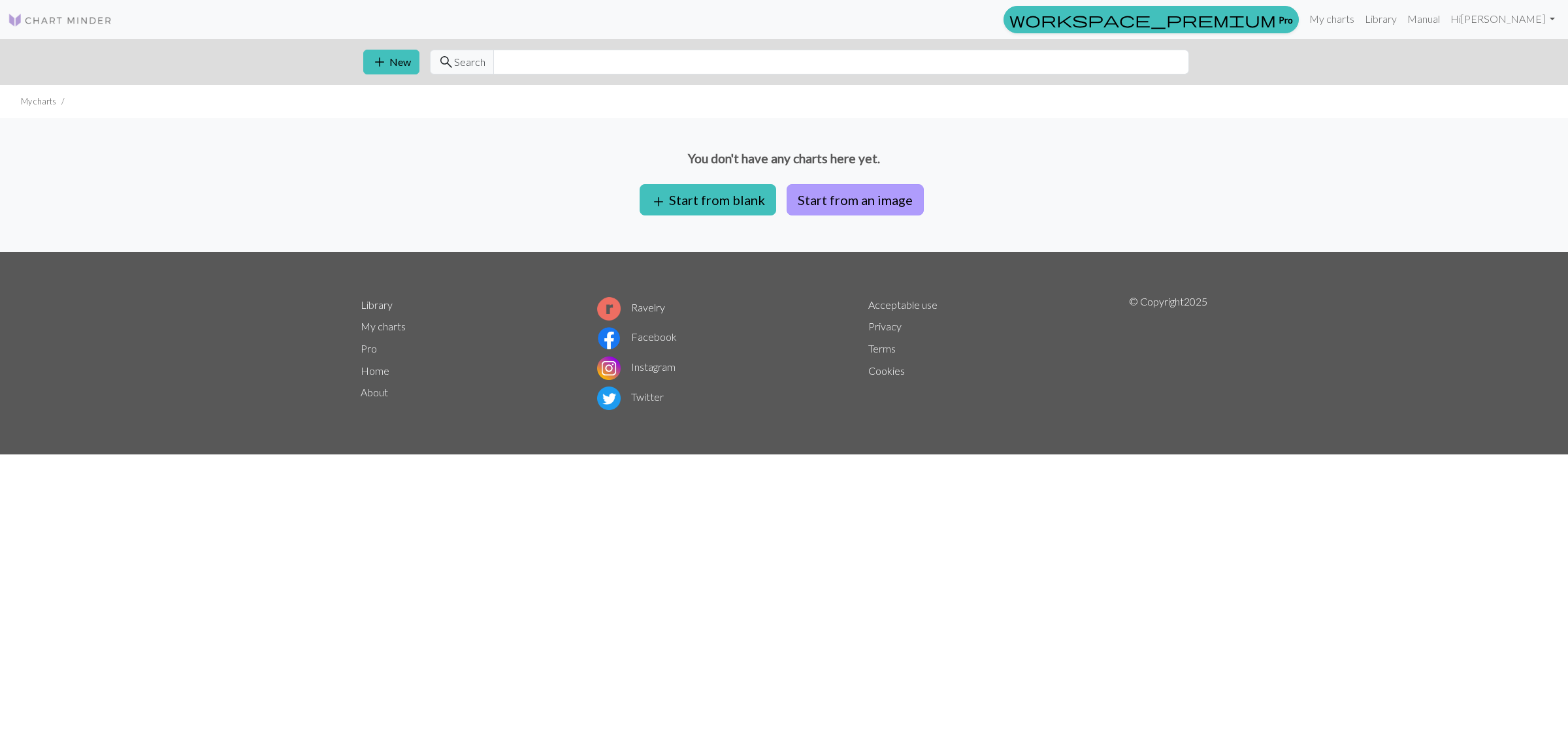
click at [887, 208] on button "Start from an image" at bounding box center [855, 199] width 137 height 31
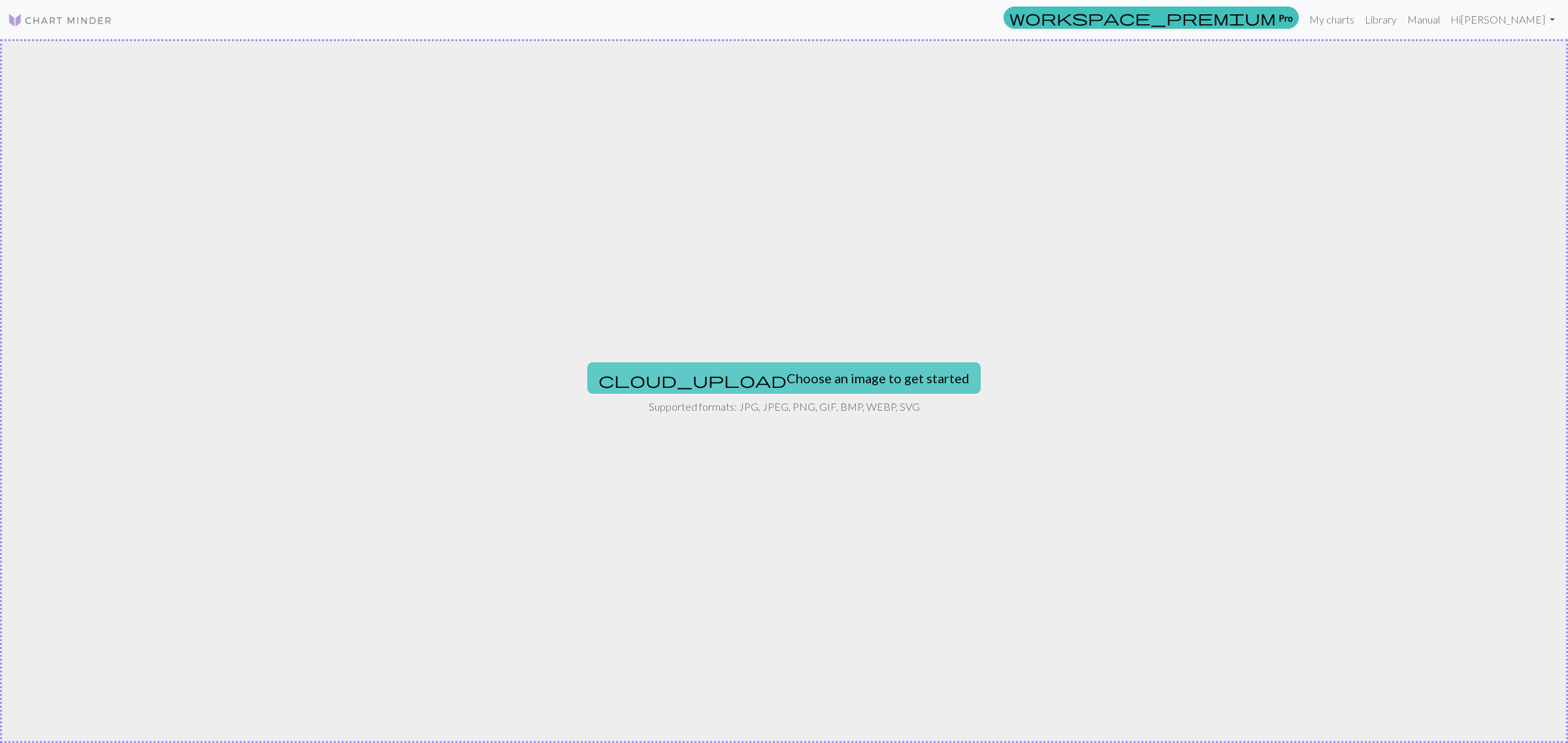
click at [785, 385] on button "cloud_upload Choose an image to get started" at bounding box center [784, 377] width 393 height 31
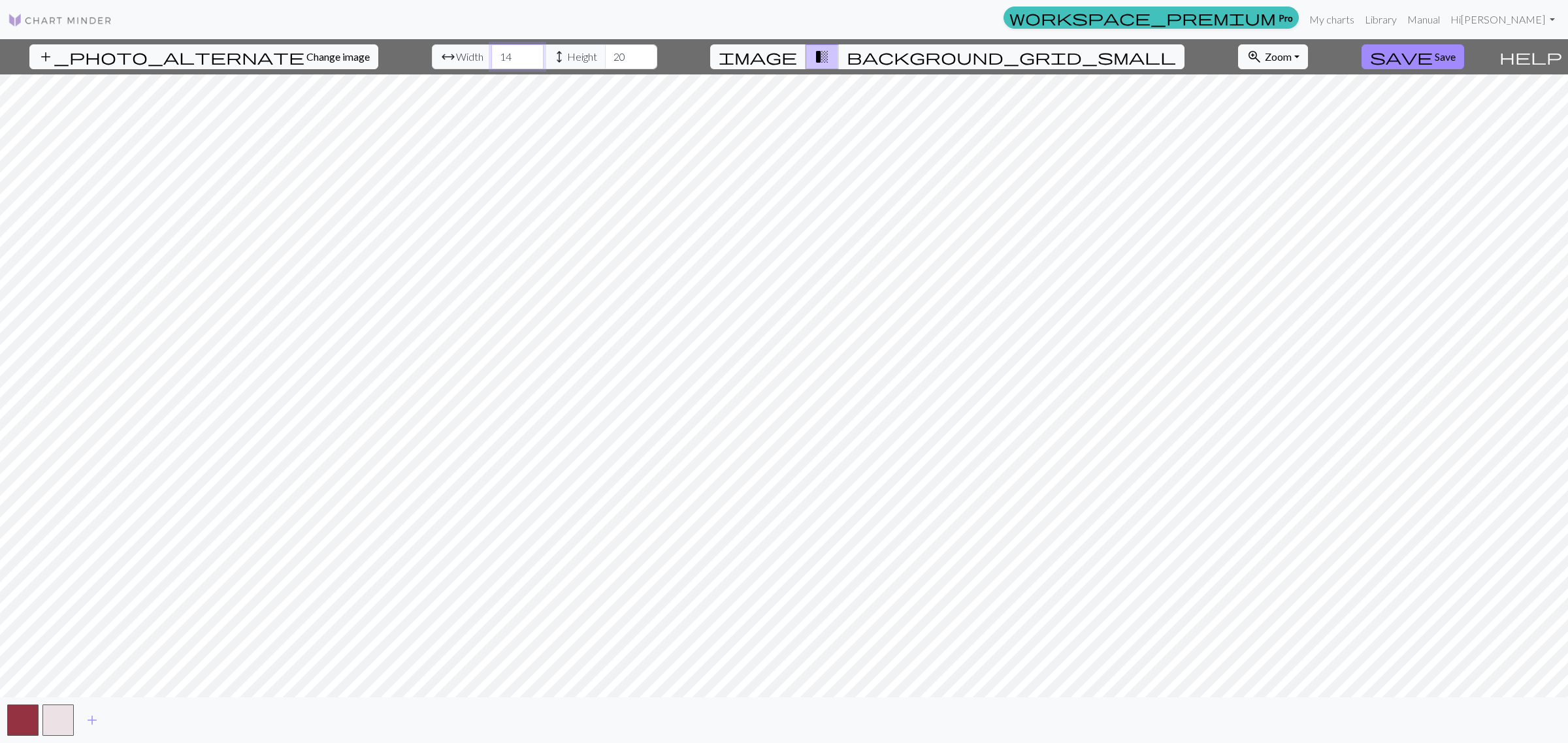
drag, startPoint x: 498, startPoint y: 54, endPoint x: 230, endPoint y: 53, distance: 268.0
click at [491, 53] on input "14" at bounding box center [517, 56] width 52 height 25
click at [230, 53] on div "add_photo_alternate Change image arrow_range Width 14 height Height 20 image tr…" at bounding box center [746, 56] width 1493 height 35
drag, startPoint x: 480, startPoint y: 59, endPoint x: 378, endPoint y: 46, distance: 102.8
click at [432, 53] on div "arrow_range Width 14 height Height 20" at bounding box center [544, 56] width 225 height 25
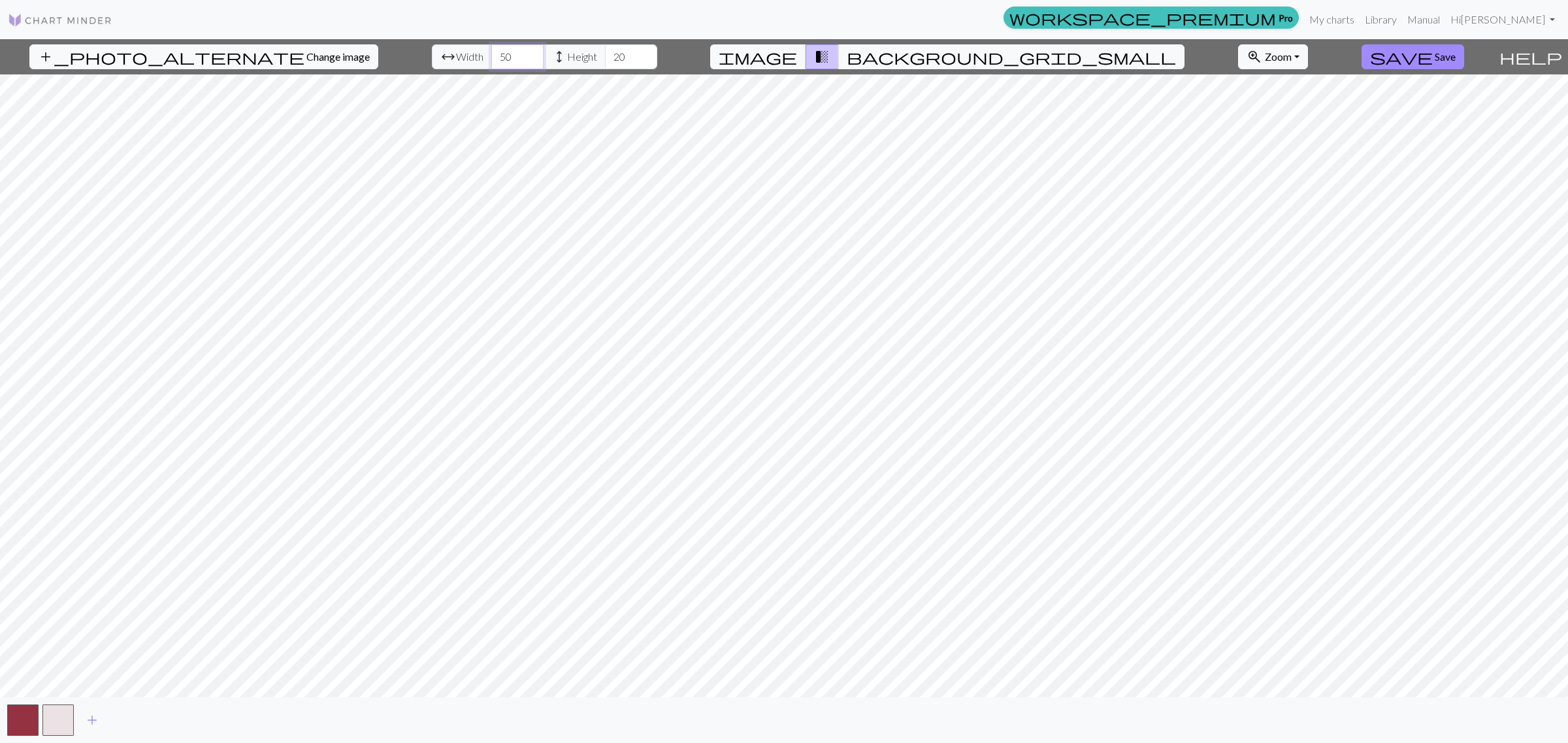
type input "50"
drag, startPoint x: 599, startPoint y: 56, endPoint x: 574, endPoint y: 56, distance: 25.0
click at [605, 56] on input "70" at bounding box center [631, 56] width 52 height 25
click at [93, 723] on span "add" at bounding box center [92, 720] width 16 height 18
click at [92, 723] on button "button" at bounding box center [93, 720] width 31 height 31
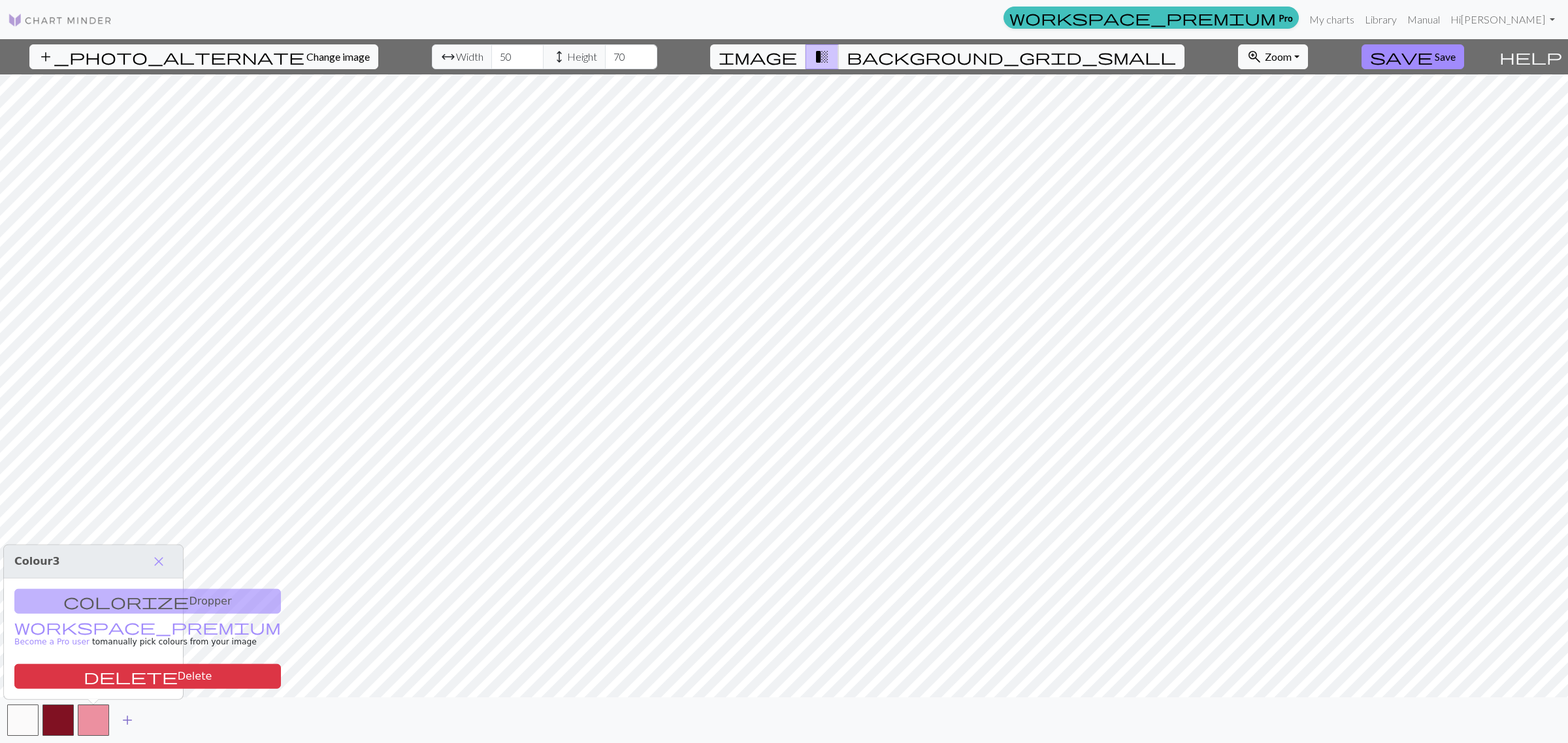
click at [130, 722] on span "add" at bounding box center [128, 720] width 16 height 18
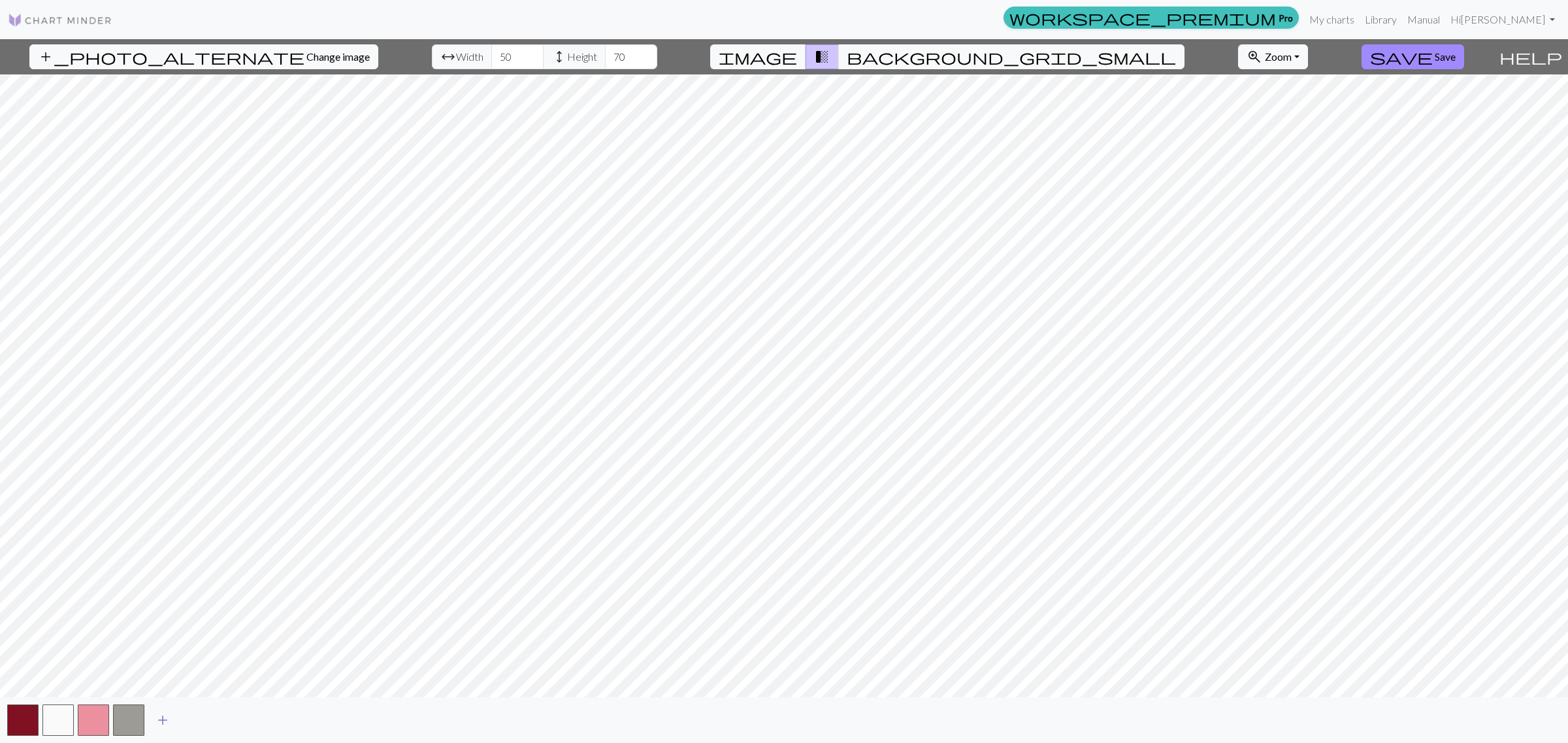
click at [159, 716] on span "add" at bounding box center [163, 720] width 16 height 18
click at [158, 716] on button "button" at bounding box center [164, 720] width 31 height 31
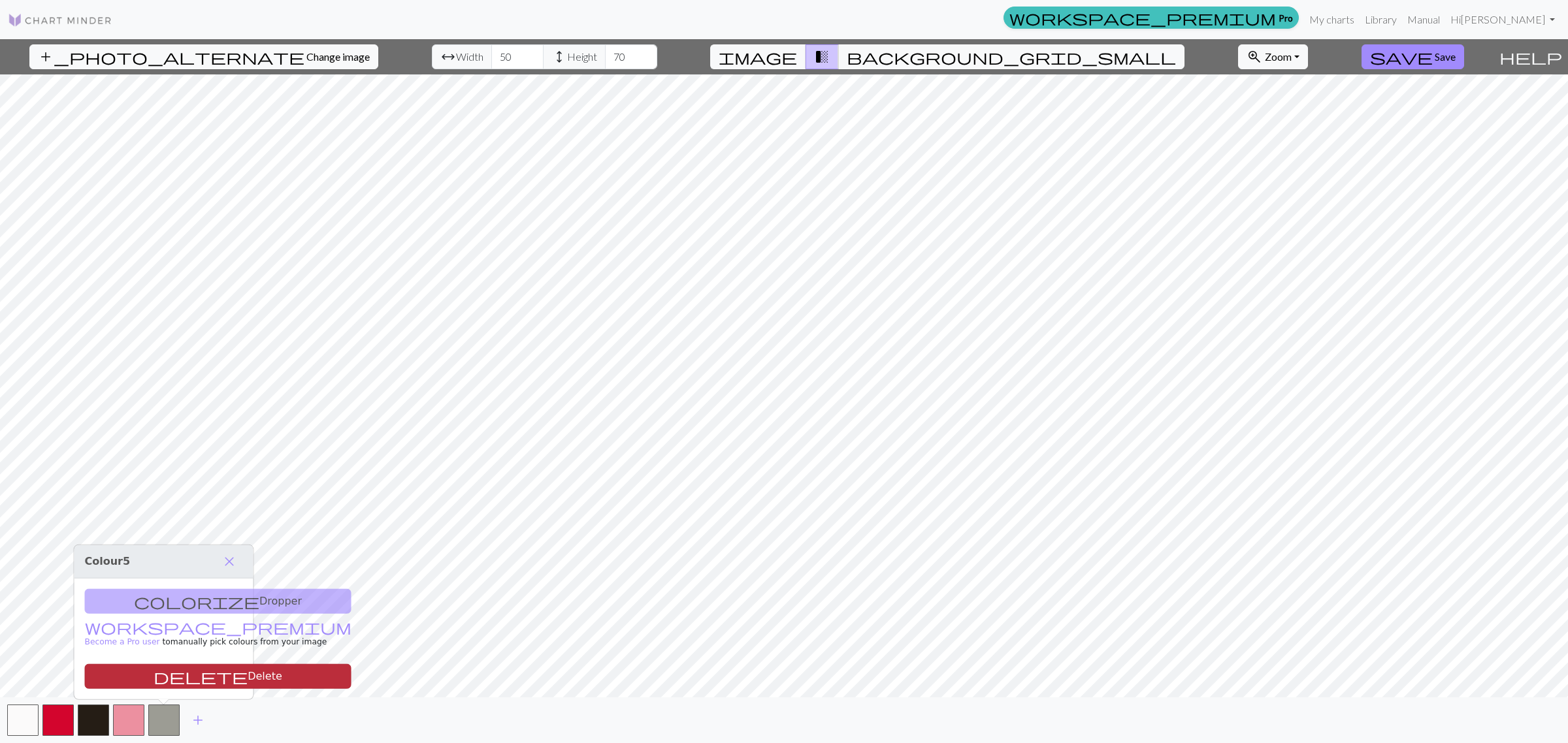
click at [183, 671] on button "delete Delete" at bounding box center [218, 676] width 267 height 25
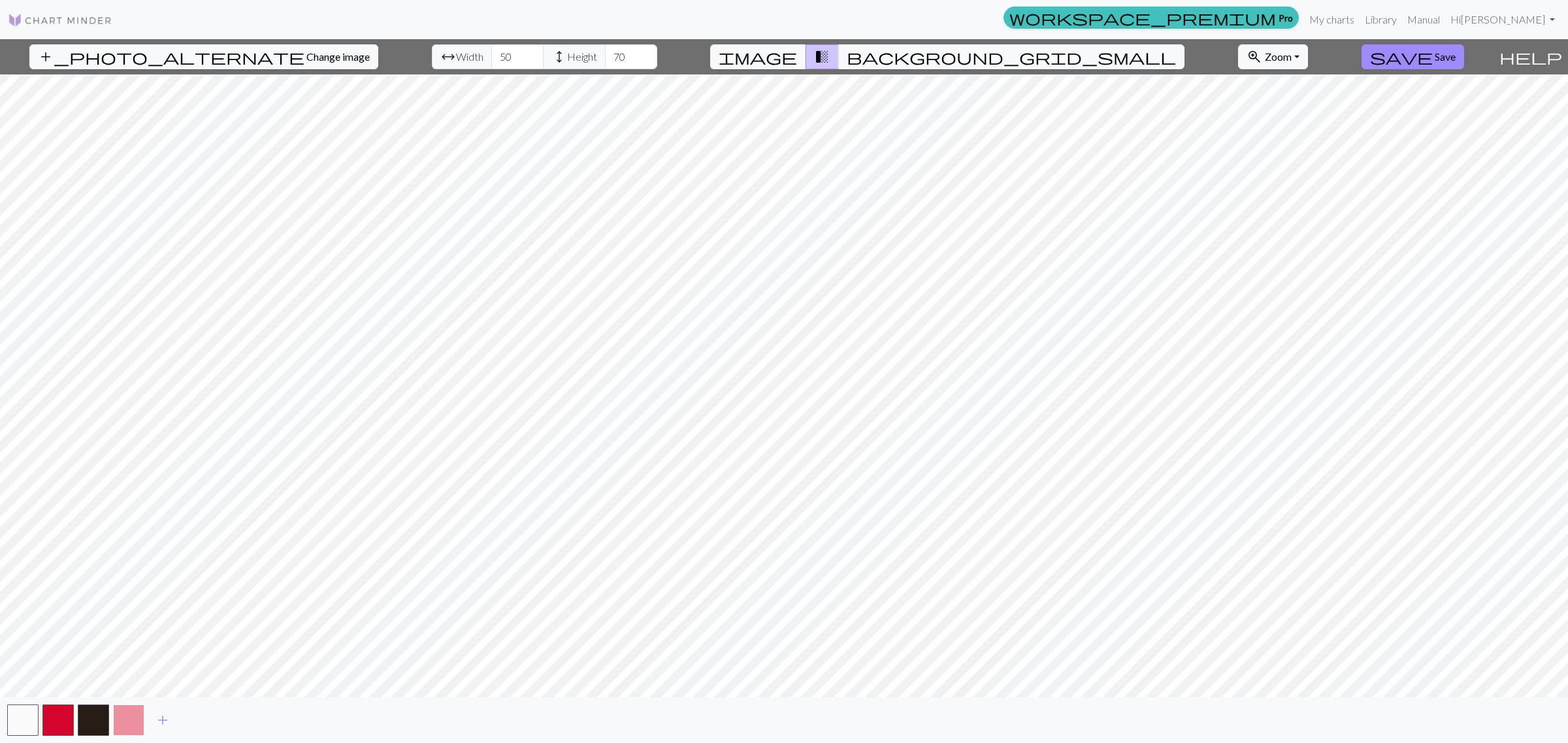
click at [132, 721] on button "button" at bounding box center [128, 720] width 31 height 31
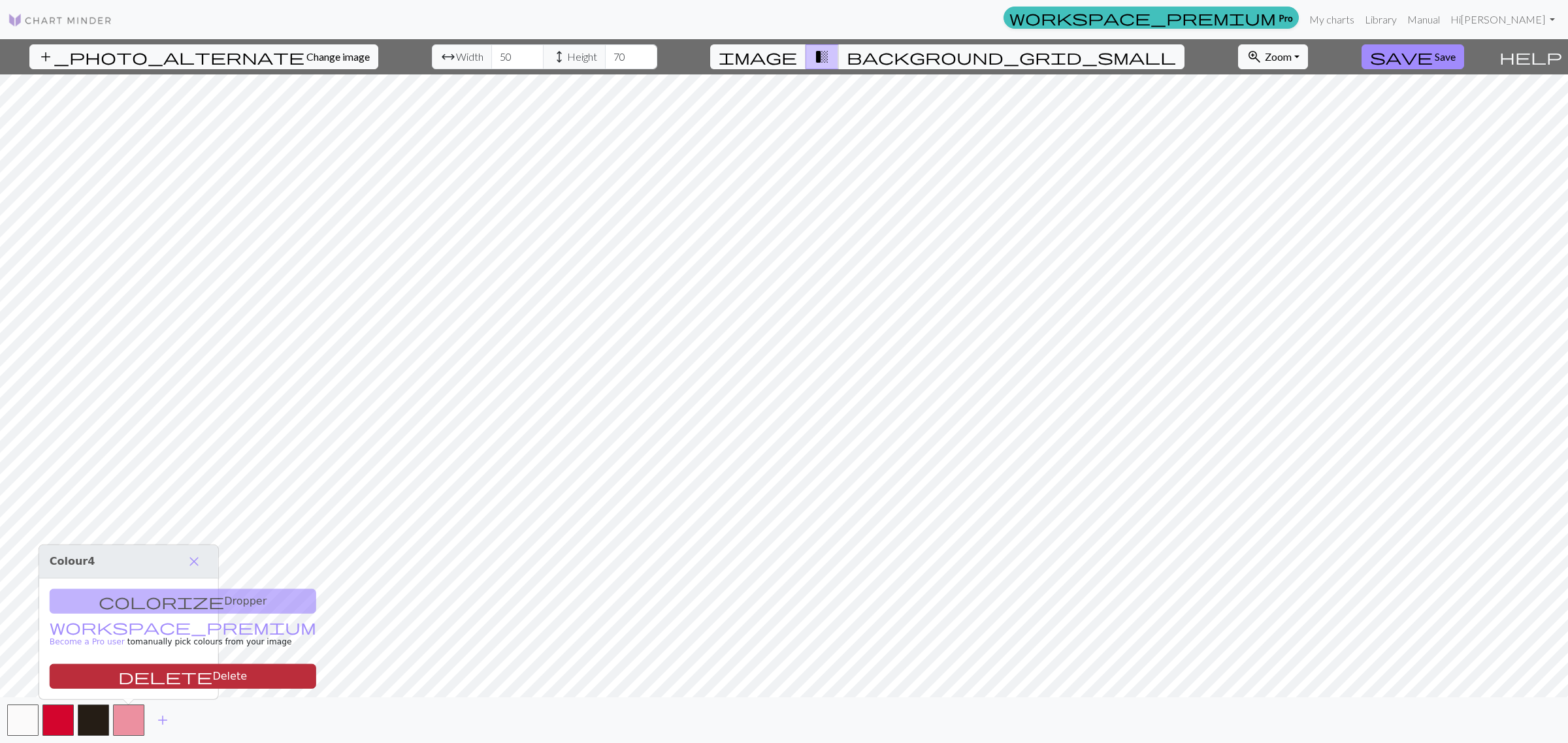
click at [178, 673] on button "delete Delete" at bounding box center [183, 676] width 267 height 25
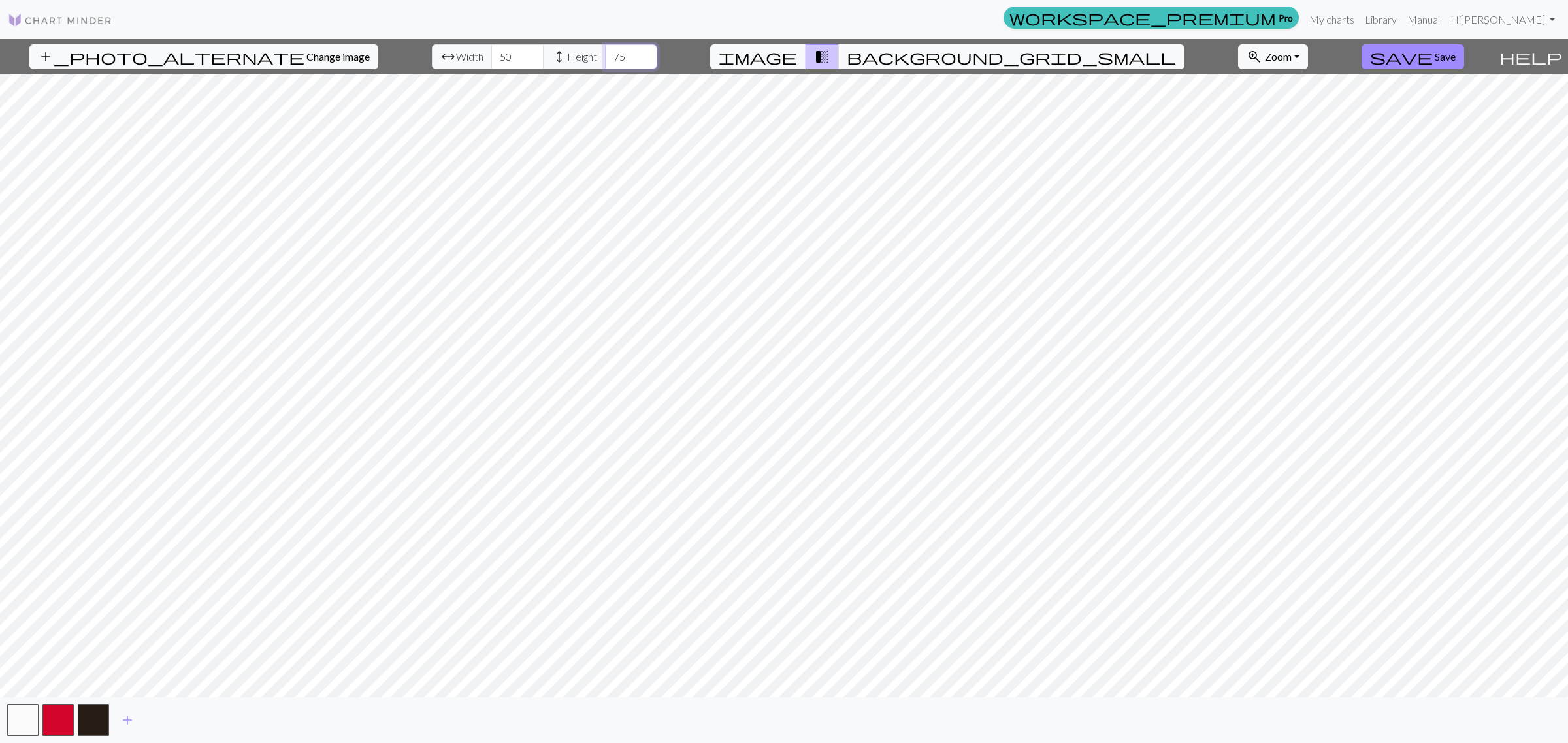
type input "75"
drag, startPoint x: 1413, startPoint y: 63, endPoint x: 1406, endPoint y: 63, distance: 7.0
click at [1435, 63] on span "Save" at bounding box center [1445, 56] width 21 height 12
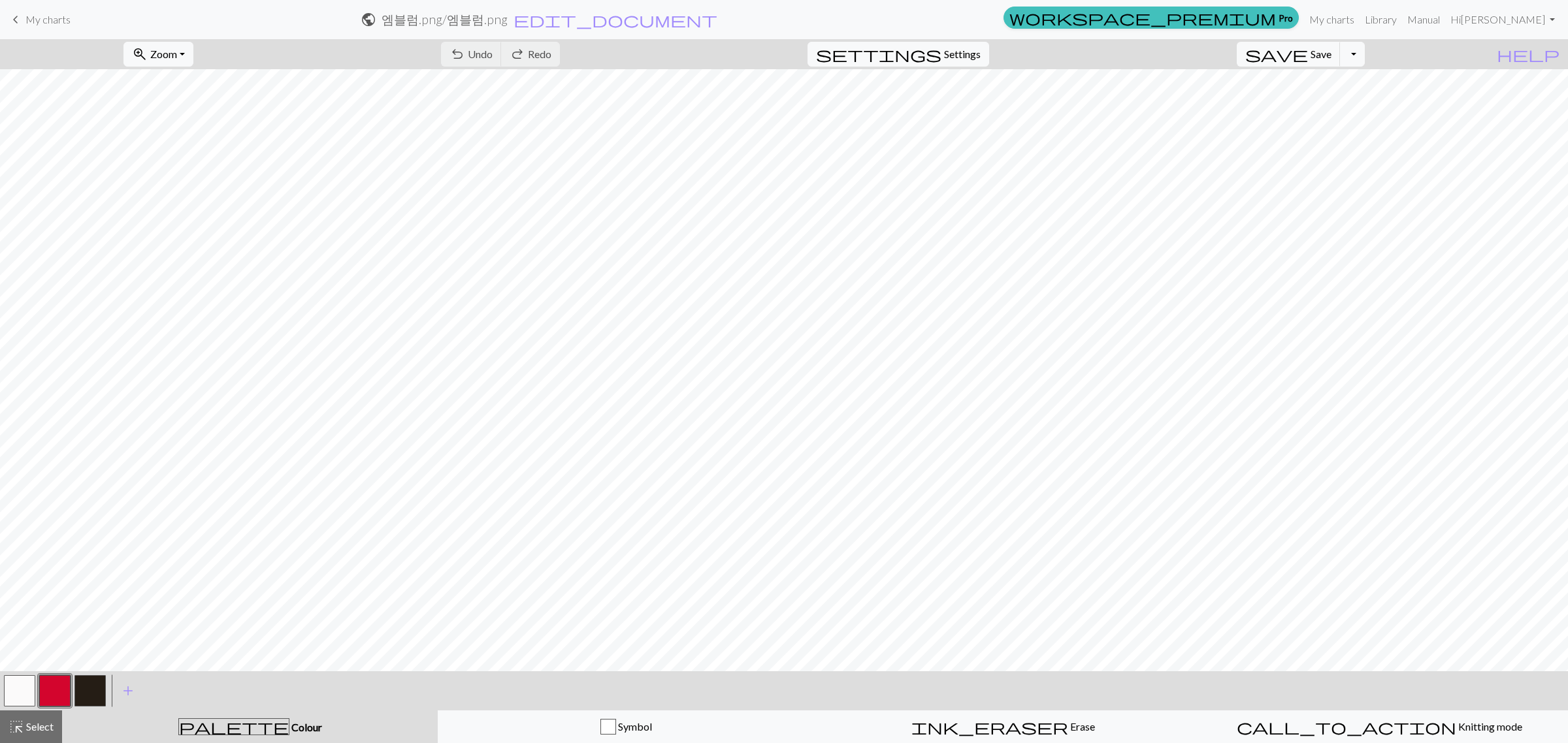
click at [570, 56] on div "undo Undo Undo redo Redo Redo" at bounding box center [500, 54] width 138 height 30
click at [551, 54] on div "undo Undo Undo redo Redo Redo" at bounding box center [500, 54] width 138 height 30
click at [550, 54] on div "undo Undo Undo redo Redo Redo" at bounding box center [500, 54] width 138 height 30
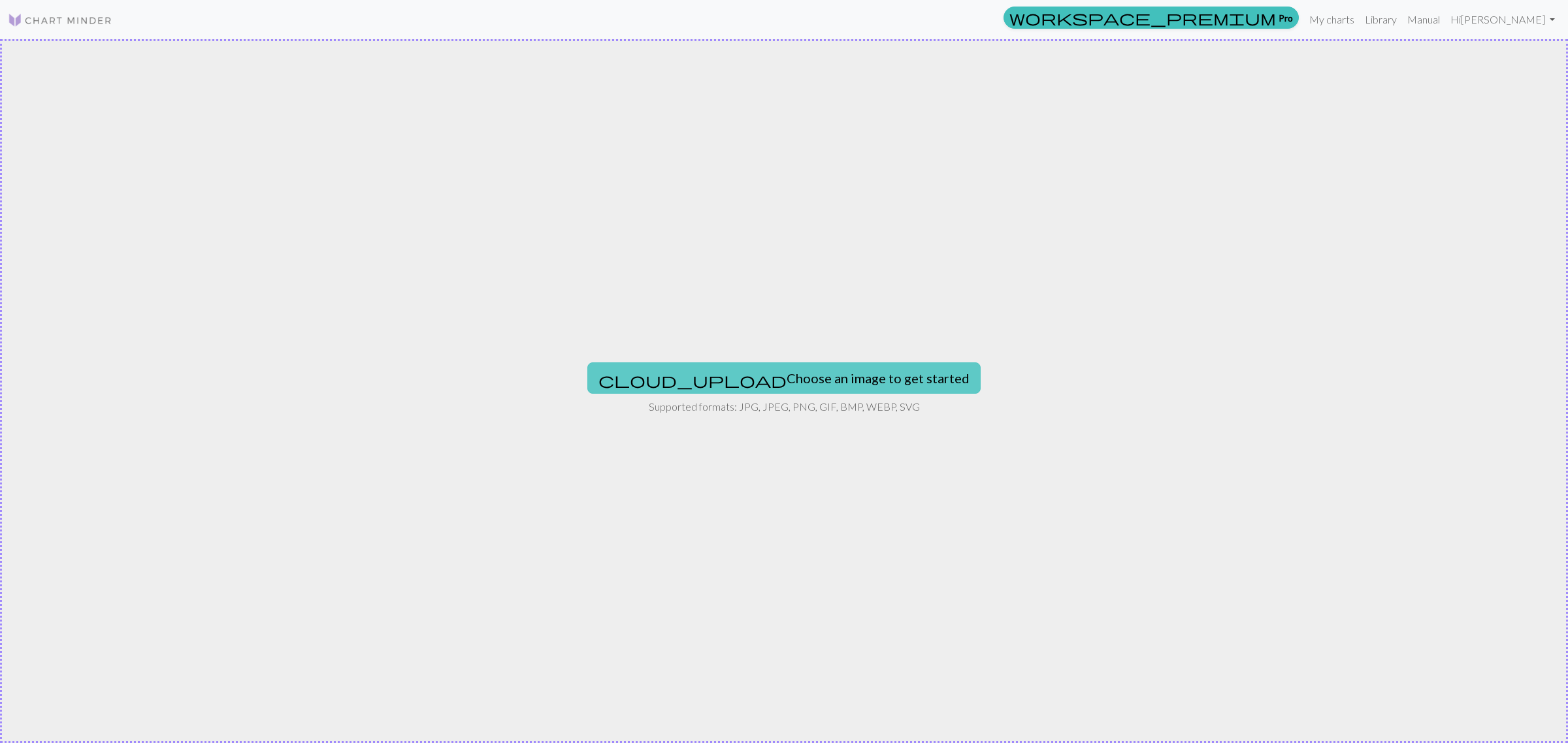
click at [789, 390] on button "cloud_upload Choose an image to get started" at bounding box center [784, 377] width 393 height 31
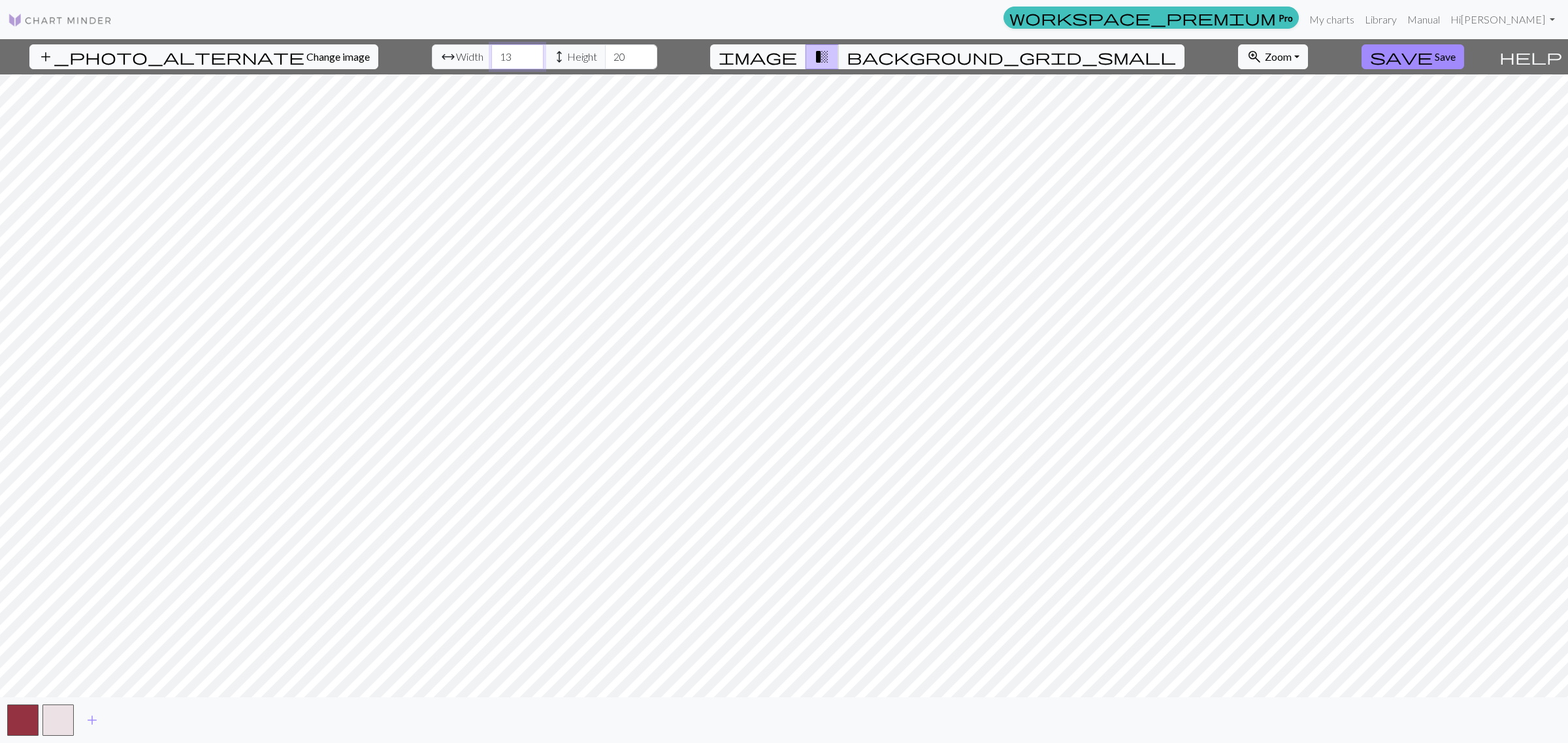
drag, startPoint x: 501, startPoint y: 54, endPoint x: 271, endPoint y: 38, distance: 230.6
click at [271, 38] on div "workspace_premium Pro My charts Library Manual Hi [PERSON_NAME] Account setting…" at bounding box center [784, 372] width 1568 height 743
type input "55"
type input "75"
drag, startPoint x: 477, startPoint y: 57, endPoint x: 351, endPoint y: 50, distance: 126.2
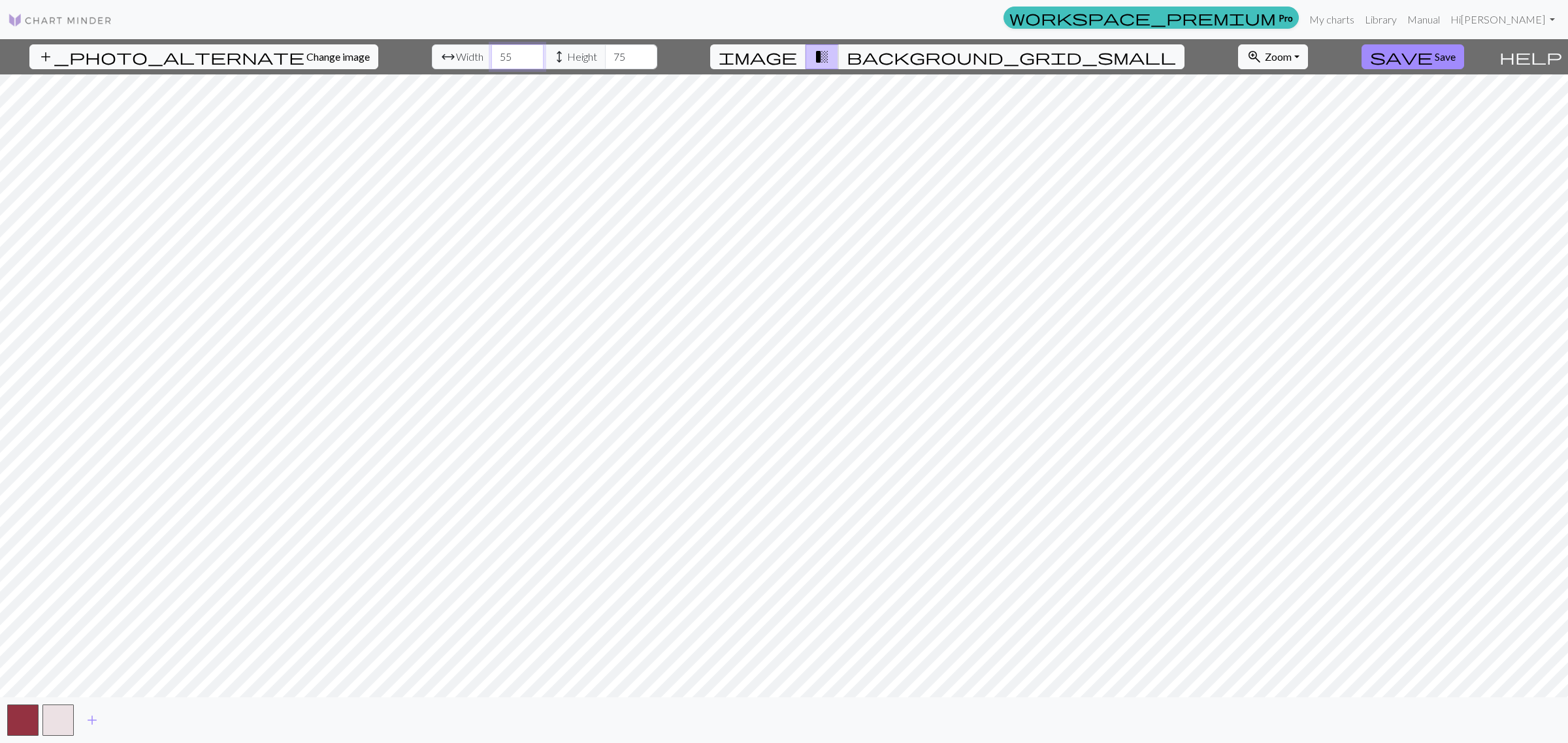
click at [361, 50] on div "add_photo_alternate Change image arrow_range Width 55 height Height 75 image tr…" at bounding box center [746, 56] width 1493 height 35
type input "45"
click at [88, 726] on span "add" at bounding box center [92, 720] width 16 height 18
click at [100, 723] on button "button" at bounding box center [93, 720] width 31 height 31
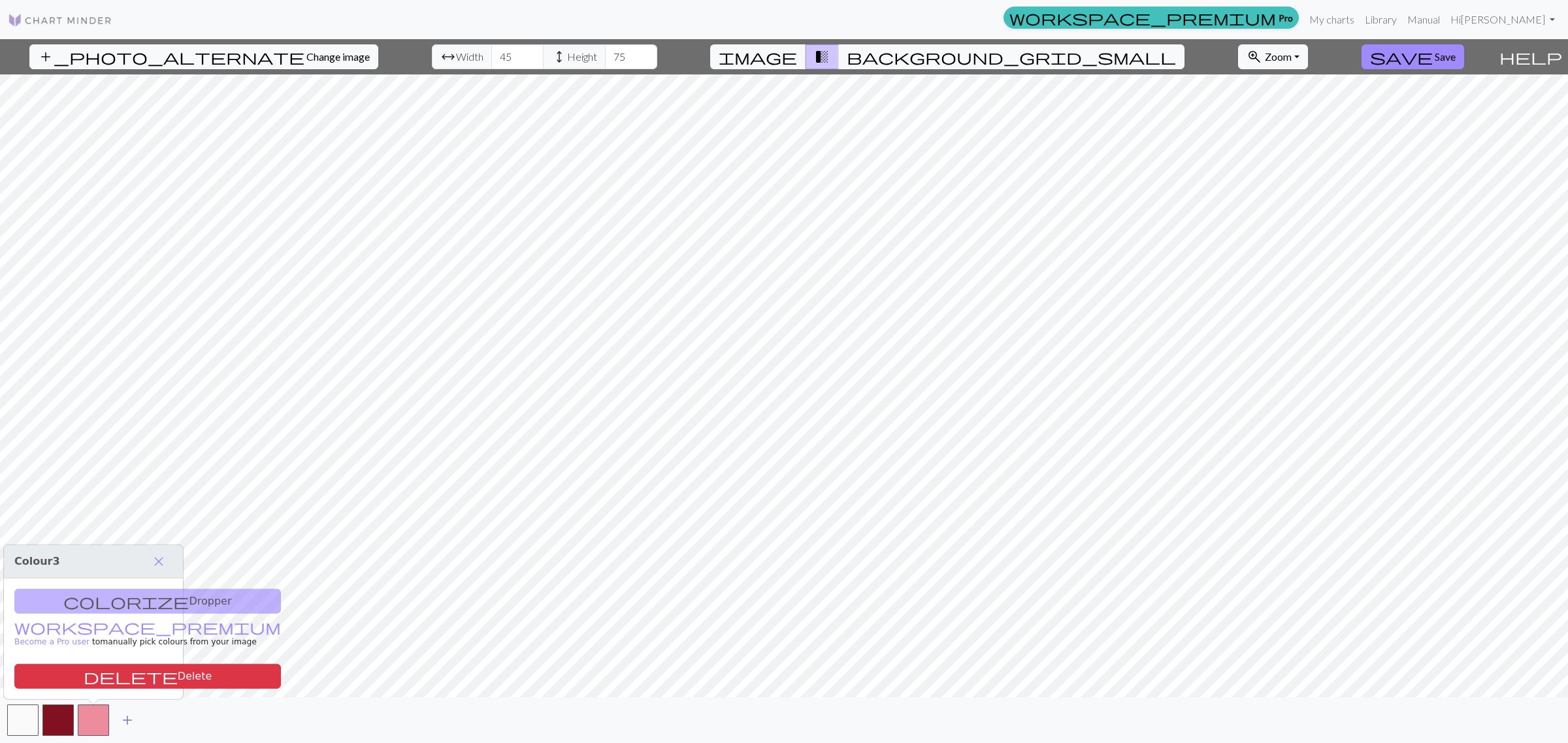
click at [124, 721] on span "add" at bounding box center [128, 720] width 16 height 18
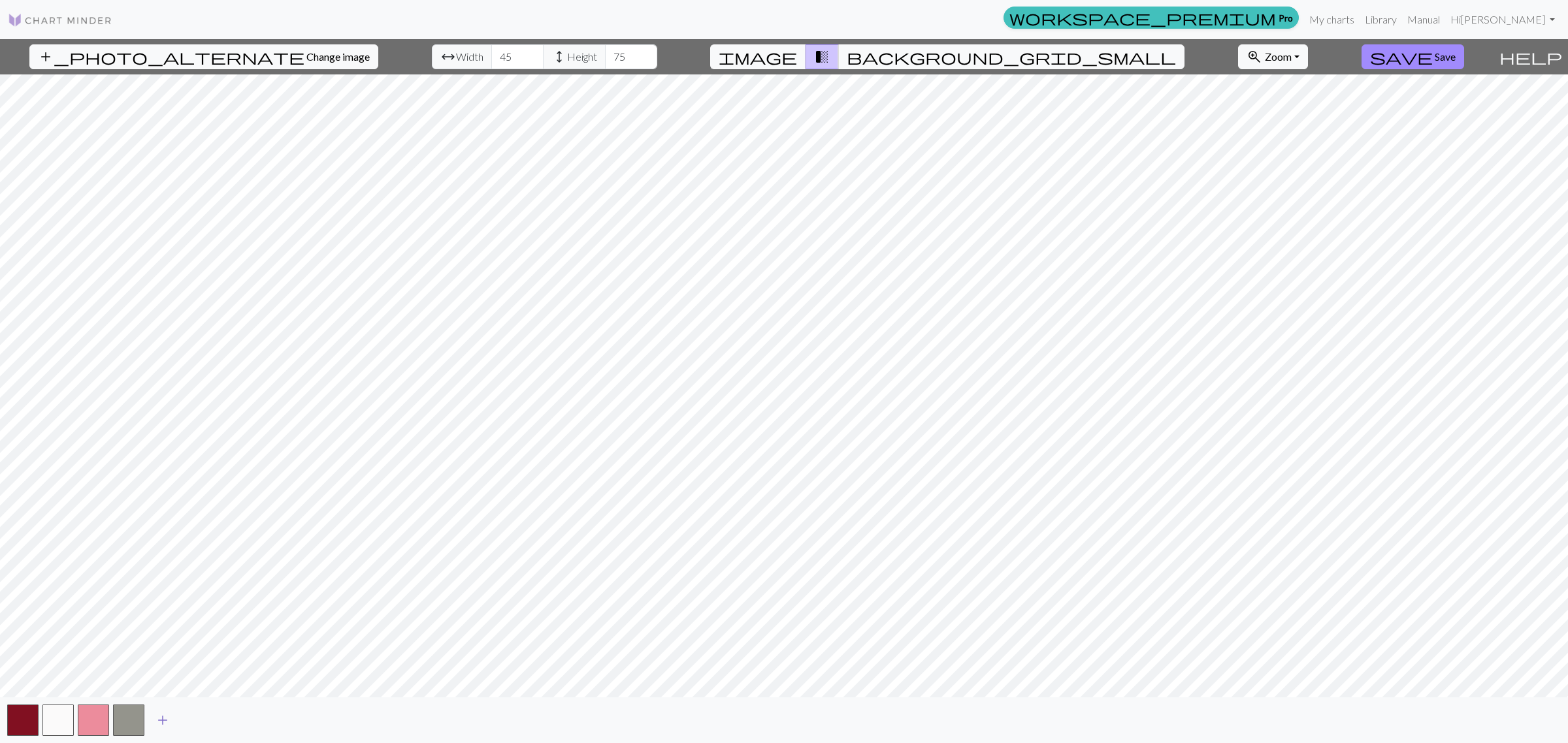
click at [161, 720] on span "add" at bounding box center [163, 720] width 16 height 18
click at [132, 723] on button "button" at bounding box center [128, 720] width 31 height 31
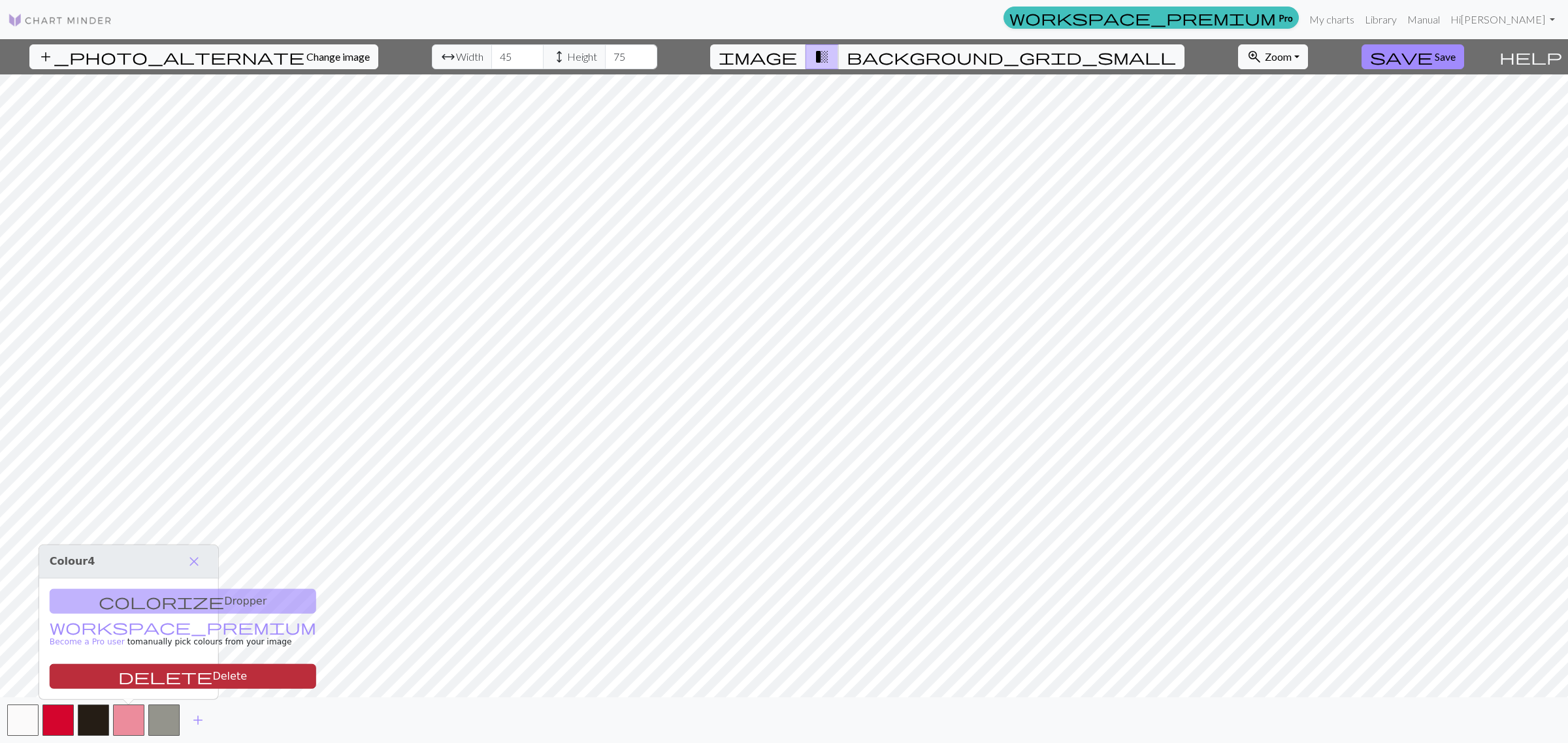
click at [147, 676] on button "delete Delete" at bounding box center [183, 676] width 267 height 25
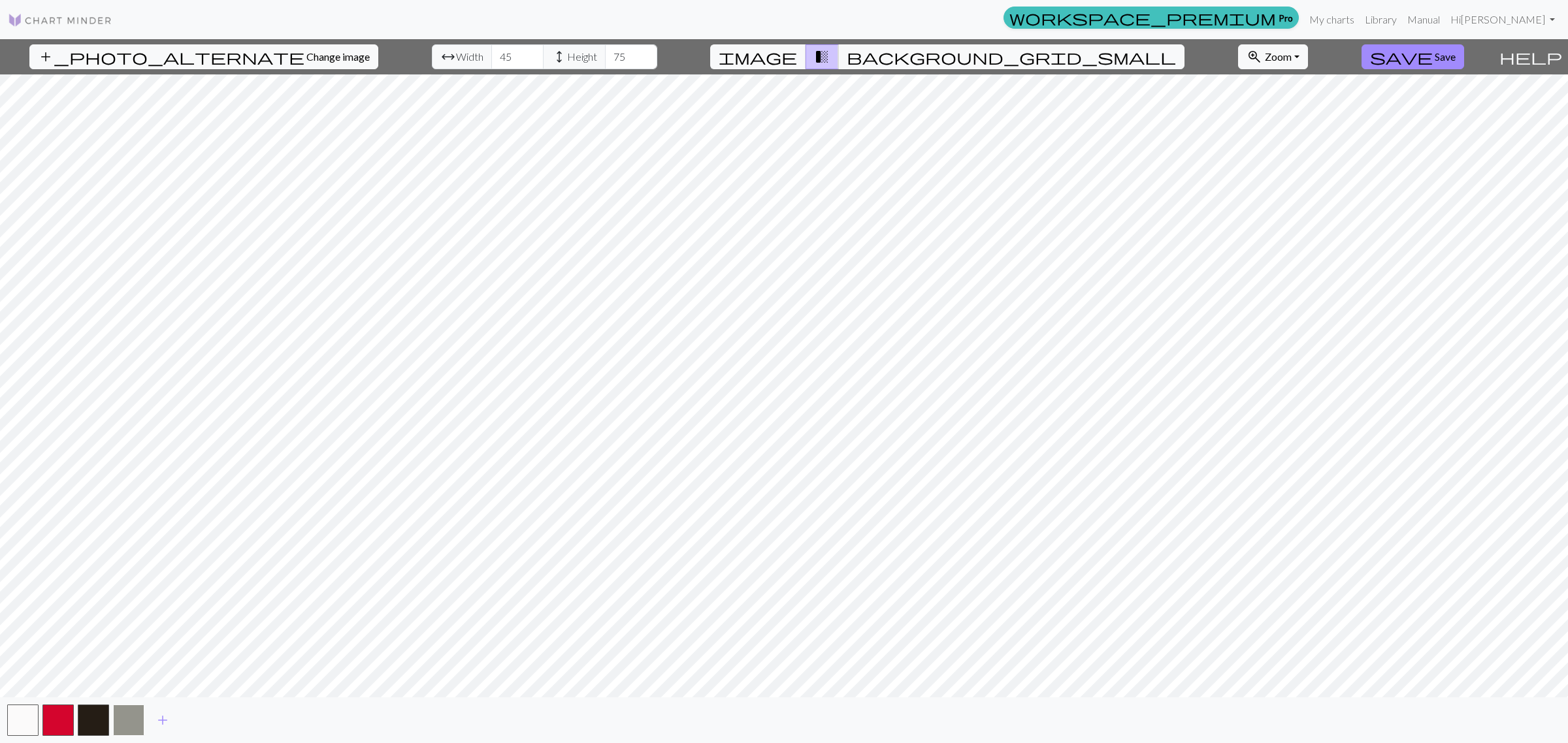
click at [125, 717] on button "button" at bounding box center [128, 720] width 31 height 31
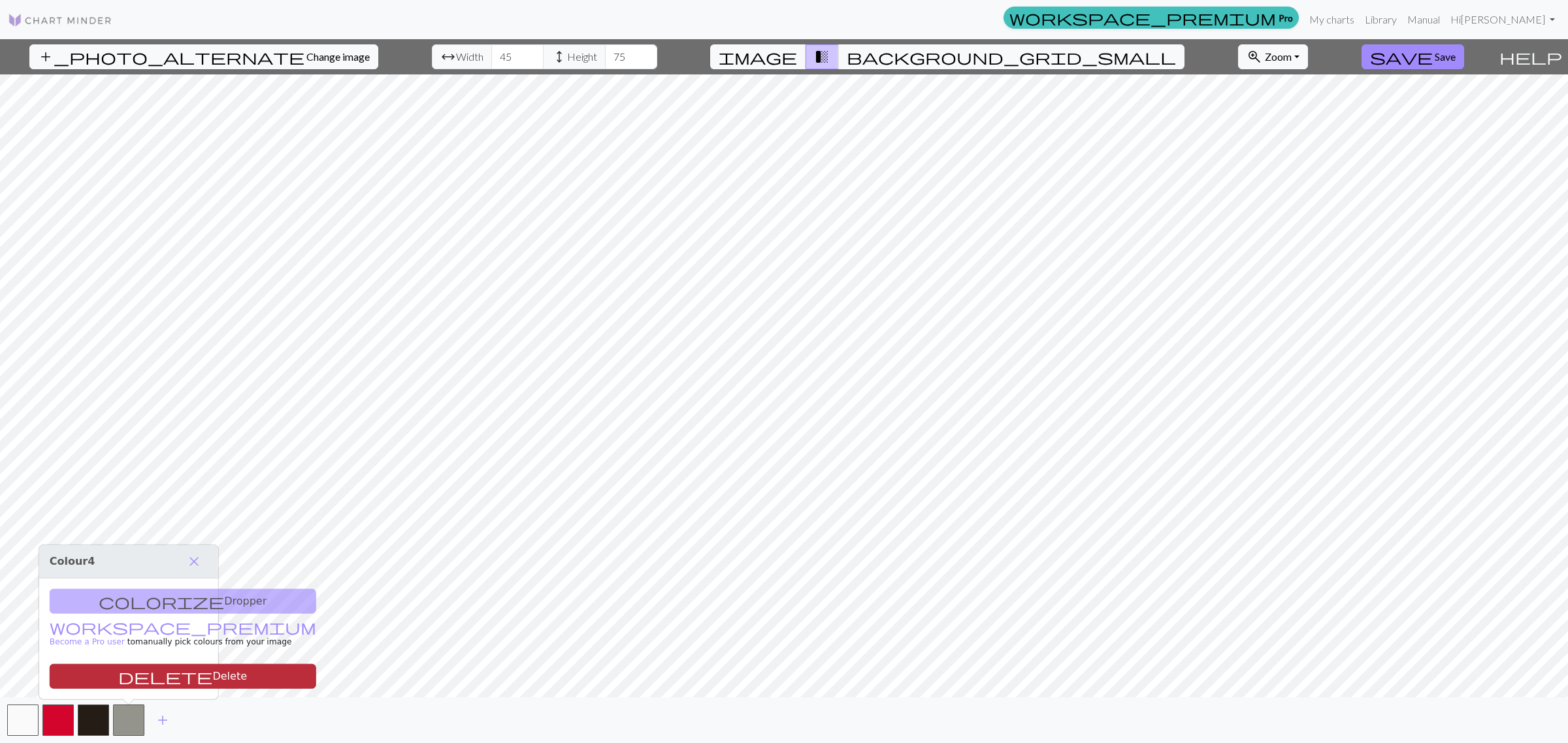
click at [138, 678] on button "delete Delete" at bounding box center [183, 676] width 267 height 25
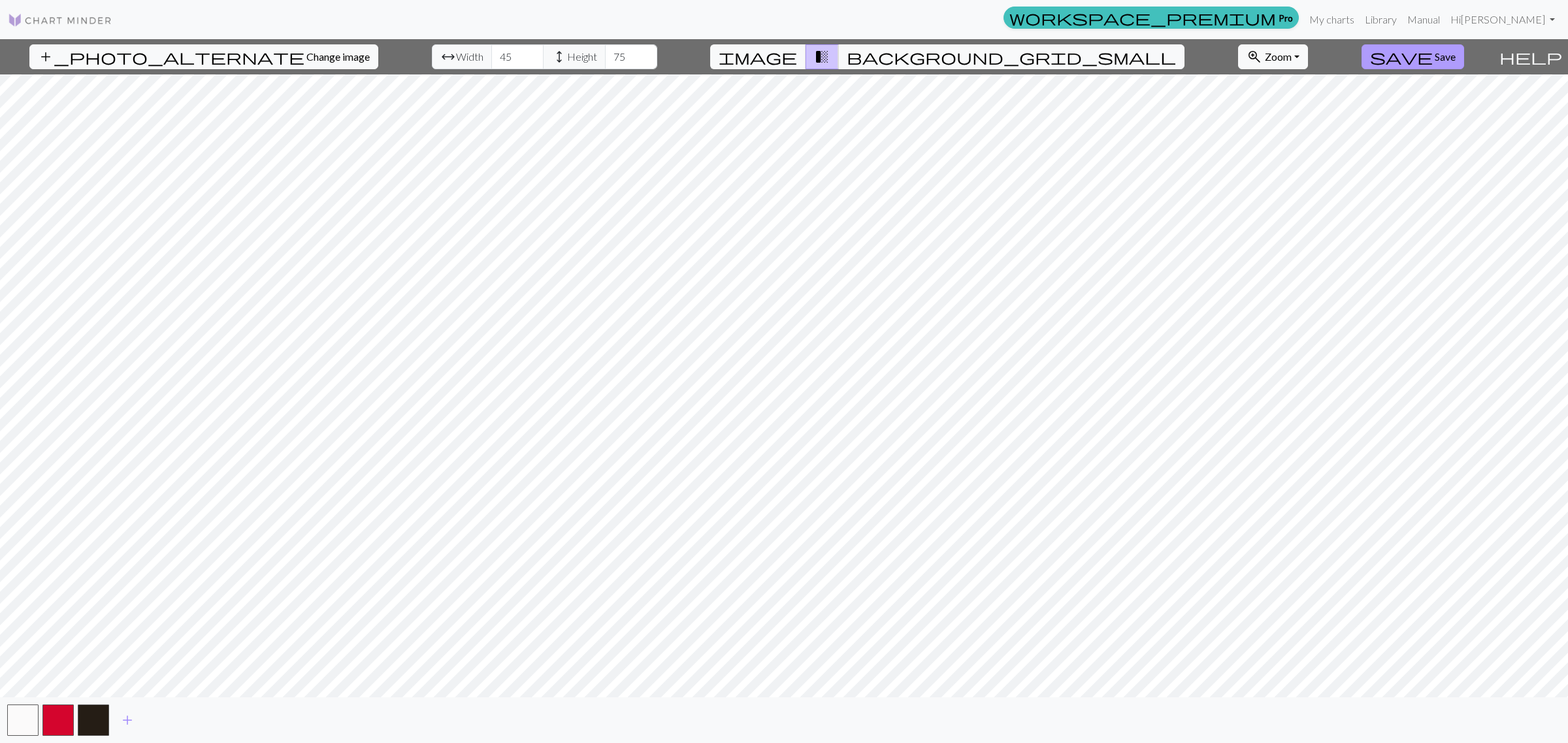
click at [1435, 54] on span "Save" at bounding box center [1445, 56] width 21 height 12
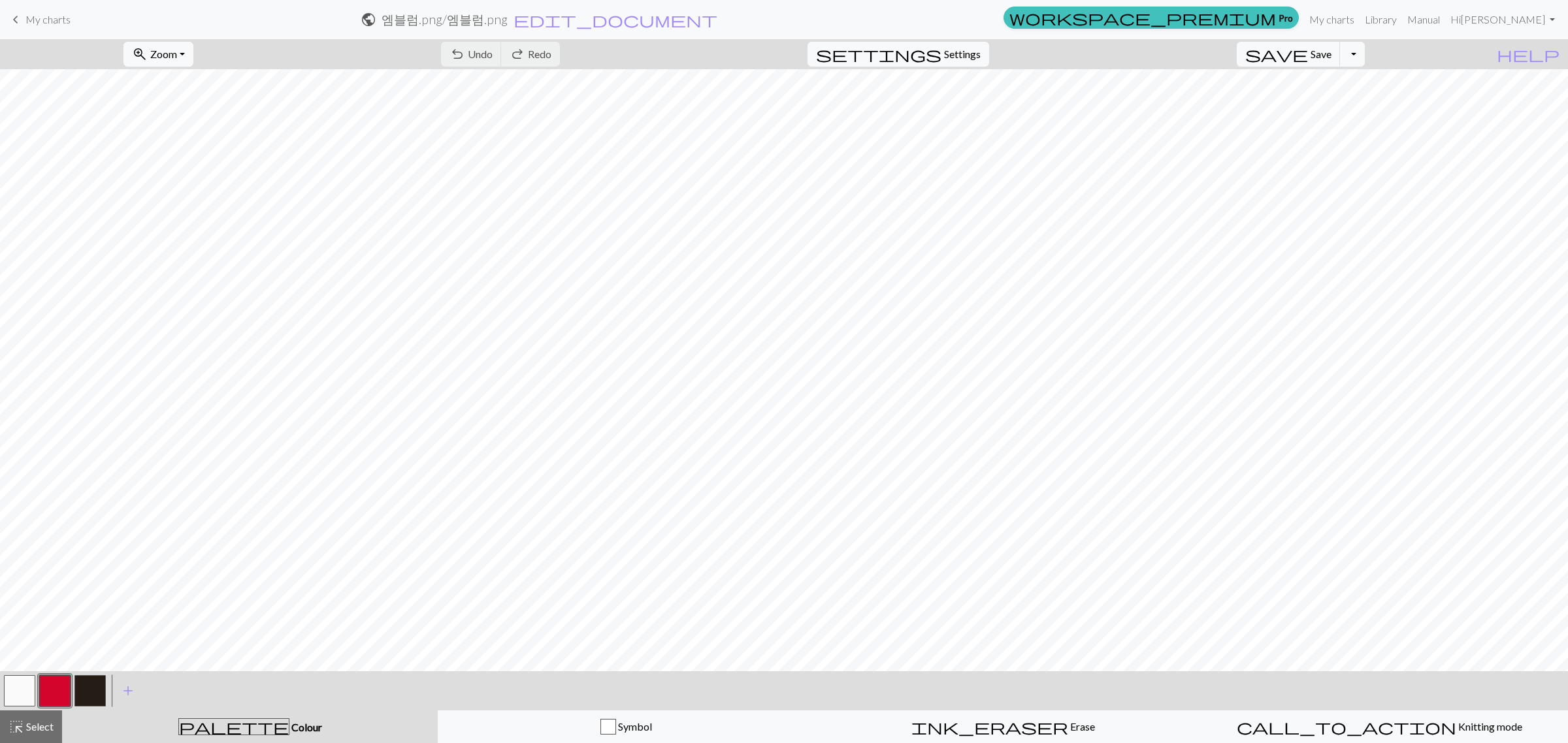
click at [10, 690] on button "button" at bounding box center [19, 690] width 31 height 31
click at [92, 689] on button "button" at bounding box center [90, 690] width 31 height 31
click at [13, 691] on button "button" at bounding box center [19, 690] width 31 height 31
click at [90, 682] on button "button" at bounding box center [90, 690] width 31 height 31
click at [9, 695] on button "button" at bounding box center [19, 690] width 31 height 31
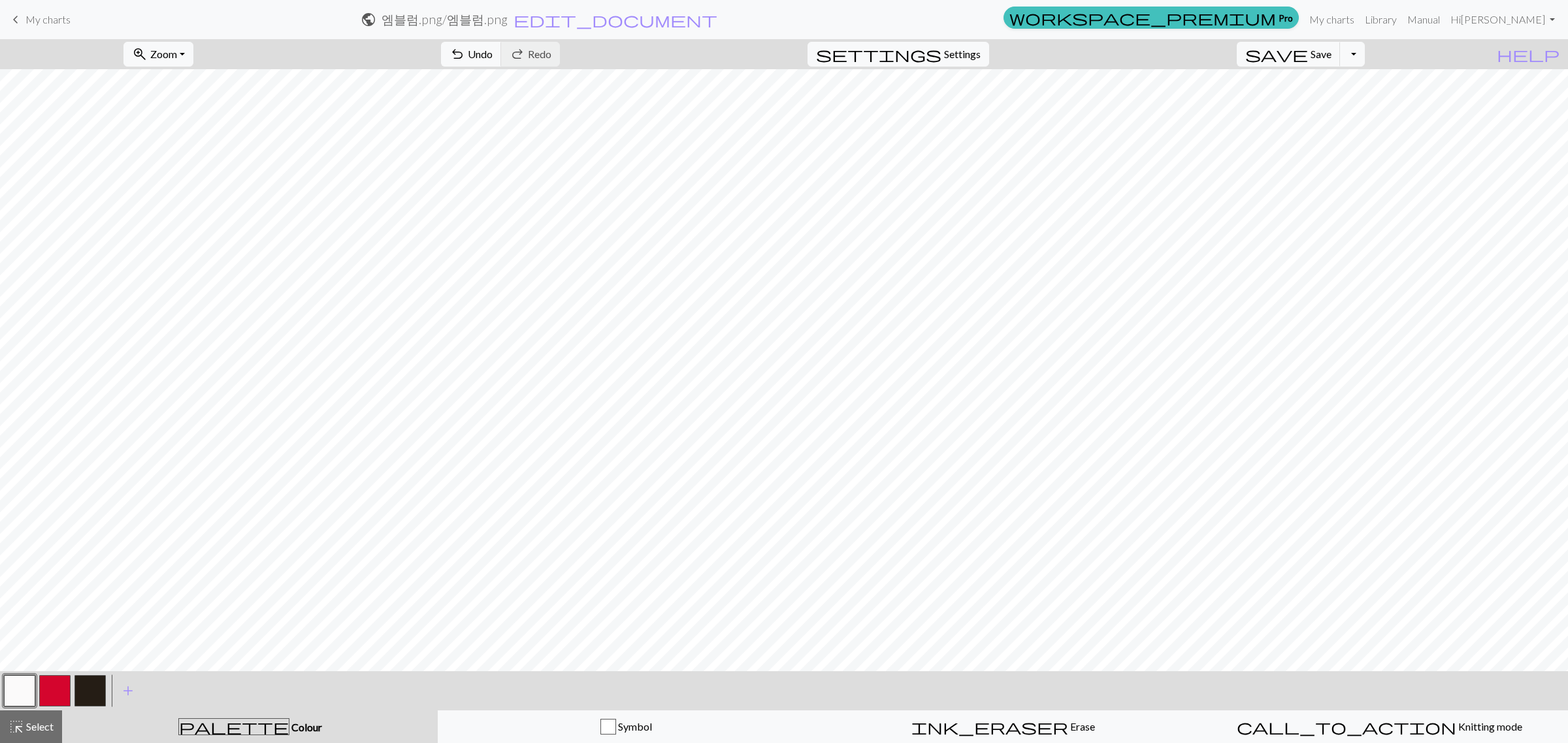
click at [83, 684] on button "button" at bounding box center [90, 690] width 31 height 31
click at [33, 681] on button "button" at bounding box center [19, 690] width 31 height 31
click at [86, 684] on button "button" at bounding box center [90, 690] width 31 height 31
click at [90, 697] on button "button" at bounding box center [90, 690] width 31 height 31
click at [2, 687] on div at bounding box center [20, 691] width 36 height 35
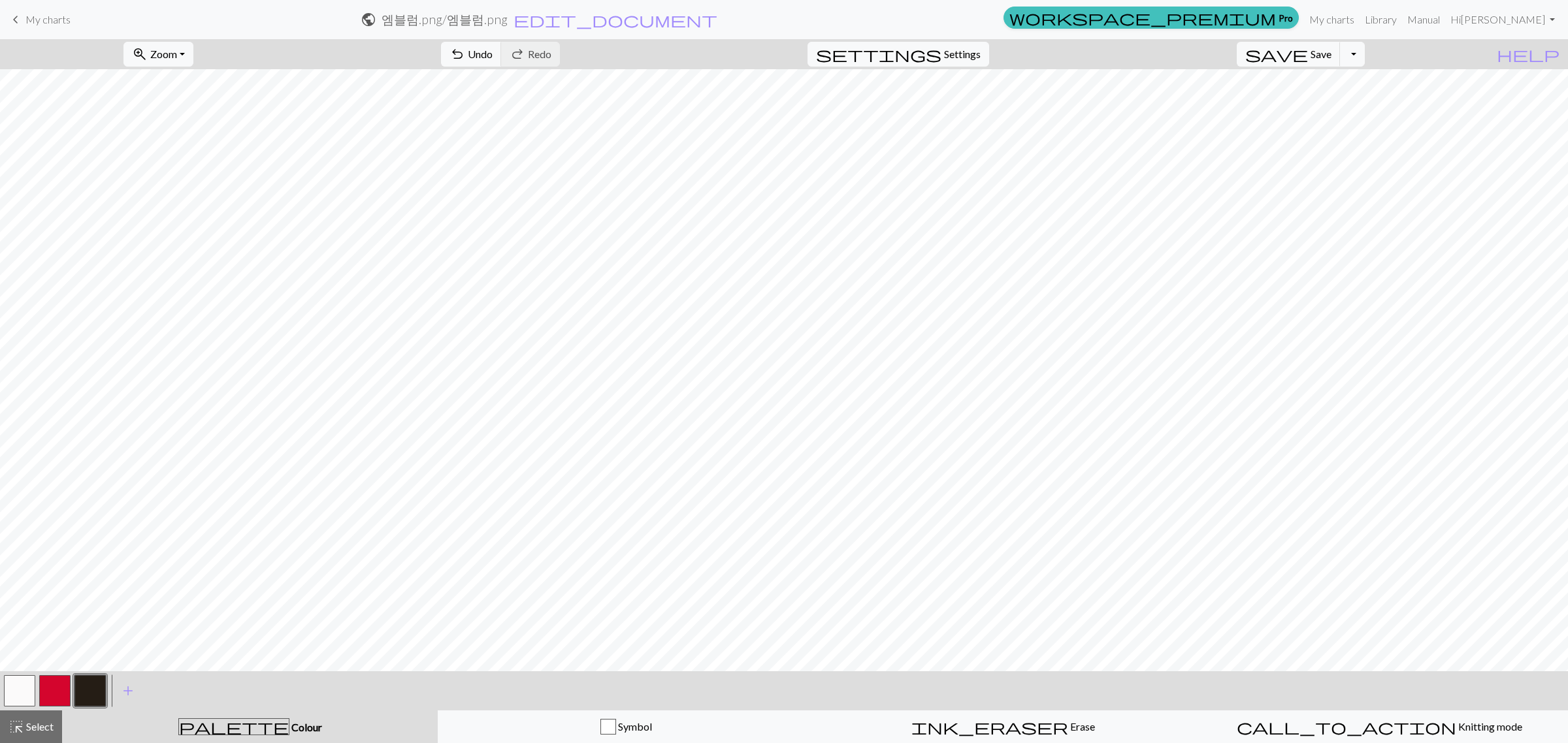
click at [17, 691] on button "button" at bounding box center [19, 690] width 31 height 31
click at [96, 689] on button "button" at bounding box center [90, 690] width 31 height 31
click at [24, 697] on button "button" at bounding box center [19, 690] width 31 height 31
click at [41, 734] on div "highlight_alt Select Select" at bounding box center [31, 727] width 45 height 16
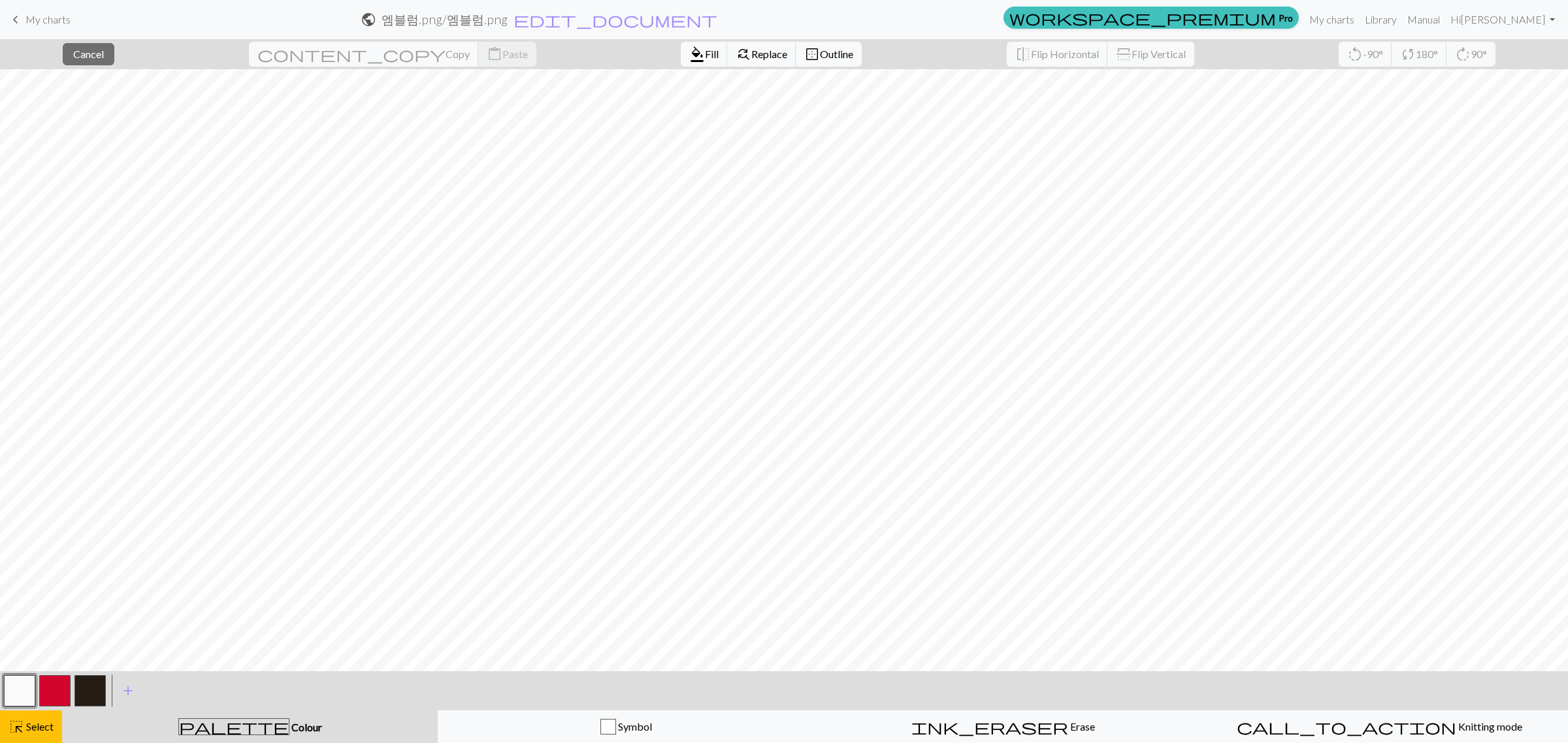
click at [14, 703] on button "button" at bounding box center [19, 690] width 31 height 31
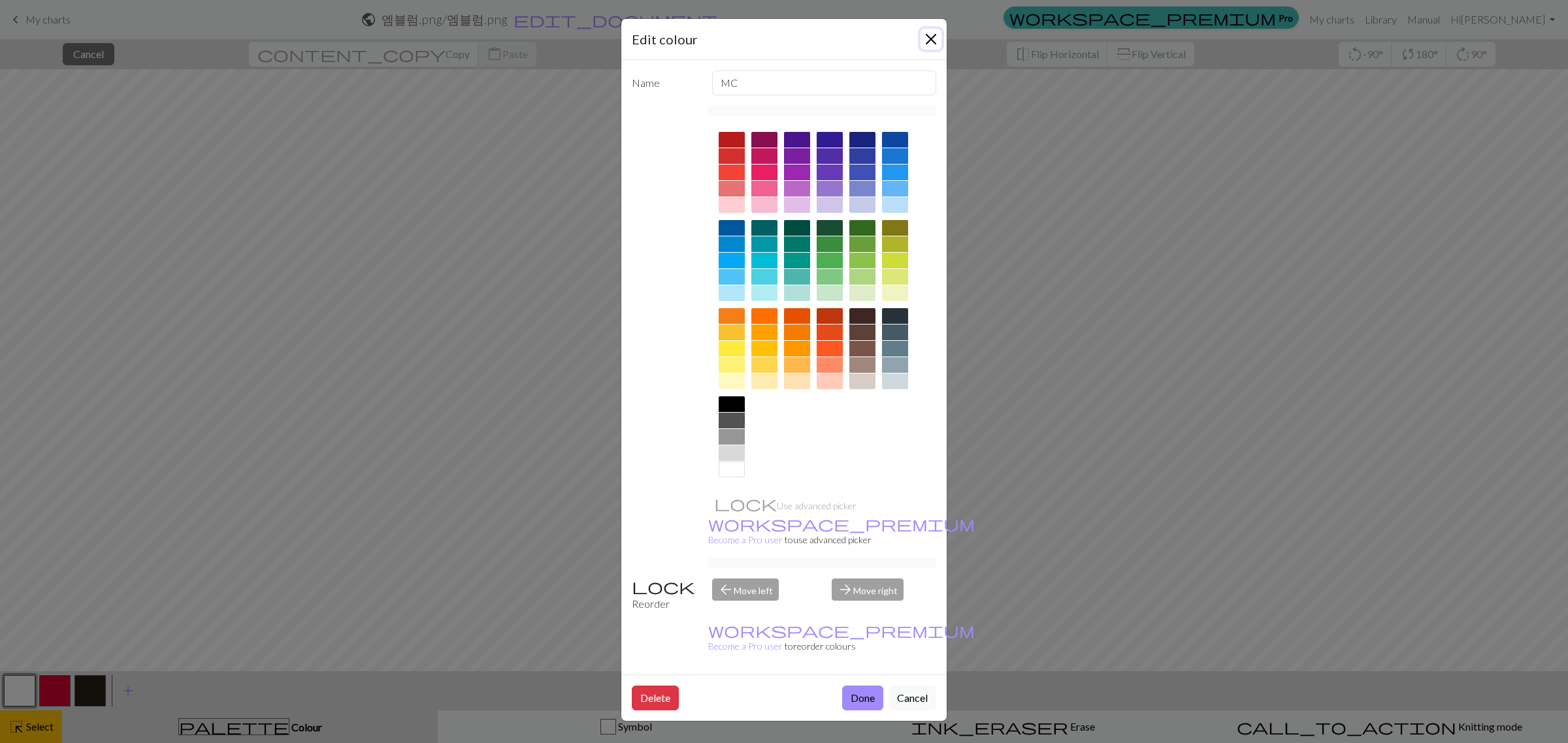
click at [921, 39] on button "Close" at bounding box center [931, 39] width 21 height 21
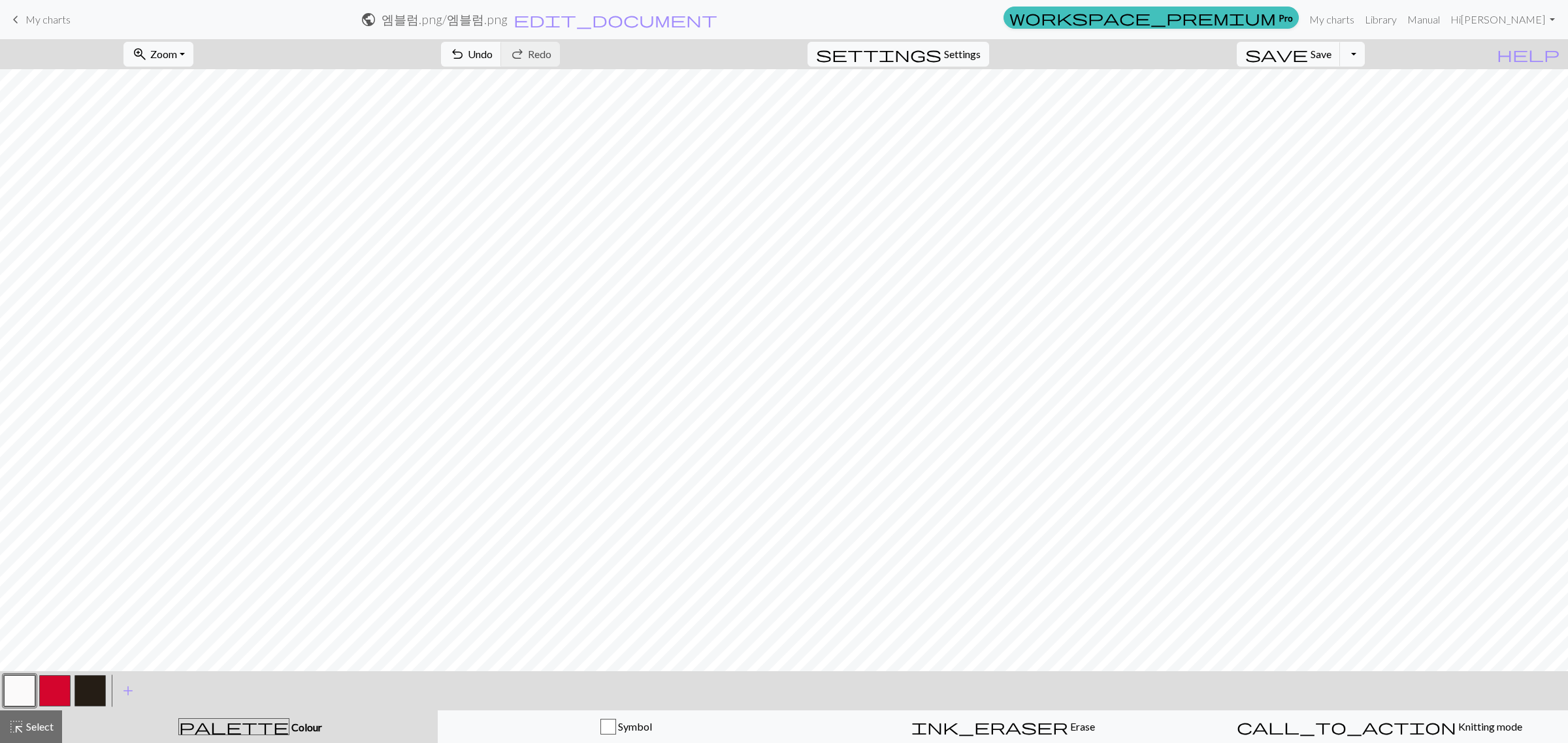
click at [80, 687] on button "button" at bounding box center [90, 690] width 31 height 31
click at [12, 690] on button "button" at bounding box center [19, 690] width 31 height 31
click at [87, 684] on button "button" at bounding box center [90, 690] width 31 height 31
click at [17, 689] on button "button" at bounding box center [19, 690] width 31 height 31
click at [88, 688] on button "button" at bounding box center [90, 690] width 31 height 31
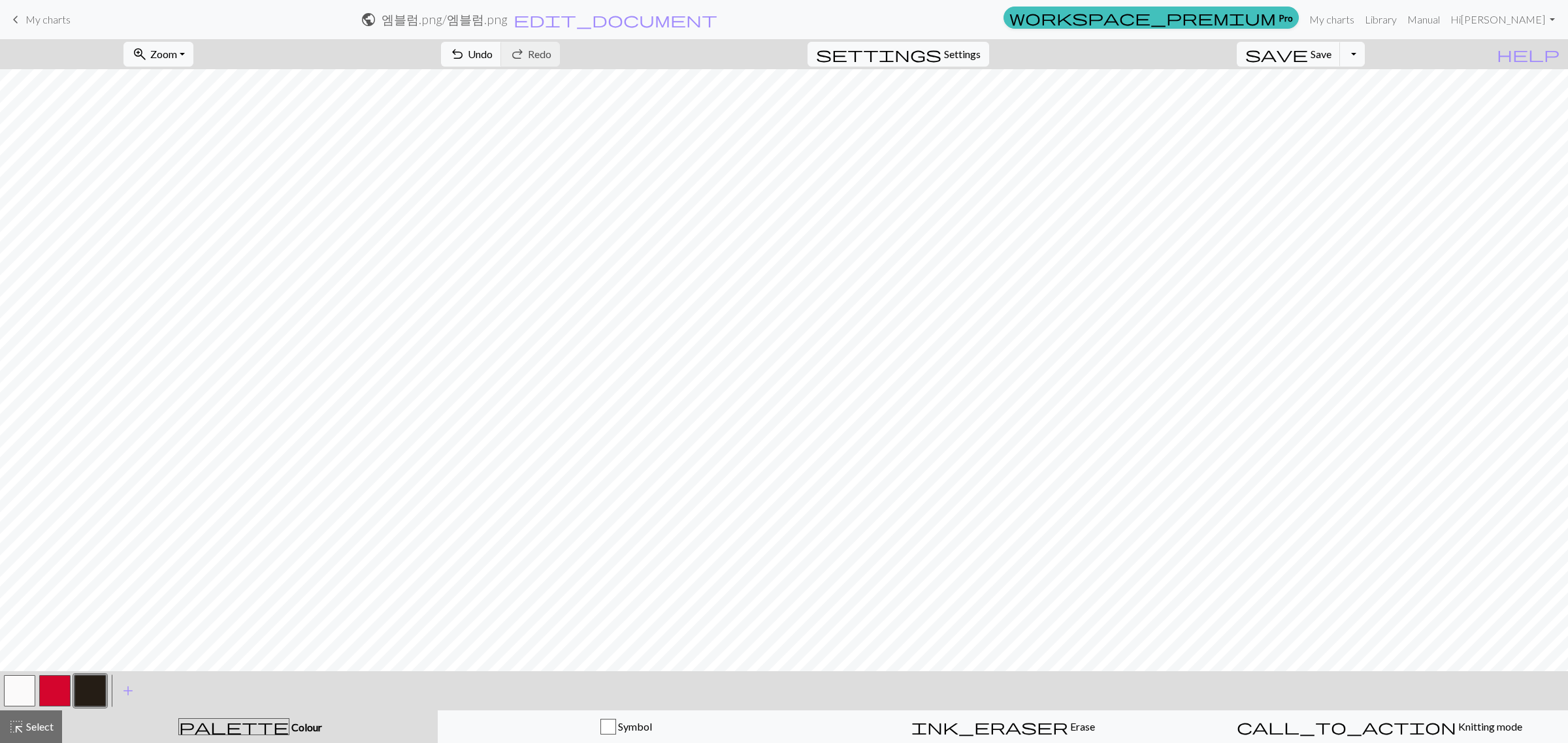
click at [14, 683] on button "button" at bounding box center [19, 690] width 31 height 31
click at [83, 691] on button "button" at bounding box center [90, 690] width 31 height 31
click at [17, 689] on button "button" at bounding box center [19, 690] width 31 height 31
click at [96, 697] on button "button" at bounding box center [90, 690] width 31 height 31
drag, startPoint x: 23, startPoint y: 701, endPoint x: 57, endPoint y: 688, distance: 36.4
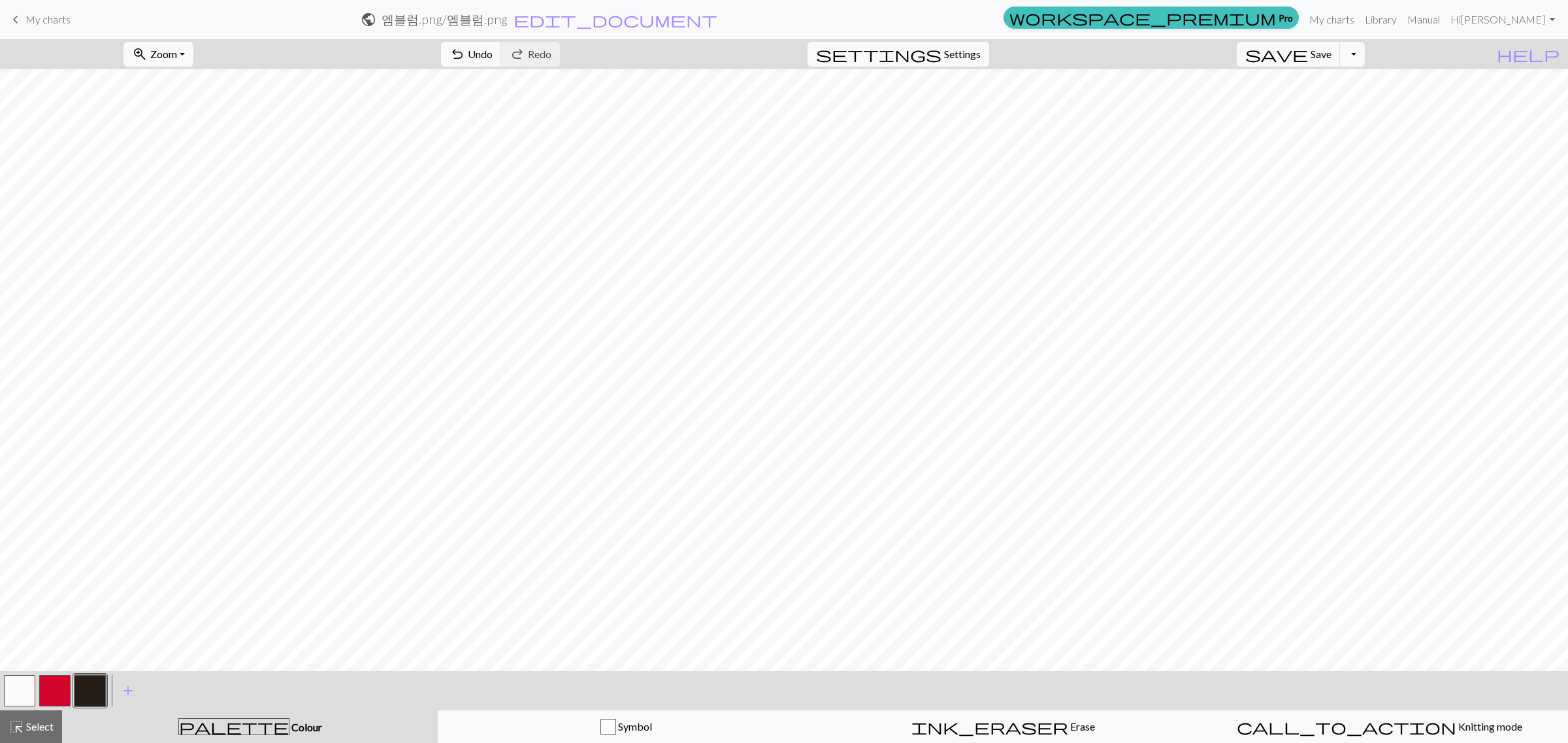
click at [23, 700] on button "button" at bounding box center [19, 690] width 31 height 31
click at [124, 699] on span "add" at bounding box center [128, 690] width 16 height 18
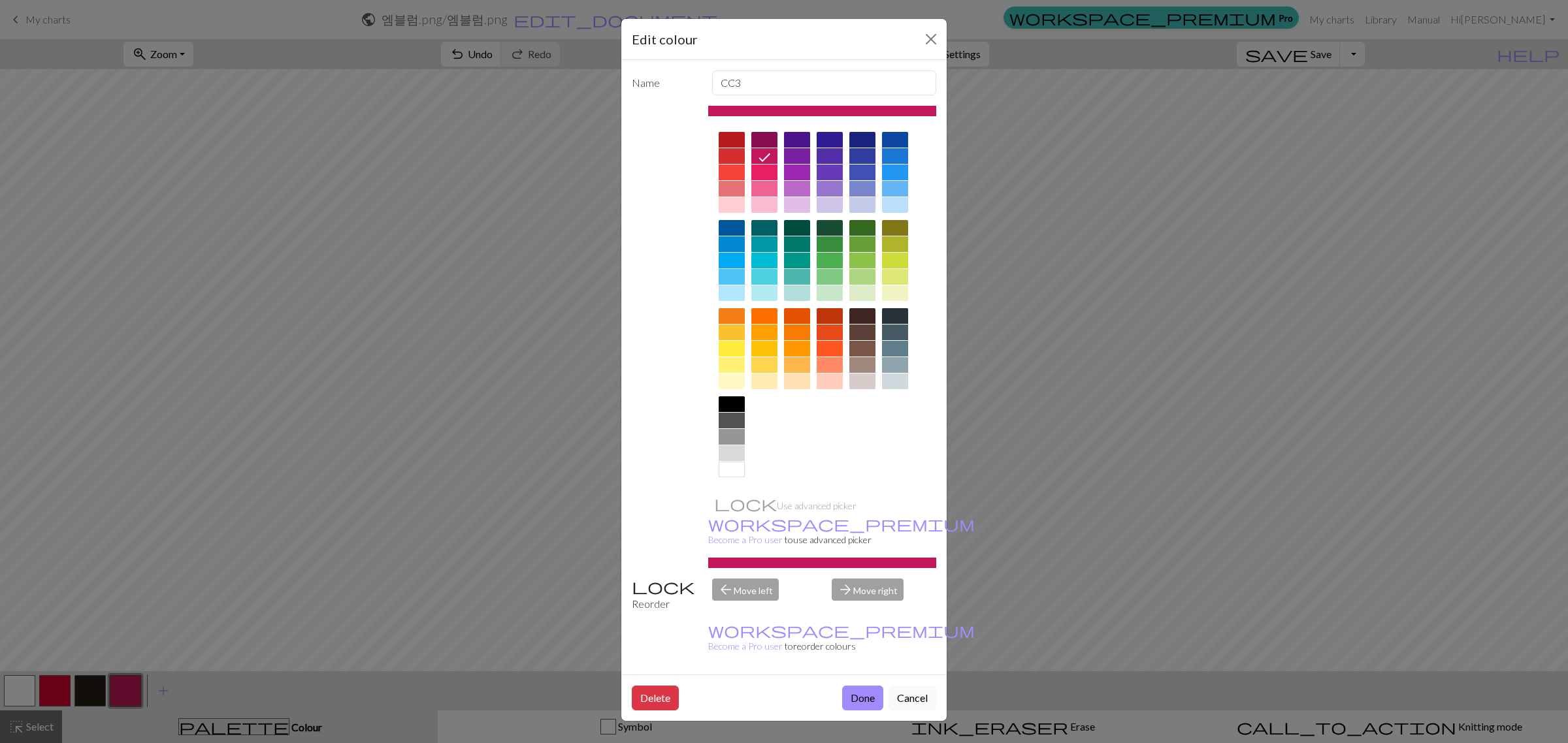
click at [868, 317] on div at bounding box center [862, 316] width 26 height 16
click at [896, 318] on div at bounding box center [895, 316] width 26 height 16
click at [896, 340] on div at bounding box center [895, 332] width 26 height 16
click at [896, 358] on div at bounding box center [895, 365] width 26 height 16
click at [889, 348] on div at bounding box center [895, 349] width 26 height 16
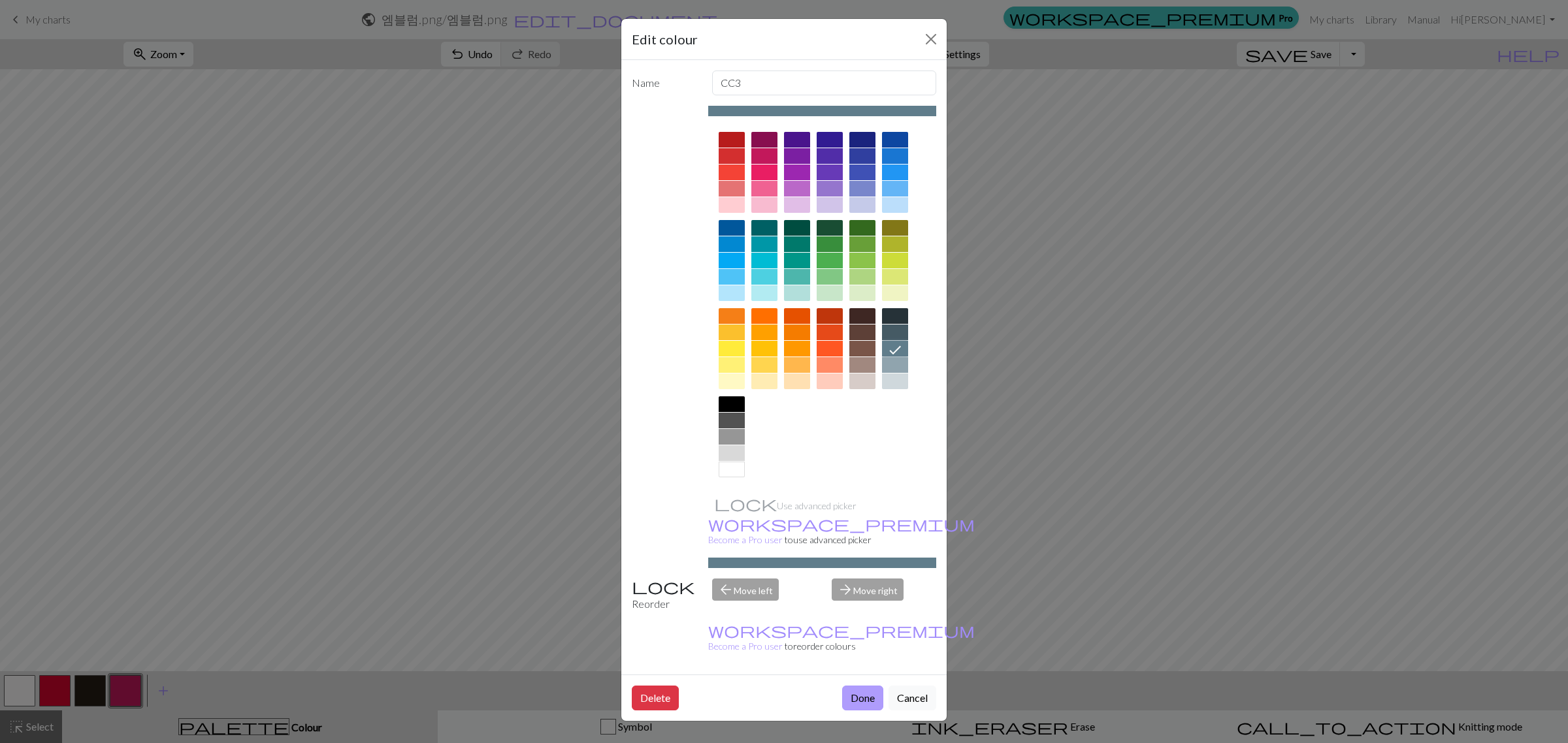
click at [861, 686] on button "Done" at bounding box center [862, 698] width 41 height 25
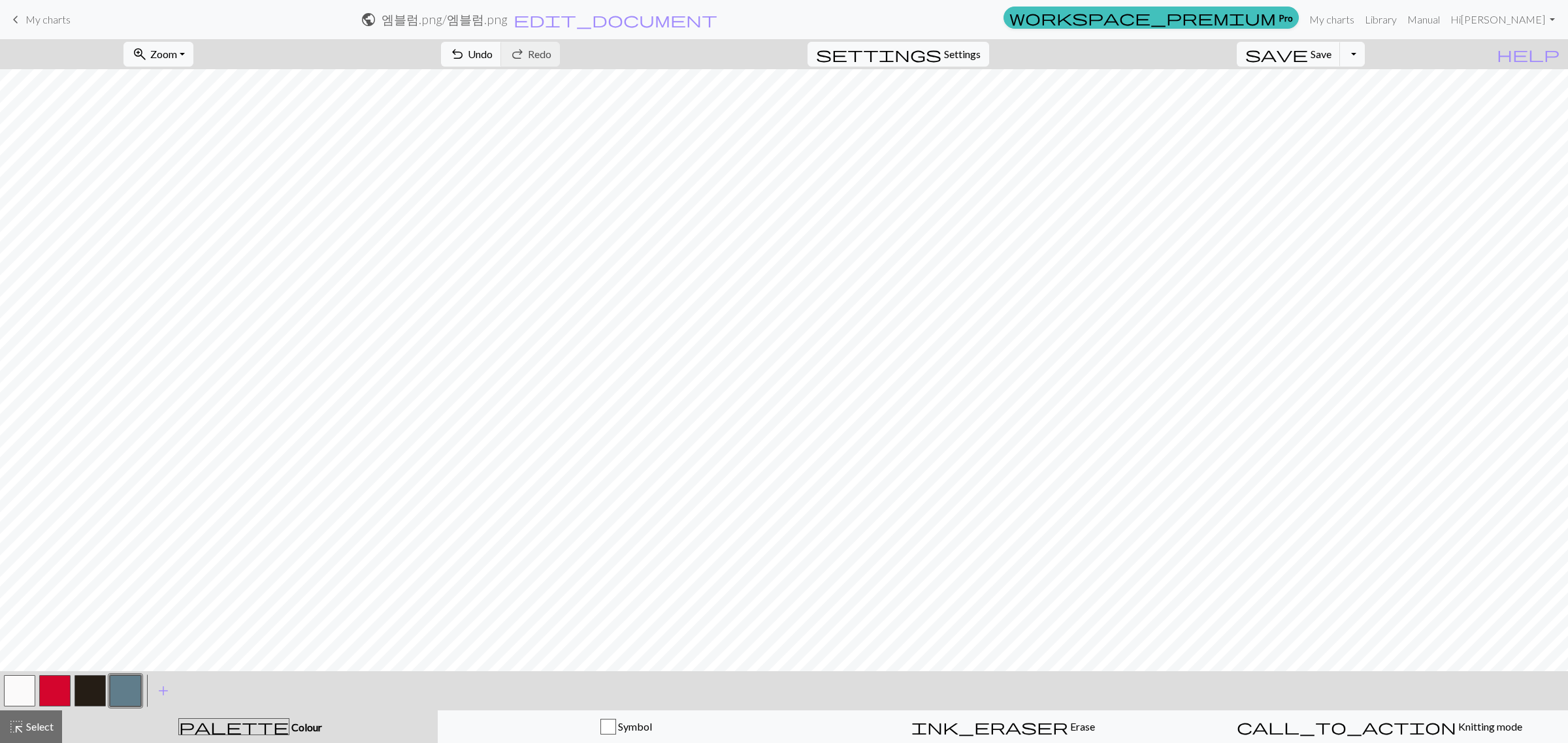
click at [52, 687] on button "button" at bounding box center [54, 690] width 31 height 31
click at [15, 693] on button "button" at bounding box center [19, 690] width 31 height 31
click at [57, 689] on button "button" at bounding box center [54, 690] width 31 height 31
click at [17, 697] on button "button" at bounding box center [19, 690] width 31 height 31
click at [47, 687] on button "button" at bounding box center [54, 690] width 31 height 31
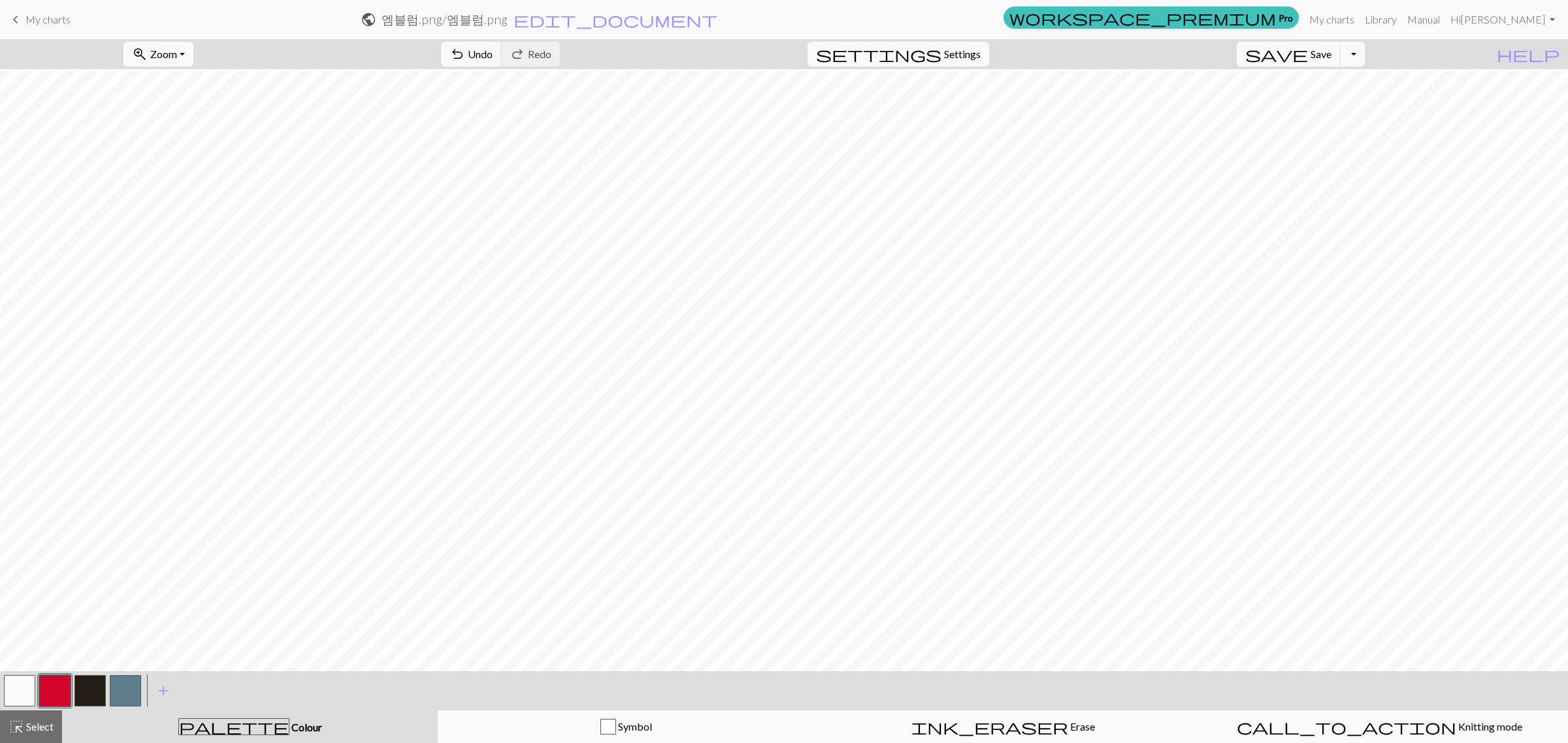
scroll to position [653, 0]
click at [15, 689] on button "button" at bounding box center [19, 690] width 31 height 31
click at [46, 694] on button "button" at bounding box center [54, 690] width 31 height 31
click at [5, 688] on button "button" at bounding box center [19, 690] width 31 height 31
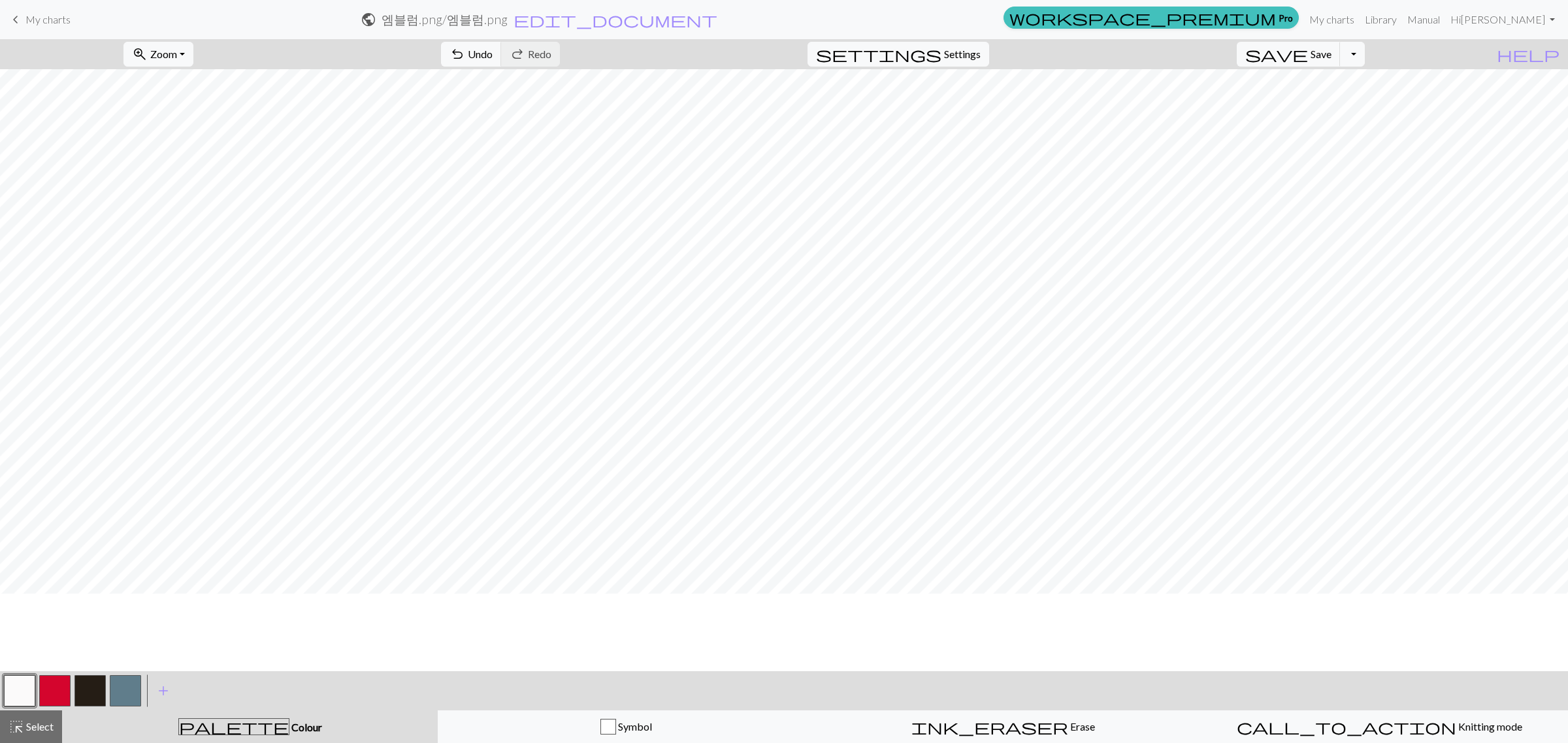
scroll to position [882, 0]
click at [34, 682] on button "button" at bounding box center [19, 690] width 31 height 31
click at [43, 687] on button "button" at bounding box center [54, 690] width 31 height 31
click at [83, 687] on button "button" at bounding box center [90, 690] width 31 height 31
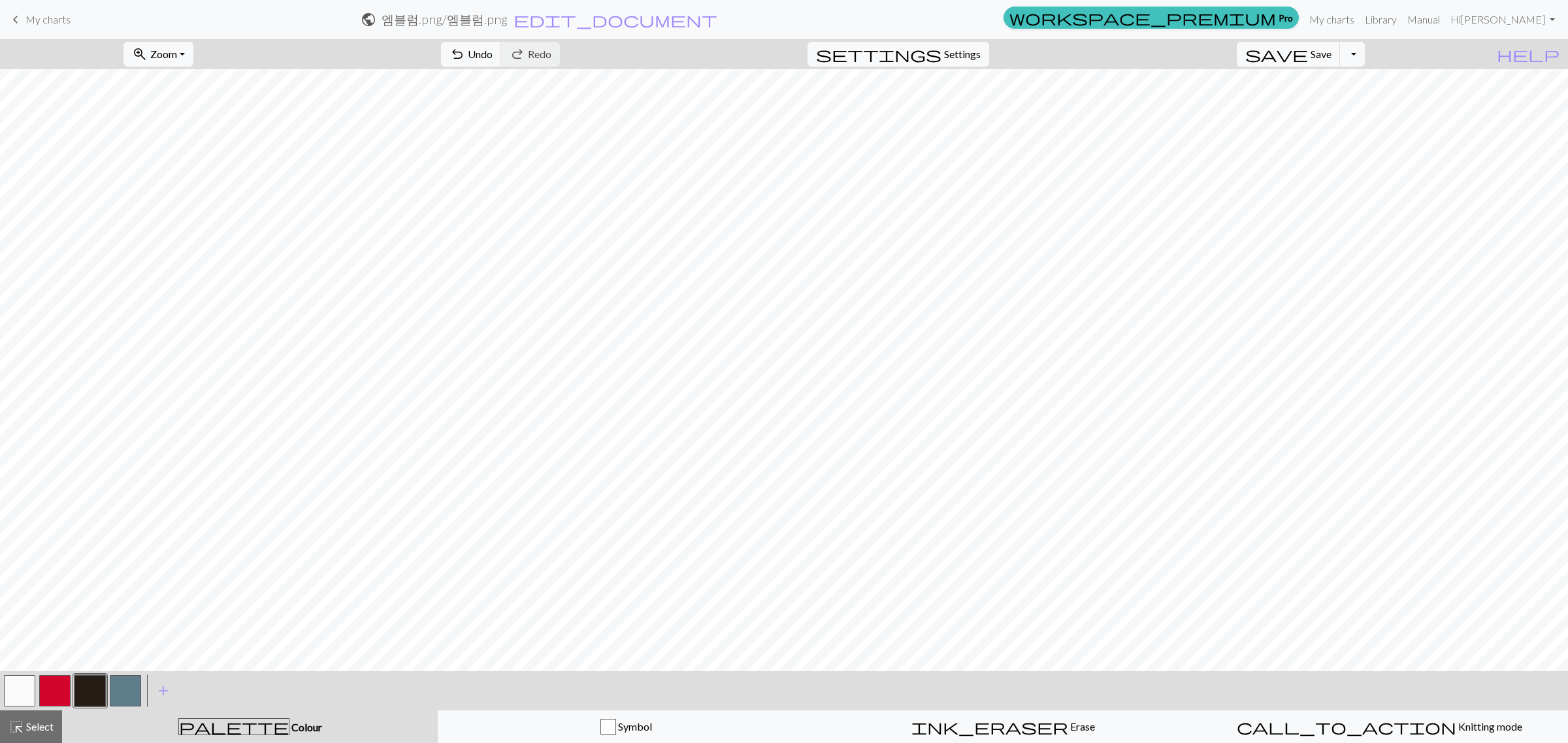
click at [12, 688] on button "button" at bounding box center [19, 690] width 31 height 31
click at [91, 690] on button "button" at bounding box center [90, 690] width 31 height 31
click at [15, 687] on button "button" at bounding box center [19, 690] width 31 height 31
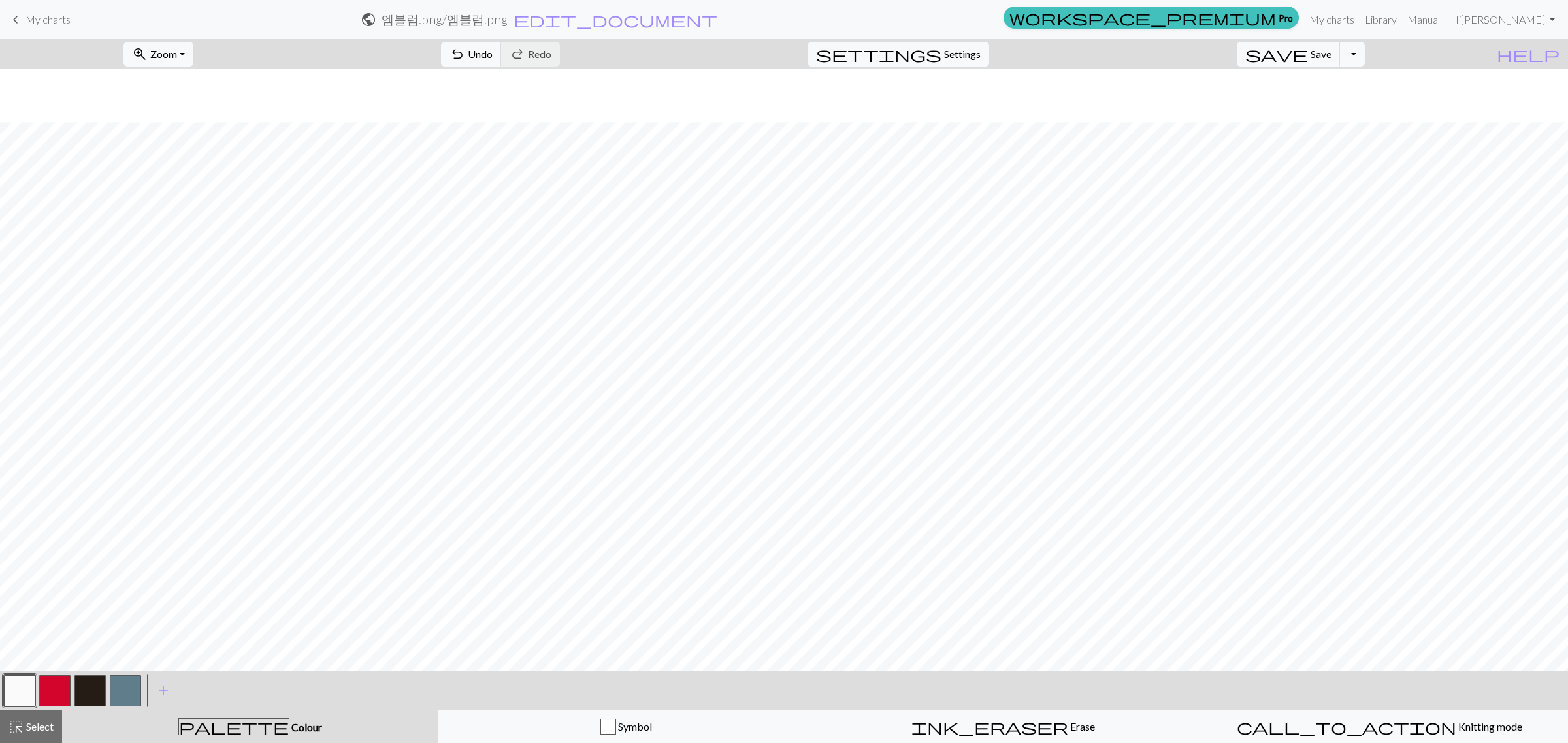
scroll to position [950, 0]
click at [89, 693] on button "button" at bounding box center [90, 690] width 31 height 31
click at [17, 693] on button "button" at bounding box center [19, 690] width 31 height 31
click at [90, 687] on button "button" at bounding box center [90, 690] width 31 height 31
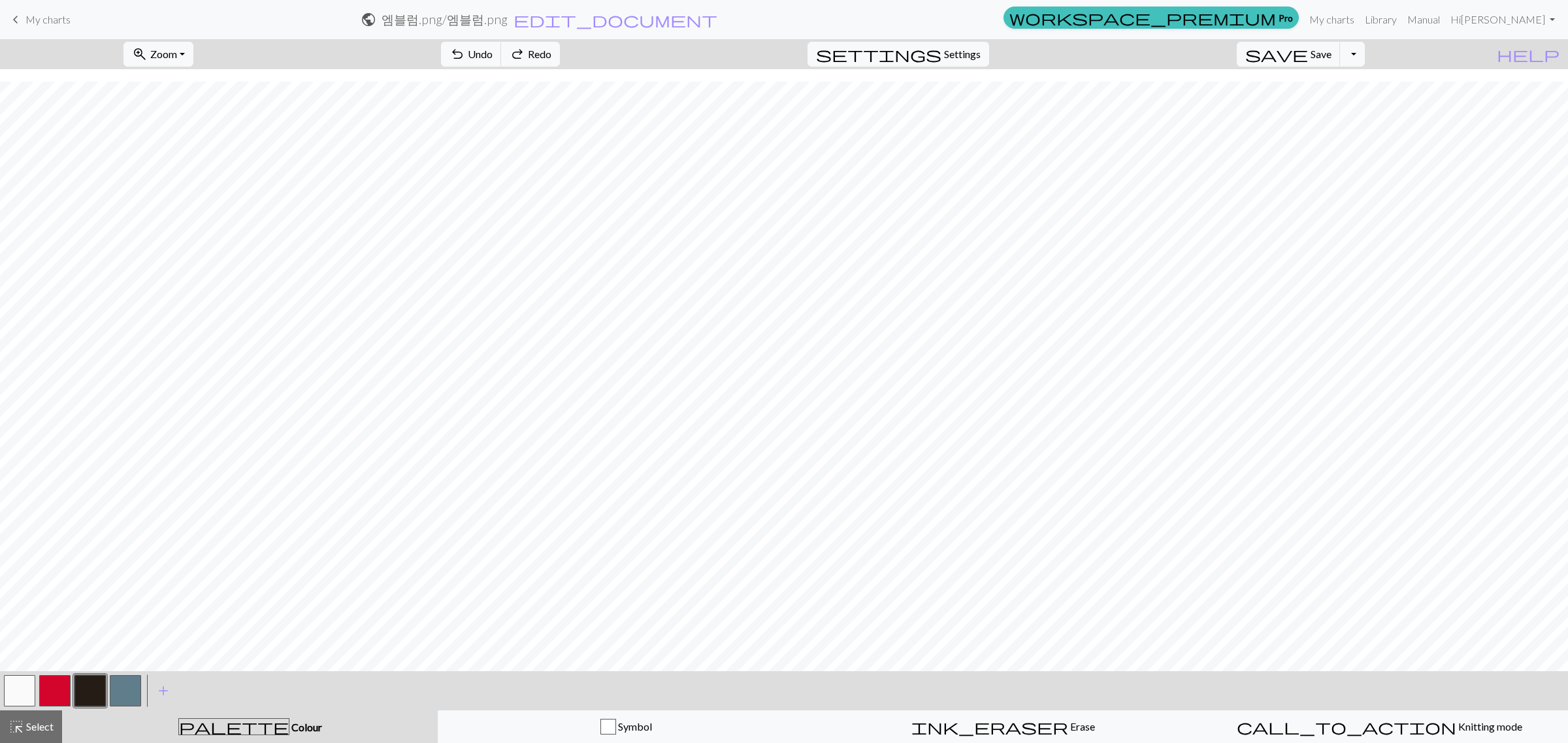
click at [34, 691] on button "button" at bounding box center [19, 690] width 31 height 31
click at [96, 681] on button "button" at bounding box center [90, 690] width 31 height 31
click at [1332, 48] on span "Save" at bounding box center [1321, 54] width 21 height 12
click at [1332, 53] on span "Save" at bounding box center [1321, 54] width 21 height 12
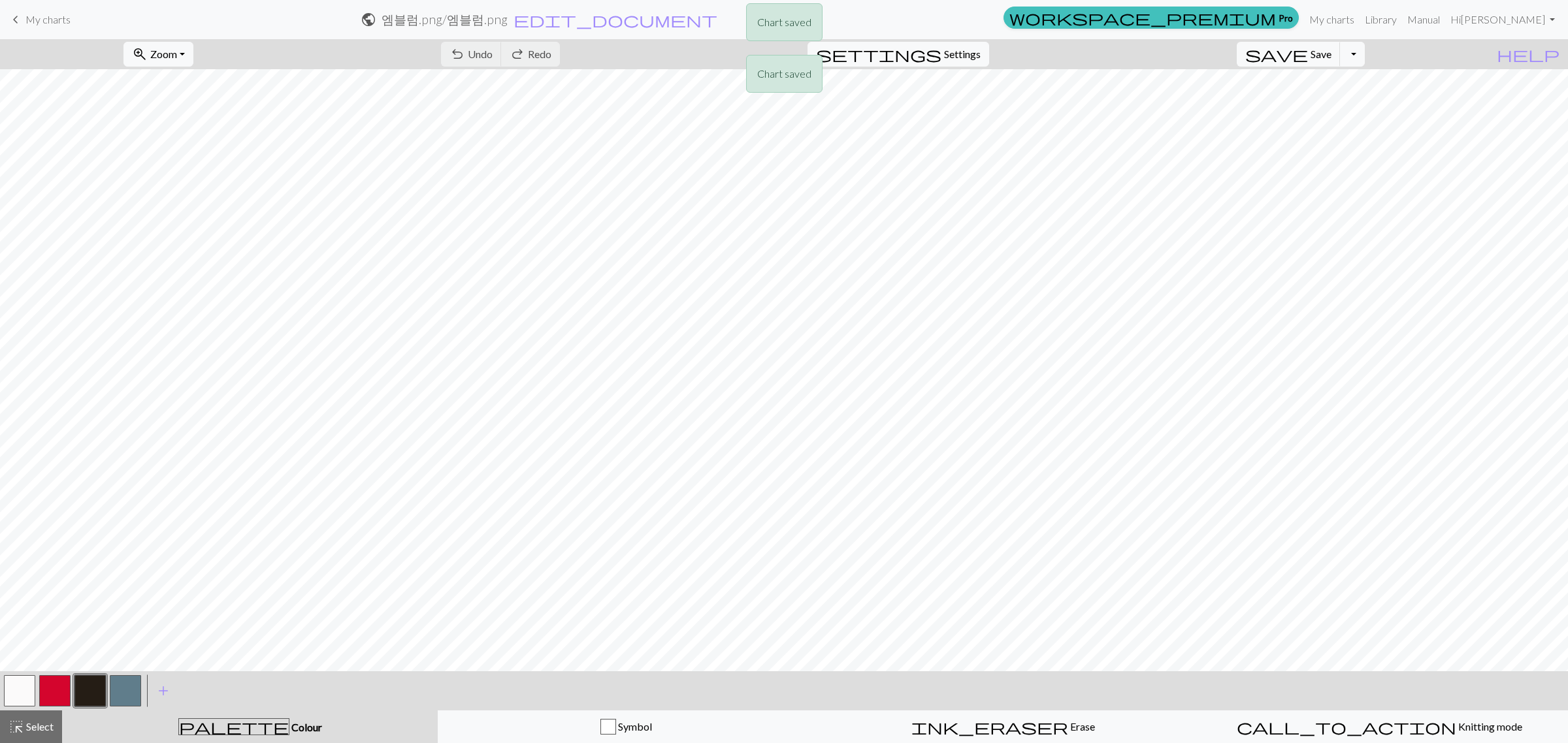
click at [672, 27] on div "Chart saved Chart saved" at bounding box center [784, 51] width 1568 height 103
click at [717, 17] on span "edit_document" at bounding box center [615, 19] width 204 height 18
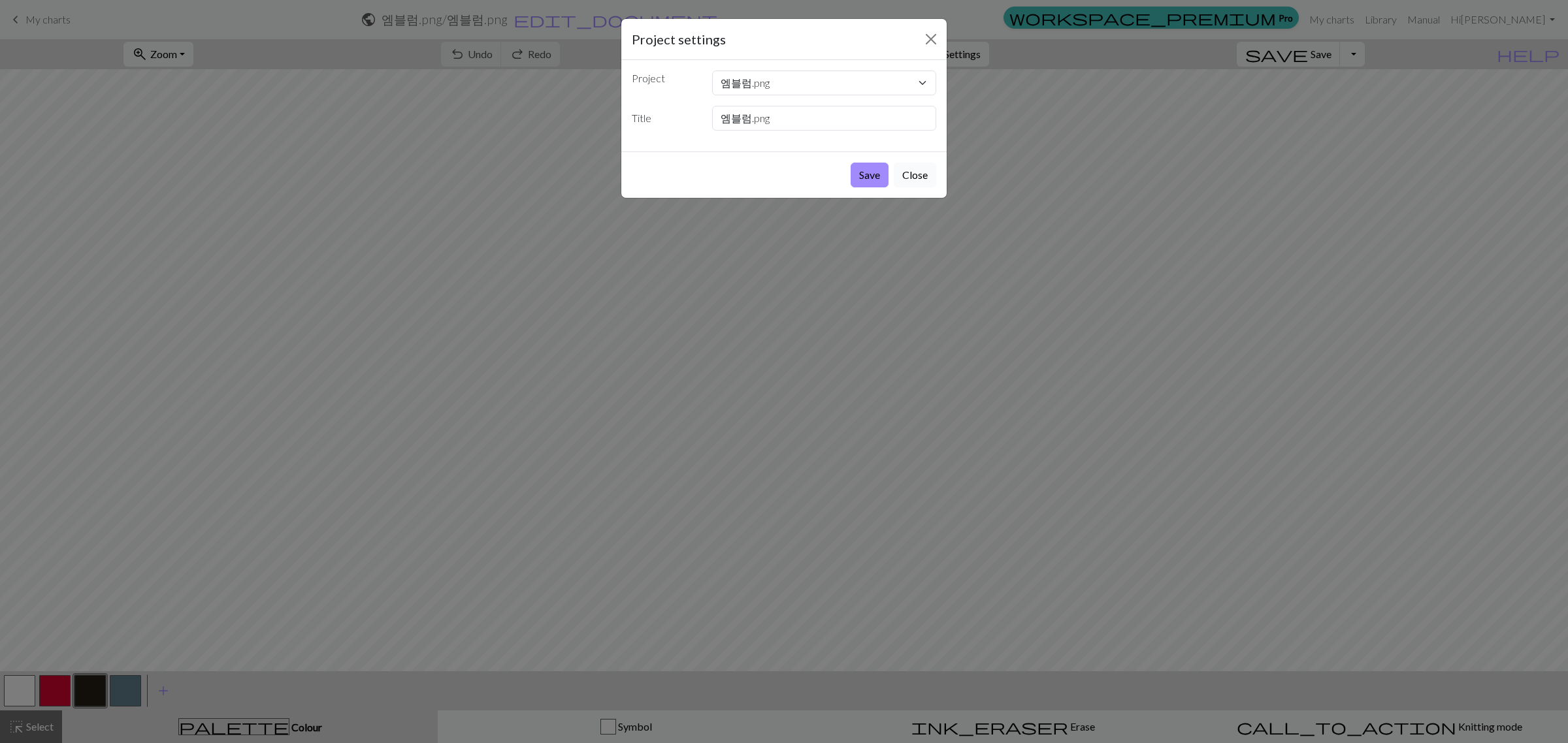
click at [930, 172] on button "Close" at bounding box center [915, 175] width 43 height 25
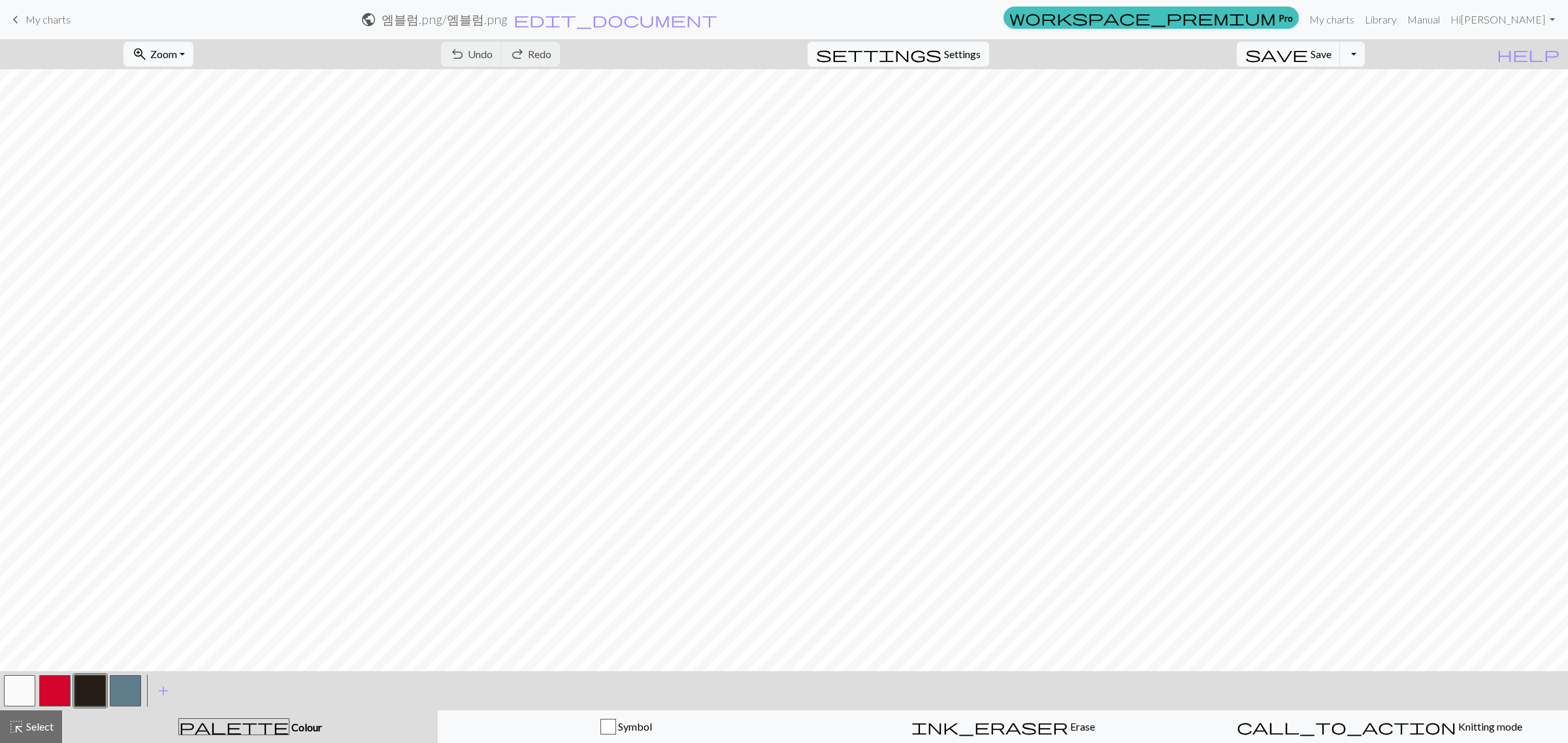
click at [50, 14] on span "My charts" at bounding box center [48, 19] width 45 height 12
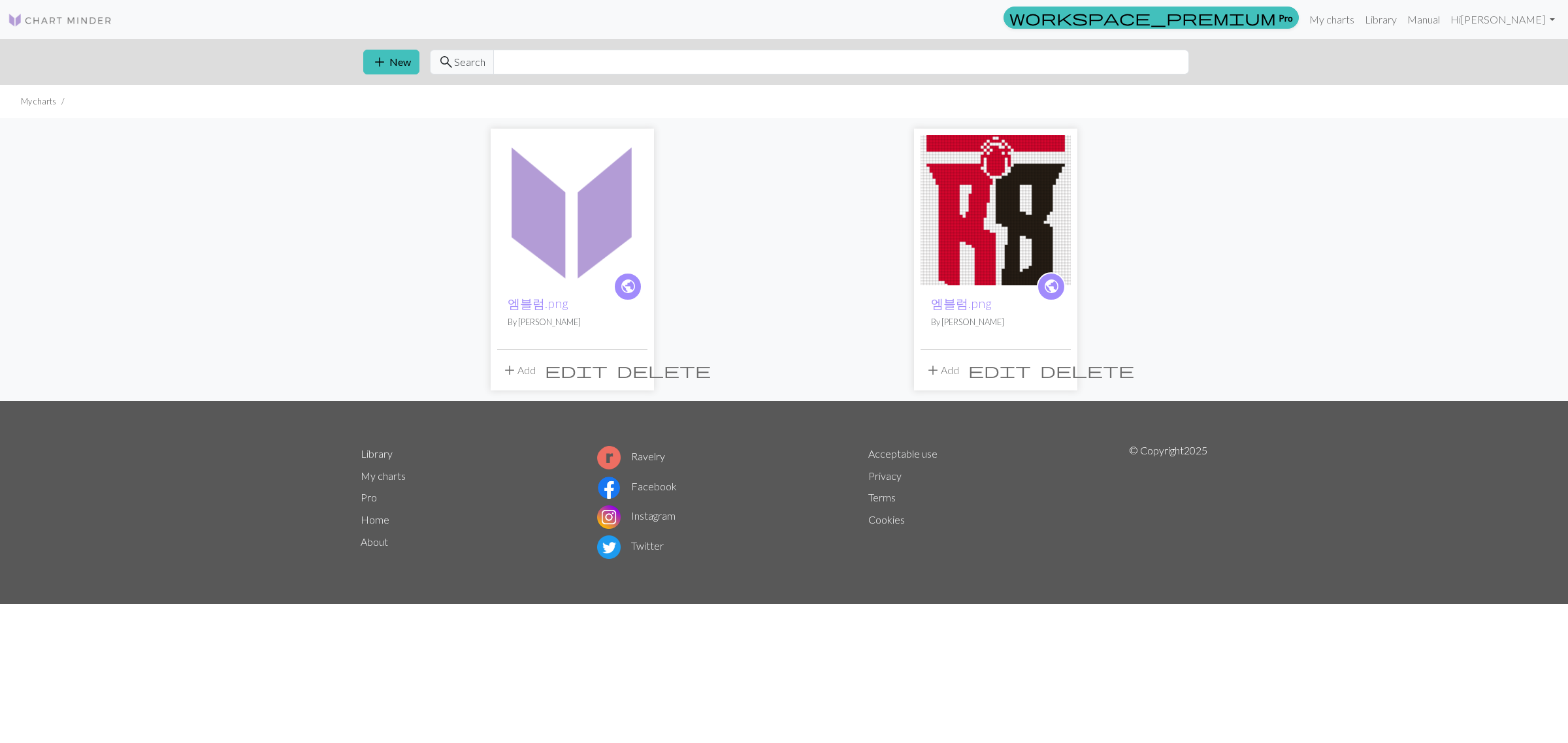
click at [629, 285] on span "public" at bounding box center [628, 286] width 17 height 20
drag, startPoint x: 994, startPoint y: 236, endPoint x: 501, endPoint y: 219, distance: 493.3
drag, startPoint x: 501, startPoint y: 219, endPoint x: 746, endPoint y: 303, distance: 259.0
click at [746, 303] on div "public 엠블럼.png By [PERSON_NAME] add Add edit delete public 엠블럼.png By [PERSON_N…" at bounding box center [784, 259] width 862 height 282
click at [530, 328] on p "By [PERSON_NAME]" at bounding box center [572, 322] width 130 height 12
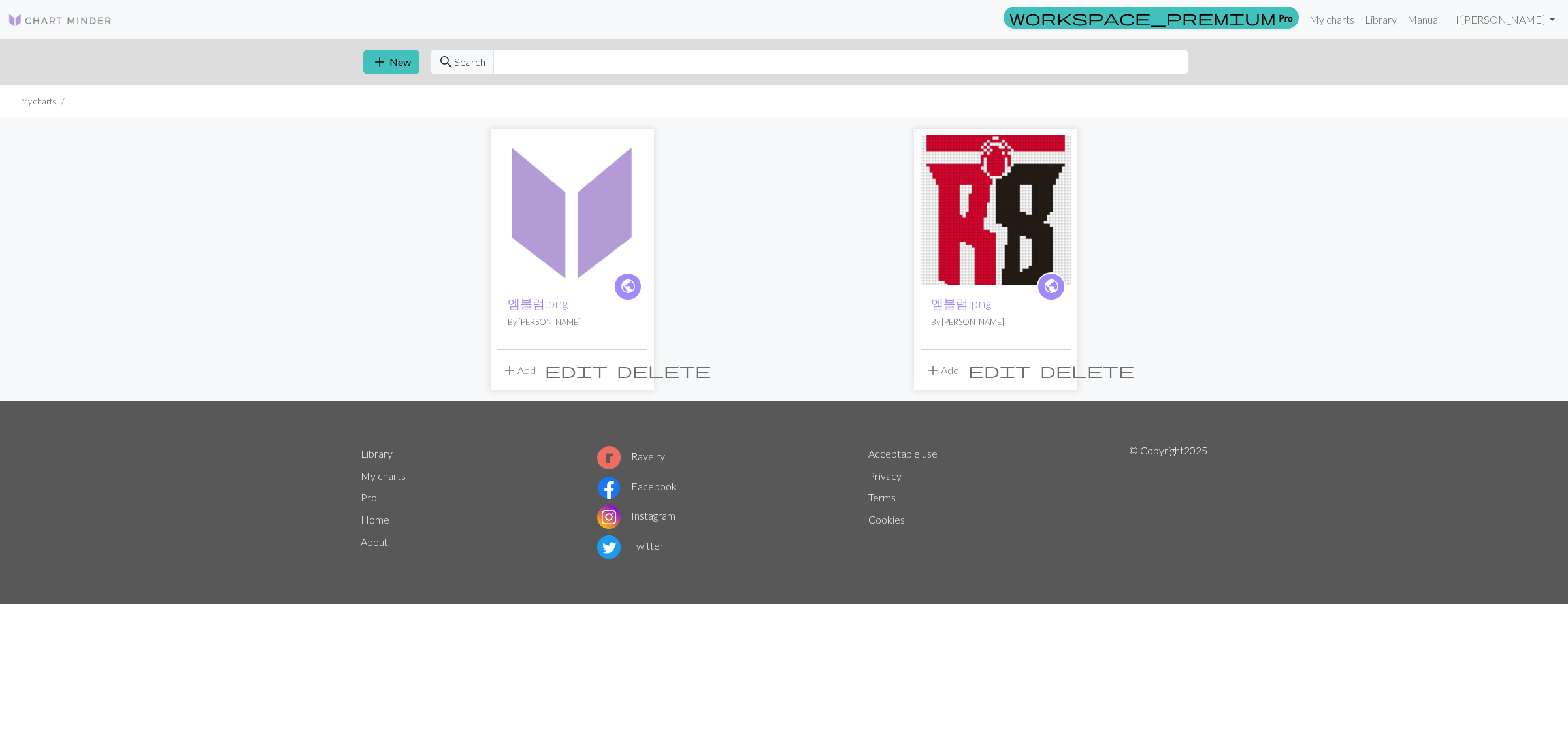
click at [541, 240] on img at bounding box center [572, 210] width 150 height 150
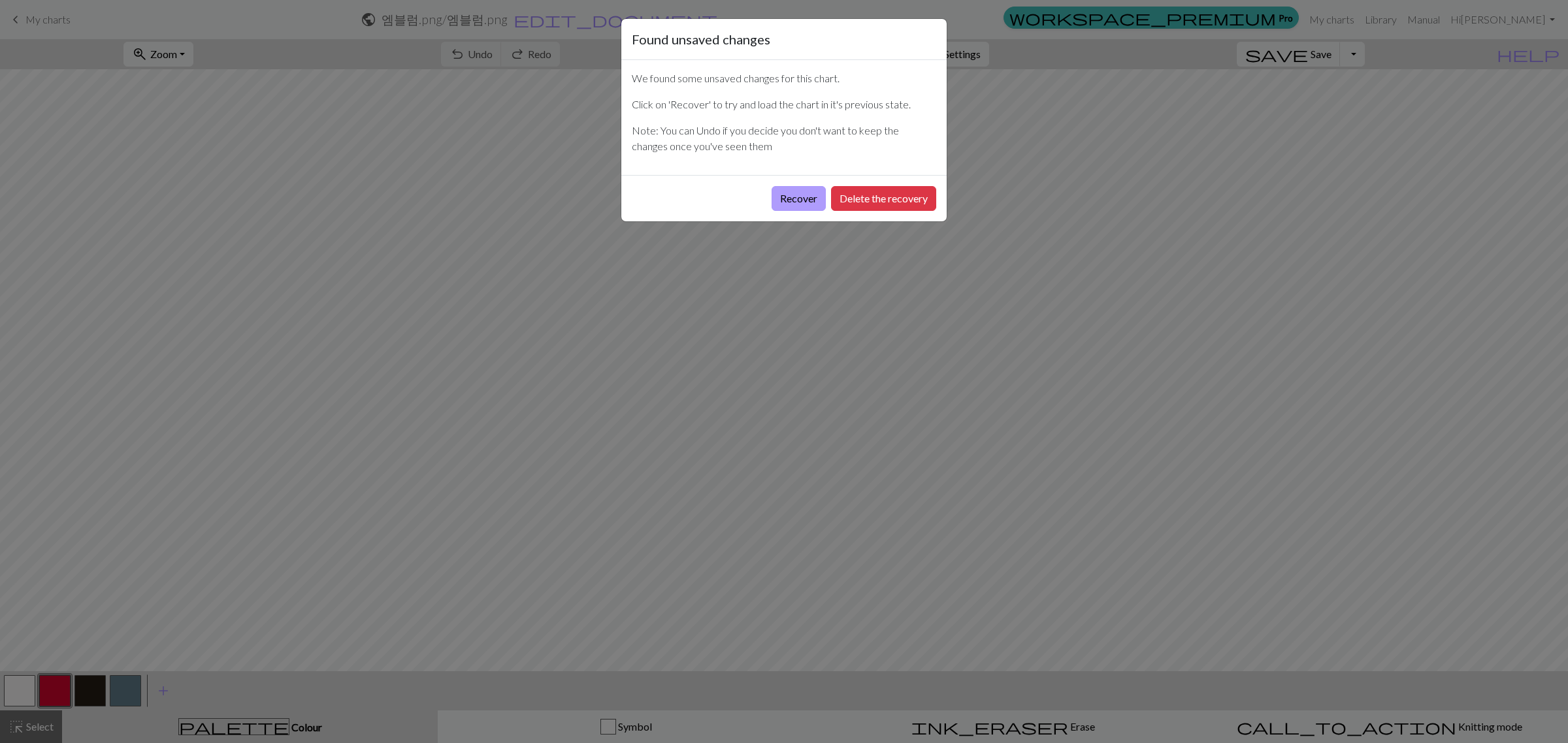
click at [783, 210] on button "Recover" at bounding box center [798, 198] width 54 height 25
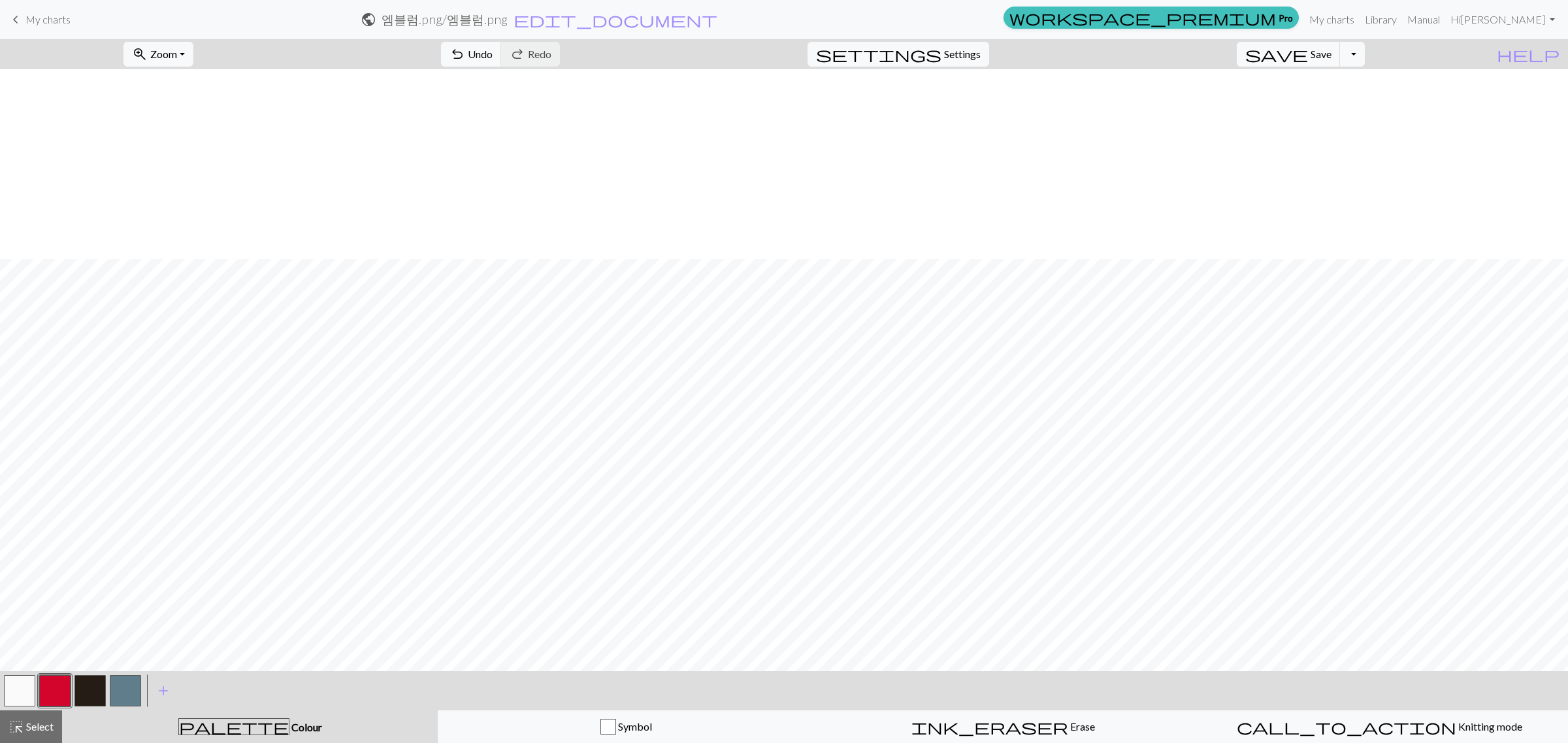
scroll to position [448, 0]
click at [1340, 731] on span "call_to_action" at bounding box center [1346, 726] width 220 height 18
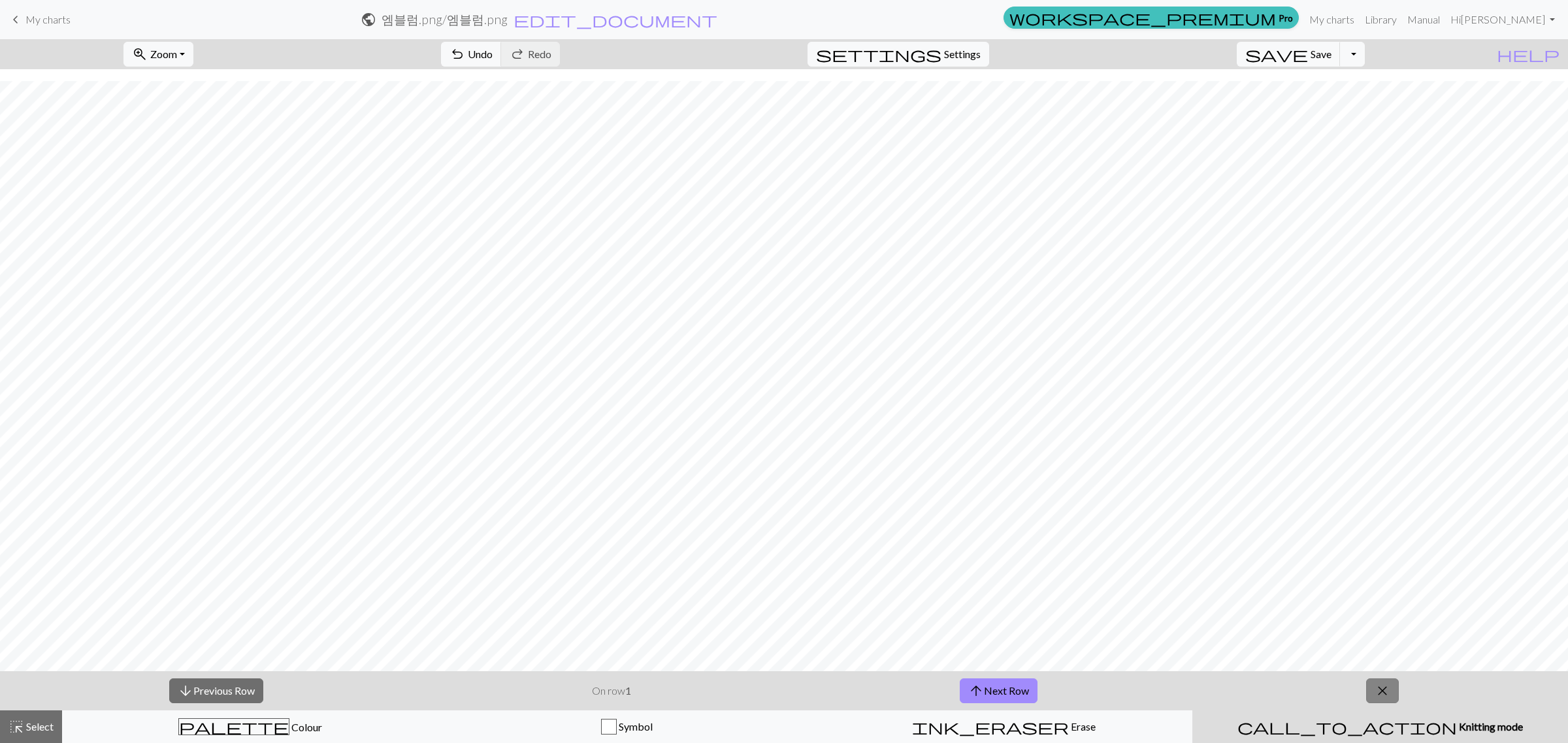
click at [1399, 695] on button "close" at bounding box center [1383, 691] width 33 height 25
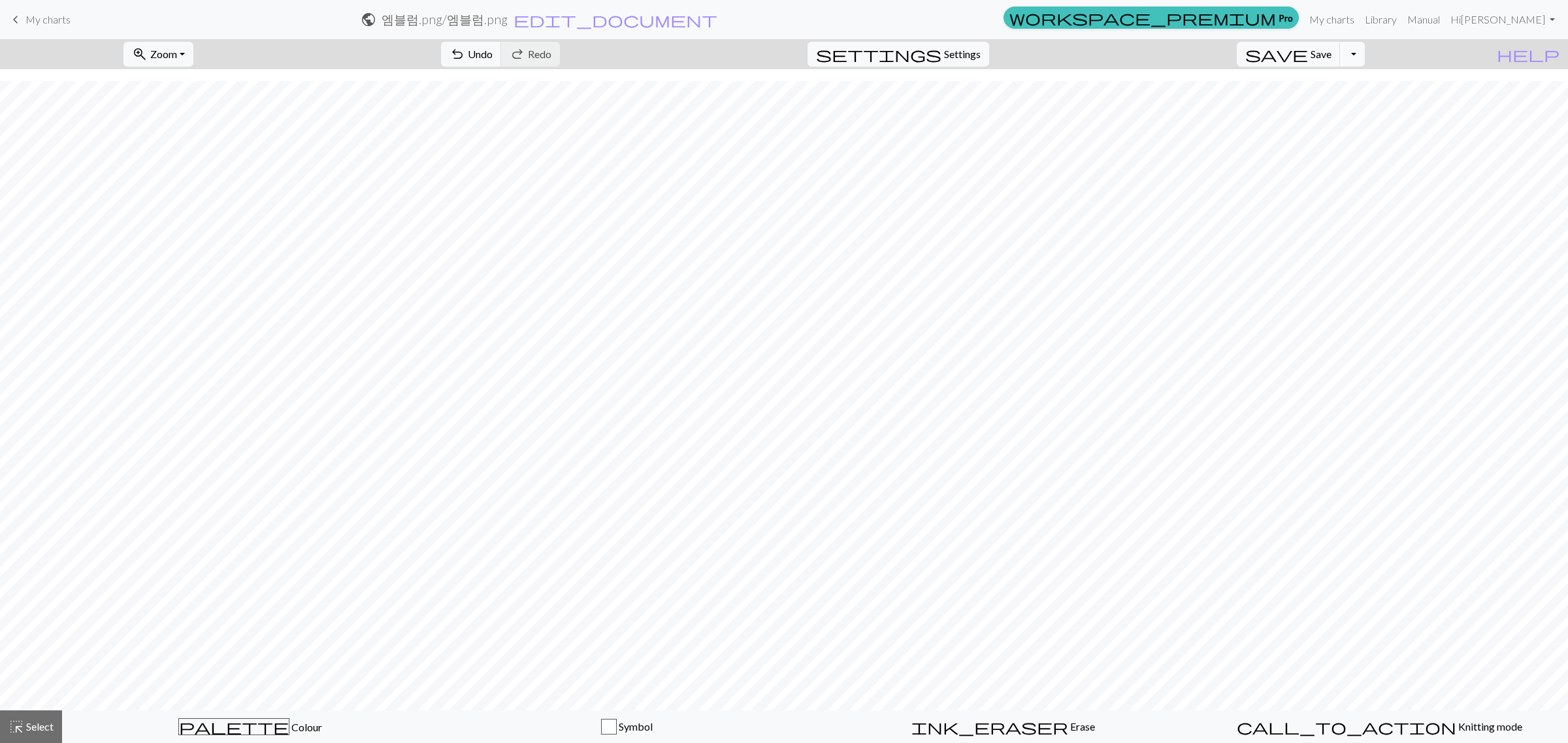
drag, startPoint x: 1399, startPoint y: 695, endPoint x: 1369, endPoint y: 56, distance: 639.7
click at [1365, 56] on button "Toggle Dropdown" at bounding box center [1353, 54] width 25 height 25
click at [1335, 109] on button "save_alt Download" at bounding box center [1256, 104] width 216 height 21
click at [1365, 57] on button "Toggle Dropdown" at bounding box center [1353, 54] width 25 height 25
click at [1175, 102] on span "save_alt" at bounding box center [1167, 104] width 16 height 18
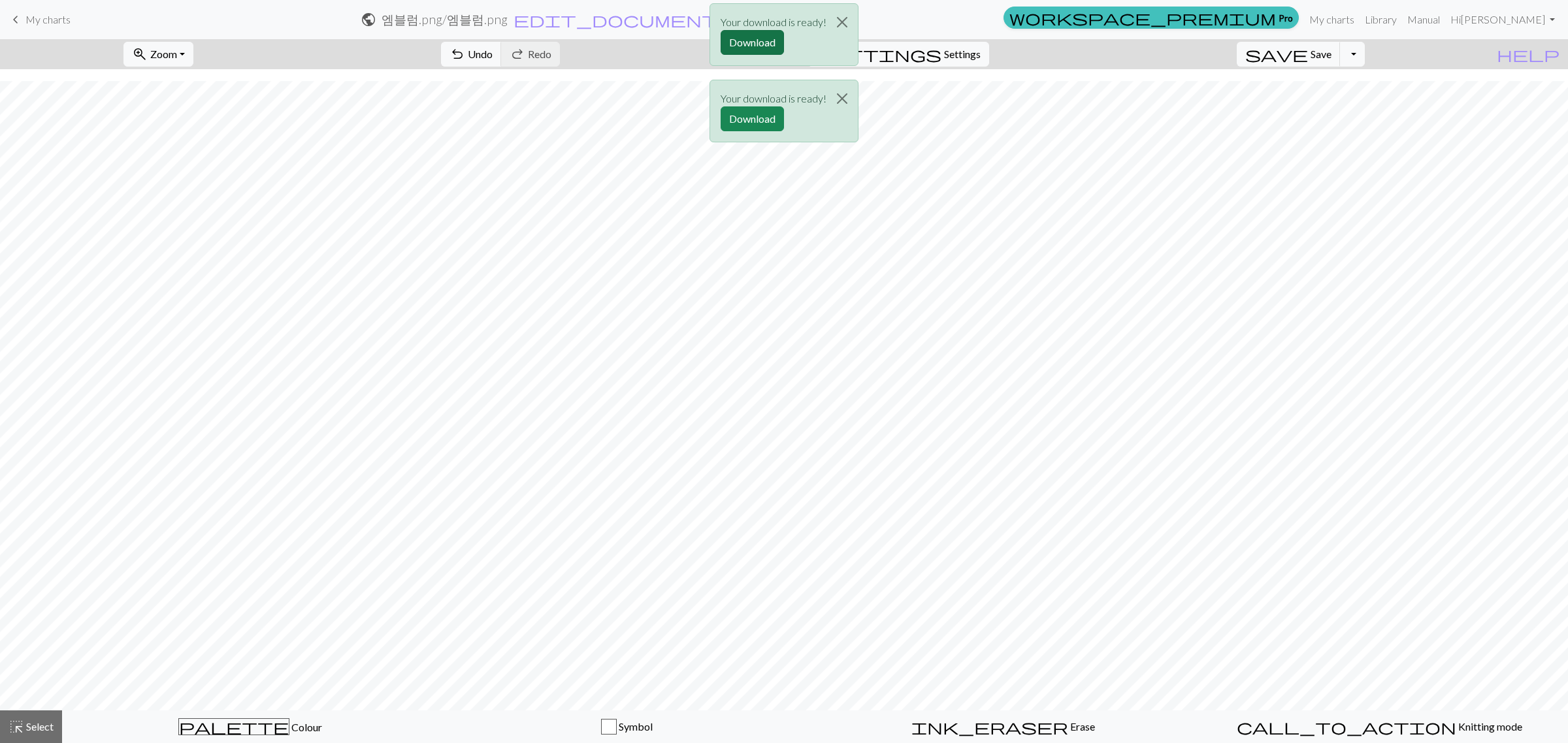
click at [741, 40] on button "Download" at bounding box center [752, 42] width 63 height 25
click at [850, 23] on button "Close" at bounding box center [842, 22] width 31 height 36
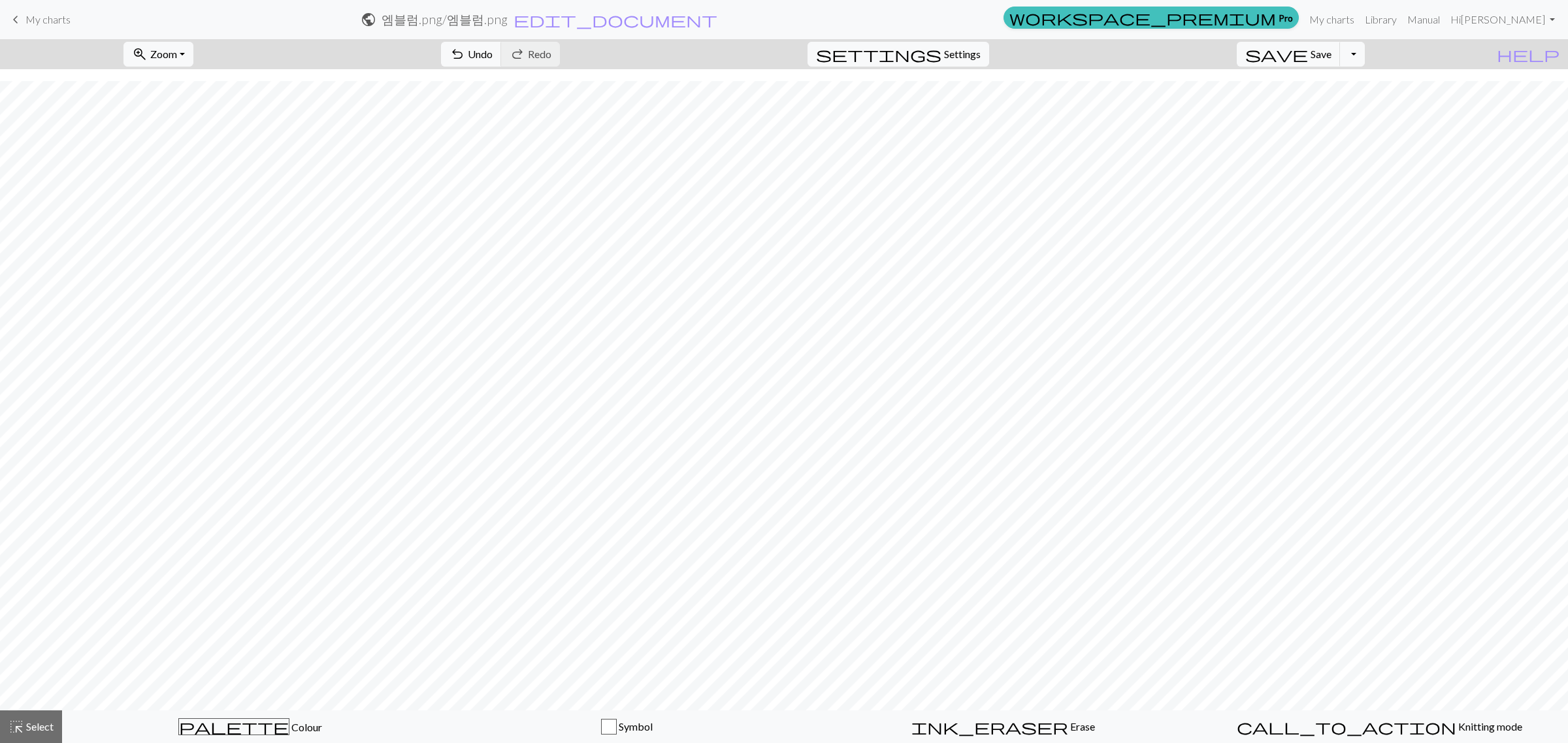
click at [41, 27] on link "keyboard_arrow_left My charts" at bounding box center [39, 20] width 63 height 22
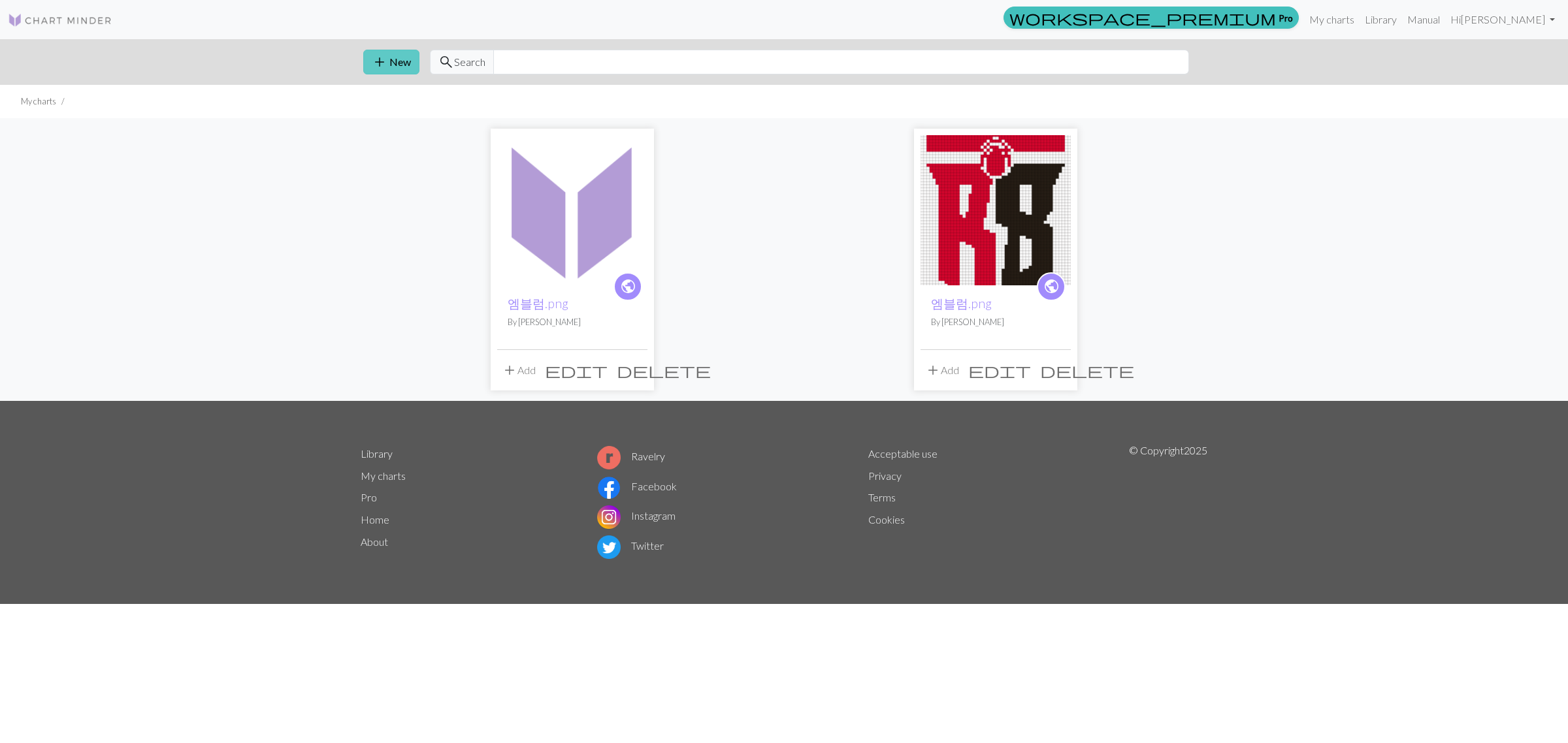
click at [403, 61] on button "add New" at bounding box center [391, 62] width 57 height 25
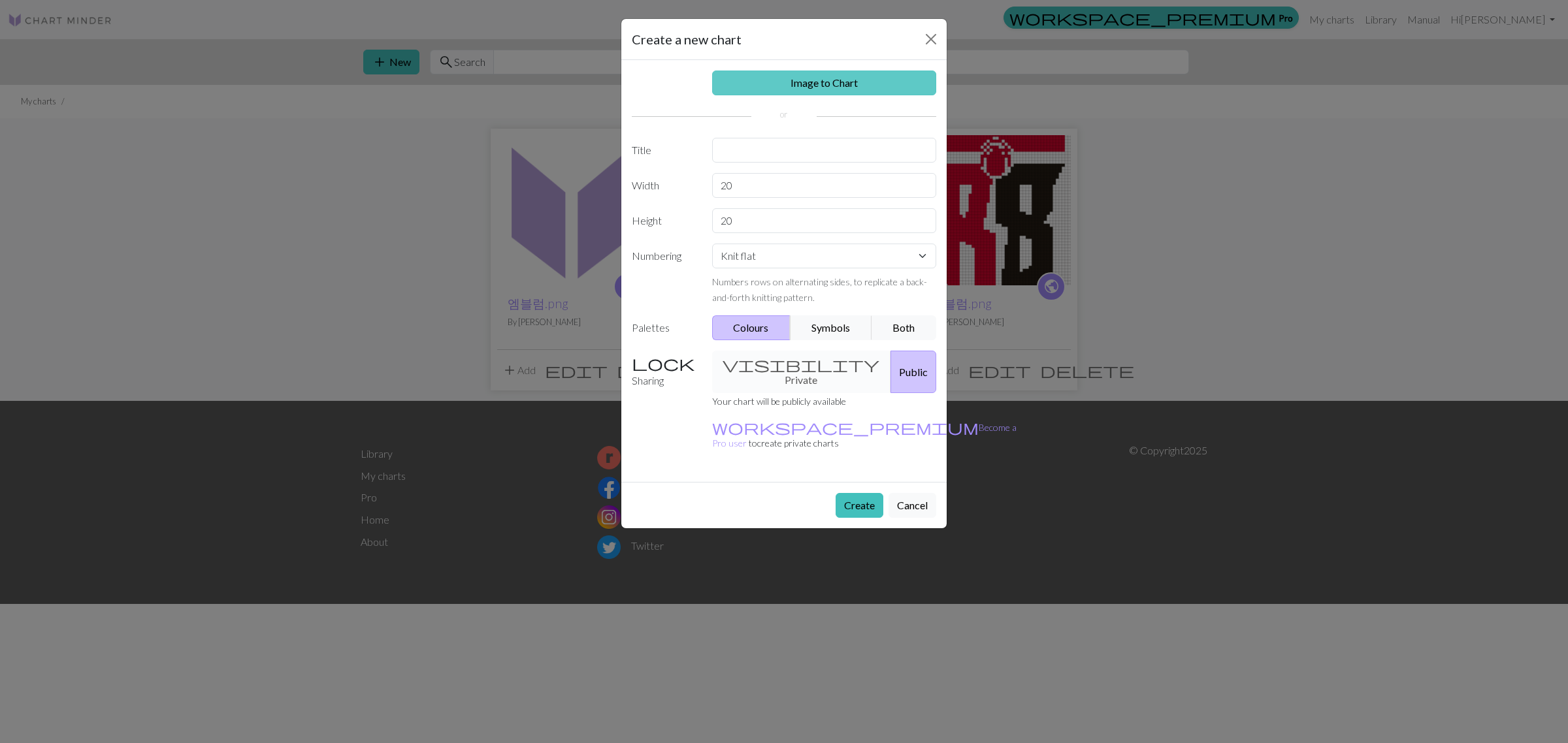
click at [875, 86] on link "Image to Chart" at bounding box center [825, 83] width 225 height 25
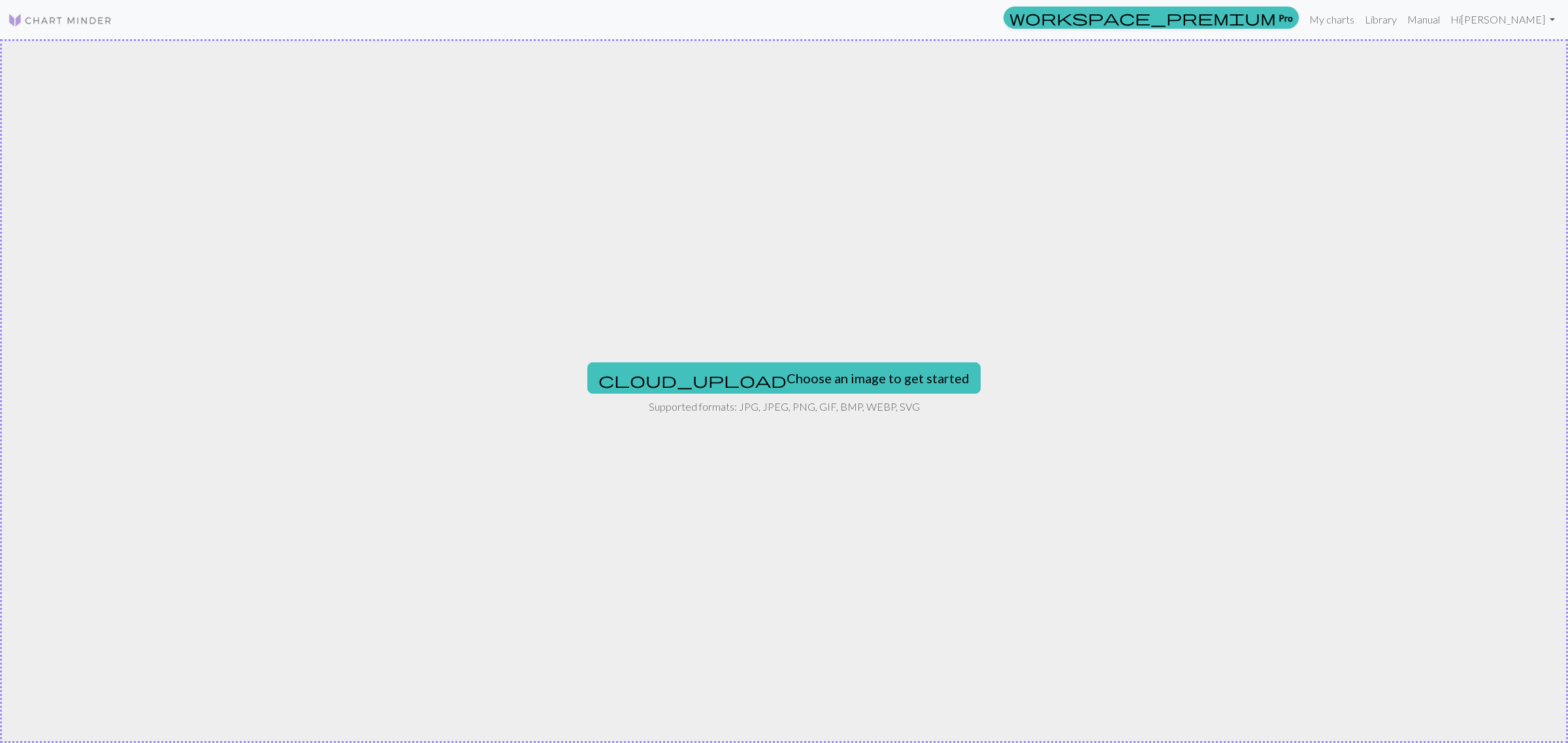
click at [801, 353] on div "cloud_upload Choose an image to get started Supported formats: JPG, JPEG, PNG, …" at bounding box center [784, 391] width 1568 height 704
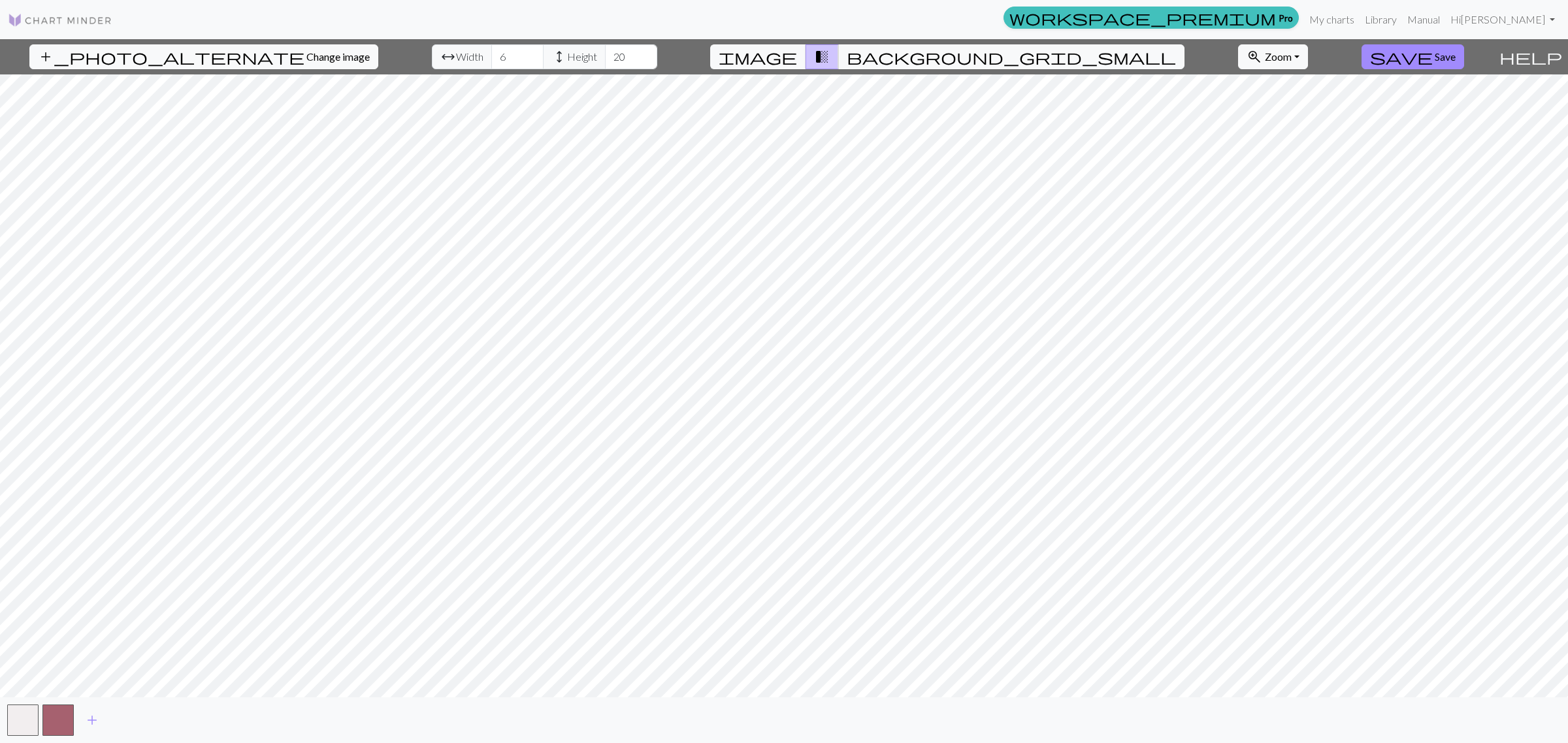
click at [80, 22] on img at bounding box center [60, 20] width 104 height 16
